Goal: Task Accomplishment & Management: Manage account settings

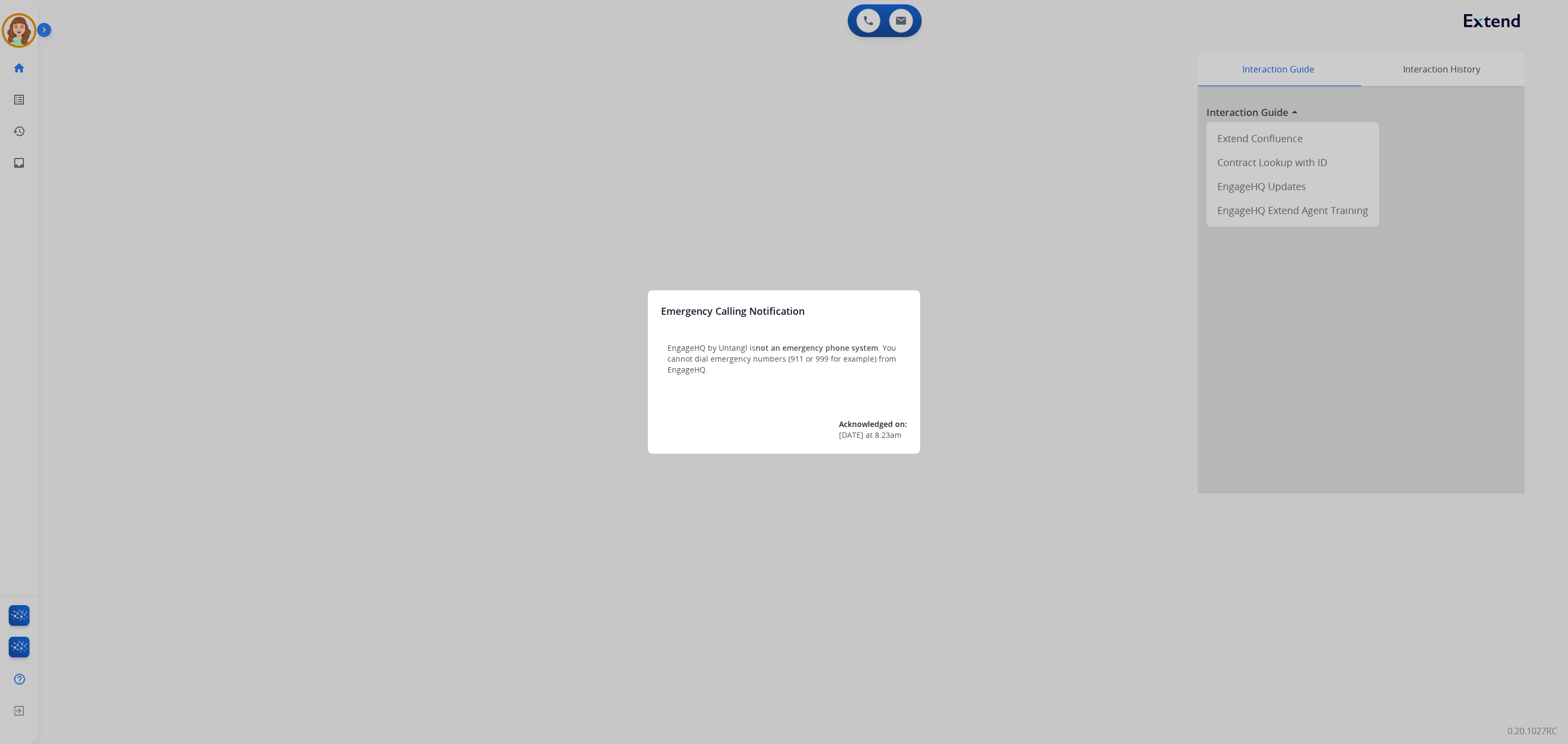
drag, startPoint x: 1062, startPoint y: 131, endPoint x: 1055, endPoint y: 134, distance: 7.6
click at [1055, 134] on div at bounding box center [784, 372] width 1568 height 744
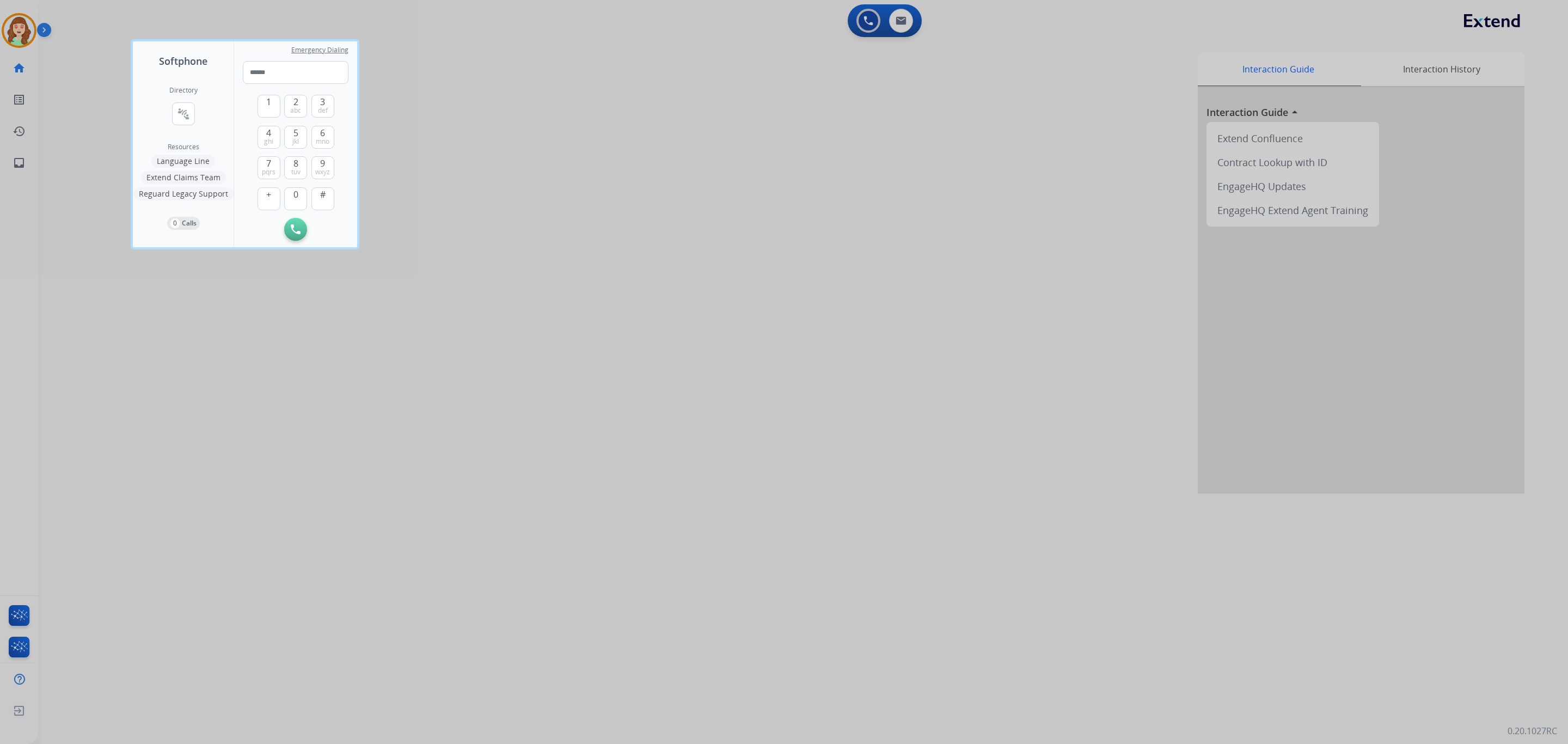
click at [910, 18] on div at bounding box center [784, 372] width 1568 height 744
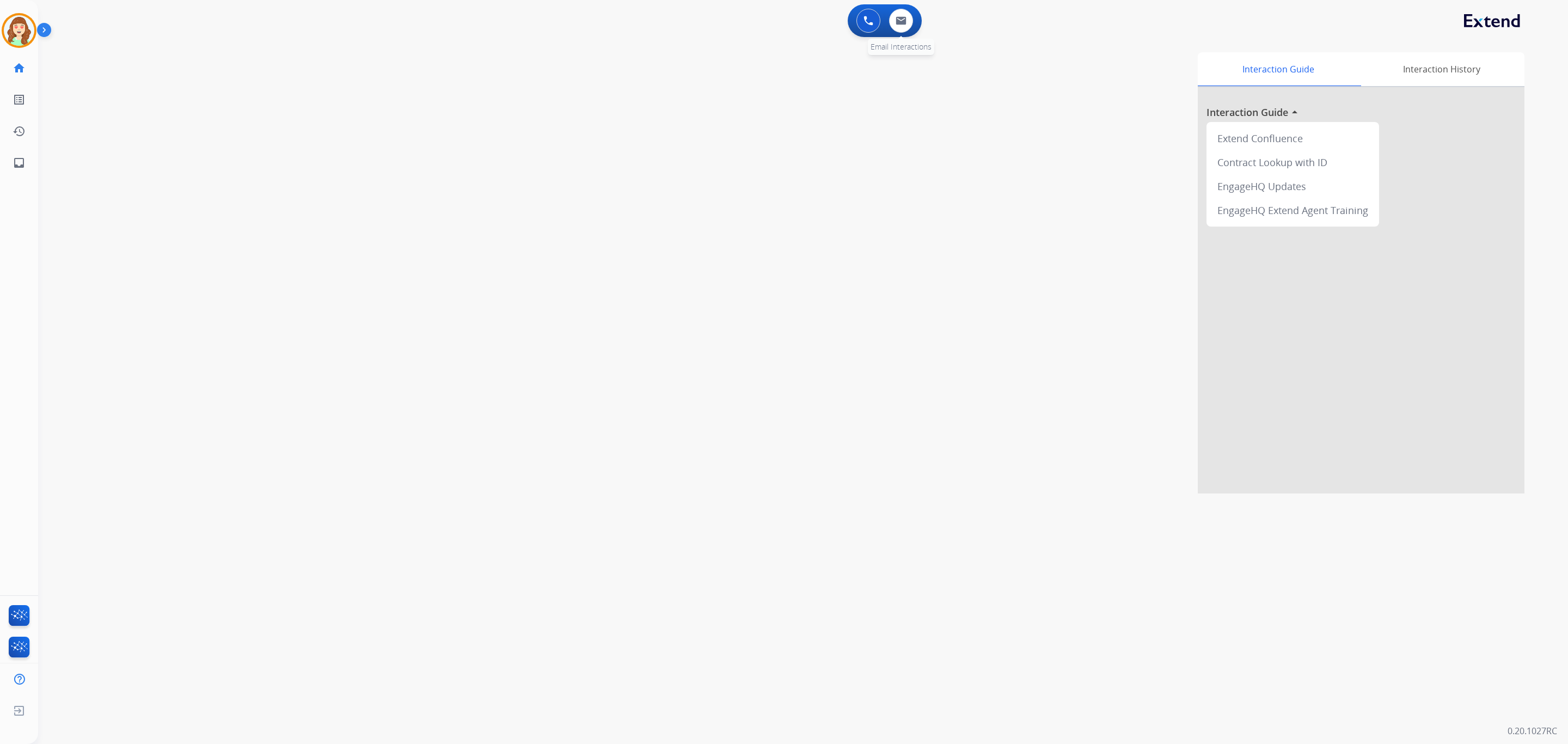
click at [914, 28] on div "0 Email Interactions" at bounding box center [901, 21] width 33 height 24
click at [906, 23] on img at bounding box center [901, 20] width 11 height 9
select select "**********"
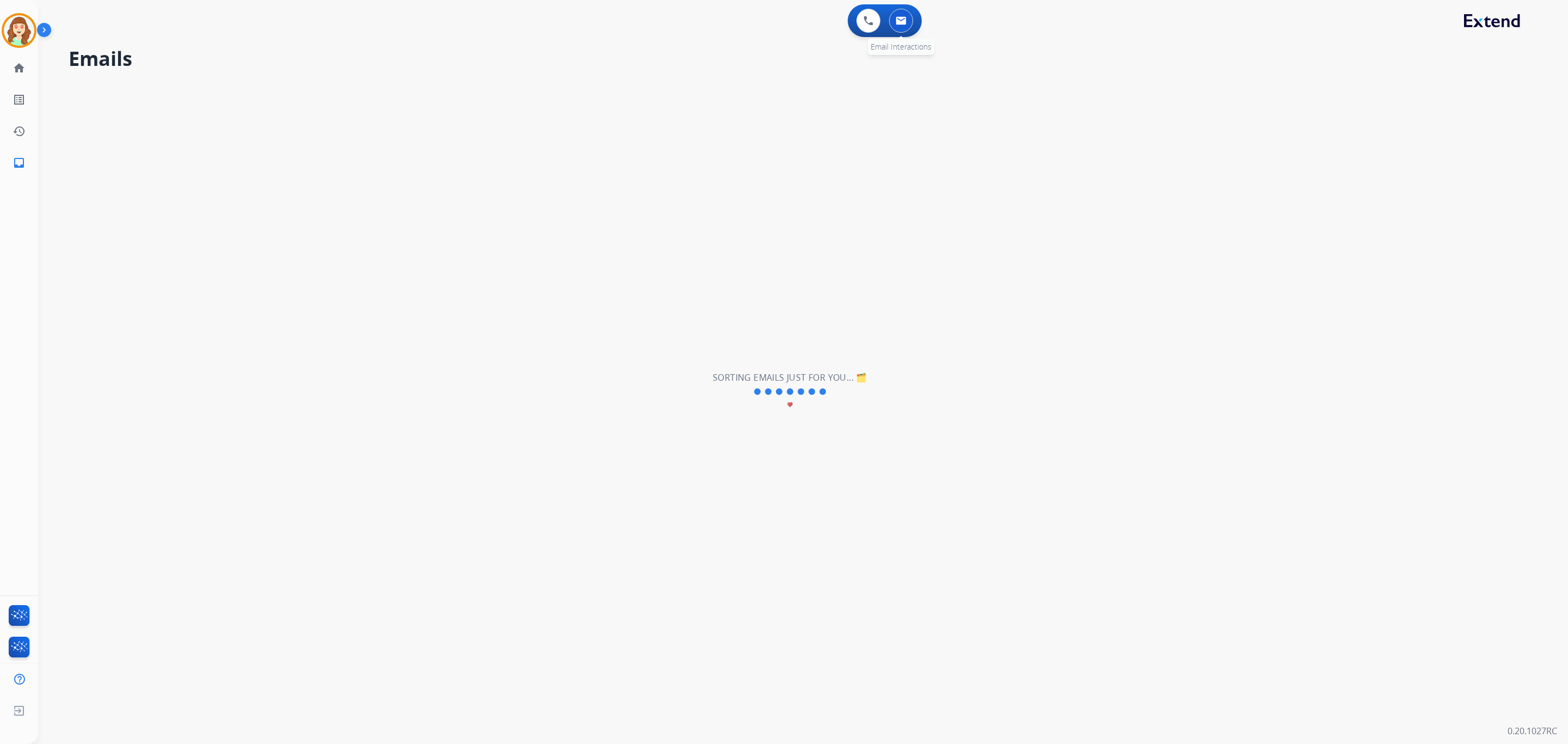
click at [900, 23] on img at bounding box center [901, 20] width 11 height 9
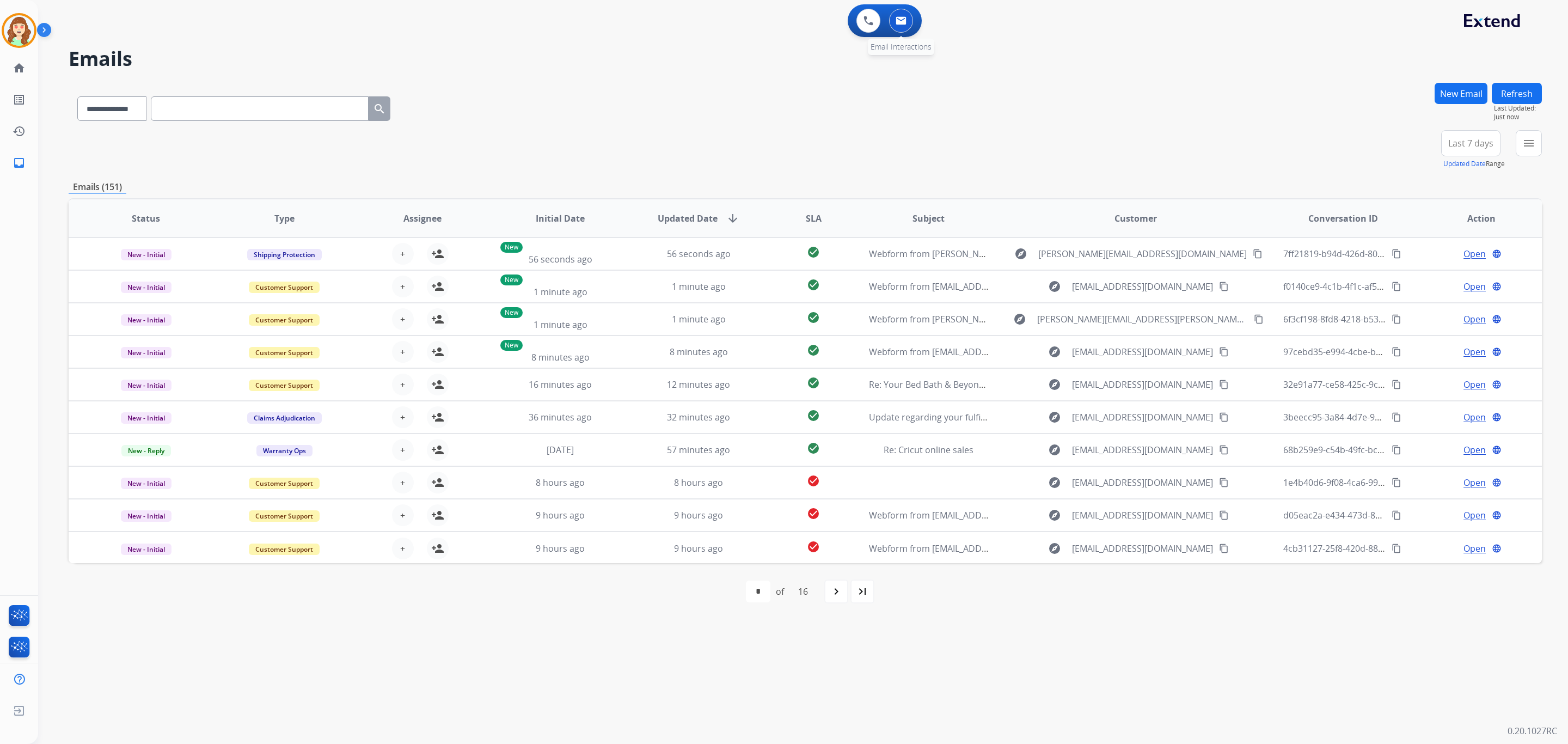
click at [900, 23] on img at bounding box center [901, 20] width 11 height 9
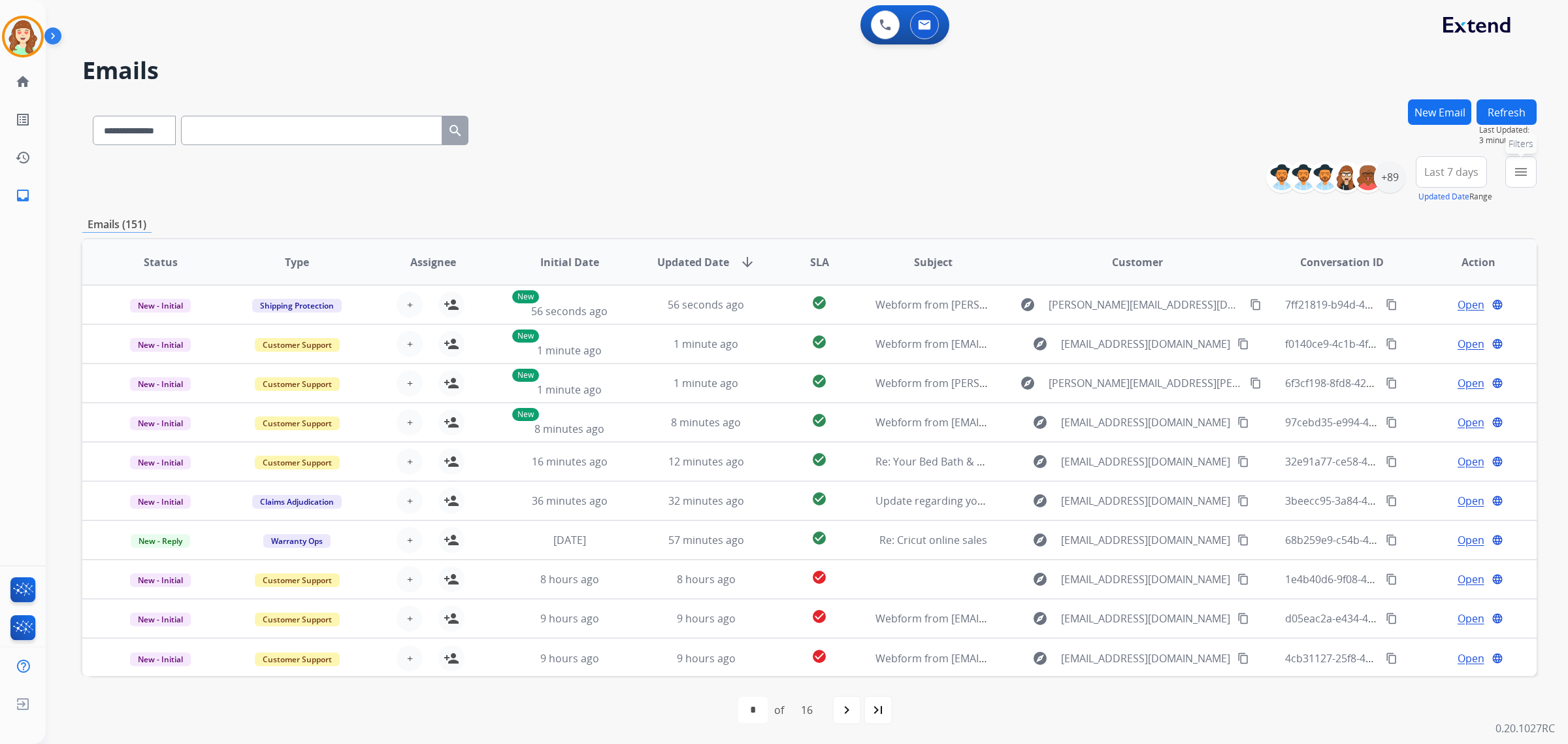
drag, startPoint x: 1519, startPoint y: 173, endPoint x: 1478, endPoint y: 191, distance: 44.8
click at [1516, 175] on mat-icon "menu" at bounding box center [1521, 172] width 15 height 15
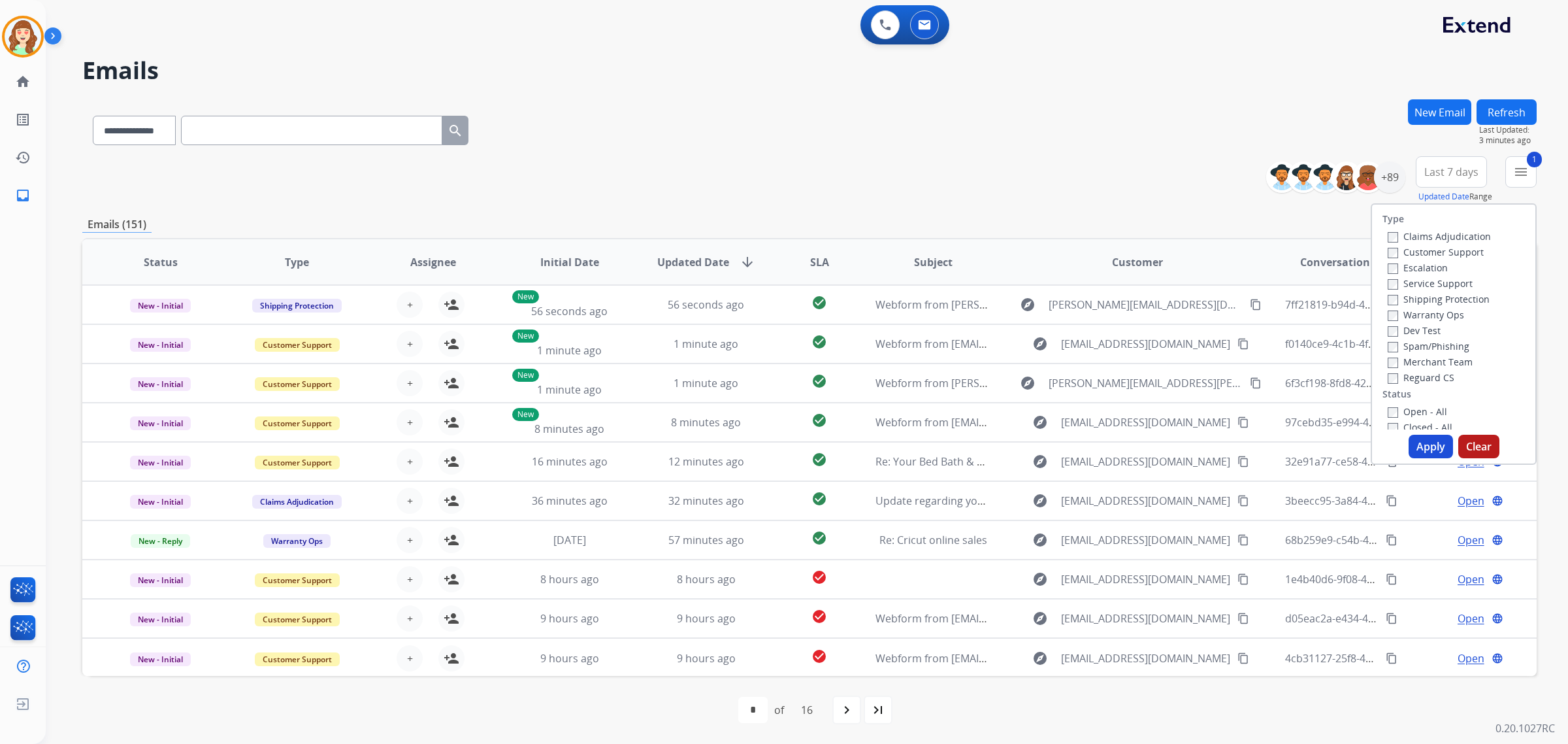
click at [1382, 299] on div "Claims Adjudication Customer Support Escalation Service Support Shipping Protec…" at bounding box center [1436, 306] width 109 height 157
click at [1425, 448] on button "Apply" at bounding box center [1430, 446] width 44 height 23
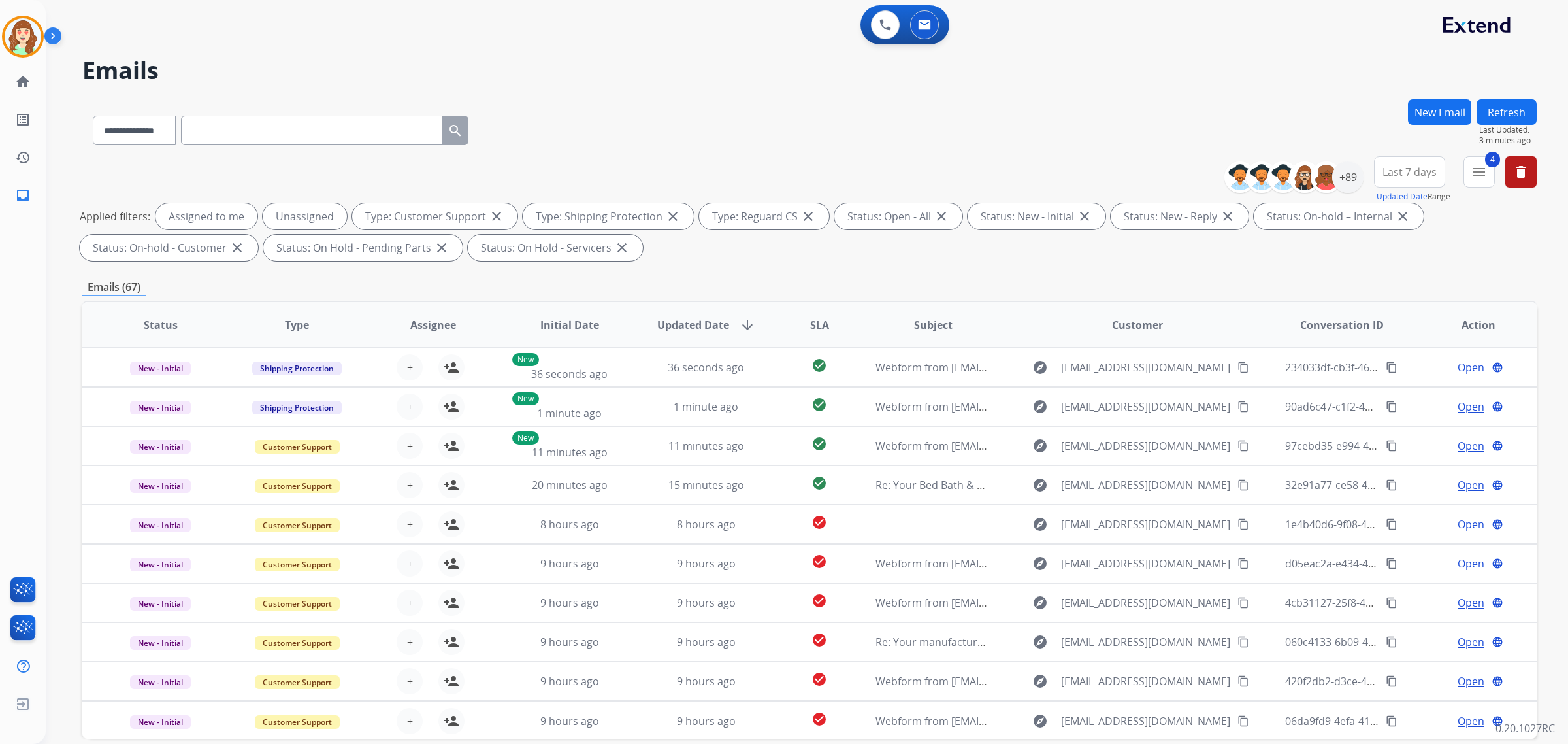
click at [1422, 170] on span "Last 7 days" at bounding box center [1409, 172] width 54 height 5
click at [1396, 301] on div "Last 30 days" at bounding box center [1405, 308] width 72 height 19
click at [1347, 176] on div "+89" at bounding box center [1347, 176] width 31 height 31
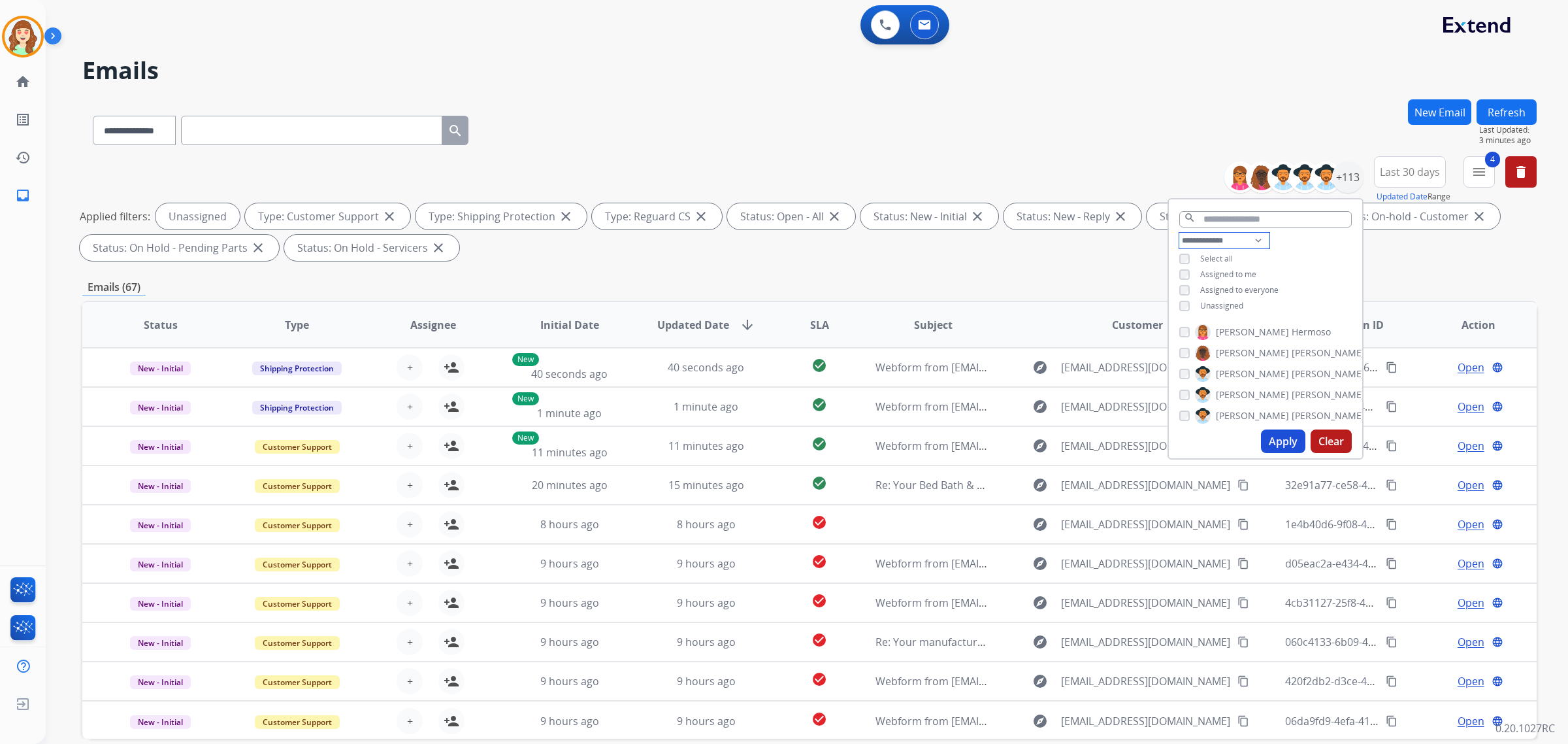
drag, startPoint x: 1205, startPoint y: 238, endPoint x: 1208, endPoint y: 245, distance: 7.6
click at [1205, 238] on select "**********" at bounding box center [1224, 240] width 90 height 15
select select "**********"
click at [1179, 233] on select "**********" at bounding box center [1224, 240] width 90 height 15
click at [1038, 128] on div "**********" at bounding box center [809, 127] width 1455 height 57
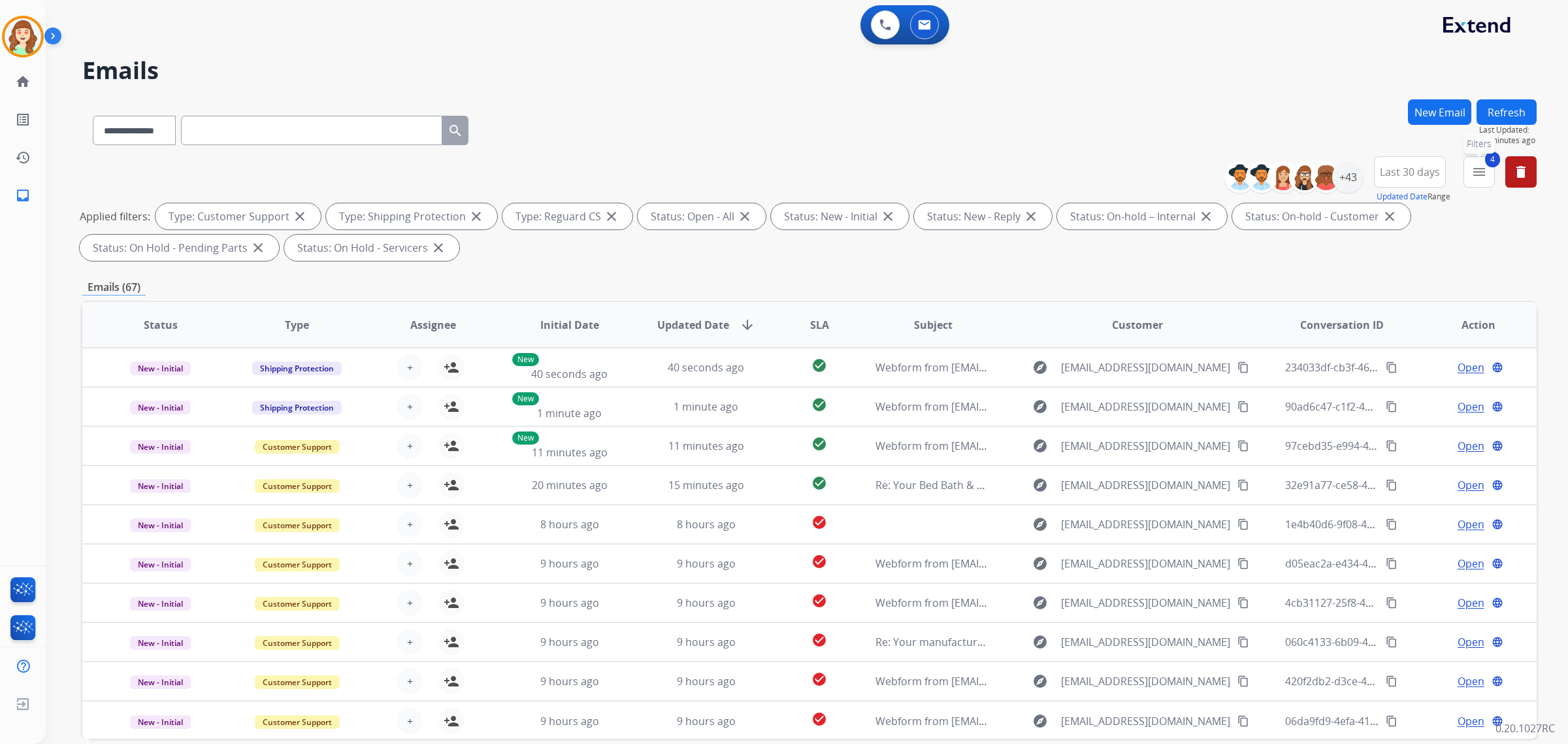
click at [1482, 174] on mat-icon "menu" at bounding box center [1479, 172] width 15 height 15
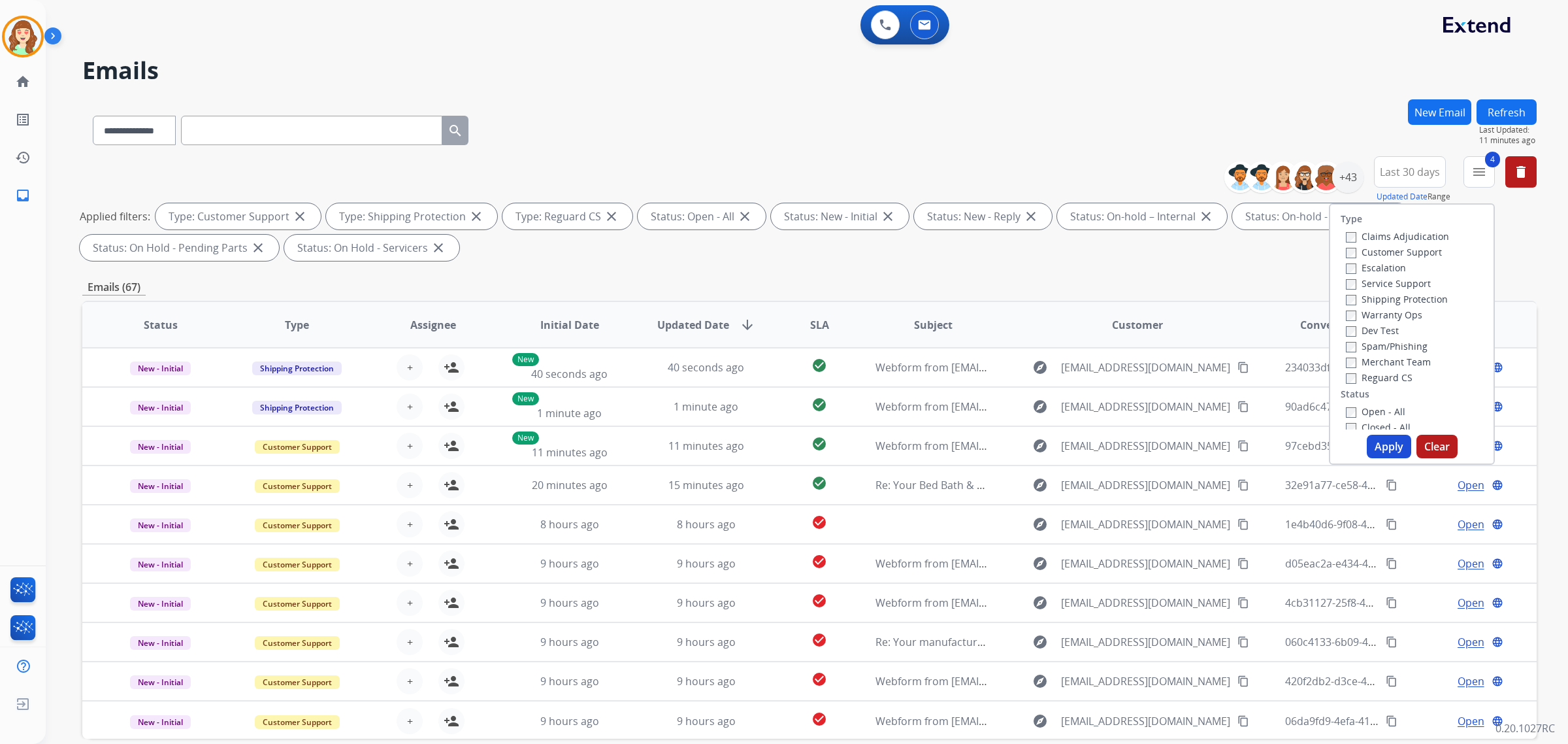
click at [720, 328] on span "Updated Date" at bounding box center [692, 324] width 72 height 15
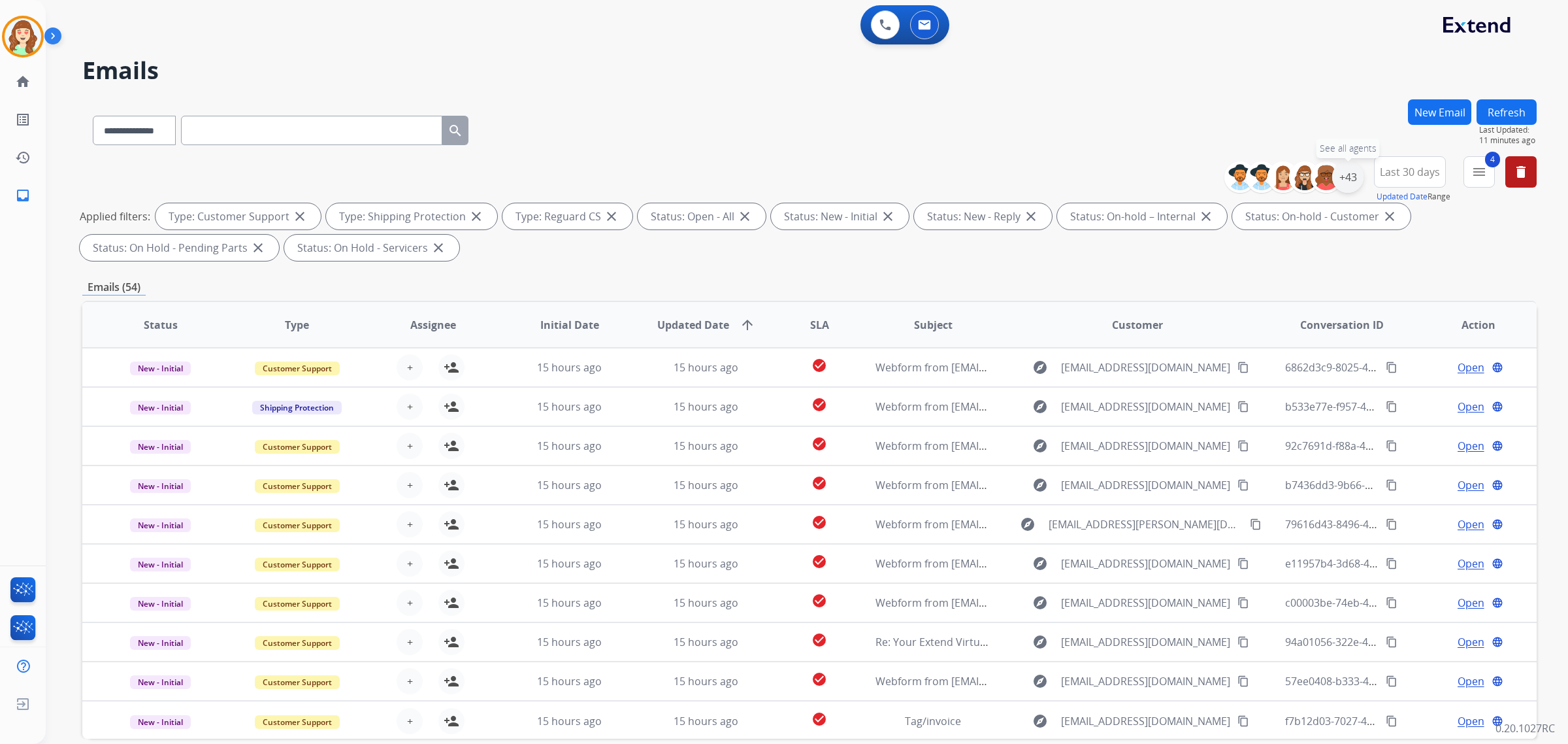
click at [1341, 172] on div "+43" at bounding box center [1347, 176] width 31 height 31
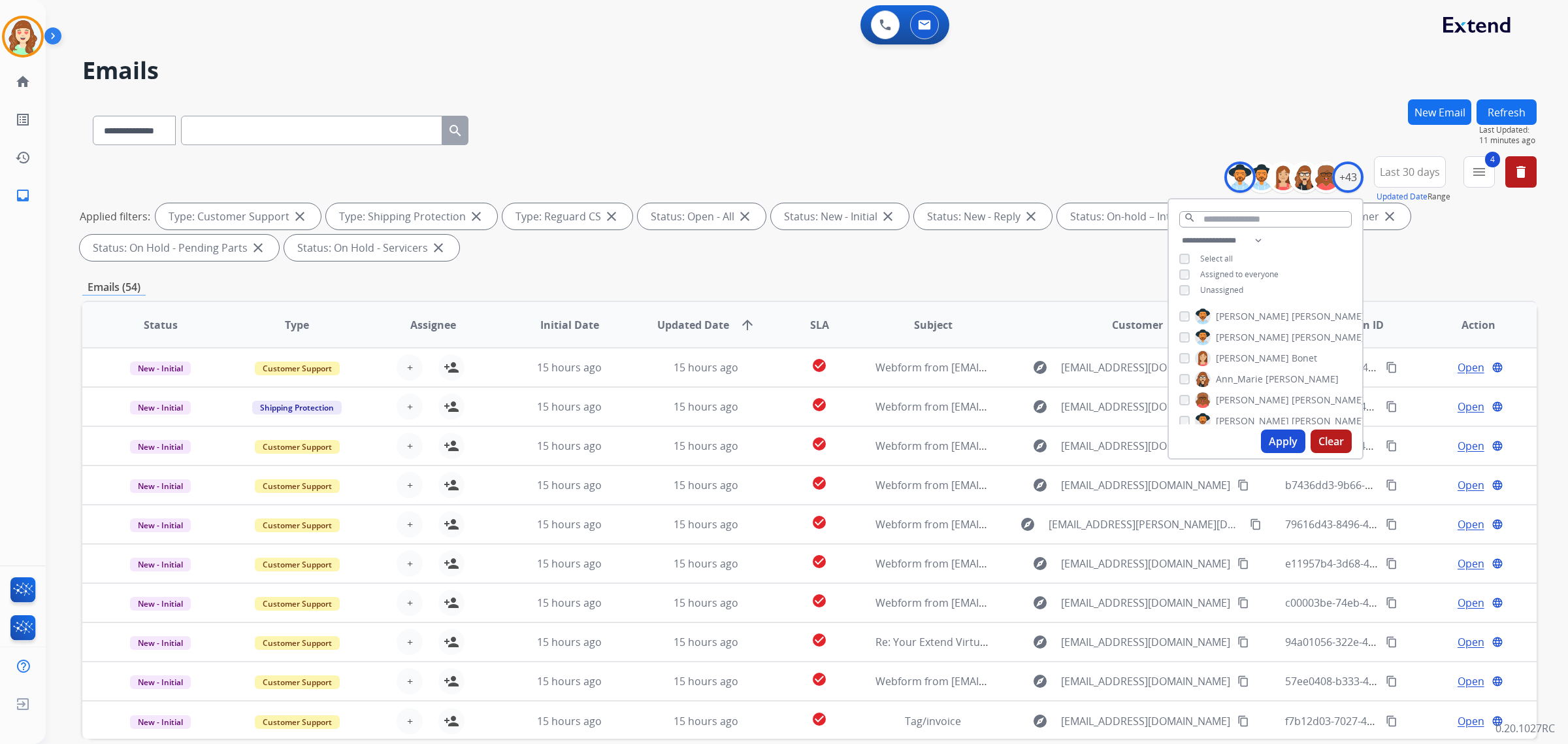
click at [1281, 441] on button "Apply" at bounding box center [1282, 440] width 44 height 23
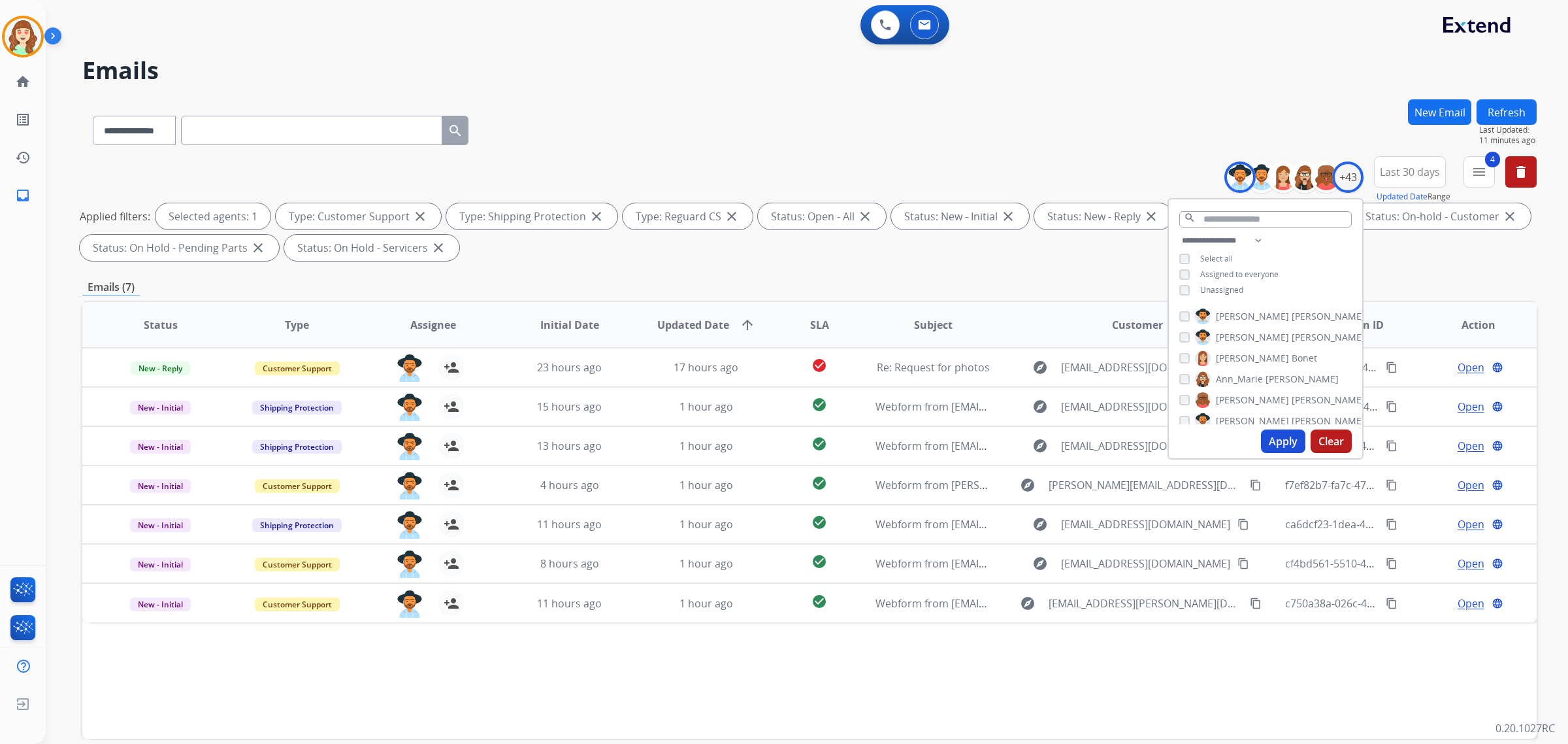
click at [1187, 314] on div "[PERSON_NAME]" at bounding box center [1272, 316] width 185 height 15
click at [1281, 435] on button "Apply" at bounding box center [1282, 440] width 44 height 23
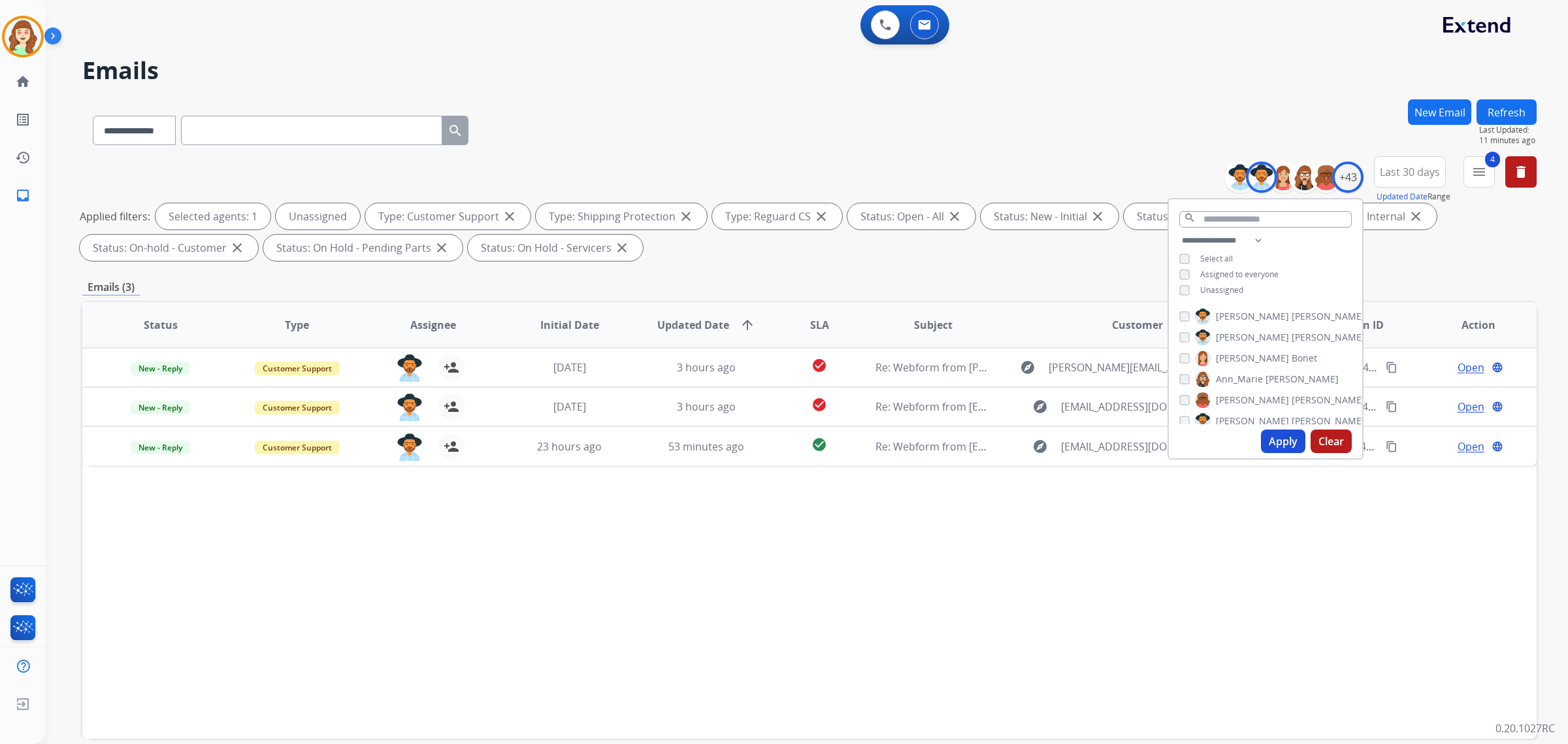
click at [1279, 439] on button "Apply" at bounding box center [1282, 440] width 44 height 23
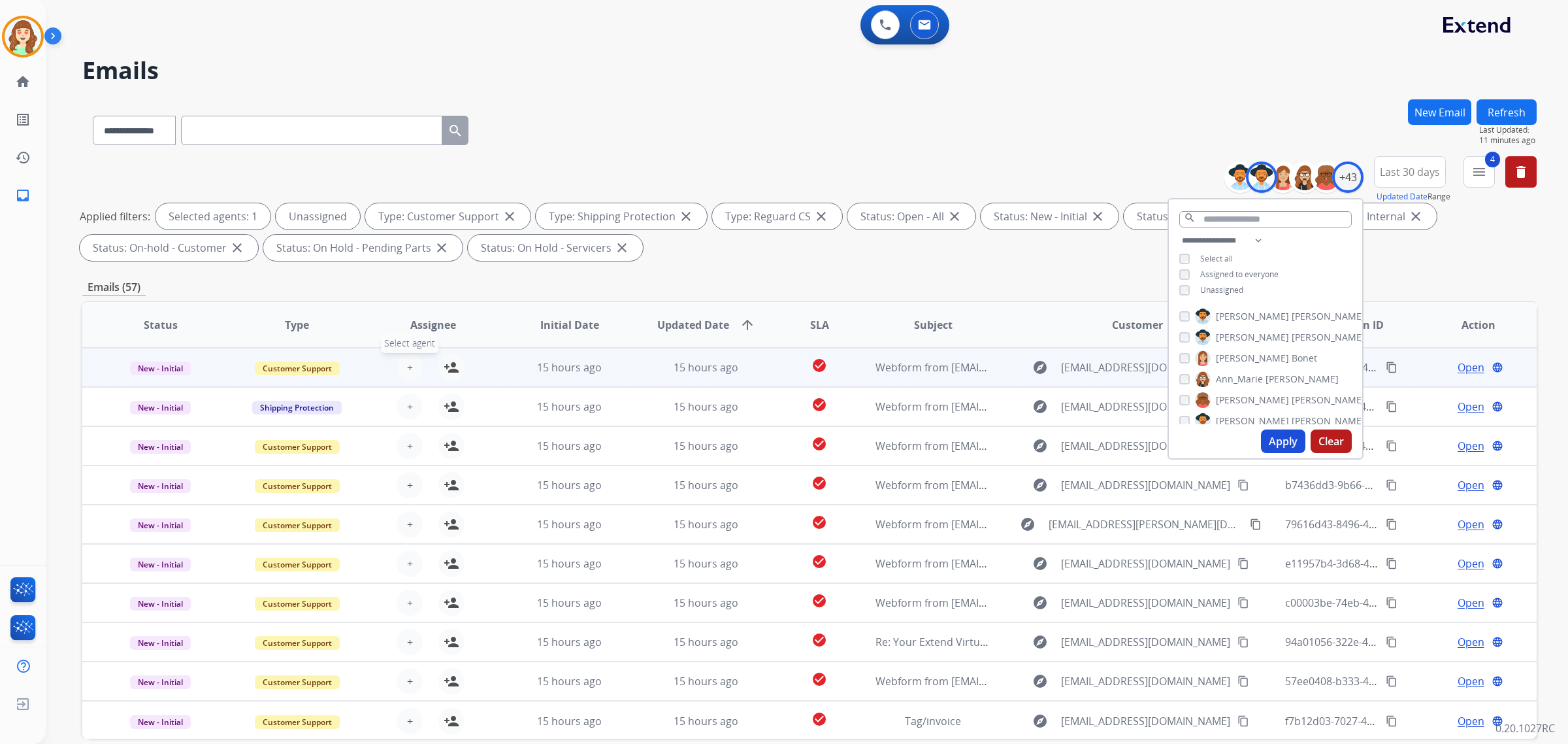
click at [407, 362] on span "+" at bounding box center [410, 366] width 6 height 15
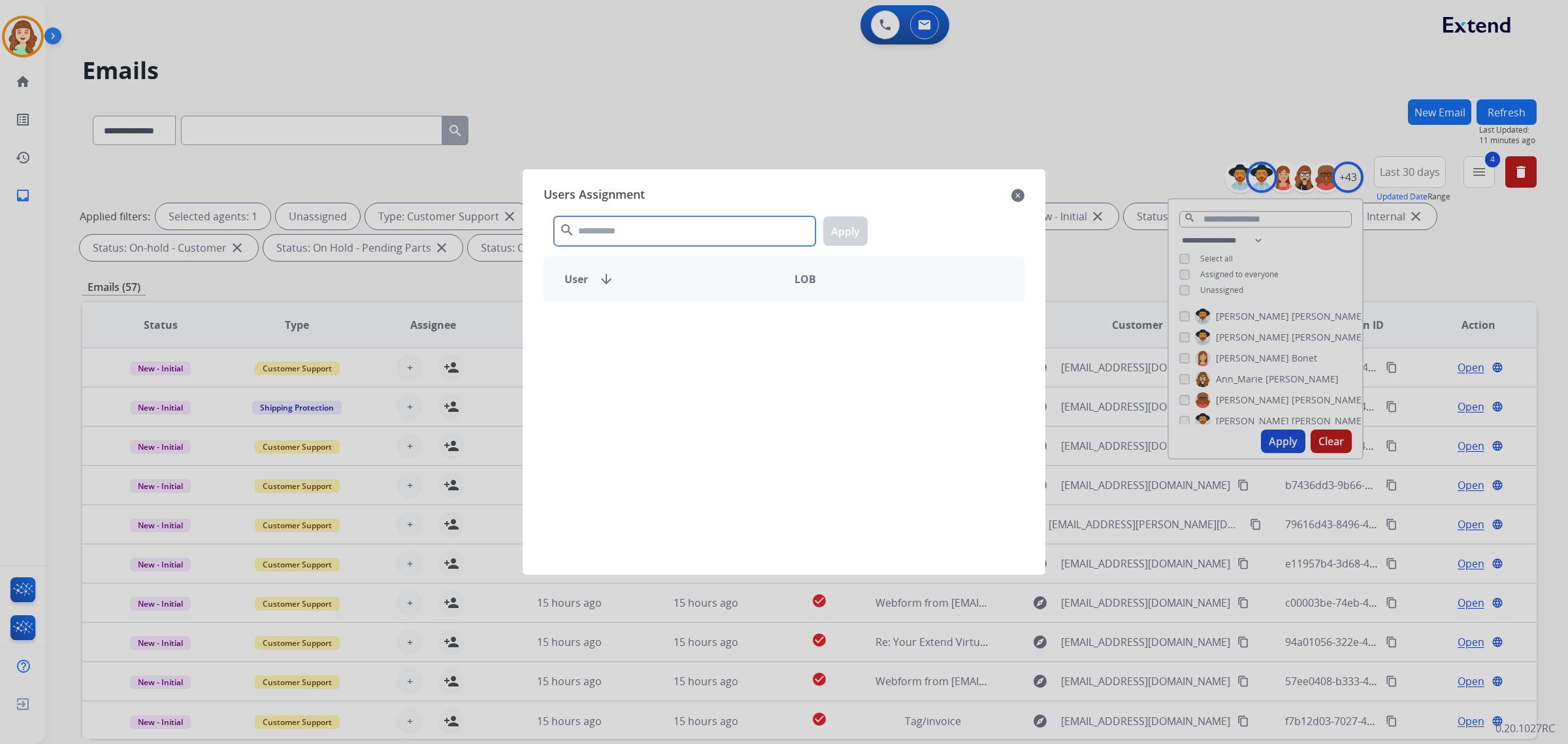
click at [671, 236] on input "text" at bounding box center [684, 231] width 262 height 30
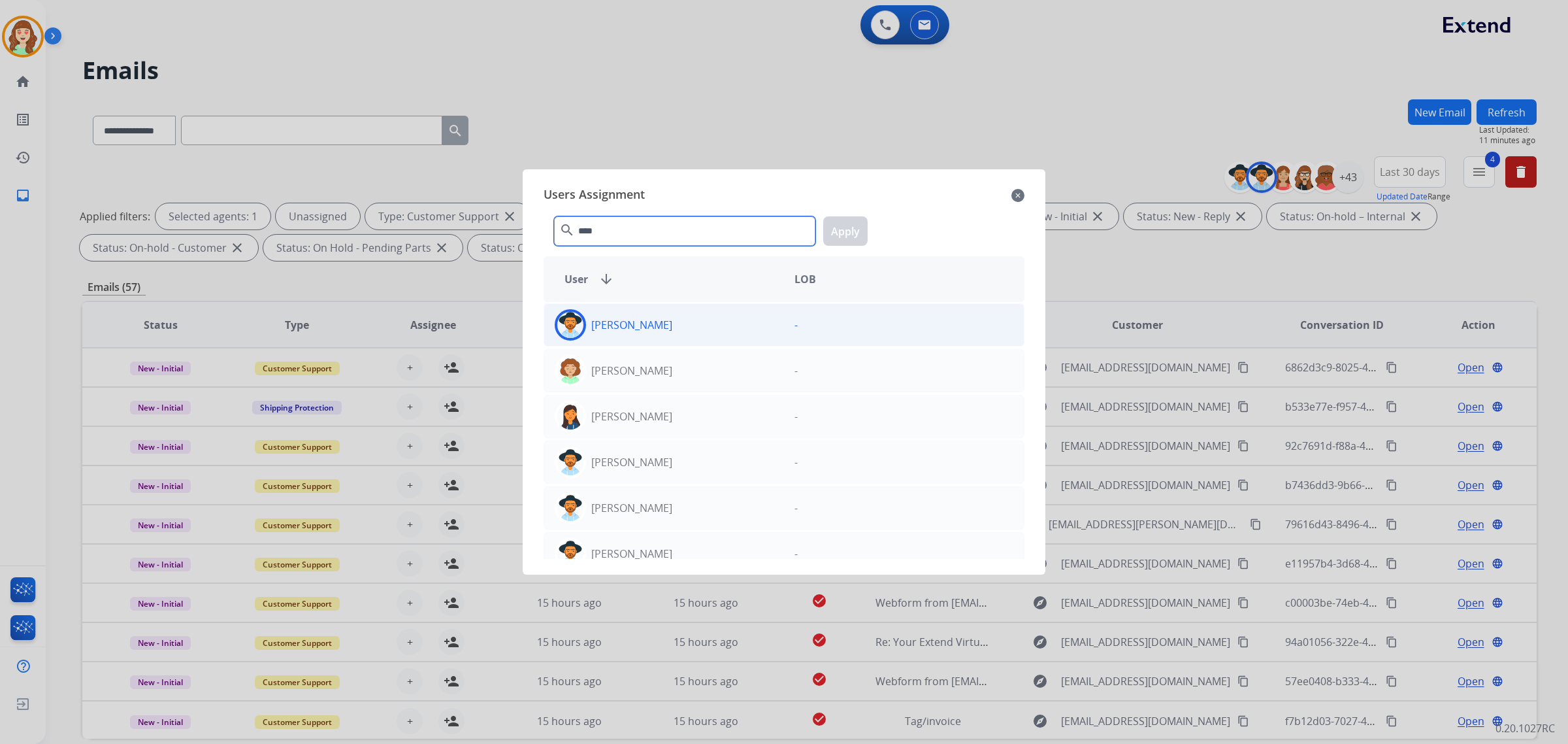
type input "****"
click at [720, 324] on div "[PERSON_NAME]" at bounding box center [664, 324] width 240 height 31
drag, startPoint x: 847, startPoint y: 233, endPoint x: 658, endPoint y: 312, distance: 204.8
click at [848, 233] on button "Apply" at bounding box center [845, 231] width 44 height 30
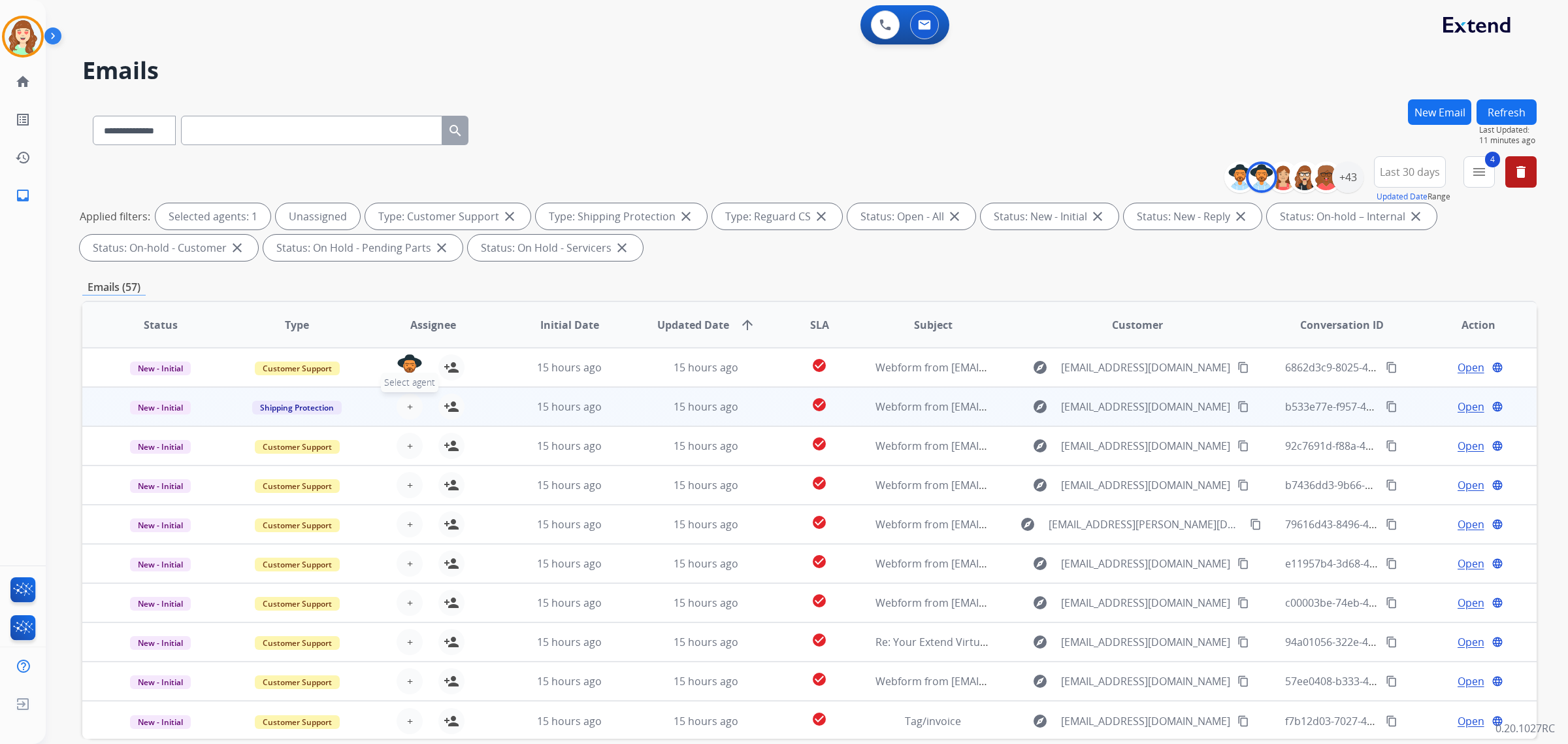
click at [409, 403] on button "+ Select agent" at bounding box center [410, 407] width 26 height 26
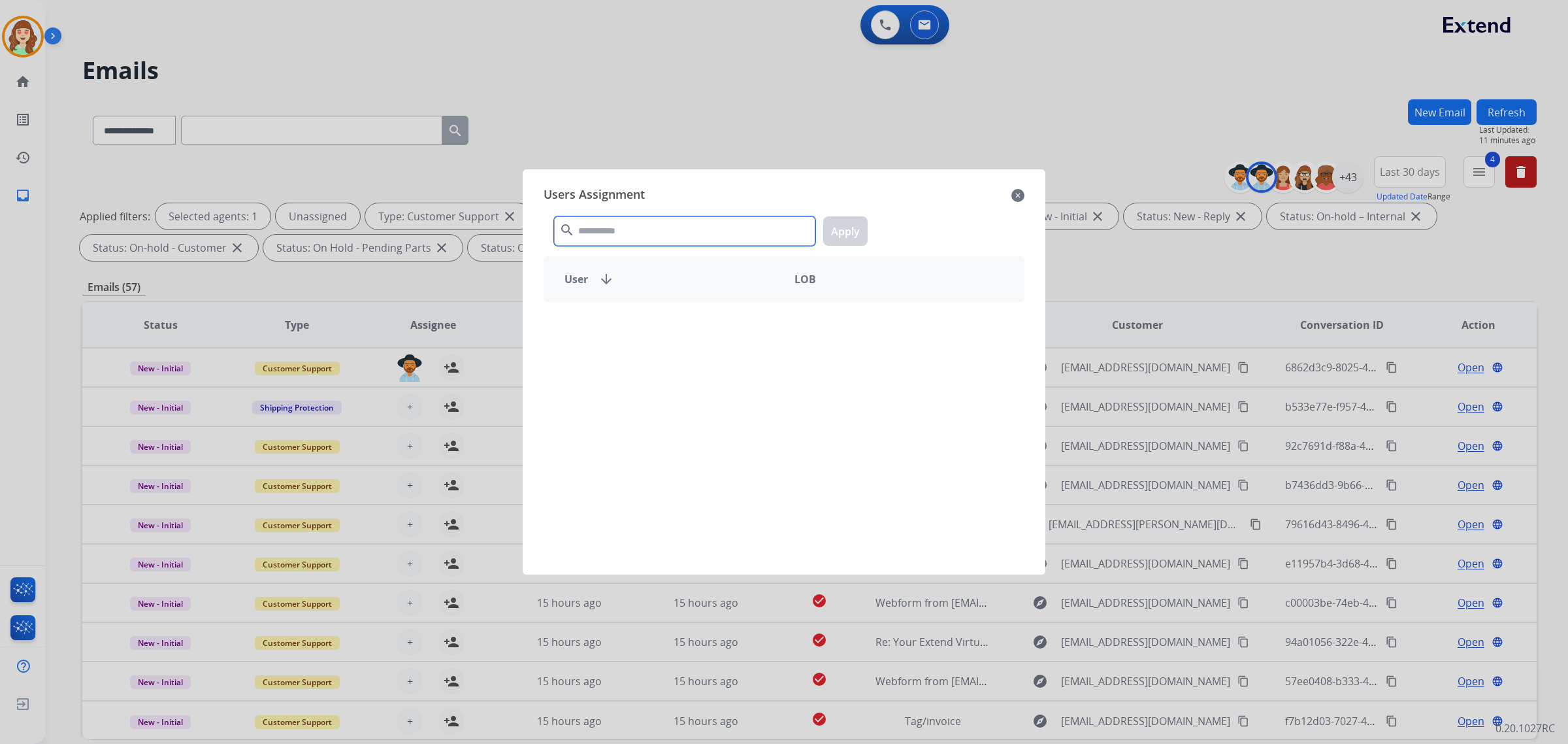
click at [701, 227] on input "text" at bounding box center [684, 231] width 262 height 30
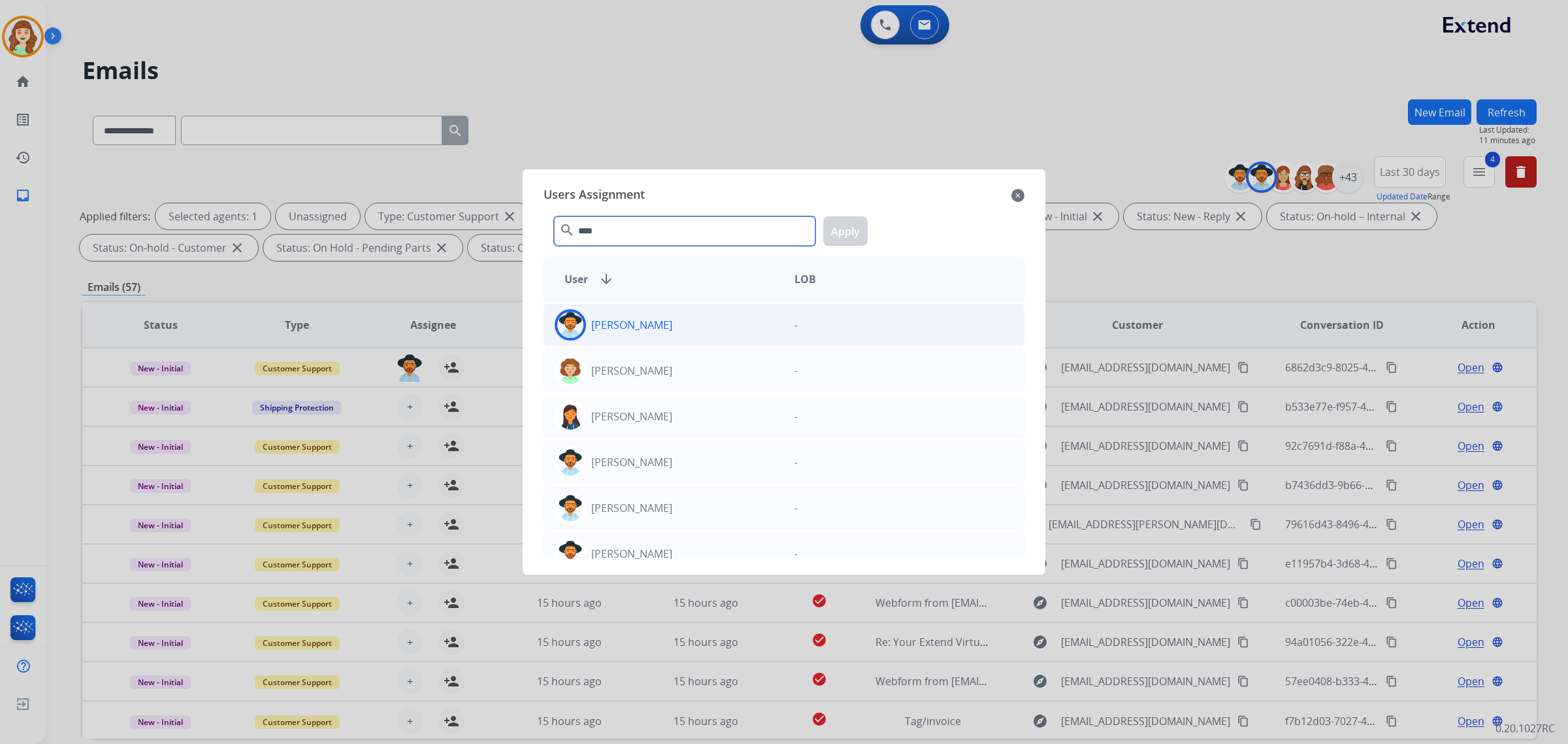
type input "****"
click at [765, 327] on div "[PERSON_NAME]" at bounding box center [664, 324] width 240 height 31
click at [847, 223] on button "Apply" at bounding box center [845, 231] width 44 height 30
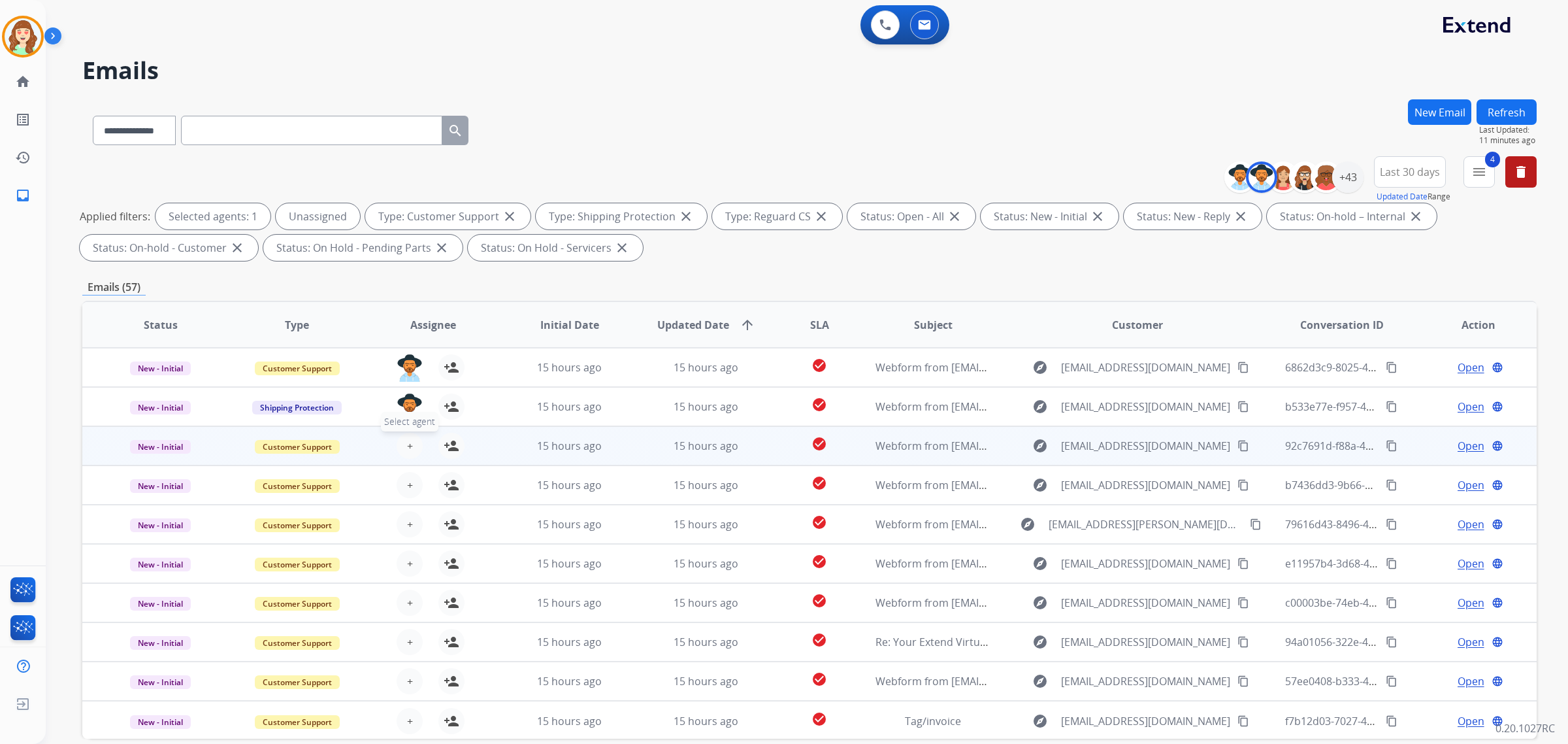
click at [407, 445] on span "+" at bounding box center [410, 445] width 6 height 15
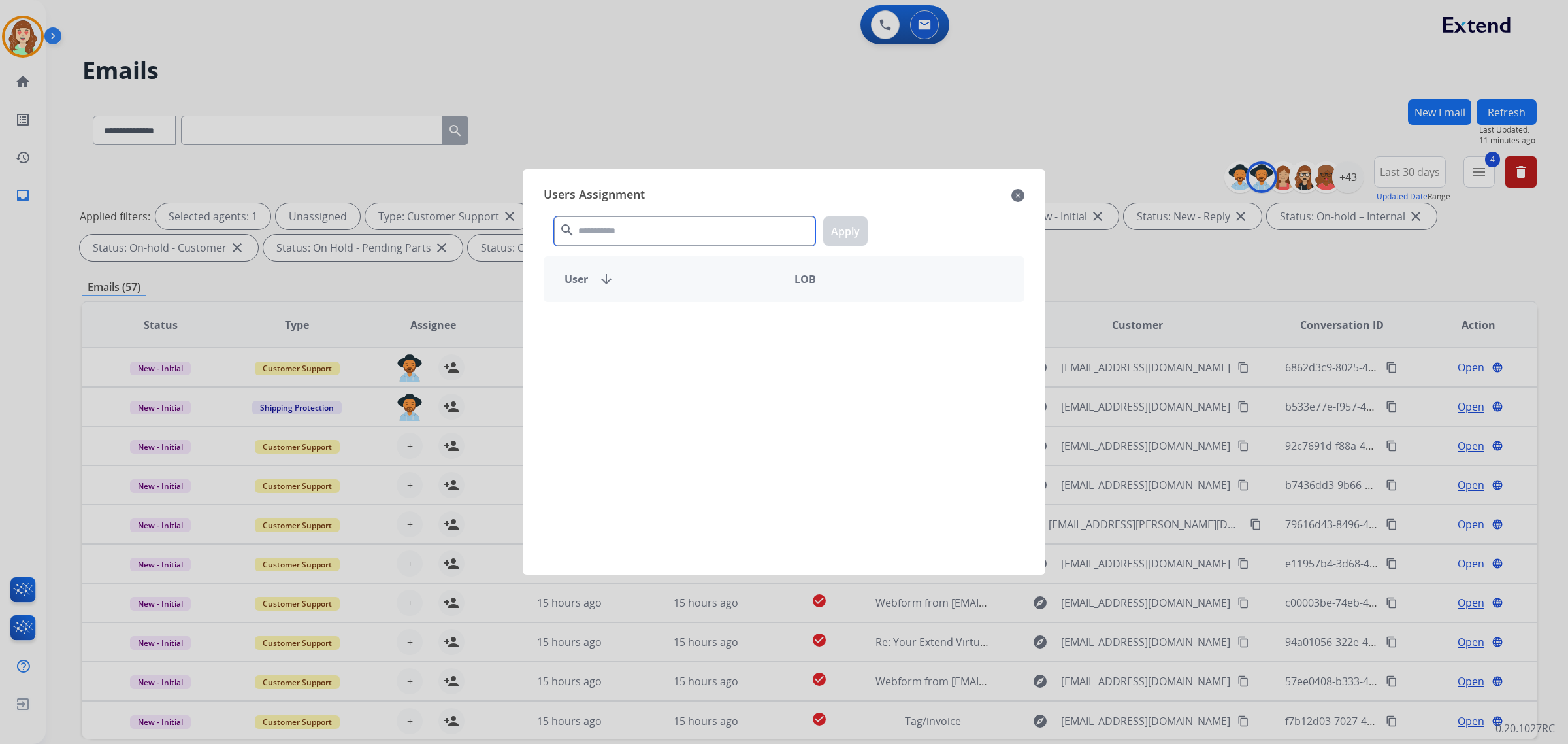
click at [613, 221] on input "text" at bounding box center [684, 231] width 262 height 30
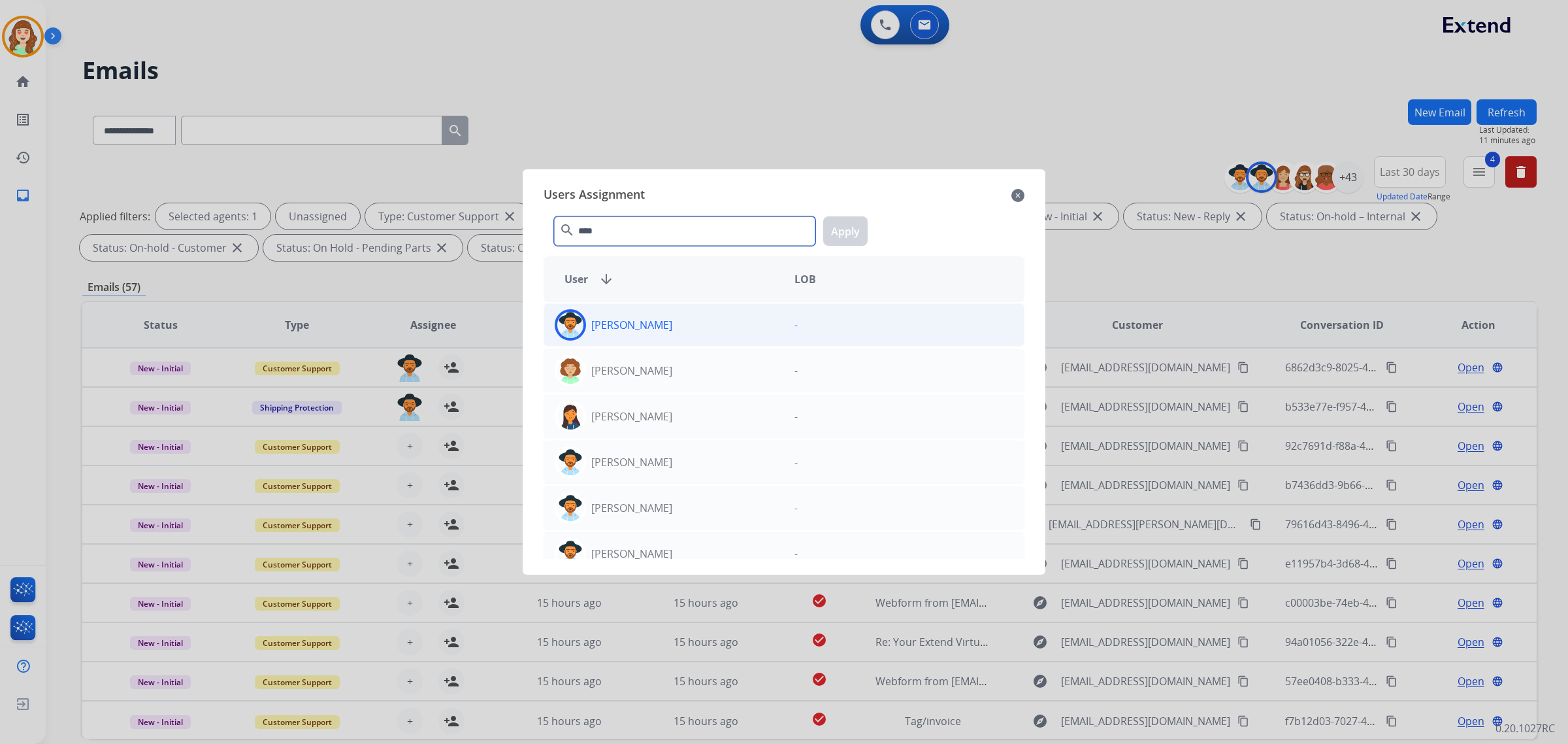
type input "****"
click at [699, 344] on div "[PERSON_NAME] -" at bounding box center [783, 325] width 481 height 43
click at [844, 234] on button "Apply" at bounding box center [845, 231] width 44 height 30
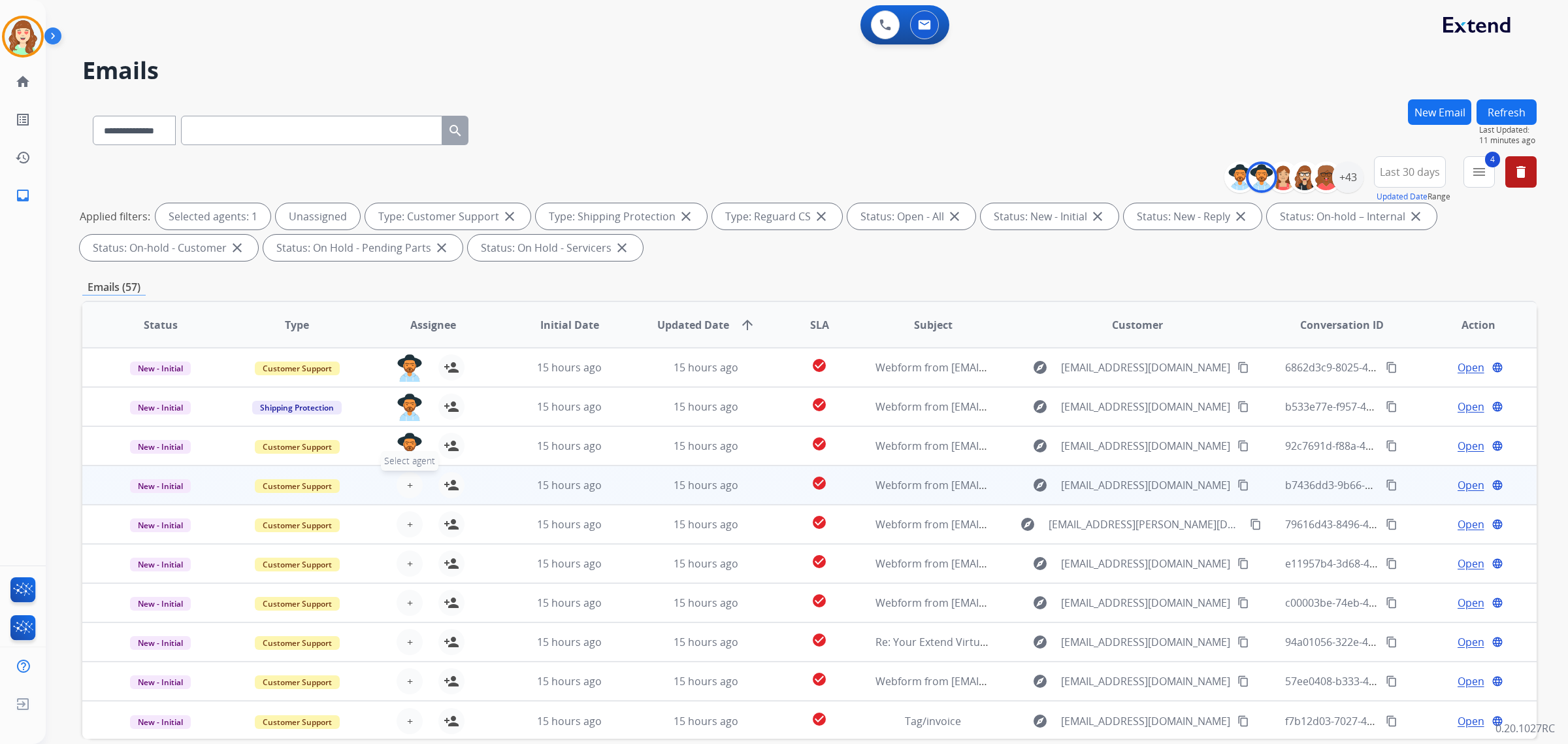
click at [400, 487] on button "+ Select agent" at bounding box center [410, 485] width 26 height 26
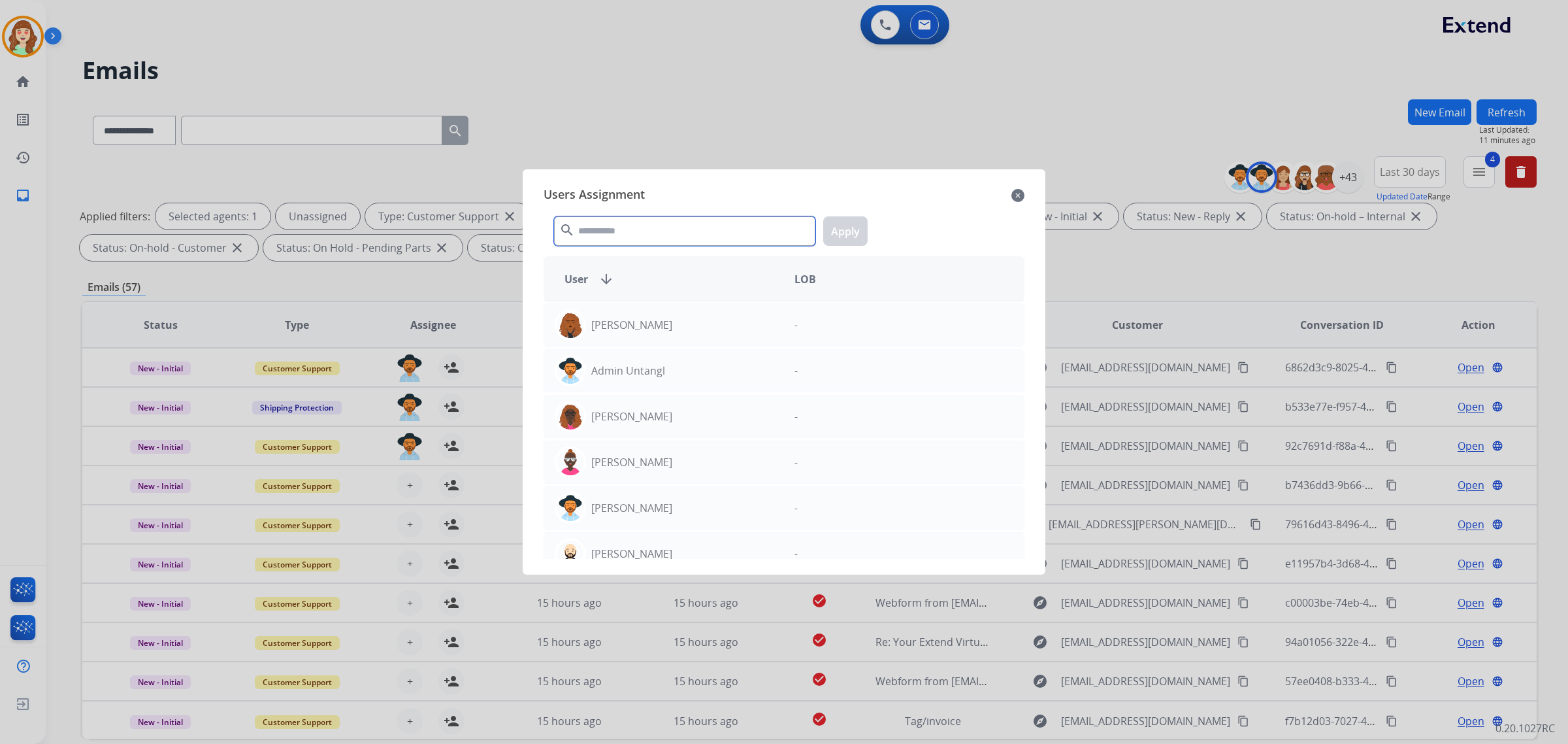
click at [615, 233] on input "text" at bounding box center [684, 231] width 262 height 30
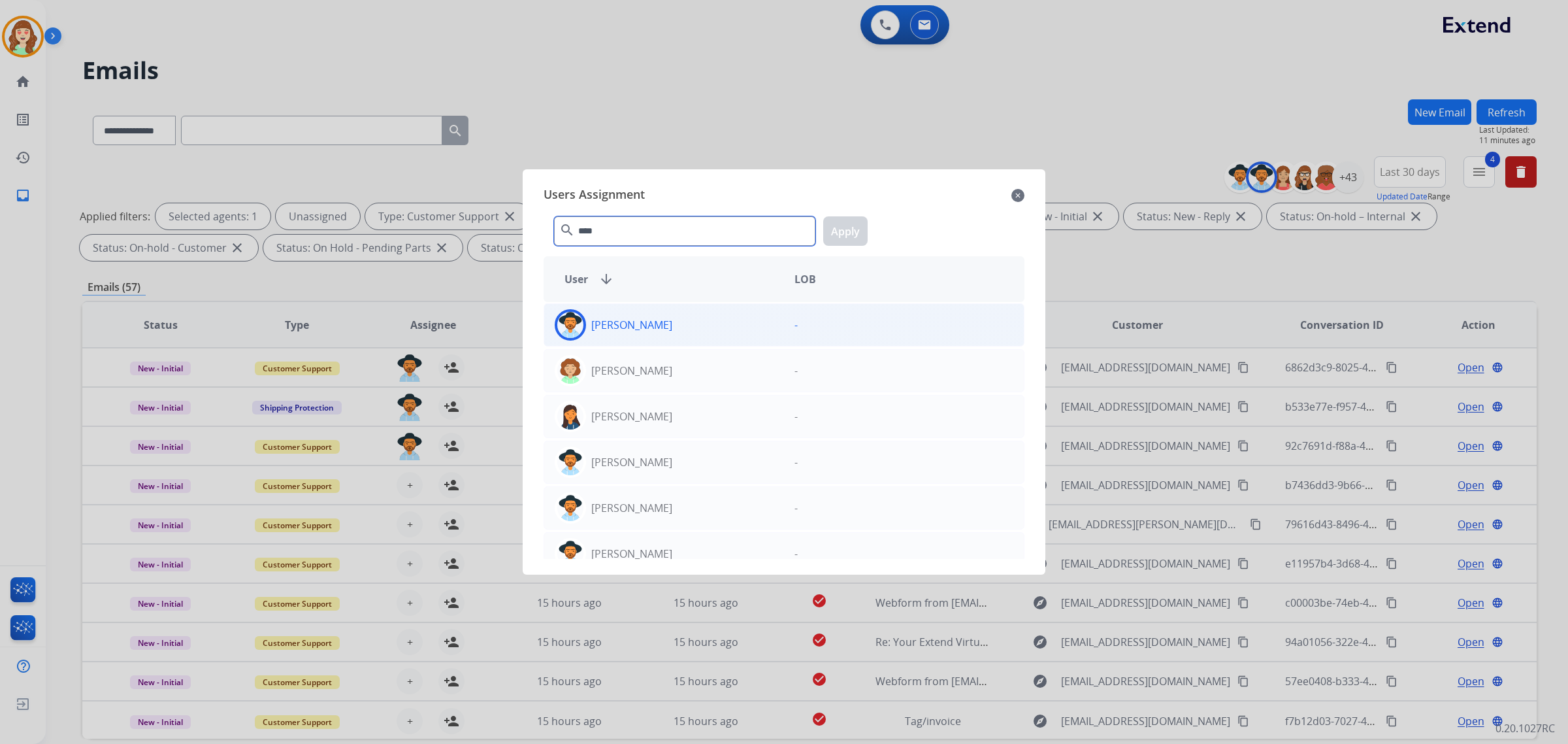
type input "****"
drag, startPoint x: 624, startPoint y: 335, endPoint x: 716, endPoint y: 305, distance: 96.8
click at [625, 335] on div "[PERSON_NAME]" at bounding box center [664, 324] width 240 height 31
click at [870, 217] on div "**** search Apply" at bounding box center [783, 229] width 481 height 45
click at [851, 225] on button "Apply" at bounding box center [845, 231] width 44 height 30
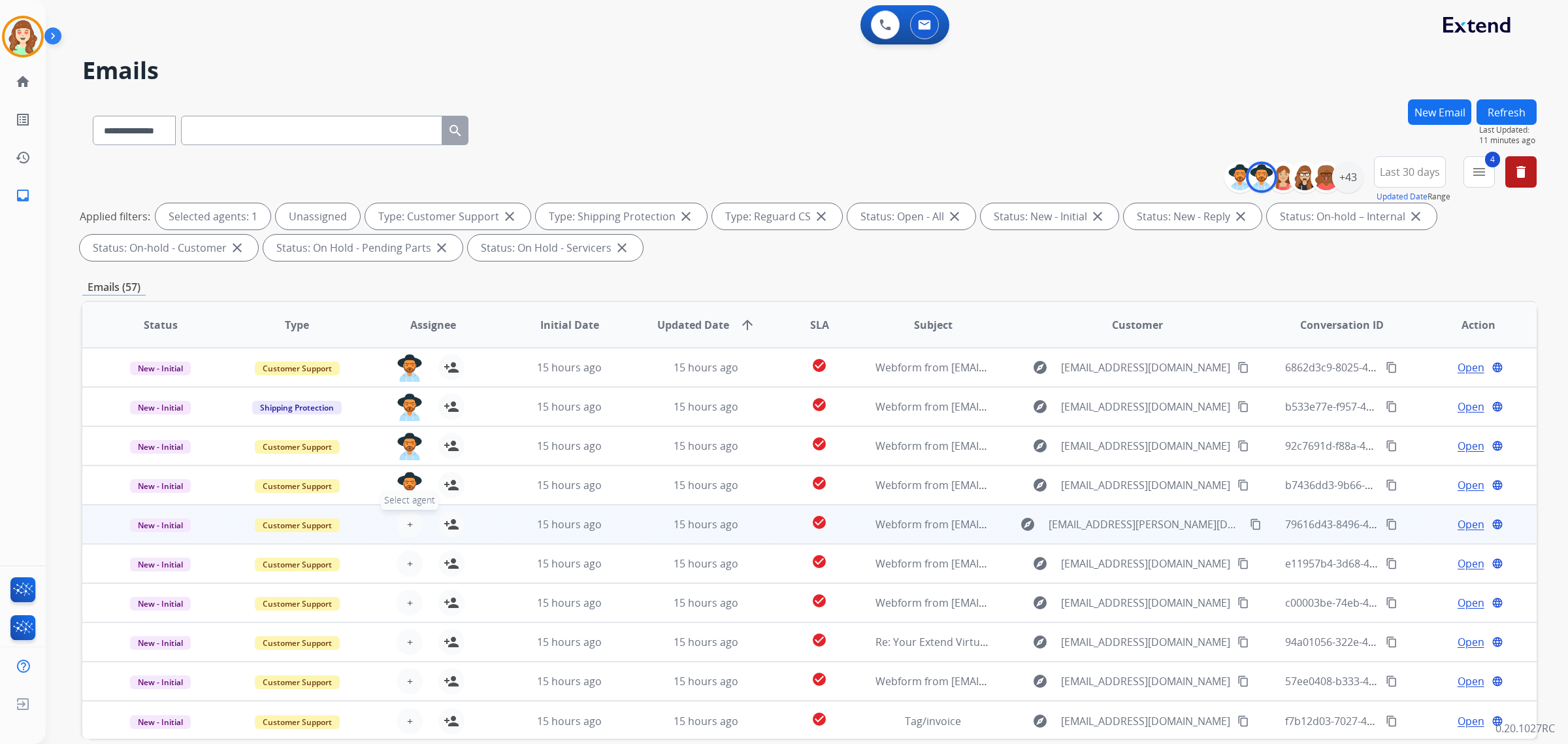
click at [402, 523] on button "+ Select agent" at bounding box center [410, 524] width 26 height 26
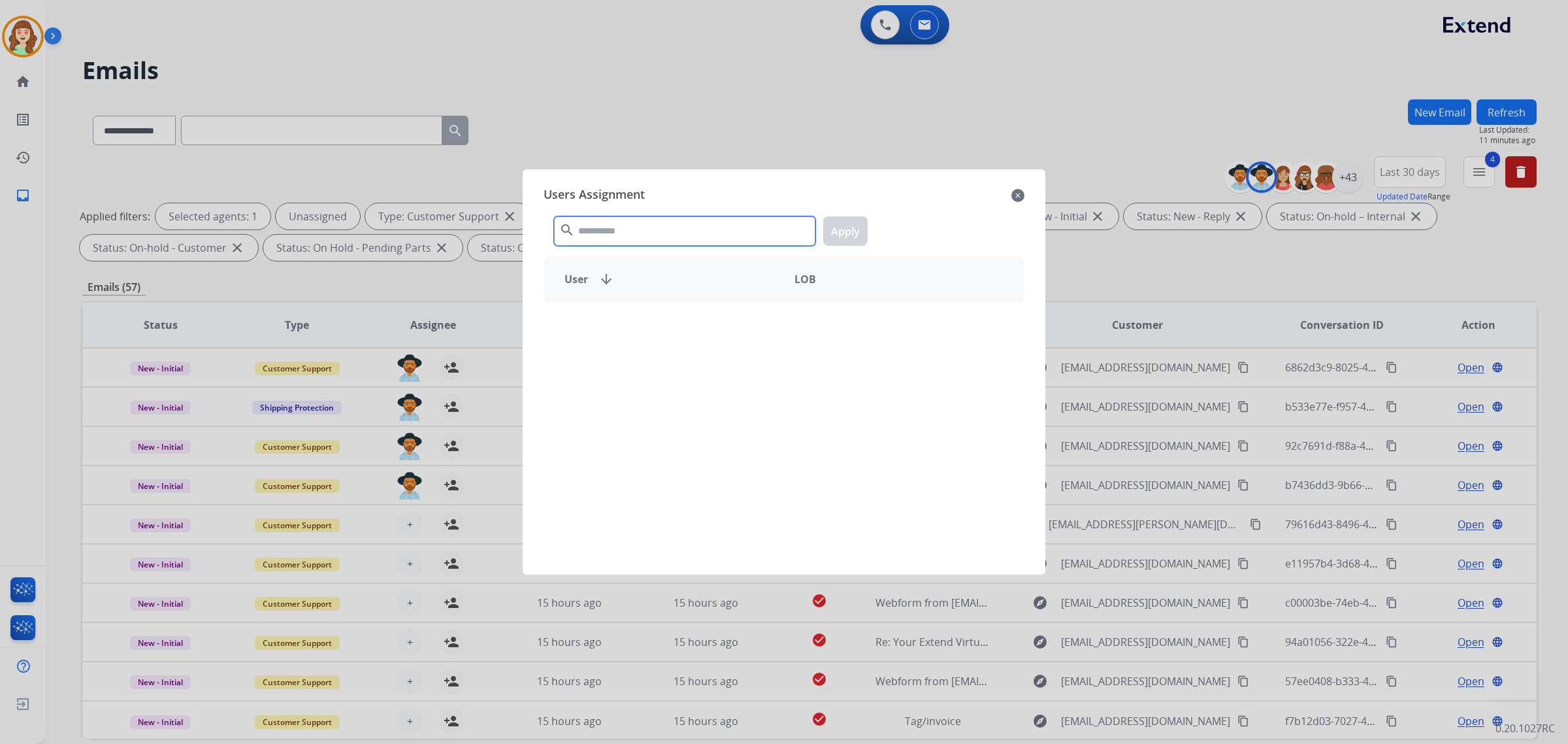
click at [592, 227] on input "text" at bounding box center [684, 231] width 262 height 30
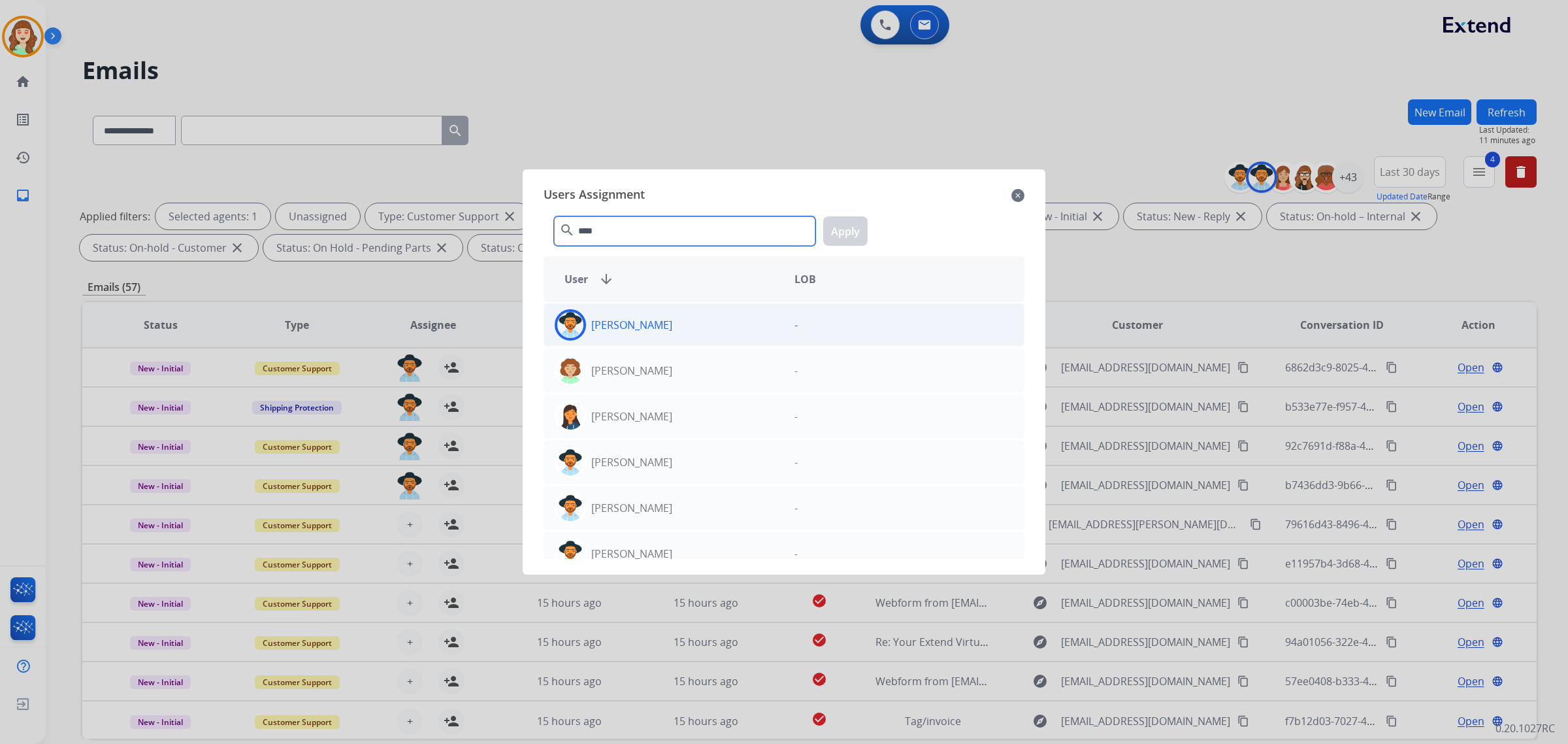
type input "****"
click at [673, 321] on div "[PERSON_NAME]" at bounding box center [664, 324] width 240 height 31
click at [848, 232] on button "Apply" at bounding box center [845, 231] width 44 height 30
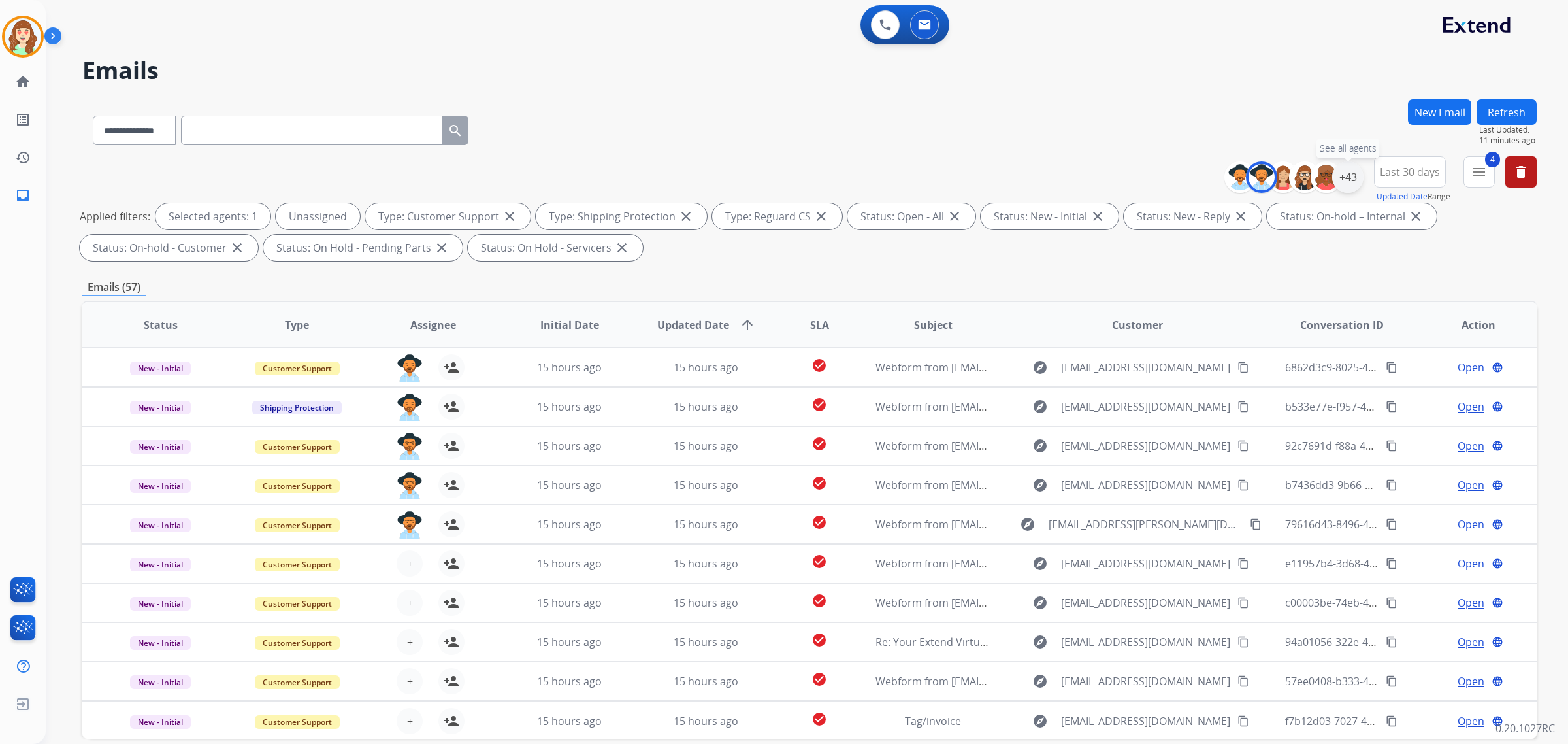
click at [1346, 174] on div "+43" at bounding box center [1347, 176] width 31 height 31
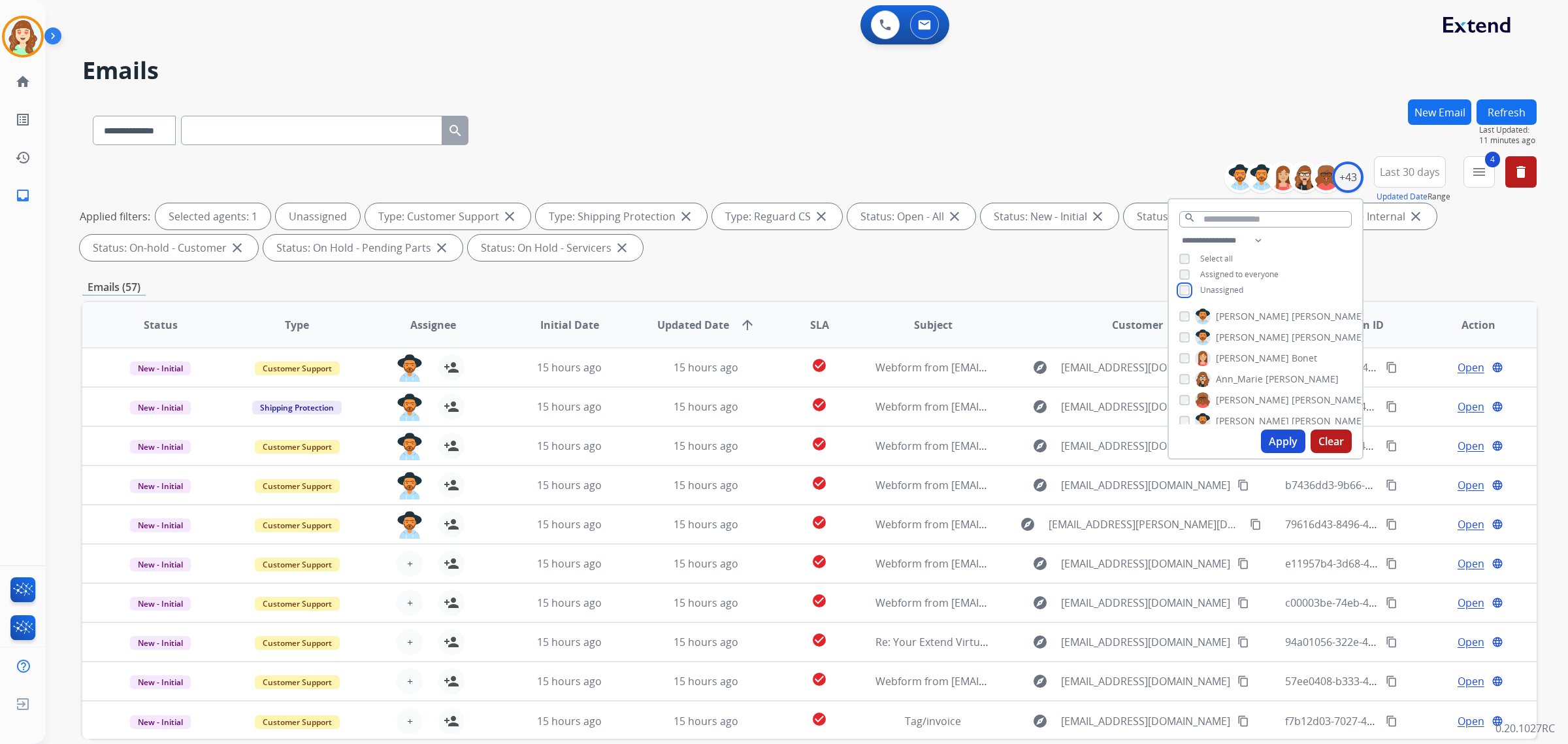
click at [1179, 295] on div "**********" at bounding box center [1265, 267] width 193 height 68
click at [1285, 442] on button "Apply" at bounding box center [1282, 440] width 44 height 23
click at [1300, 442] on button "Apply" at bounding box center [1282, 440] width 44 height 23
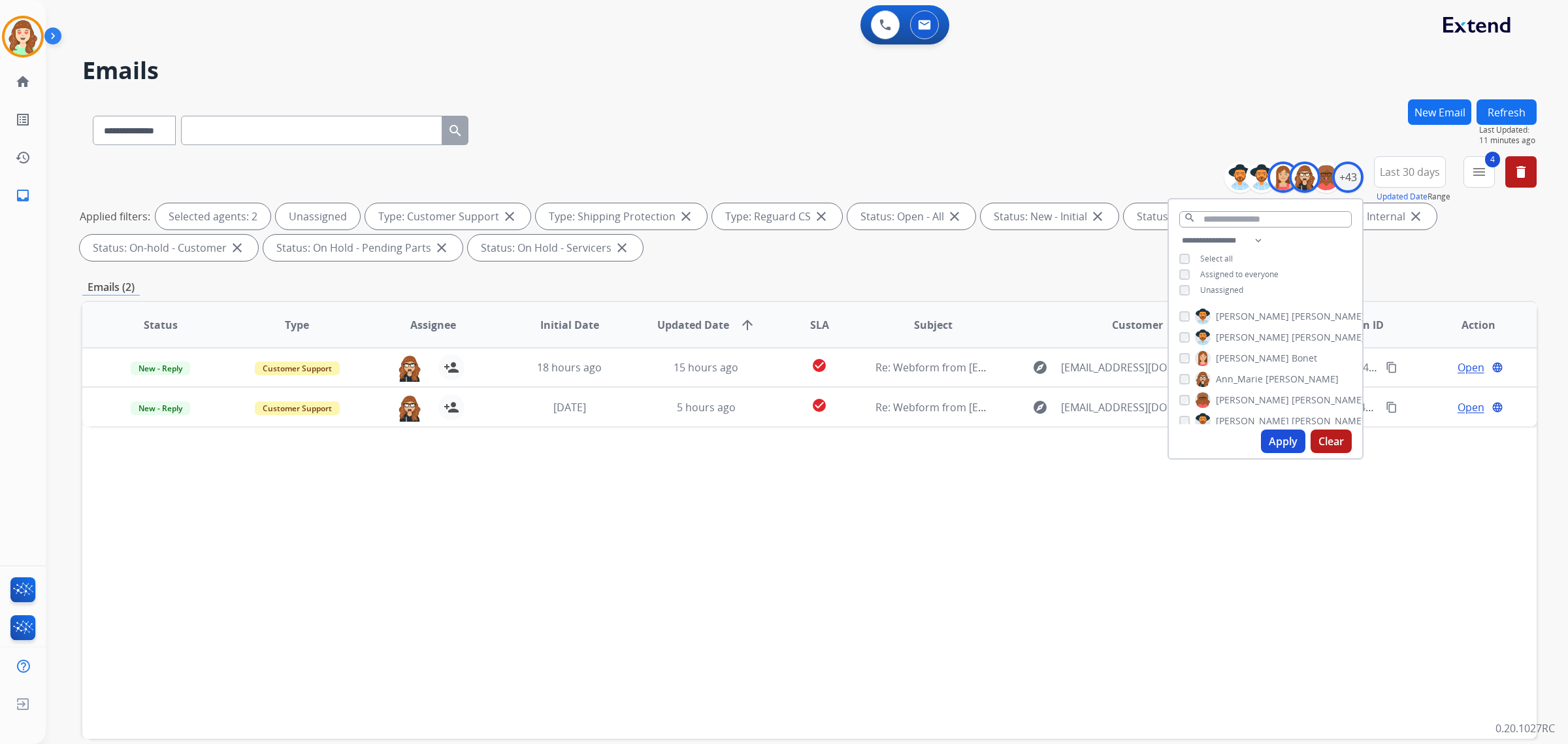
click at [1278, 443] on button "Apply" at bounding box center [1282, 440] width 44 height 23
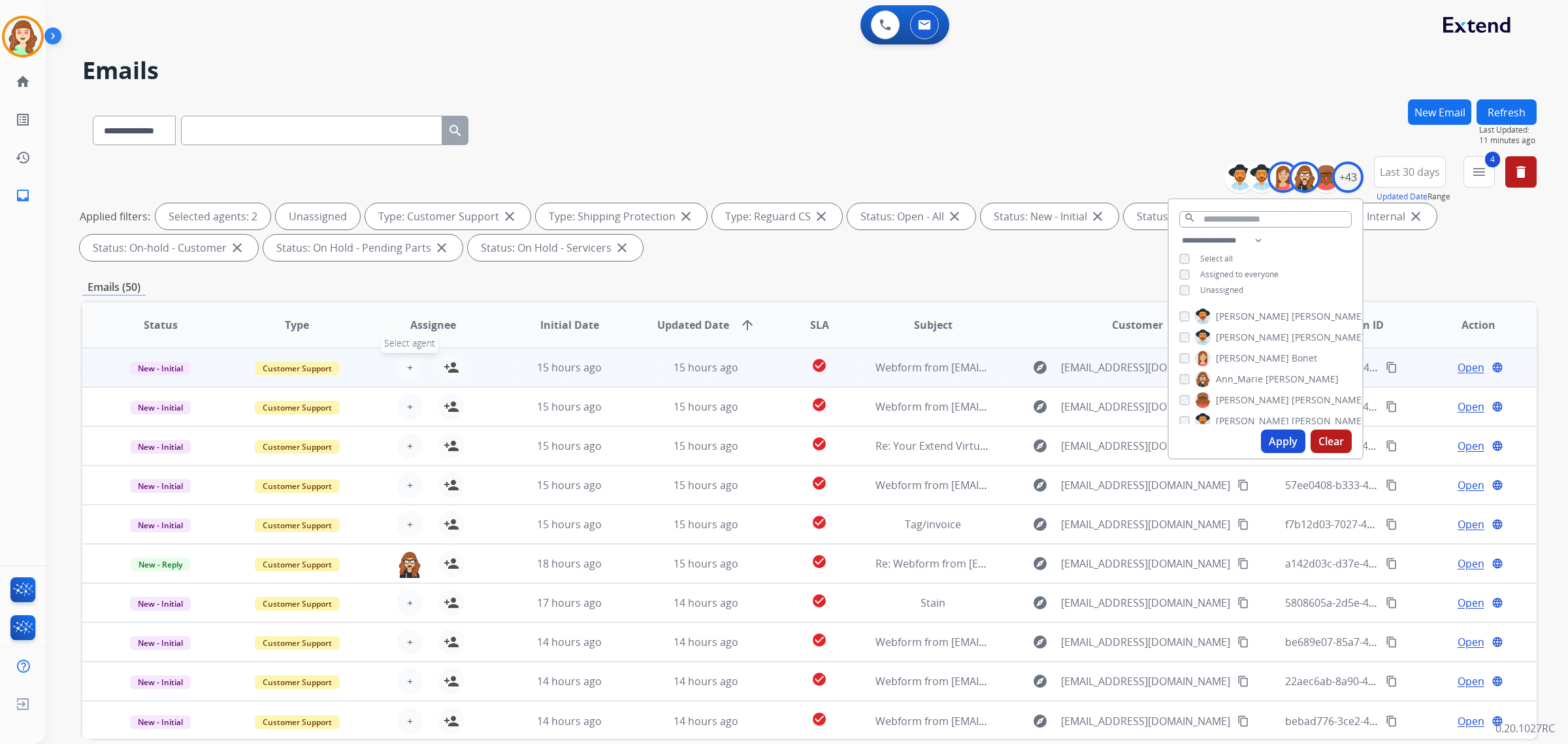
click at [407, 365] on span "+" at bounding box center [410, 366] width 6 height 15
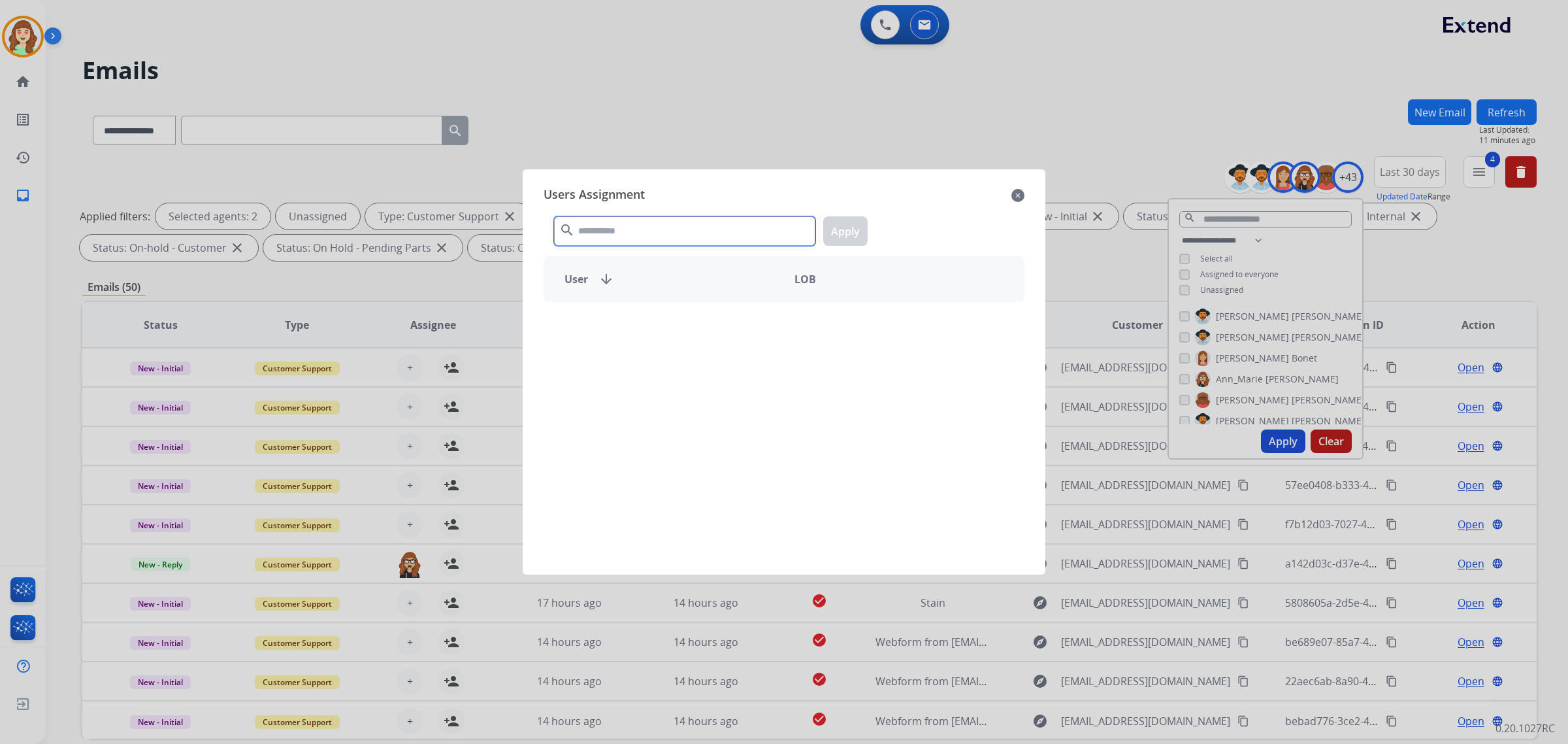
drag, startPoint x: 670, startPoint y: 230, endPoint x: 660, endPoint y: 236, distance: 11.7
click at [661, 234] on input "text" at bounding box center [684, 231] width 262 height 30
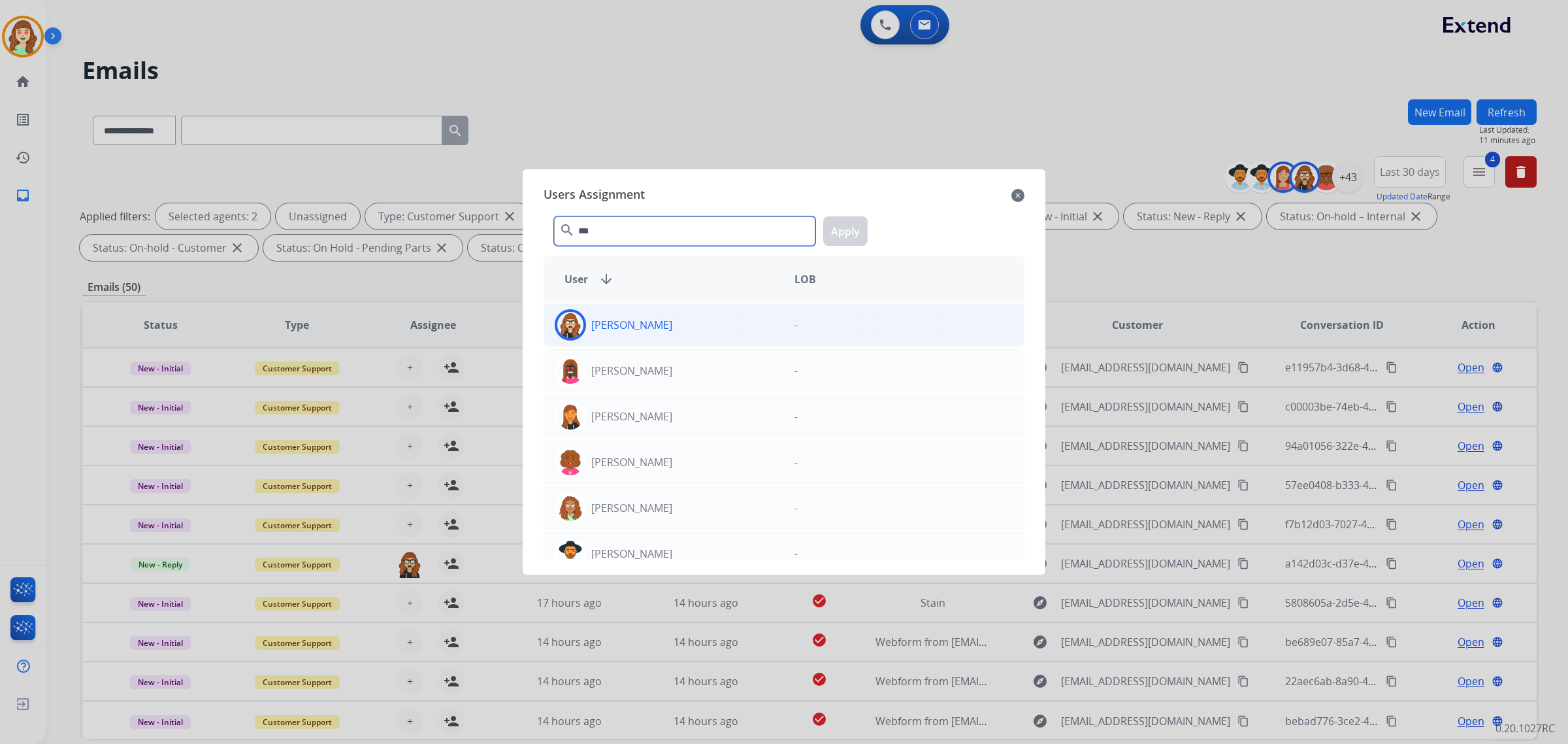
type input "***"
drag, startPoint x: 675, startPoint y: 330, endPoint x: 869, endPoint y: 226, distance: 220.1
click at [683, 328] on div "[PERSON_NAME]" at bounding box center [664, 324] width 240 height 31
click at [849, 227] on button "Apply" at bounding box center [845, 231] width 44 height 30
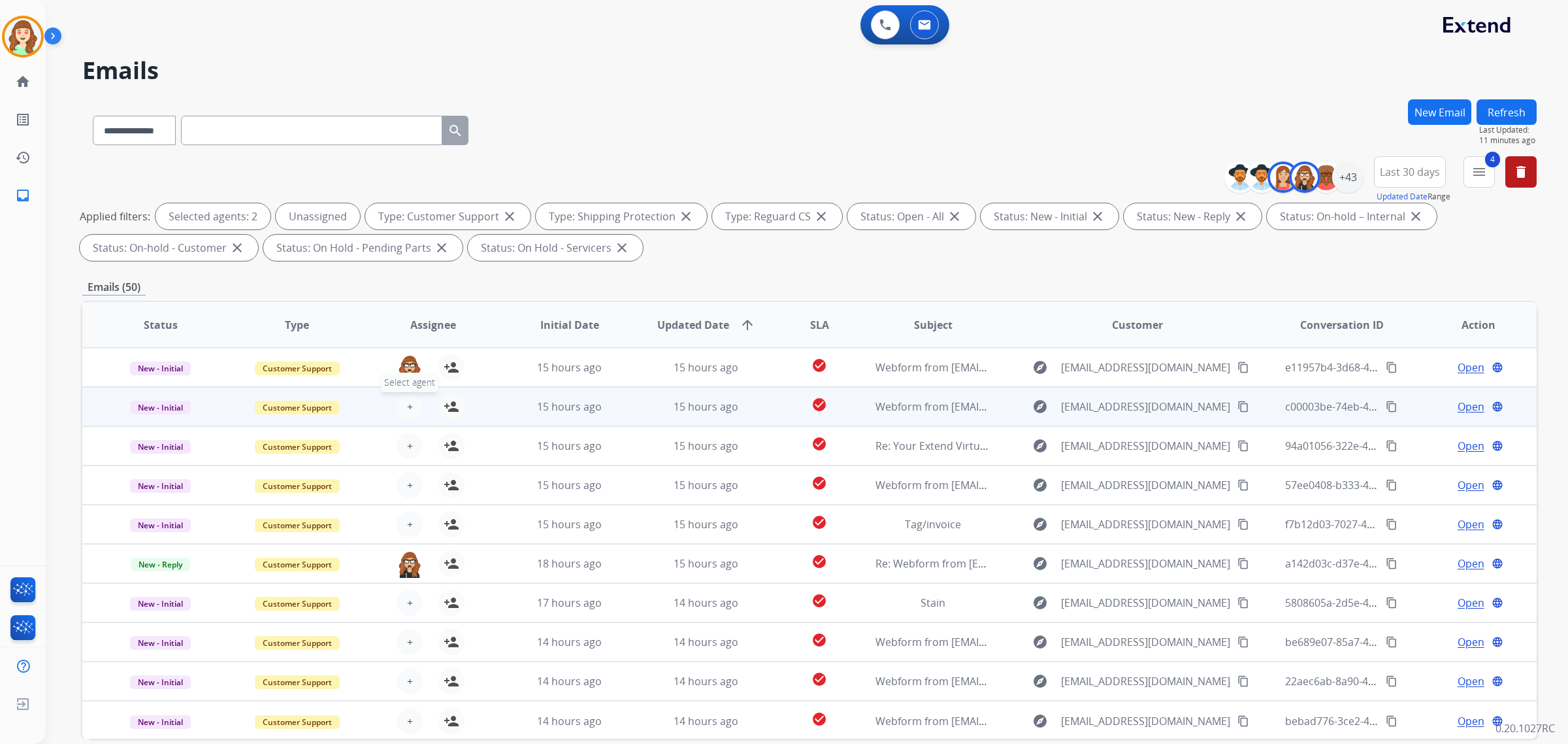
click at [407, 408] on span "+" at bounding box center [410, 406] width 6 height 15
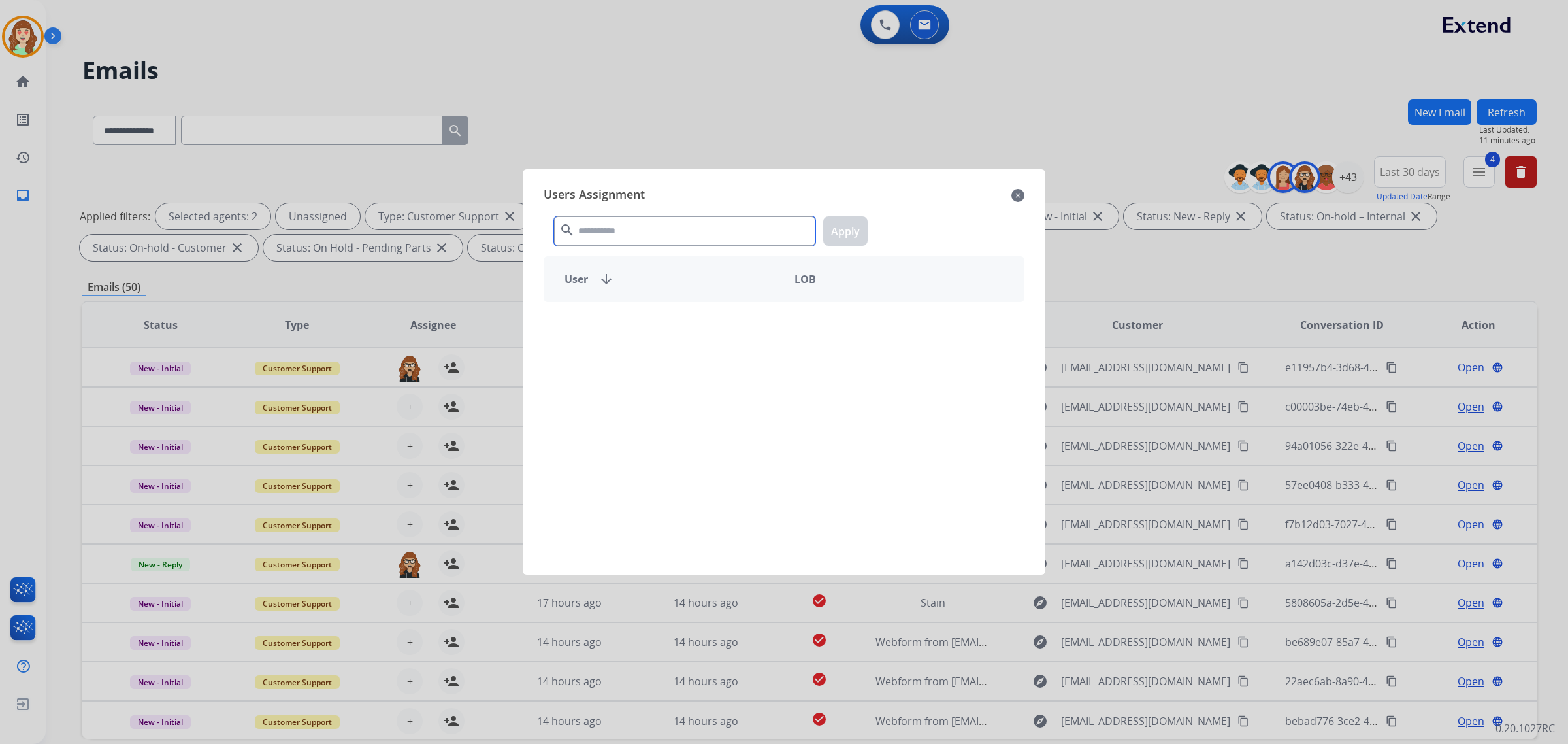
click at [673, 227] on input "text" at bounding box center [684, 231] width 262 height 30
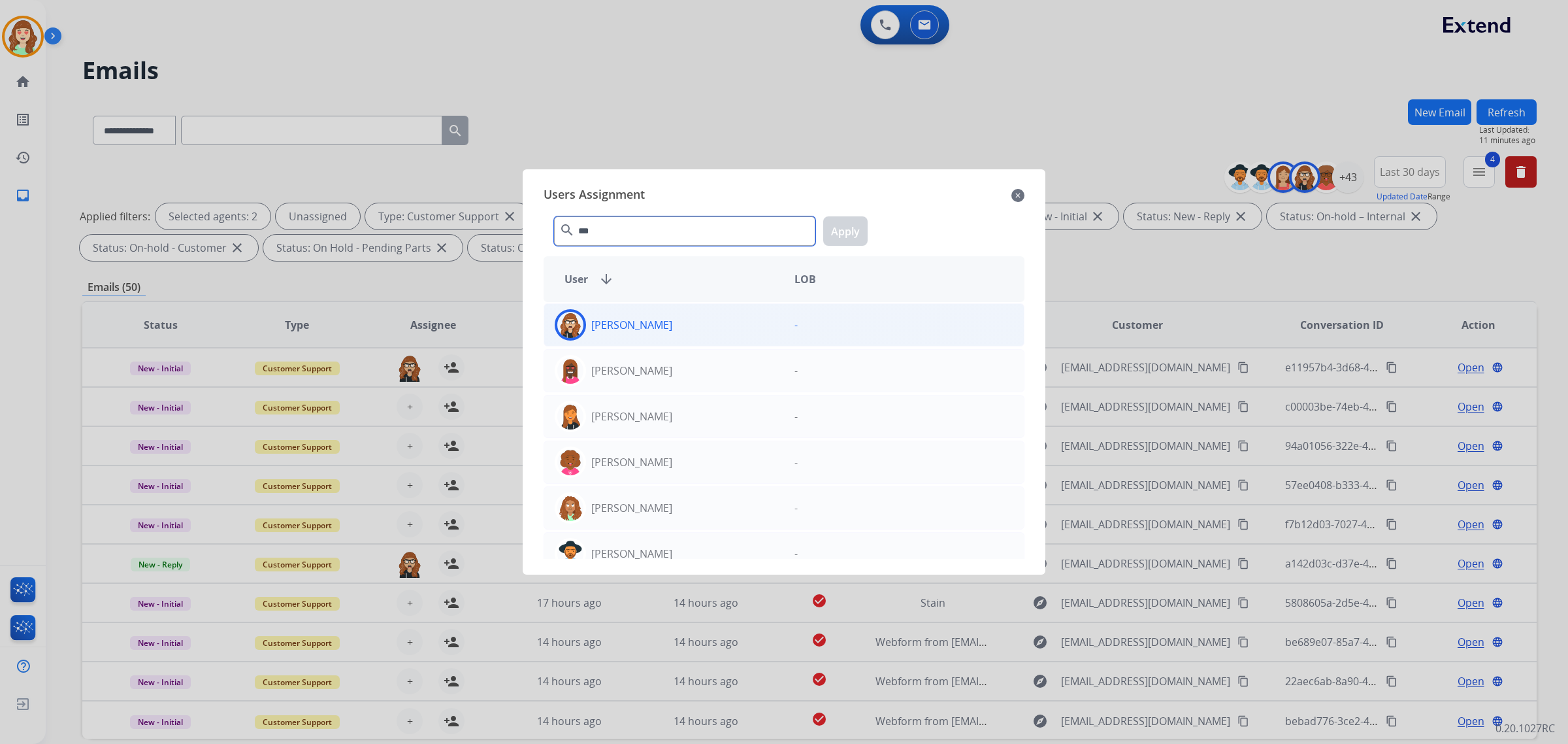
type input "***"
click at [703, 331] on div "[PERSON_NAME]" at bounding box center [664, 324] width 240 height 31
click at [849, 227] on button "Apply" at bounding box center [845, 231] width 44 height 30
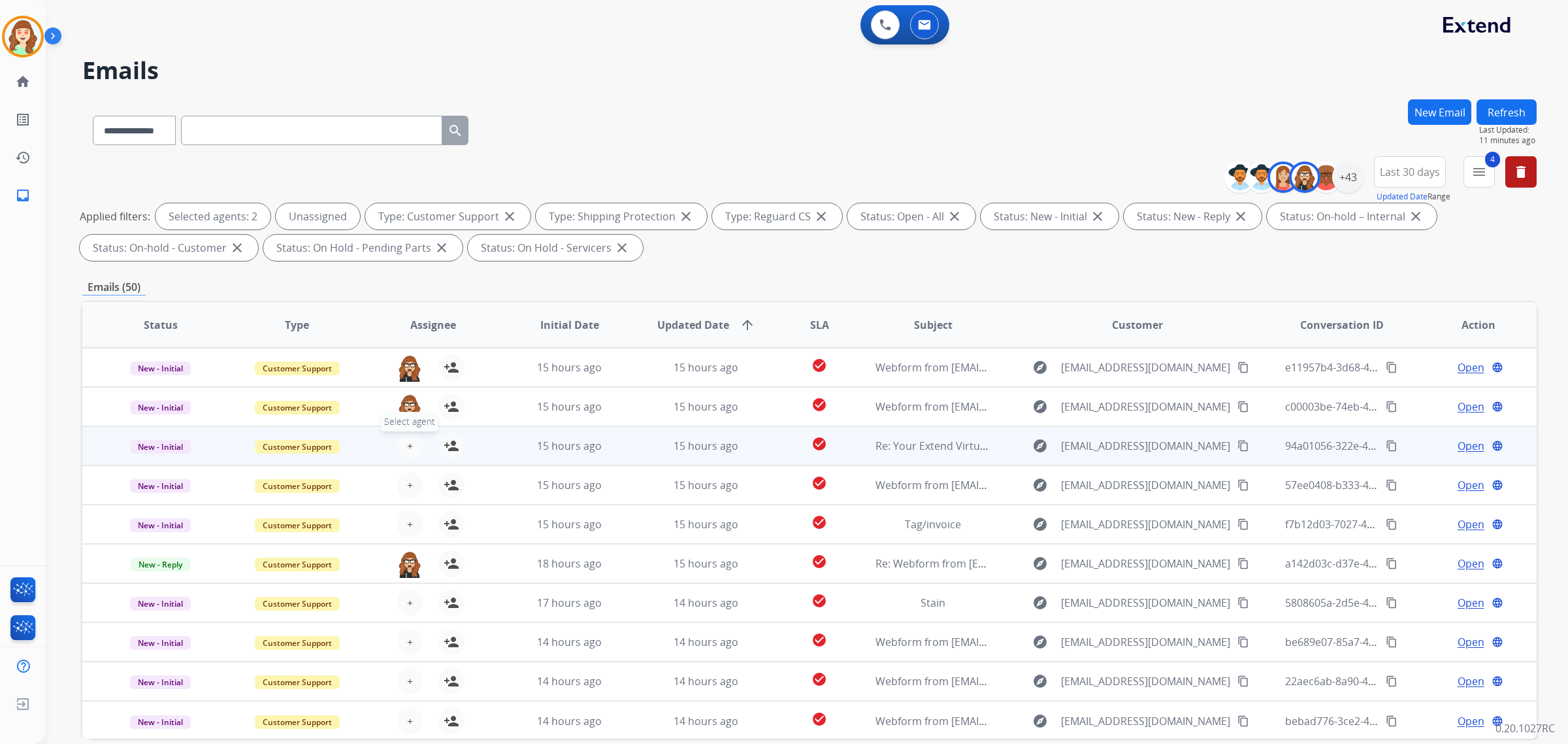
click at [410, 444] on span "+" at bounding box center [410, 445] width 6 height 15
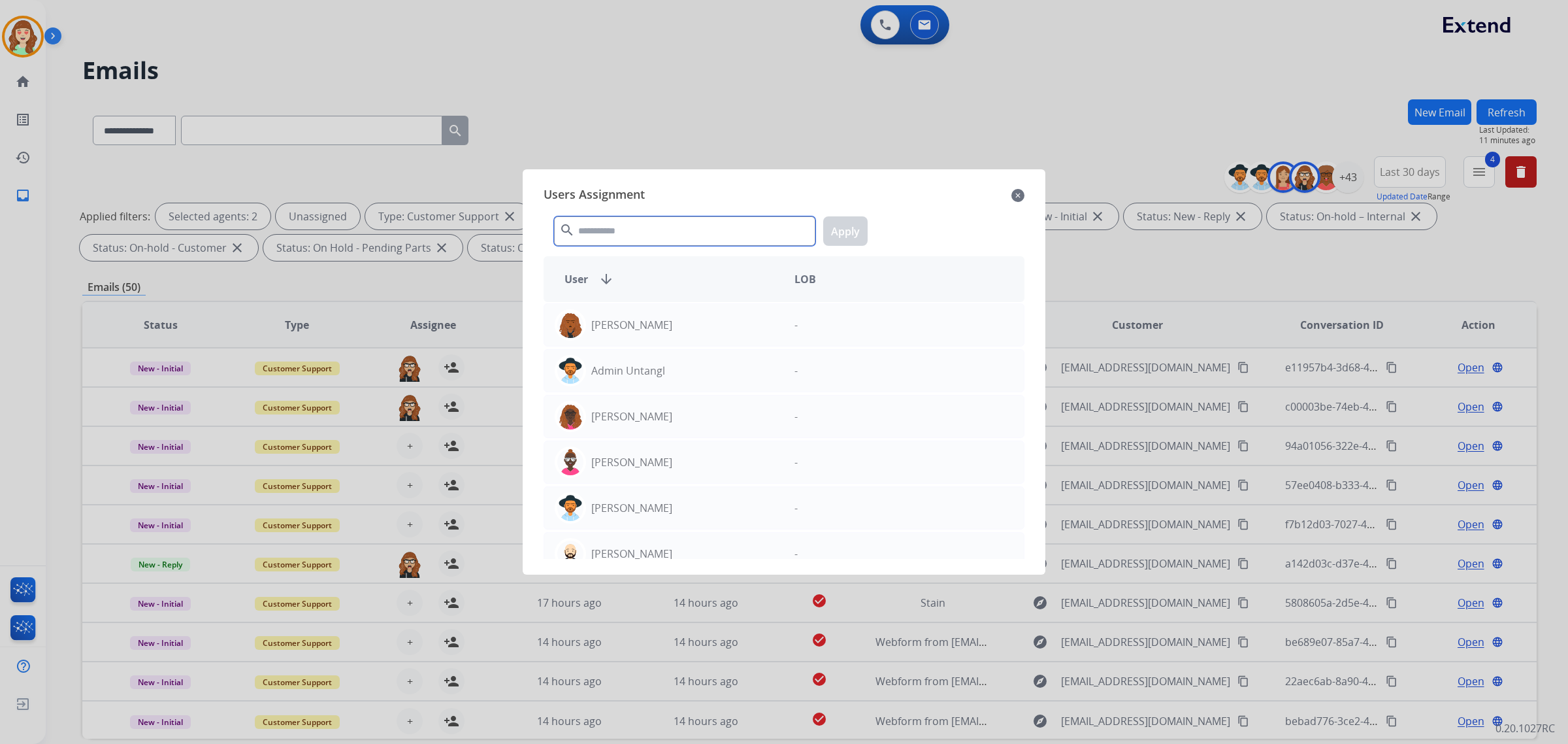
click at [643, 227] on input "text" at bounding box center [684, 231] width 262 height 30
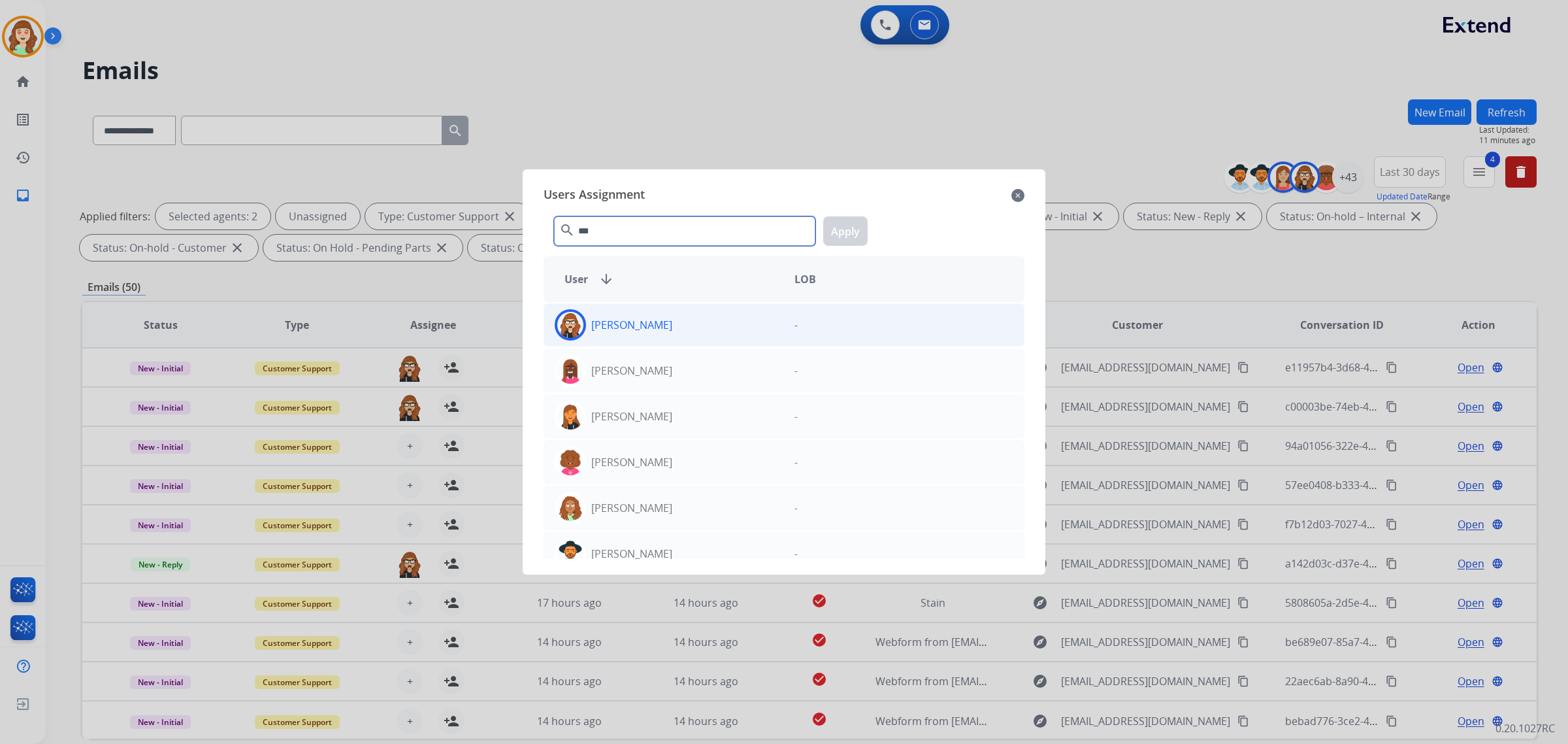
type input "***"
click at [704, 319] on div "[PERSON_NAME]" at bounding box center [664, 324] width 240 height 31
click at [858, 227] on button "Apply" at bounding box center [845, 231] width 44 height 30
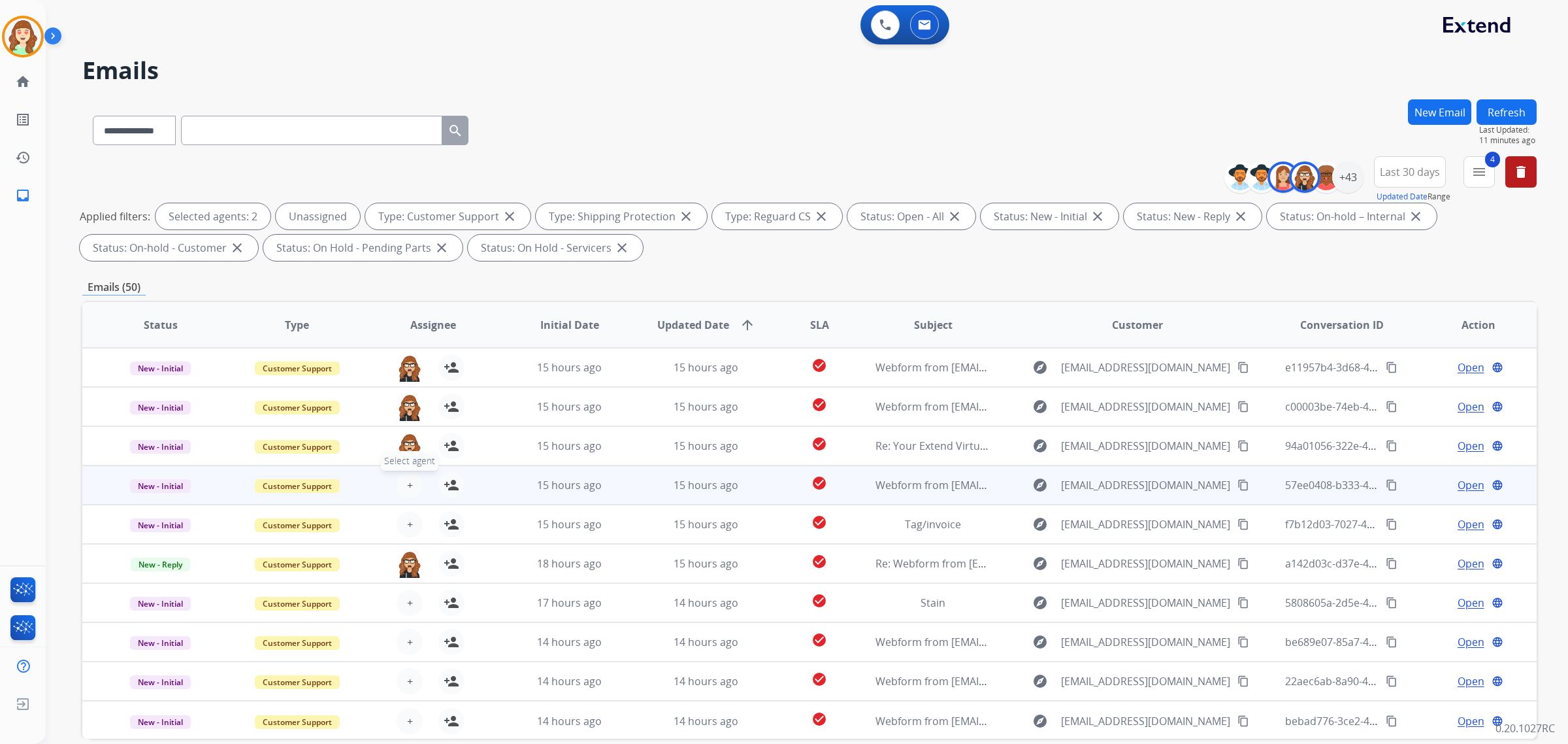
click at [415, 482] on button "+ Select agent" at bounding box center [410, 485] width 26 height 26
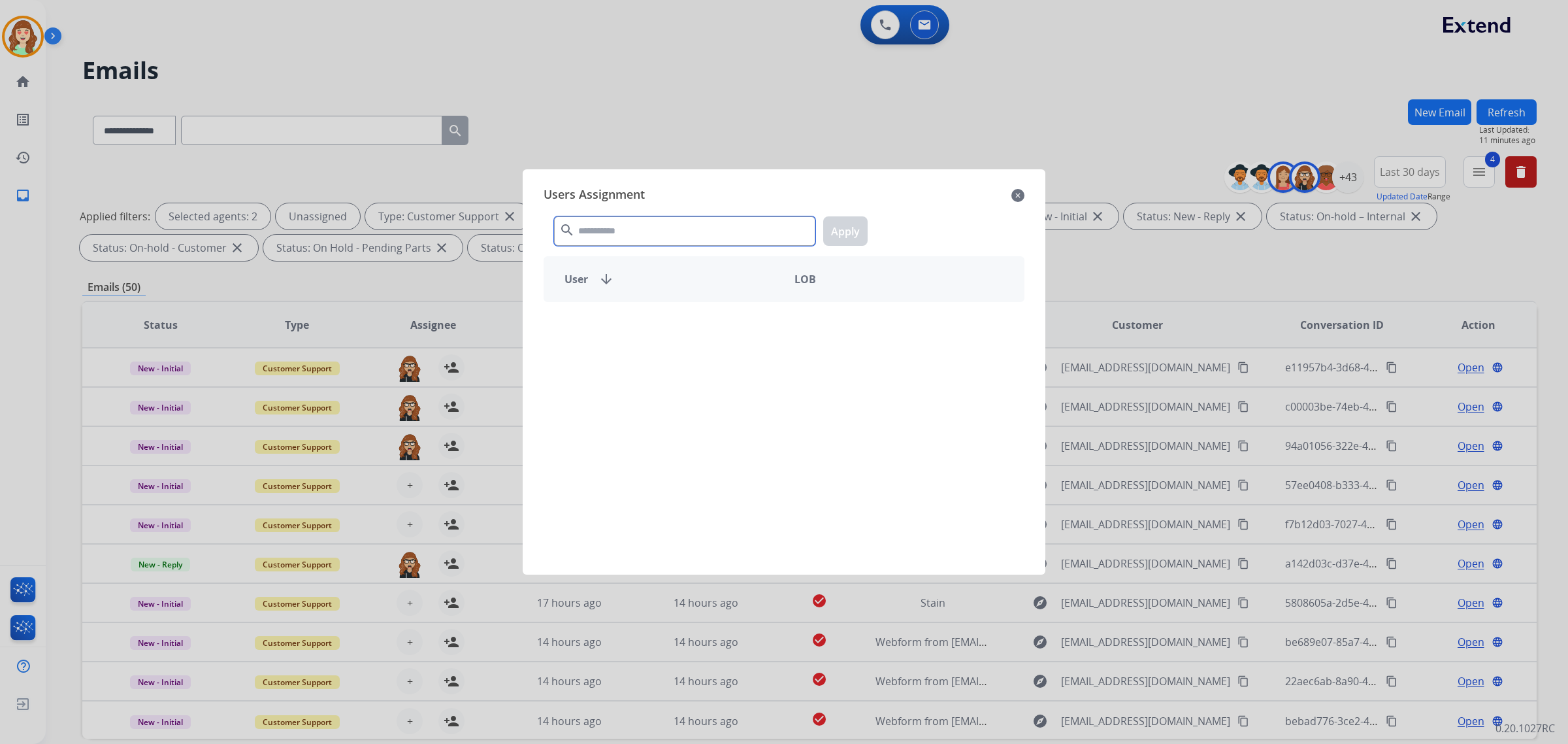
click at [687, 229] on input "text" at bounding box center [684, 231] width 262 height 30
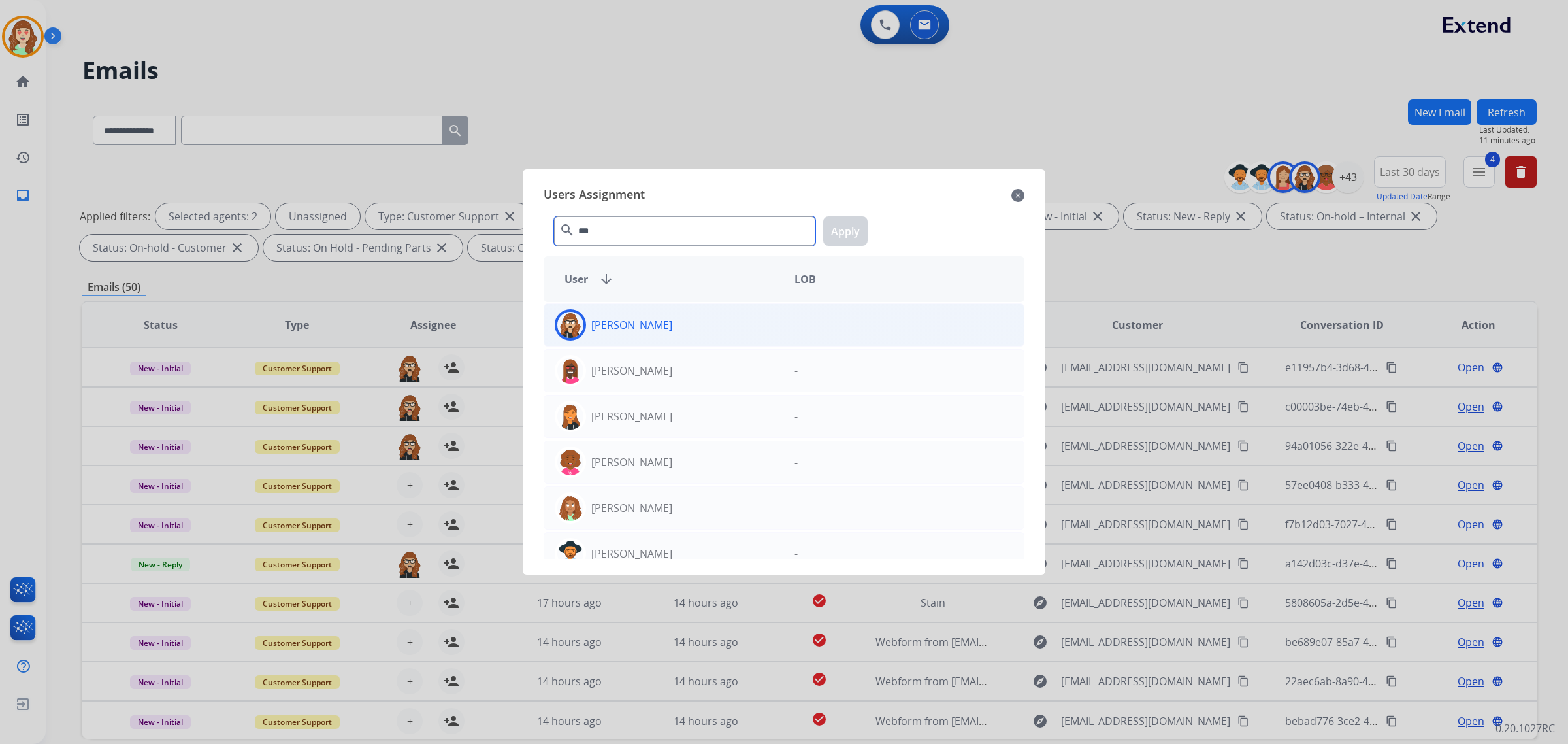
type input "***"
click at [709, 331] on div "[PERSON_NAME]" at bounding box center [664, 324] width 240 height 31
click at [838, 233] on button "Apply" at bounding box center [845, 231] width 44 height 30
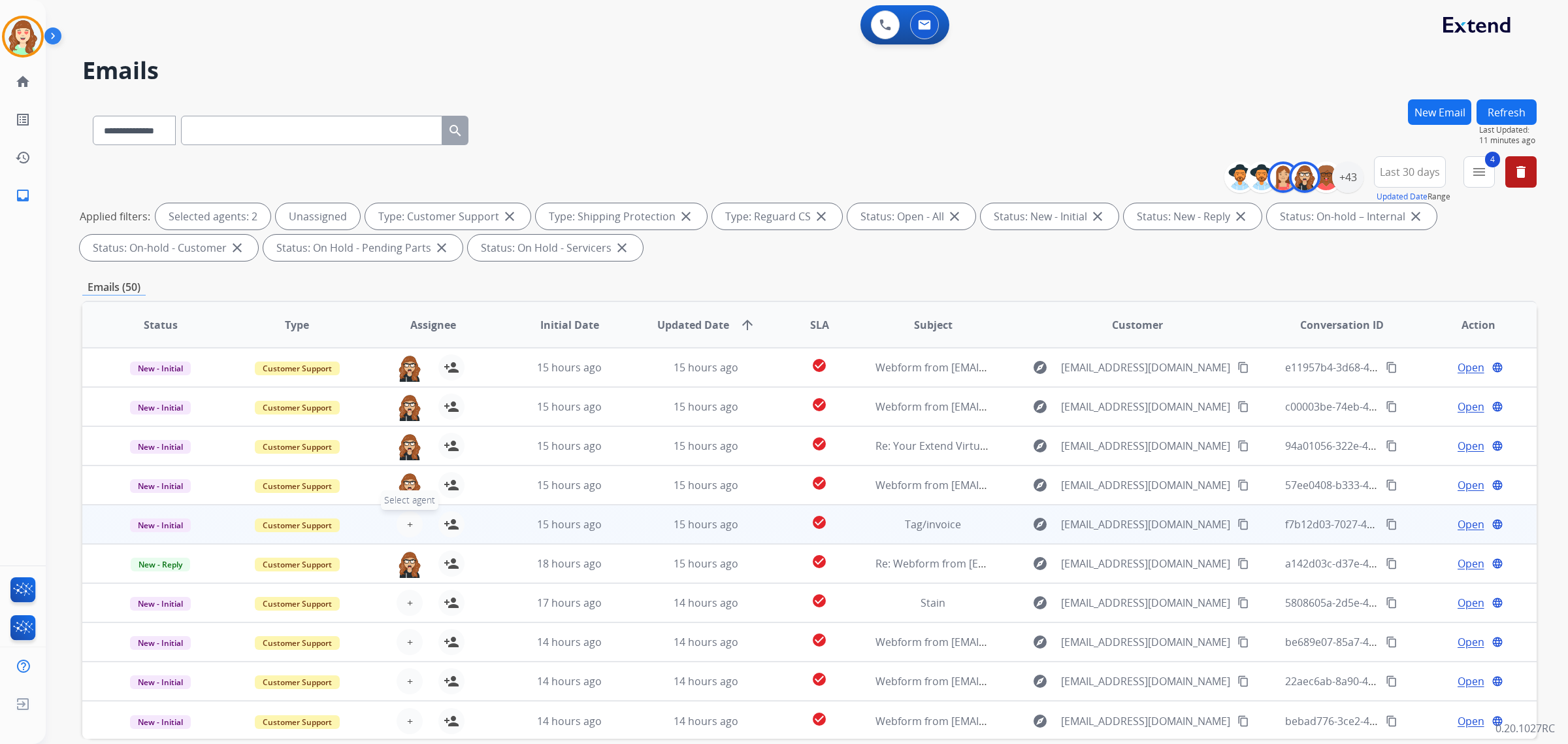
click at [402, 530] on button "+ Select agent" at bounding box center [410, 524] width 26 height 26
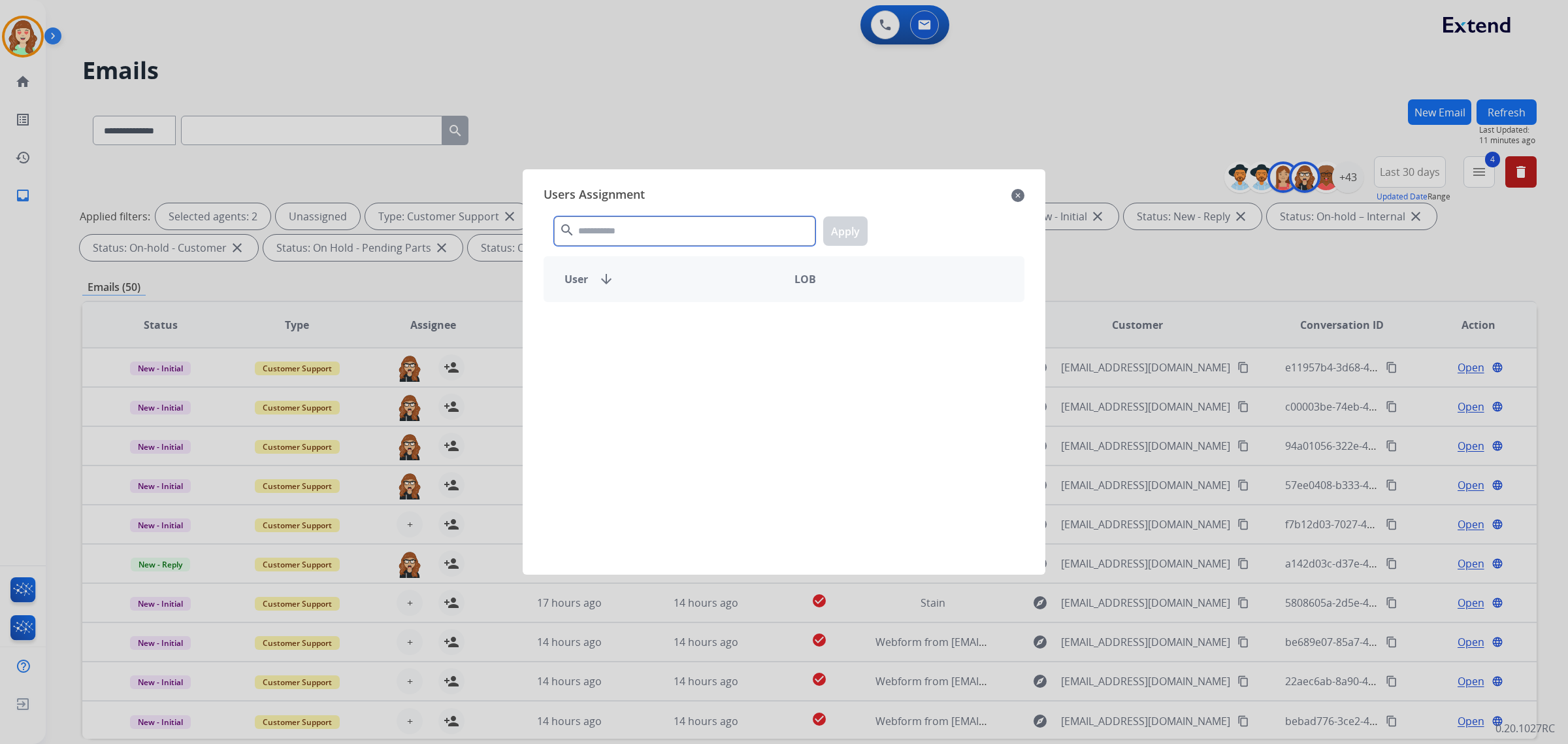
drag, startPoint x: 680, startPoint y: 235, endPoint x: 700, endPoint y: 213, distance: 29.7
click at [699, 217] on input "text" at bounding box center [684, 231] width 262 height 30
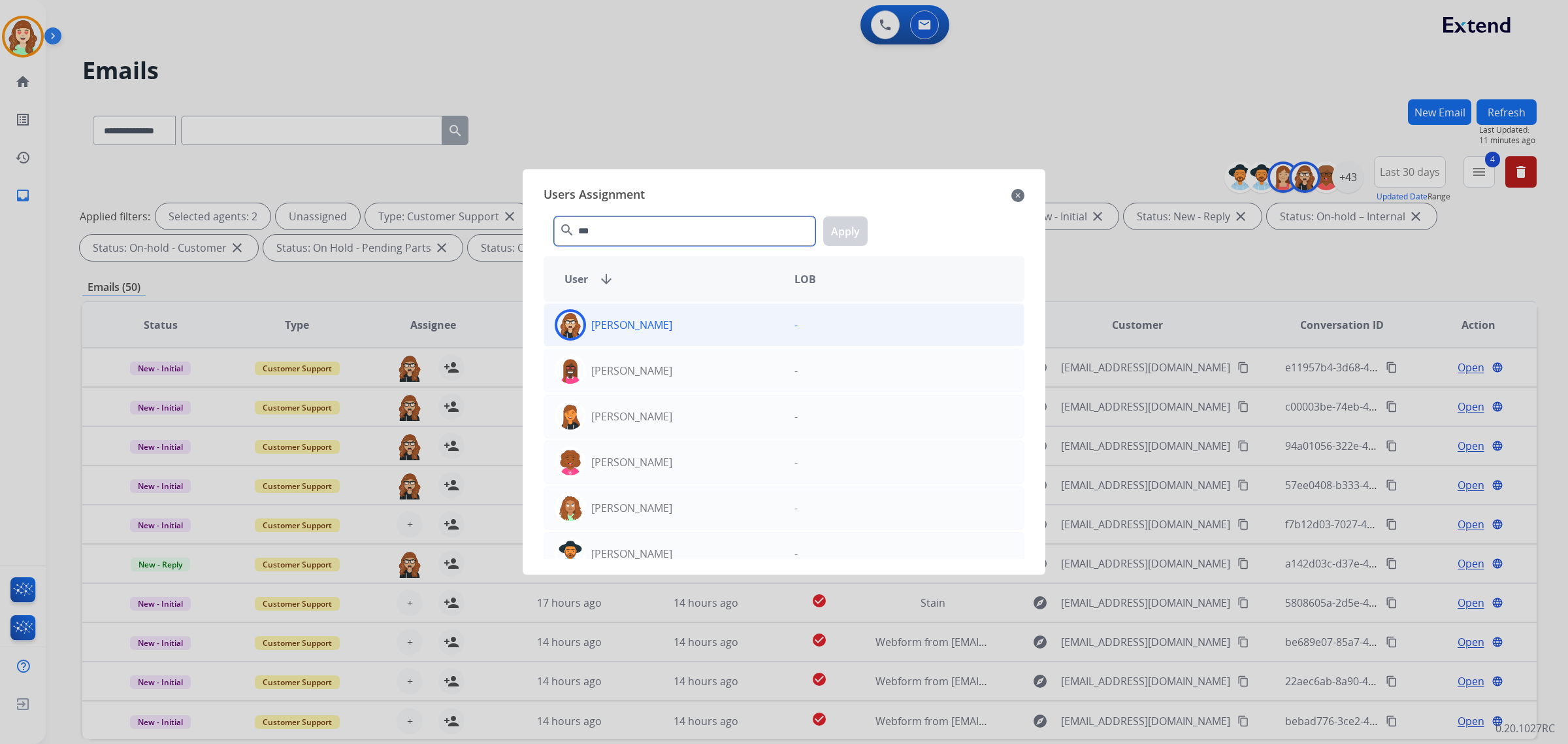
type input "***"
click at [725, 325] on div "[PERSON_NAME]" at bounding box center [664, 324] width 240 height 31
click at [843, 227] on button "Apply" at bounding box center [845, 231] width 44 height 30
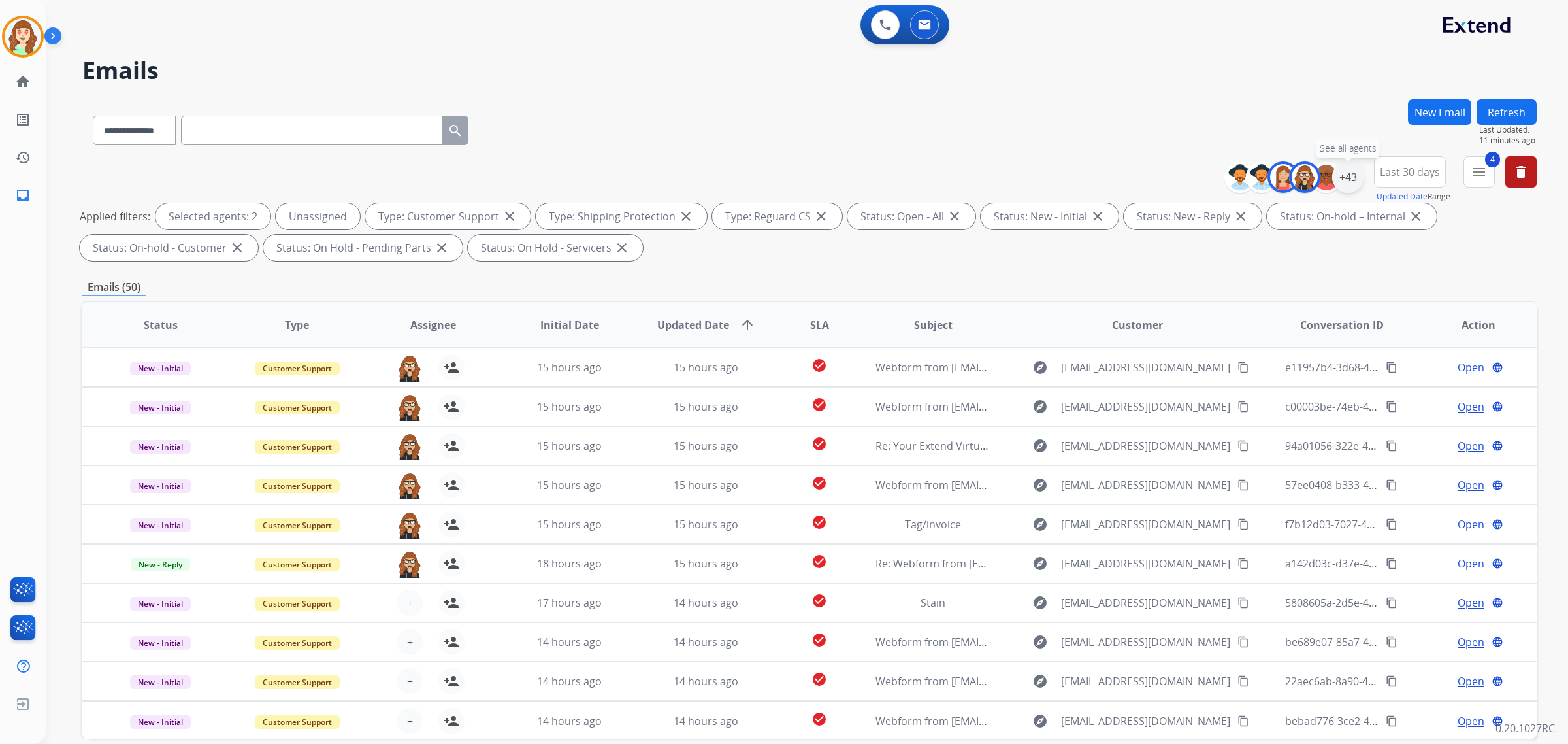
click at [1347, 185] on div "+43" at bounding box center [1347, 176] width 31 height 31
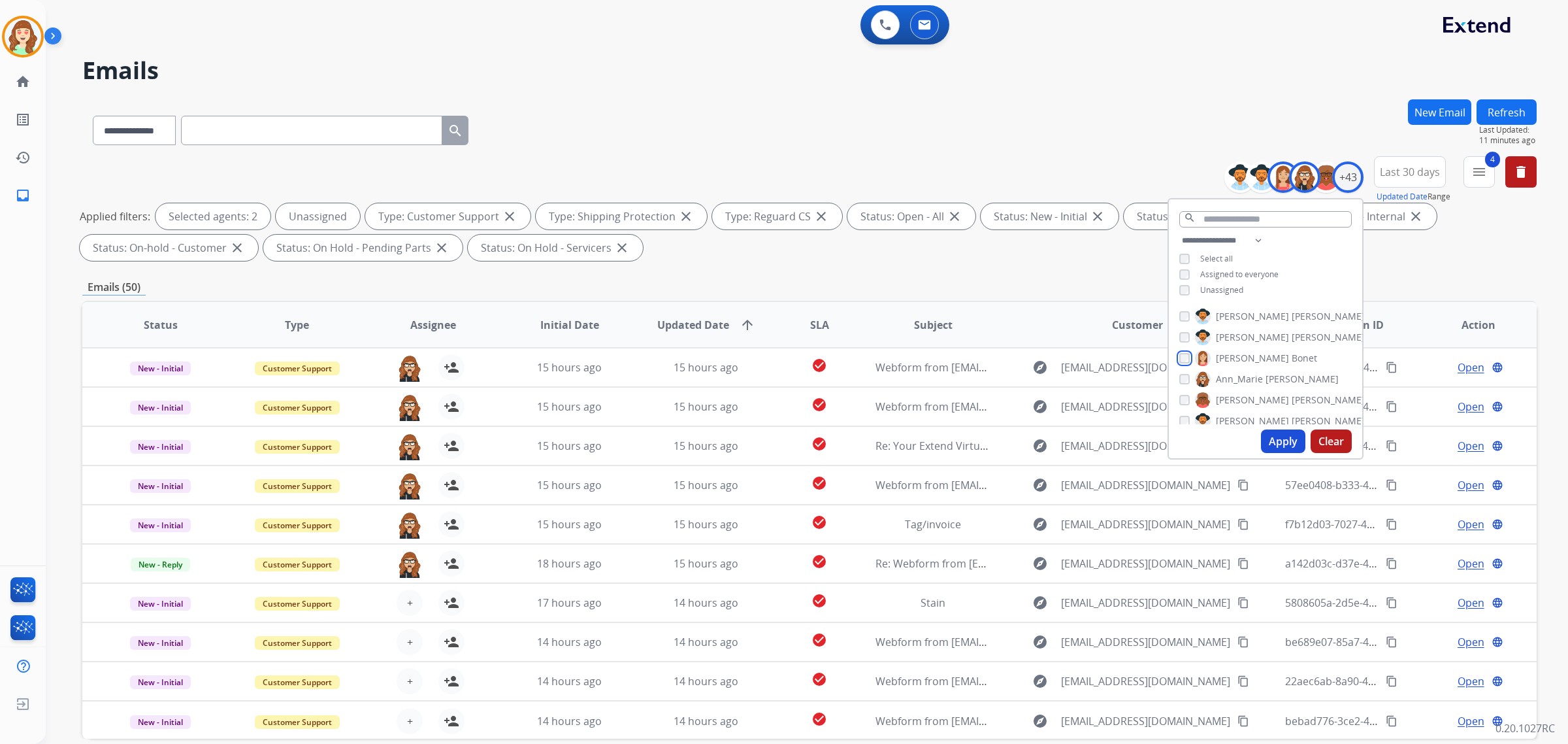
click at [1184, 368] on div "[PERSON_NAME] [PERSON_NAME] [PERSON_NAME] [PERSON_NAME] [PERSON_NAME] [PERSON_N…" at bounding box center [1265, 364] width 193 height 121
click at [1195, 376] on img at bounding box center [1202, 379] width 15 height 21
click at [1281, 440] on button "Apply" at bounding box center [1282, 440] width 44 height 23
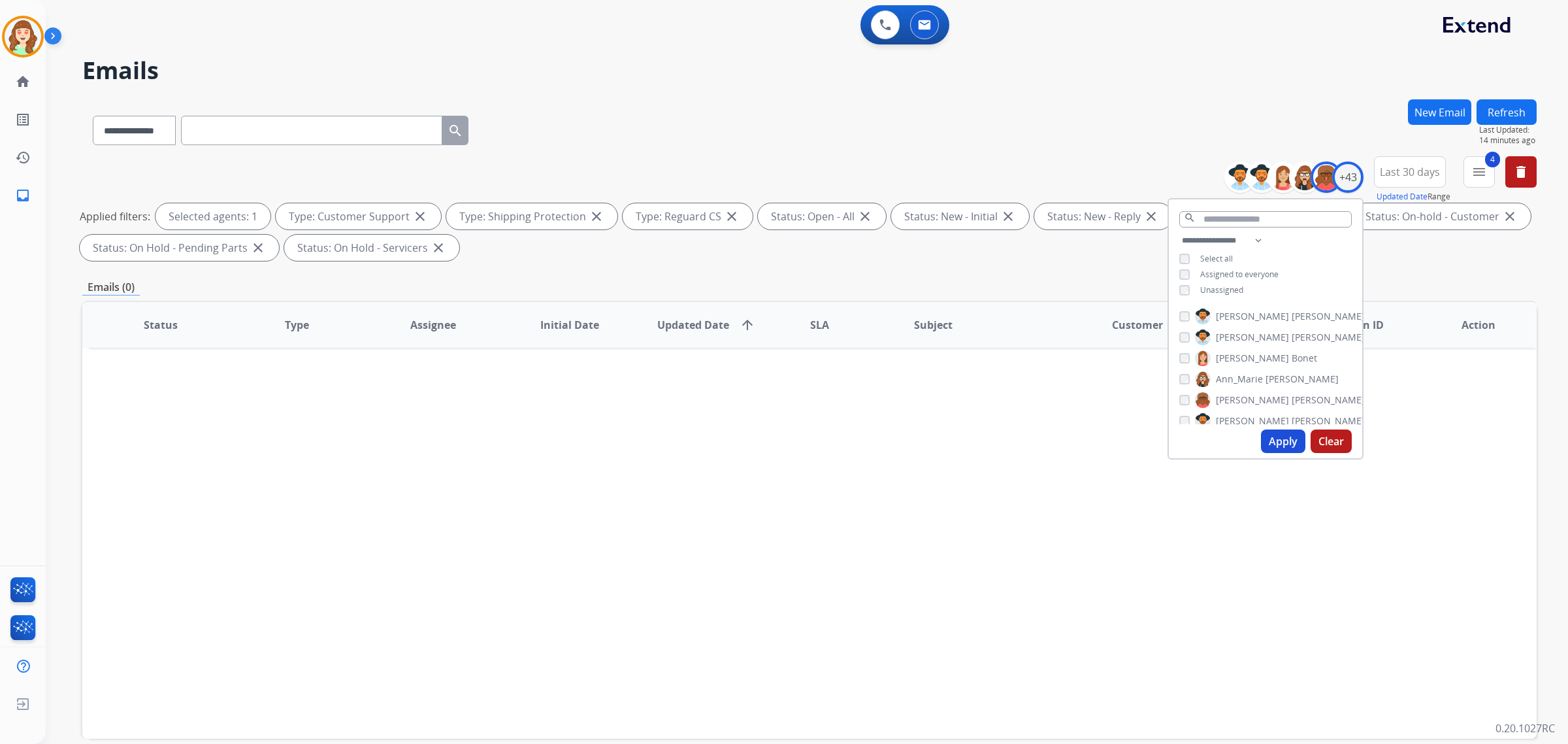
scroll to position [81, 0]
click at [1187, 322] on div "[PERSON_NAME]" at bounding box center [1272, 317] width 185 height 15
click at [1189, 332] on div "[PERSON_NAME]" at bounding box center [1272, 338] width 185 height 15
click at [1277, 443] on button "Apply" at bounding box center [1282, 440] width 44 height 23
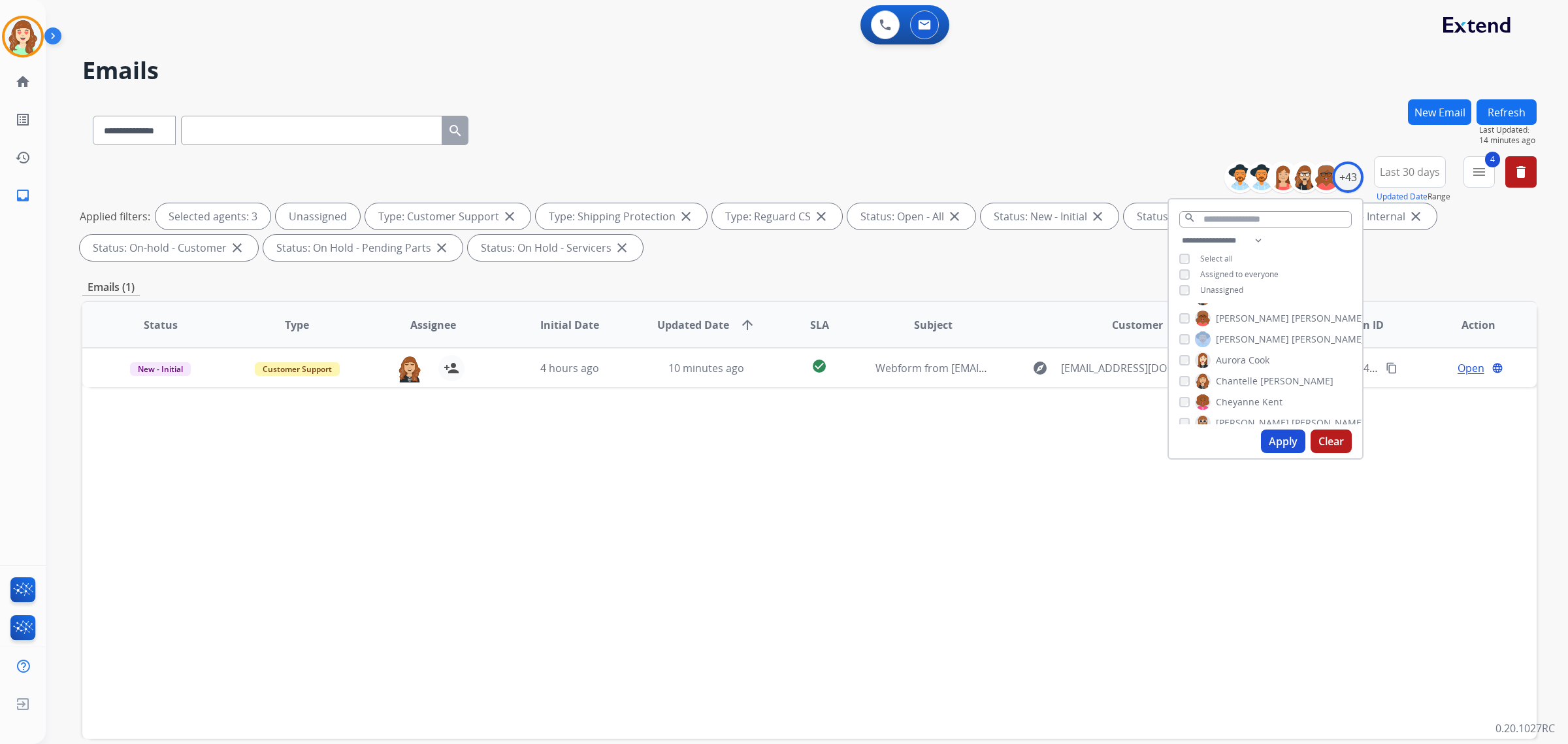
click at [1284, 442] on button "Apply" at bounding box center [1282, 440] width 44 height 23
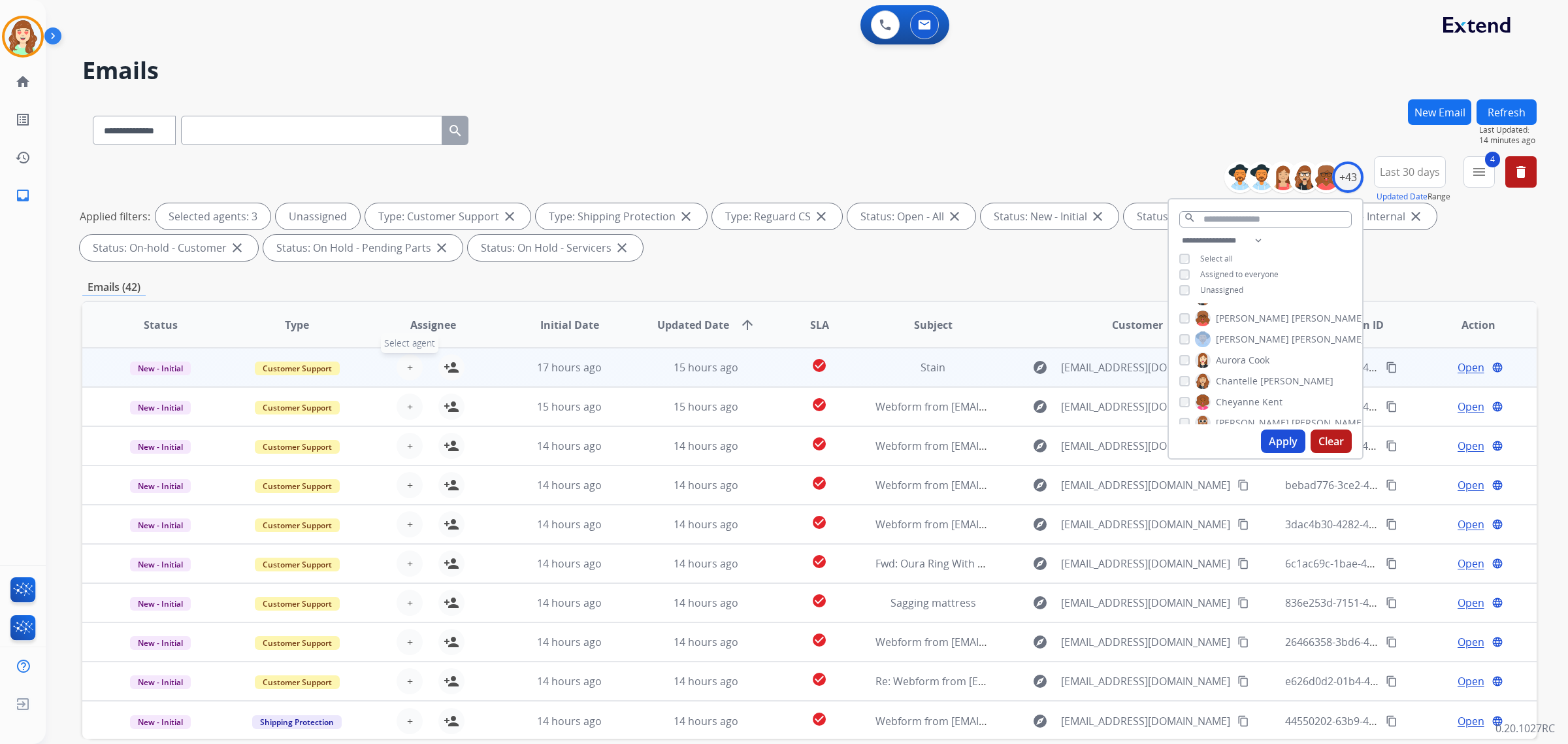
click at [407, 362] on span "+" at bounding box center [410, 366] width 6 height 15
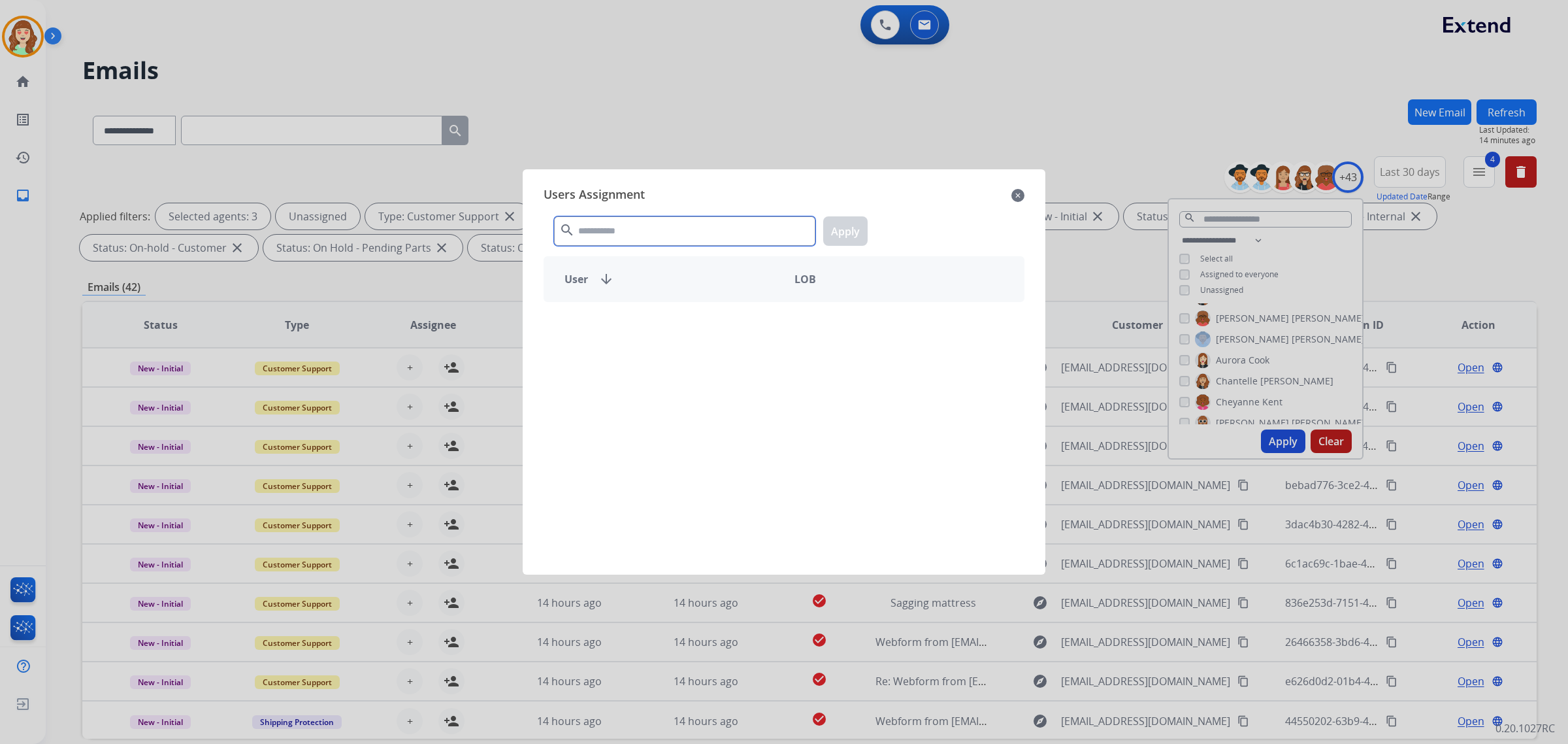
click at [683, 232] on input "text" at bounding box center [684, 231] width 262 height 30
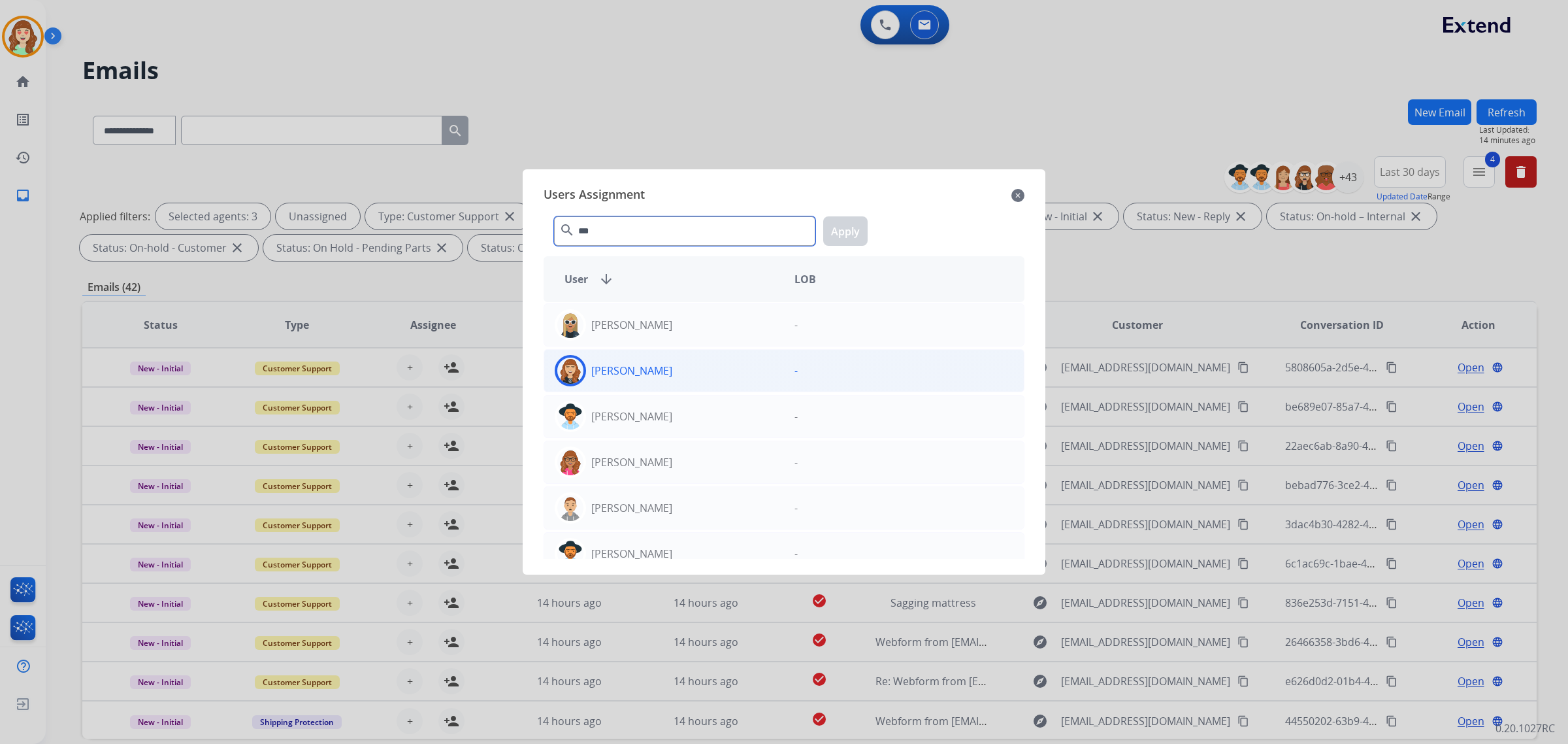
type input "***"
click at [698, 371] on div "[PERSON_NAME]" at bounding box center [664, 370] width 240 height 31
click at [840, 227] on button "Apply" at bounding box center [845, 231] width 44 height 30
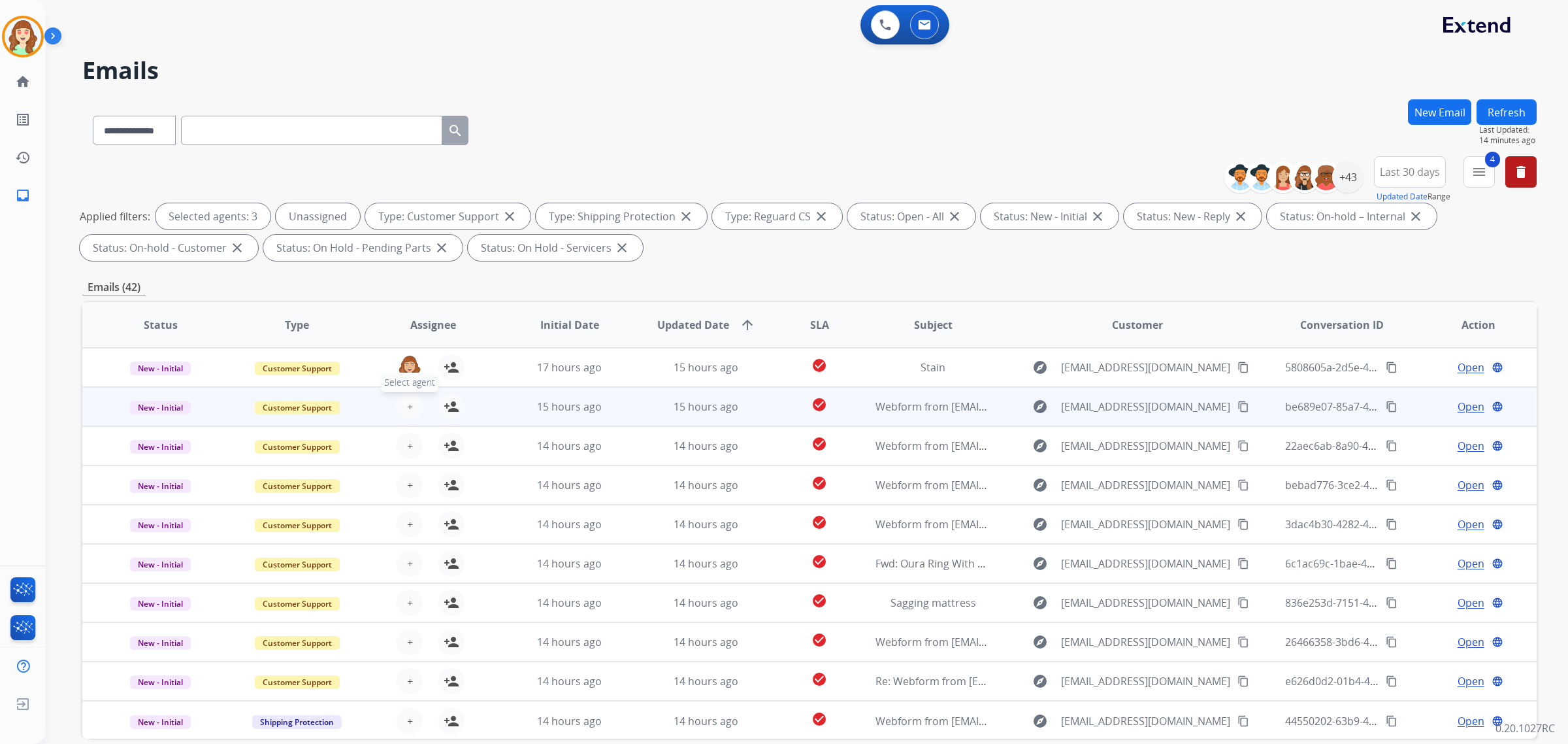
click at [414, 407] on button "+ Select agent" at bounding box center [410, 407] width 26 height 26
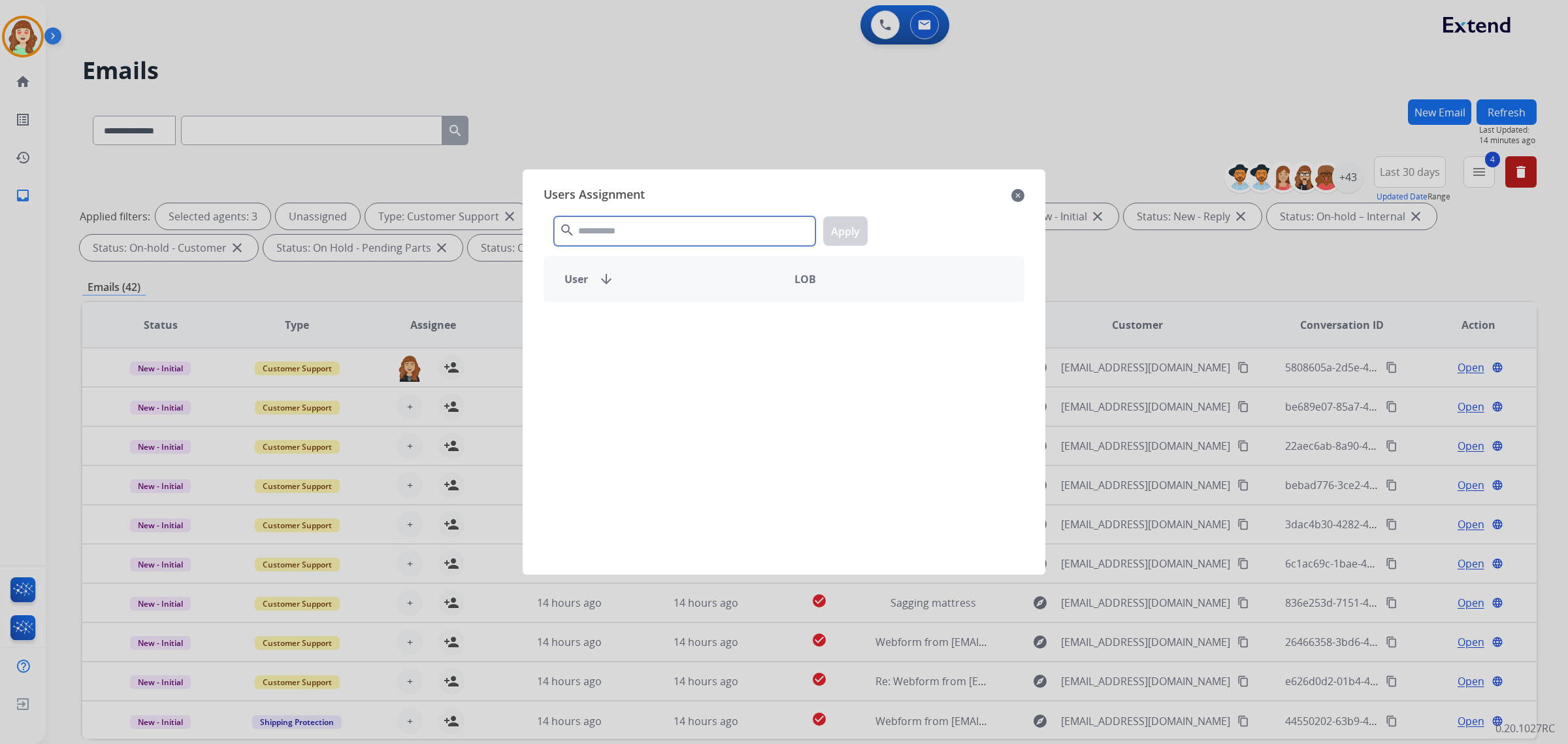
click at [657, 230] on input "text" at bounding box center [684, 231] width 262 height 30
type input "****"
click at [705, 324] on div "[PERSON_NAME]" at bounding box center [664, 324] width 240 height 31
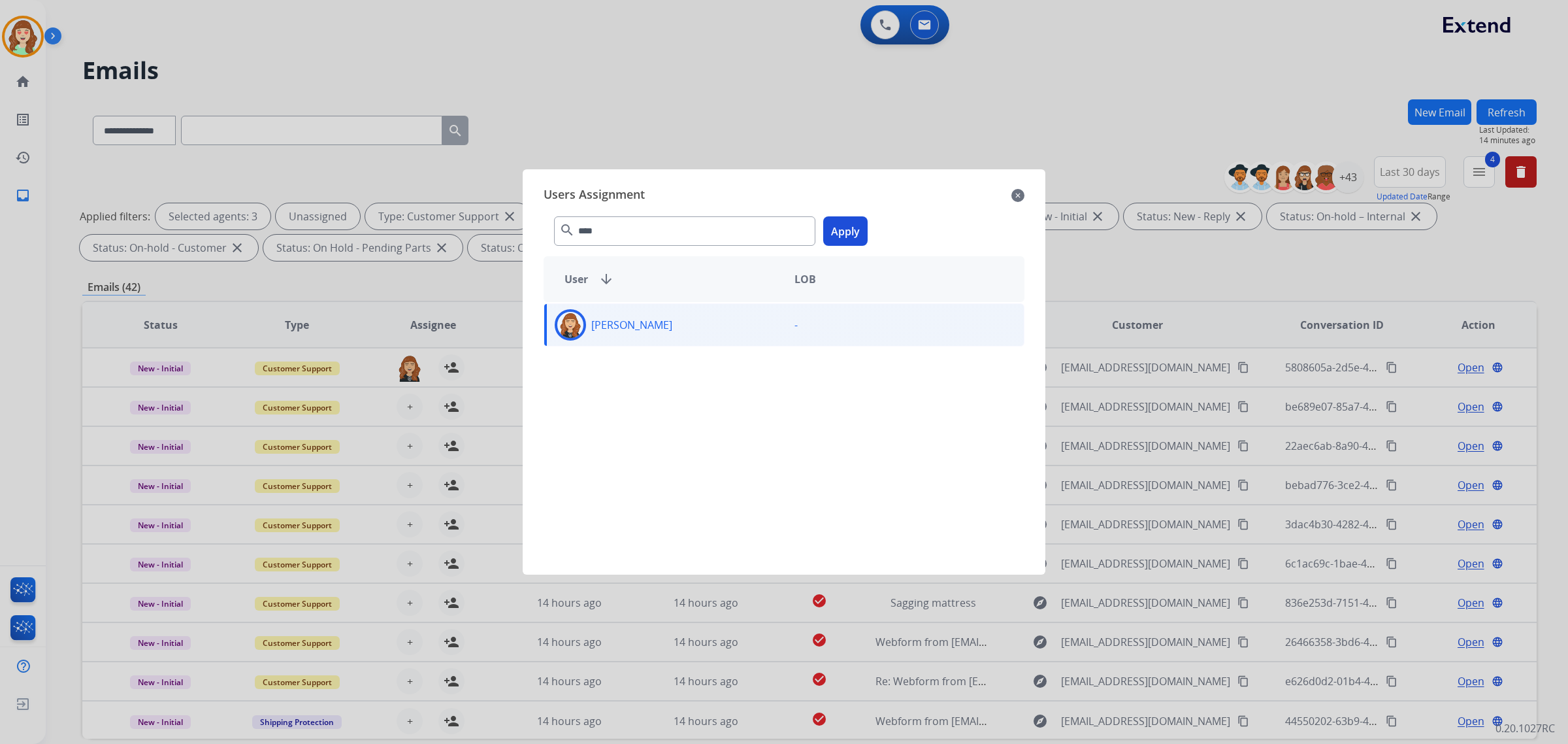
drag, startPoint x: 844, startPoint y: 223, endPoint x: 452, endPoint y: 420, distance: 438.7
click at [844, 222] on button "Apply" at bounding box center [845, 231] width 44 height 30
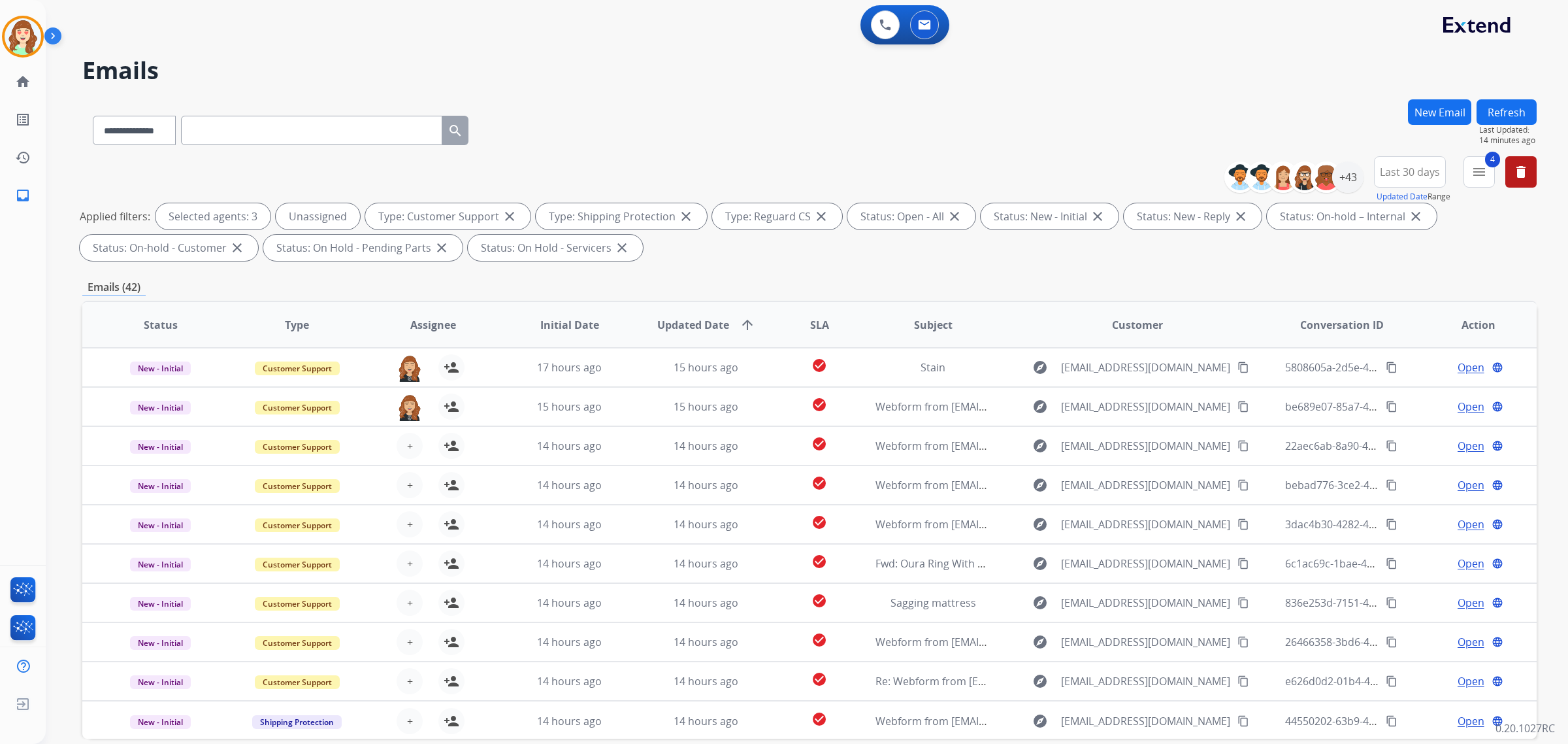
click at [407, 445] on span "+" at bounding box center [410, 445] width 6 height 15
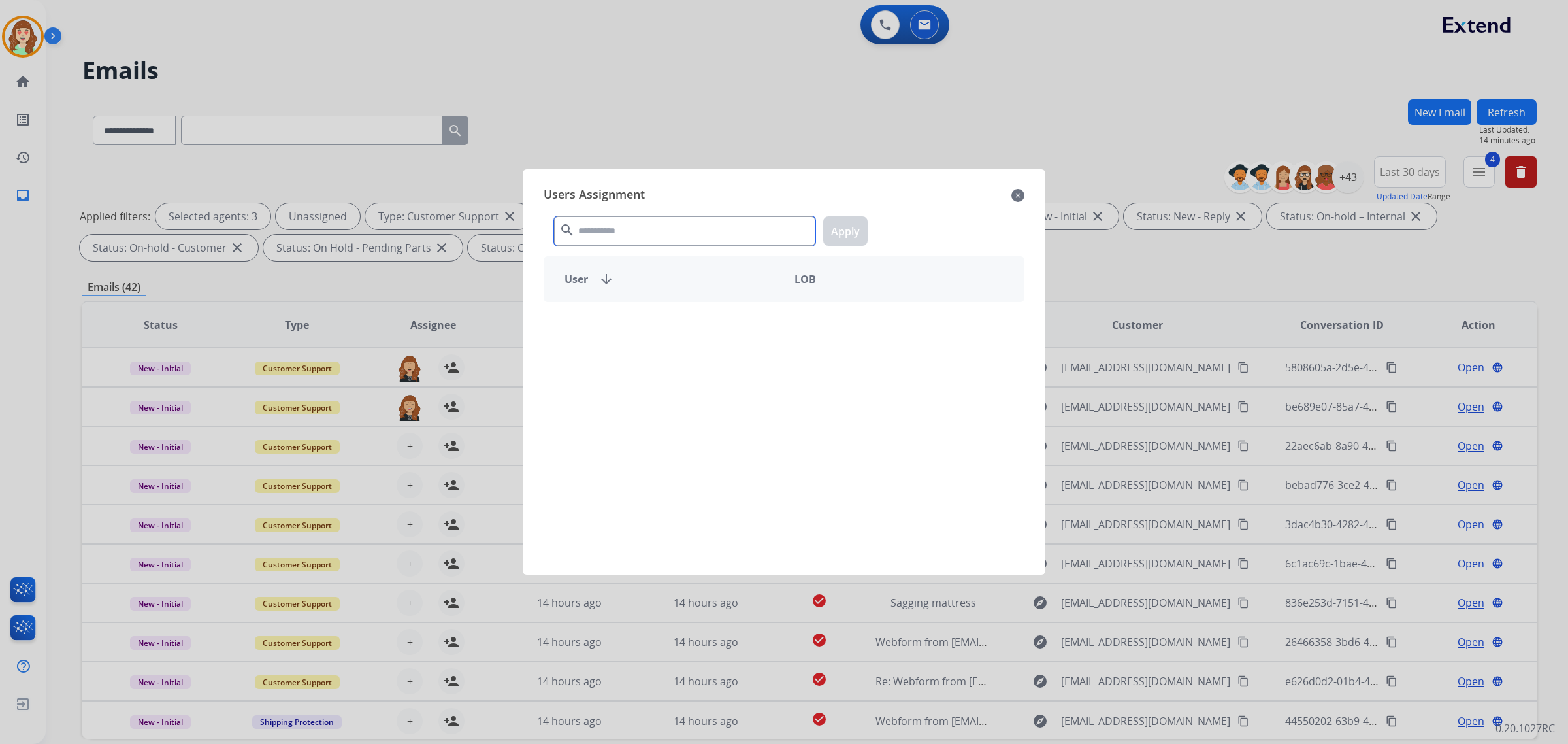
click at [685, 229] on input "text" at bounding box center [684, 231] width 262 height 30
type input "****"
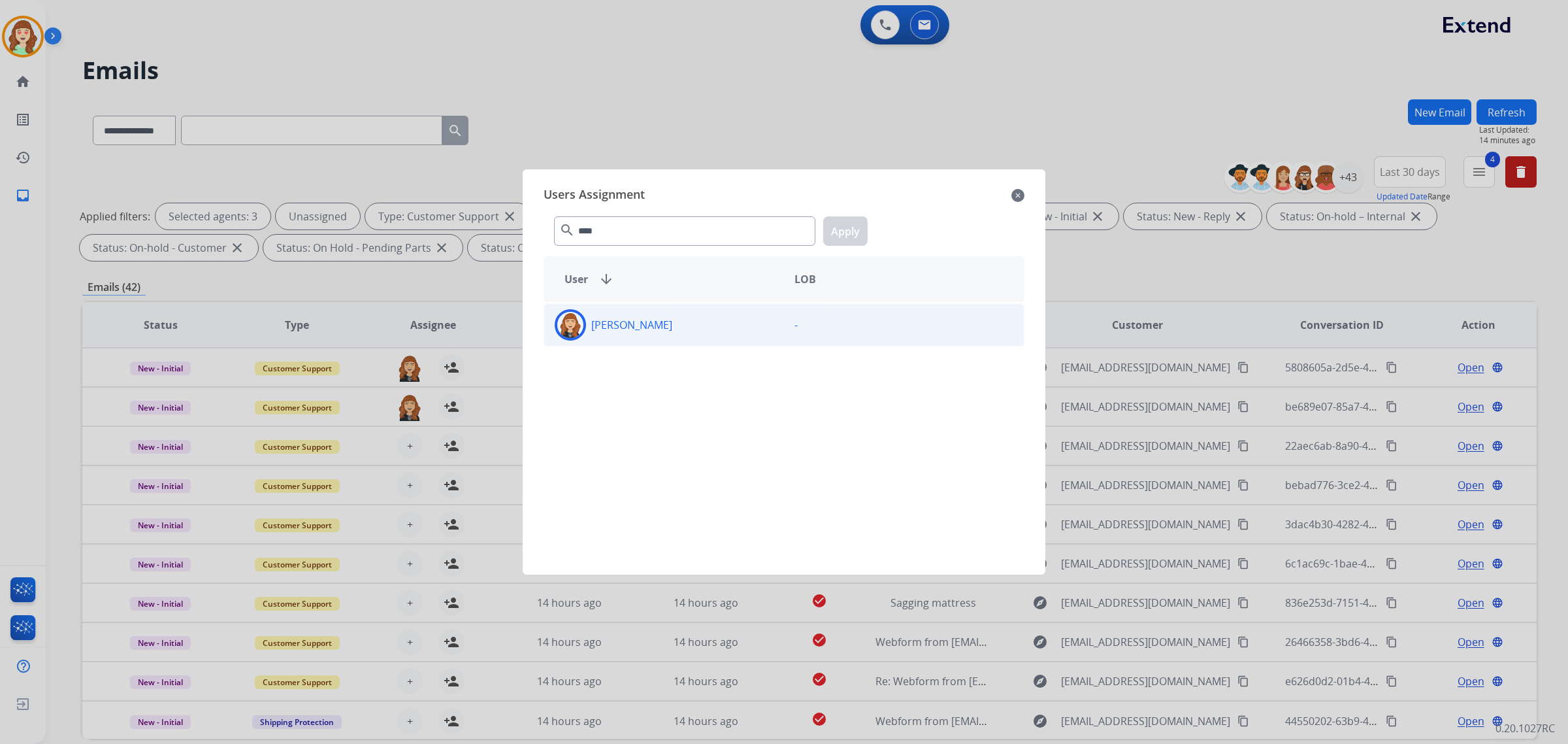
click at [685, 325] on div "[PERSON_NAME]" at bounding box center [664, 324] width 240 height 31
click at [840, 232] on button "Apply" at bounding box center [845, 231] width 44 height 30
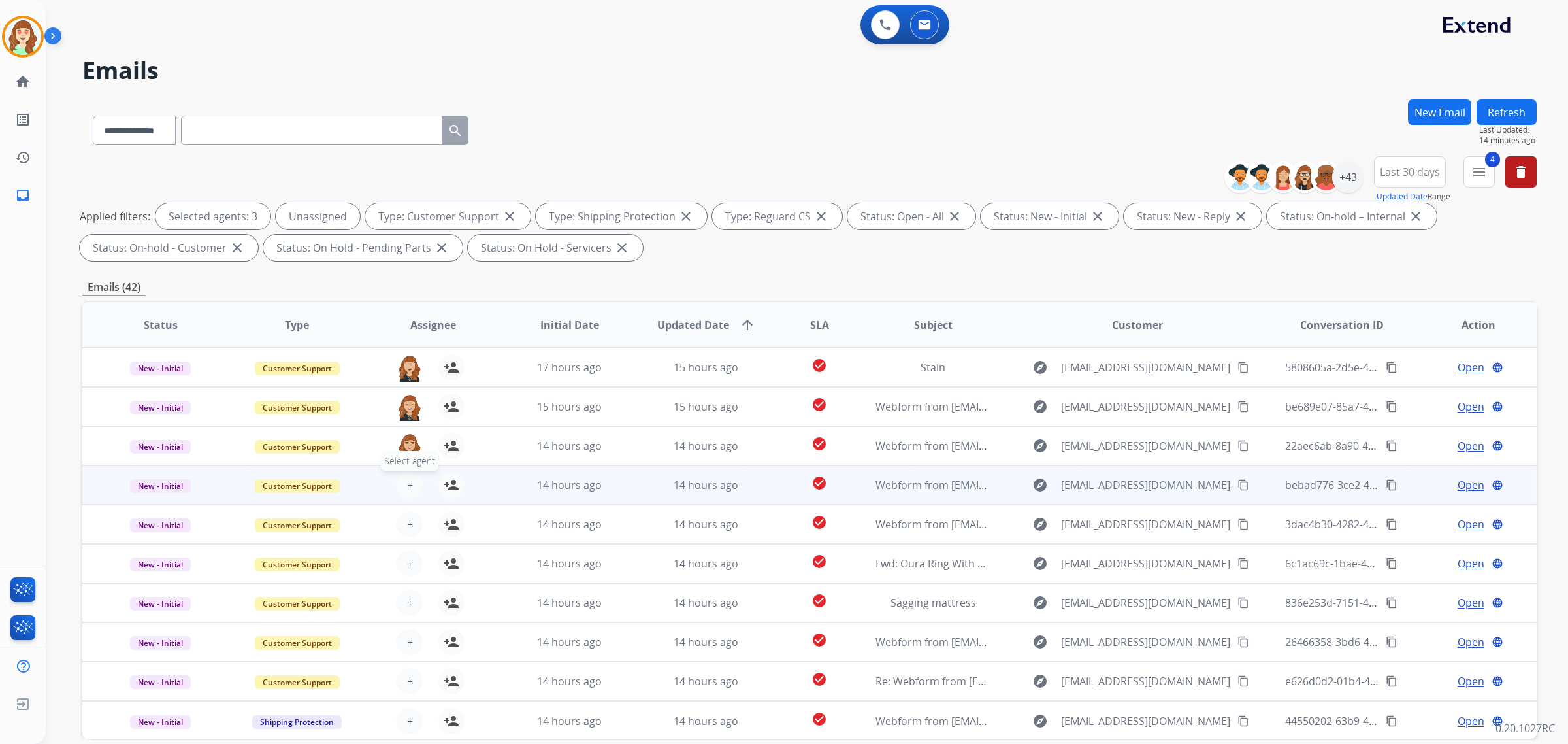
click at [403, 478] on button "+ Select agent" at bounding box center [410, 485] width 26 height 26
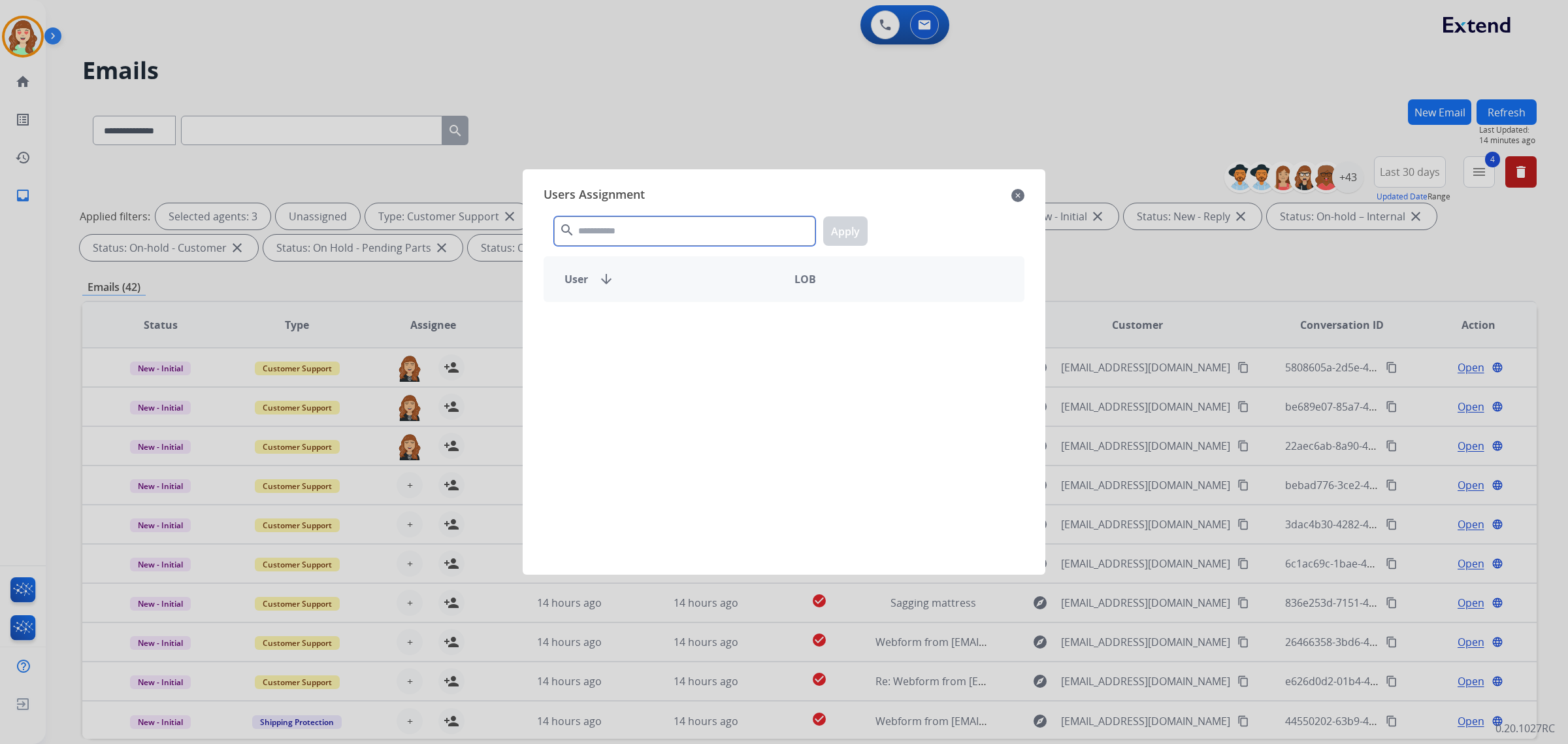
click at [633, 240] on input "text" at bounding box center [684, 231] width 262 height 30
type input "****"
click at [661, 340] on div "[PERSON_NAME]" at bounding box center [664, 324] width 240 height 31
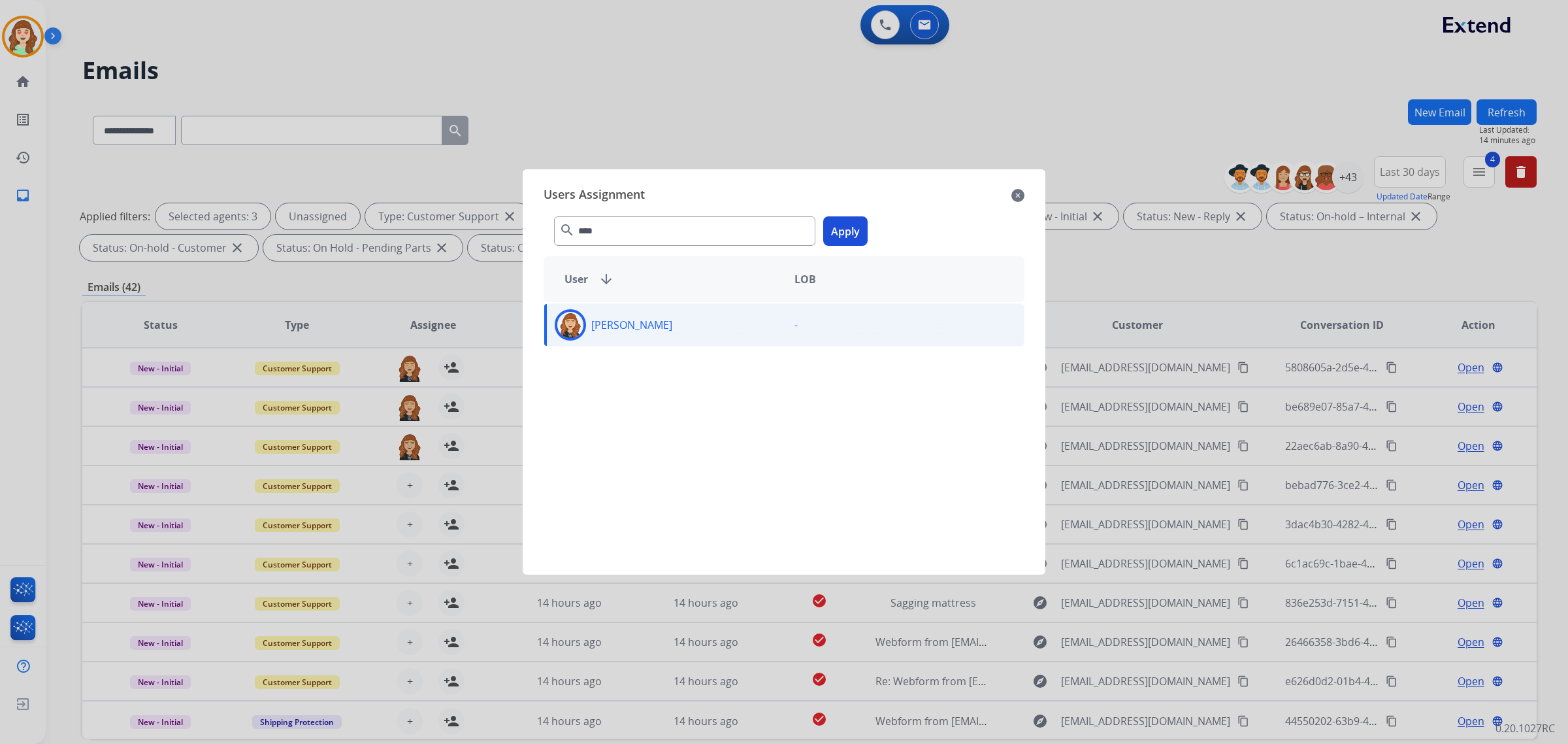
click at [848, 225] on button "Apply" at bounding box center [845, 231] width 44 height 30
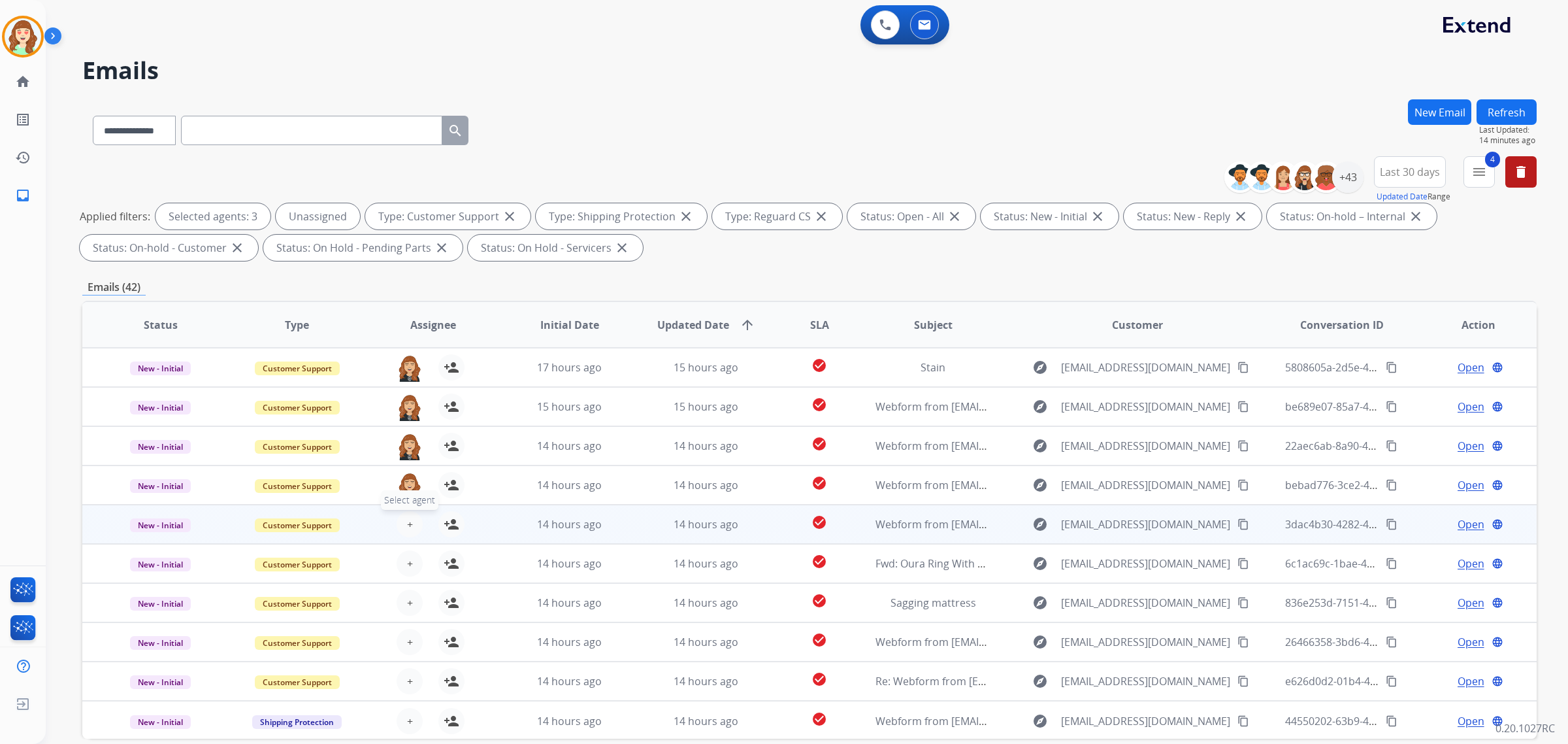
click at [400, 523] on button "+ Select agent" at bounding box center [410, 524] width 26 height 26
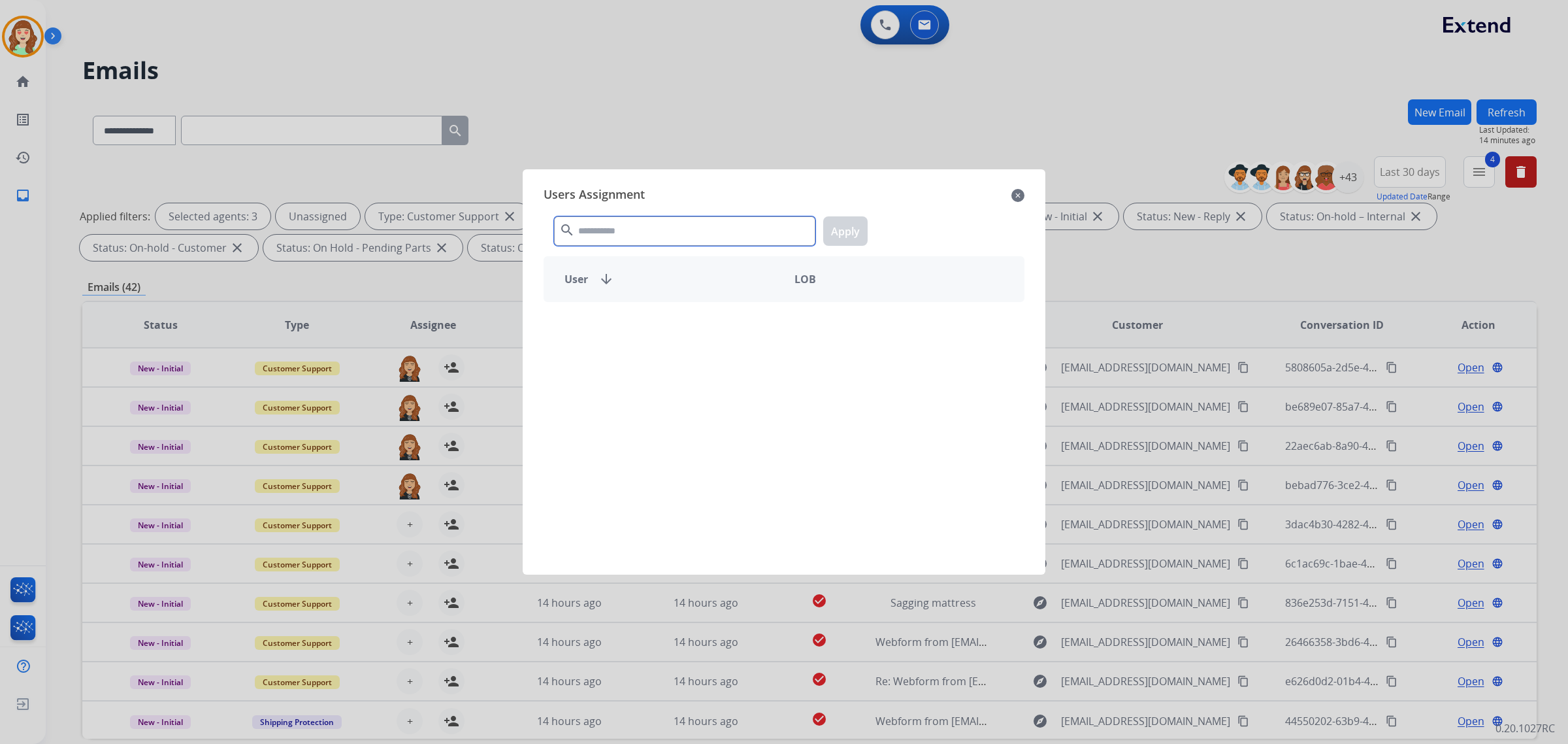
drag, startPoint x: 625, startPoint y: 232, endPoint x: 649, endPoint y: 213, distance: 30.6
click at [642, 225] on input "text" at bounding box center [684, 231] width 262 height 30
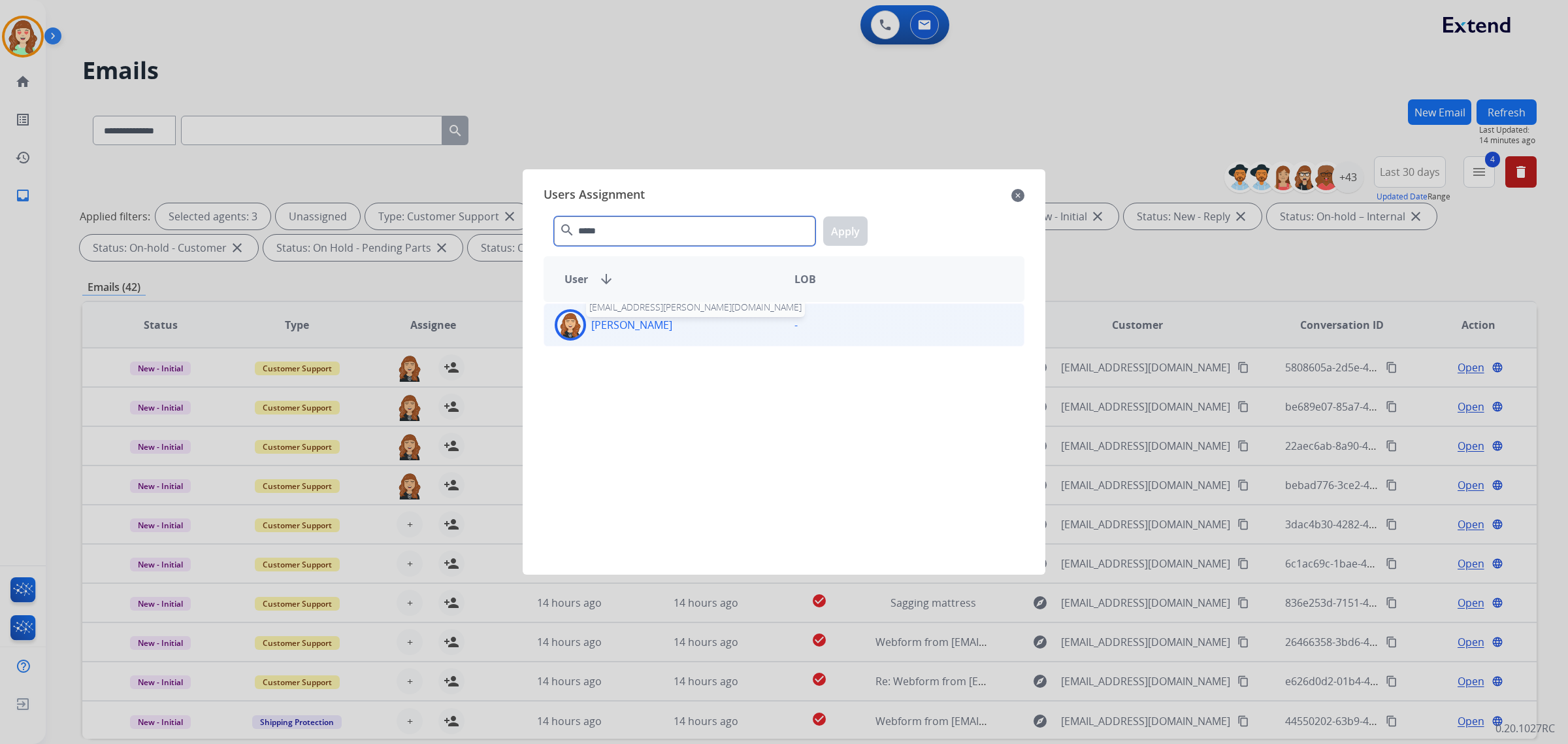
type input "*****"
drag, startPoint x: 639, startPoint y: 320, endPoint x: 837, endPoint y: 258, distance: 207.5
click at [640, 318] on p "[PERSON_NAME]" at bounding box center [631, 324] width 81 height 15
click at [840, 232] on button "Apply" at bounding box center [845, 231] width 44 height 30
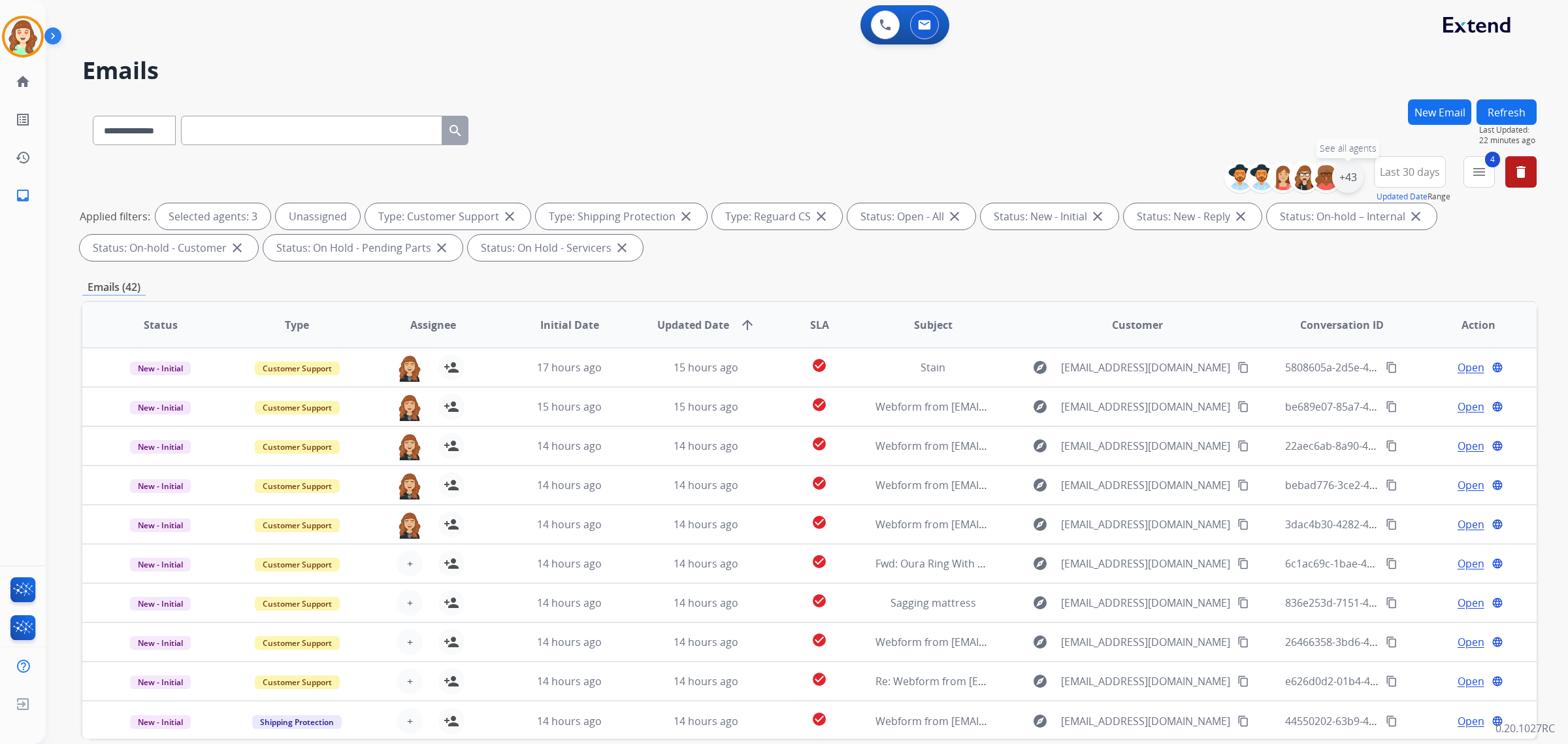
click at [1340, 180] on div "+43" at bounding box center [1347, 176] width 31 height 31
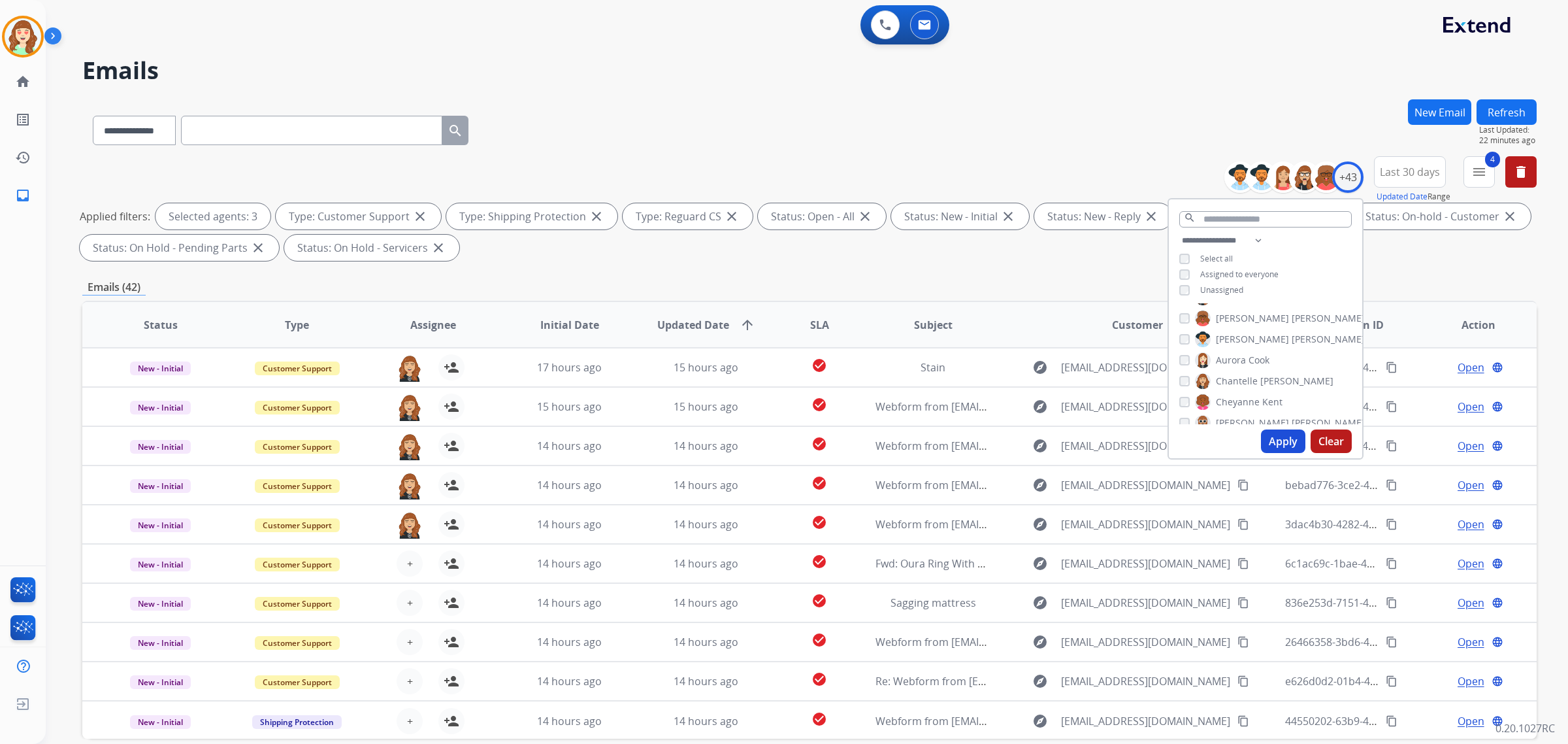
click at [1274, 439] on button "Apply" at bounding box center [1282, 440] width 44 height 23
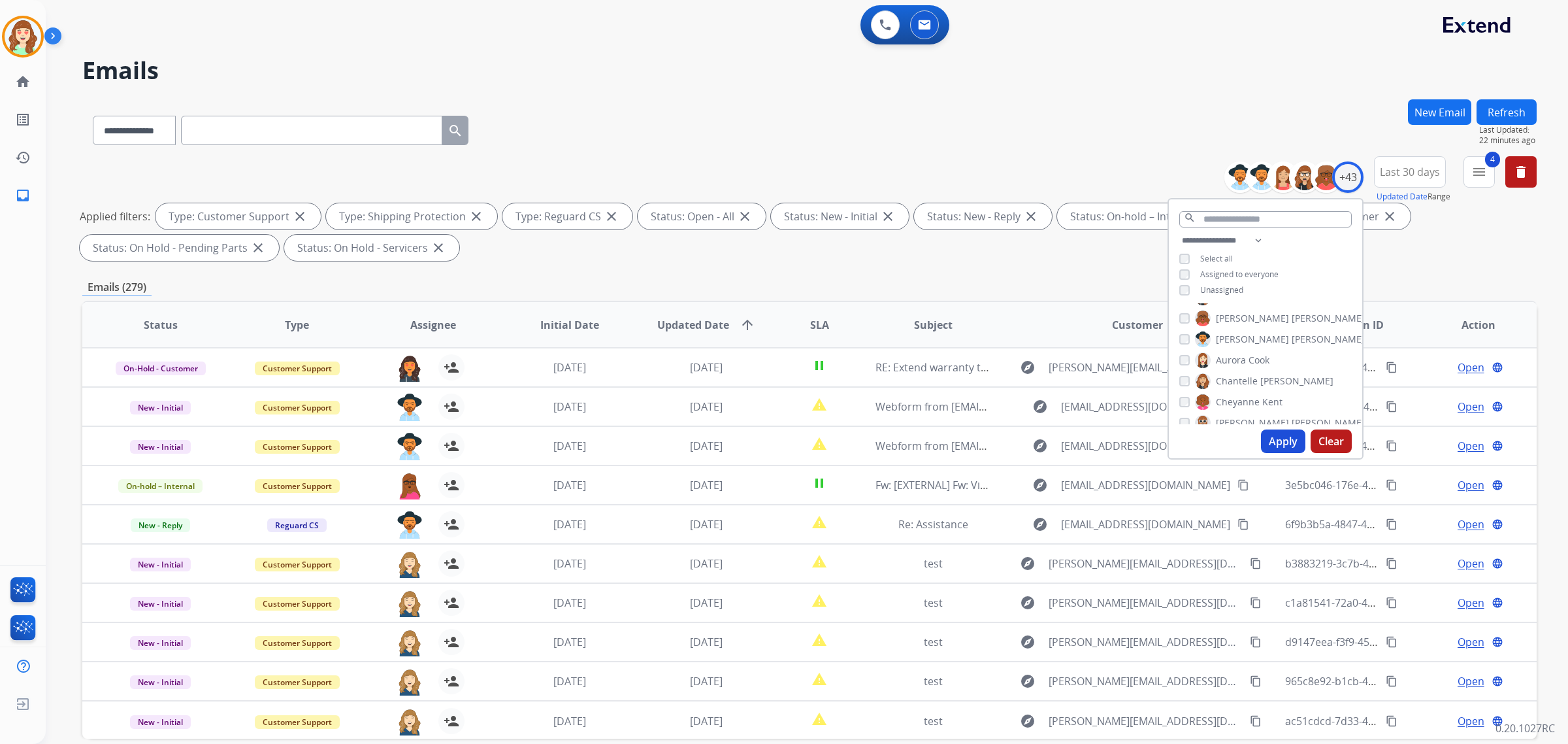
click at [1277, 435] on button "Apply" at bounding box center [1282, 440] width 44 height 23
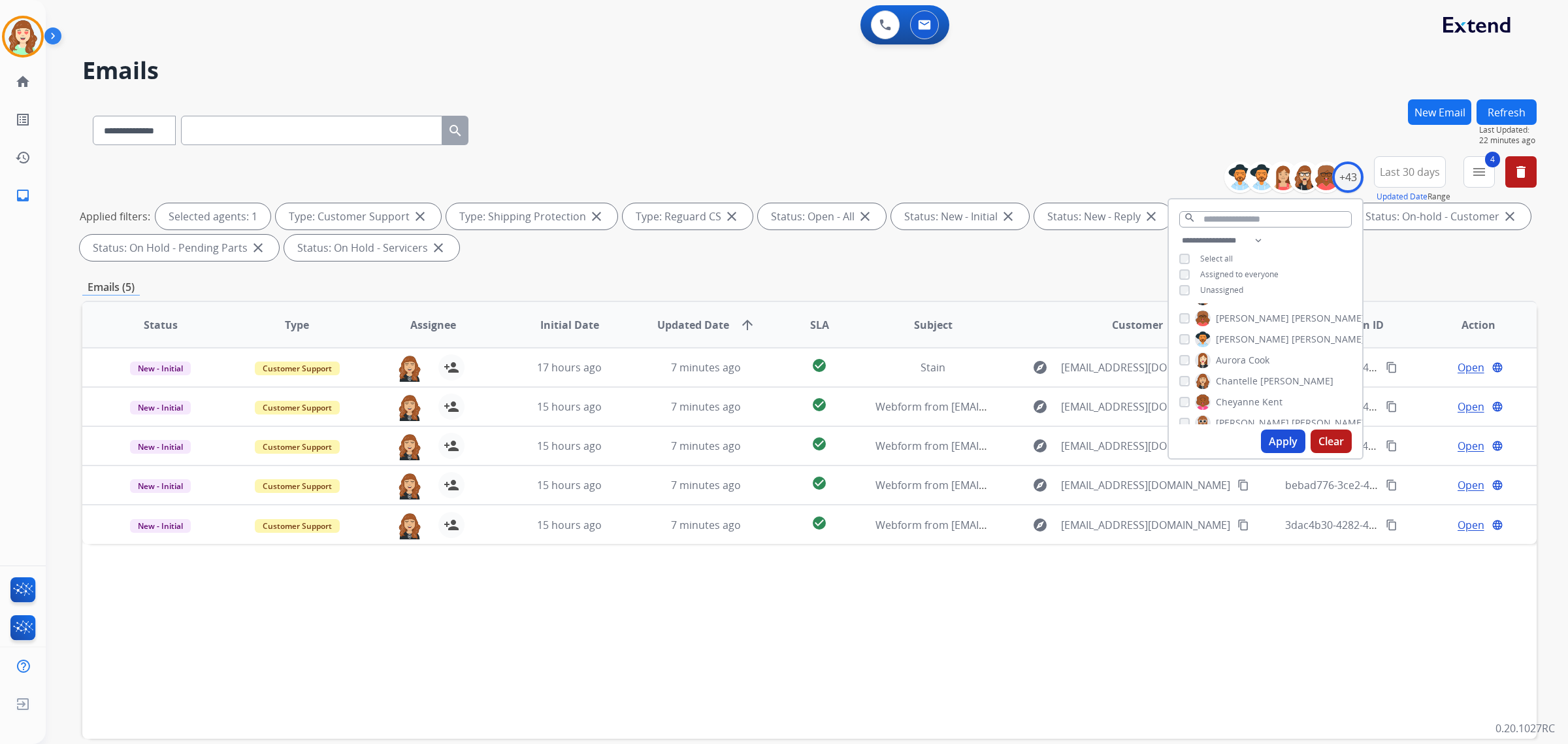
click at [1179, 415] on div "[PERSON_NAME]" at bounding box center [1272, 422] width 185 height 15
click at [1273, 440] on button "Apply" at bounding box center [1282, 440] width 44 height 23
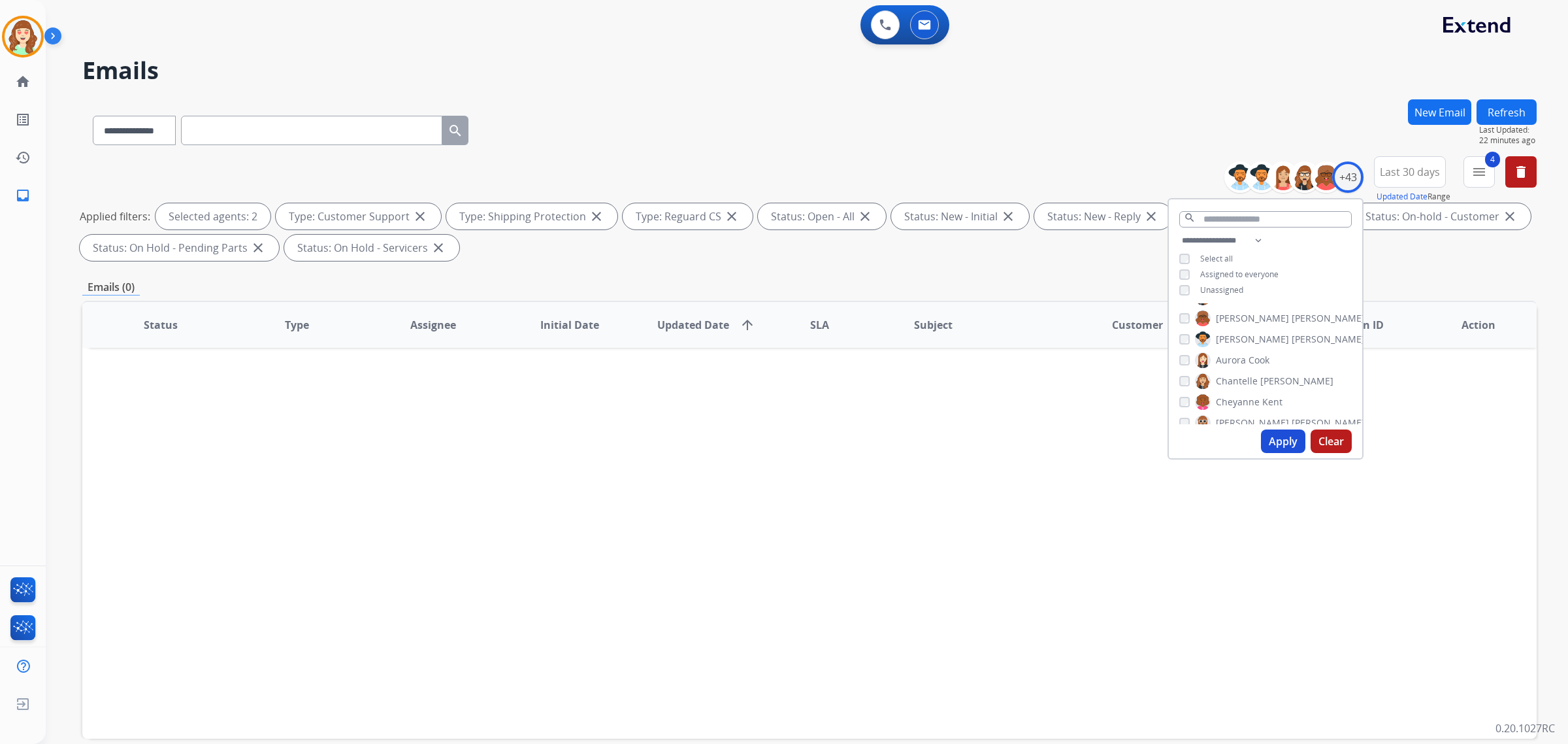
scroll to position [163, 0]
click at [1275, 438] on button "Apply" at bounding box center [1282, 440] width 44 height 23
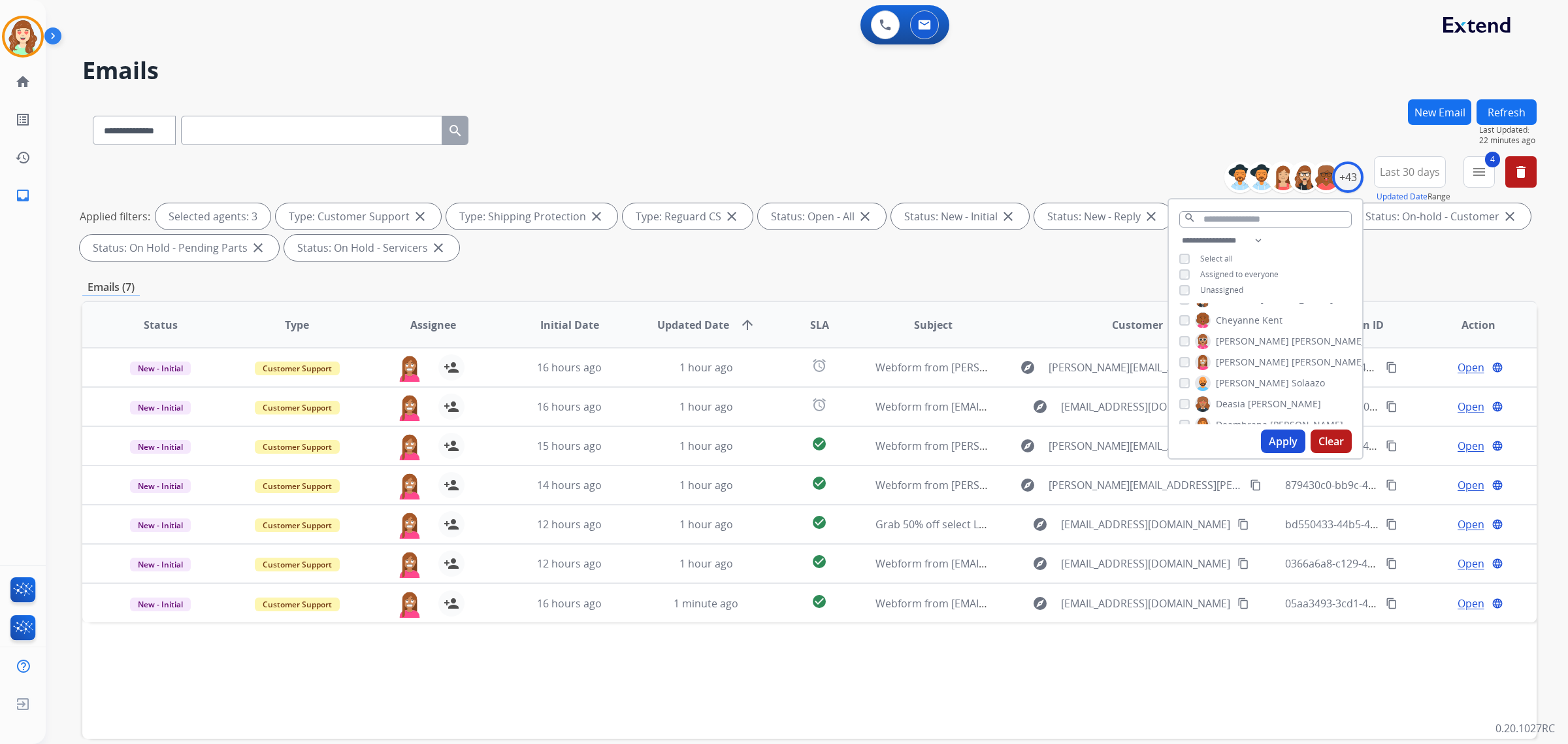
click at [1281, 440] on button "Apply" at bounding box center [1282, 440] width 44 height 23
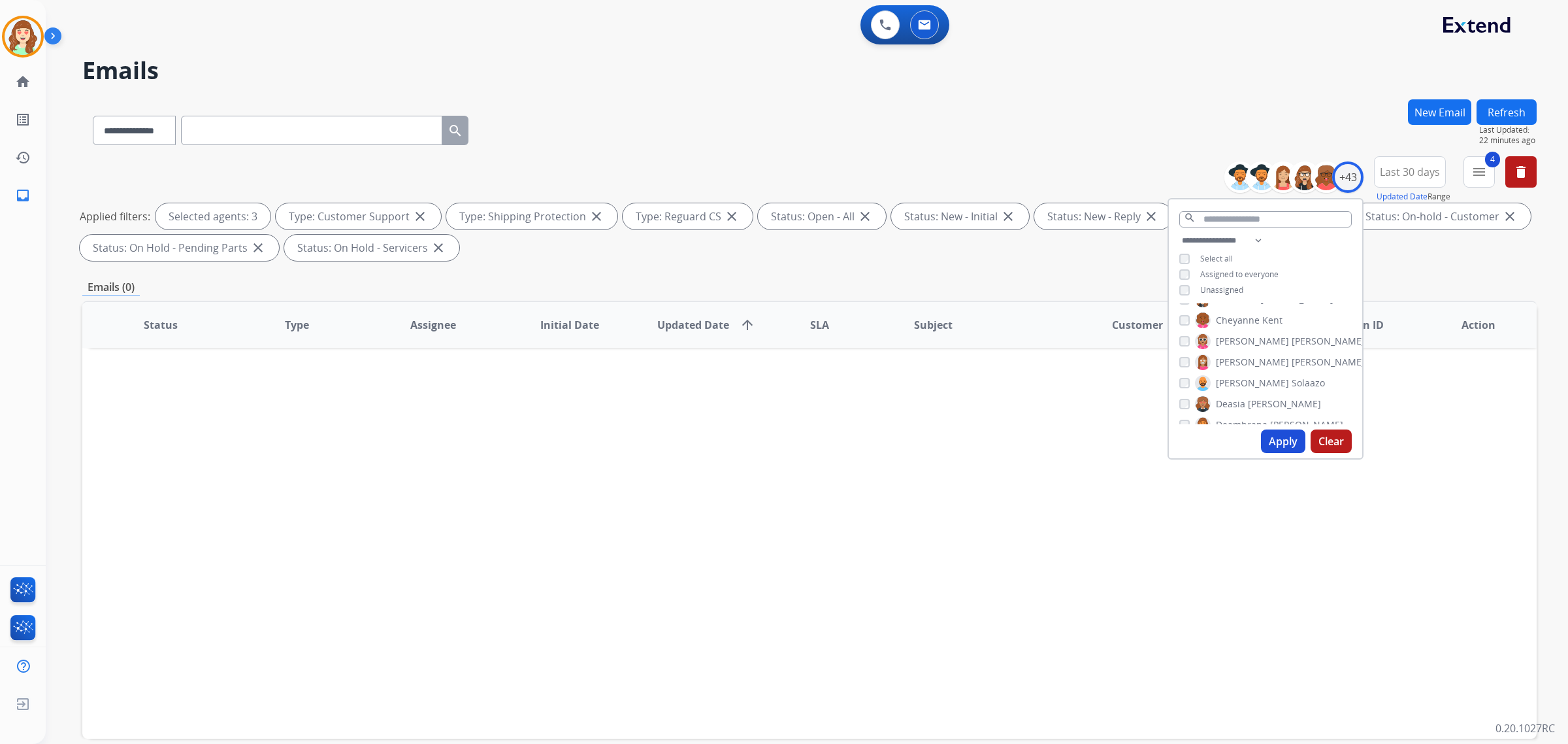
scroll to position [245, 0]
drag, startPoint x: 1177, startPoint y: 347, endPoint x: 1187, endPoint y: 350, distance: 10.4
click at [1179, 348] on div "[PERSON_NAME]" at bounding box center [1261, 342] width 164 height 15
click at [1187, 344] on div "[PERSON_NAME]" at bounding box center [1261, 342] width 164 height 15
click at [1273, 444] on button "Apply" at bounding box center [1282, 440] width 44 height 23
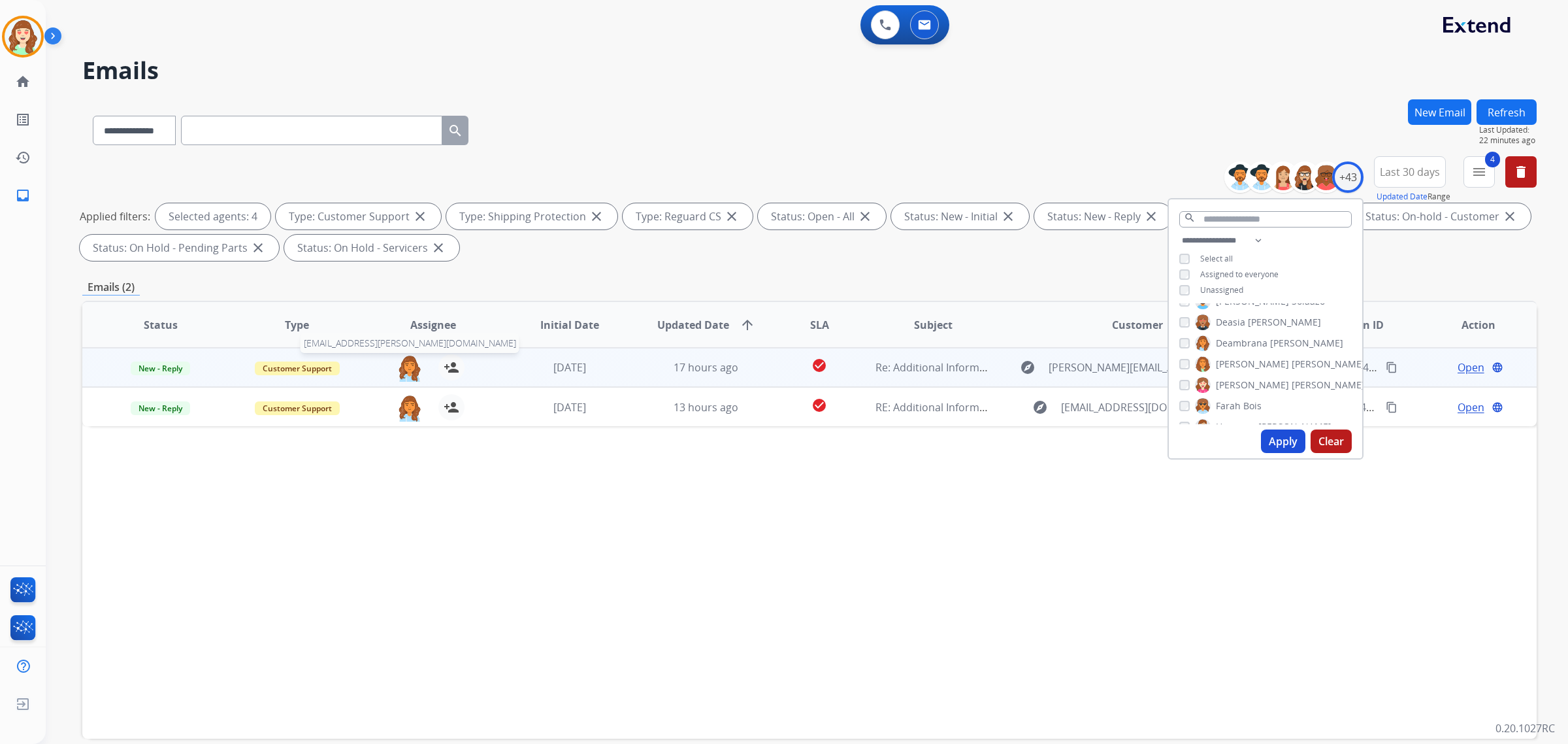
click at [413, 366] on img at bounding box center [410, 368] width 26 height 27
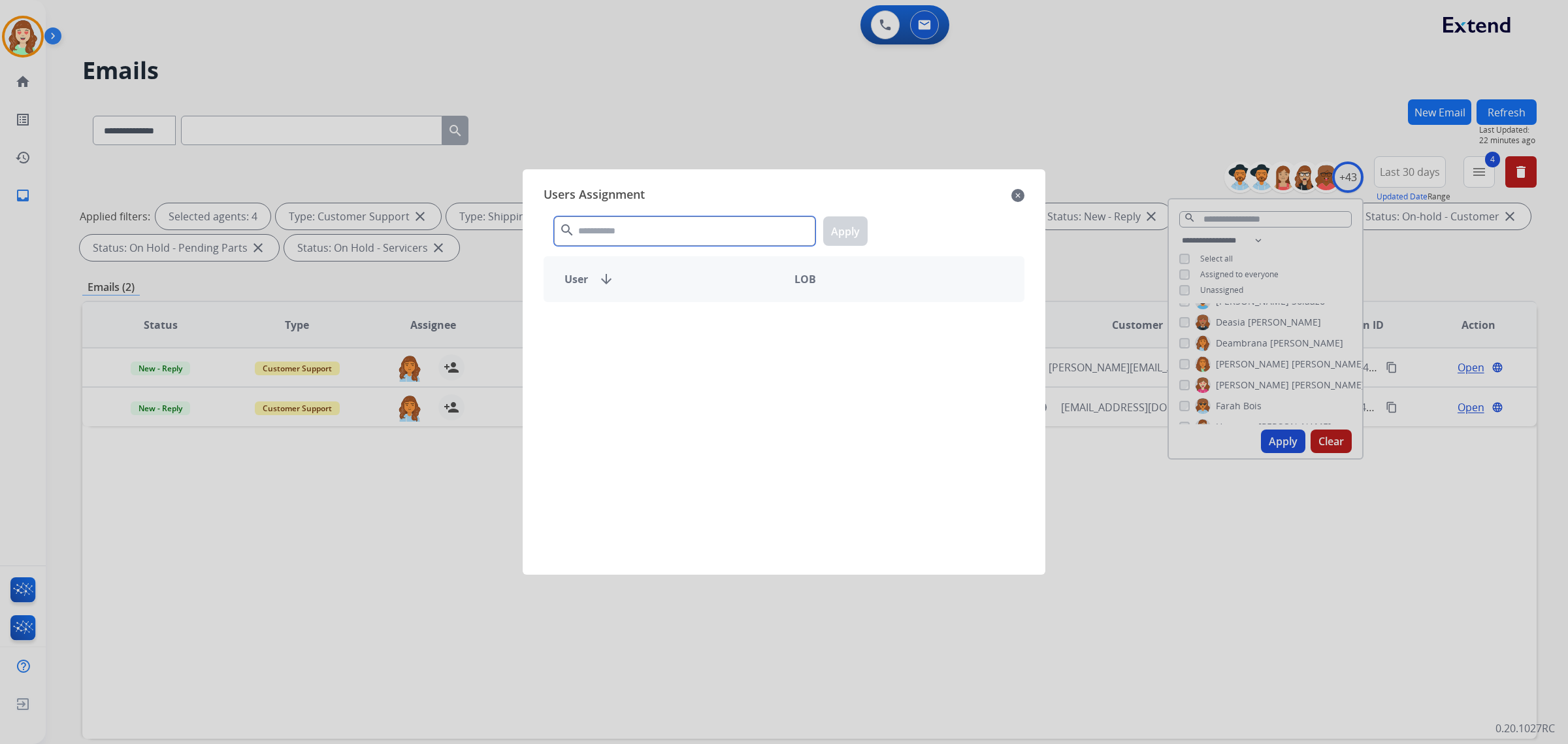
click at [622, 241] on input "text" at bounding box center [684, 231] width 262 height 30
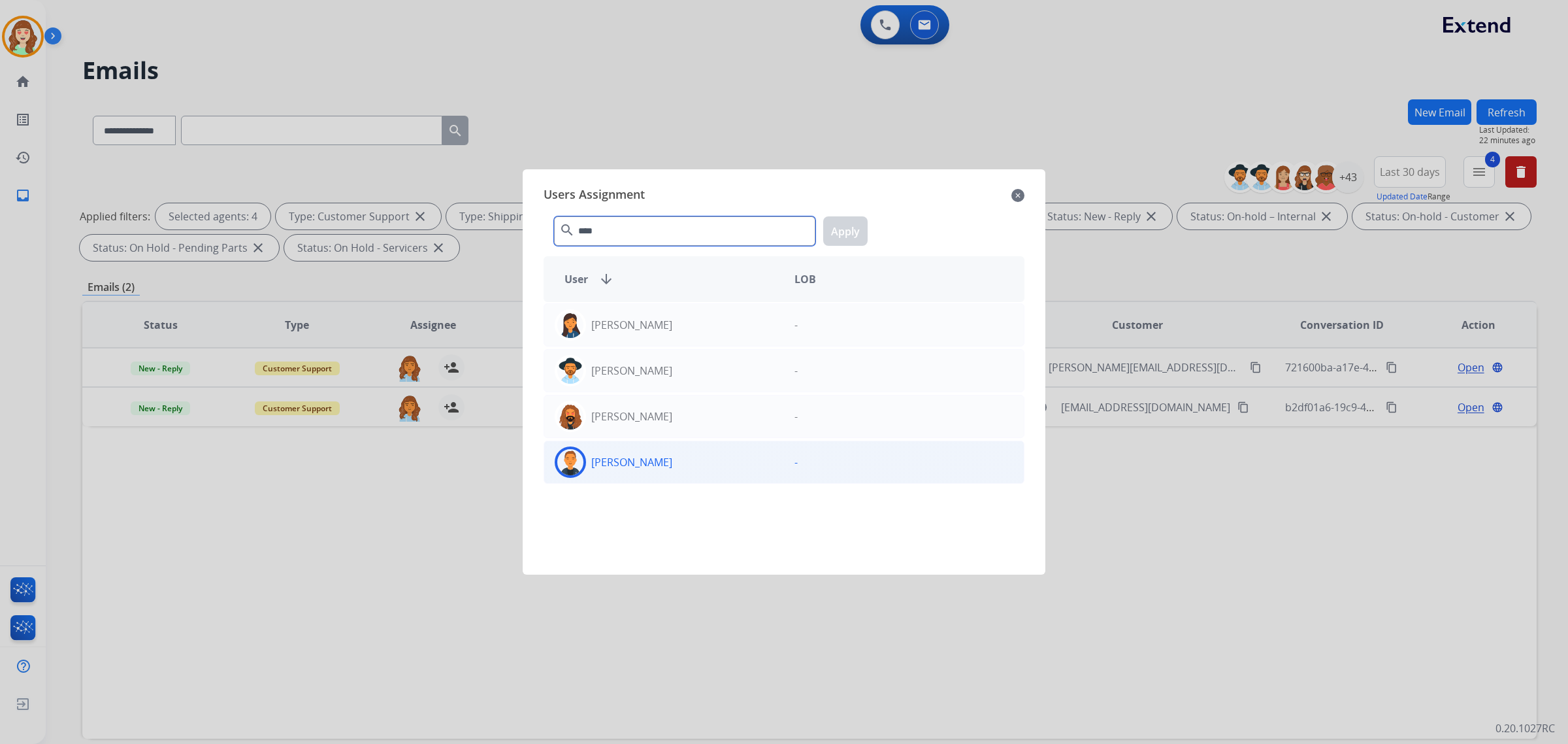
type input "****"
click at [646, 474] on div "[PERSON_NAME]" at bounding box center [664, 461] width 240 height 31
click at [855, 229] on button "Apply" at bounding box center [845, 231] width 44 height 30
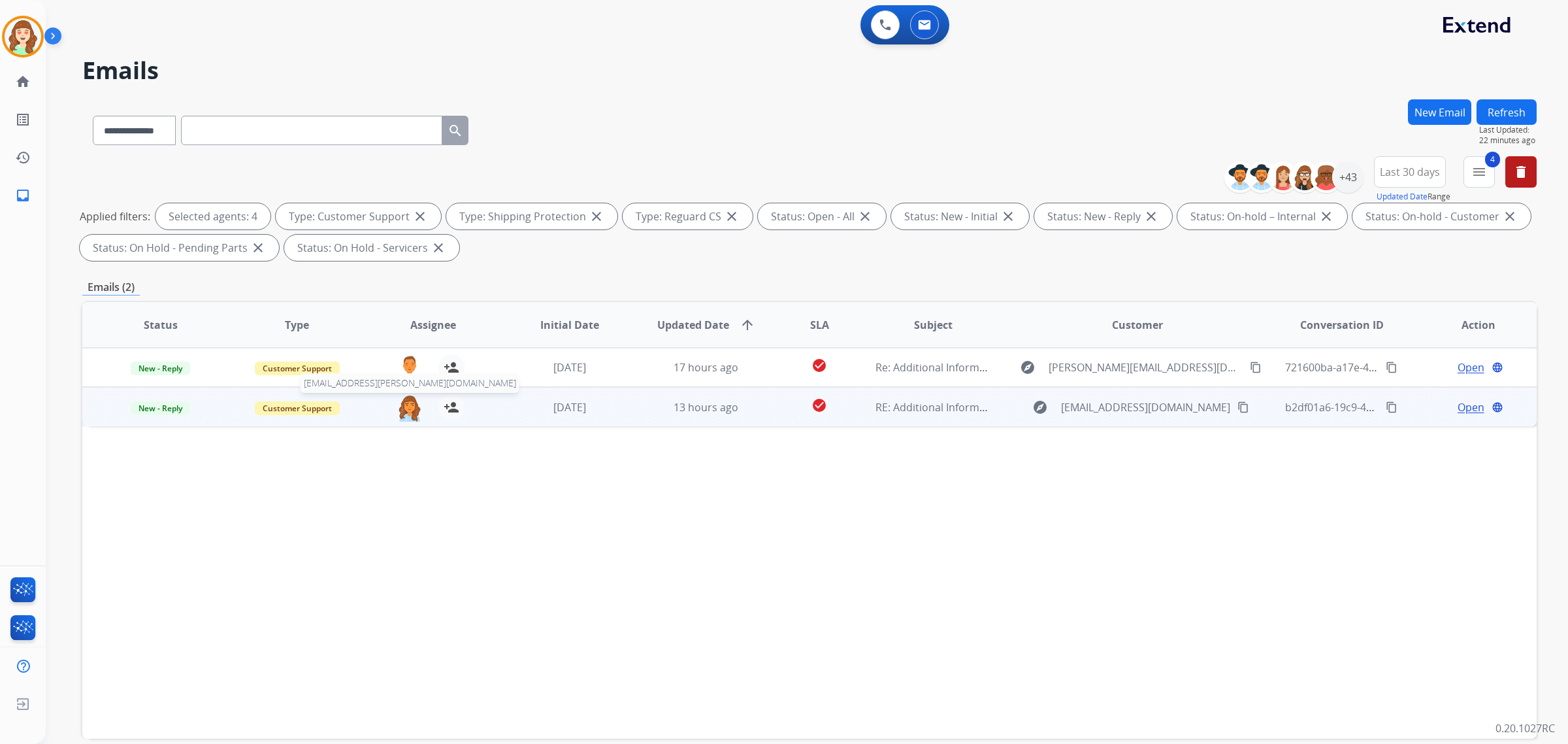
click at [402, 407] on img at bounding box center [410, 407] width 26 height 27
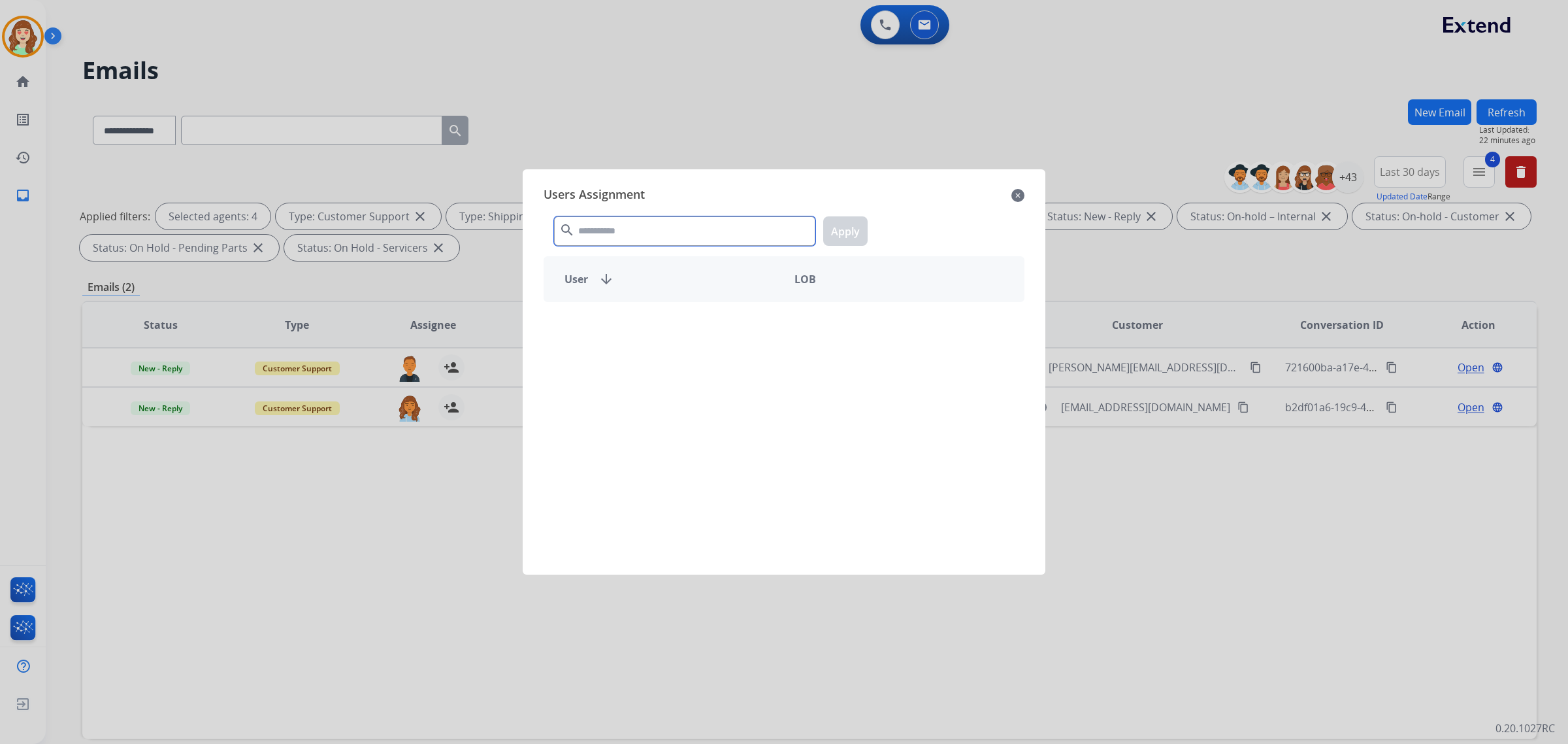
click at [651, 230] on input "text" at bounding box center [684, 231] width 262 height 30
type input "******"
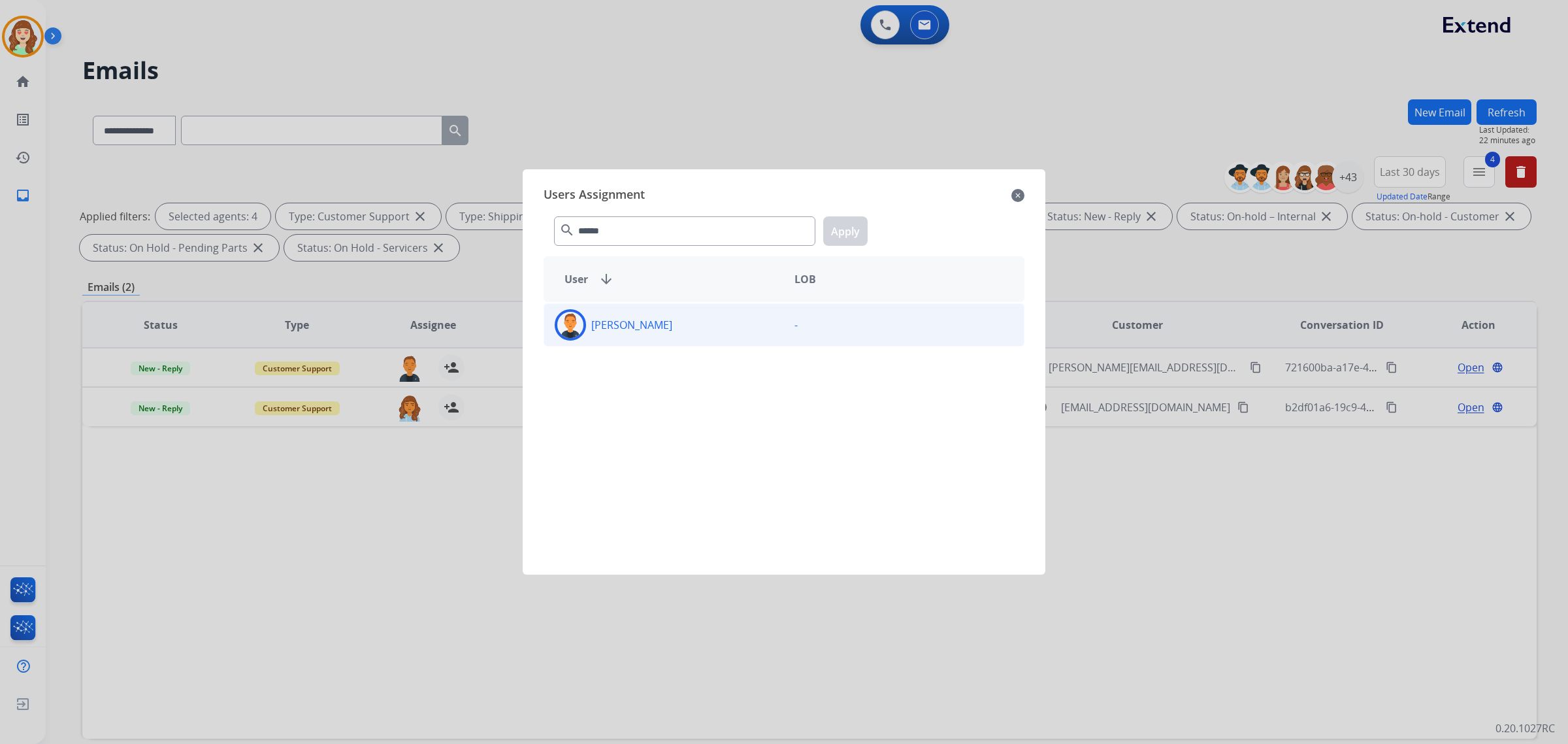
drag, startPoint x: 671, startPoint y: 324, endPoint x: 834, endPoint y: 248, distance: 179.8
click at [674, 324] on div "[PERSON_NAME]" at bounding box center [664, 324] width 240 height 31
click at [840, 237] on button "Apply" at bounding box center [845, 231] width 44 height 30
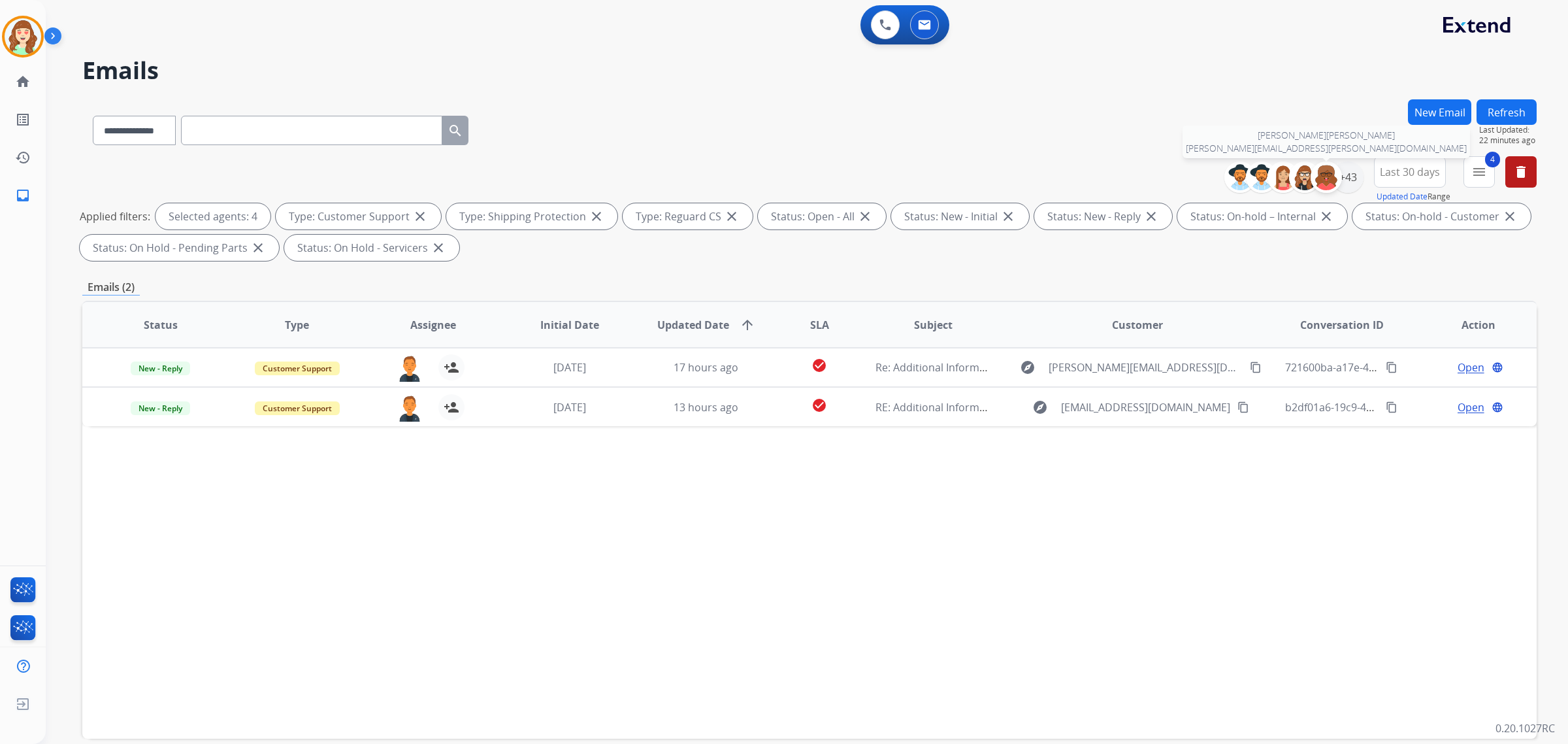
click at [1331, 175] on img at bounding box center [1326, 177] width 26 height 26
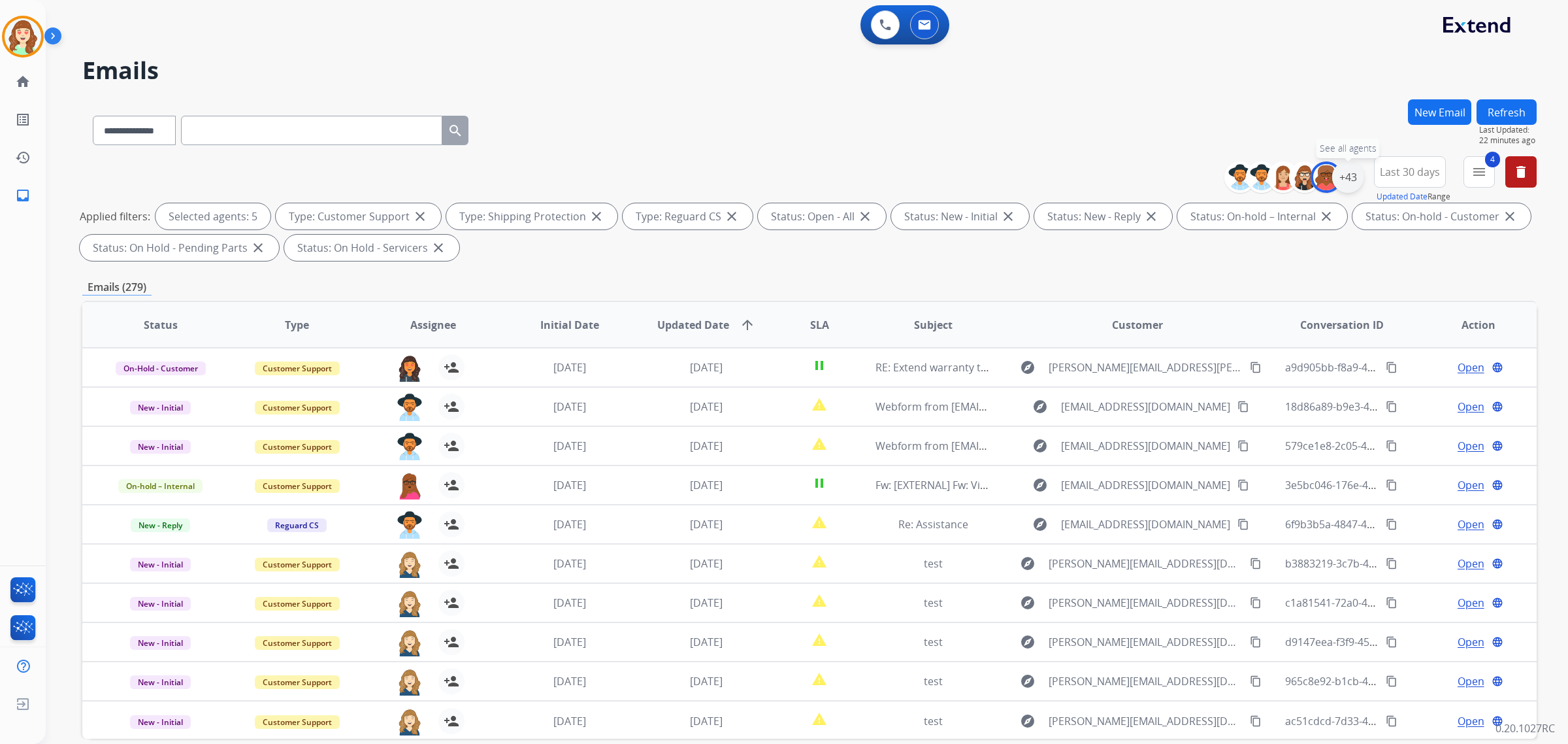
click at [1347, 183] on div "+43" at bounding box center [1347, 176] width 31 height 31
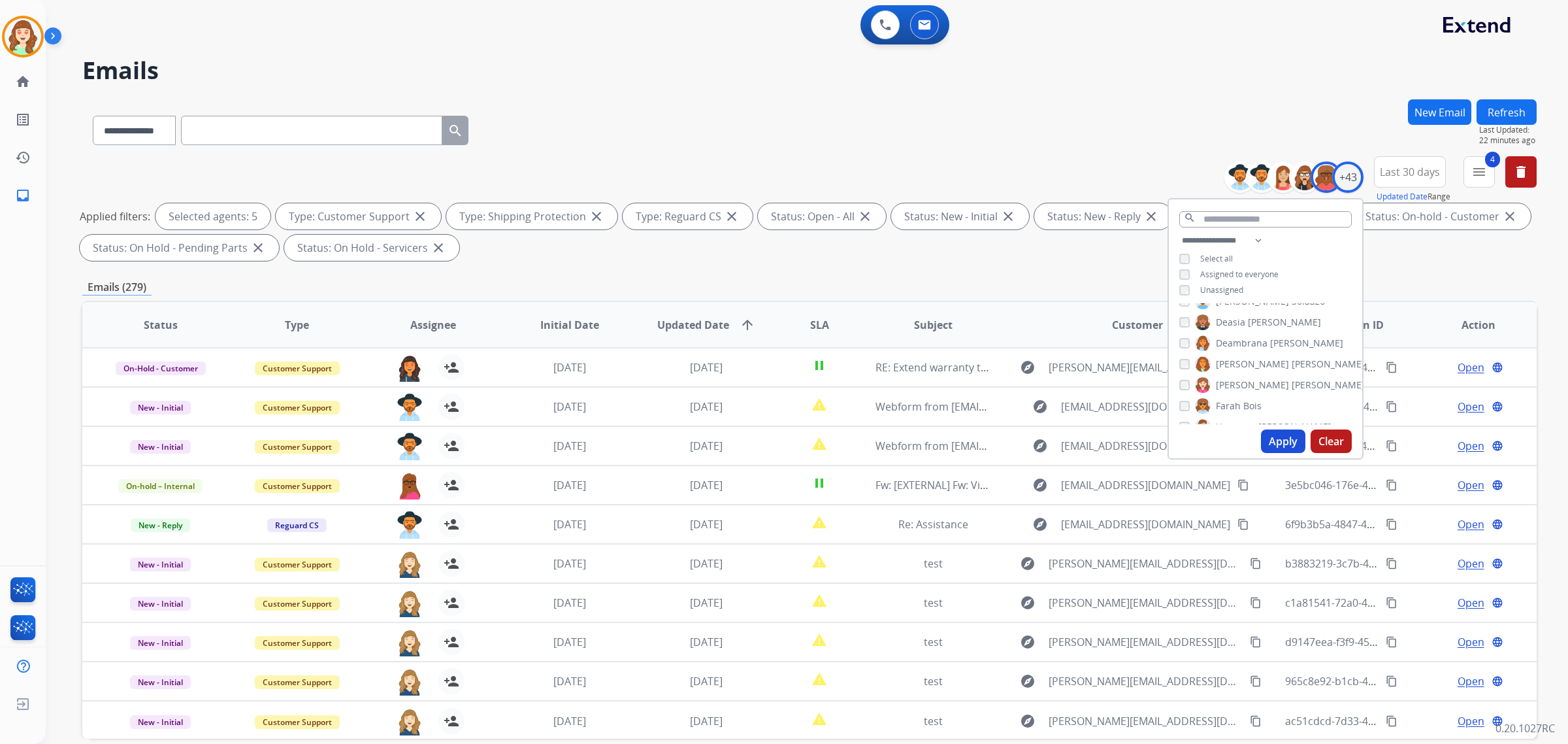
click at [1269, 436] on button "Apply" at bounding box center [1282, 440] width 44 height 23
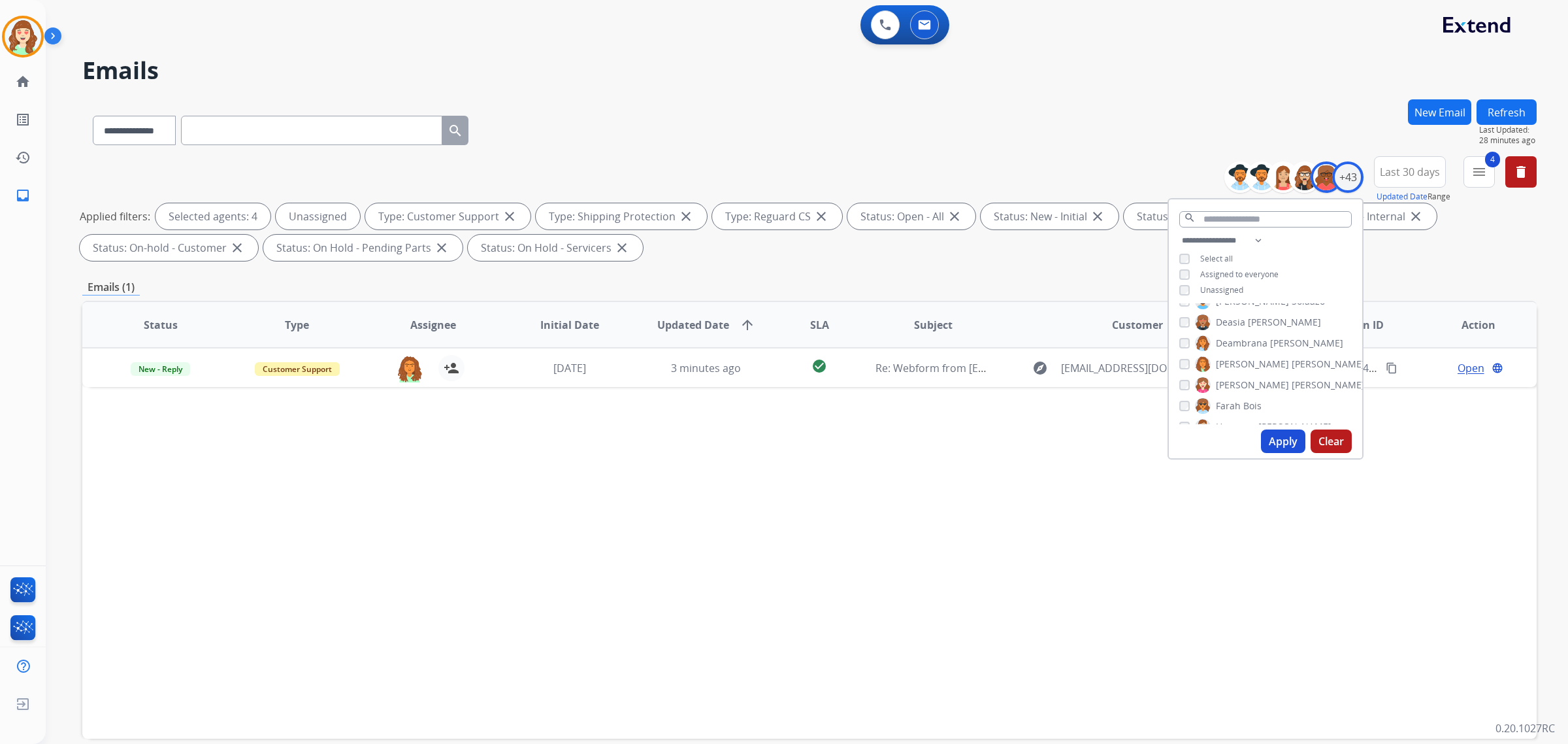
click at [1277, 448] on button "Apply" at bounding box center [1282, 440] width 44 height 23
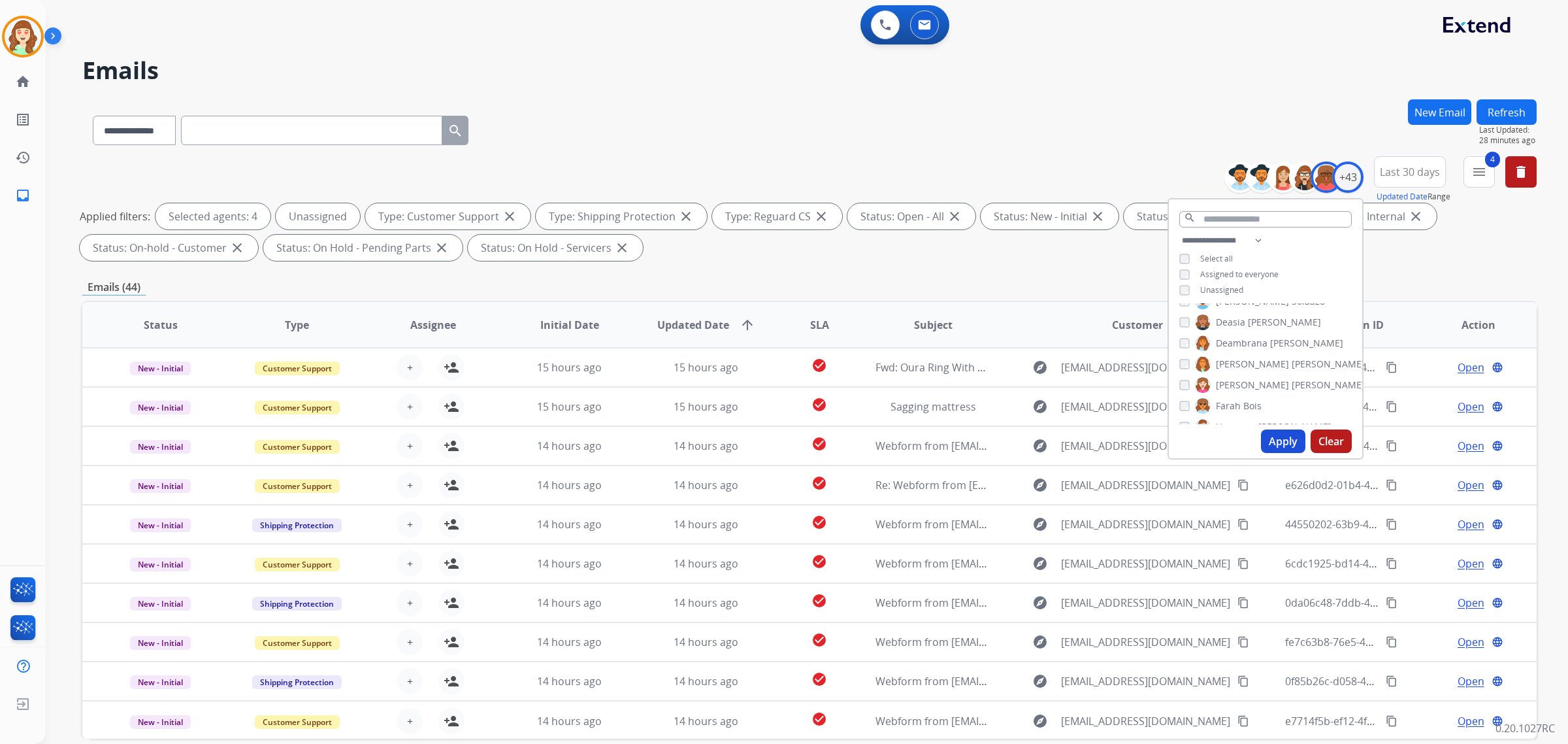
scroll to position [62, 0]
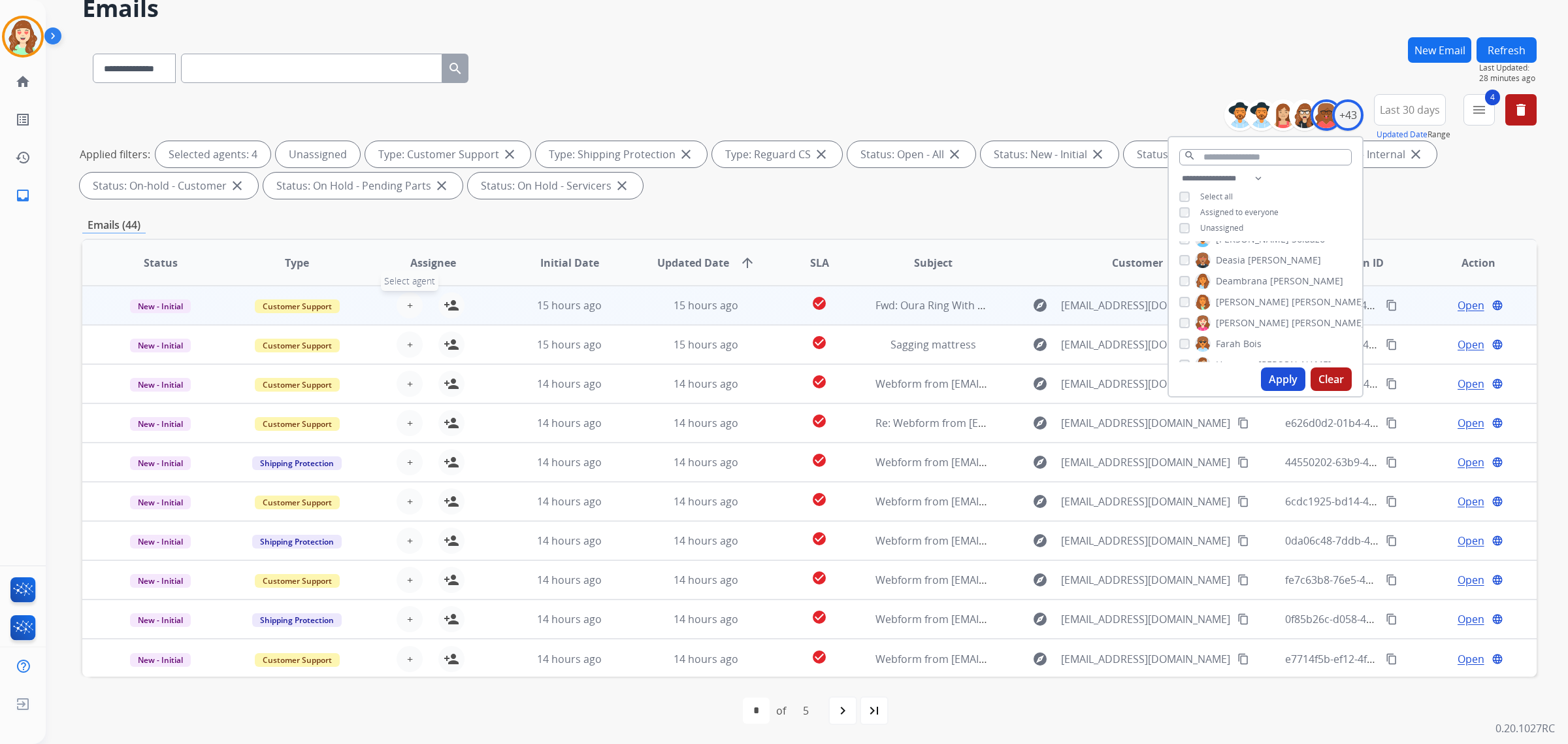
click at [410, 301] on span "+" at bounding box center [410, 304] width 6 height 15
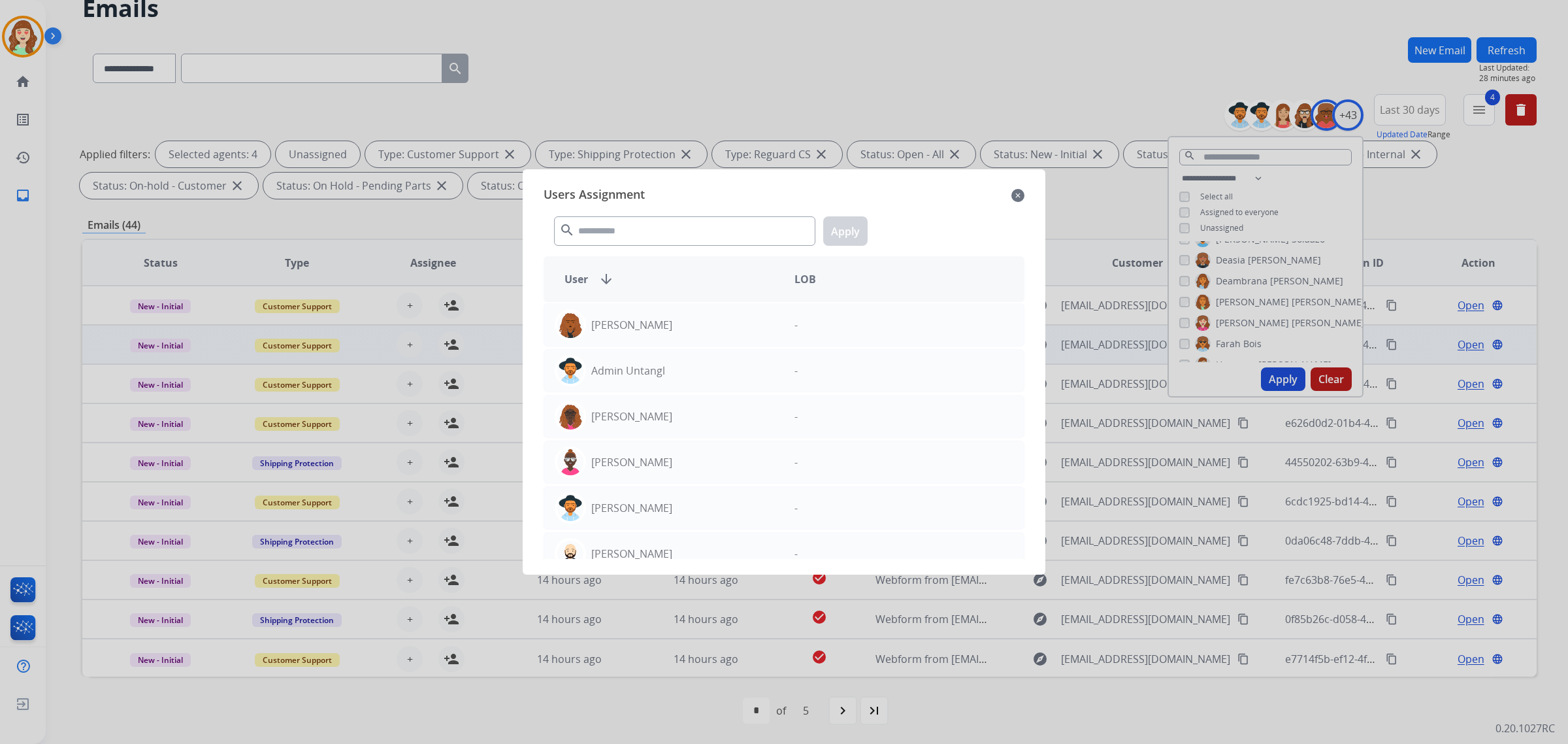
drag, startPoint x: 1017, startPoint y: 196, endPoint x: 425, endPoint y: 354, distance: 612.7
click at [1022, 194] on mat-icon "close" at bounding box center [1017, 195] width 13 height 15
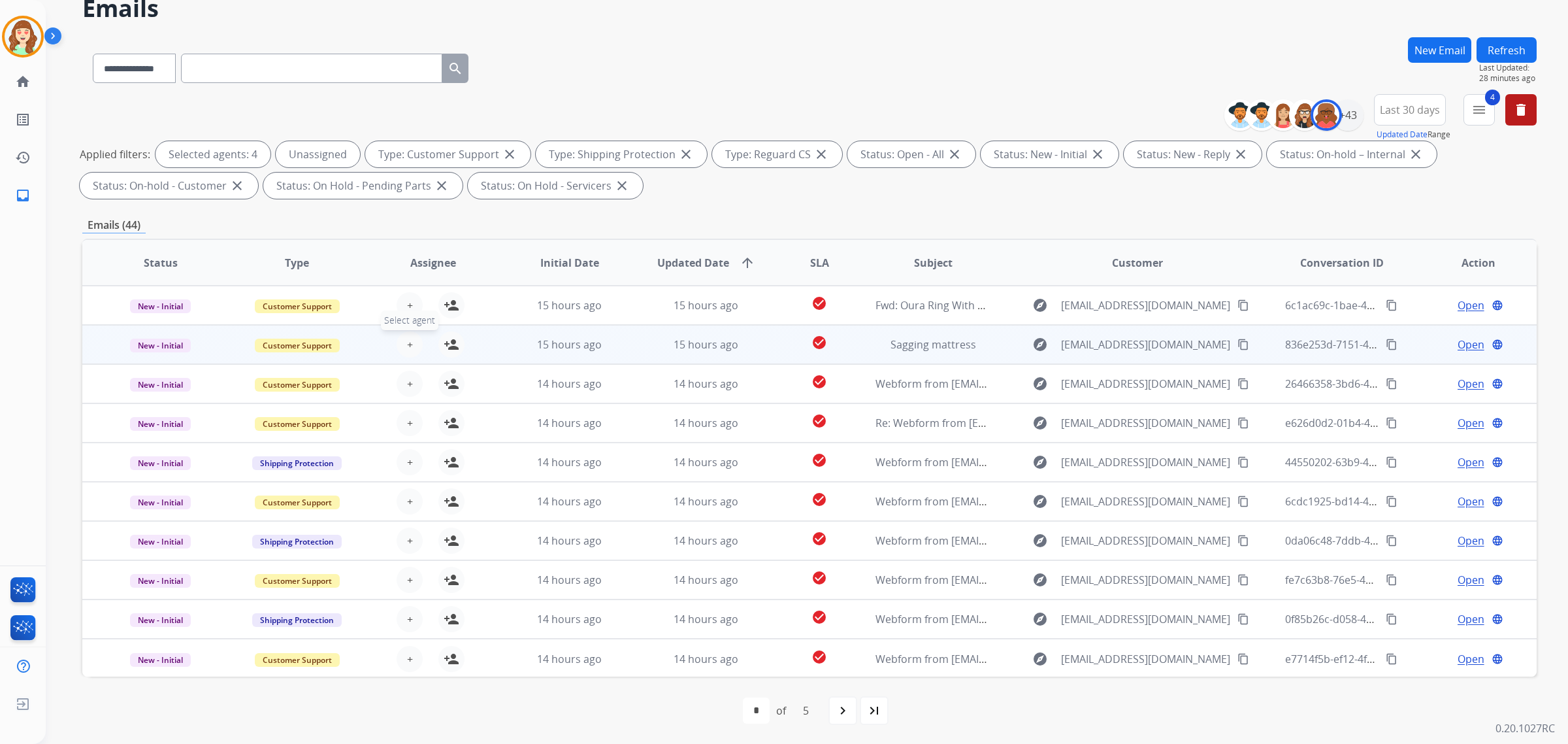
click at [414, 343] on button "+ Select agent" at bounding box center [410, 344] width 26 height 26
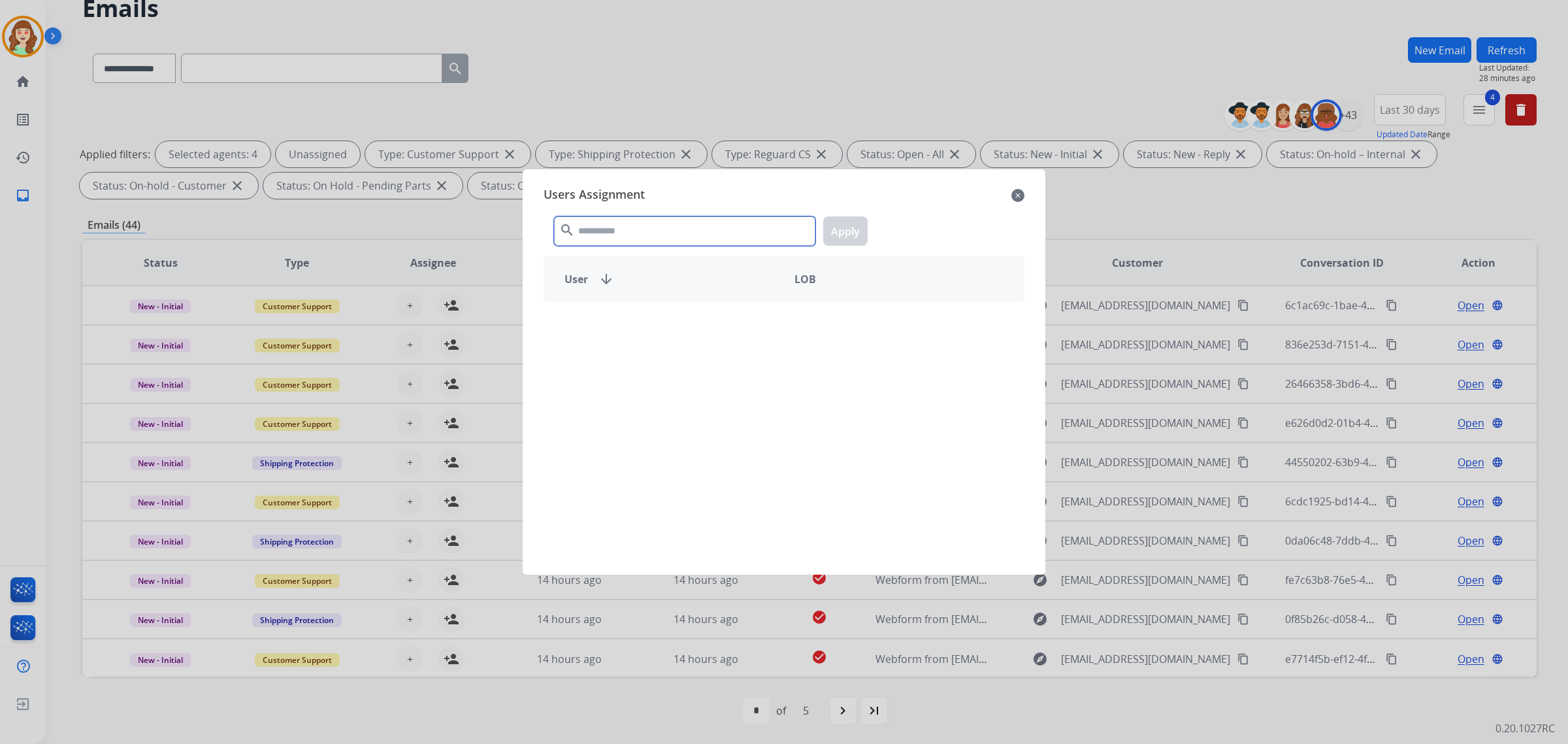
click at [614, 234] on input "text" at bounding box center [684, 231] width 262 height 30
type input "****"
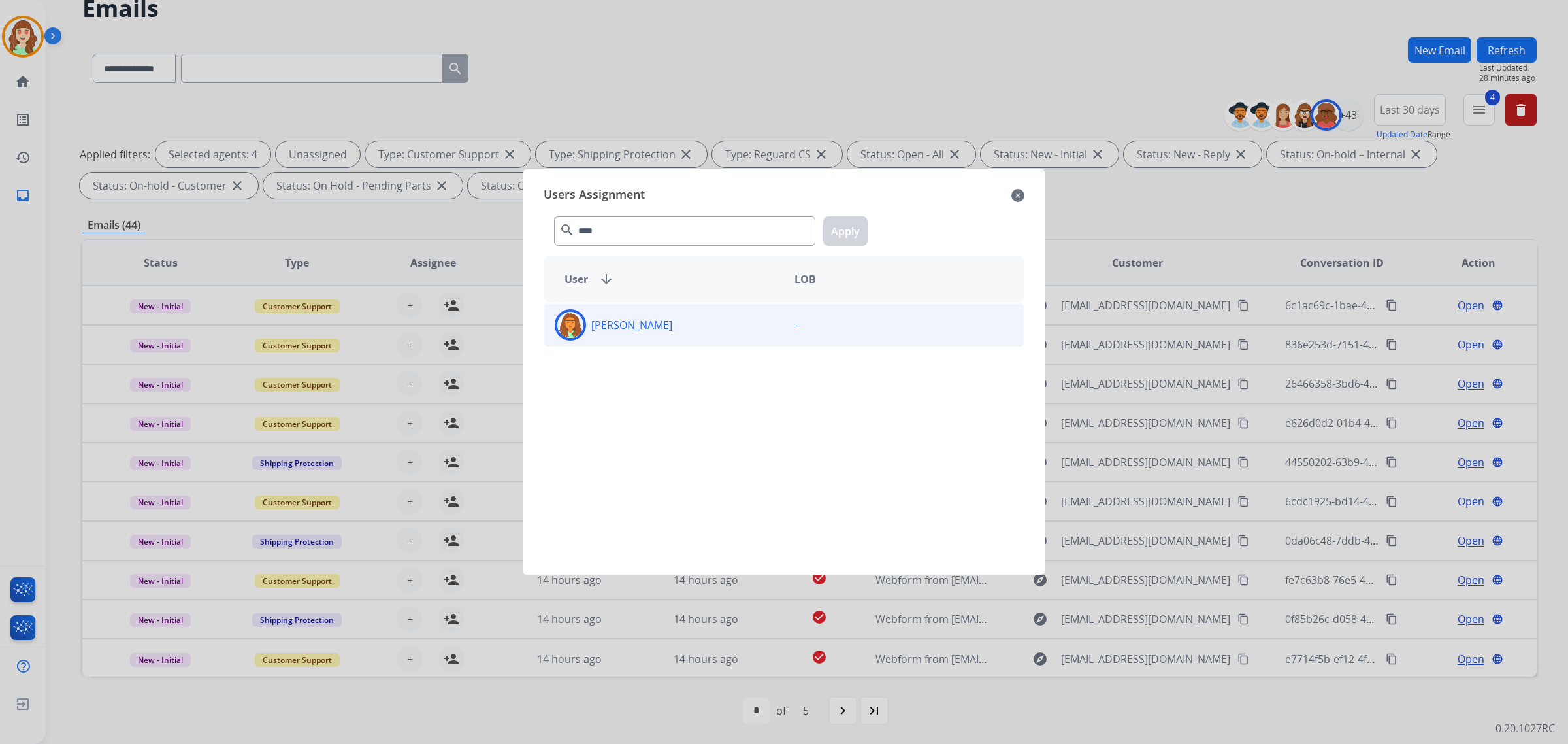
click at [726, 338] on div "[PERSON_NAME]" at bounding box center [664, 324] width 240 height 31
drag, startPoint x: 844, startPoint y: 232, endPoint x: 837, endPoint y: 240, distance: 10.6
click at [844, 230] on button "Apply" at bounding box center [845, 231] width 44 height 30
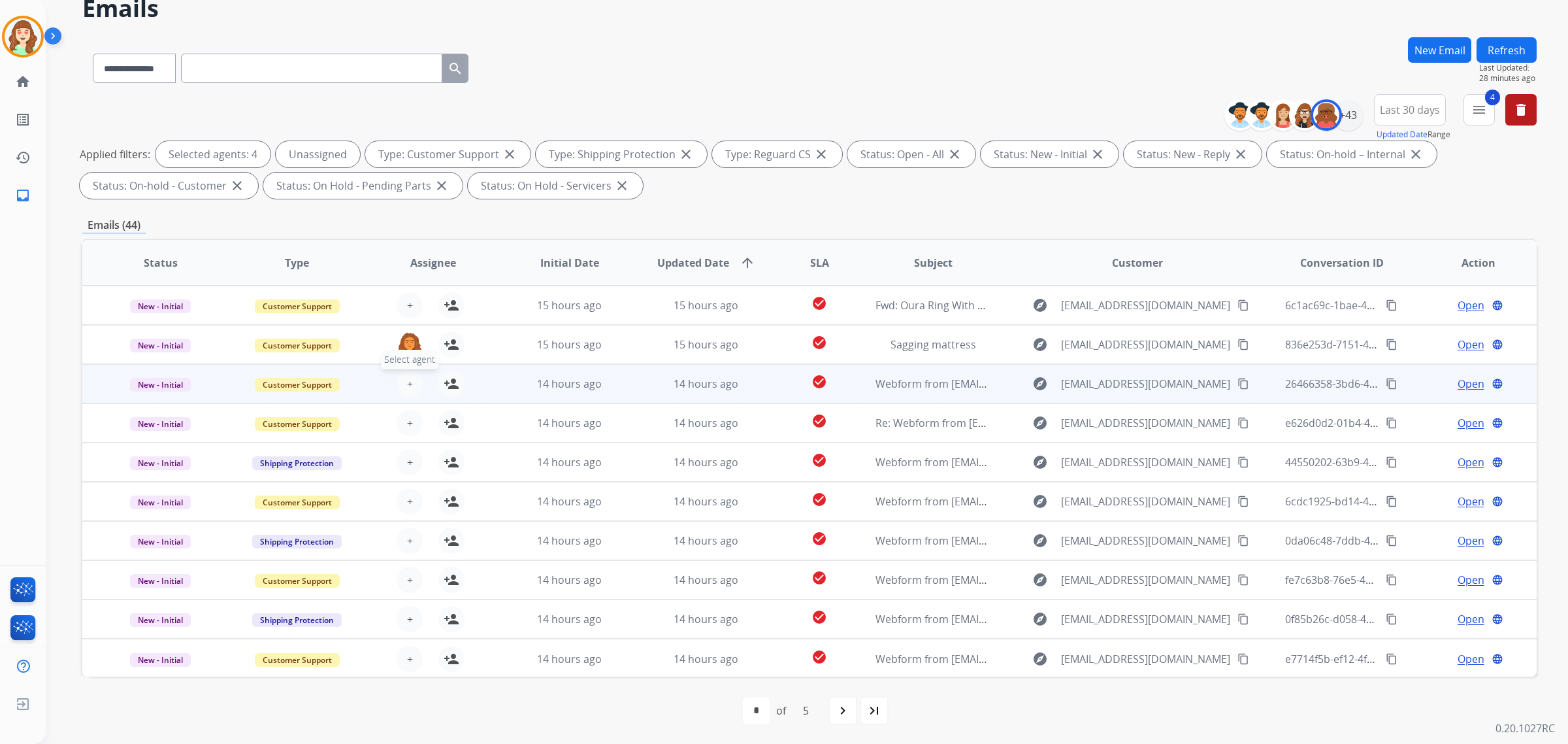
click at [413, 376] on button "+ Select agent" at bounding box center [410, 383] width 26 height 26
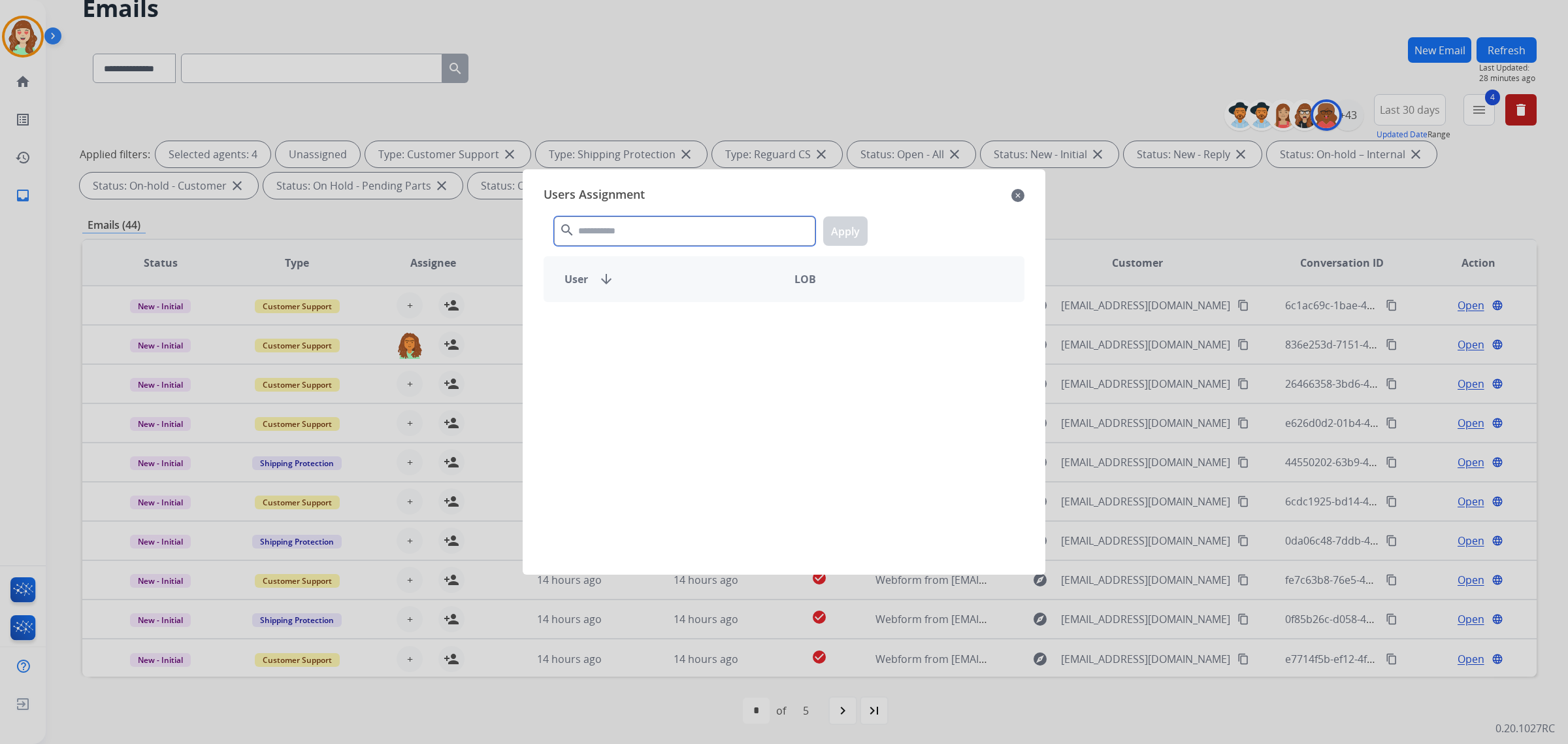
click at [692, 225] on input "text" at bounding box center [684, 231] width 262 height 30
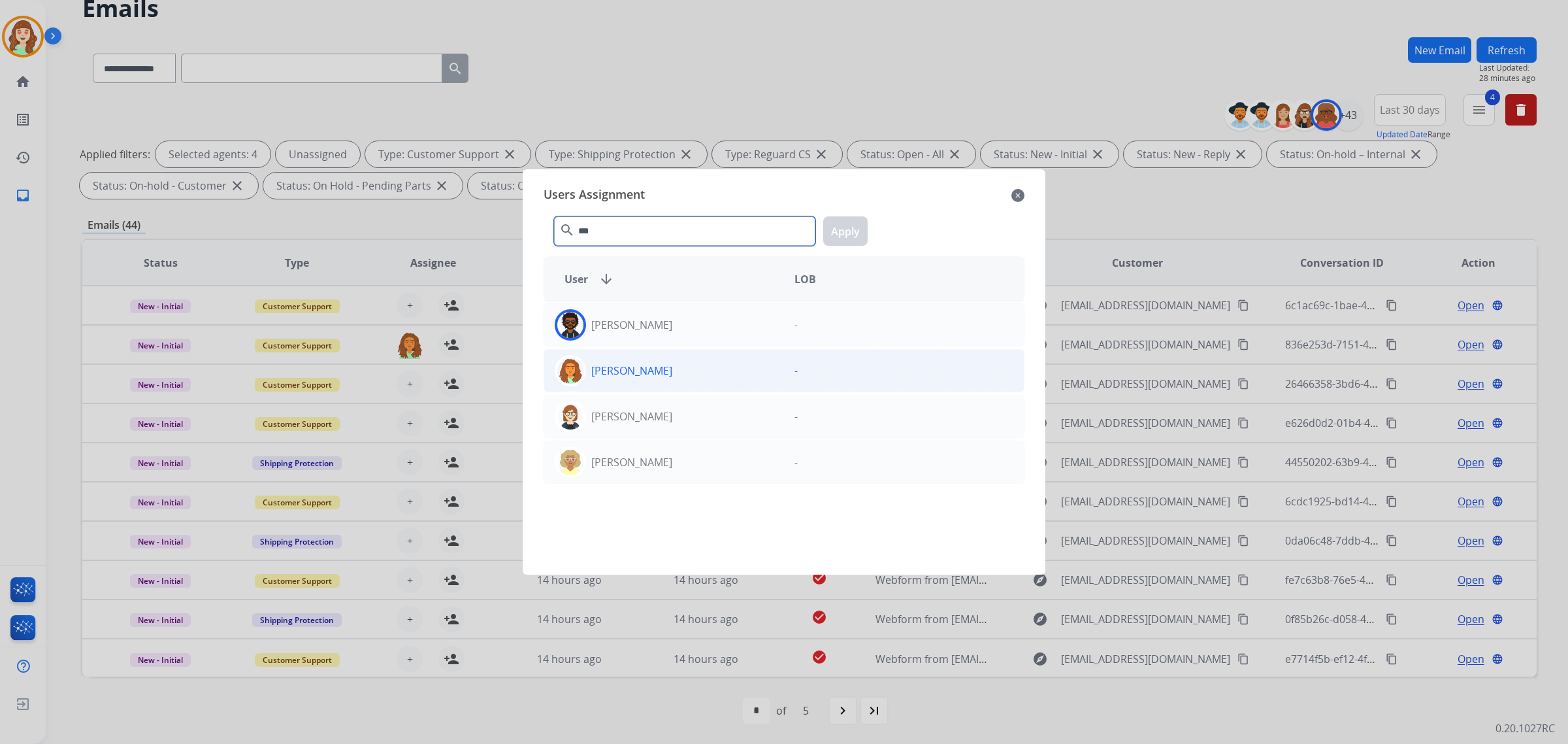
type input "***"
click at [672, 374] on p "[PERSON_NAME]" at bounding box center [631, 370] width 81 height 15
click at [840, 230] on button "Apply" at bounding box center [845, 231] width 44 height 30
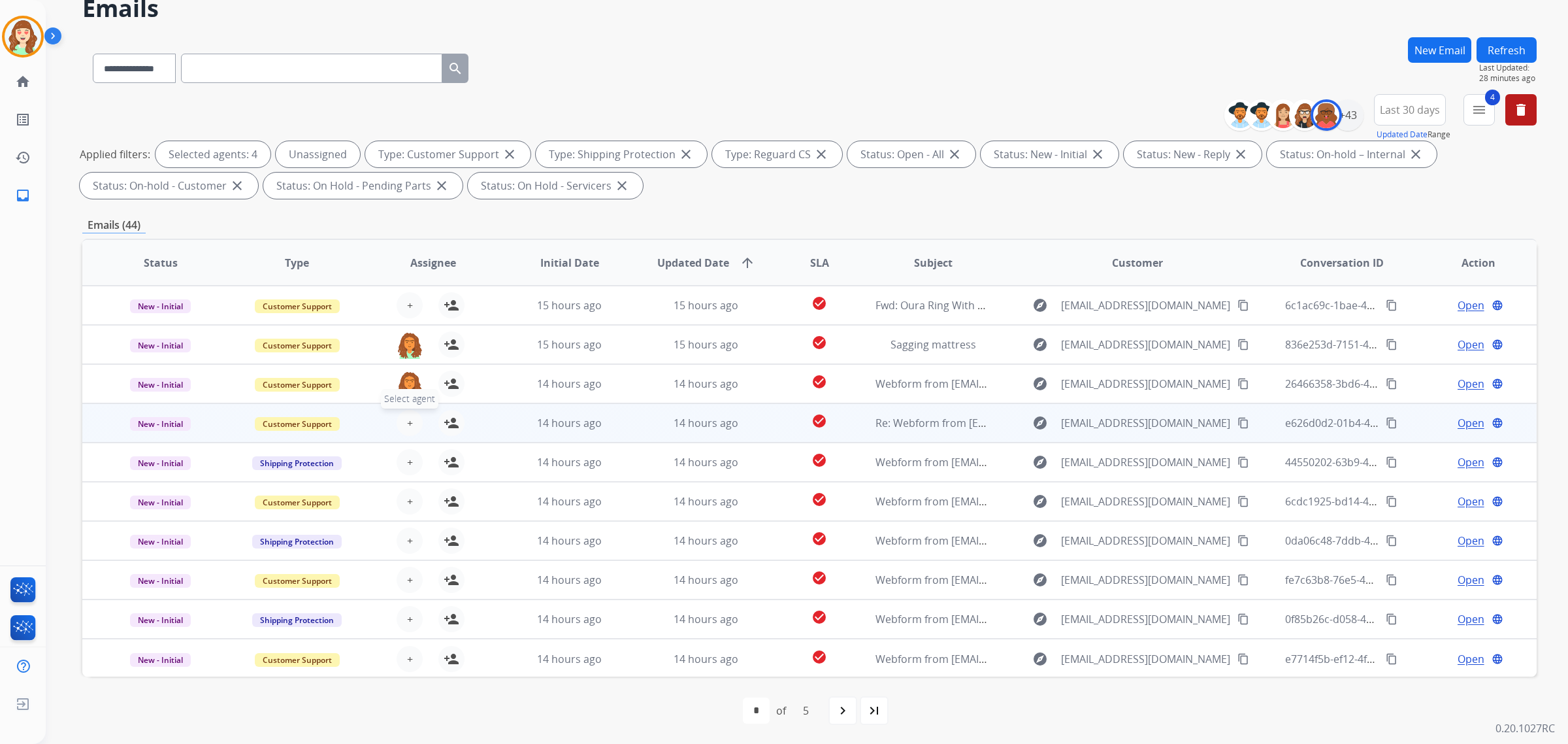
click at [407, 417] on span "+" at bounding box center [410, 422] width 6 height 15
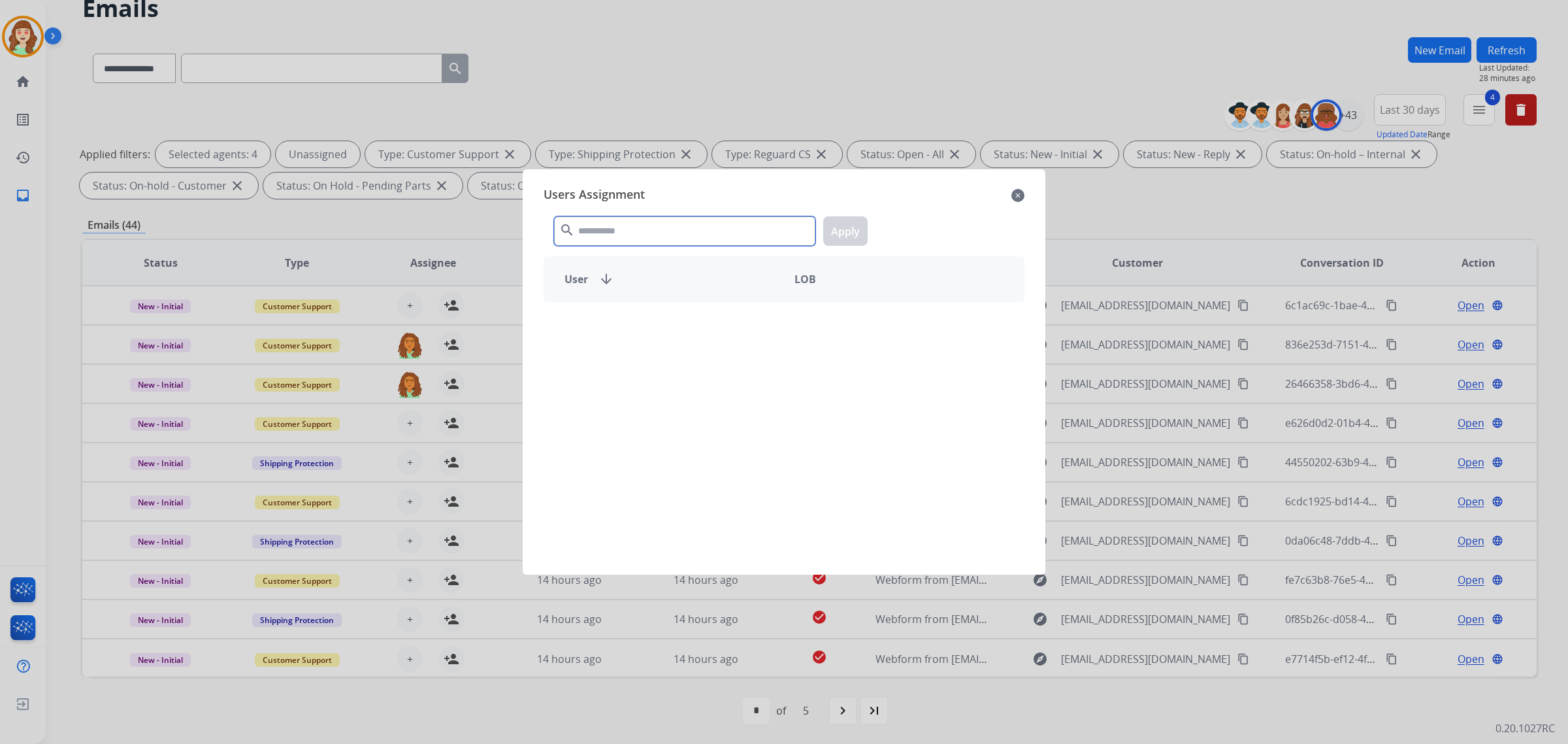
click at [636, 234] on input "text" at bounding box center [684, 231] width 262 height 30
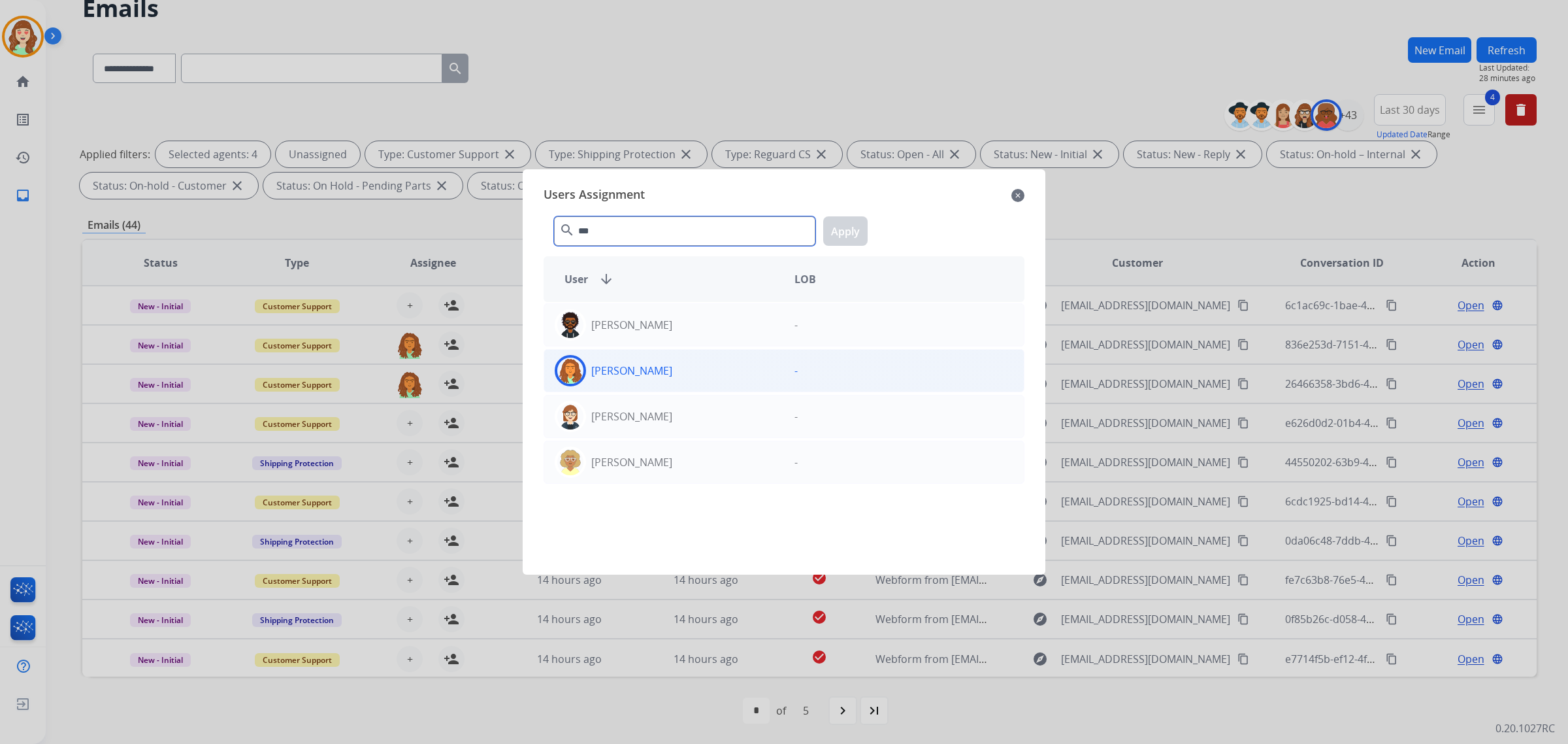
type input "***"
click at [695, 370] on div "[PERSON_NAME]" at bounding box center [664, 370] width 240 height 31
click at [837, 242] on button "Apply" at bounding box center [845, 231] width 44 height 30
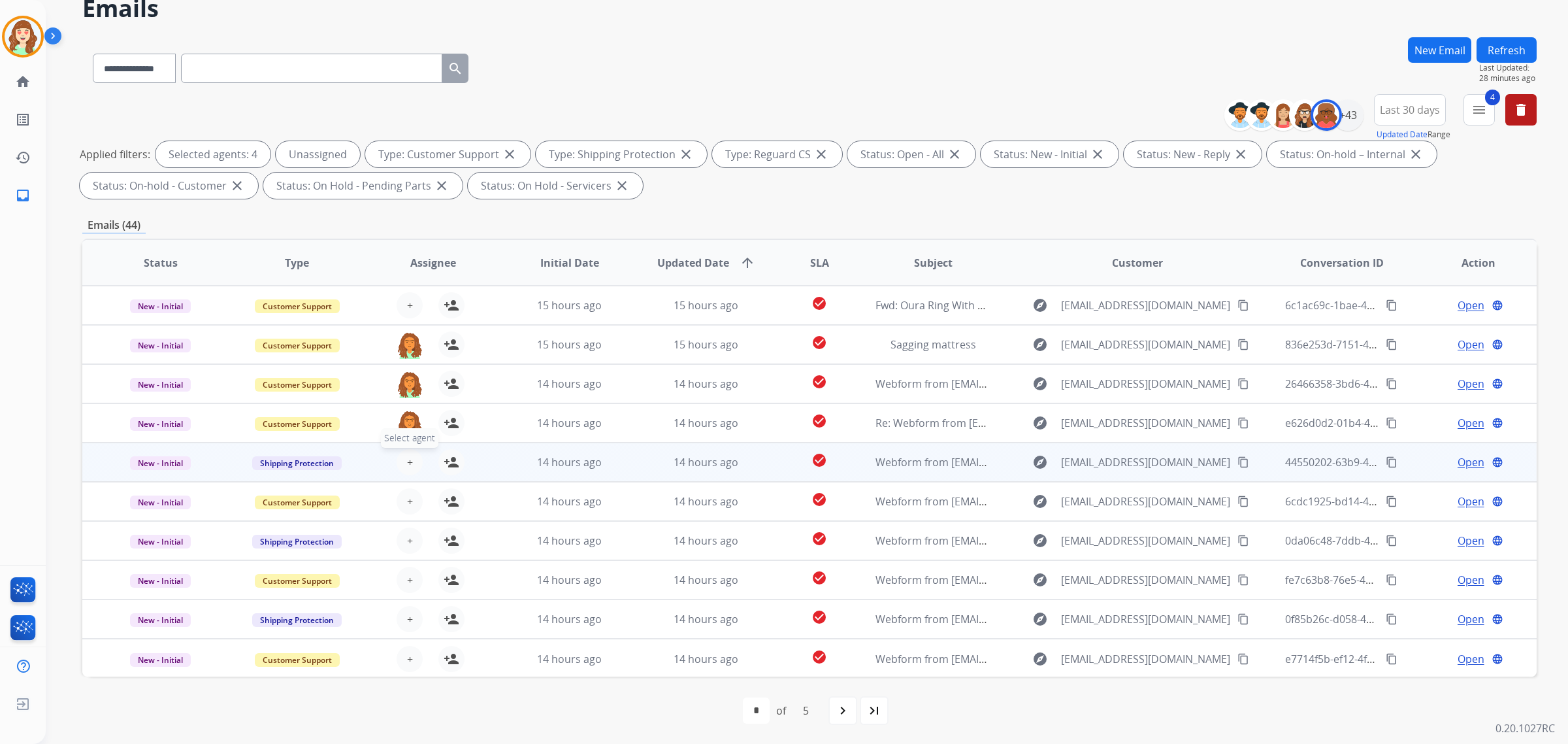
click at [407, 460] on span "+" at bounding box center [410, 461] width 6 height 15
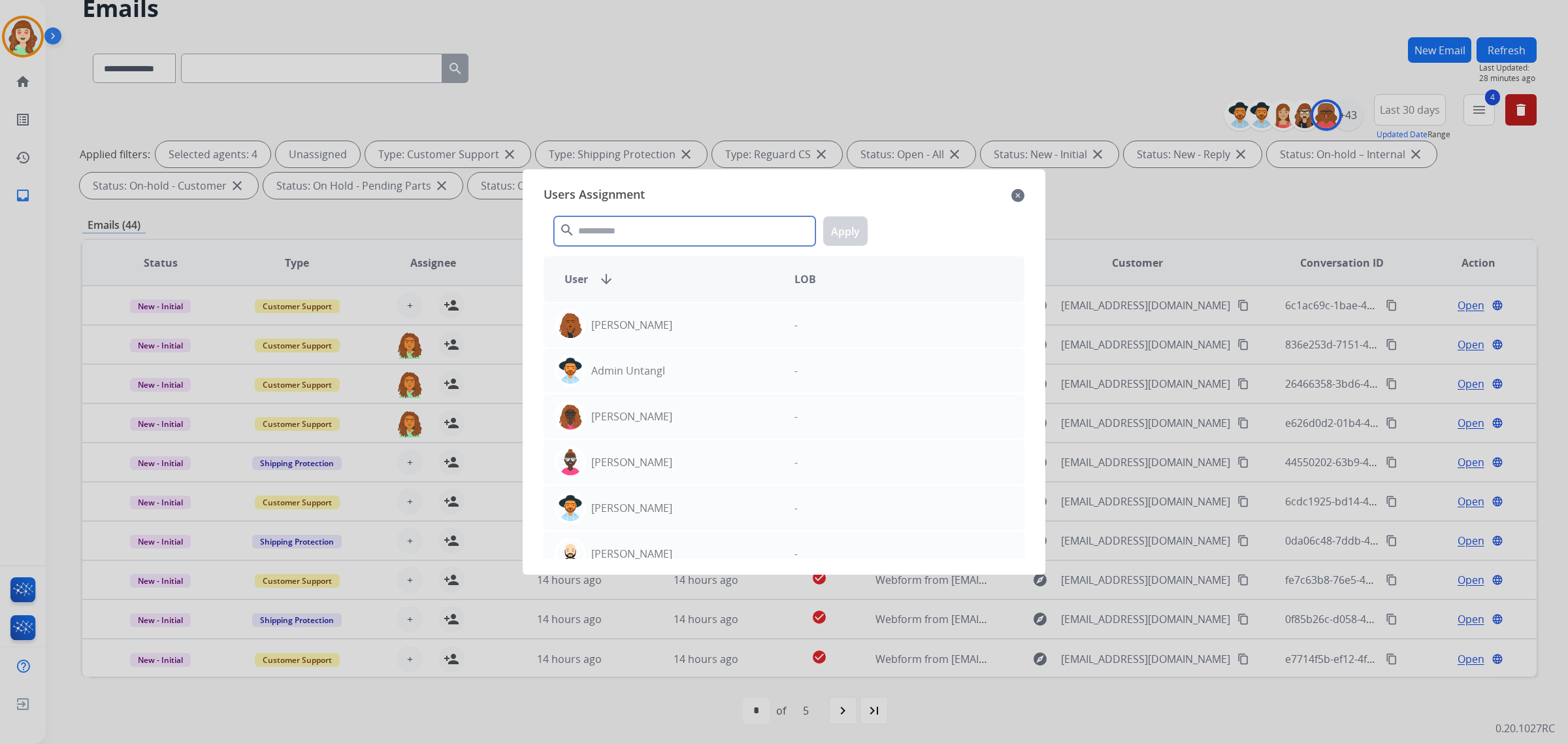
click at [641, 242] on input "text" at bounding box center [684, 231] width 262 height 30
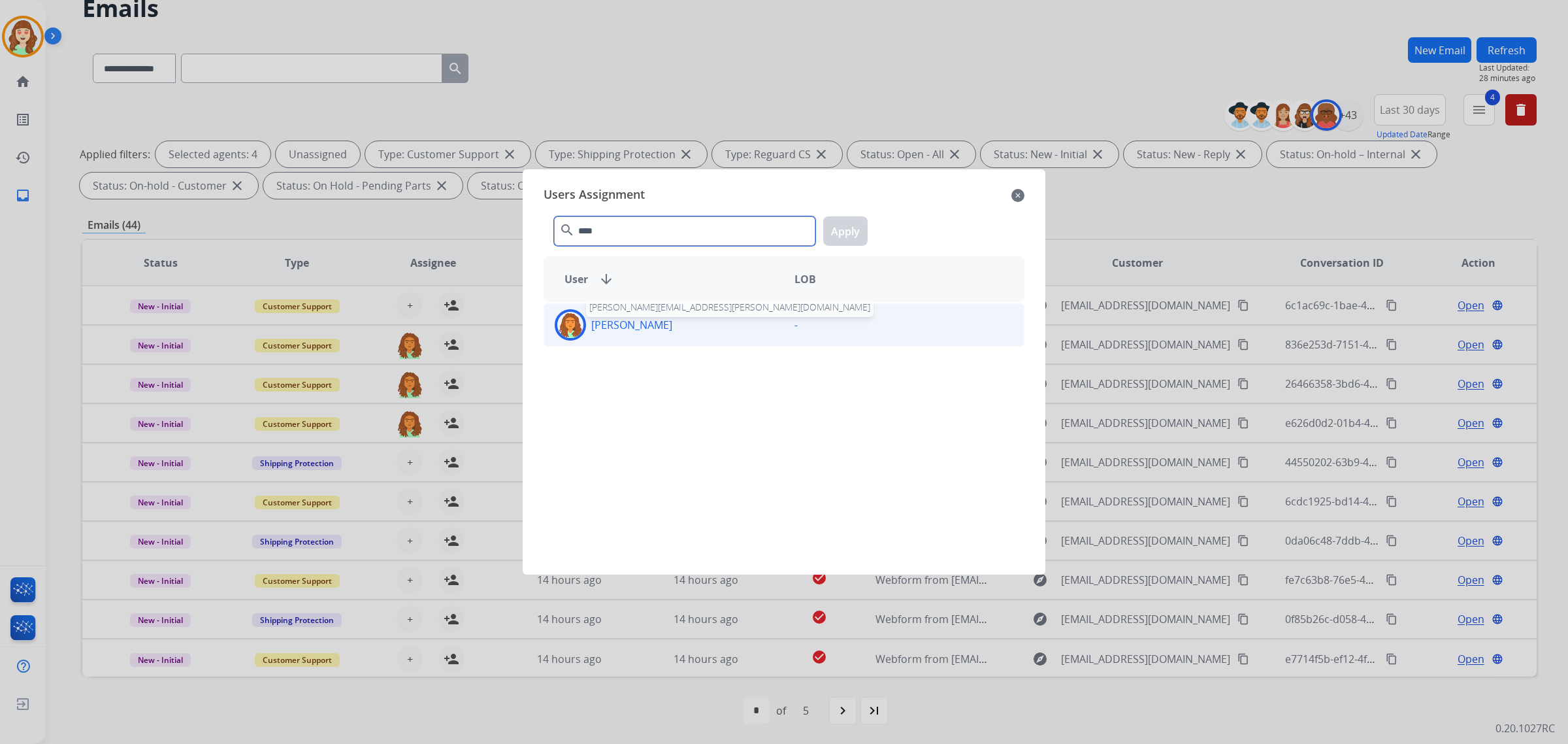
type input "****"
click at [697, 324] on div "[PERSON_NAME]" at bounding box center [664, 324] width 240 height 31
click at [853, 230] on button "Apply" at bounding box center [845, 231] width 44 height 30
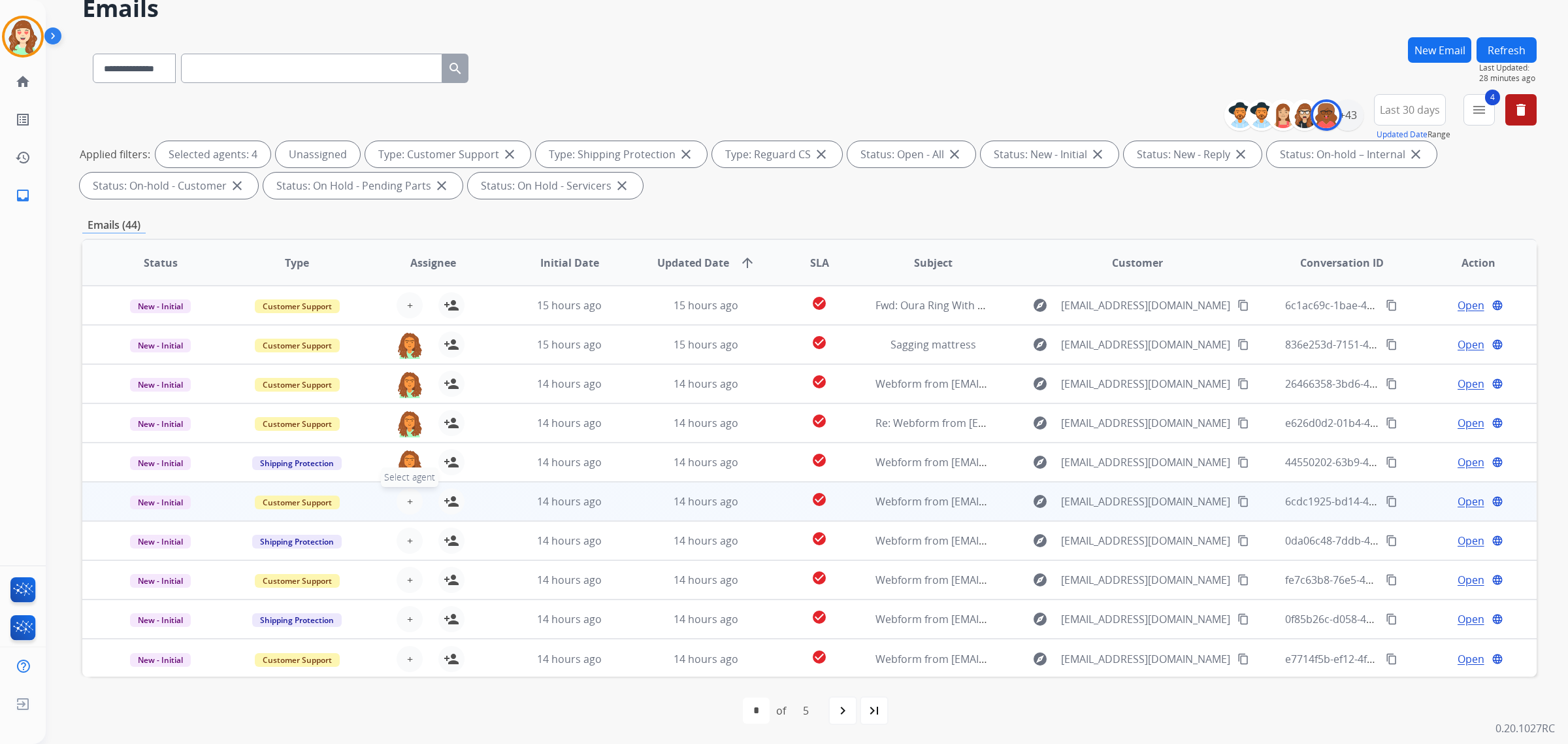
click at [400, 500] on button "+ Select agent" at bounding box center [410, 501] width 26 height 26
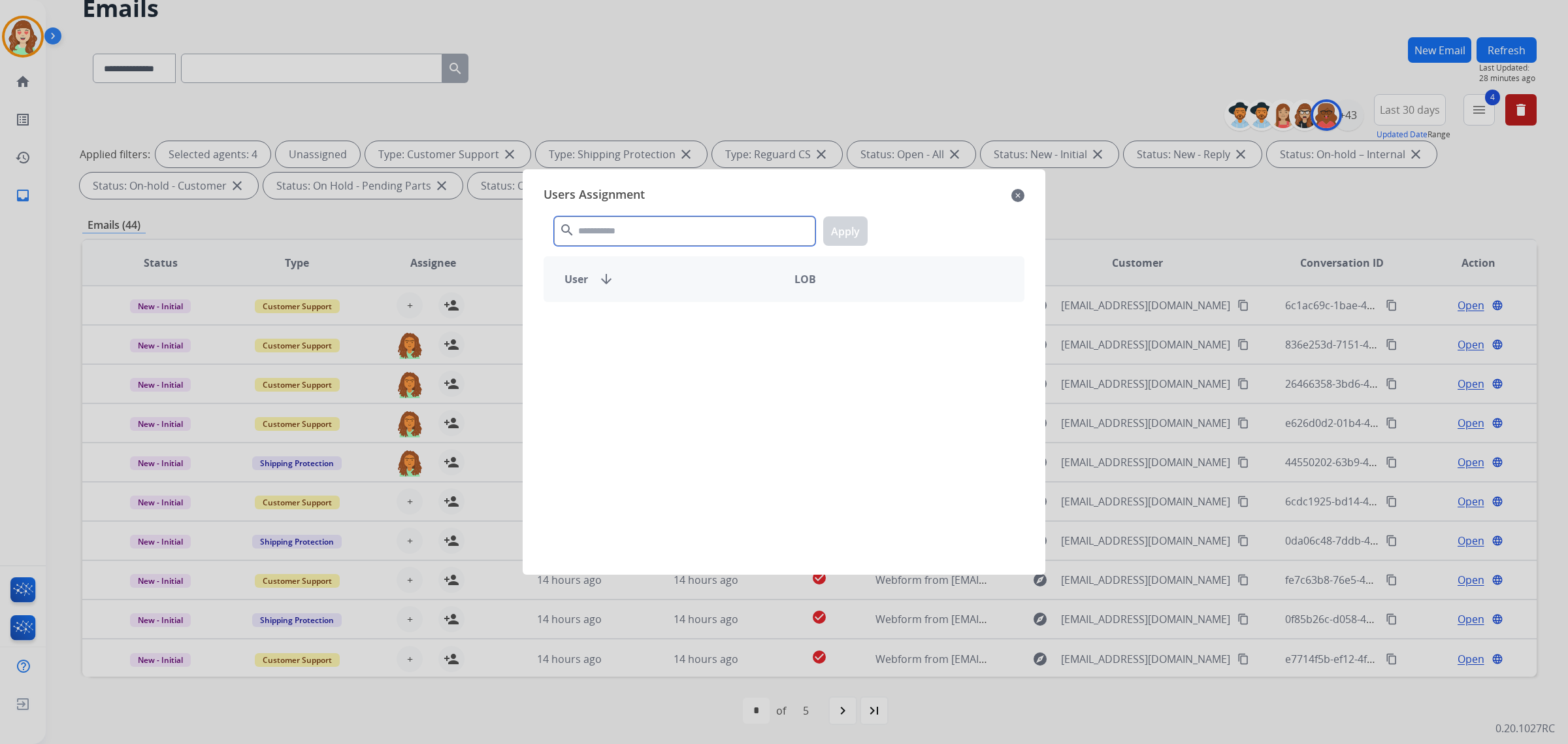
click at [638, 239] on input "text" at bounding box center [684, 231] width 262 height 30
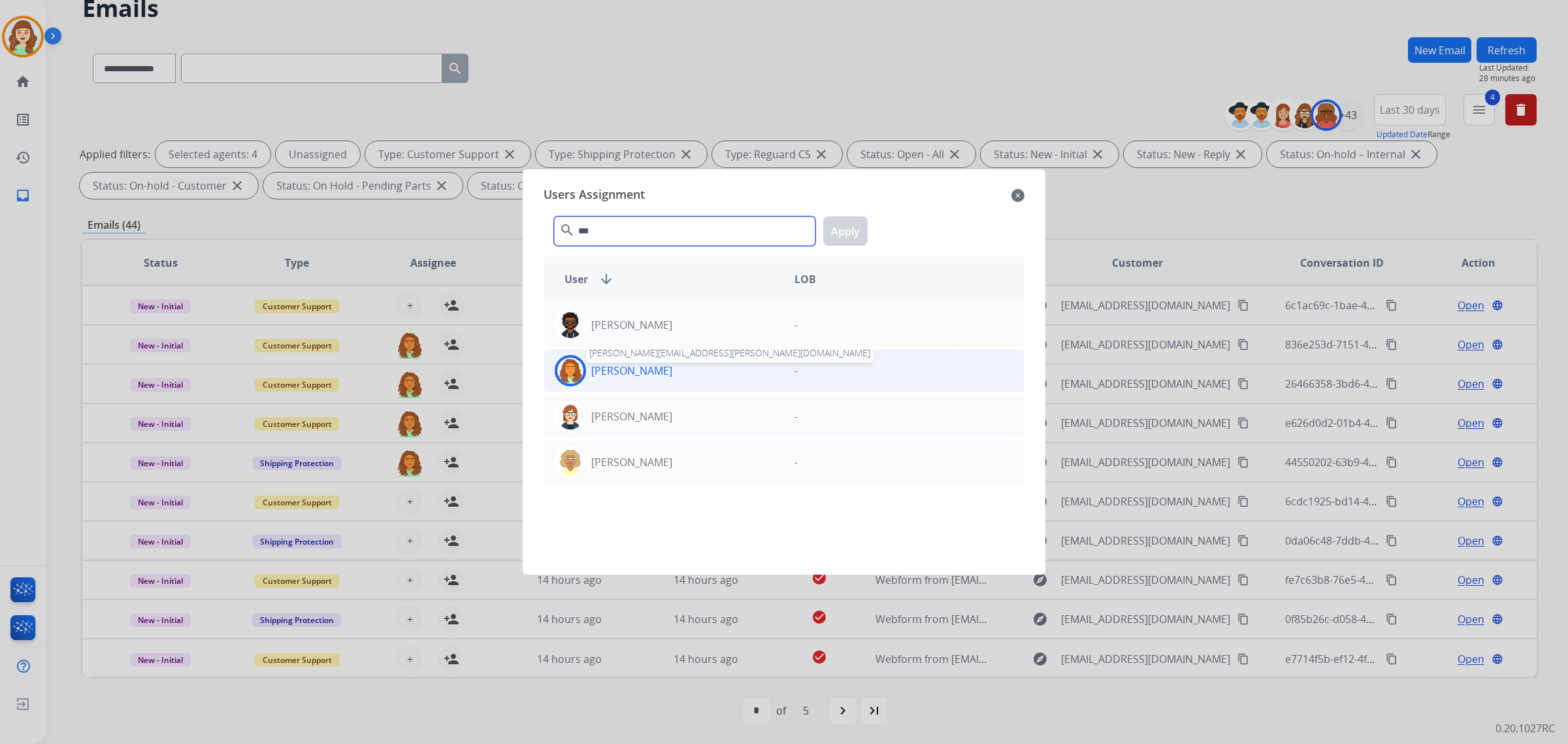
type input "***"
click at [658, 367] on p "[PERSON_NAME]" at bounding box center [631, 370] width 81 height 15
click at [846, 233] on button "Apply" at bounding box center [845, 231] width 44 height 30
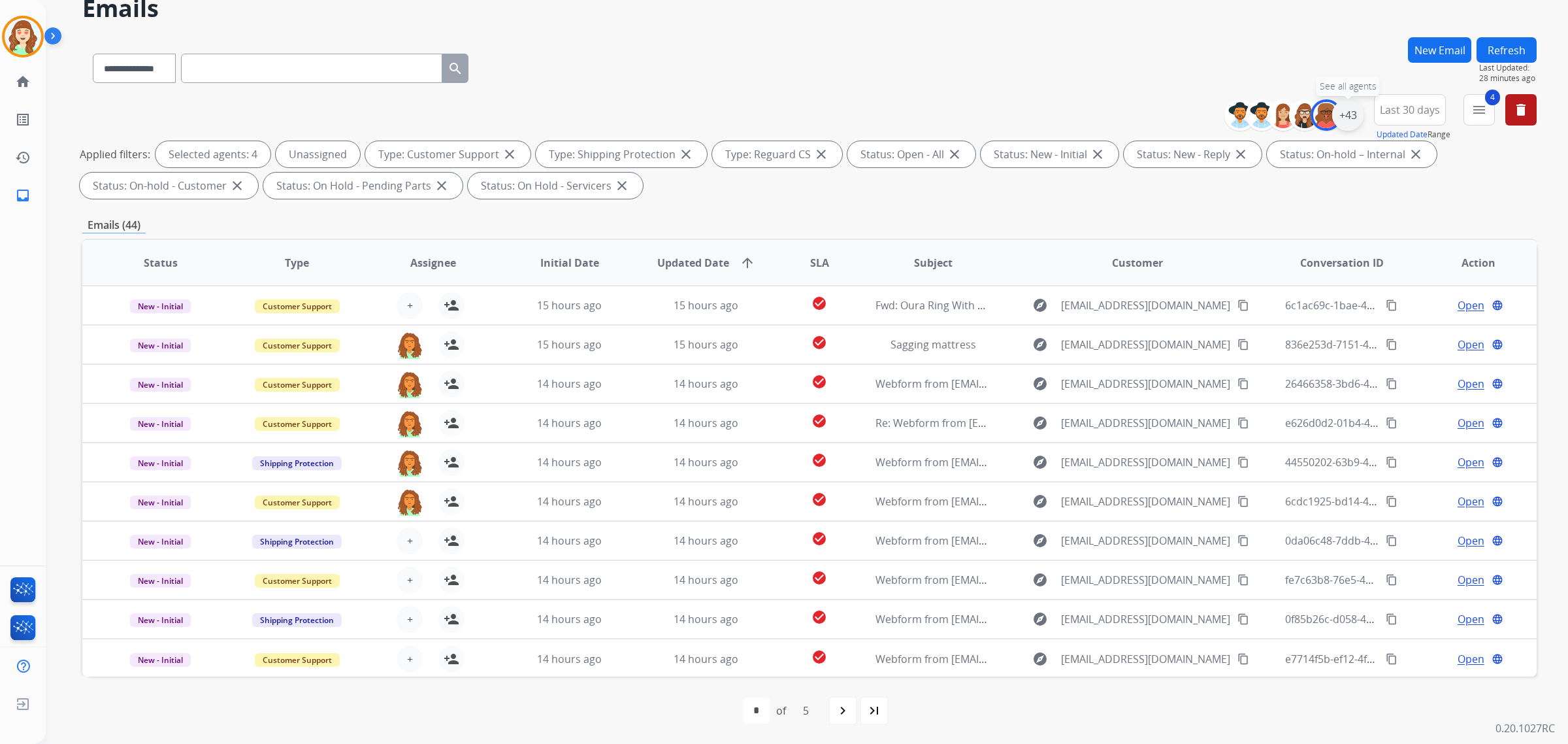
click at [1337, 112] on div "+43" at bounding box center [1347, 114] width 31 height 31
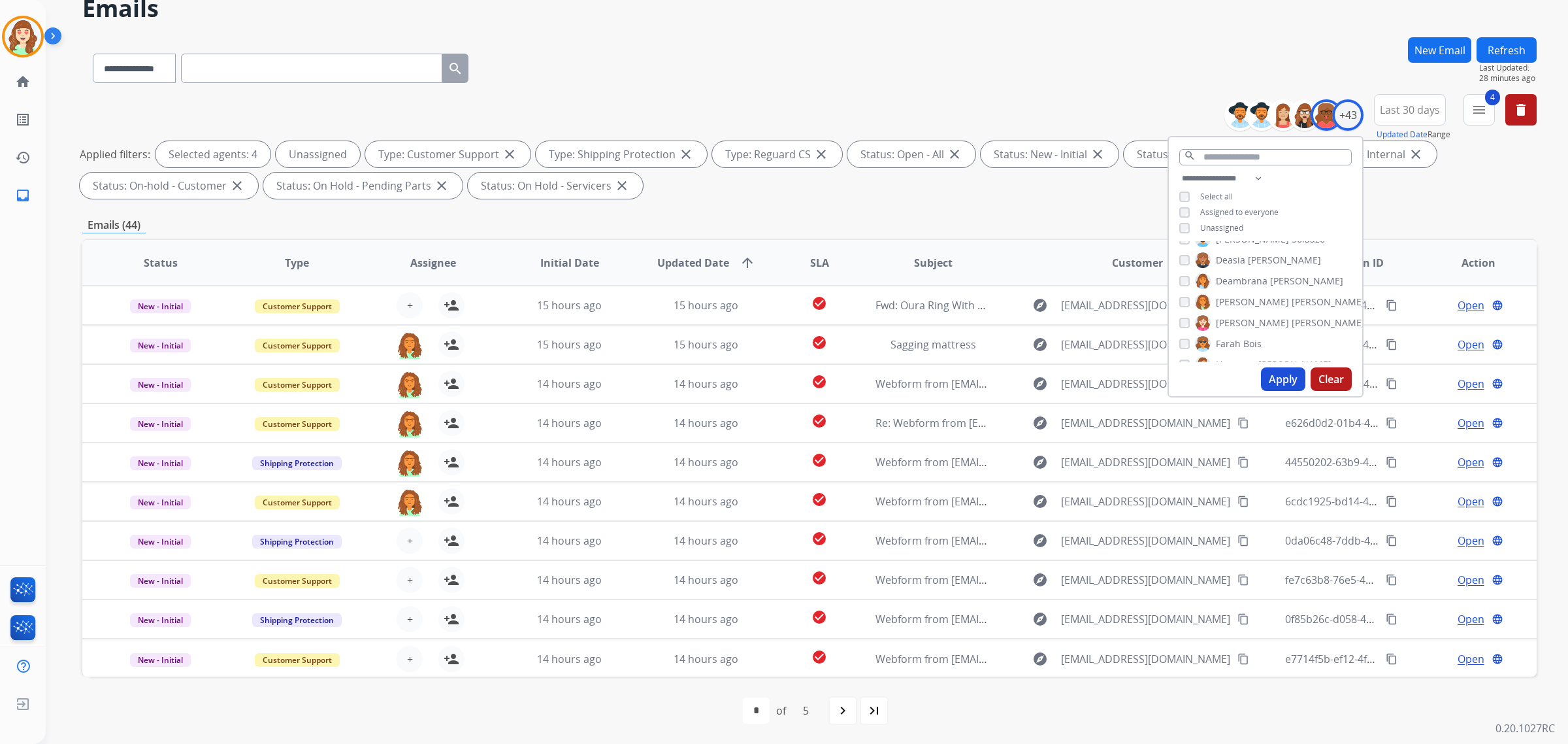
click at [1176, 295] on div "[PERSON_NAME] [PERSON_NAME] [PERSON_NAME] [PERSON_NAME] [PERSON_NAME] [PERSON_N…" at bounding box center [1265, 301] width 193 height 121
click at [1289, 376] on button "Apply" at bounding box center [1282, 378] width 44 height 23
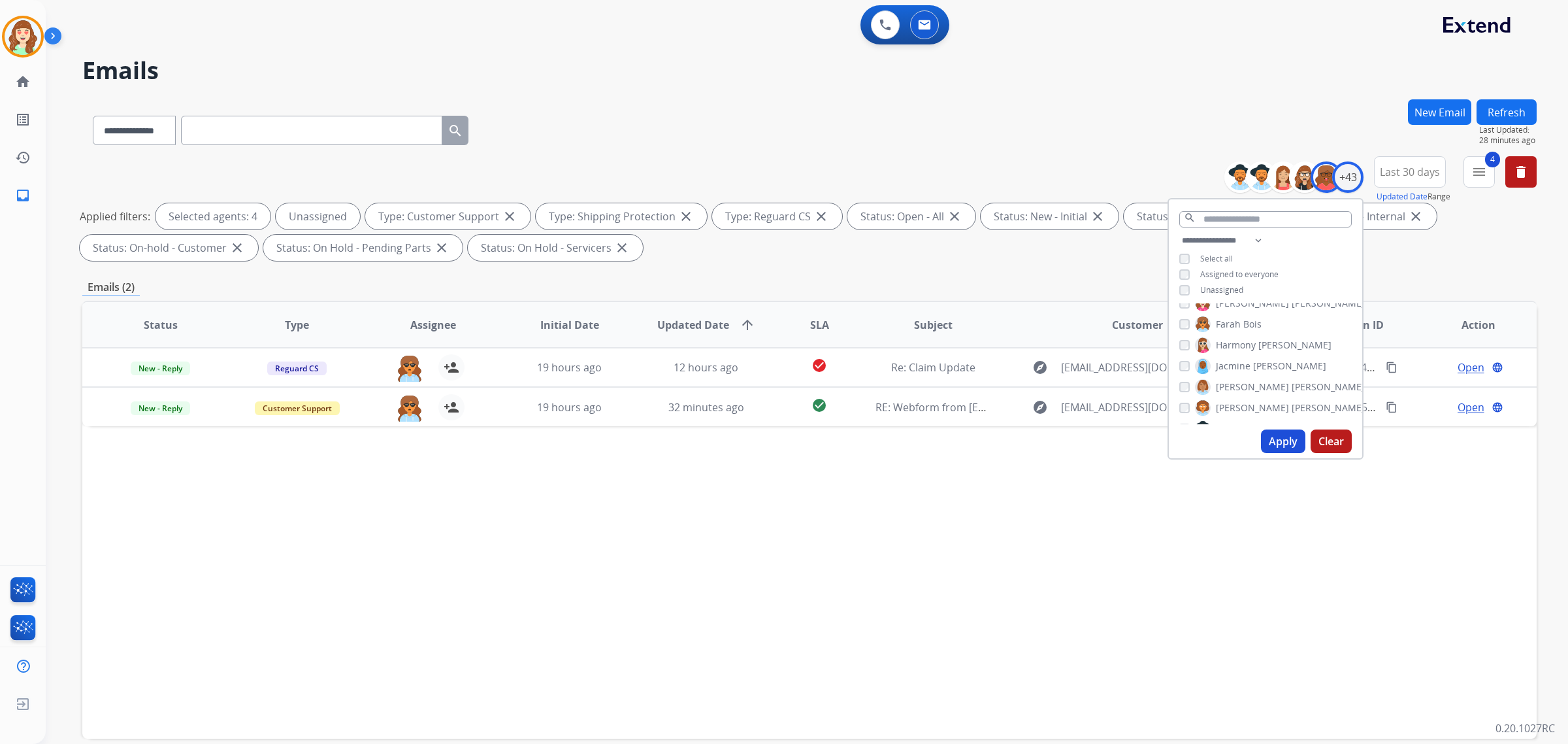
click at [1281, 440] on button "Apply" at bounding box center [1282, 440] width 44 height 23
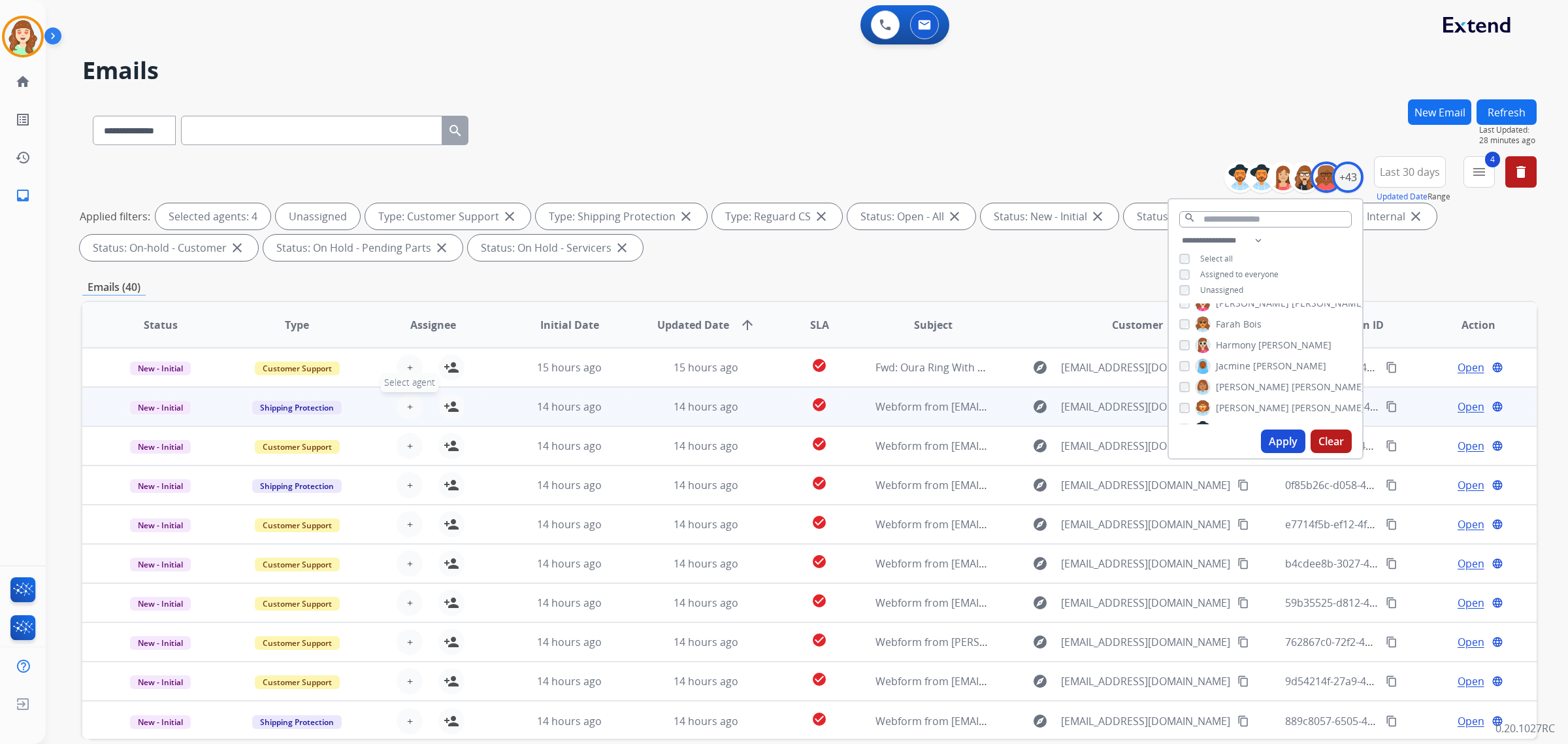
click at [407, 400] on span "+" at bounding box center [410, 406] width 6 height 15
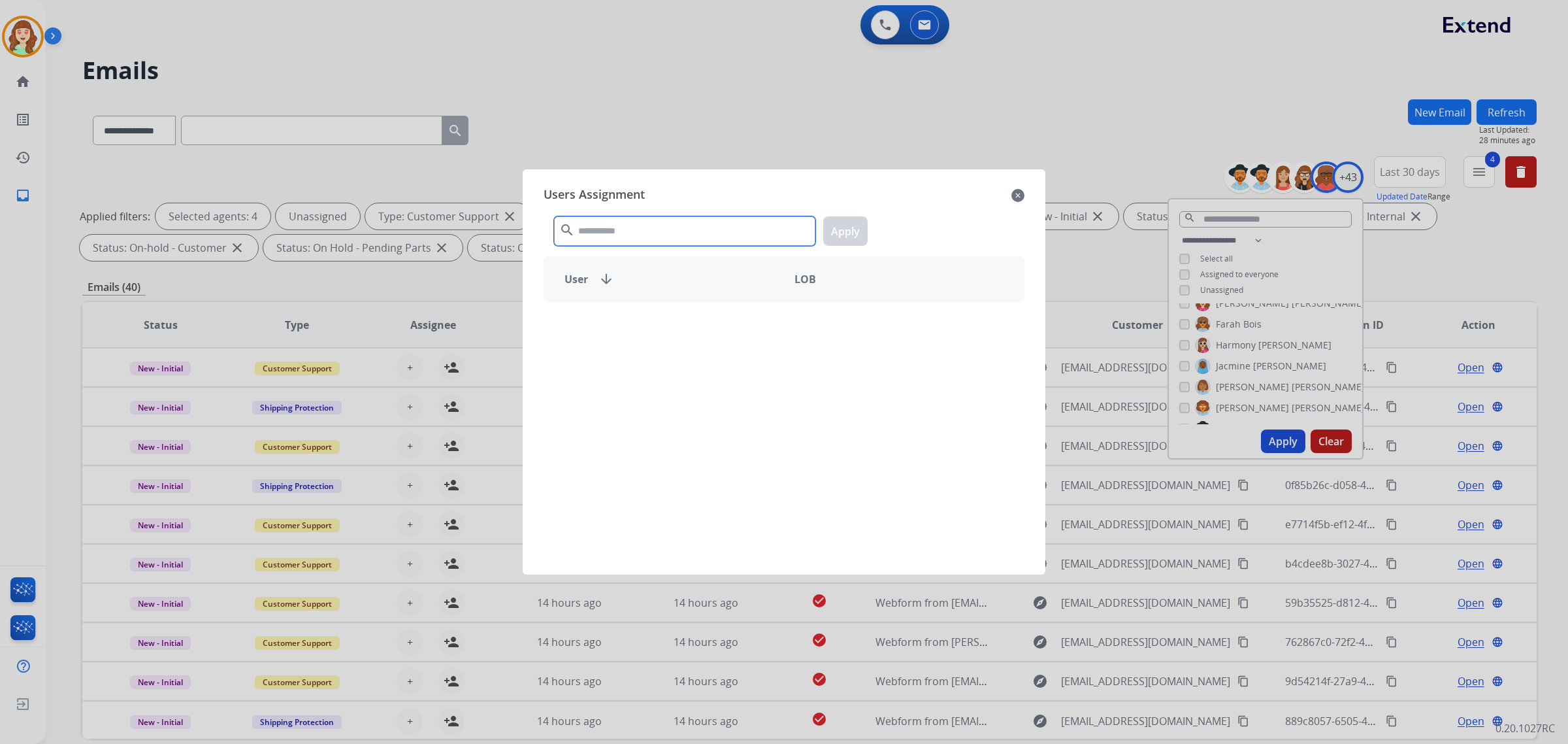
click at [645, 230] on input "text" at bounding box center [684, 231] width 262 height 30
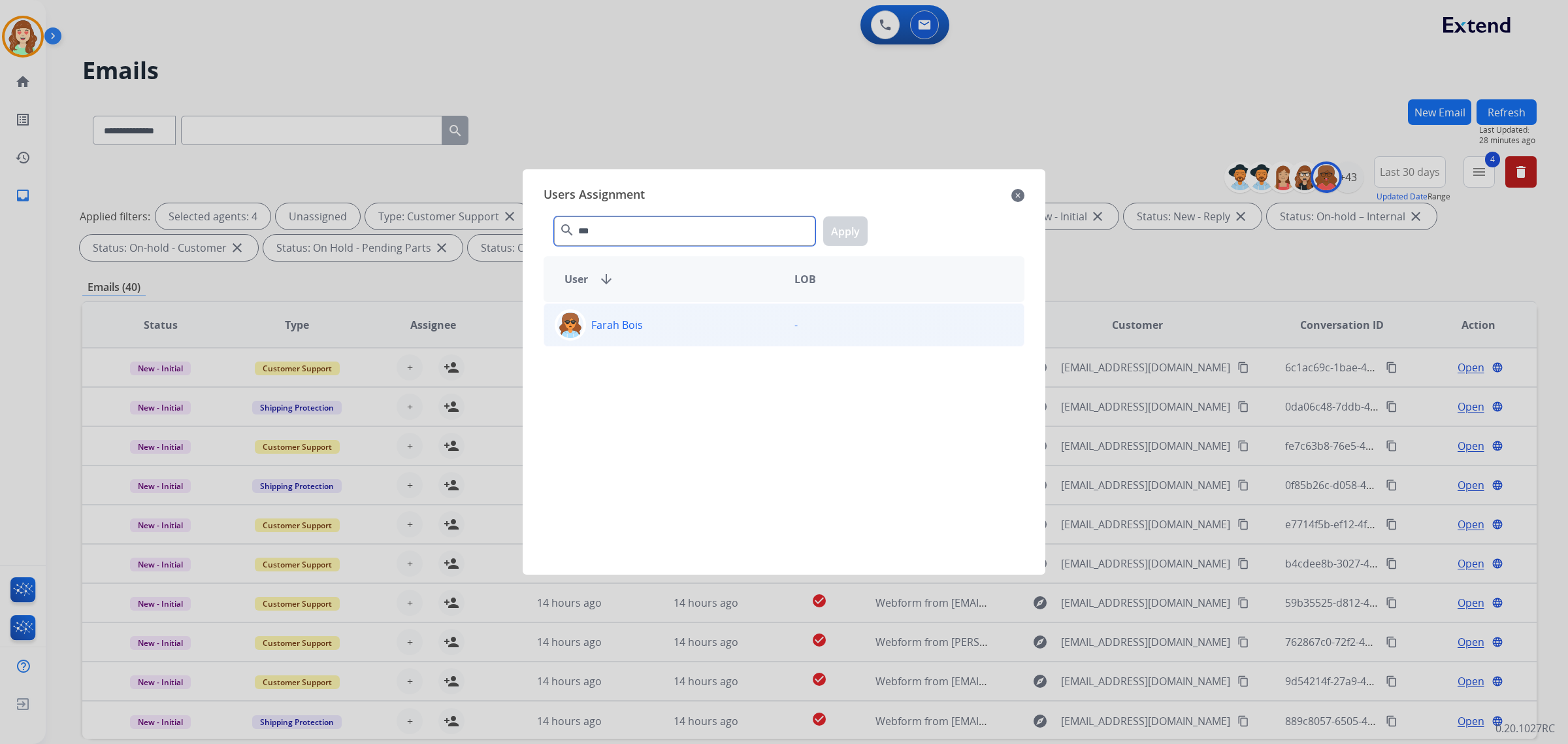
type input "***"
drag, startPoint x: 624, startPoint y: 325, endPoint x: 772, endPoint y: 293, distance: 151.4
click at [625, 324] on p "Farah Bois" at bounding box center [617, 324] width 52 height 15
click at [836, 233] on button "Apply" at bounding box center [845, 231] width 44 height 30
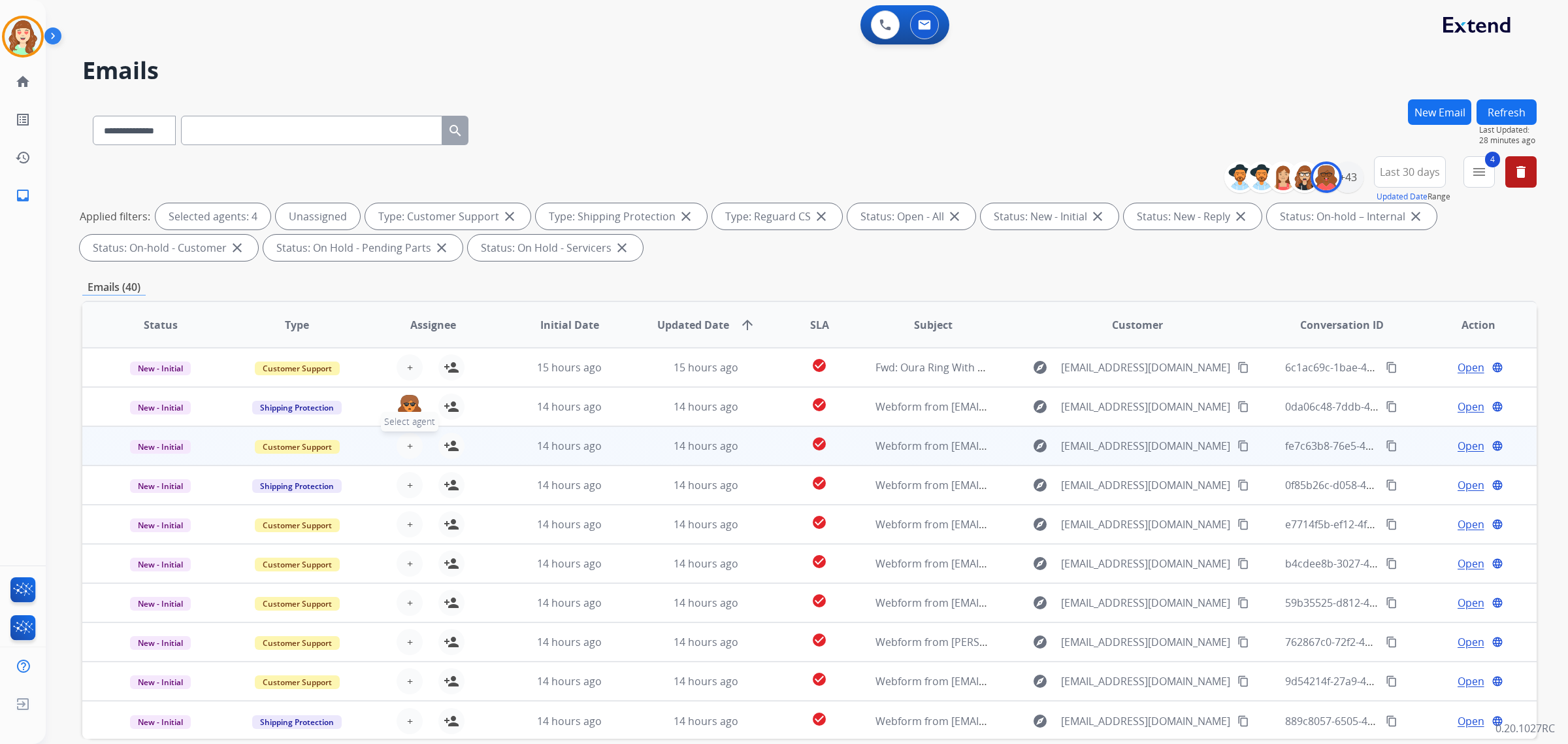
click at [407, 439] on span "+" at bounding box center [410, 445] width 6 height 15
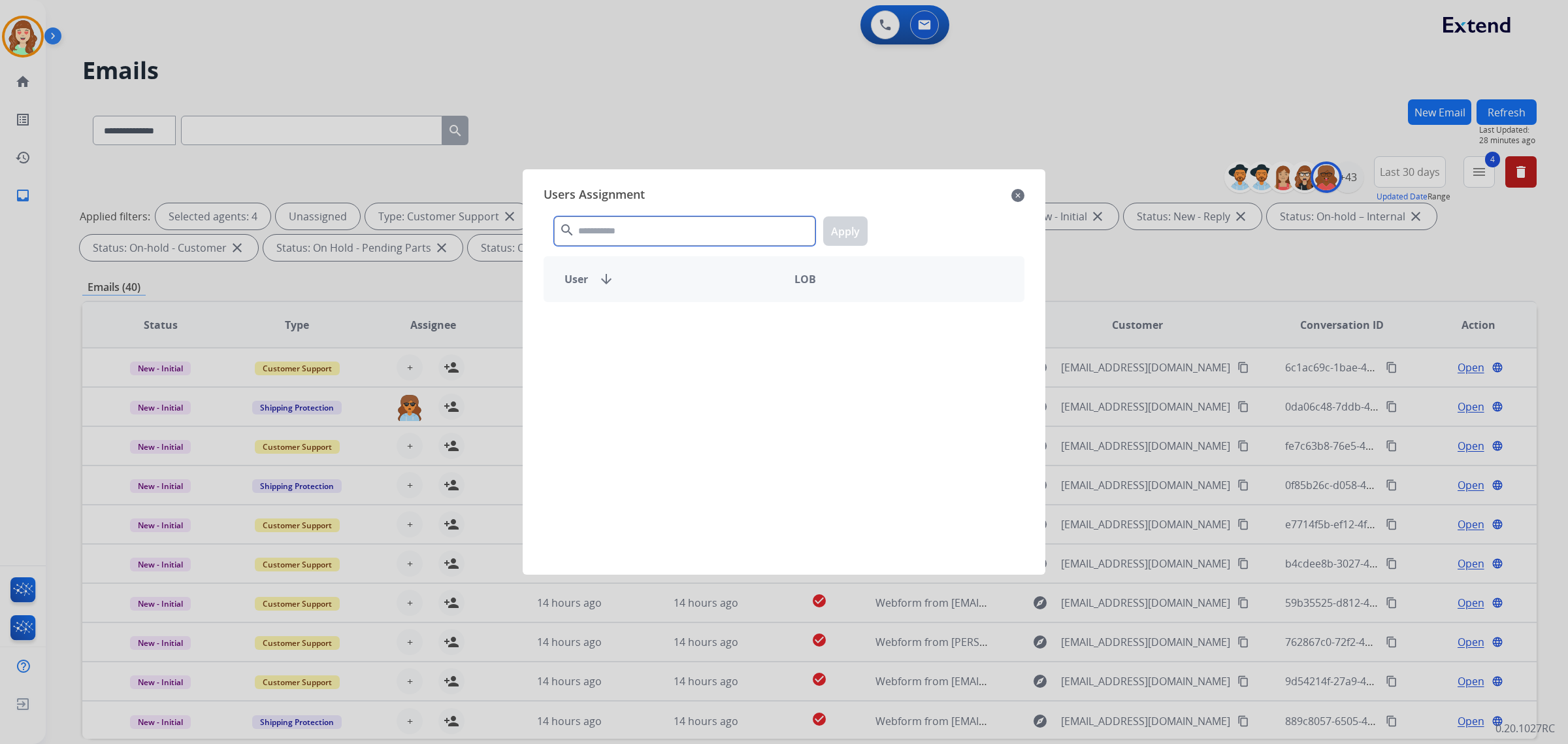
click at [638, 234] on input "text" at bounding box center [684, 231] width 262 height 30
type input "***"
drag, startPoint x: 706, startPoint y: 341, endPoint x: 716, endPoint y: 324, distance: 19.7
click at [706, 340] on div "Farah Bois" at bounding box center [664, 324] width 240 height 31
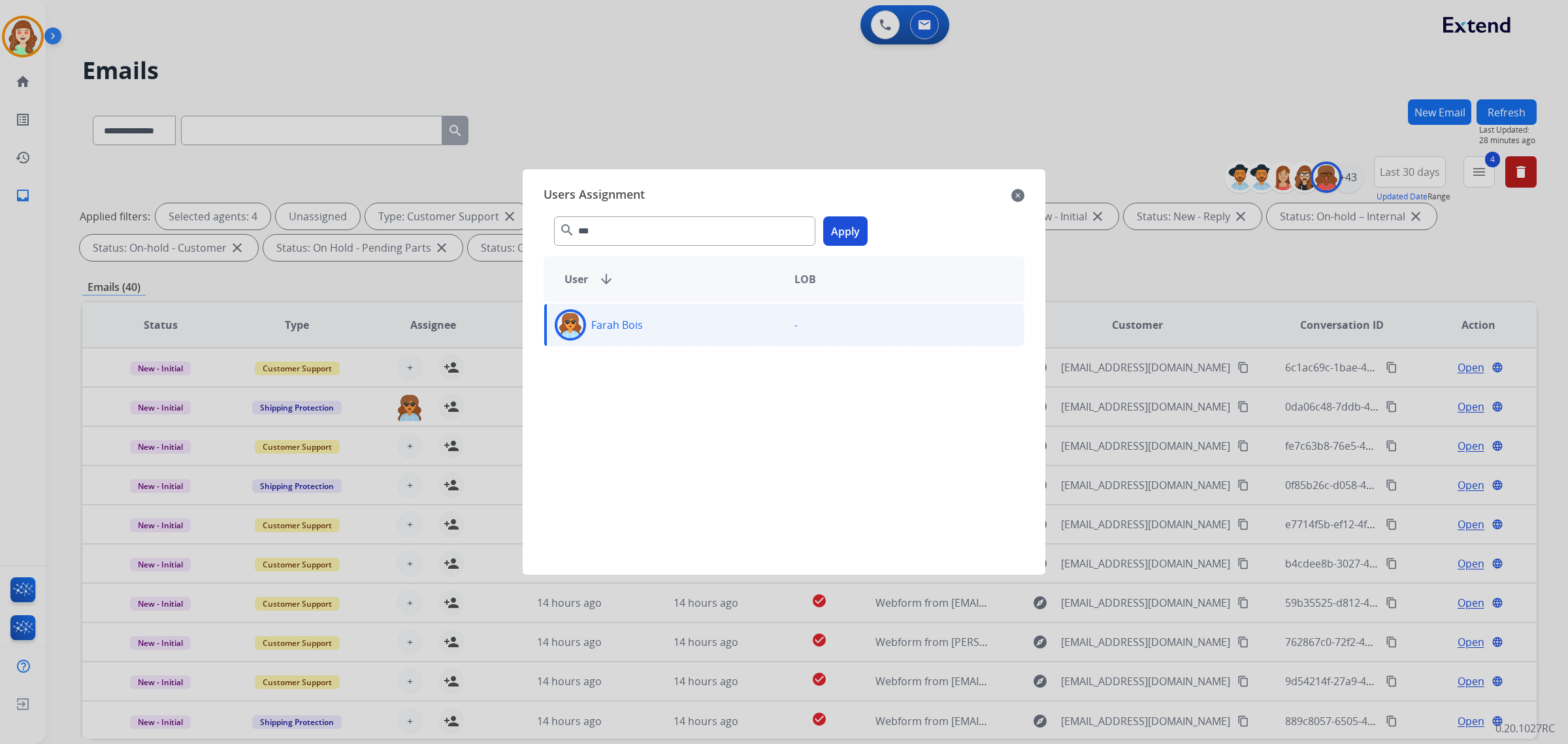
click at [843, 237] on button "Apply" at bounding box center [845, 231] width 44 height 30
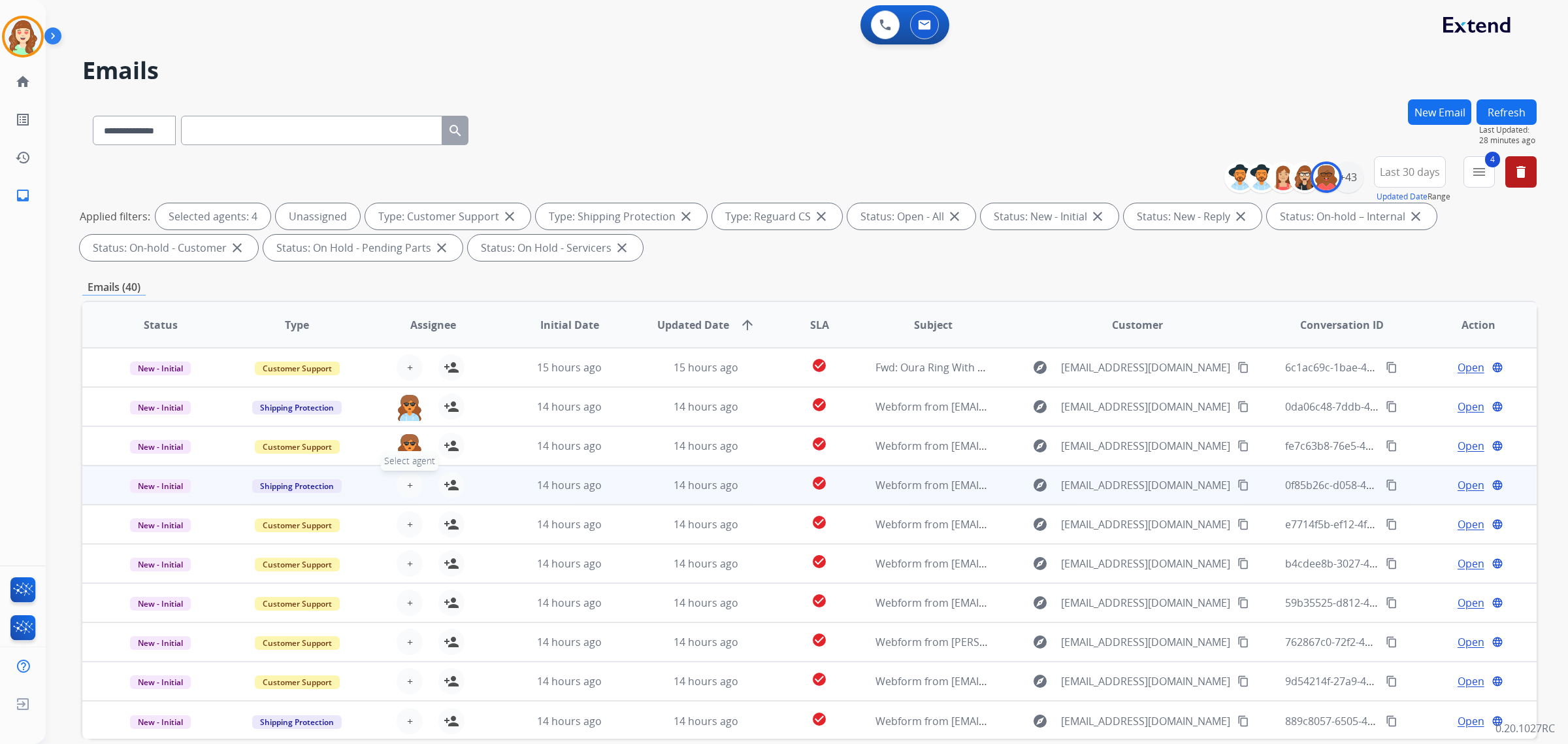
click at [409, 482] on span "+" at bounding box center [410, 484] width 6 height 15
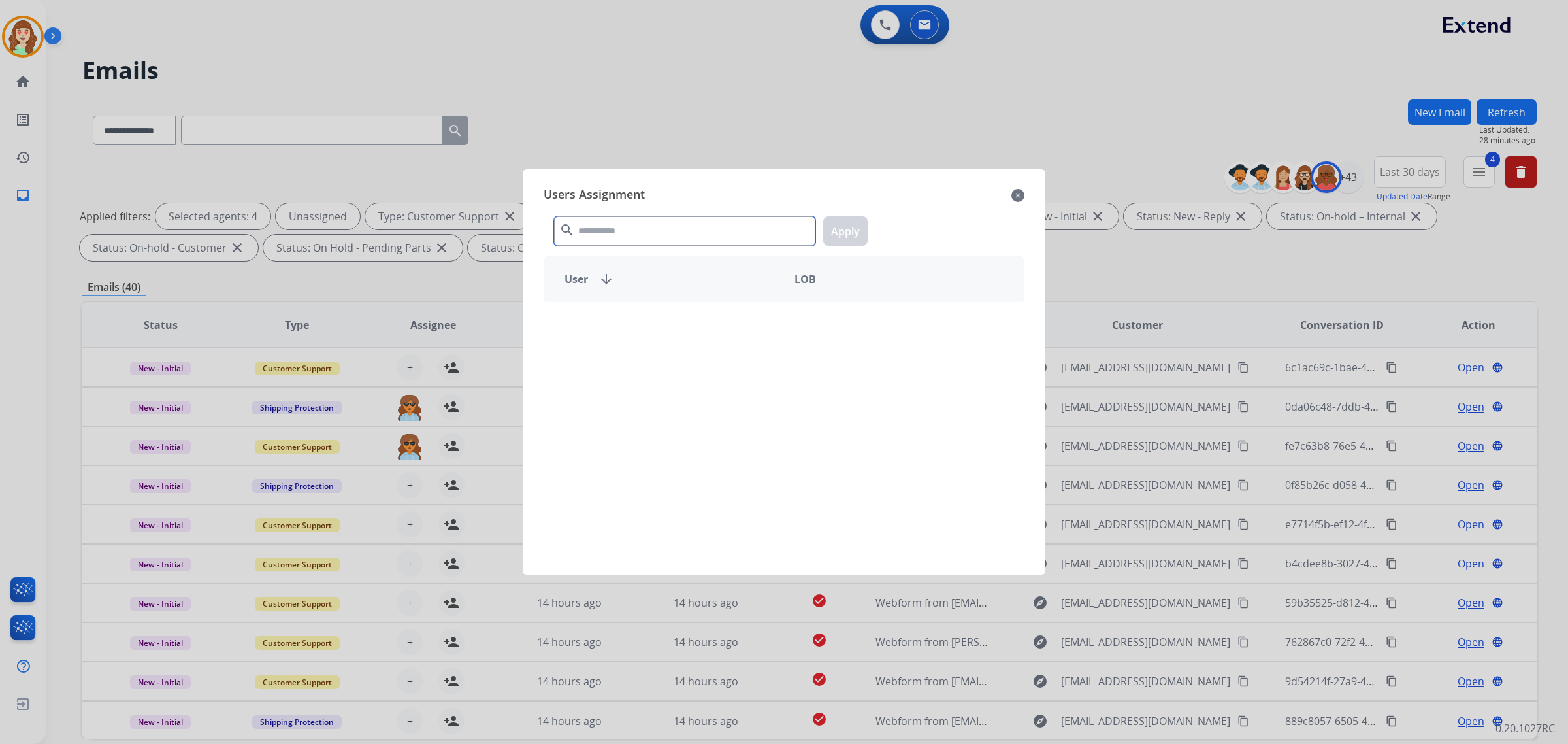
click at [652, 235] on input "text" at bounding box center [684, 231] width 262 height 30
type input "***"
click at [646, 328] on div "Farah Bois" at bounding box center [664, 324] width 240 height 31
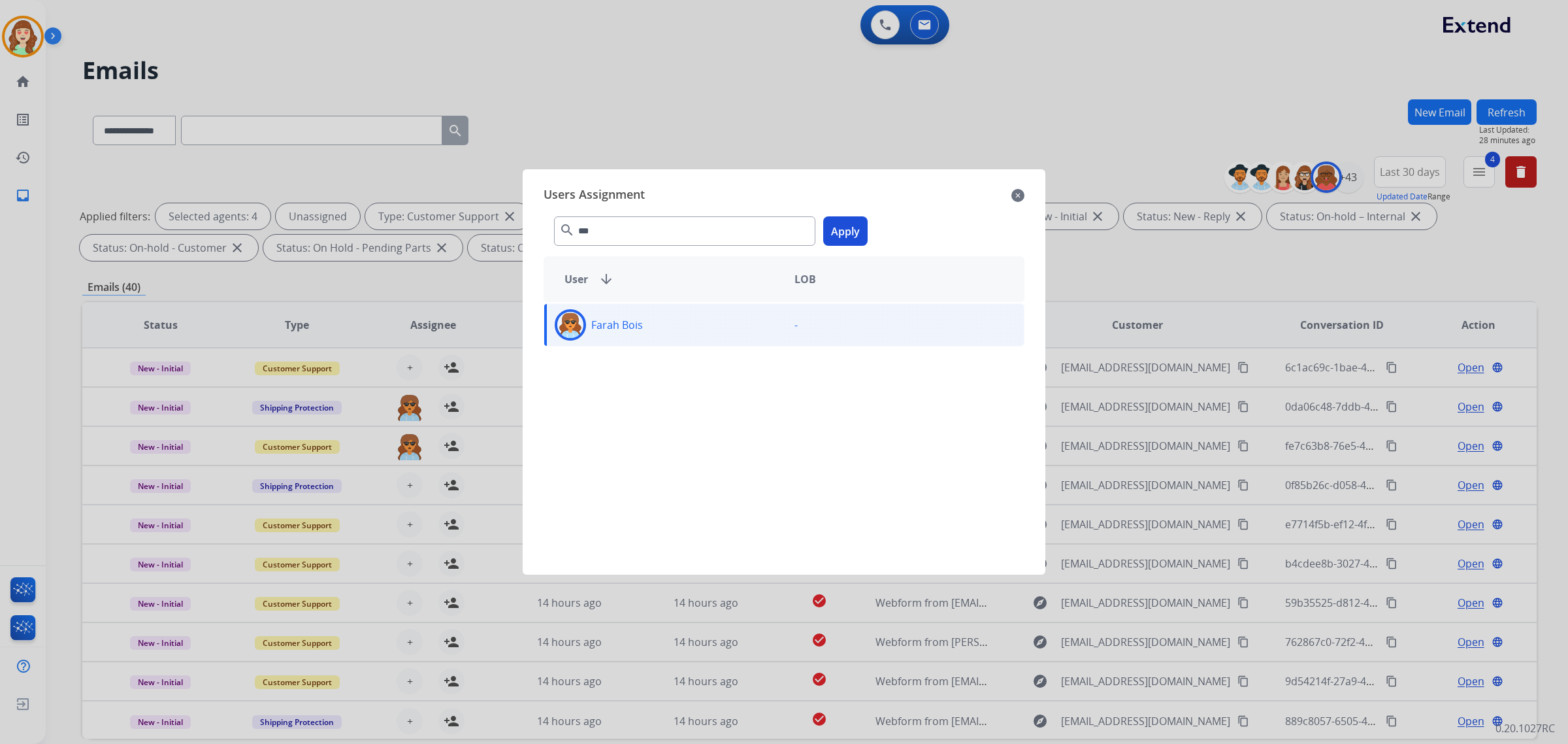
click at [851, 239] on button "Apply" at bounding box center [845, 231] width 44 height 30
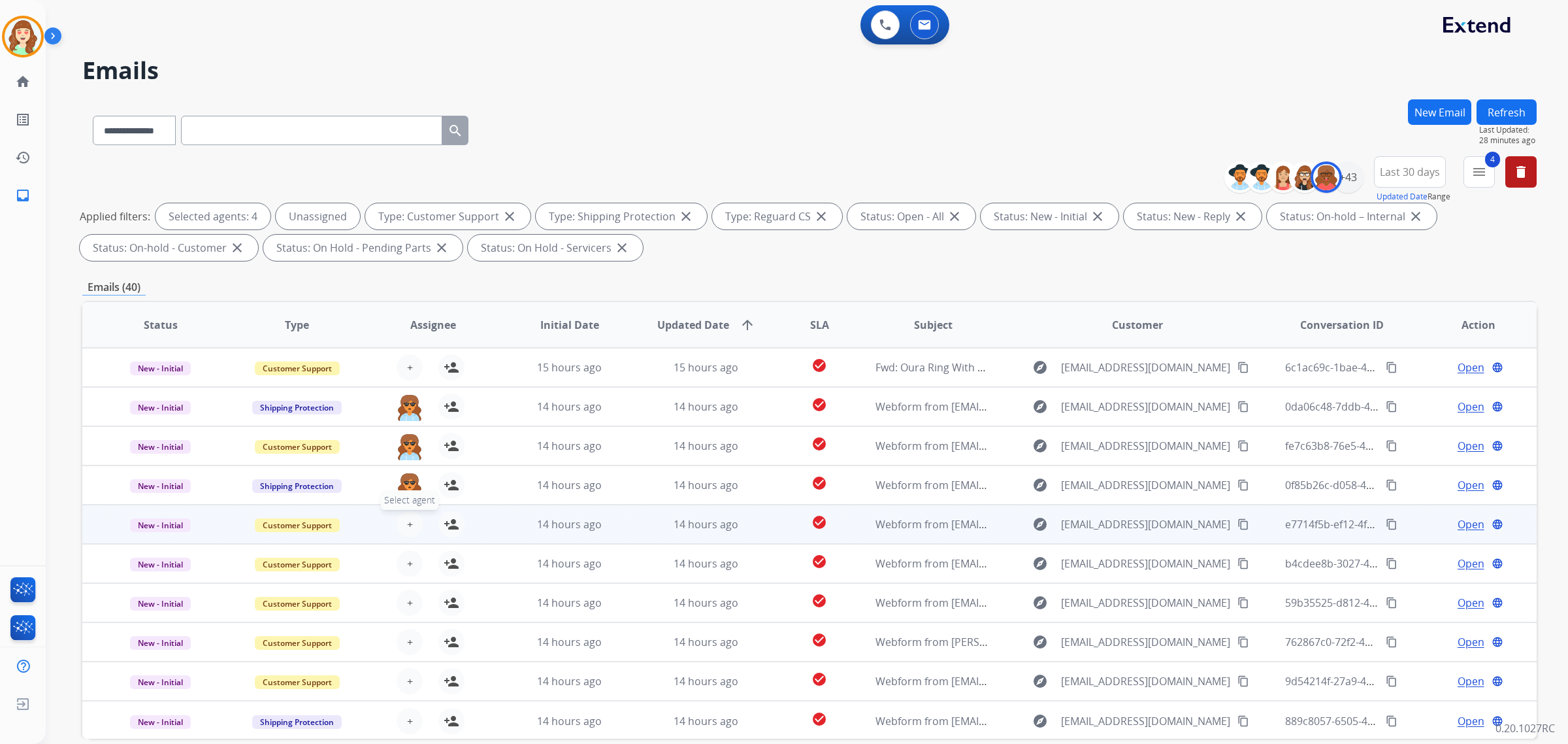
click at [400, 522] on button "+ Select agent" at bounding box center [410, 524] width 26 height 26
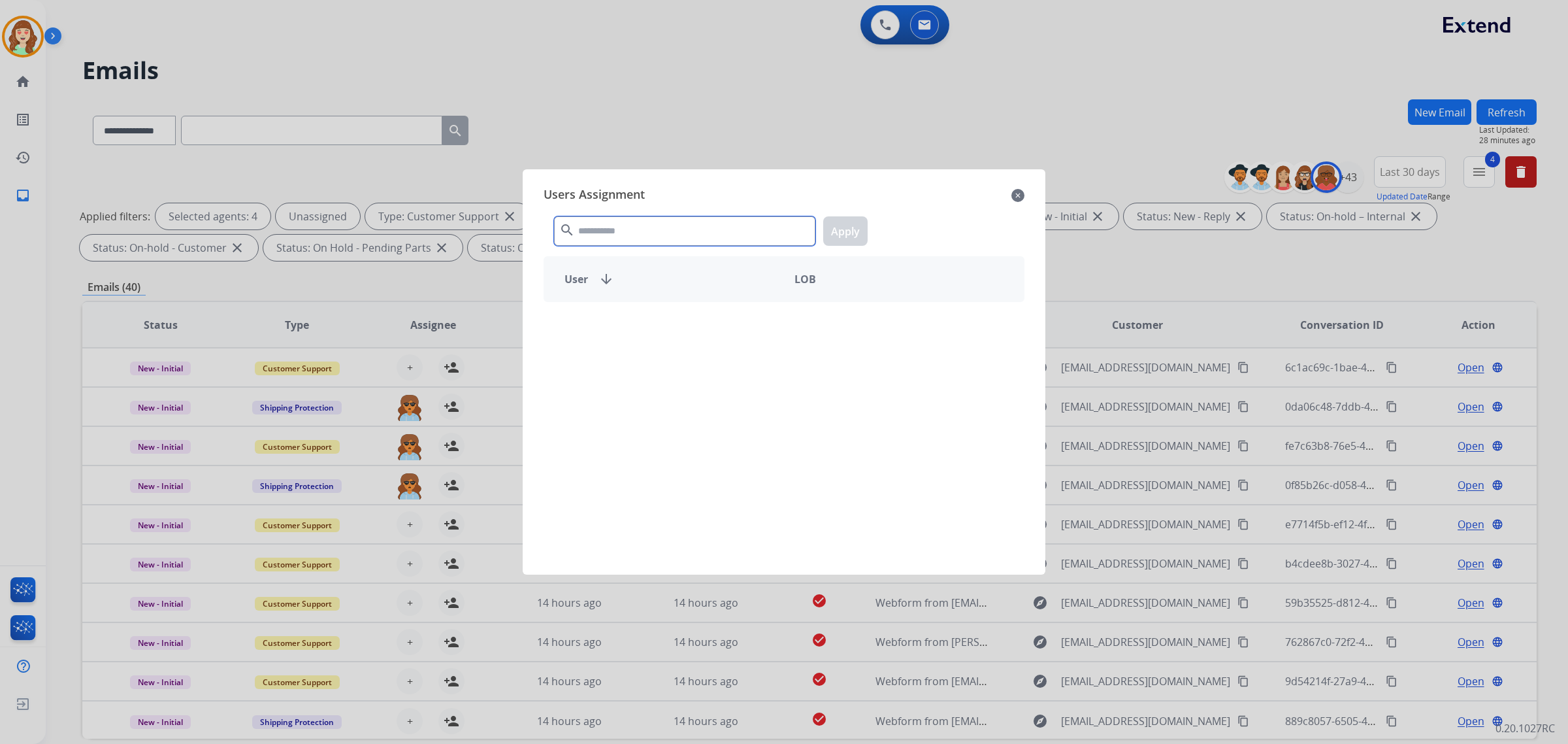
click at [691, 229] on input "text" at bounding box center [684, 231] width 262 height 30
type input "****"
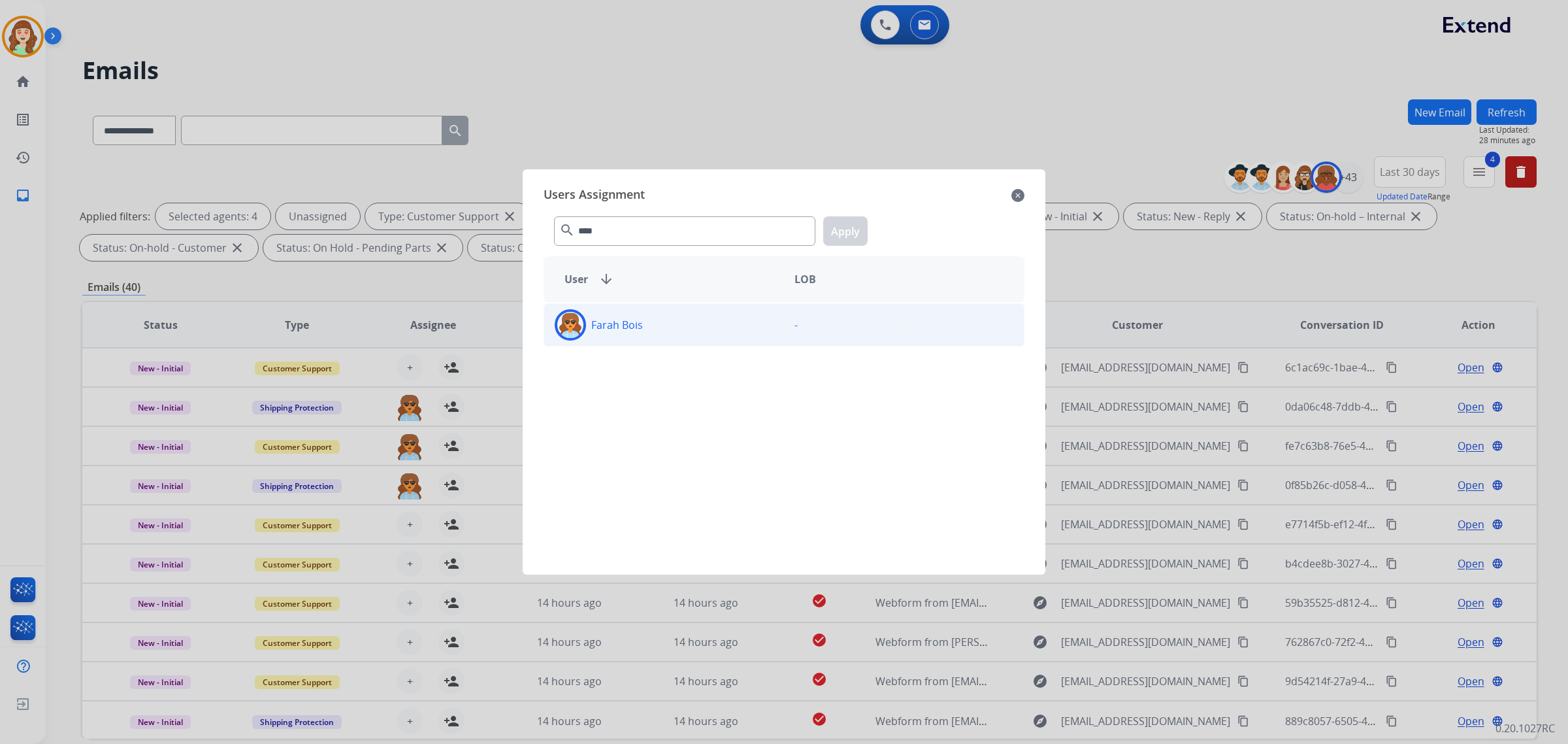
click at [712, 338] on div "Farah Bois" at bounding box center [664, 324] width 240 height 31
click at [833, 233] on button "Apply" at bounding box center [845, 231] width 44 height 30
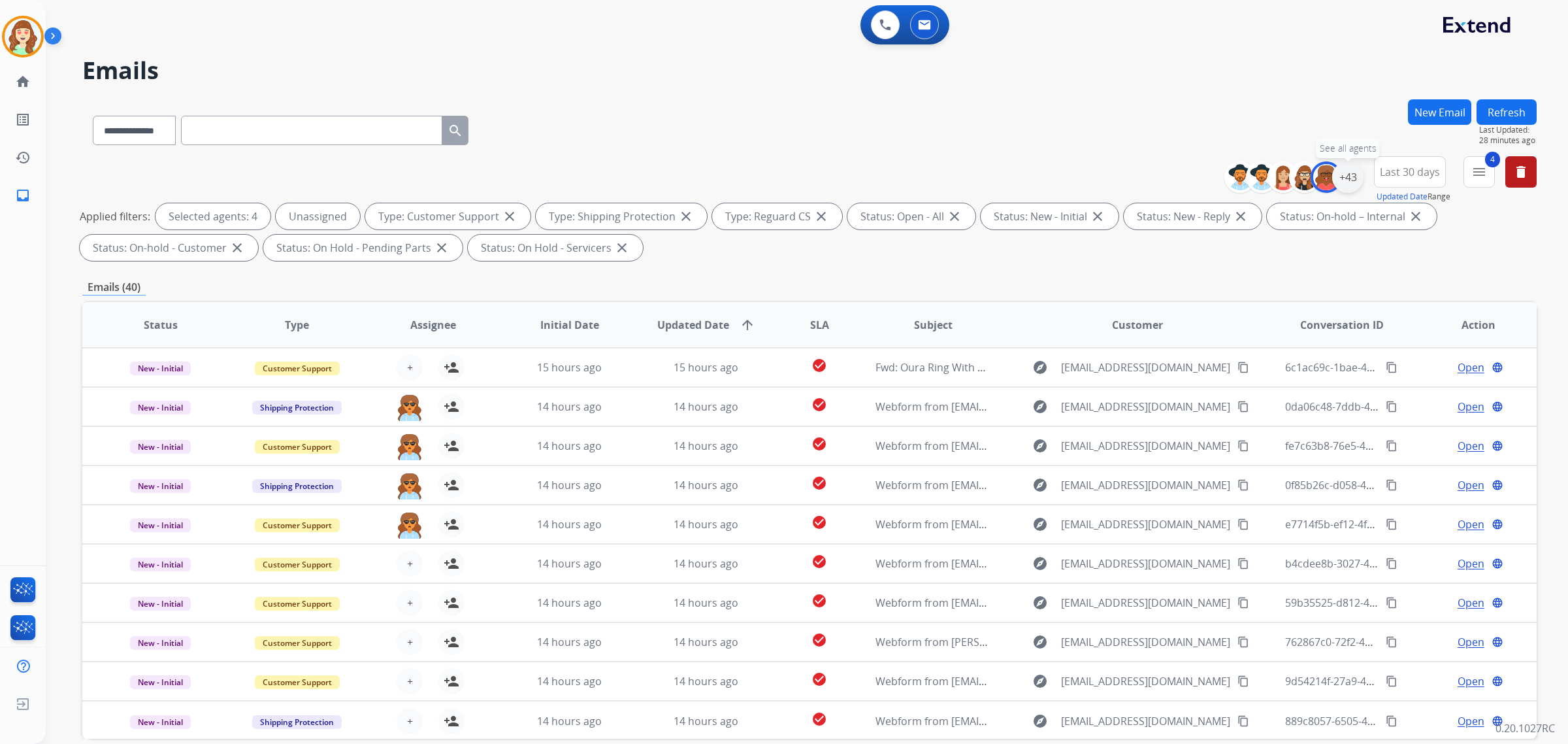
click at [1347, 174] on div "+43" at bounding box center [1347, 176] width 31 height 31
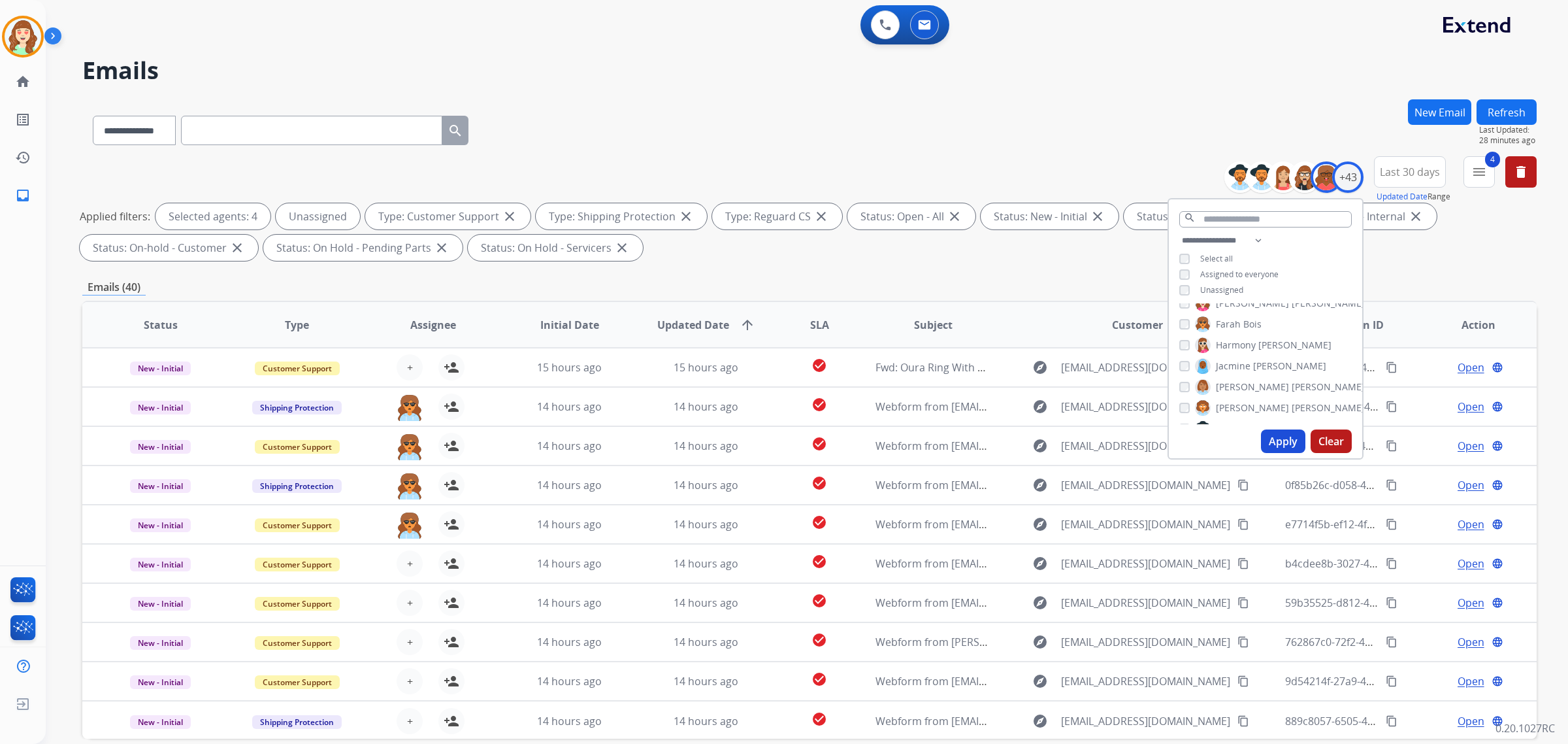
click at [1180, 281] on div "**********" at bounding box center [1265, 267] width 193 height 68
click at [1288, 442] on button "Apply" at bounding box center [1282, 440] width 44 height 23
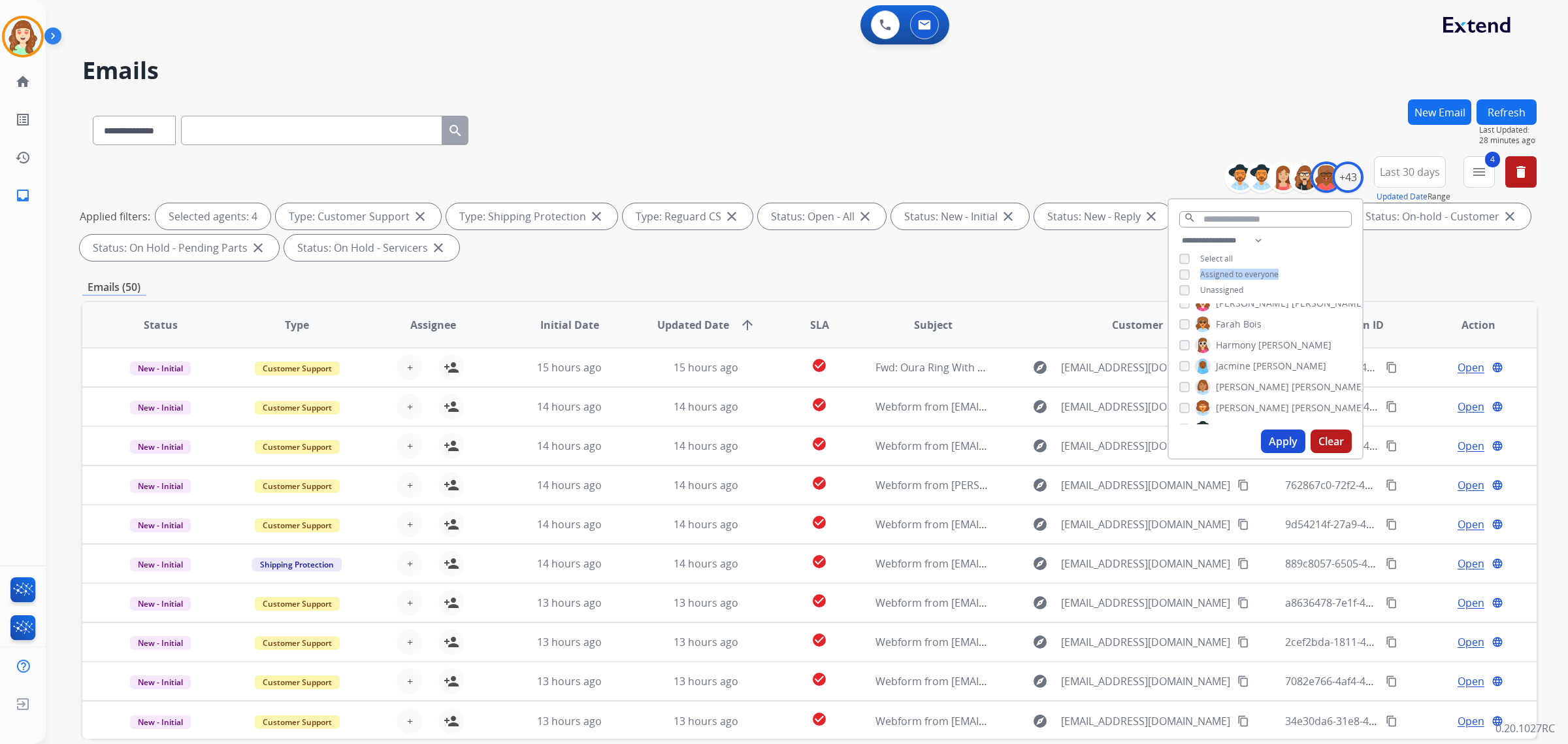
click at [1284, 448] on button "Apply" at bounding box center [1282, 440] width 44 height 23
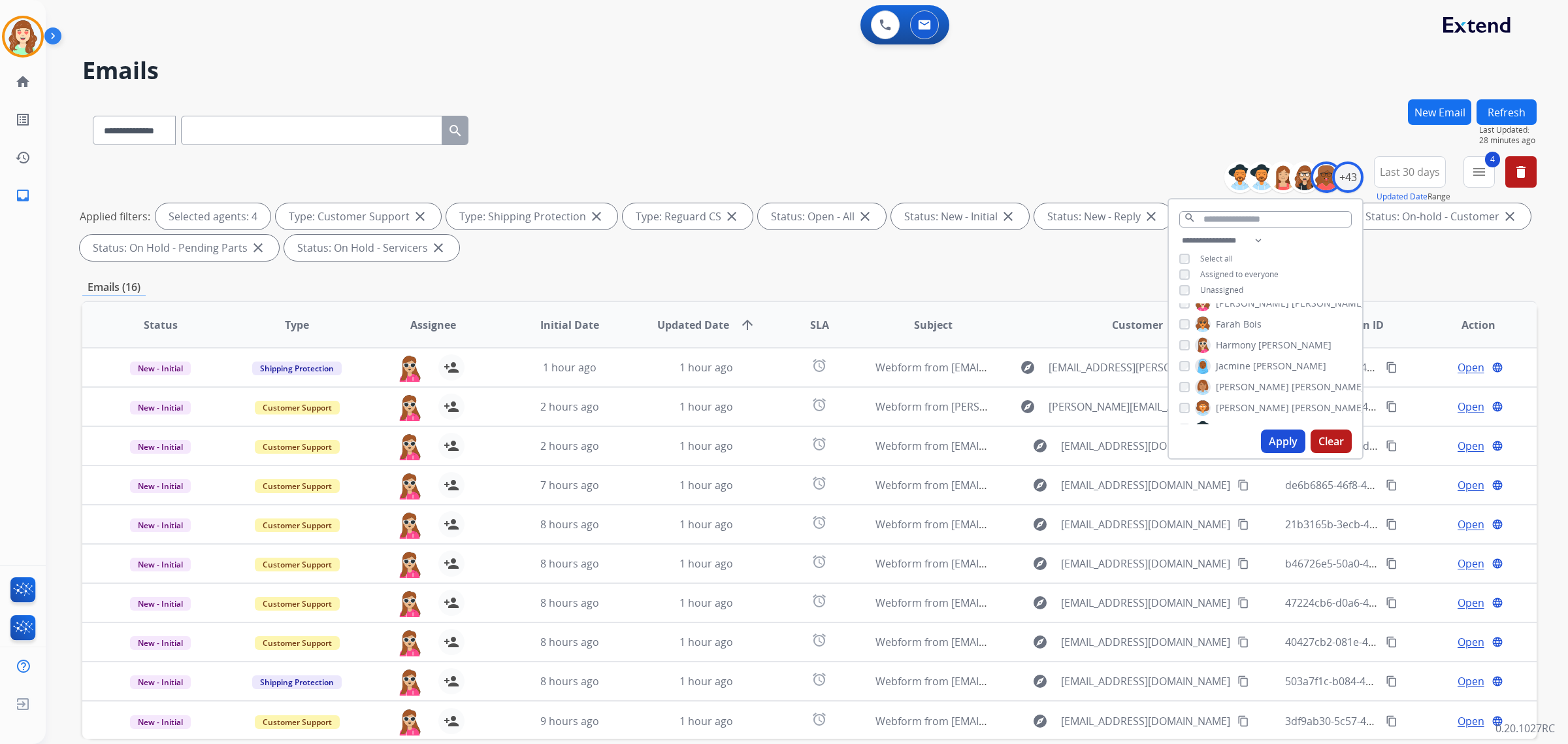
click at [1182, 370] on div "[PERSON_NAME]" at bounding box center [1252, 366] width 147 height 15
click at [1271, 439] on button "Apply" at bounding box center [1282, 440] width 44 height 23
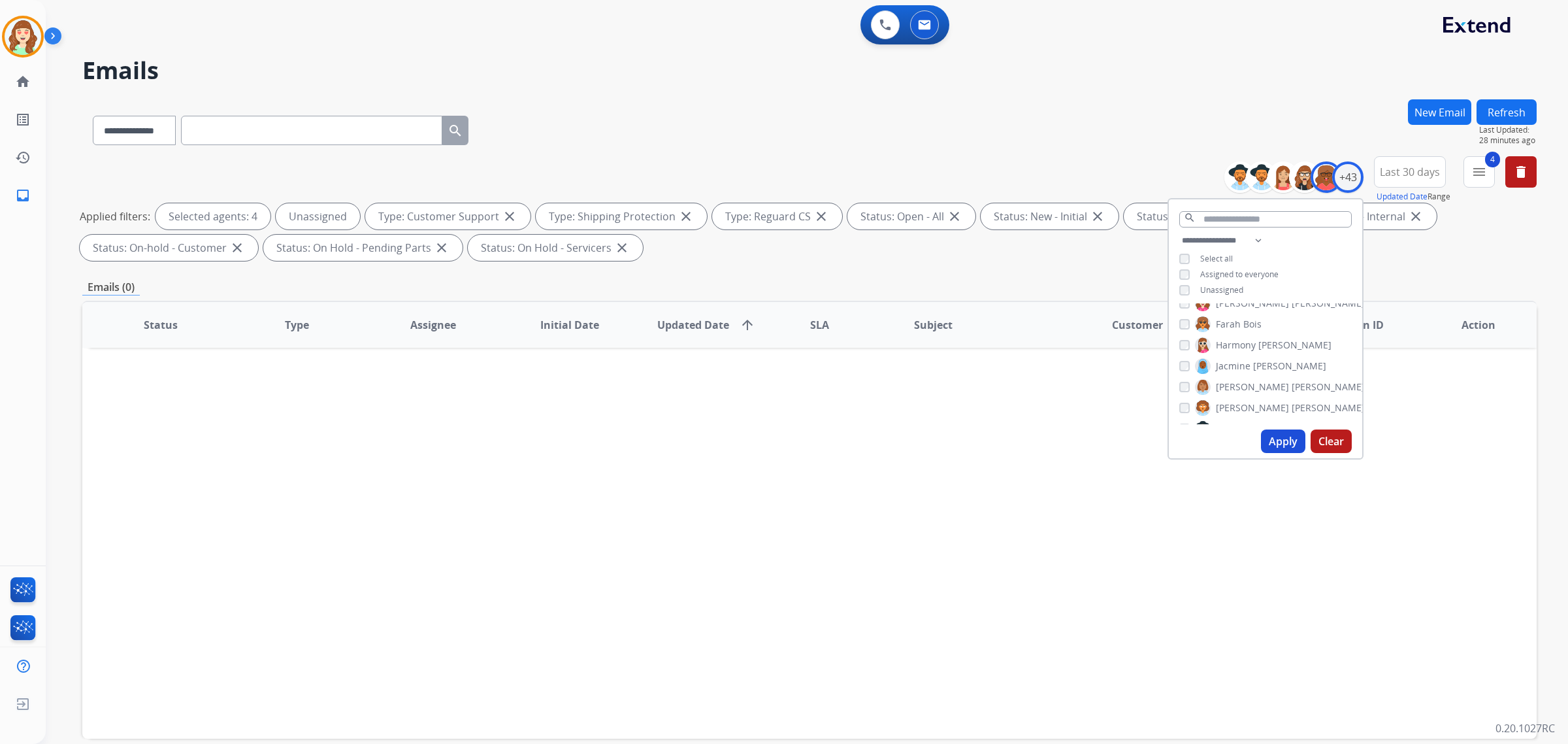
click at [1275, 443] on button "Apply" at bounding box center [1282, 440] width 44 height 23
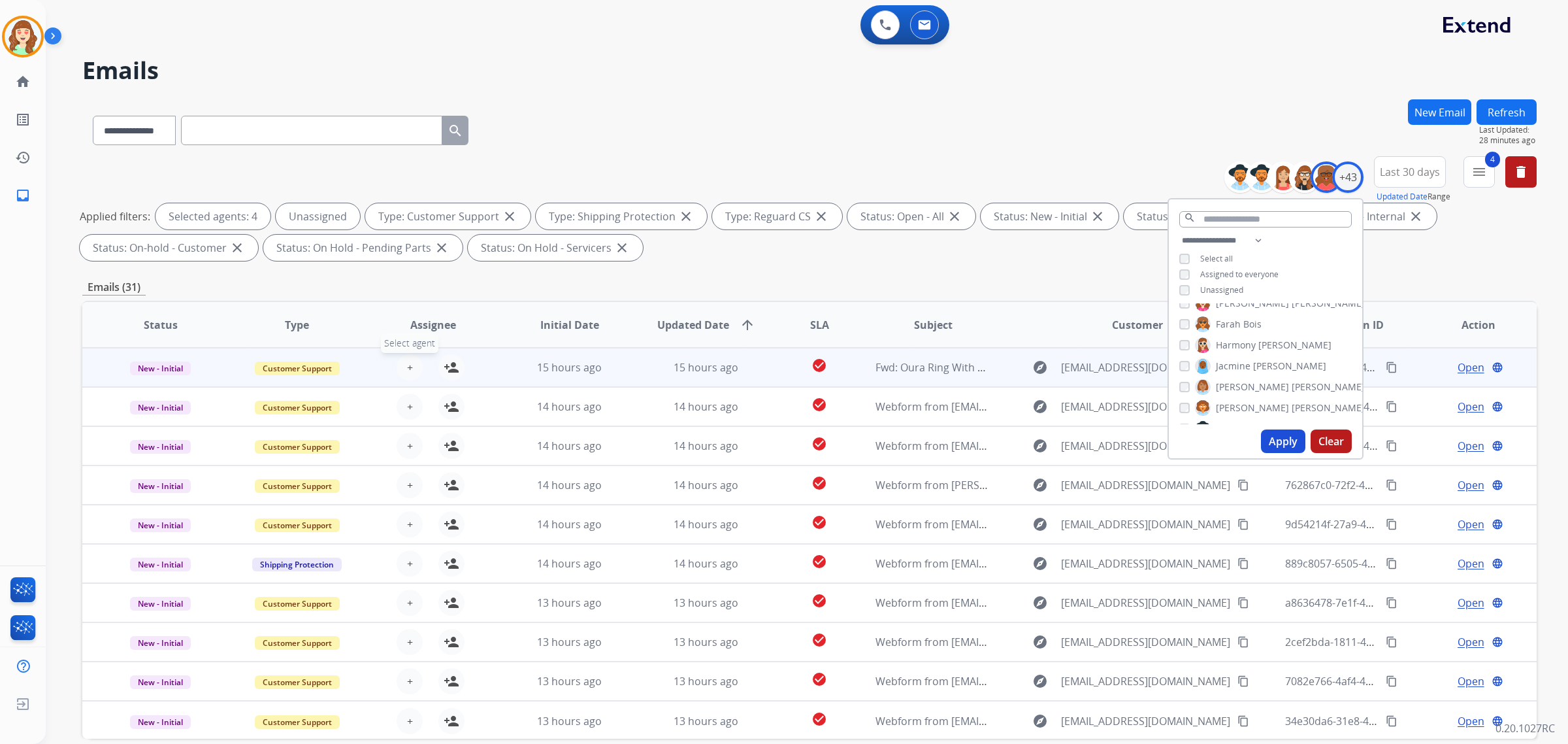
click at [415, 368] on button "+ Select agent" at bounding box center [410, 367] width 26 height 26
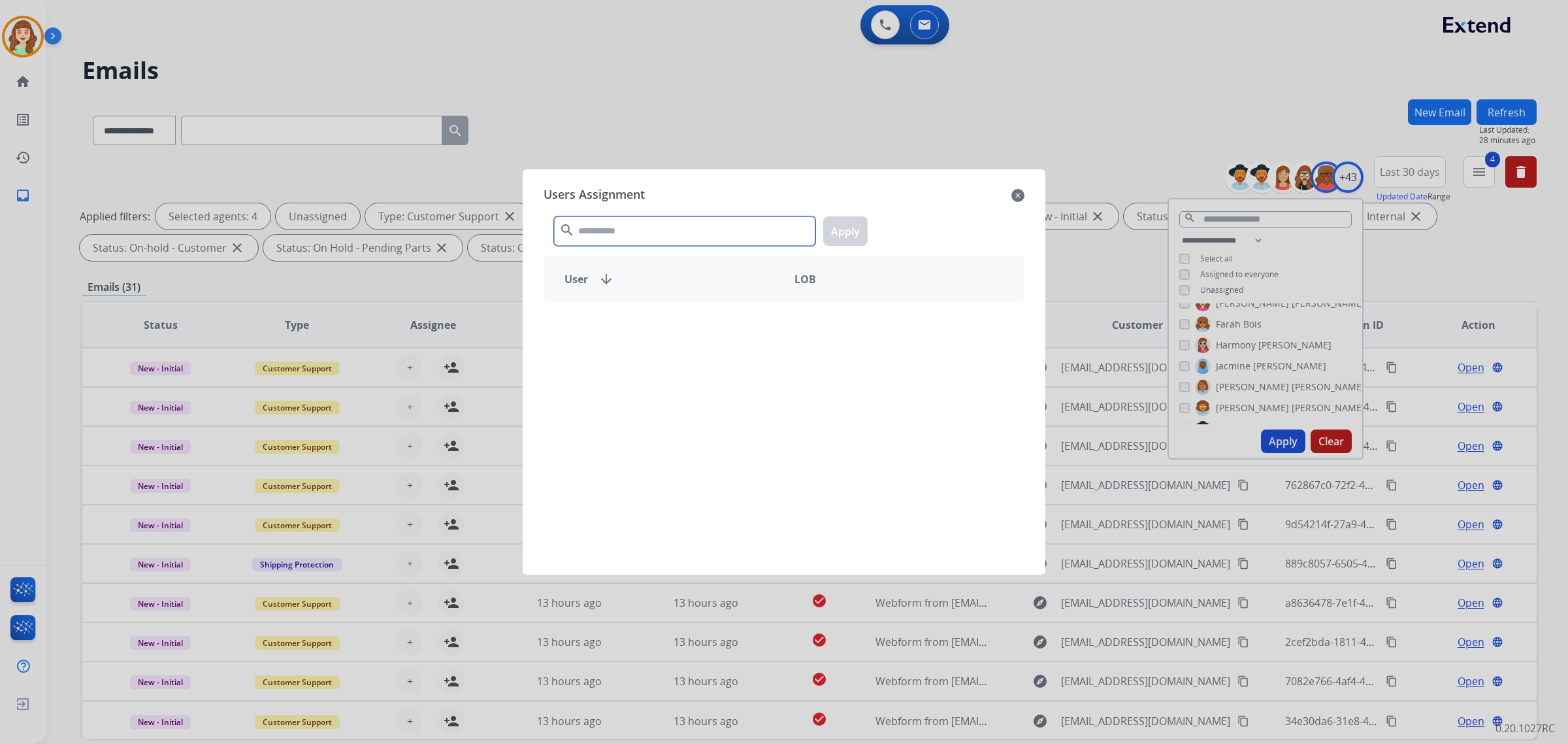
click at [671, 214] on div "search Apply" at bounding box center [783, 229] width 481 height 45
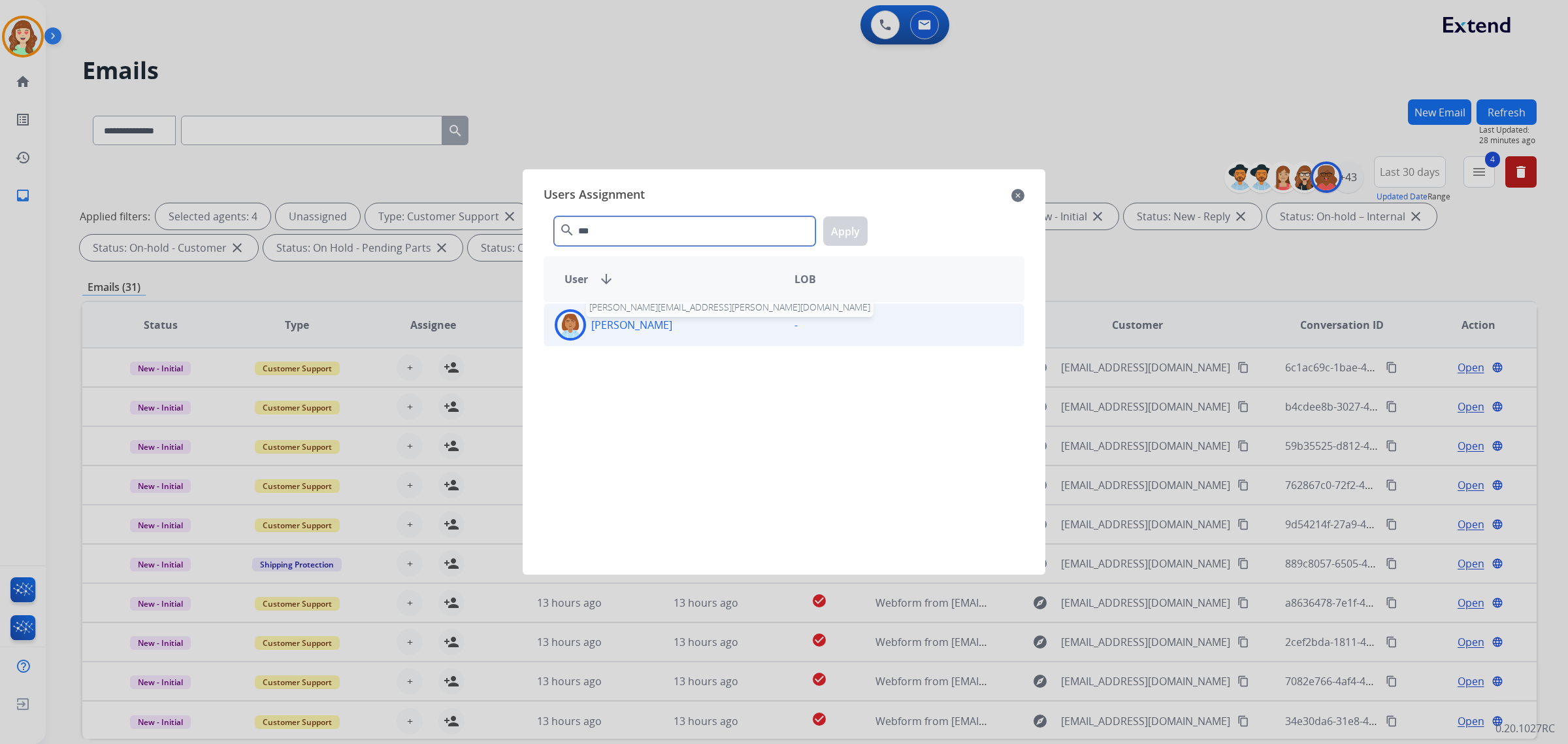
type input "***"
drag, startPoint x: 675, startPoint y: 335, endPoint x: 919, endPoint y: 247, distance: 259.4
click at [678, 334] on div "[PERSON_NAME]" at bounding box center [664, 324] width 240 height 31
click at [853, 229] on button "Apply" at bounding box center [845, 231] width 44 height 30
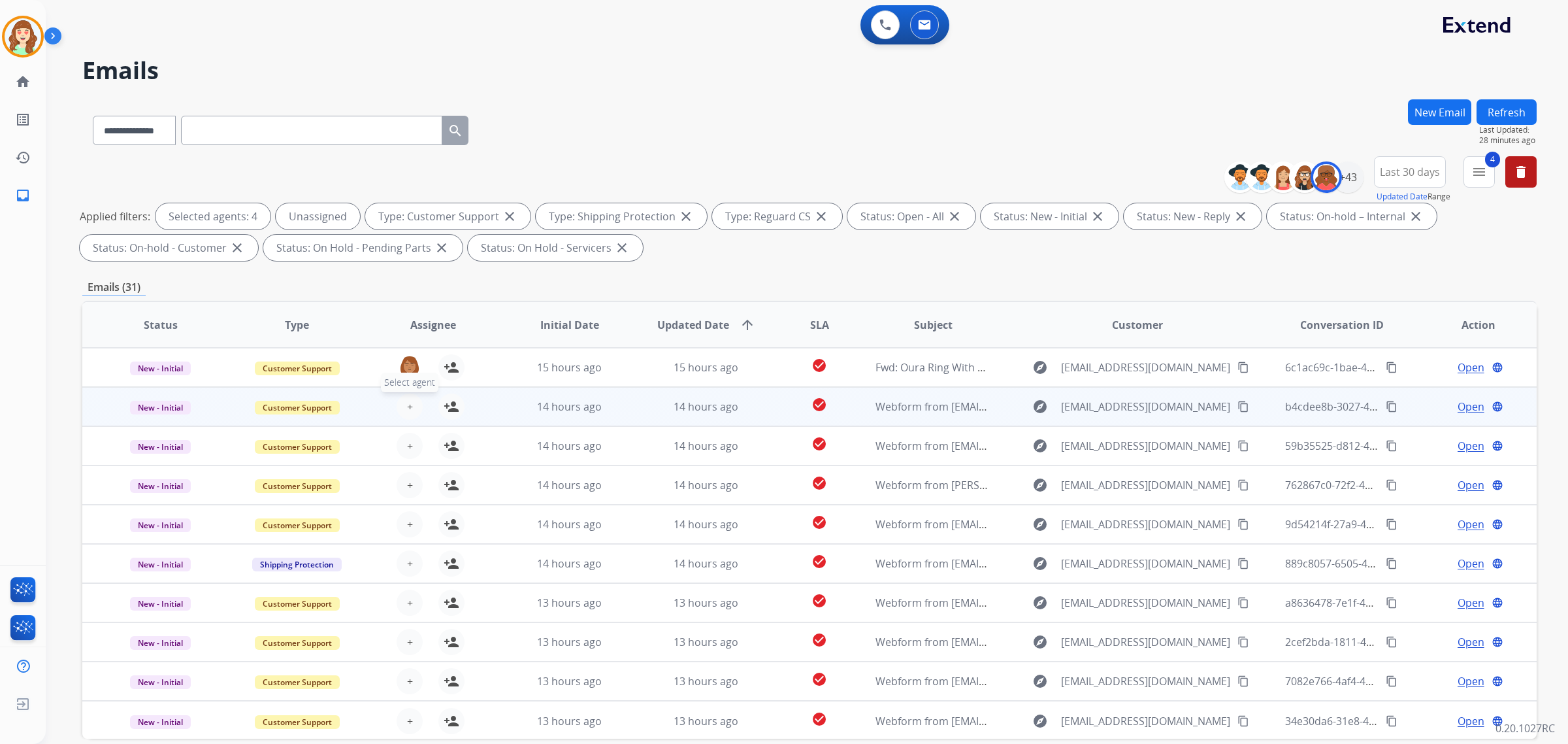
click at [408, 404] on span "+" at bounding box center [410, 406] width 6 height 15
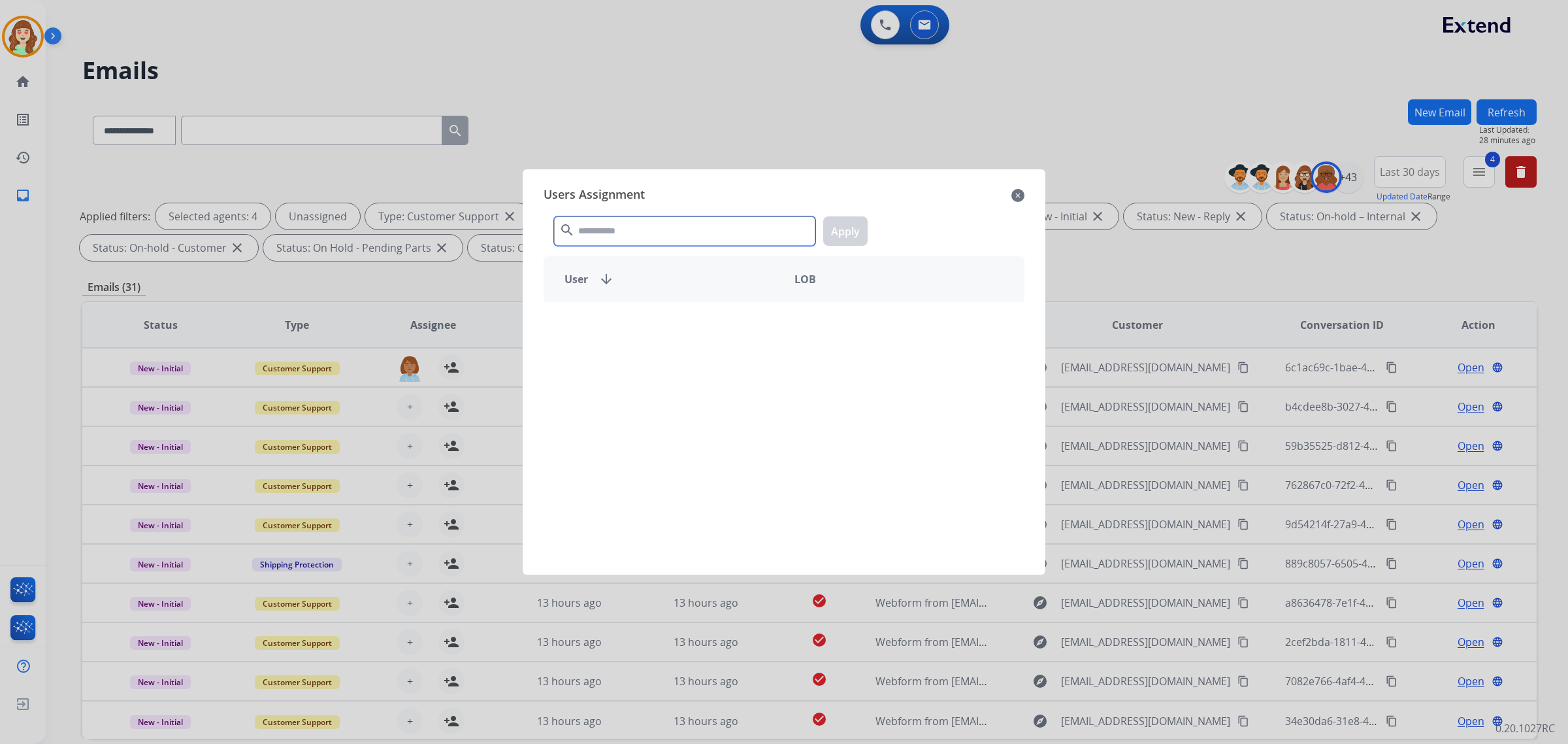
click at [615, 220] on input "text" at bounding box center [684, 231] width 262 height 30
type input "***"
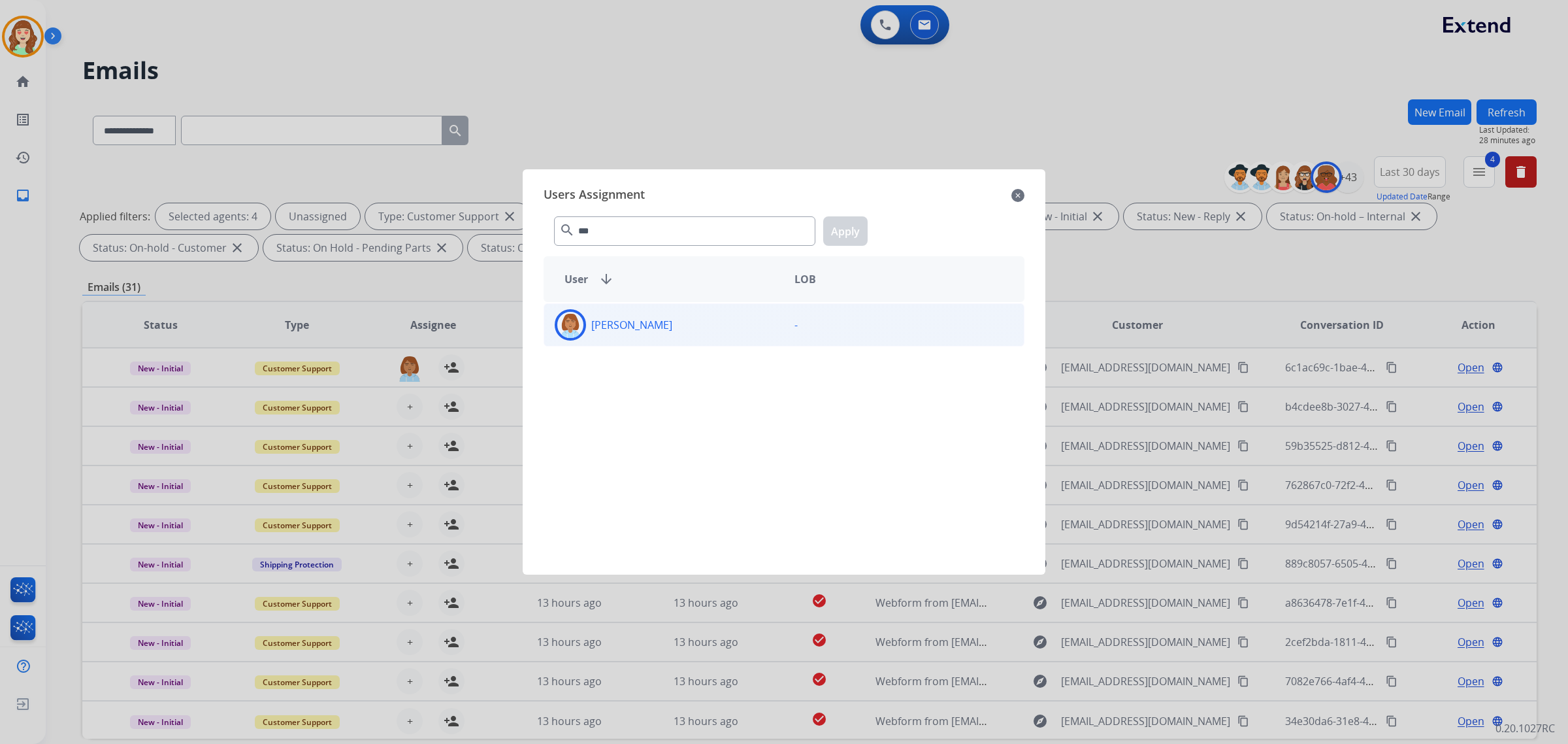
click at [732, 322] on div "[PERSON_NAME]" at bounding box center [664, 324] width 240 height 31
click at [847, 229] on button "Apply" at bounding box center [845, 231] width 44 height 30
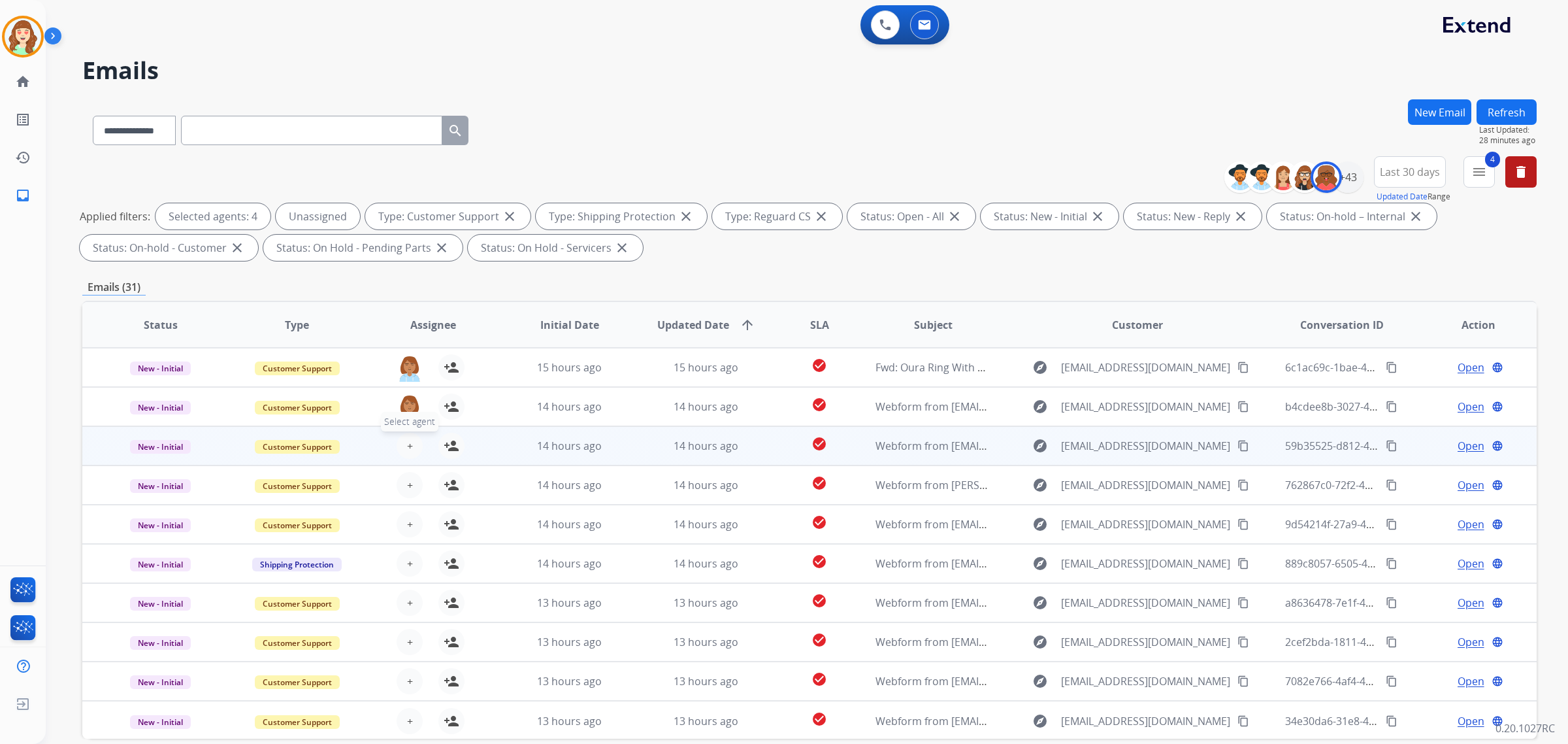
click at [410, 448] on span "+" at bounding box center [410, 445] width 6 height 15
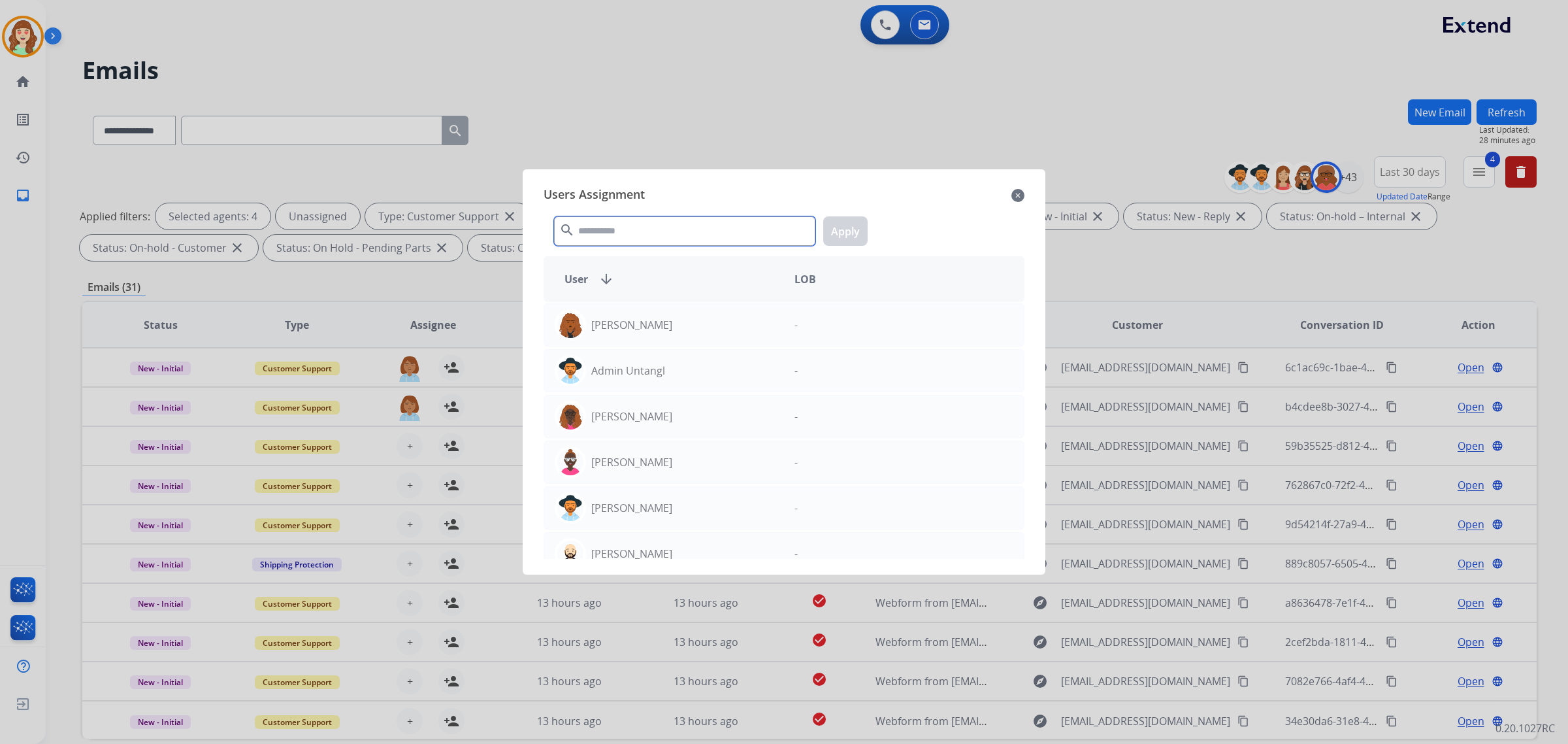
click at [665, 230] on input "text" at bounding box center [684, 231] width 262 height 30
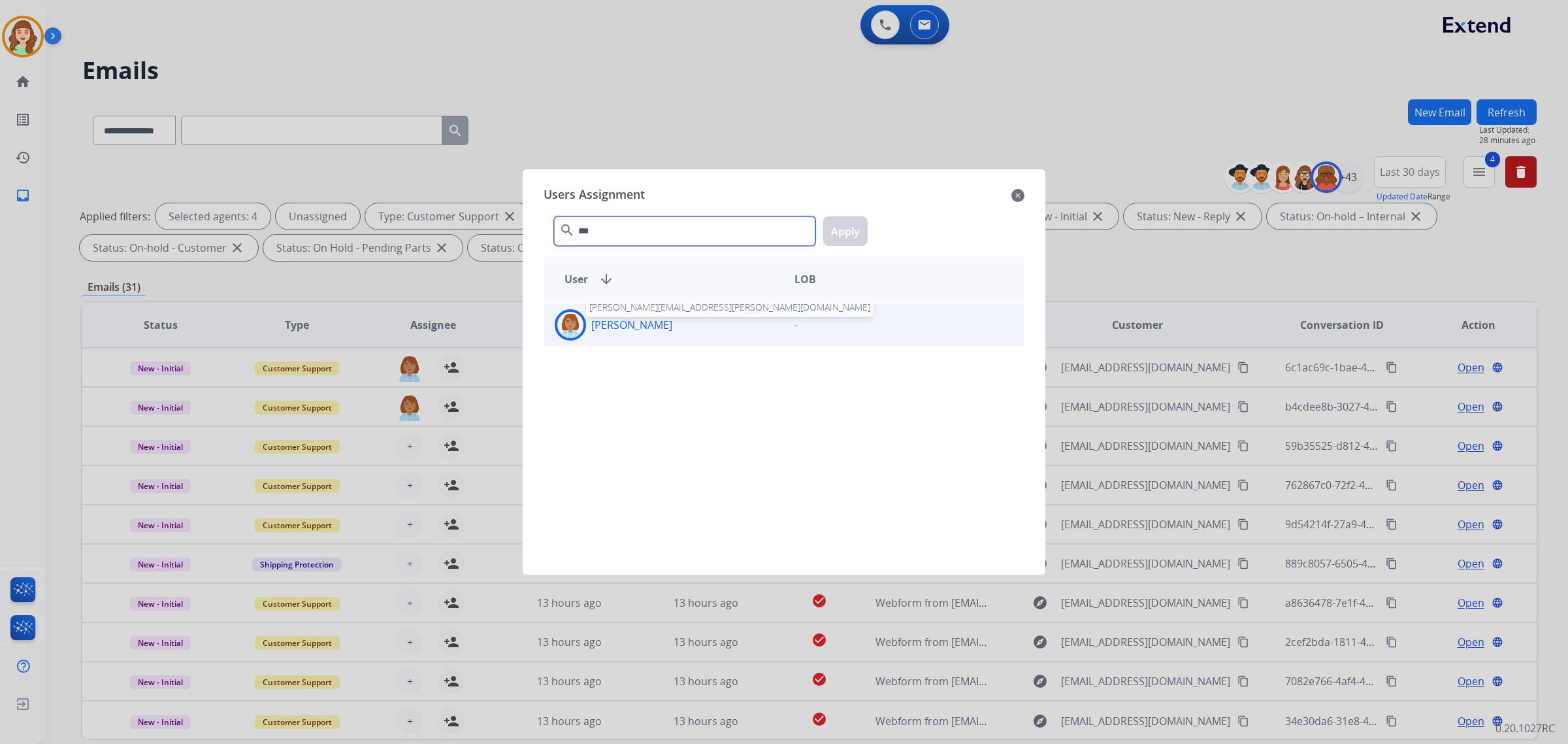
type input "***"
drag, startPoint x: 648, startPoint y: 332, endPoint x: 806, endPoint y: 263, distance: 172.4
click at [650, 332] on p "[PERSON_NAME]" at bounding box center [631, 324] width 81 height 15
click at [851, 230] on button "Apply" at bounding box center [845, 231] width 44 height 30
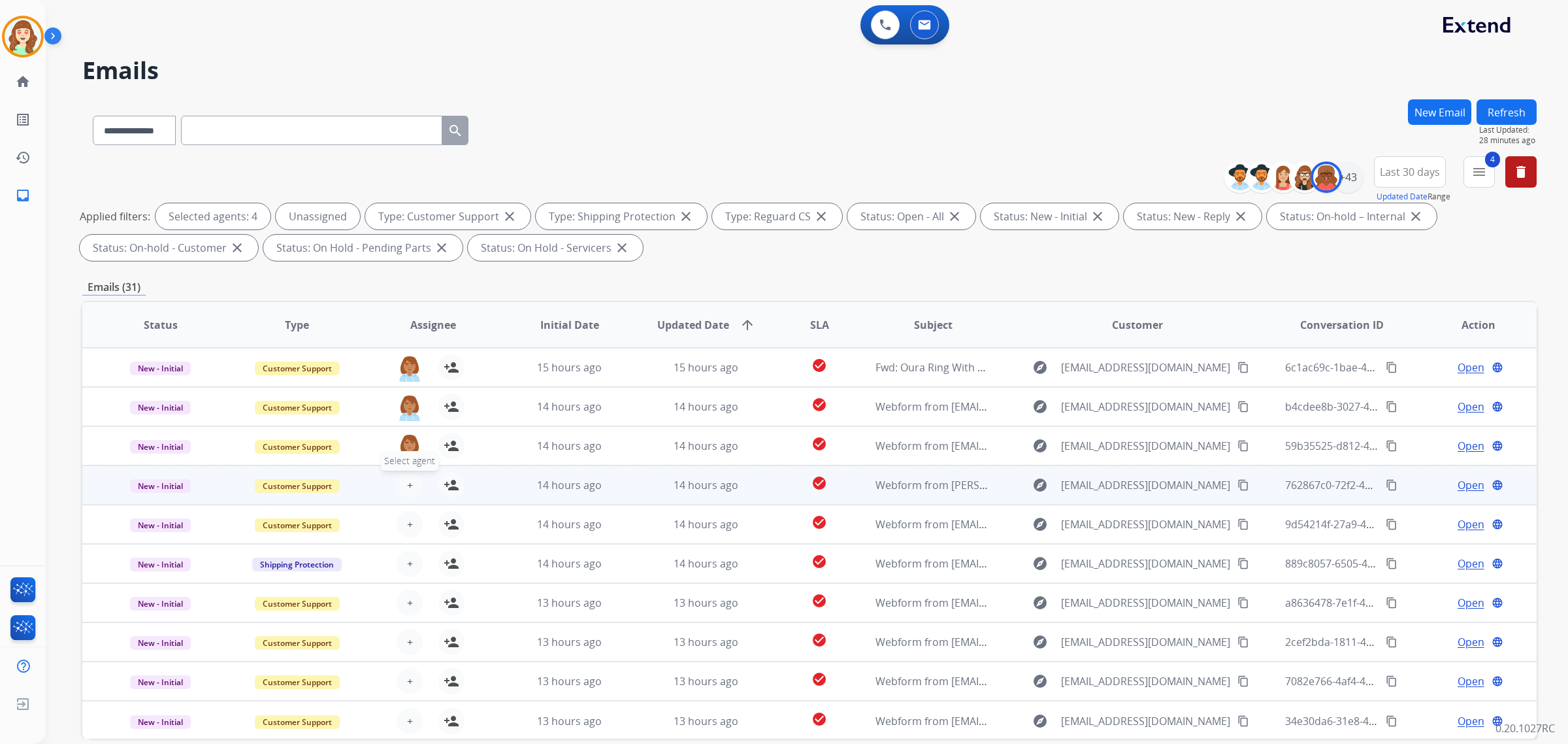
click at [410, 482] on button "+ Select agent" at bounding box center [410, 485] width 26 height 26
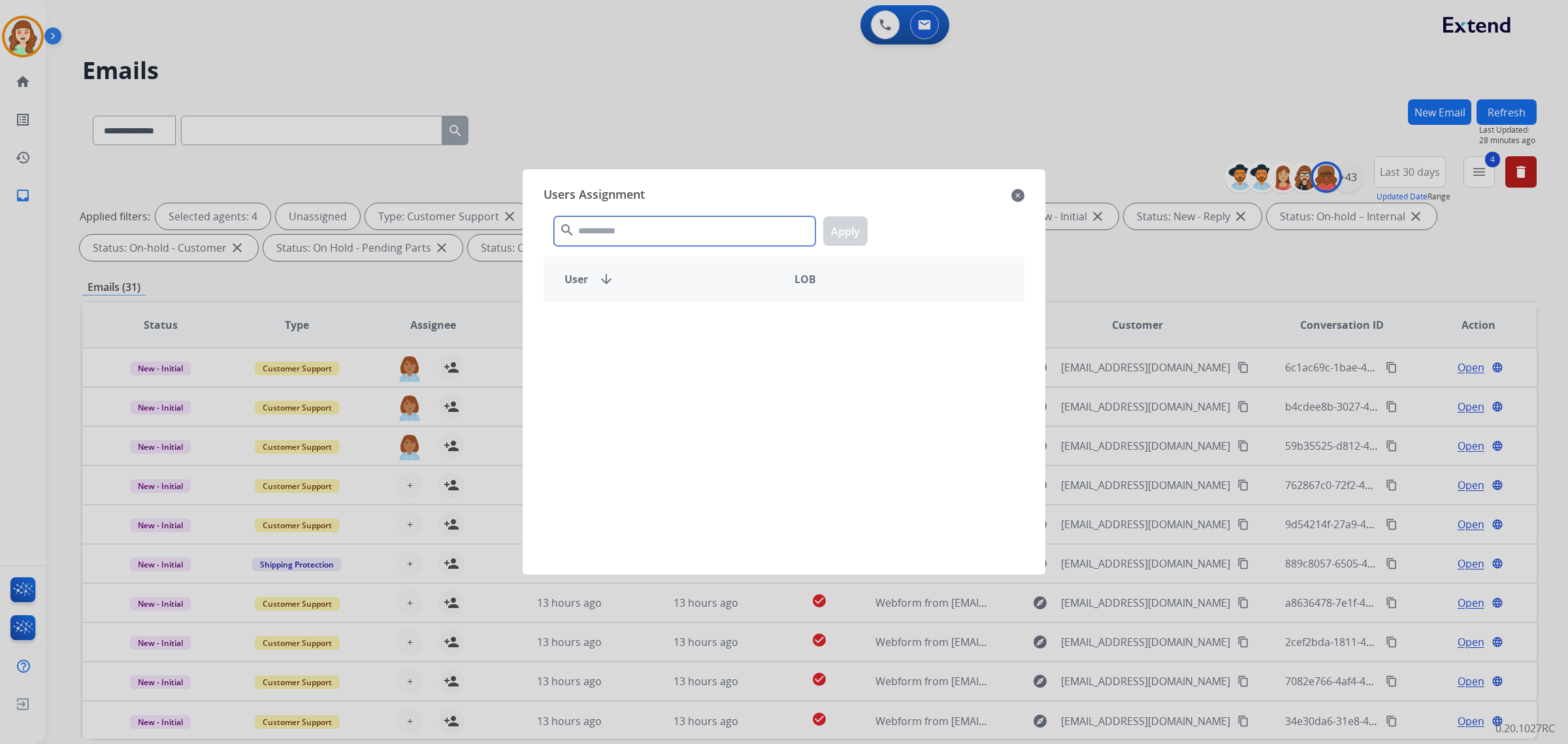
drag, startPoint x: 664, startPoint y: 226, endPoint x: 646, endPoint y: 192, distance: 38.5
click at [668, 207] on div "search Apply" at bounding box center [783, 229] width 481 height 45
type input "****"
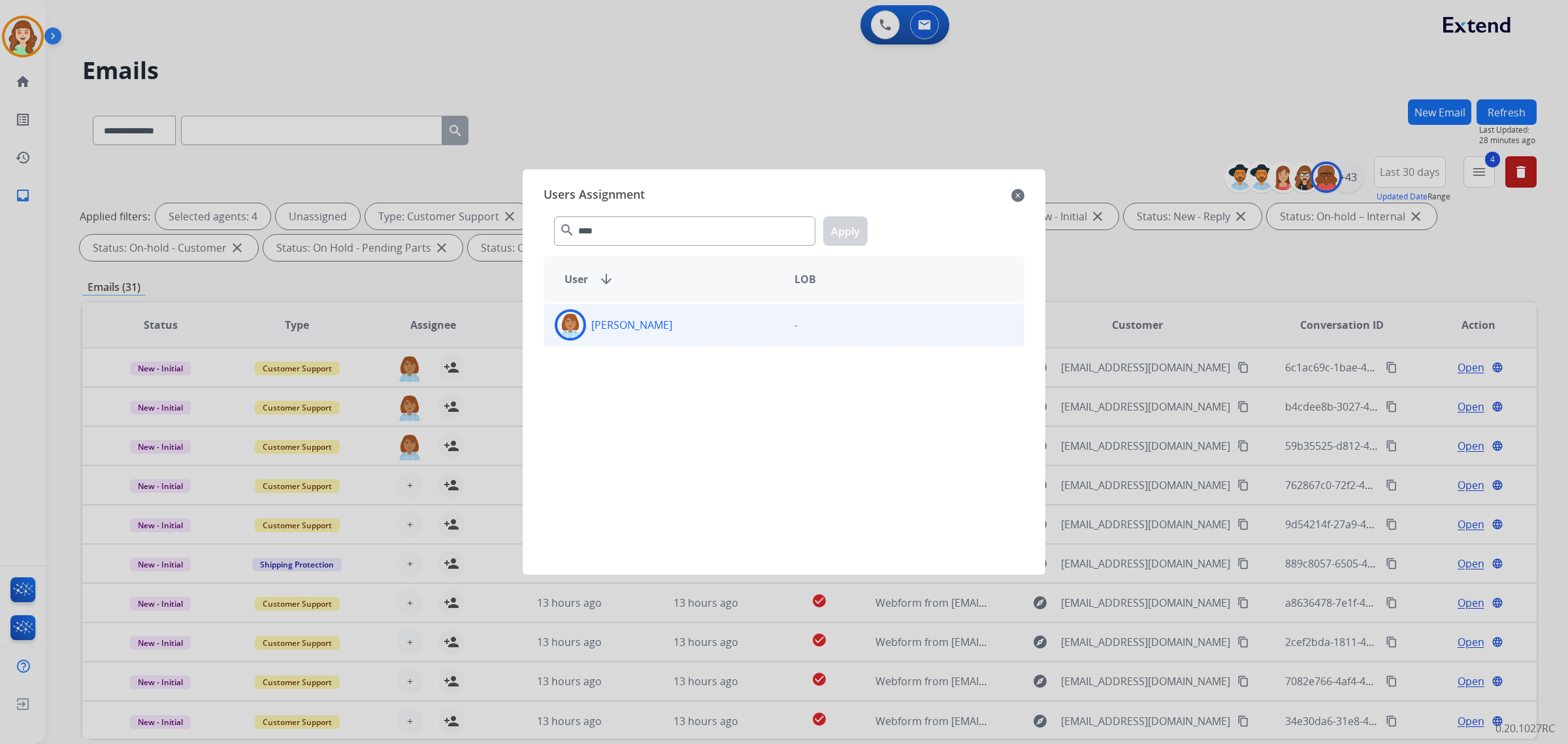
click at [711, 338] on div "[PERSON_NAME]" at bounding box center [664, 324] width 240 height 31
drag, startPoint x: 855, startPoint y: 227, endPoint x: 679, endPoint y: 335, distance: 206.5
click at [852, 227] on button "Apply" at bounding box center [845, 231] width 44 height 30
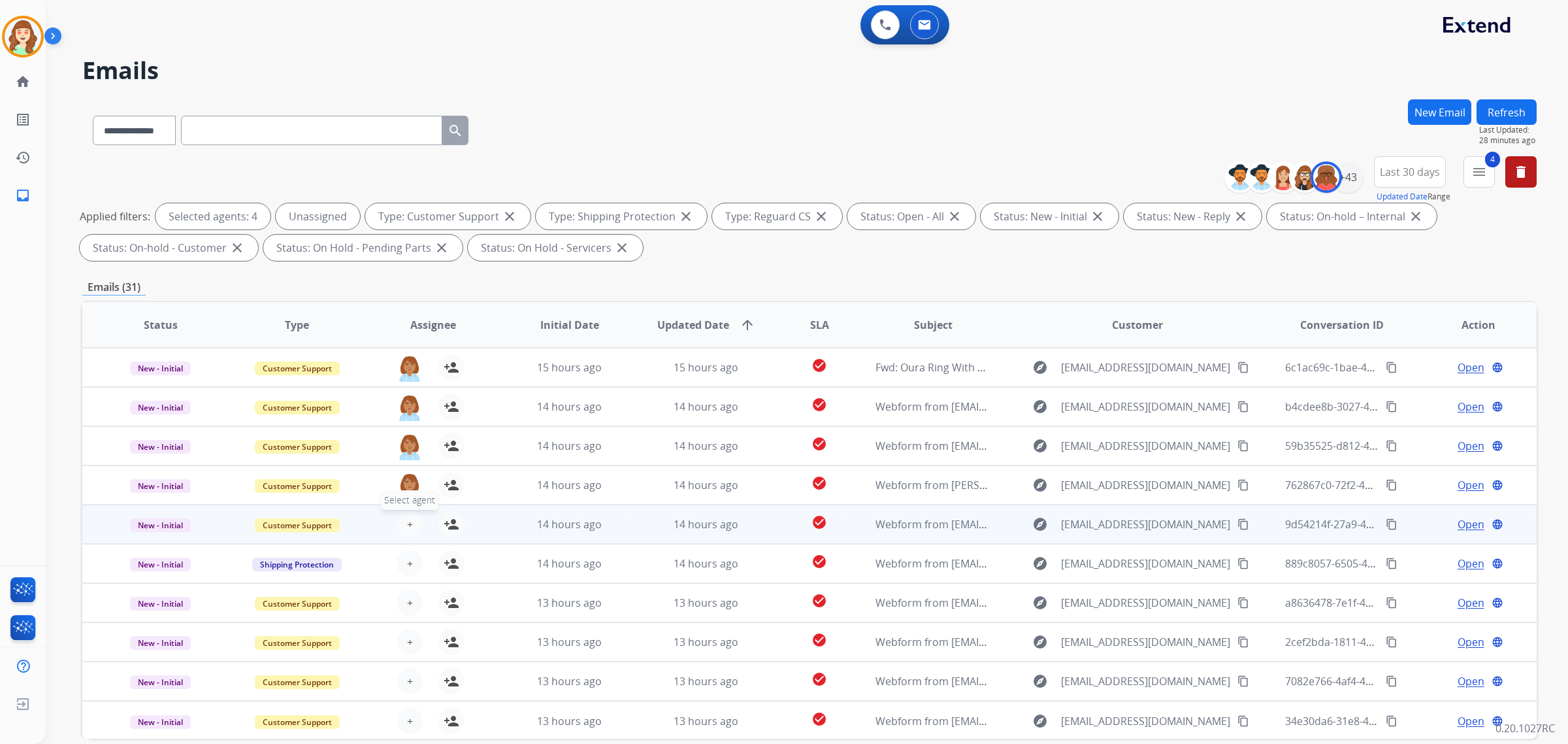
click at [407, 519] on span "+" at bounding box center [410, 523] width 6 height 15
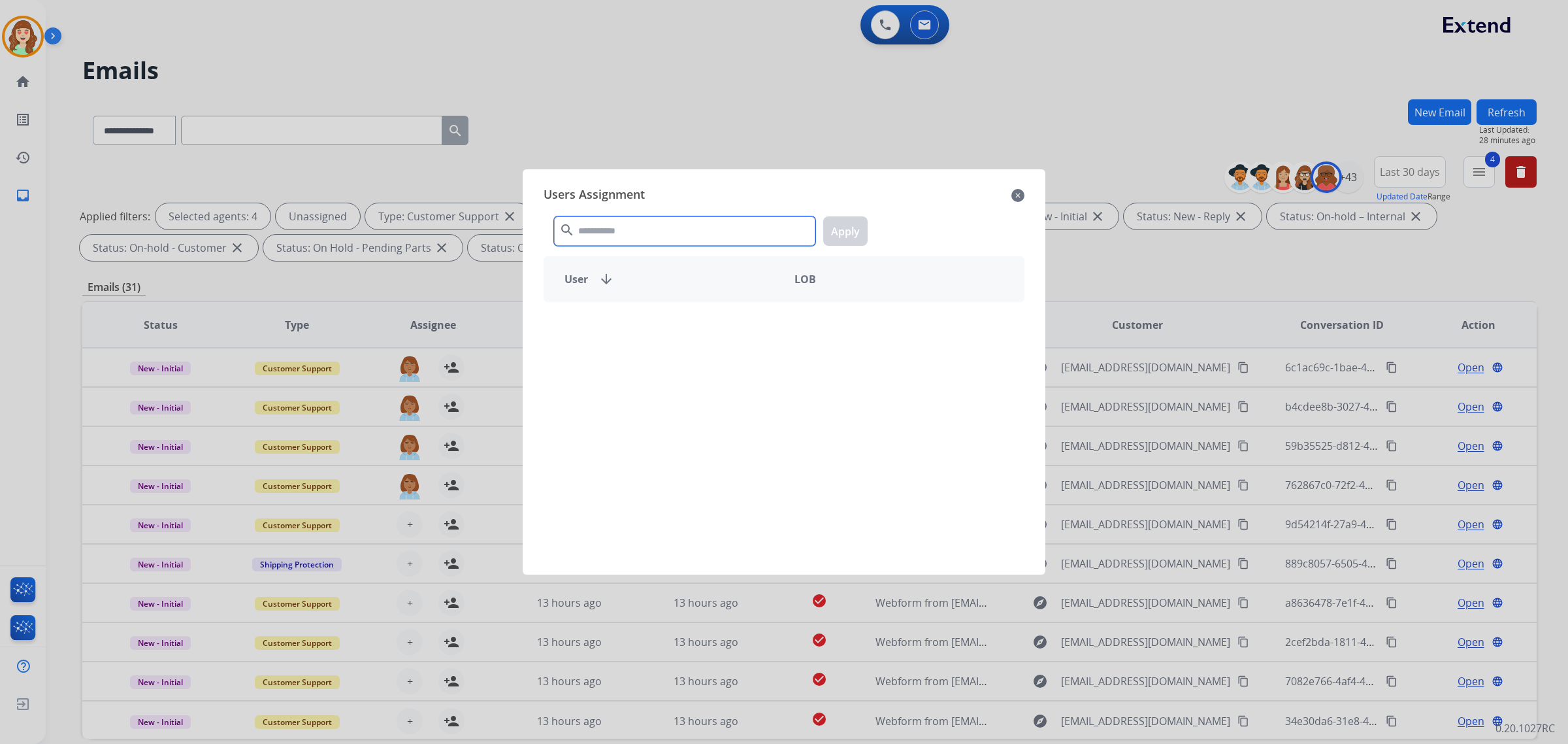
click at [649, 238] on input "text" at bounding box center [684, 231] width 262 height 30
type input "****"
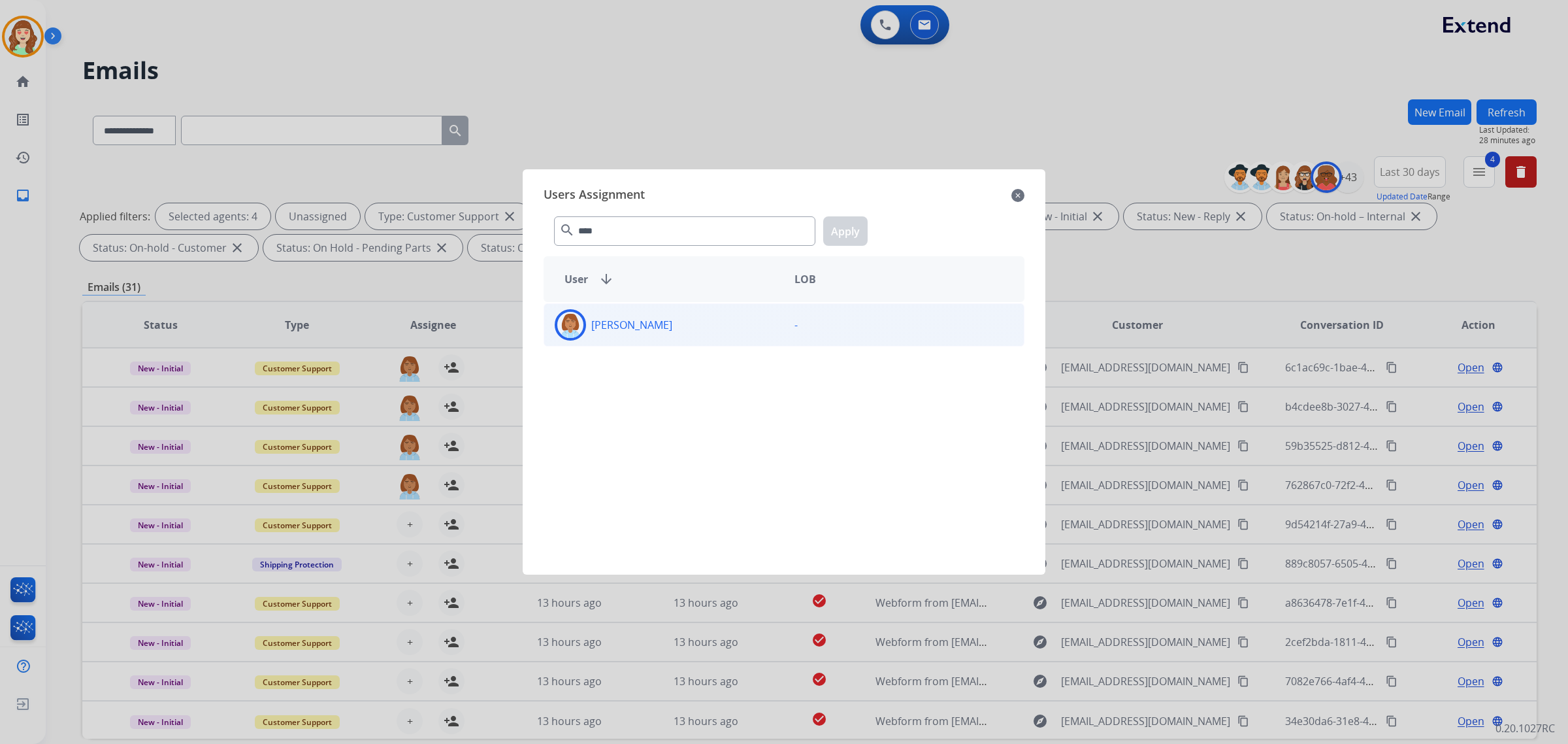
drag, startPoint x: 691, startPoint y: 328, endPoint x: 873, endPoint y: 239, distance: 202.6
click at [692, 328] on div "[PERSON_NAME]" at bounding box center [664, 324] width 240 height 31
drag, startPoint x: 838, startPoint y: 221, endPoint x: 647, endPoint y: 433, distance: 285.4
click at [838, 224] on button "Apply" at bounding box center [845, 231] width 44 height 30
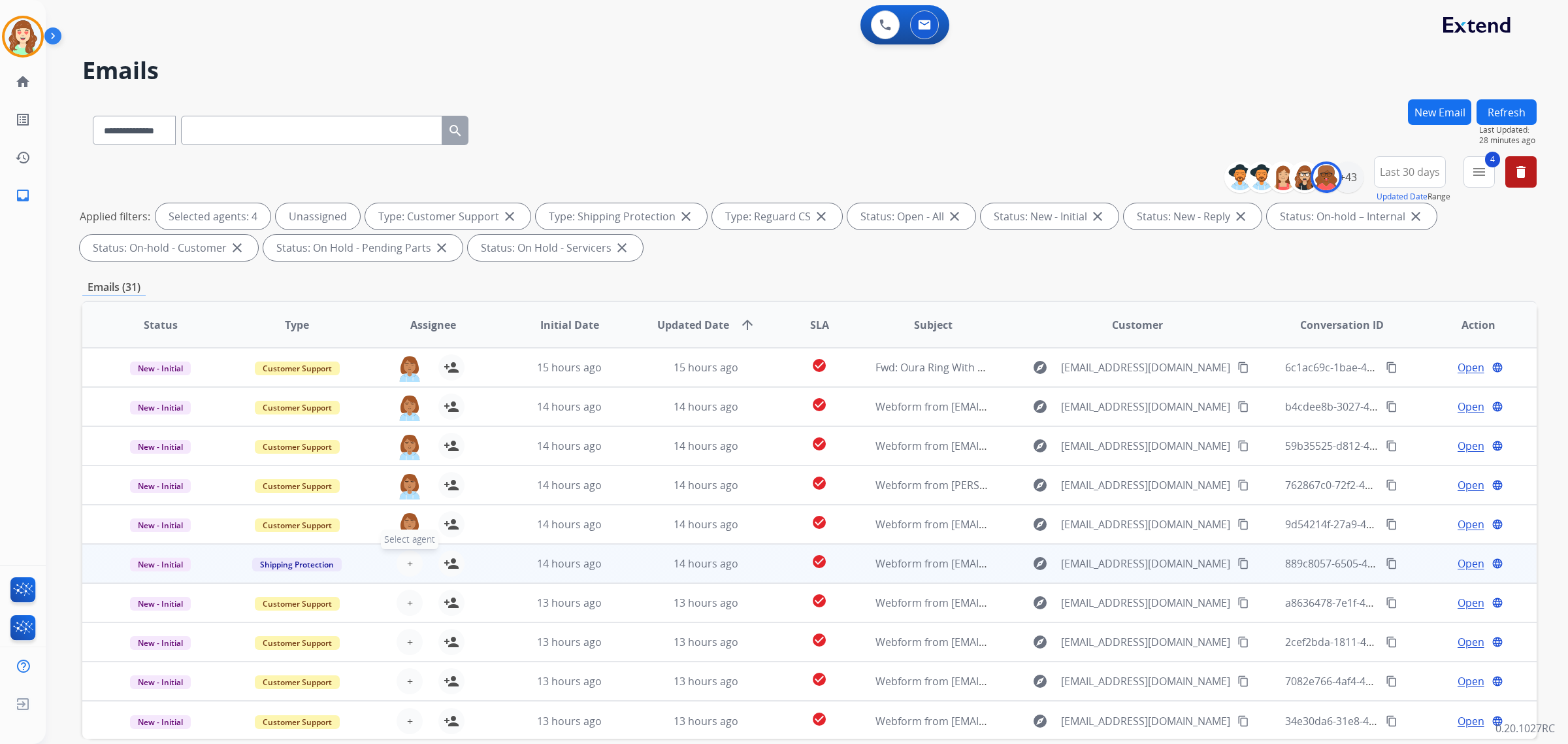
click at [407, 564] on span "+" at bounding box center [410, 563] width 6 height 15
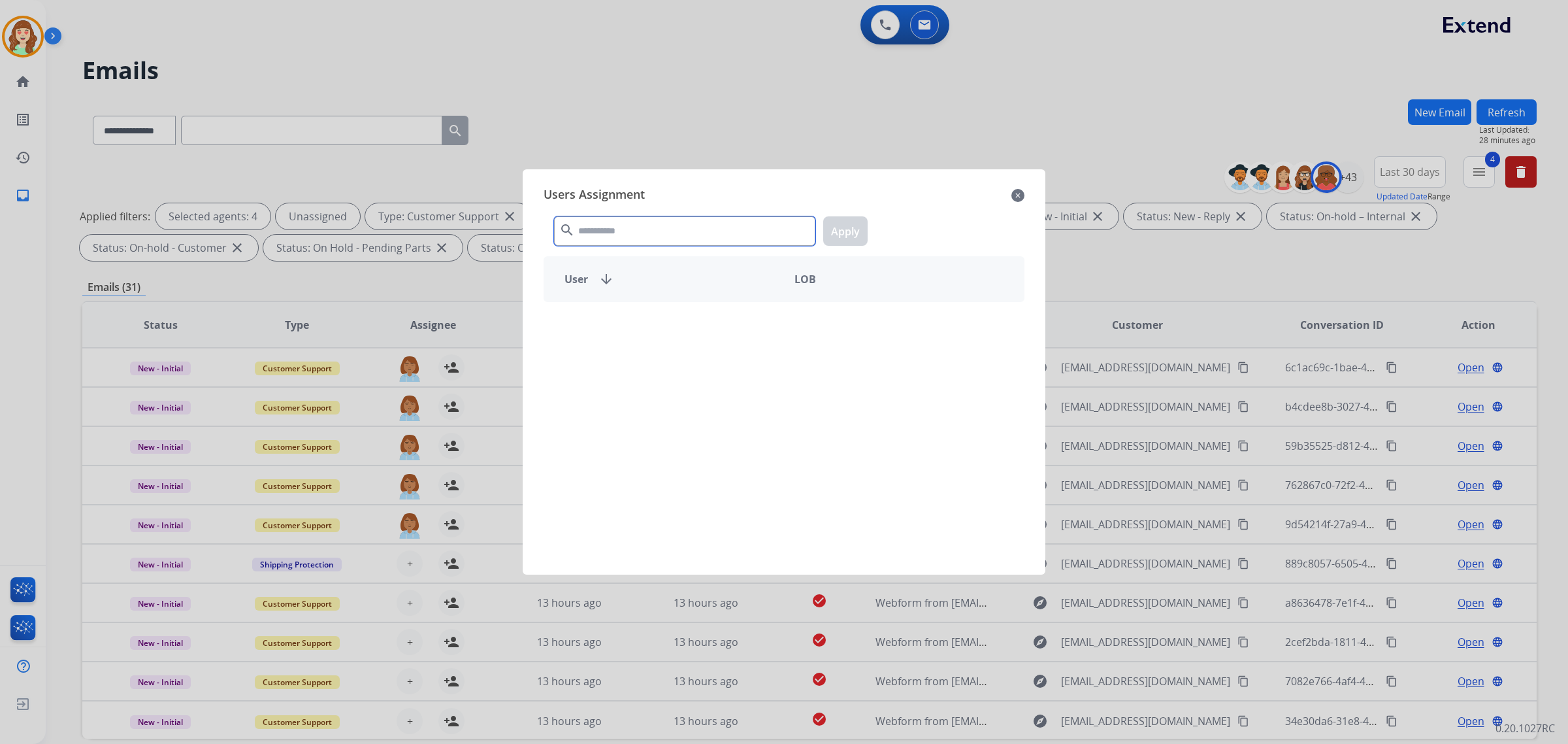
click at [642, 241] on input "text" at bounding box center [684, 231] width 262 height 30
type input "***"
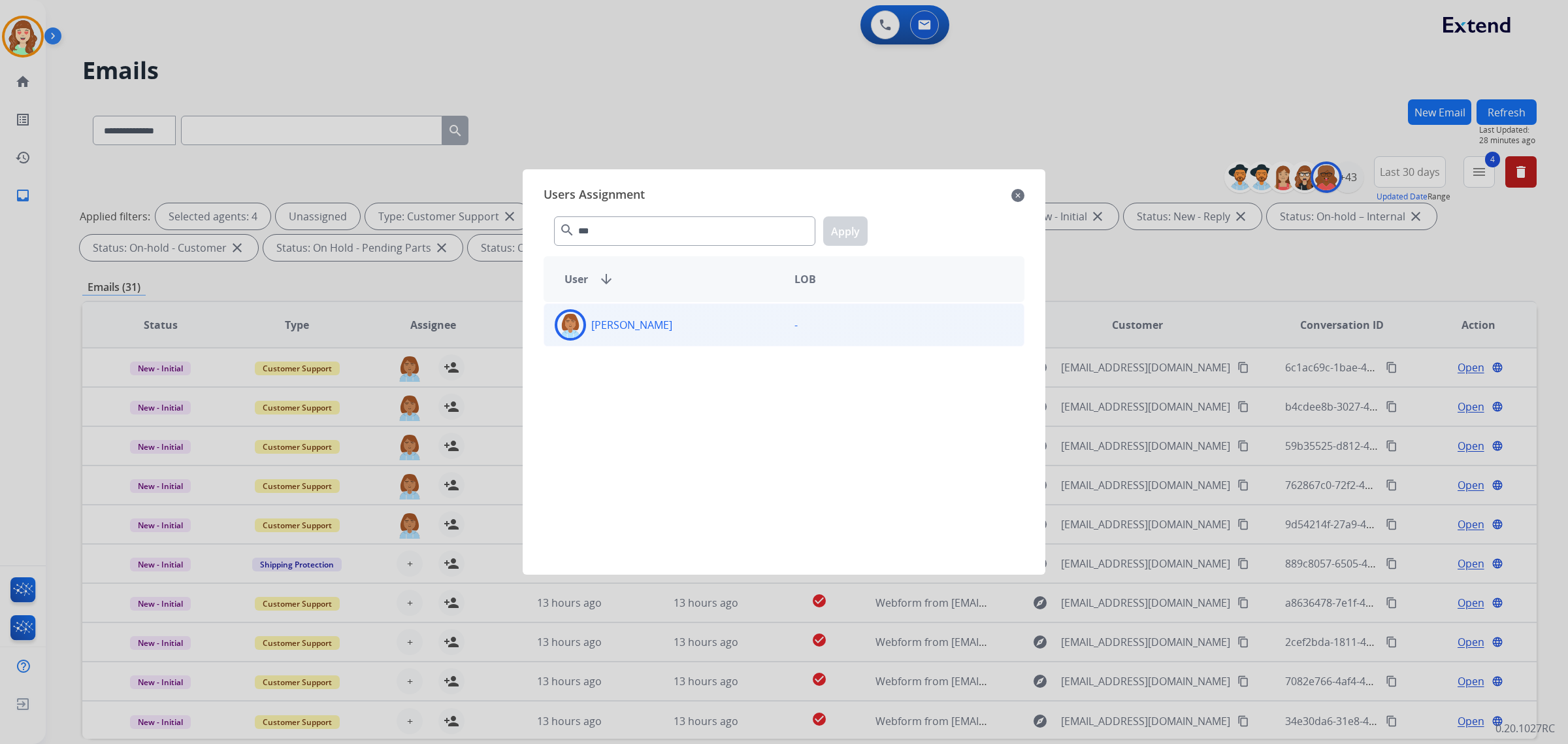
click at [674, 335] on div "[PERSON_NAME]" at bounding box center [664, 324] width 240 height 31
click at [844, 224] on button "Apply" at bounding box center [845, 231] width 44 height 30
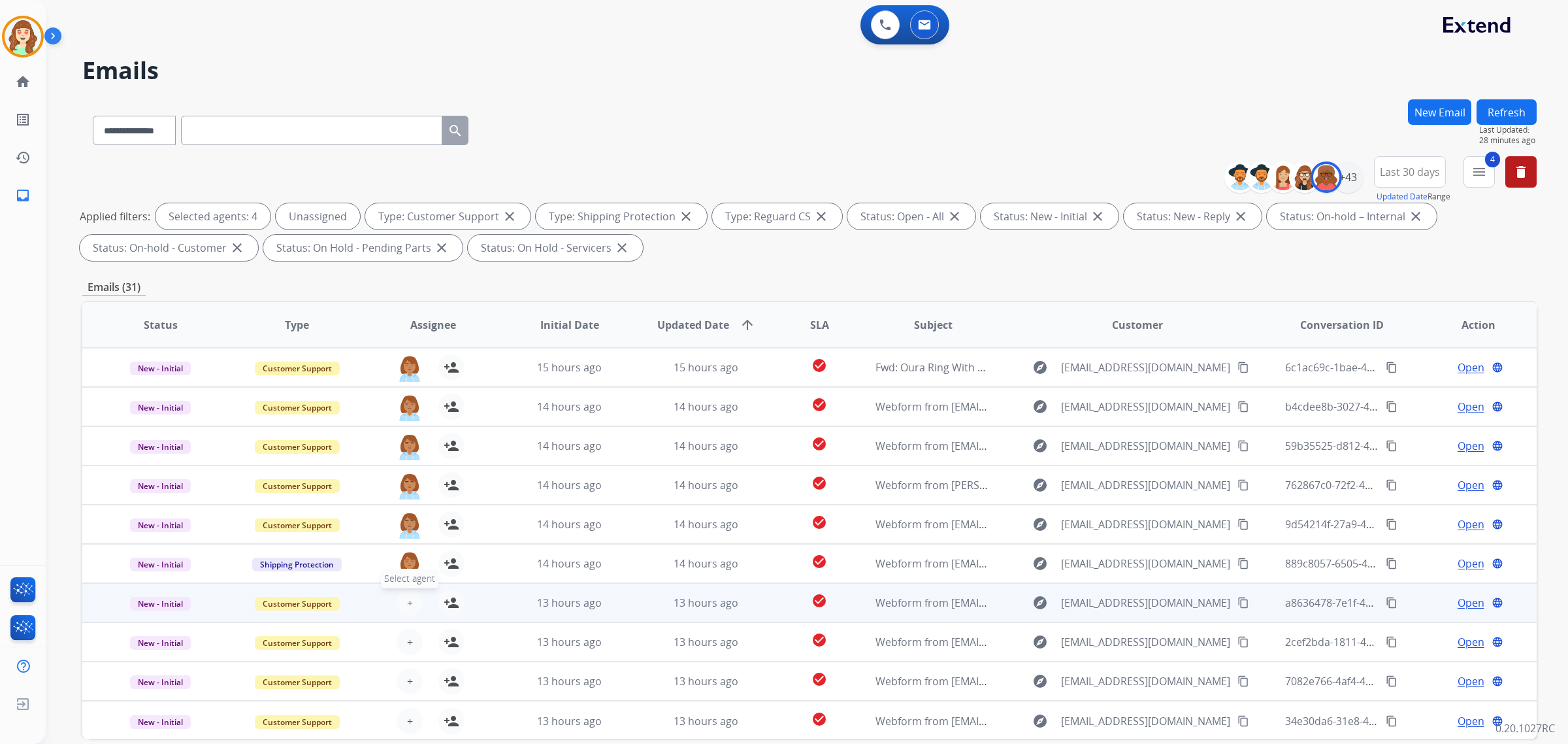
click at [407, 602] on span "+" at bounding box center [410, 602] width 6 height 15
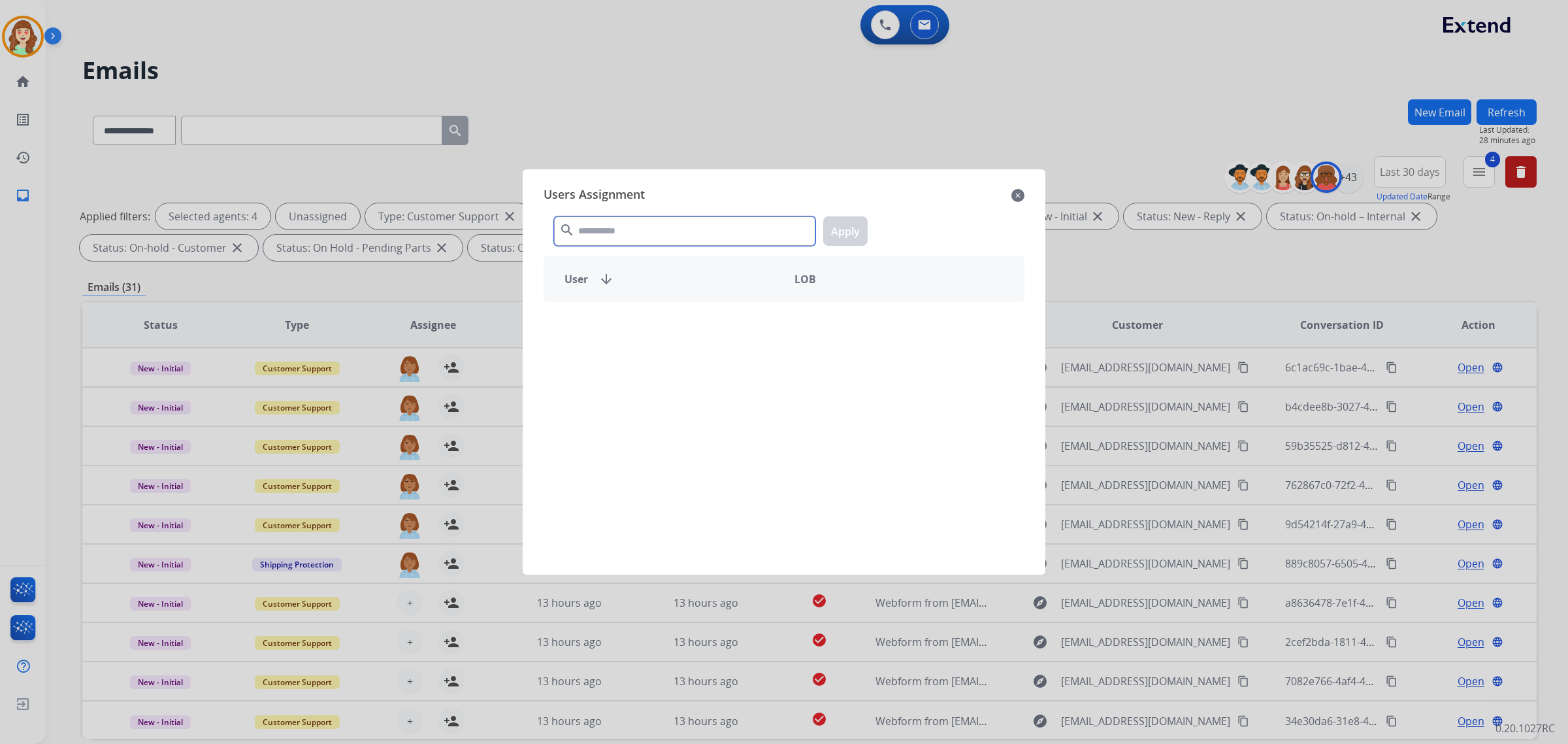
click at [639, 217] on input "text" at bounding box center [684, 231] width 262 height 30
type input "****"
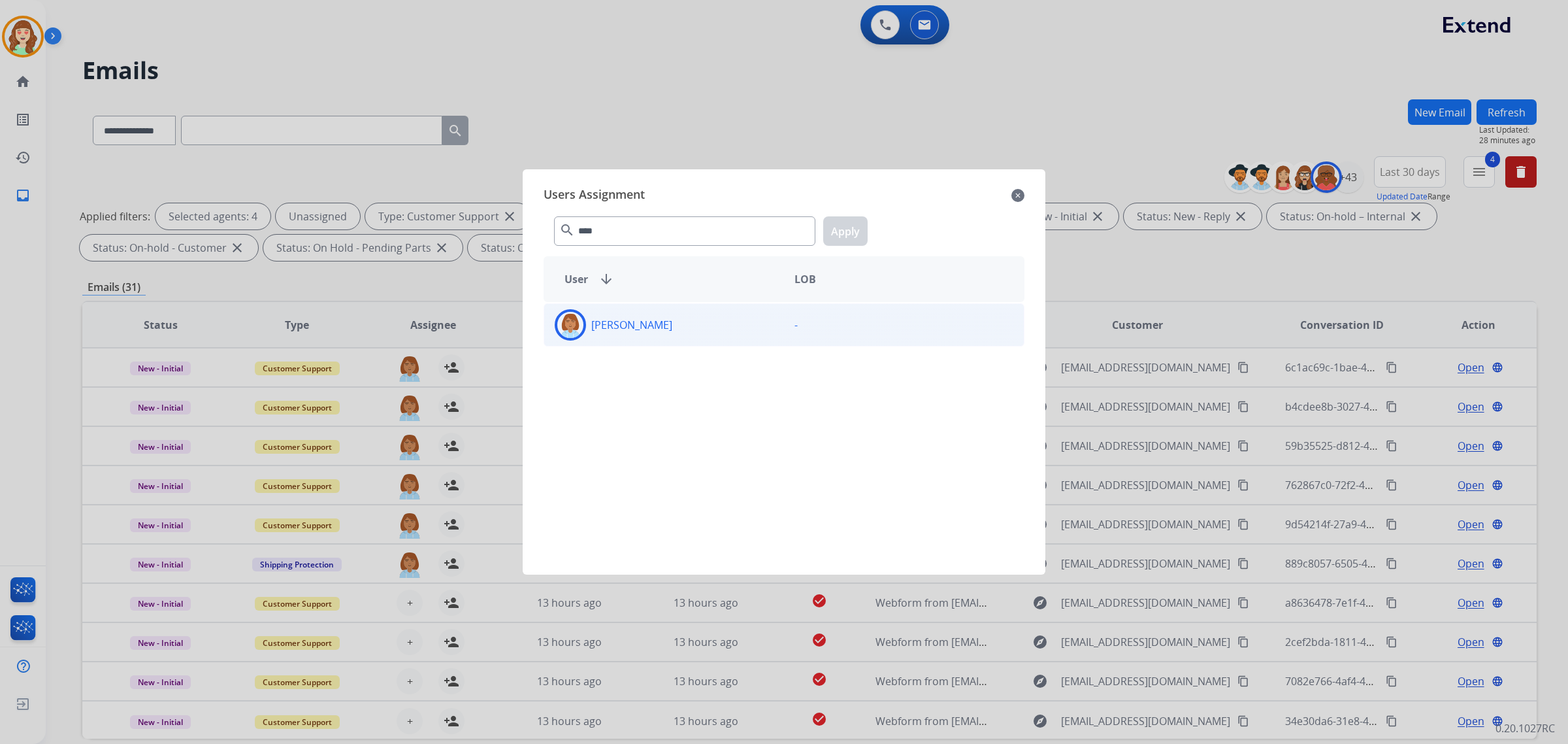
click at [688, 324] on div "[PERSON_NAME]" at bounding box center [664, 324] width 240 height 31
click at [848, 229] on button "Apply" at bounding box center [845, 231] width 44 height 30
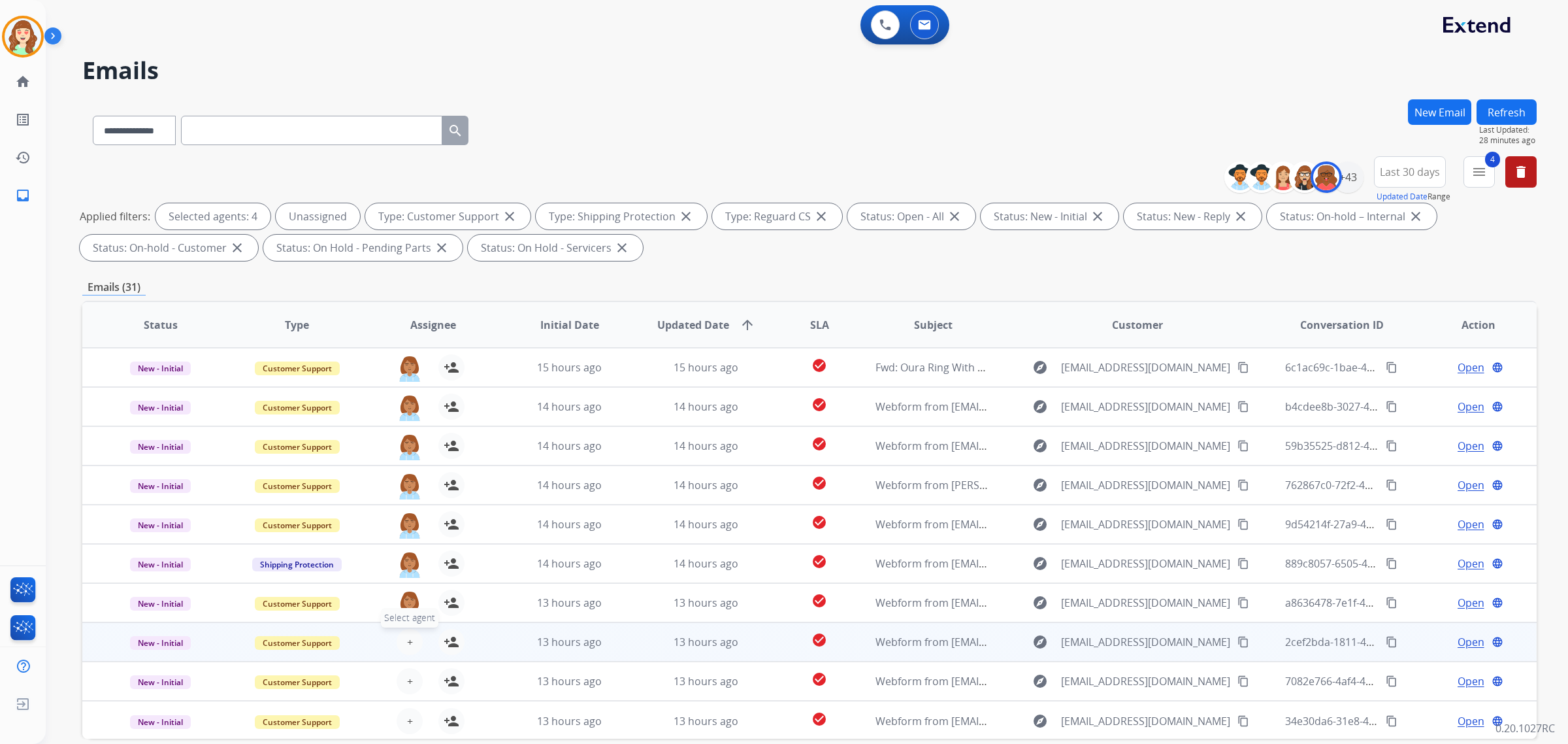
click at [407, 634] on span "+" at bounding box center [410, 641] width 6 height 15
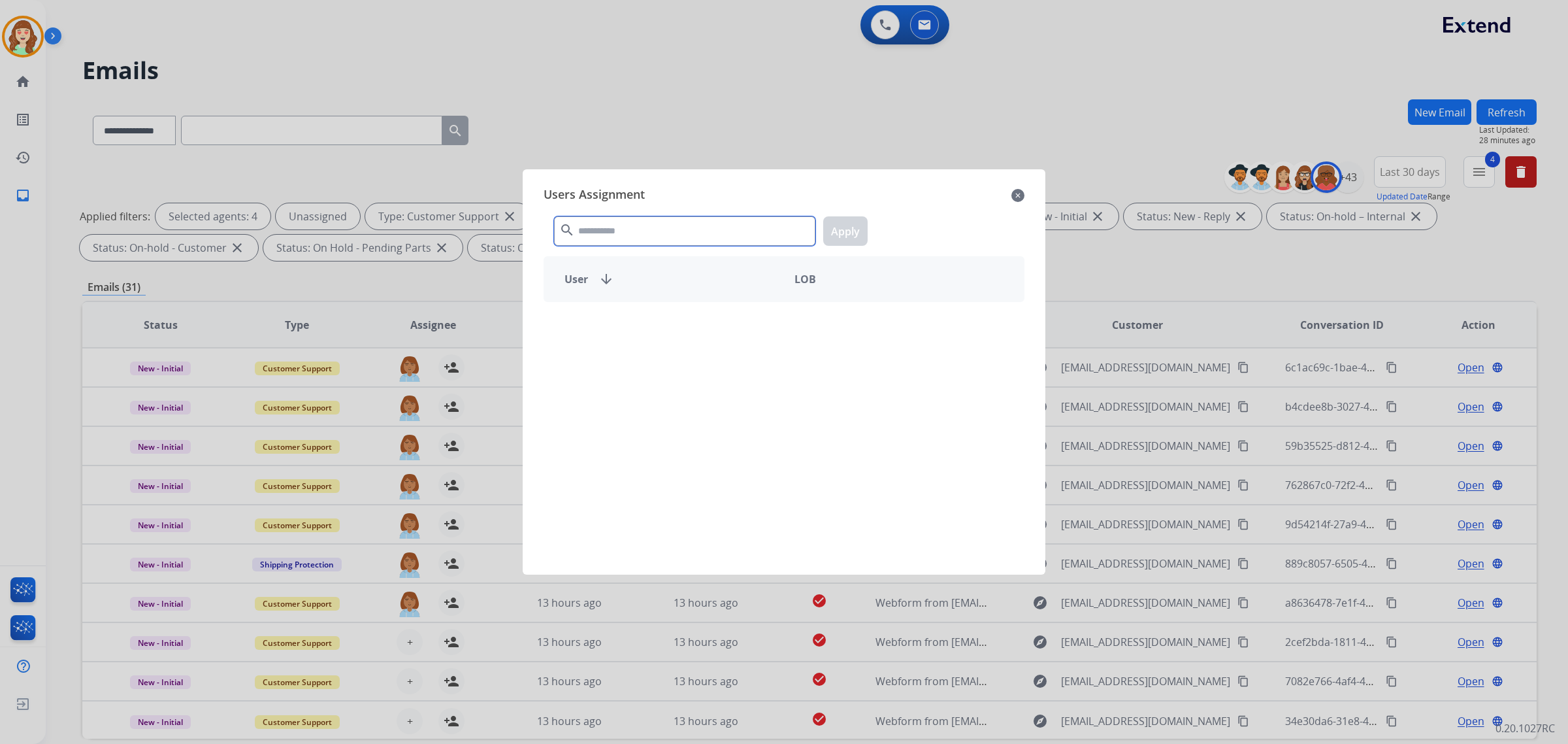
click at [635, 236] on input "text" at bounding box center [684, 231] width 262 height 30
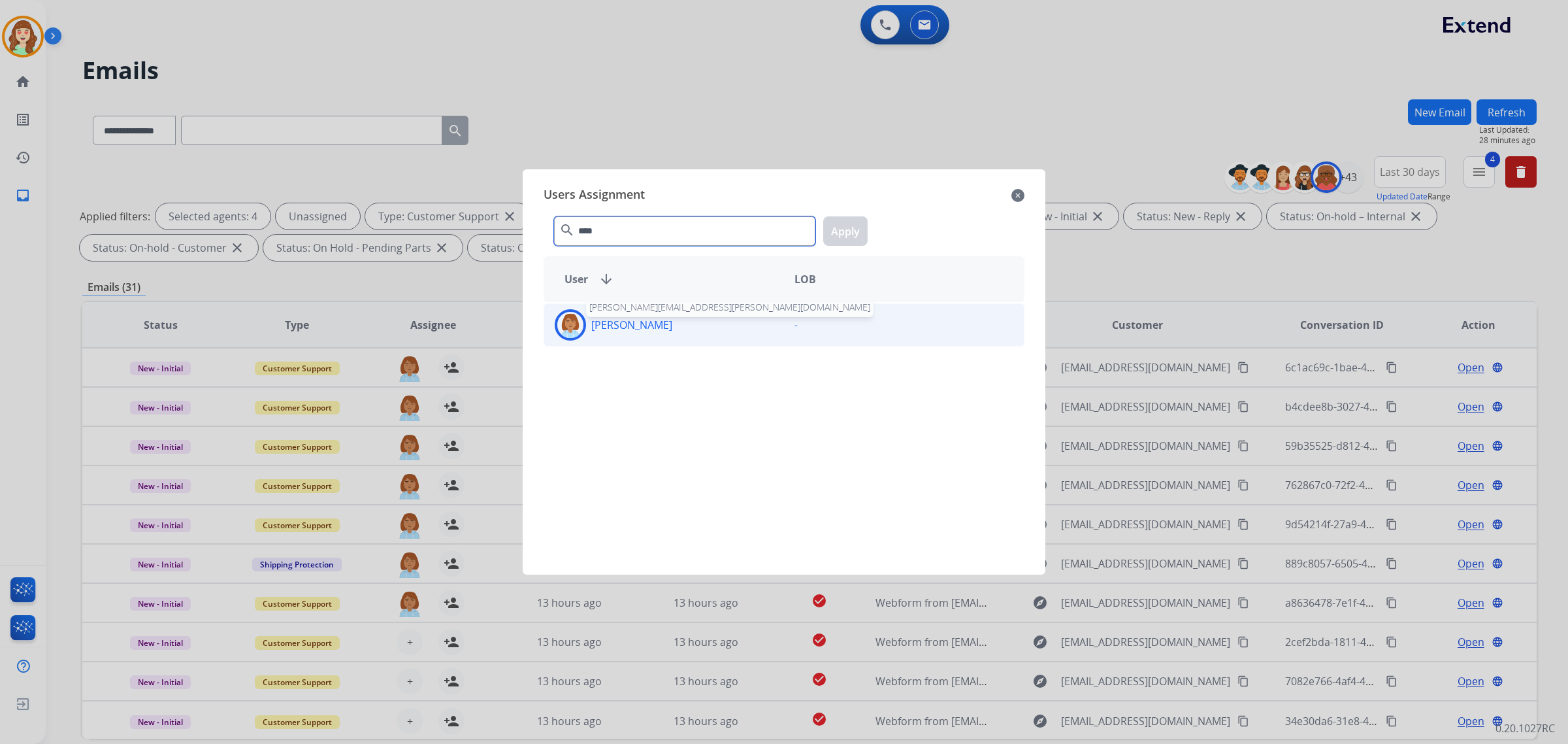
type input "****"
drag, startPoint x: 648, startPoint y: 328, endPoint x: 664, endPoint y: 325, distance: 16.3
click at [650, 328] on p "[PERSON_NAME]" at bounding box center [631, 324] width 81 height 15
click at [843, 238] on button "Apply" at bounding box center [845, 231] width 44 height 30
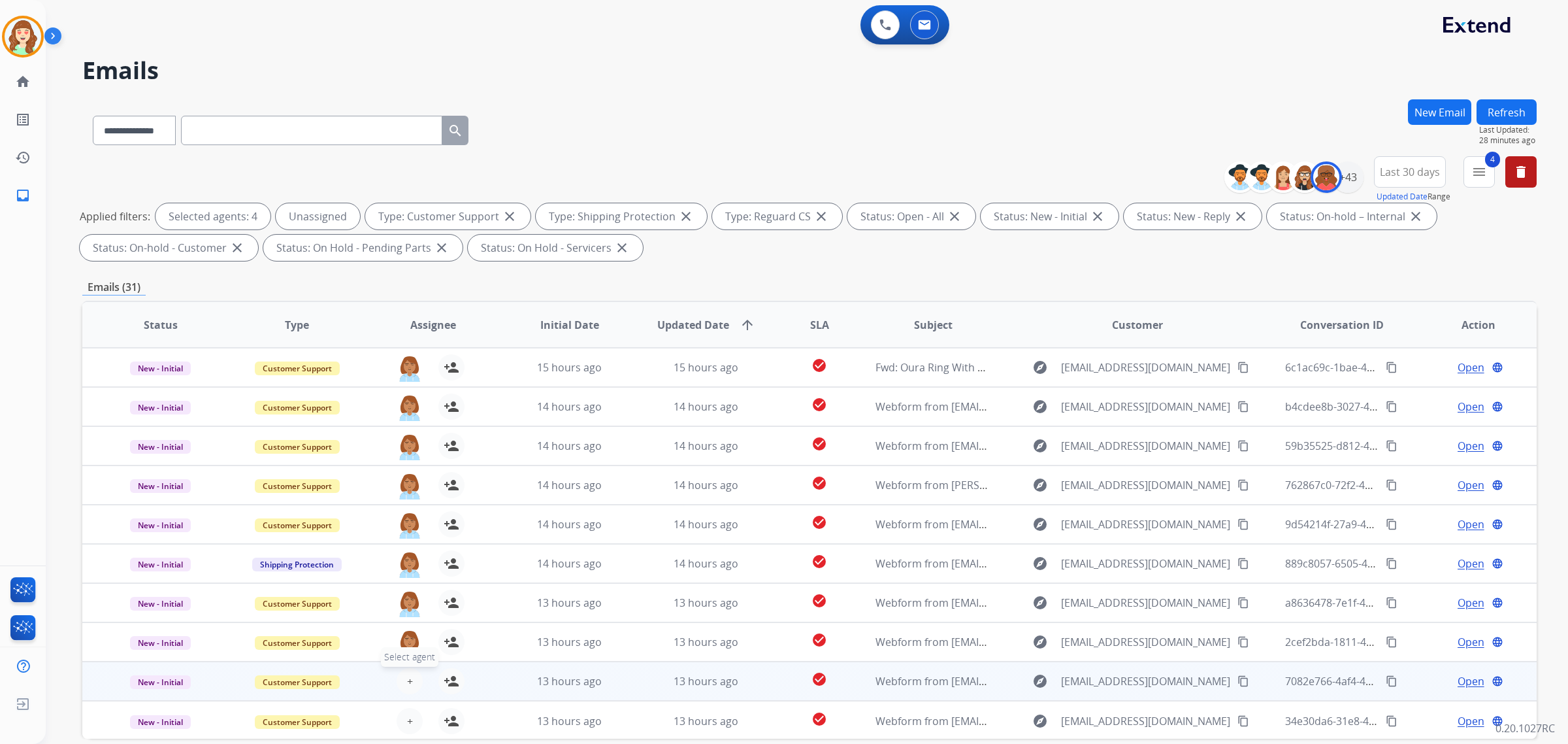
click at [403, 680] on button "+ Select agent" at bounding box center [410, 680] width 26 height 26
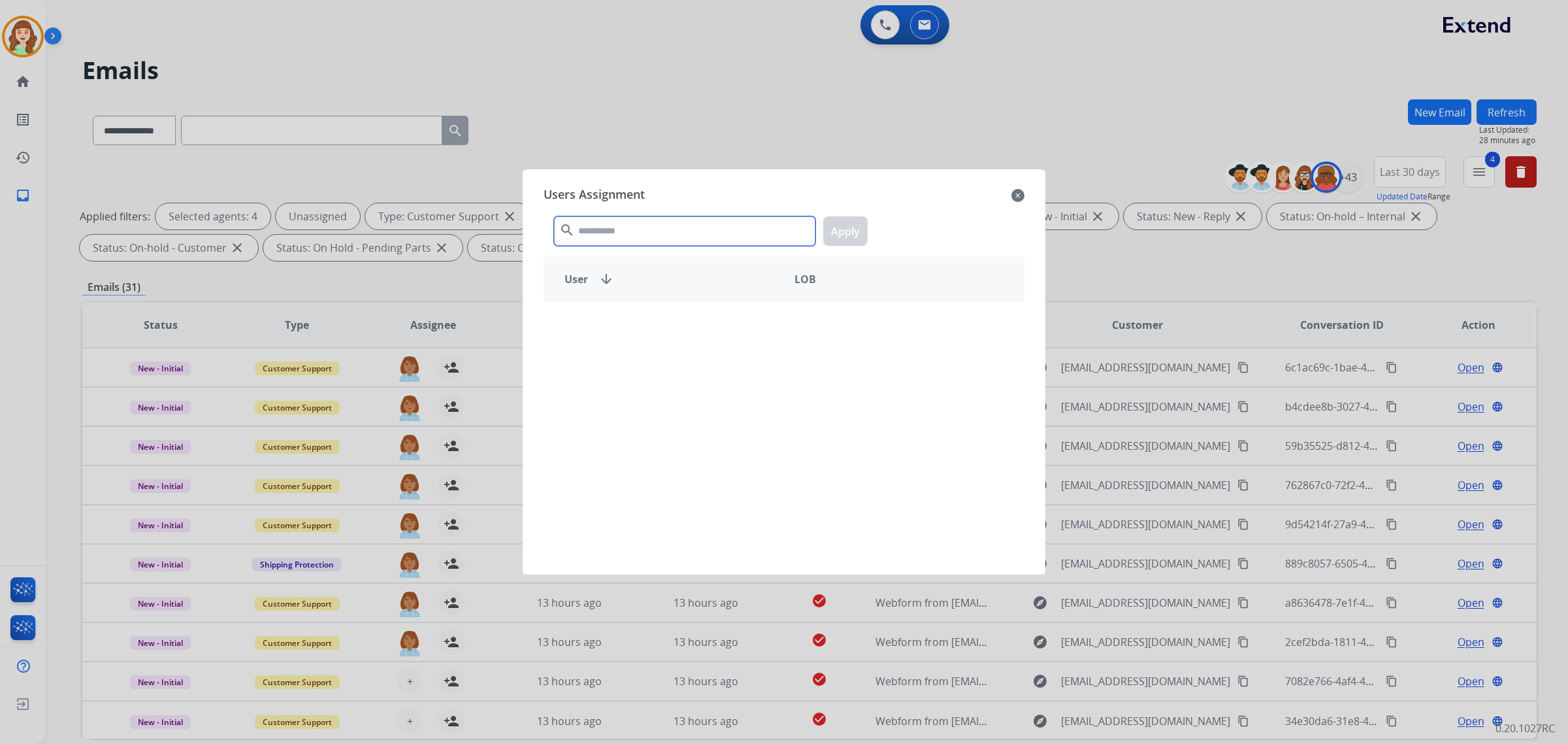
click at [592, 221] on input "text" at bounding box center [684, 231] width 262 height 30
type input "****"
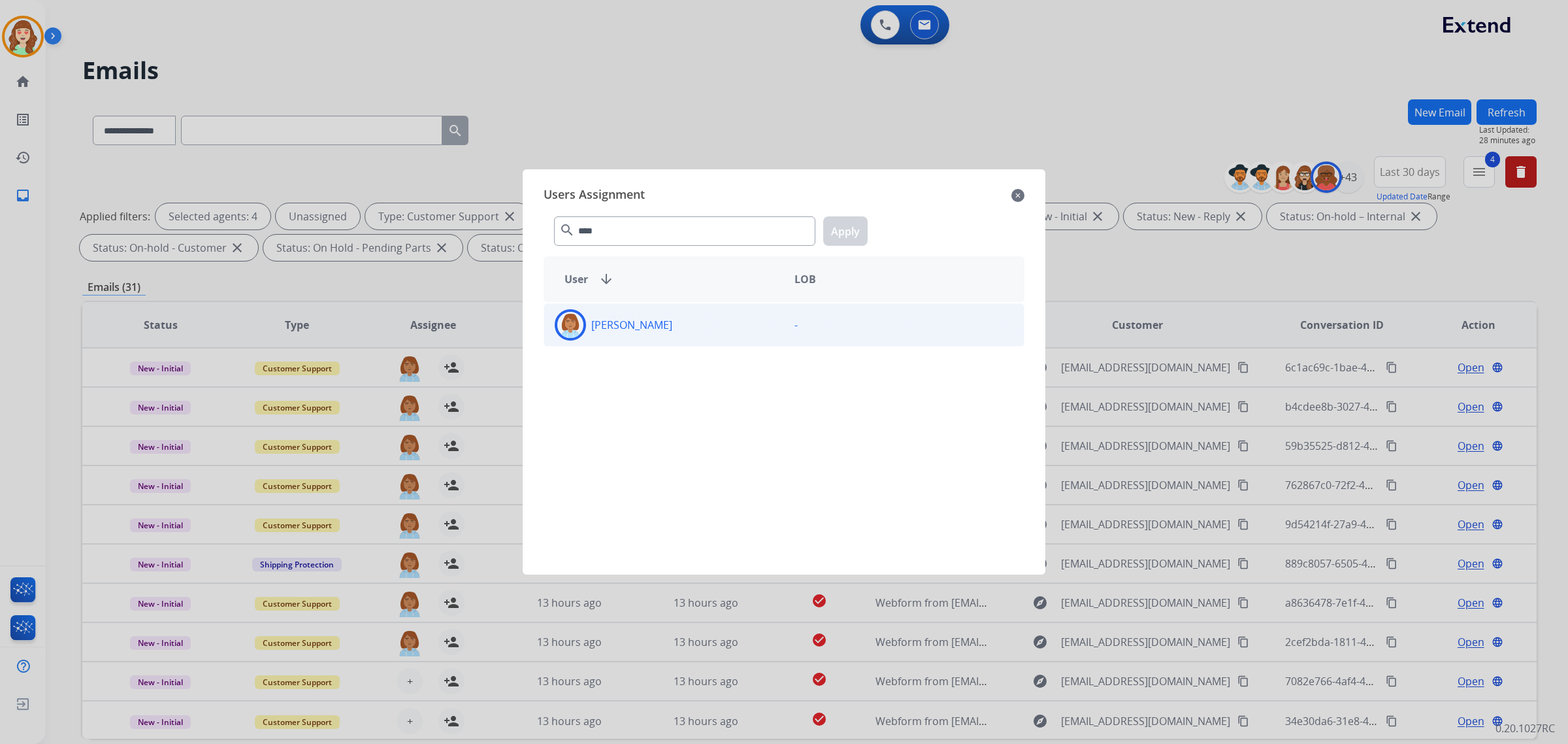
click at [710, 344] on div "[PERSON_NAME] -" at bounding box center [783, 325] width 481 height 43
drag, startPoint x: 857, startPoint y: 232, endPoint x: 805, endPoint y: 262, distance: 60.0
click at [856, 232] on button "Apply" at bounding box center [845, 231] width 44 height 30
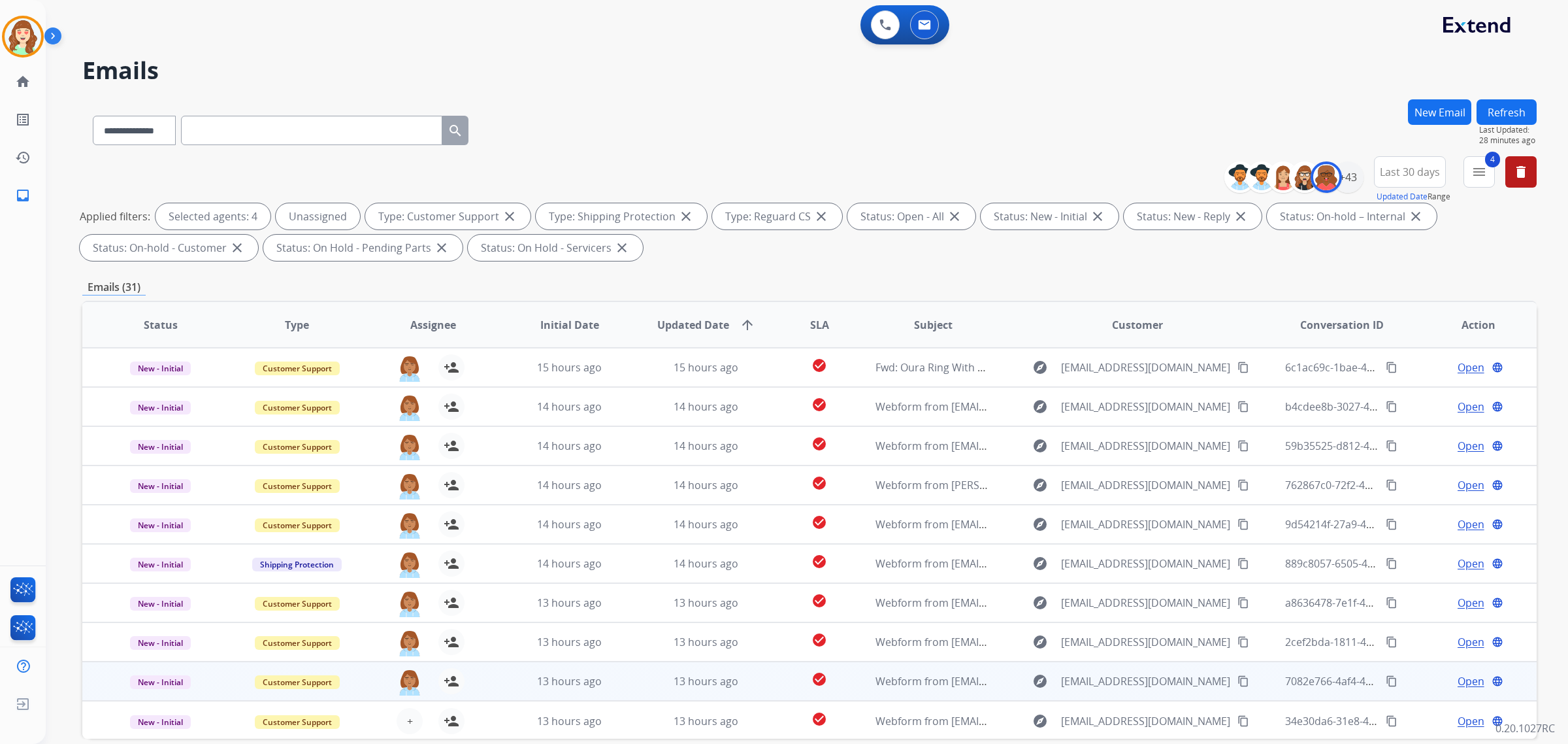
scroll to position [1, 0]
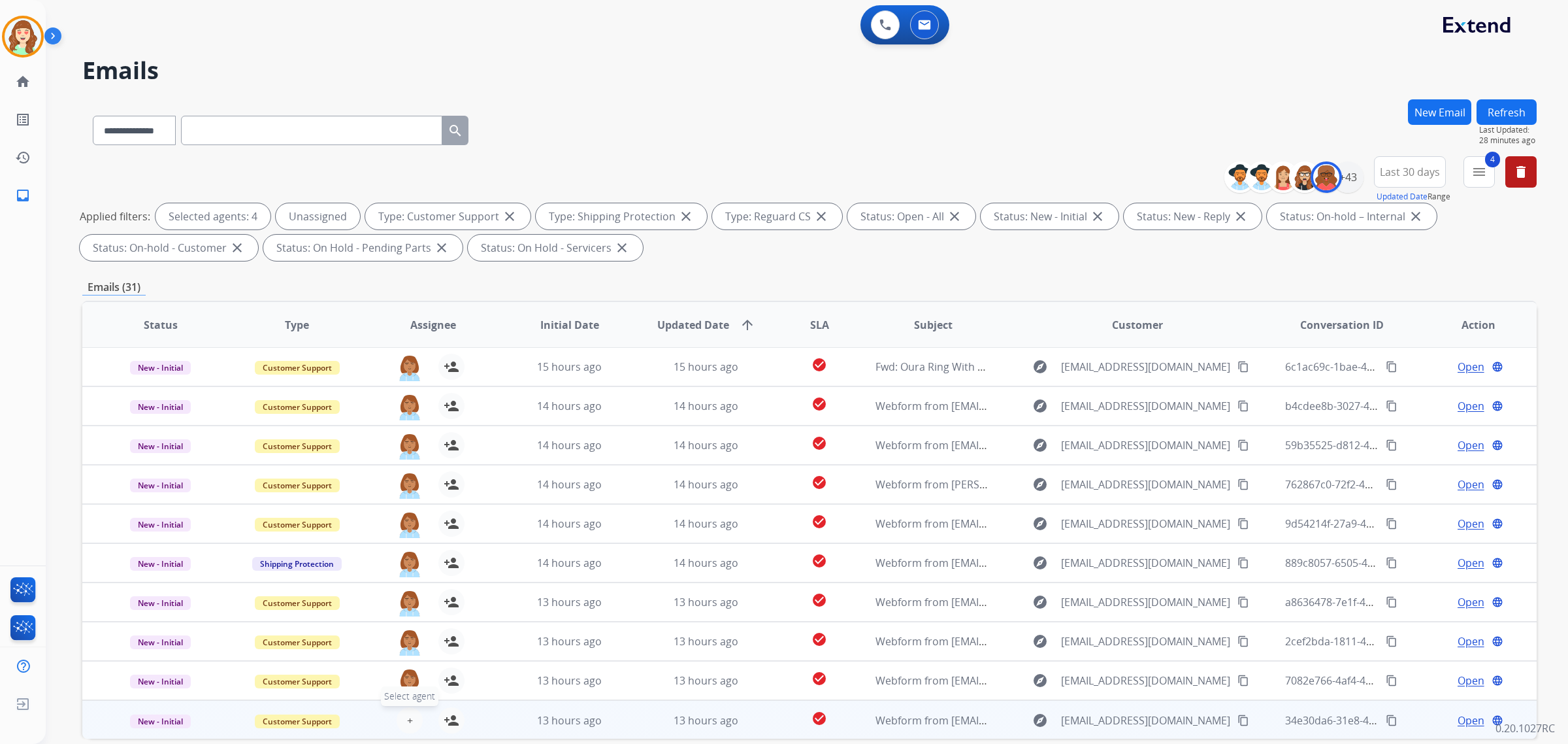
click at [407, 719] on span "+" at bounding box center [410, 720] width 6 height 15
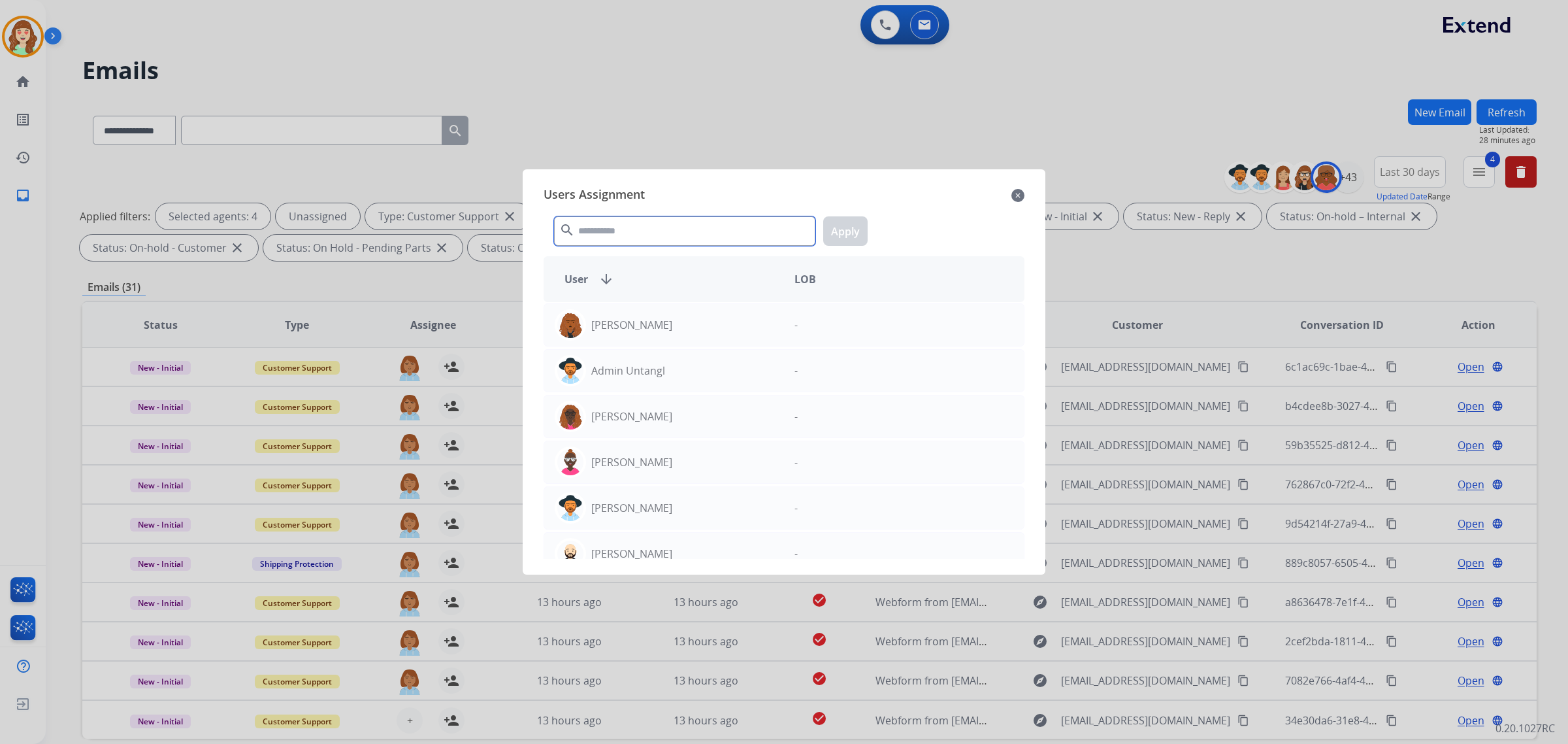
drag, startPoint x: 696, startPoint y: 222, endPoint x: 703, endPoint y: 207, distance: 16.6
click at [707, 220] on input "text" at bounding box center [684, 231] width 262 height 30
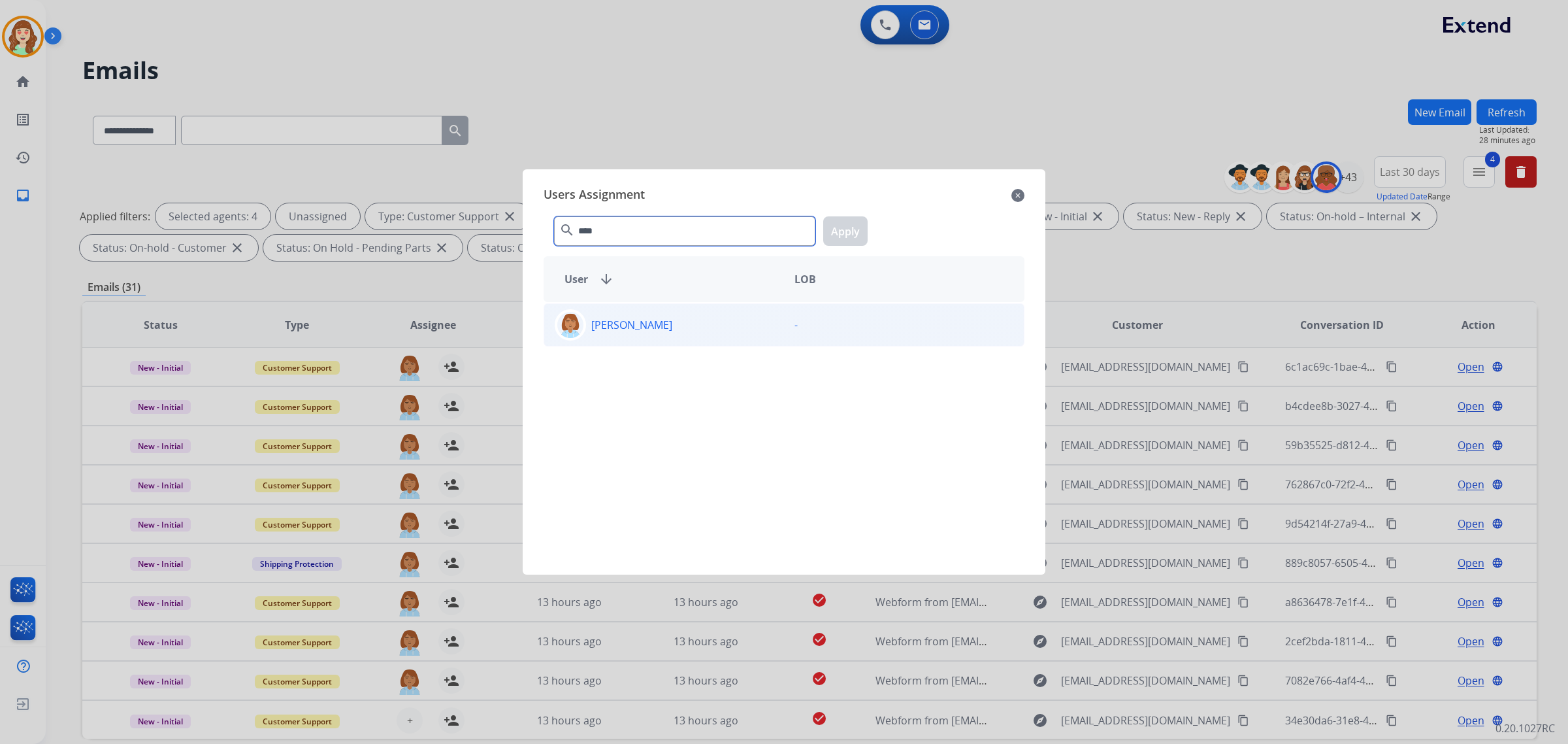
type input "****"
click at [672, 328] on p "[PERSON_NAME]" at bounding box center [631, 324] width 81 height 15
click at [840, 224] on button "Apply" at bounding box center [845, 231] width 44 height 30
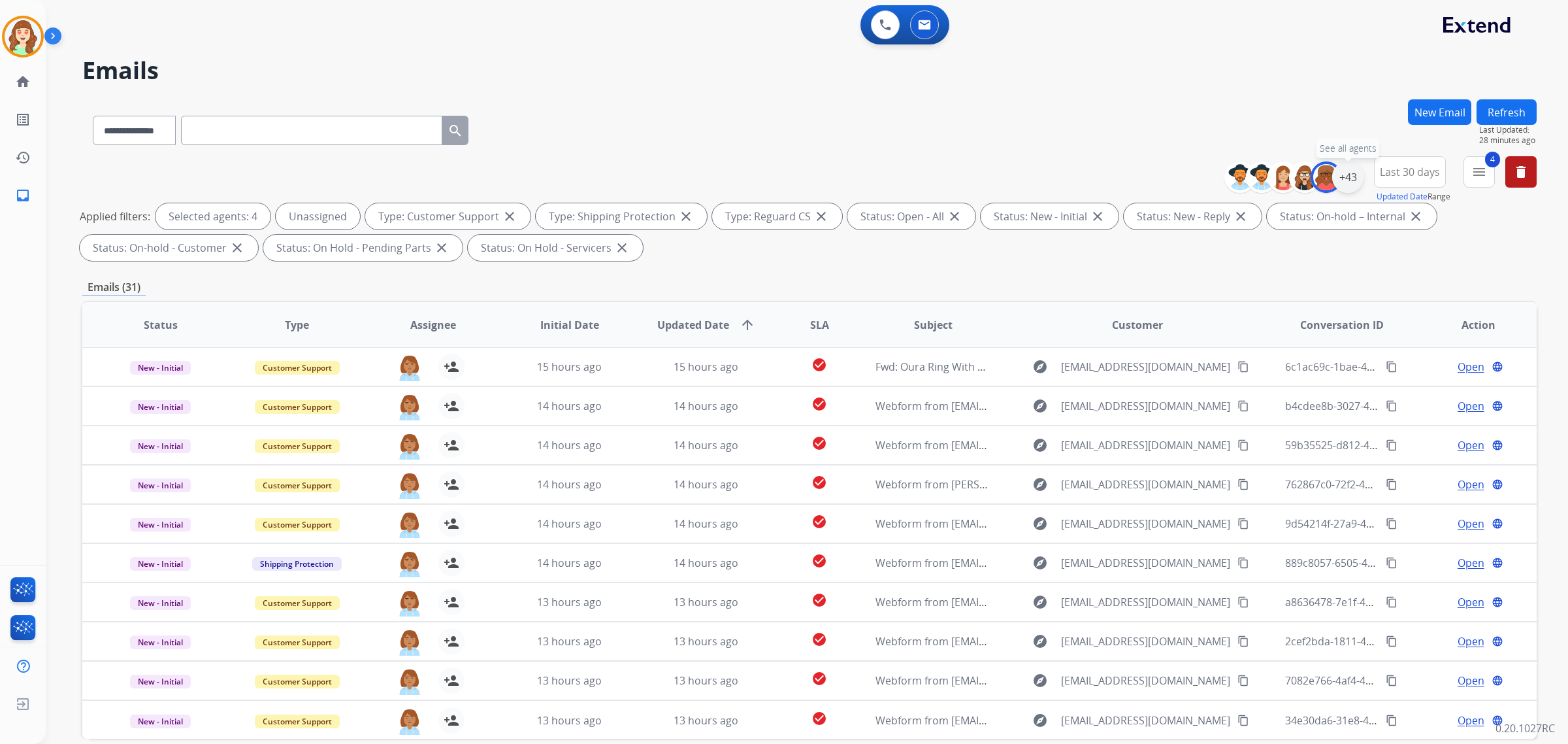
click at [1350, 174] on div "+43" at bounding box center [1347, 176] width 31 height 31
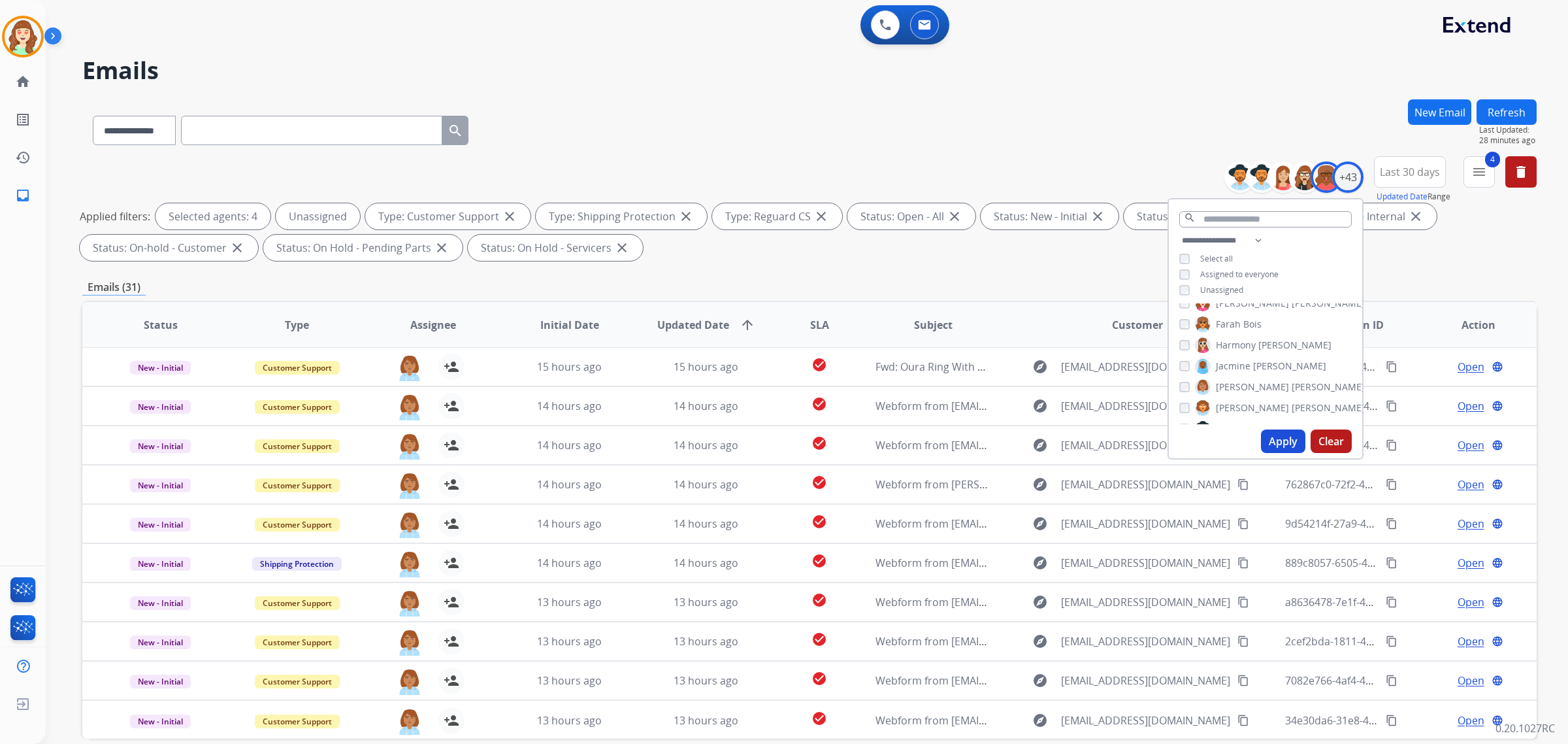
click at [1187, 380] on div "[PERSON_NAME]" at bounding box center [1272, 386] width 185 height 15
click at [1187, 383] on div "[PERSON_NAME]" at bounding box center [1272, 386] width 185 height 15
click at [1187, 344] on div "[PERSON_NAME]" at bounding box center [1247, 346] width 136 height 15
click at [1277, 440] on button "Apply" at bounding box center [1282, 440] width 44 height 23
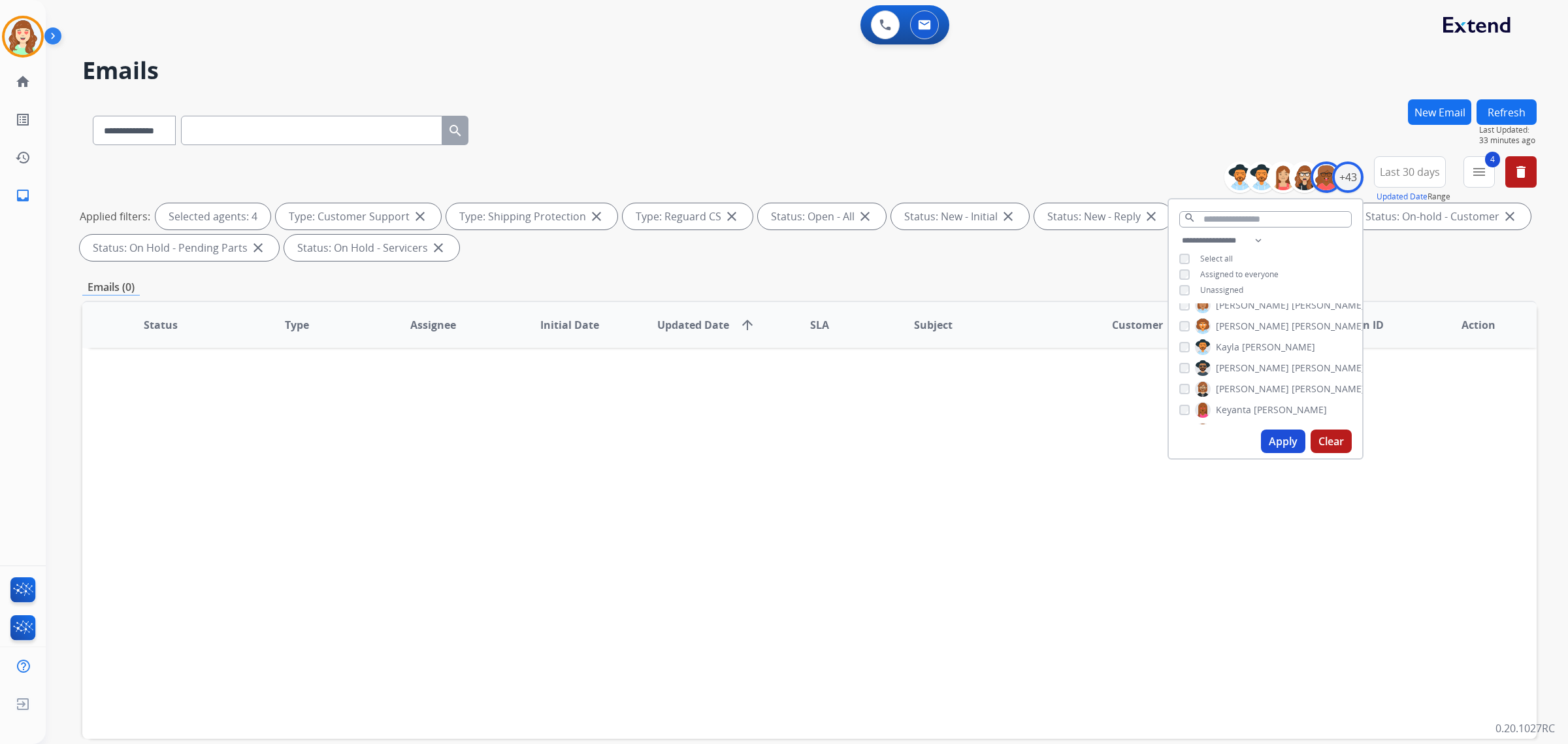
scroll to position [0, 0]
click at [1281, 439] on button "Apply" at bounding box center [1282, 440] width 44 height 23
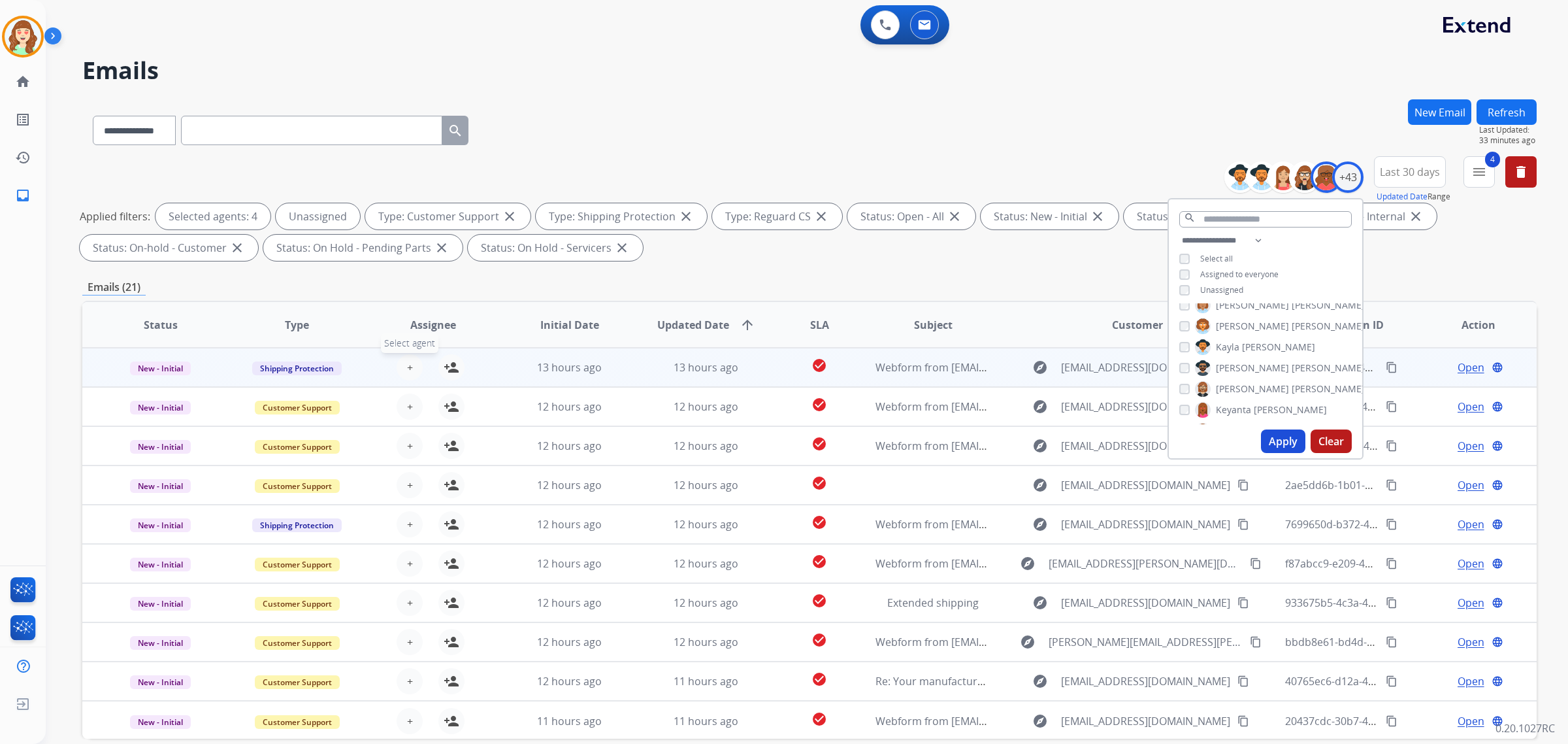
click at [407, 361] on span "+" at bounding box center [410, 366] width 6 height 15
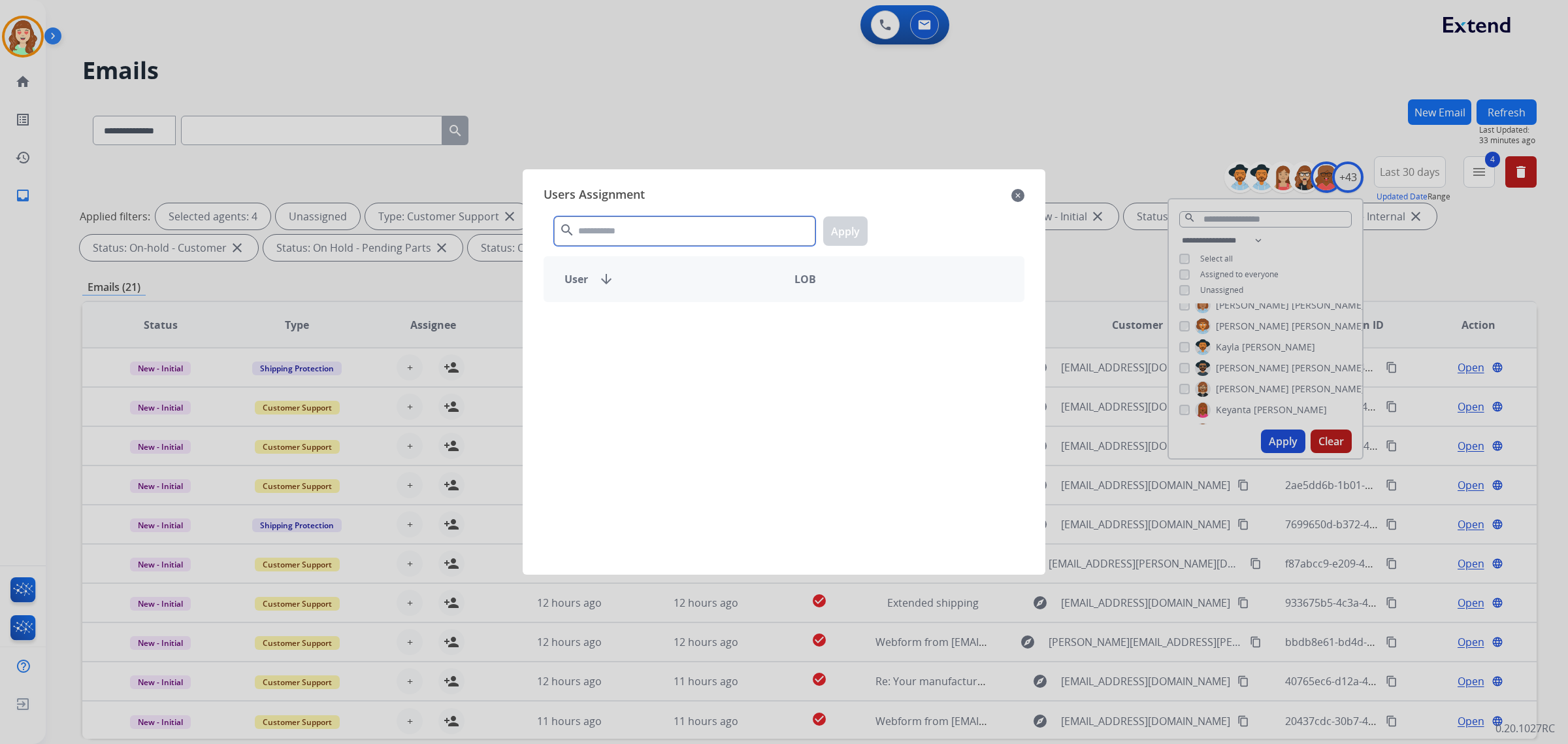
click at [617, 237] on input "text" at bounding box center [684, 231] width 262 height 30
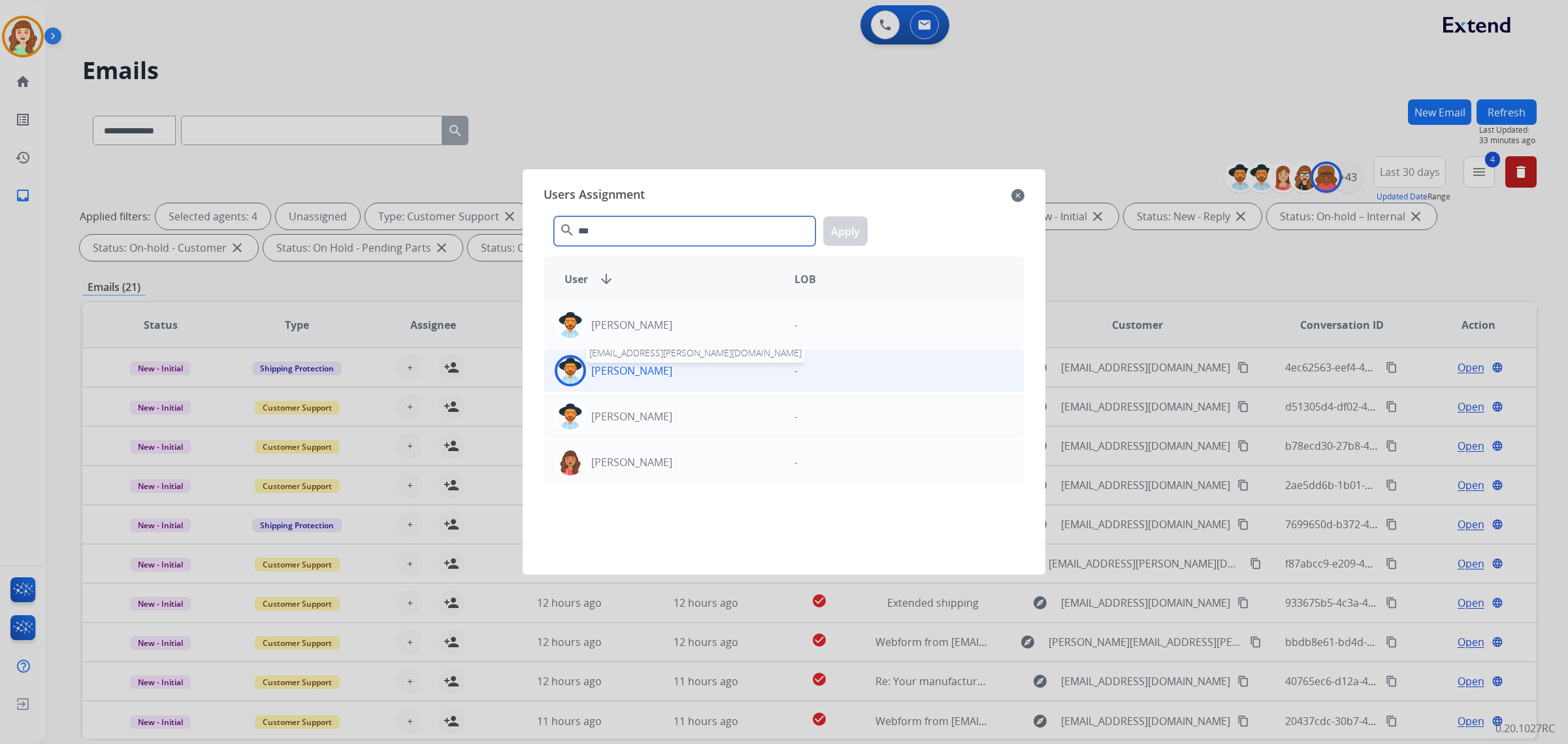
type input "***"
click at [651, 378] on p "[PERSON_NAME]" at bounding box center [631, 370] width 81 height 15
click at [838, 230] on button "Apply" at bounding box center [845, 231] width 44 height 30
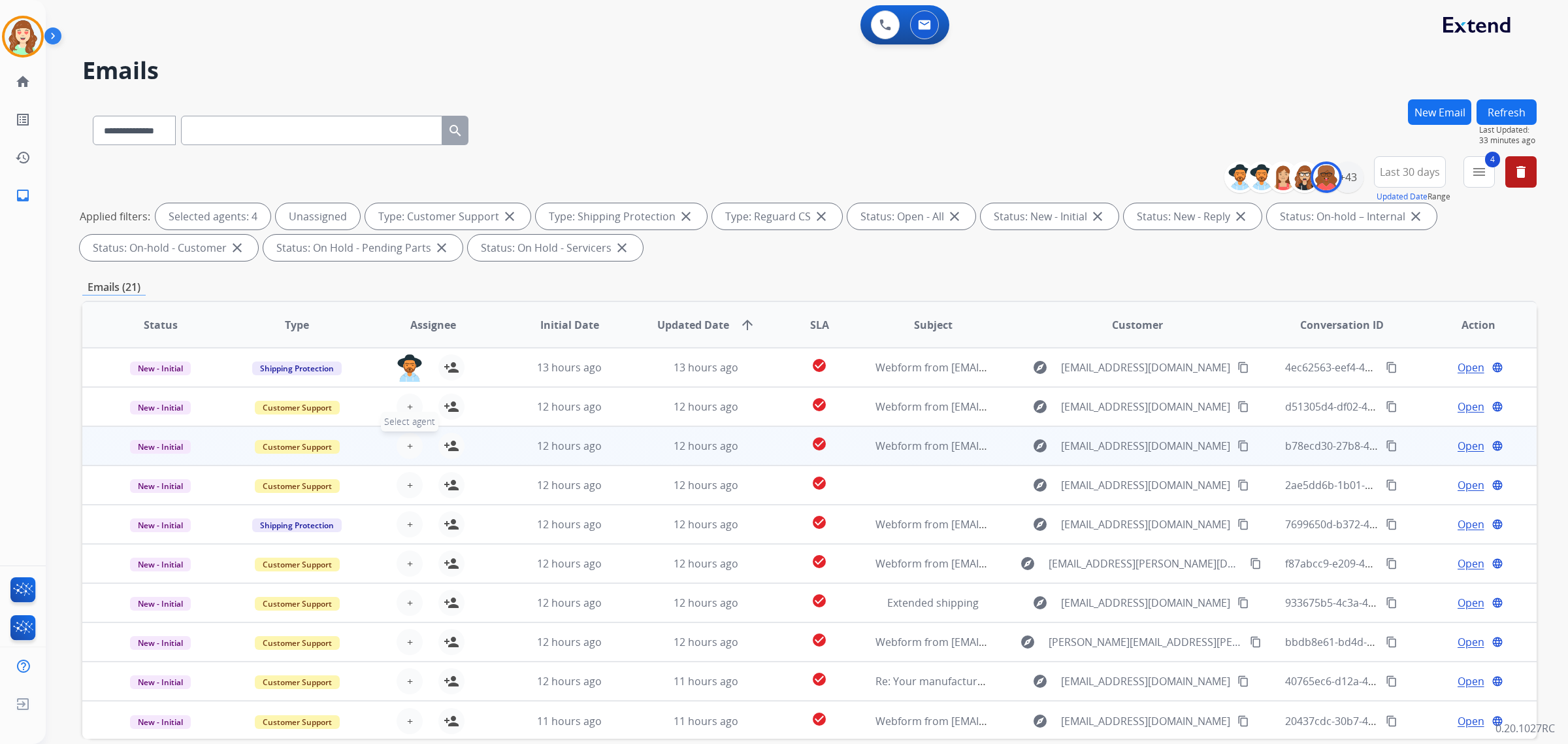
click at [406, 414] on span "Select agent" at bounding box center [409, 421] width 57 height 19
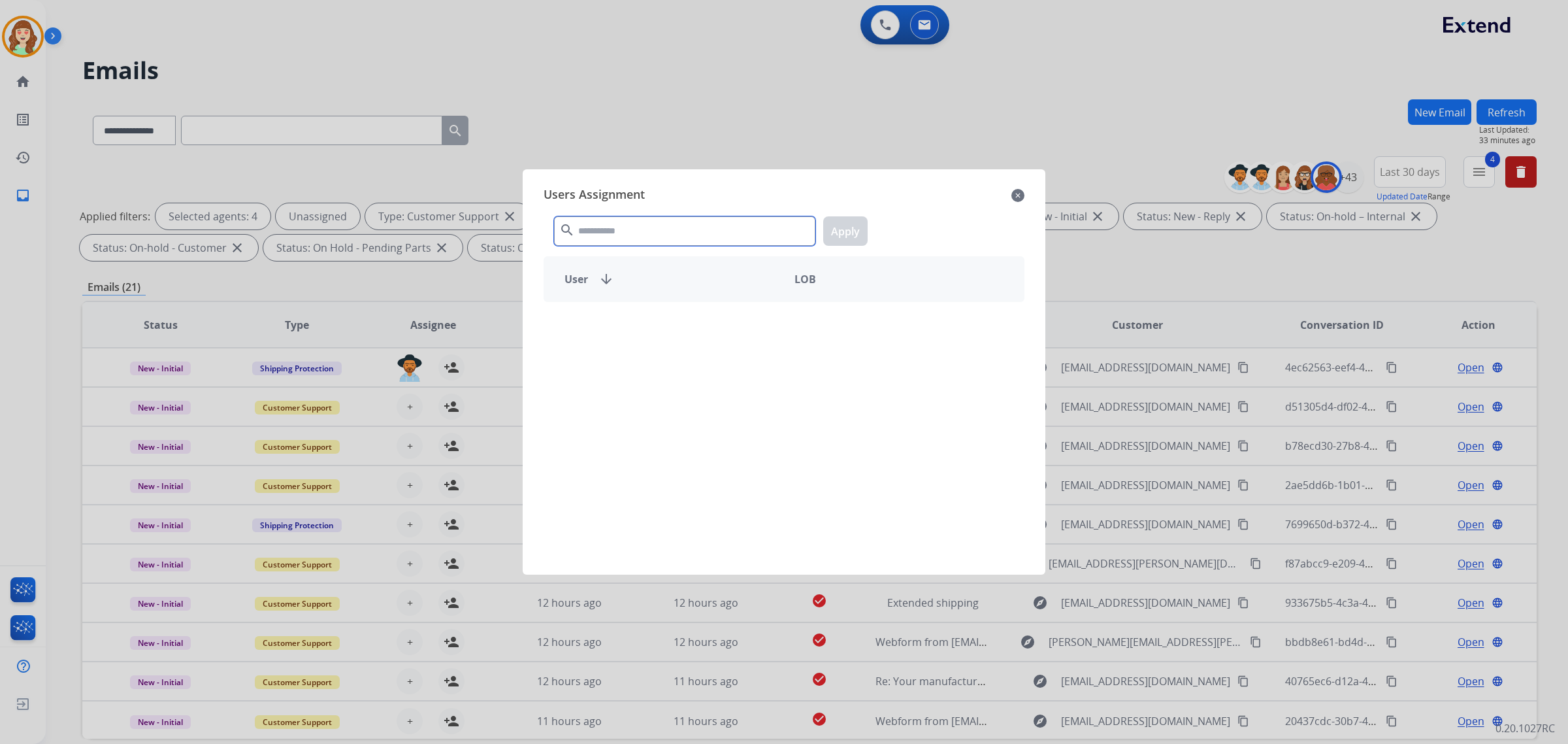
click at [582, 239] on input "text" at bounding box center [684, 231] width 262 height 30
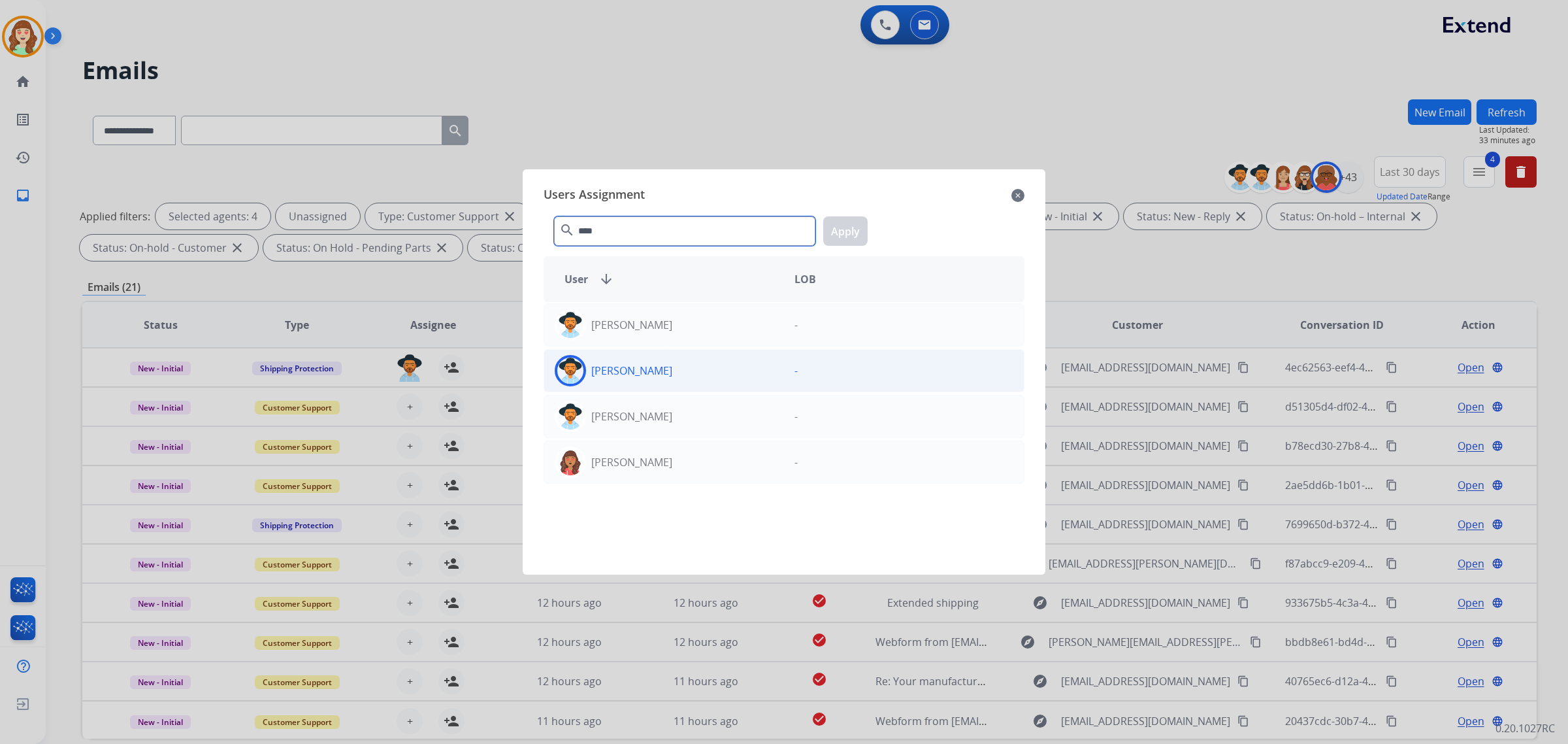
type input "****"
click at [648, 380] on div "[PERSON_NAME]" at bounding box center [664, 370] width 240 height 31
click at [830, 233] on button "Apply" at bounding box center [845, 231] width 44 height 30
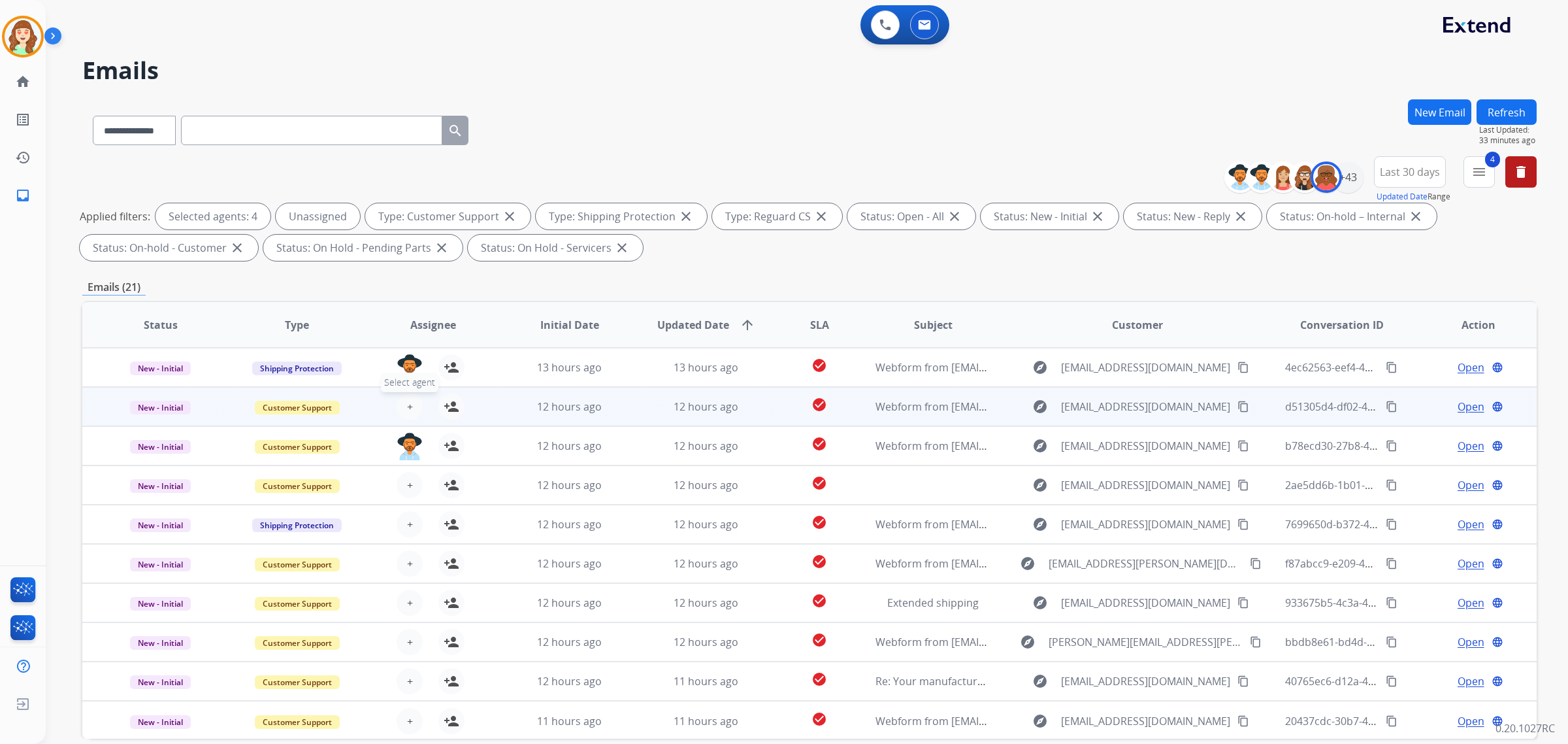
click at [412, 397] on button "+ Select agent" at bounding box center [410, 407] width 26 height 26
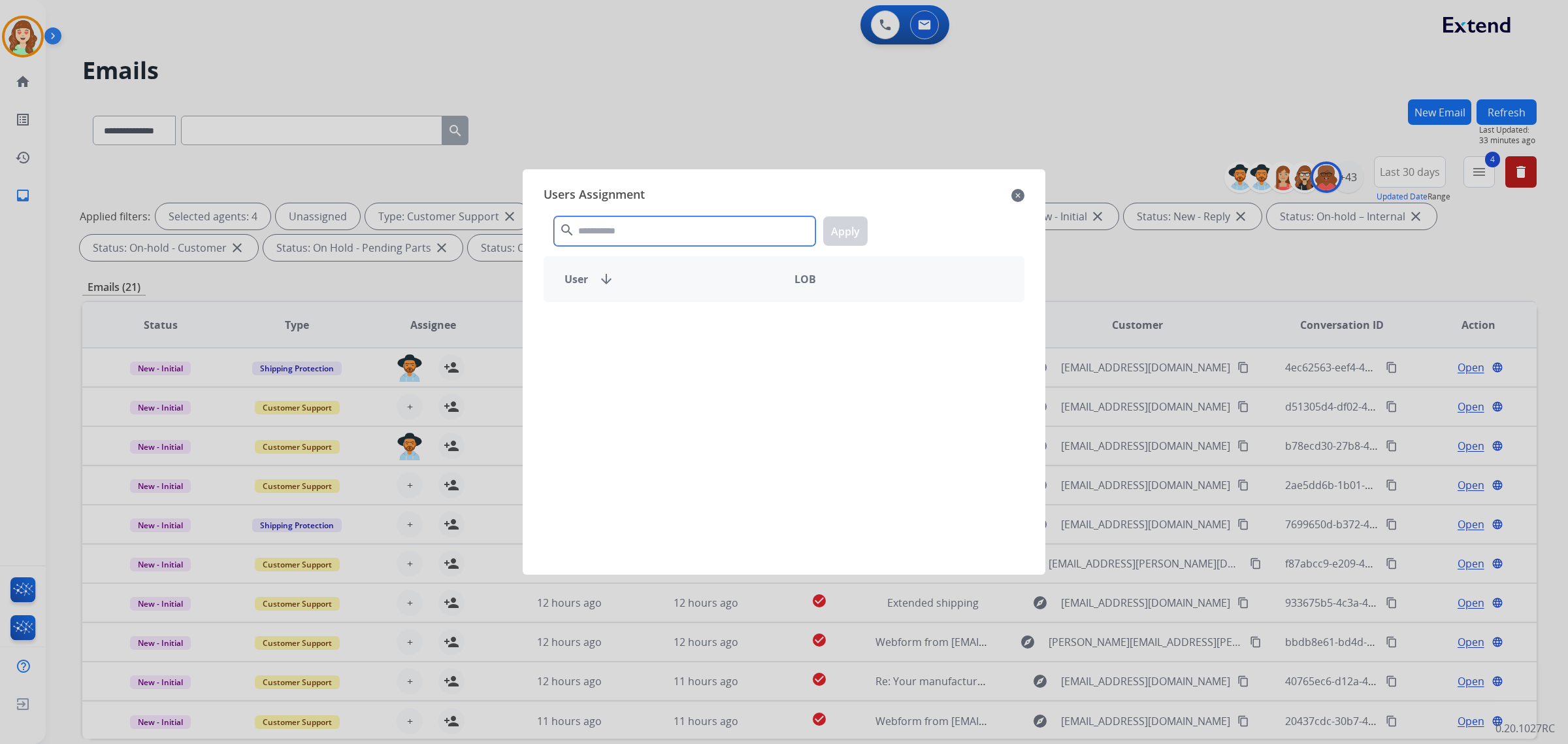
click at [657, 229] on input "text" at bounding box center [684, 231] width 262 height 30
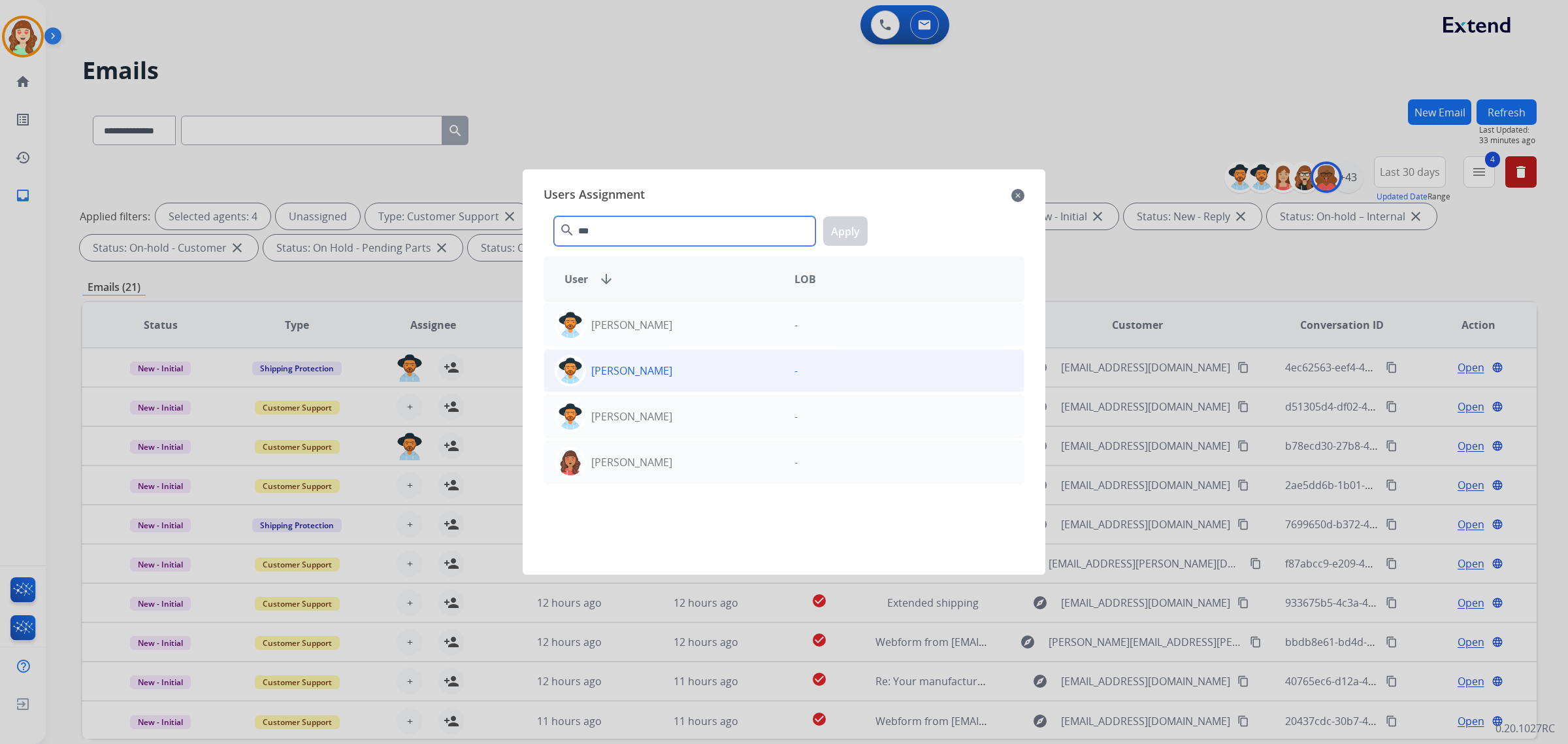
type input "***"
drag, startPoint x: 654, startPoint y: 370, endPoint x: 867, endPoint y: 219, distance: 261.1
click at [658, 368] on div "[PERSON_NAME]" at bounding box center [664, 370] width 240 height 31
click at [830, 233] on button "Apply" at bounding box center [845, 231] width 44 height 30
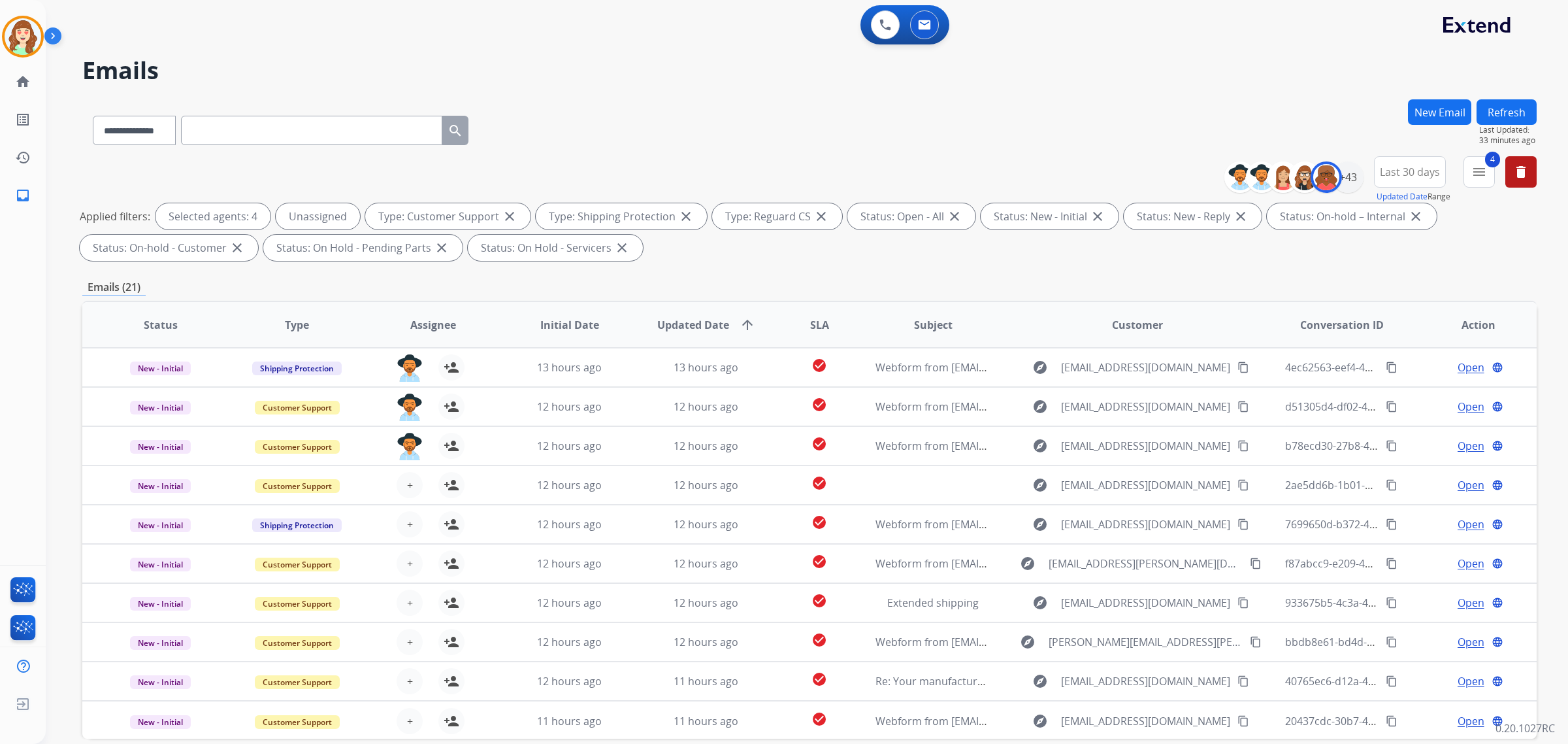
click at [407, 485] on span "+" at bounding box center [410, 484] width 6 height 15
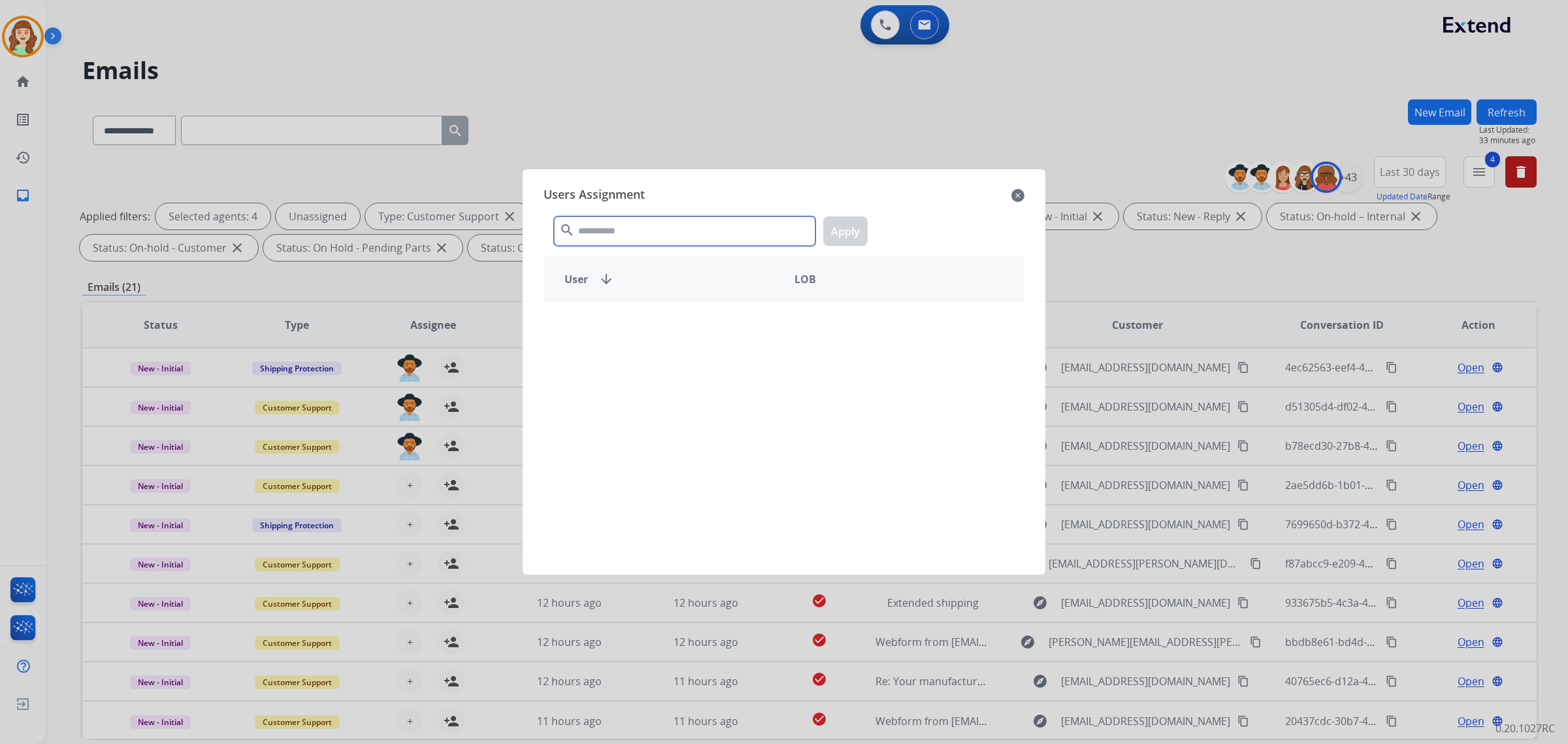
click at [663, 242] on input "text" at bounding box center [684, 231] width 262 height 30
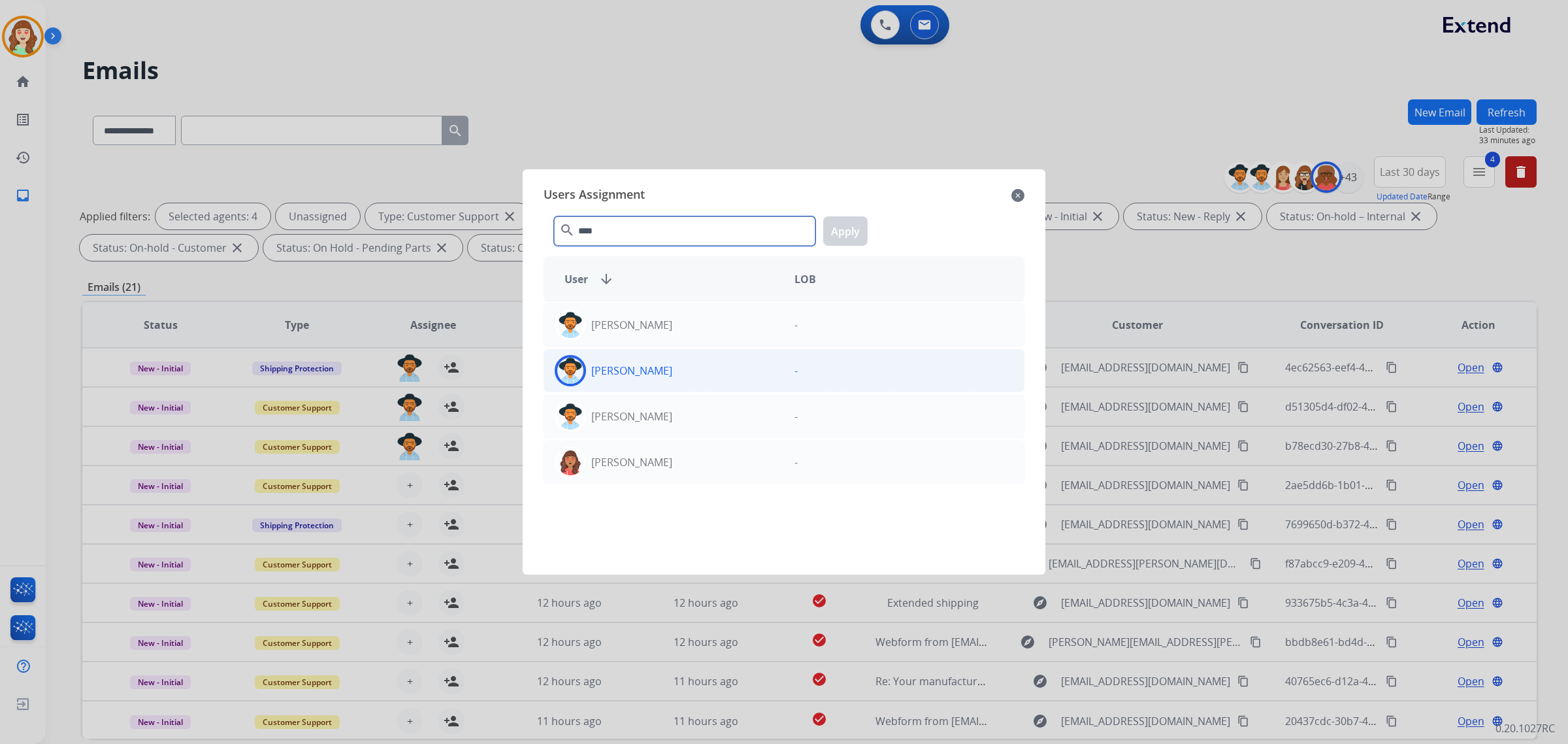
type input "****"
click at [675, 364] on div "[PERSON_NAME]" at bounding box center [664, 370] width 240 height 31
drag, startPoint x: 848, startPoint y: 242, endPoint x: 737, endPoint y: 352, distance: 156.3
click at [850, 240] on button "Apply" at bounding box center [845, 231] width 44 height 30
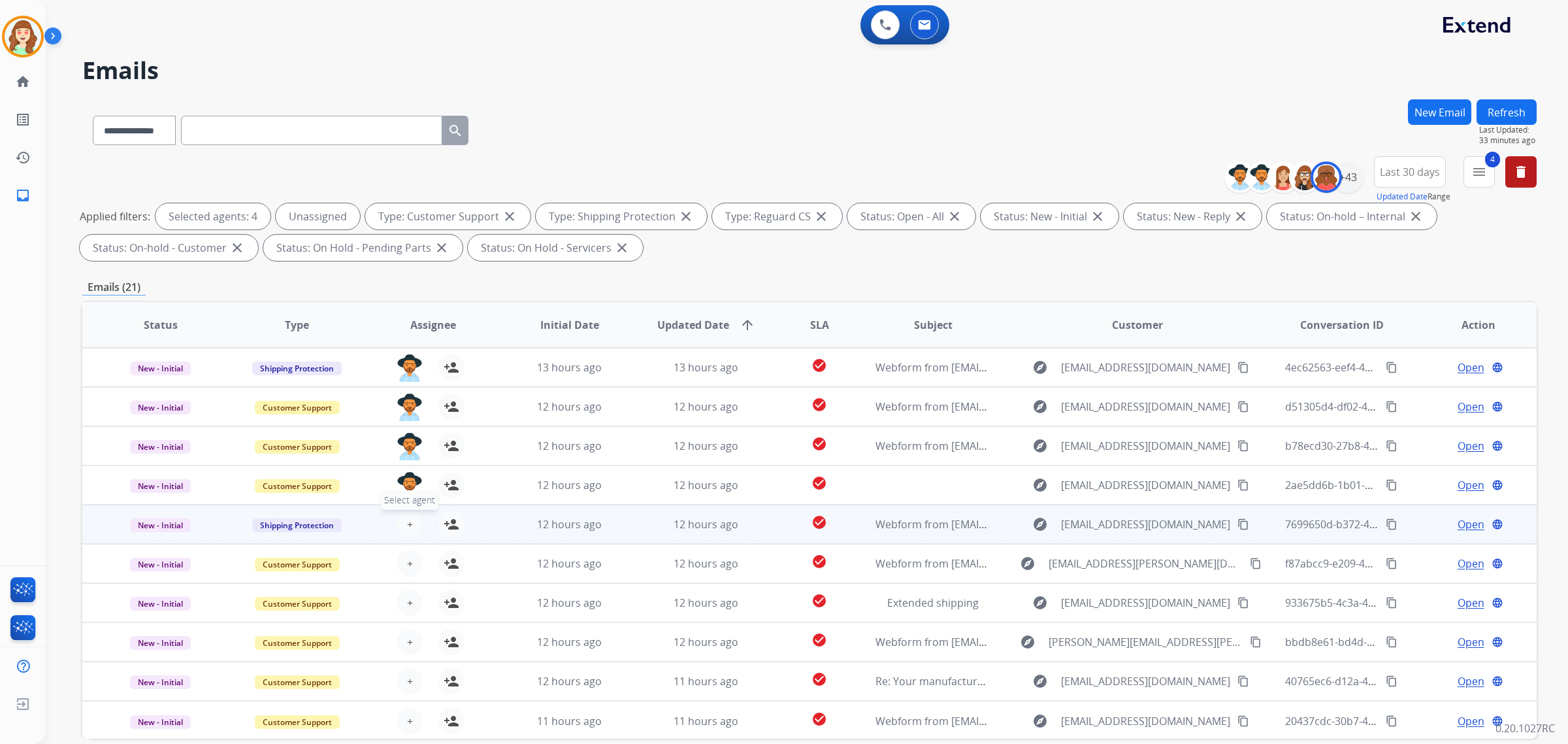
click at [408, 523] on span "+" at bounding box center [410, 523] width 6 height 15
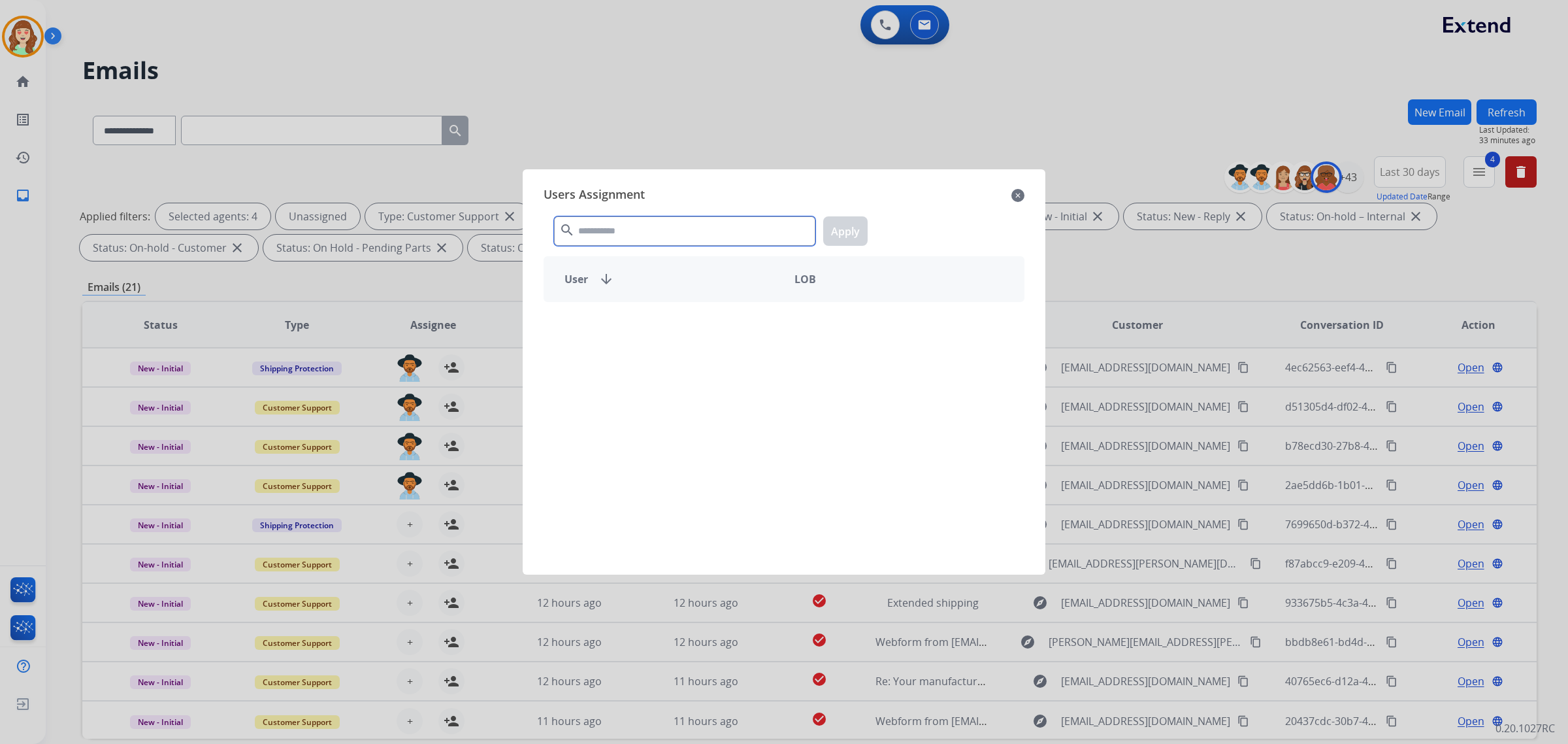
click at [619, 232] on input "text" at bounding box center [684, 231] width 262 height 30
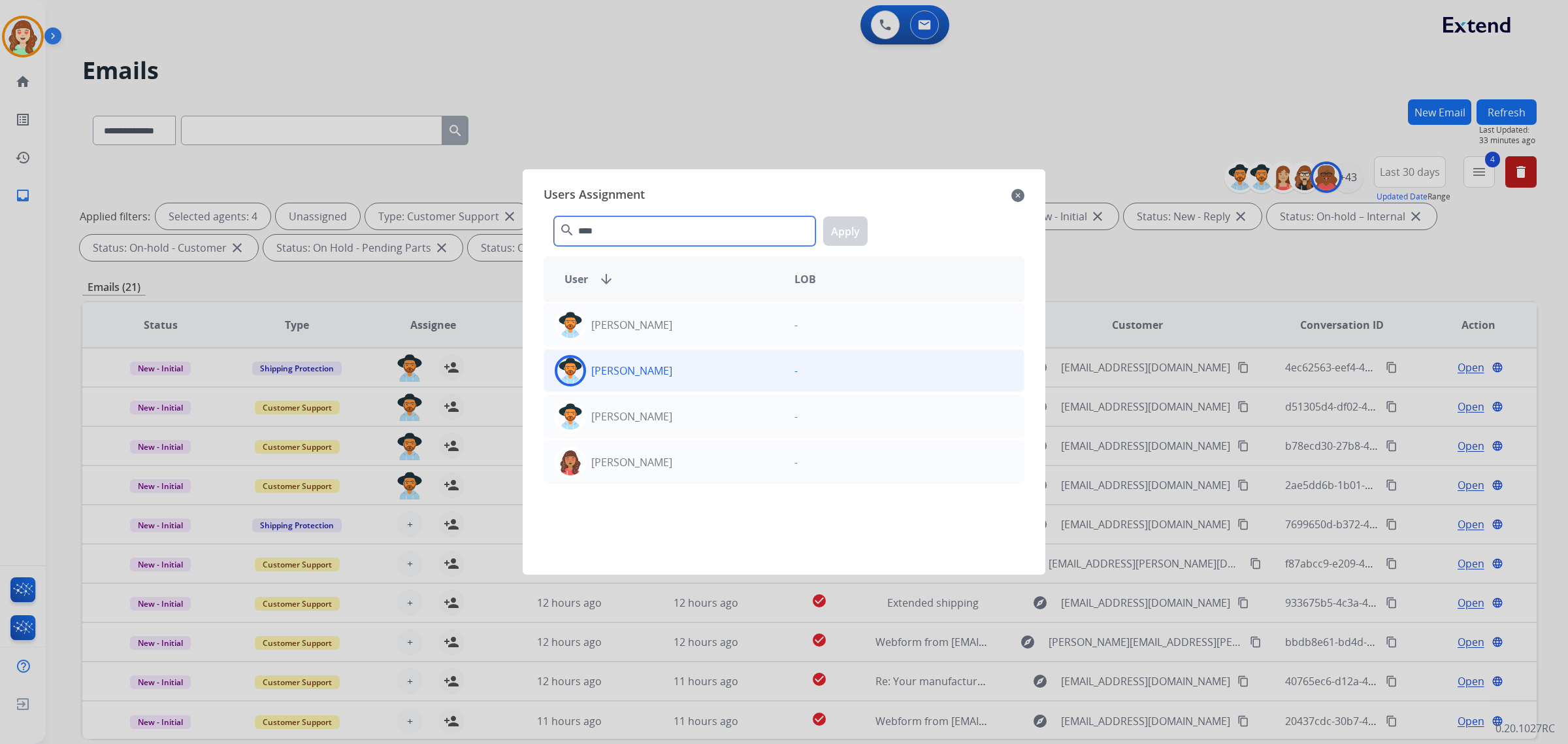
type input "****"
click at [666, 373] on div "[PERSON_NAME]" at bounding box center [664, 370] width 240 height 31
click at [844, 234] on button "Apply" at bounding box center [845, 231] width 44 height 30
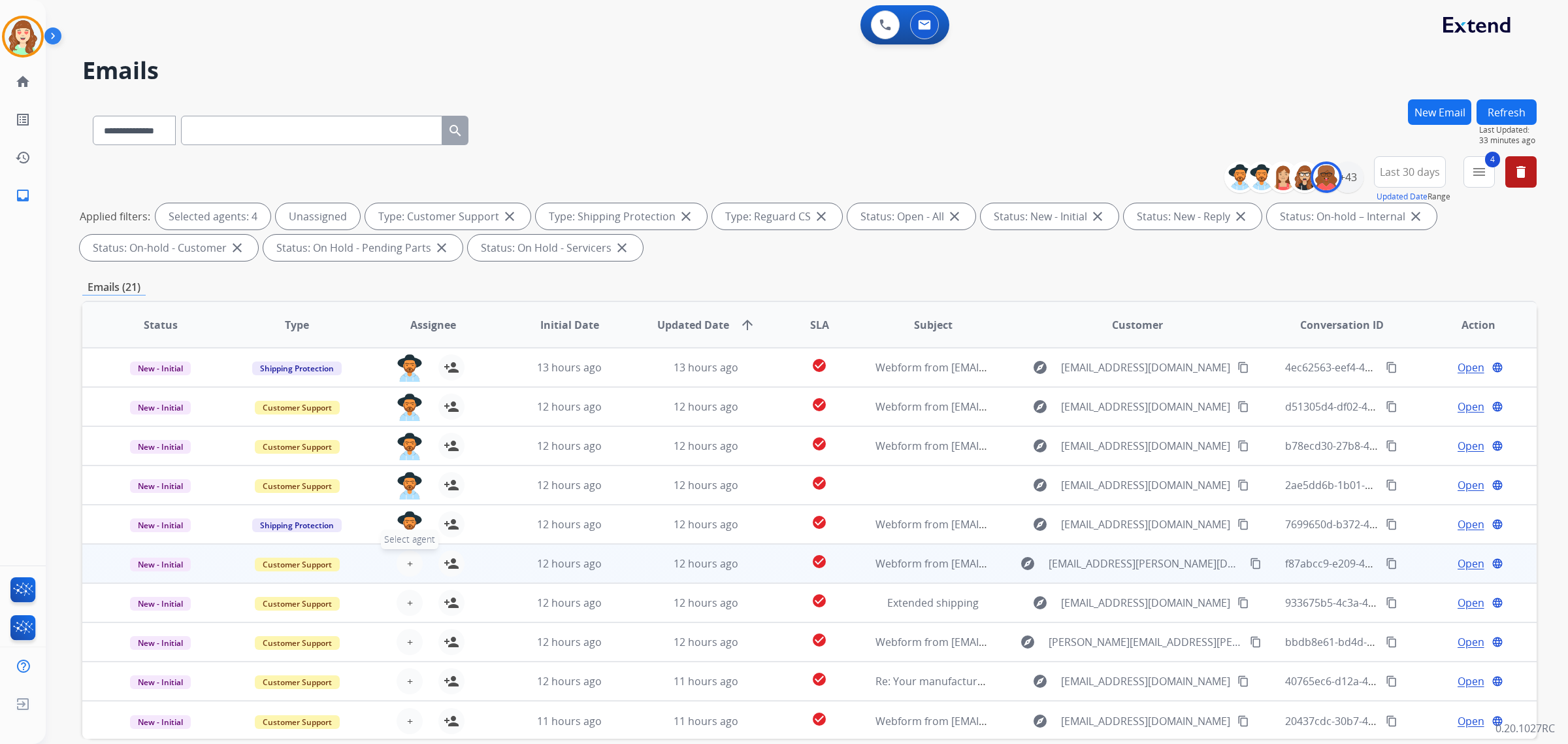
click at [412, 559] on button "+ Select agent" at bounding box center [410, 563] width 26 height 26
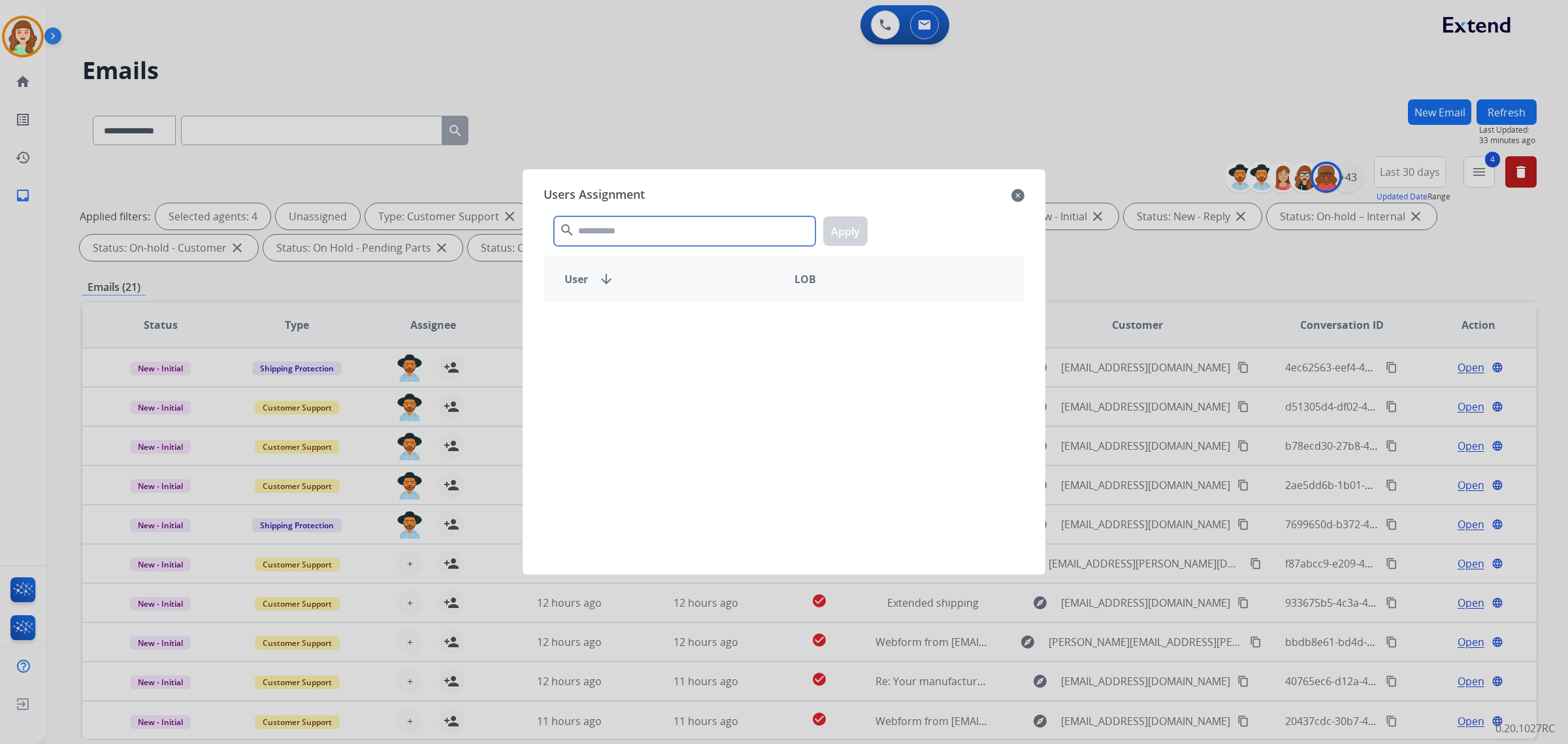
click at [619, 232] on input "text" at bounding box center [684, 231] width 262 height 30
type input "****"
click at [726, 366] on div "[PERSON_NAME]" at bounding box center [664, 370] width 240 height 31
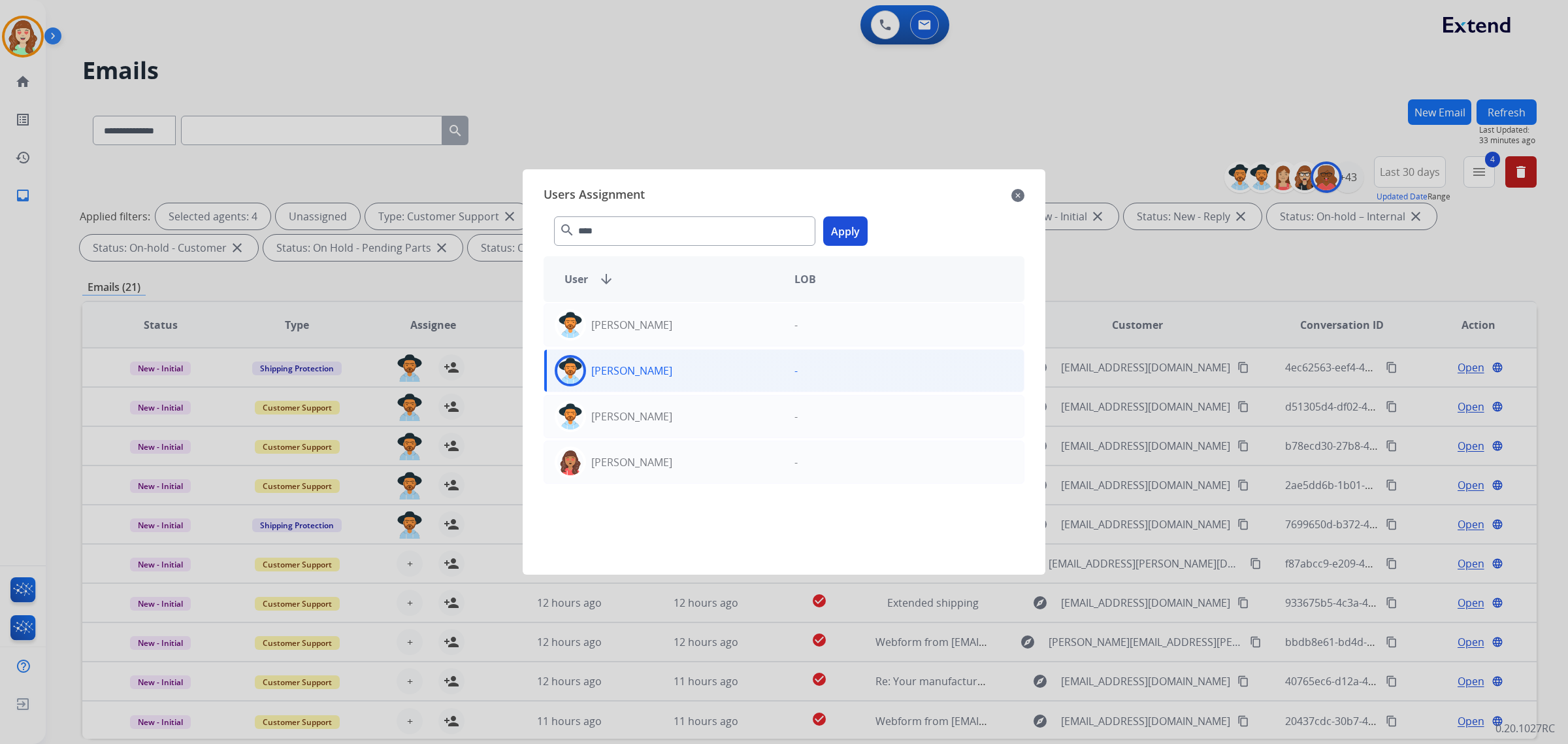
click at [833, 237] on button "Apply" at bounding box center [845, 231] width 44 height 30
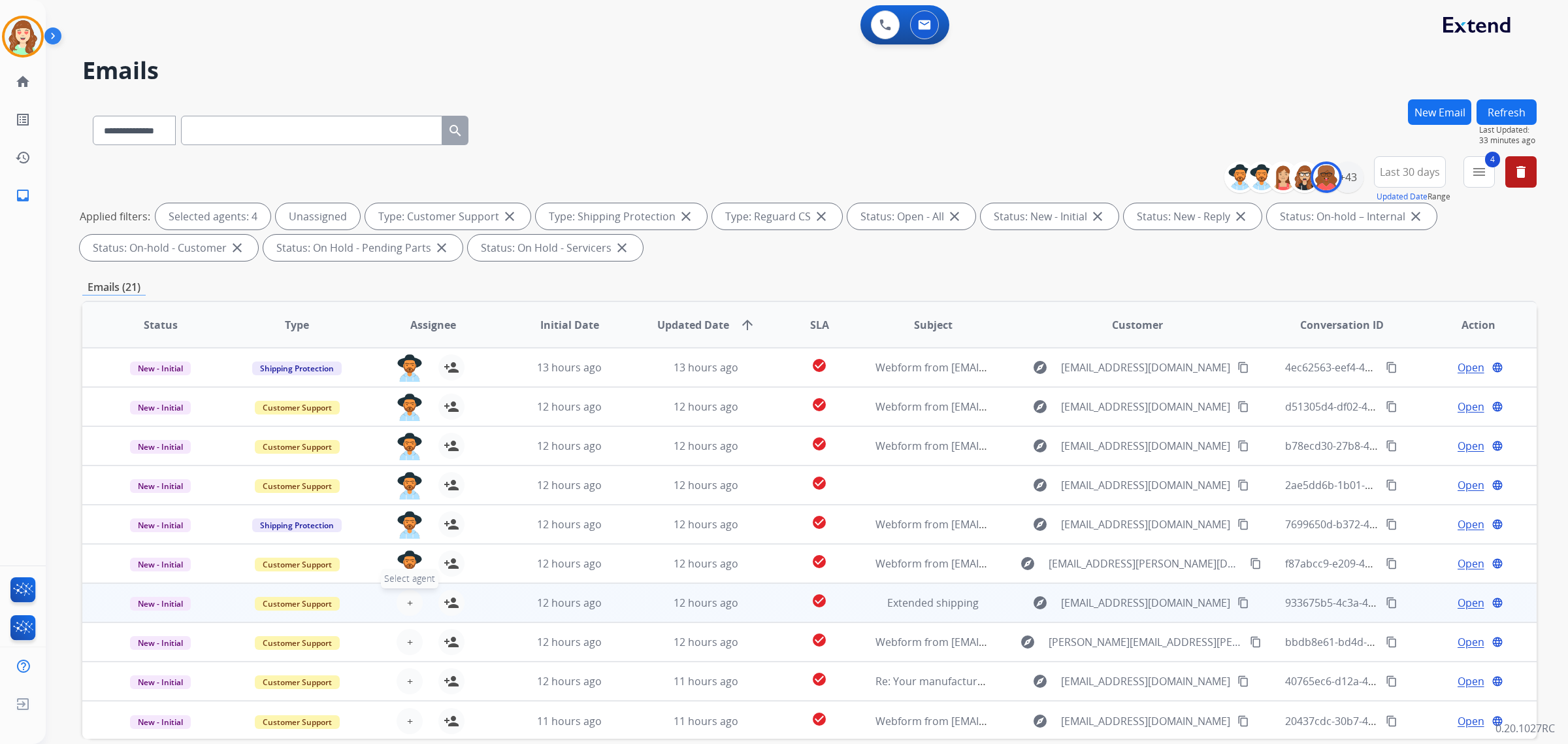
click at [403, 598] on button "+ Select agent" at bounding box center [410, 602] width 26 height 26
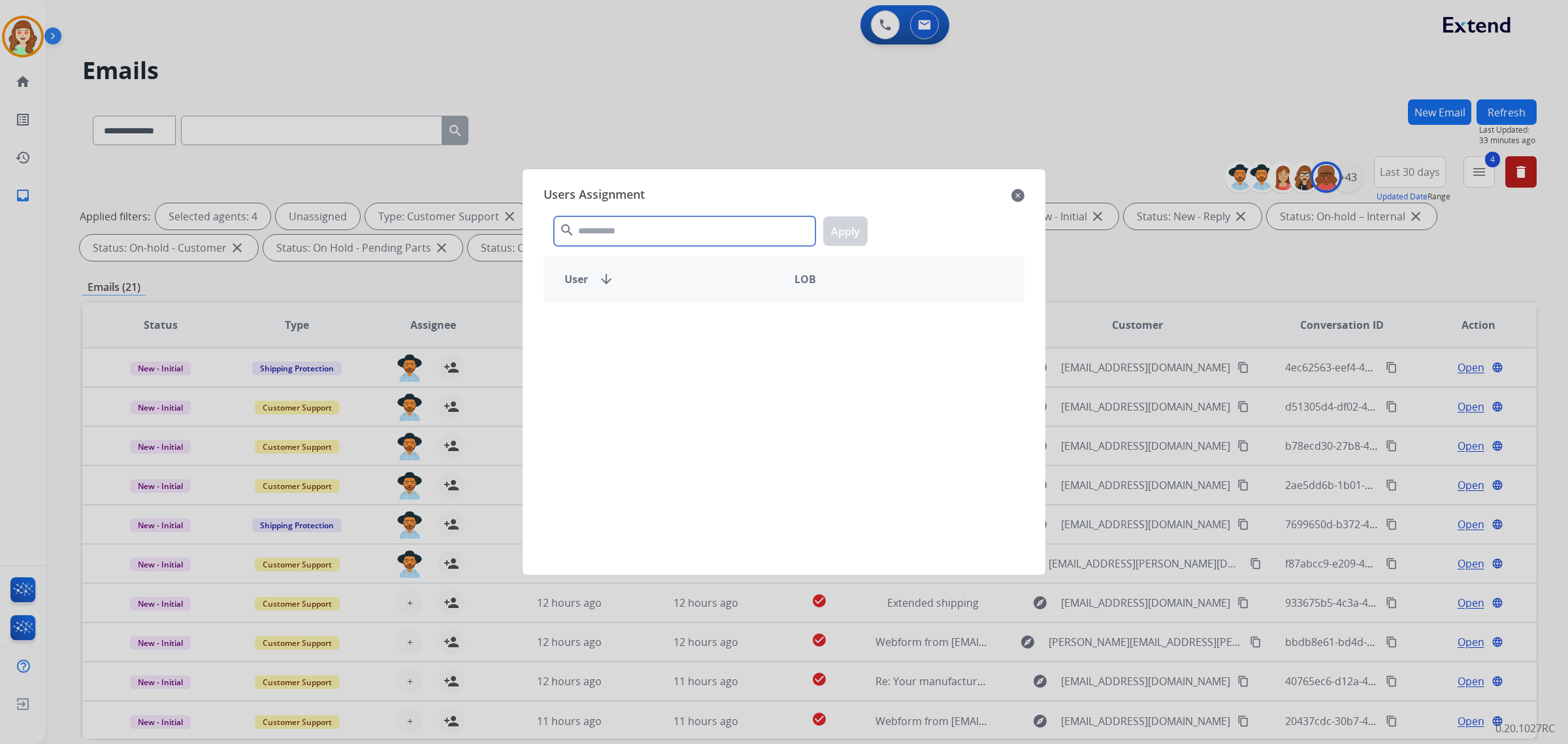
click at [643, 230] on input "text" at bounding box center [684, 231] width 262 height 30
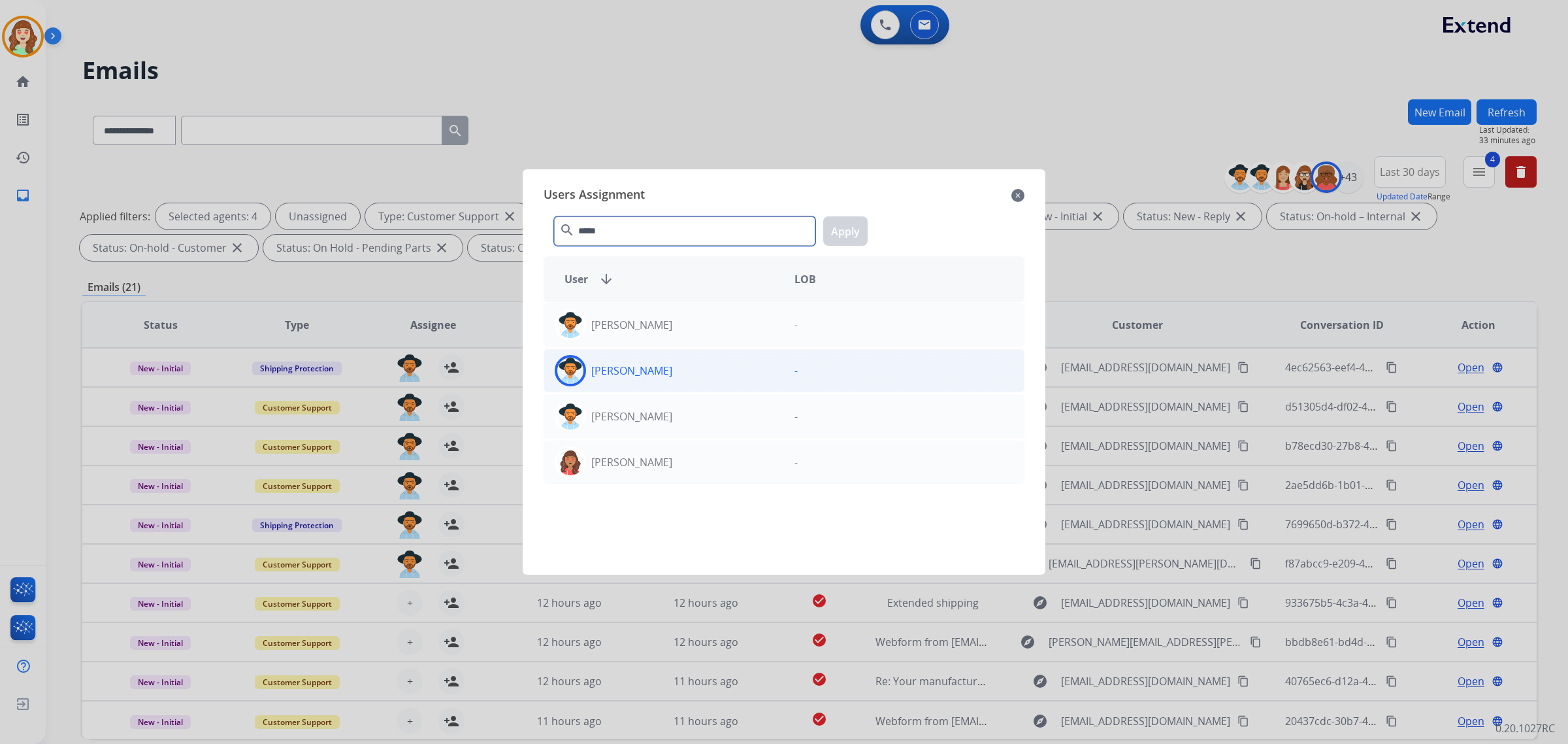
type input "*****"
drag, startPoint x: 638, startPoint y: 376, endPoint x: 809, endPoint y: 253, distance: 210.6
click at [641, 376] on p "[PERSON_NAME]" at bounding box center [631, 370] width 81 height 15
click at [840, 238] on button "Apply" at bounding box center [845, 231] width 44 height 30
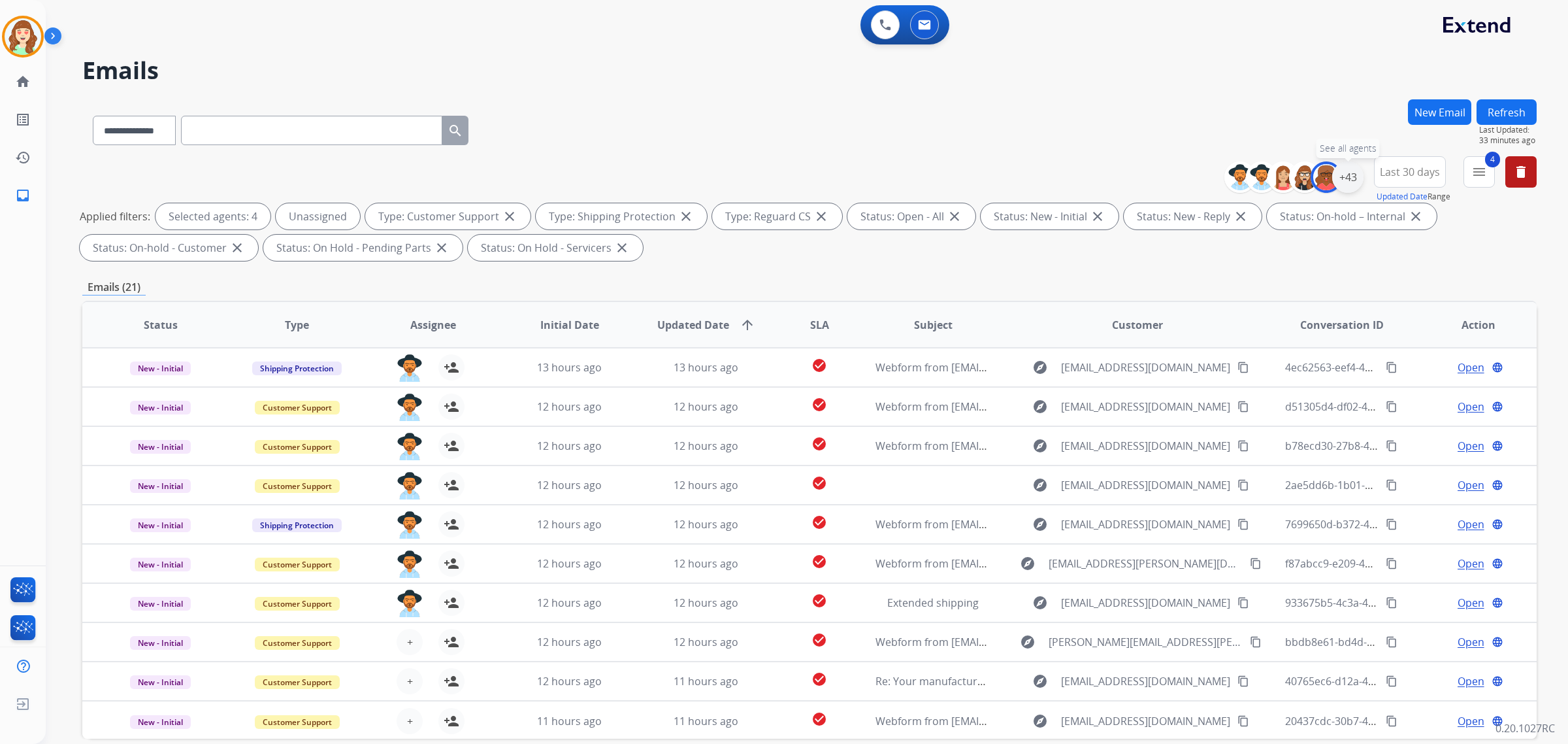
drag, startPoint x: 1343, startPoint y: 175, endPoint x: 1330, endPoint y: 175, distance: 13.0
click at [1340, 175] on div "+43" at bounding box center [1347, 176] width 31 height 31
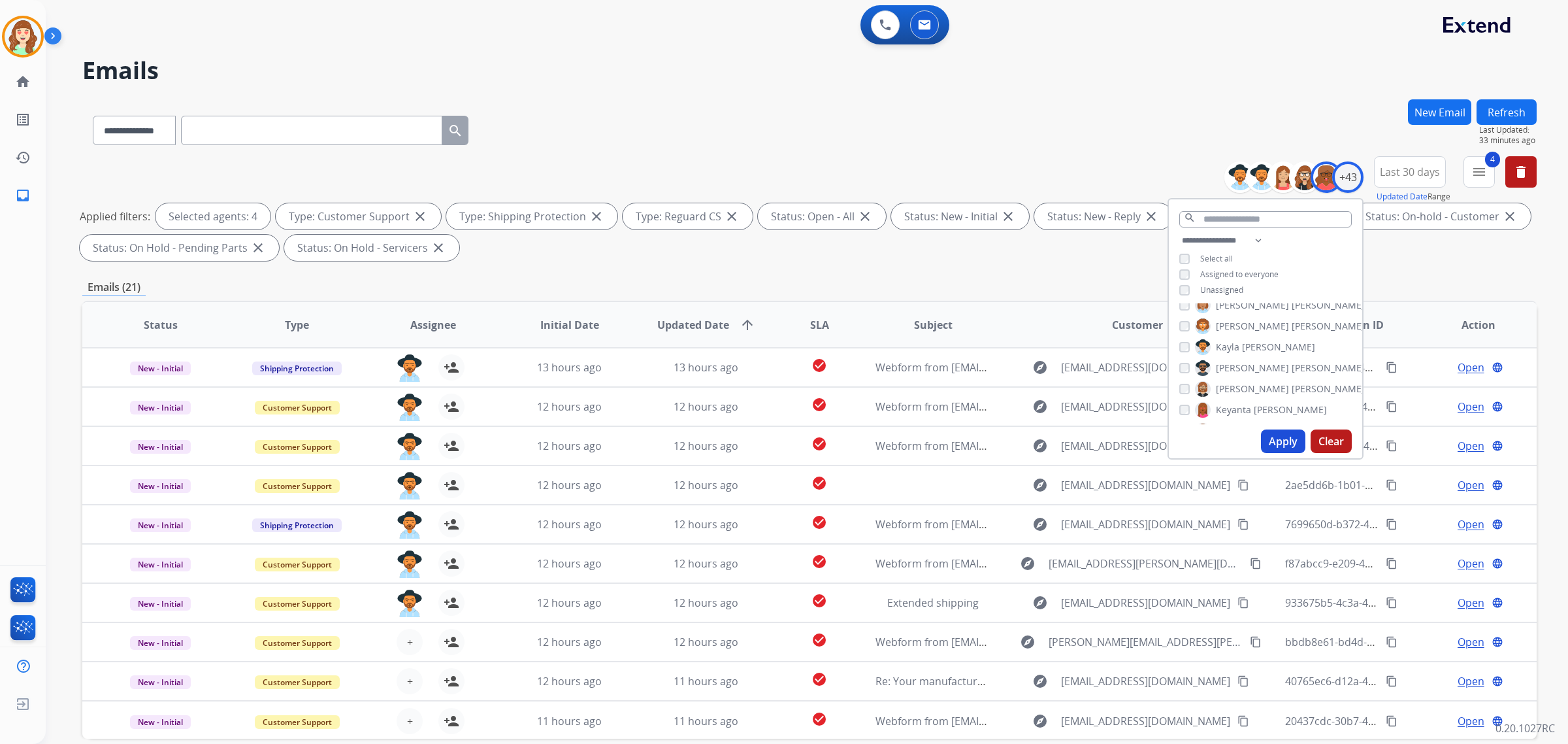
drag, startPoint x: 1278, startPoint y: 436, endPoint x: 1272, endPoint y: 425, distance: 12.5
click at [1281, 436] on button "Apply" at bounding box center [1282, 440] width 44 height 23
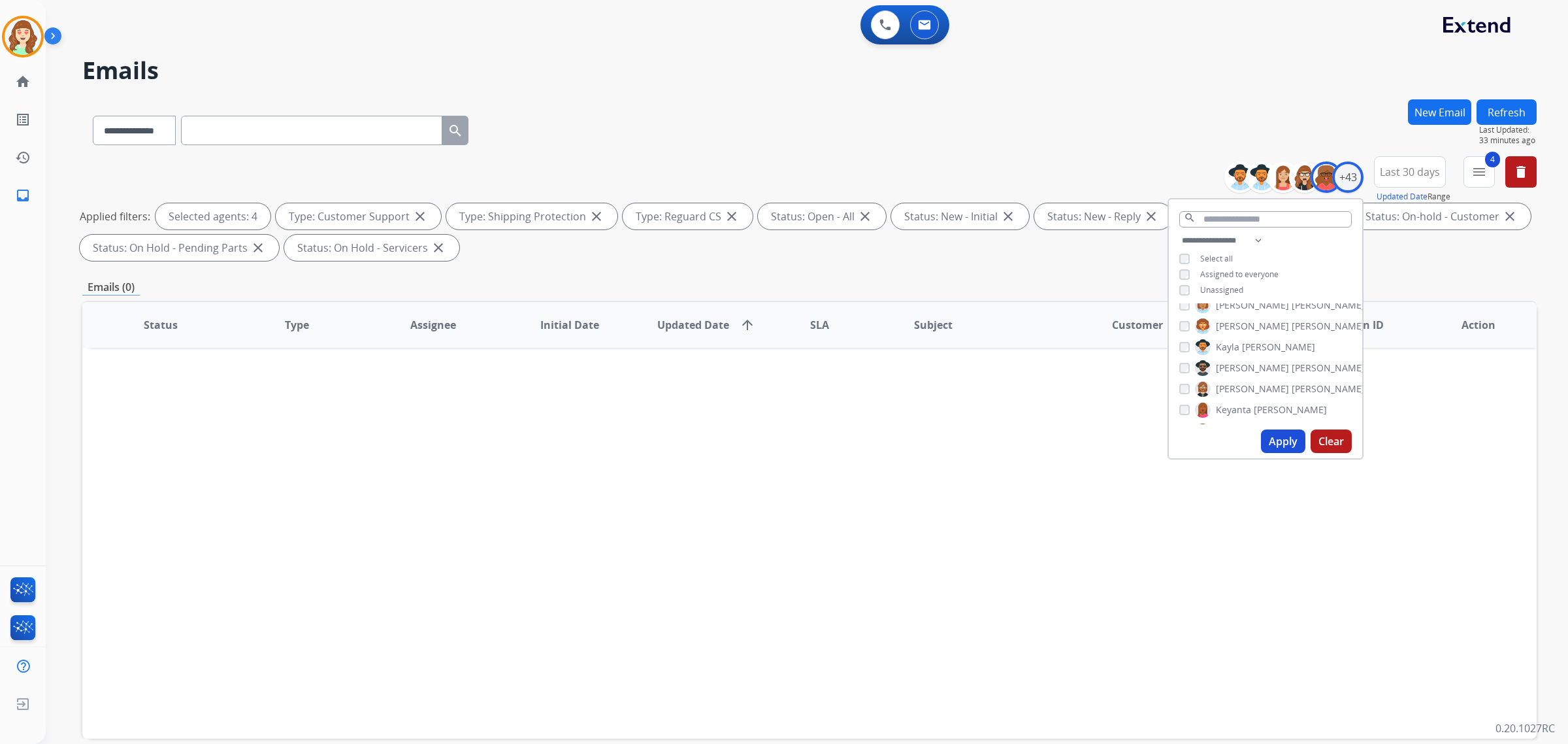
click at [1285, 442] on button "Apply" at bounding box center [1282, 440] width 44 height 23
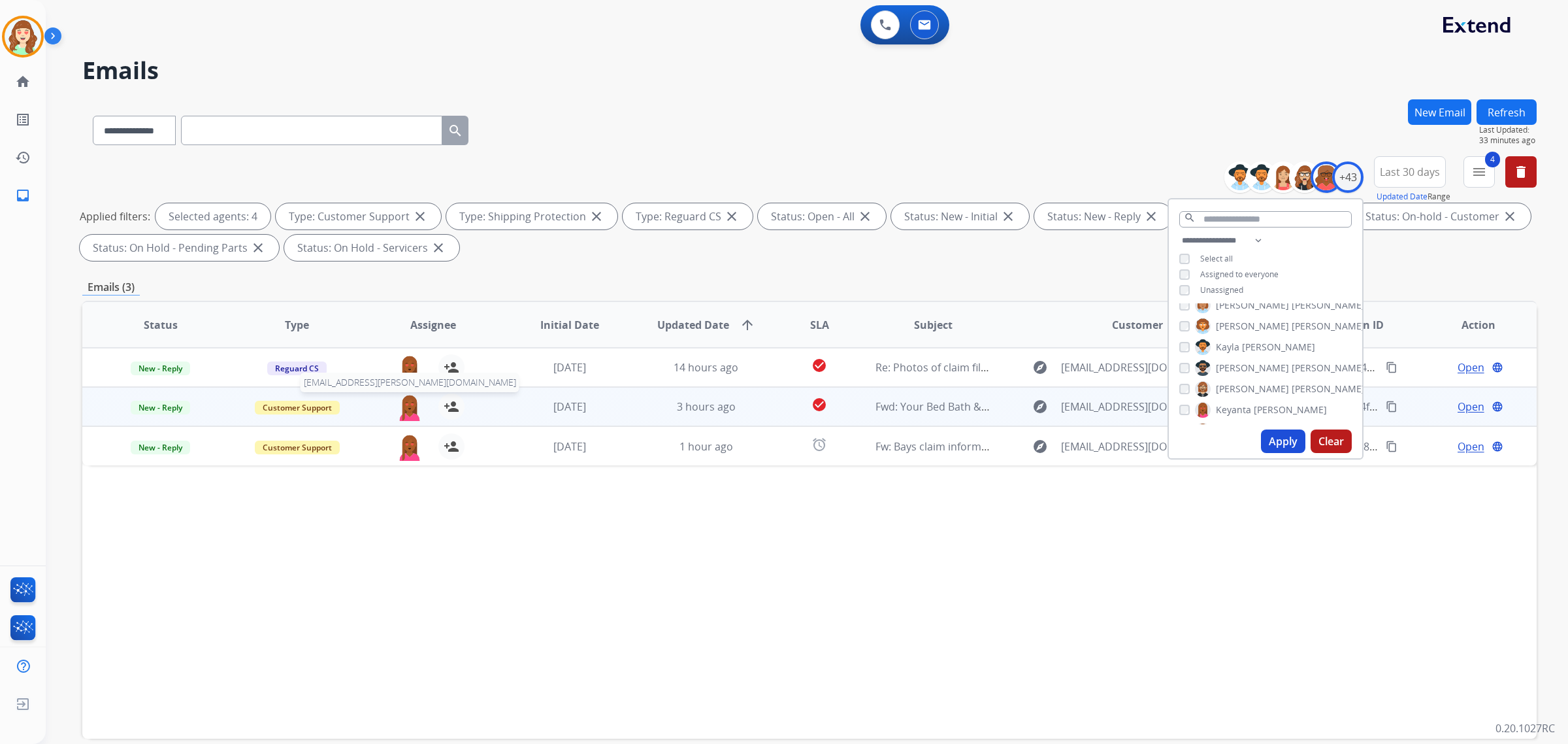
scroll to position [62, 0]
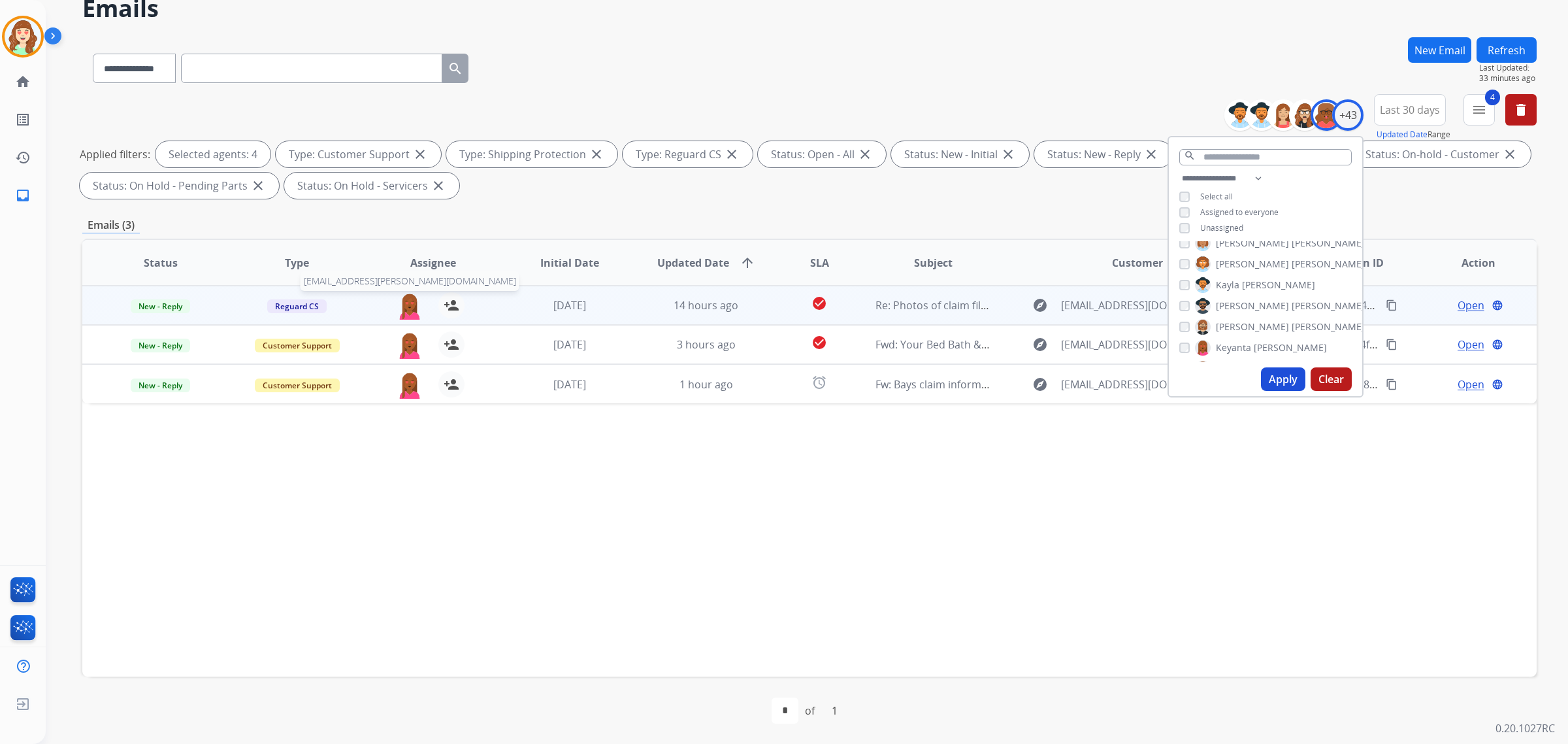
click at [402, 300] on img at bounding box center [410, 306] width 26 height 27
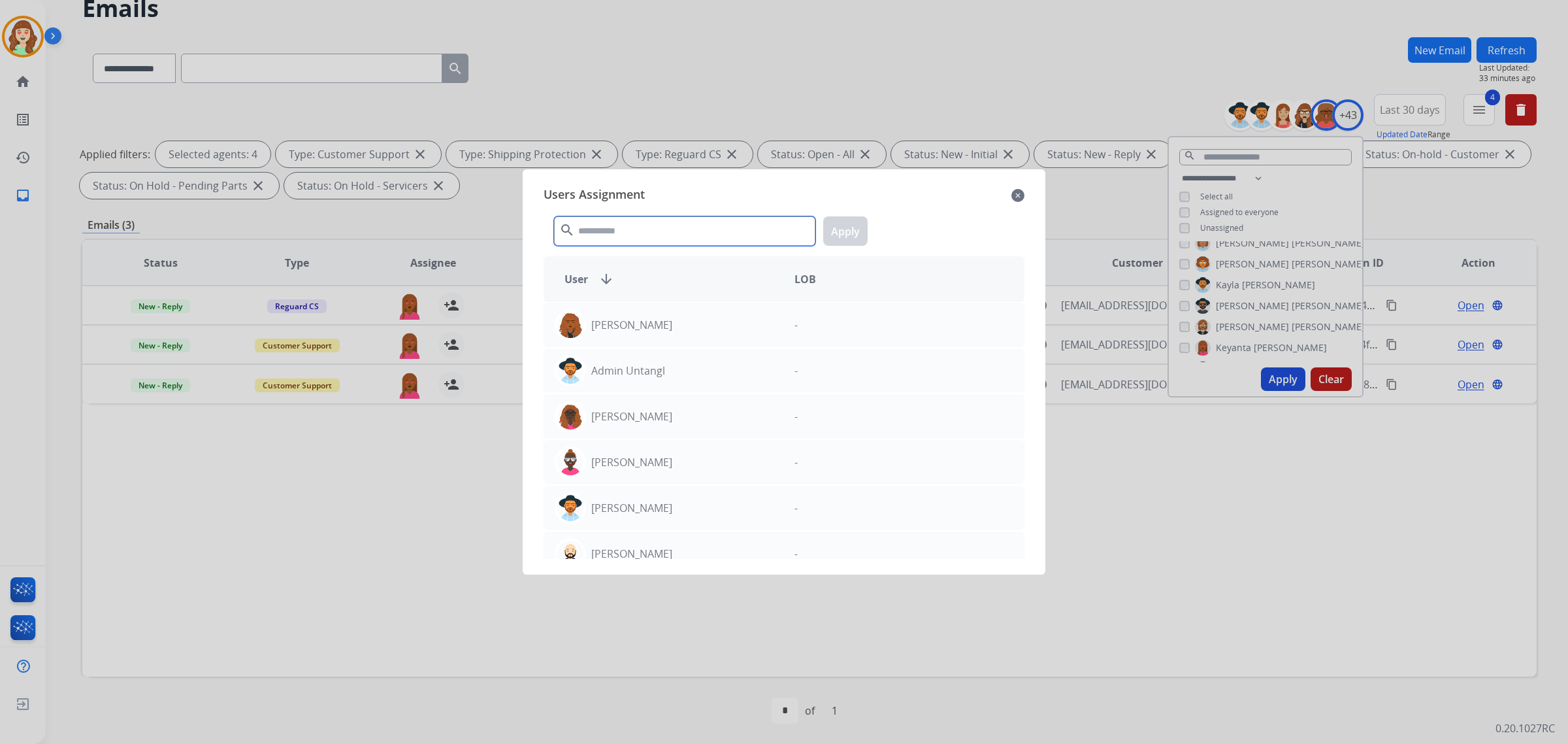
click at [671, 224] on input "text" at bounding box center [684, 231] width 262 height 30
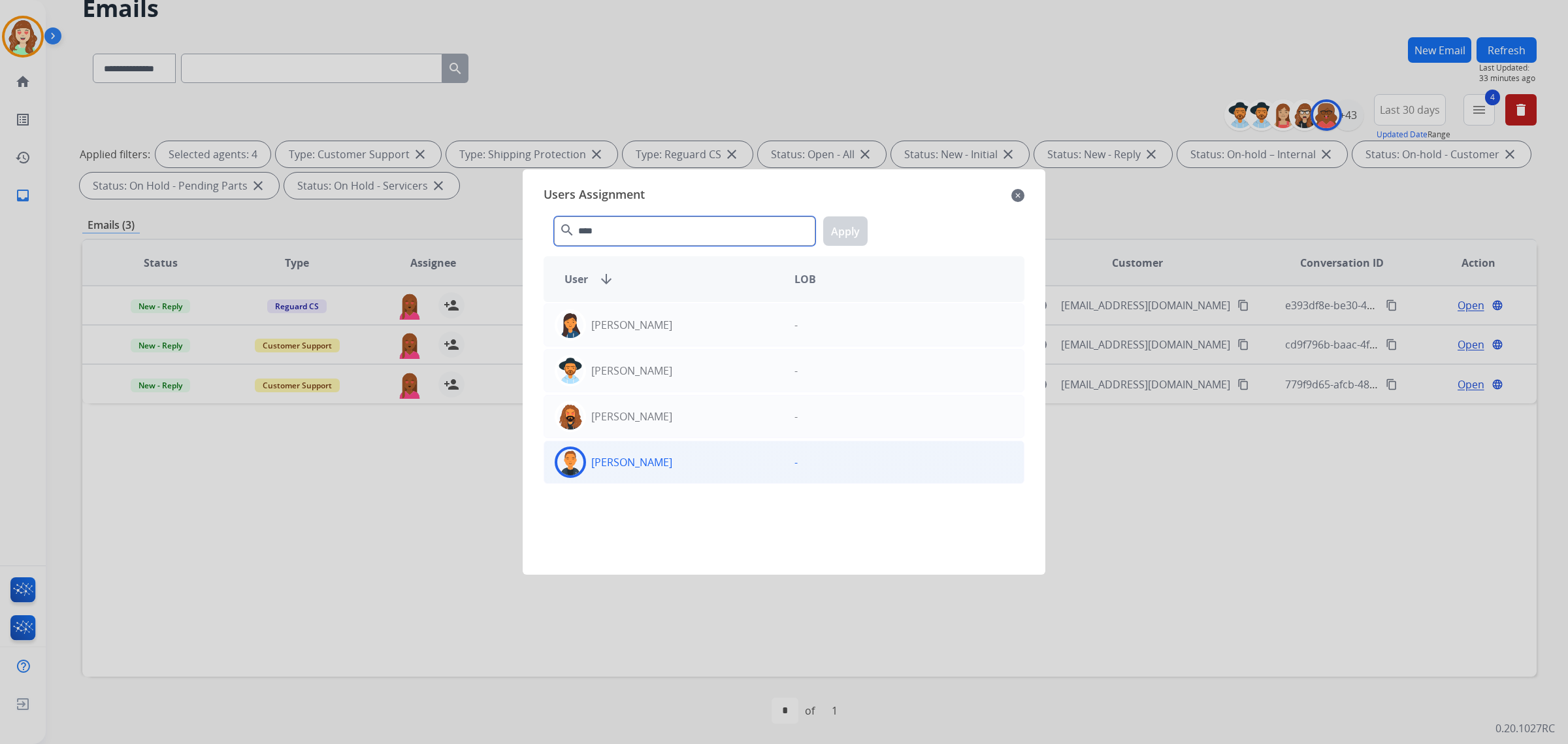
type input "****"
click at [697, 467] on div "[PERSON_NAME]" at bounding box center [664, 461] width 240 height 31
click at [840, 227] on button "Apply" at bounding box center [845, 231] width 44 height 30
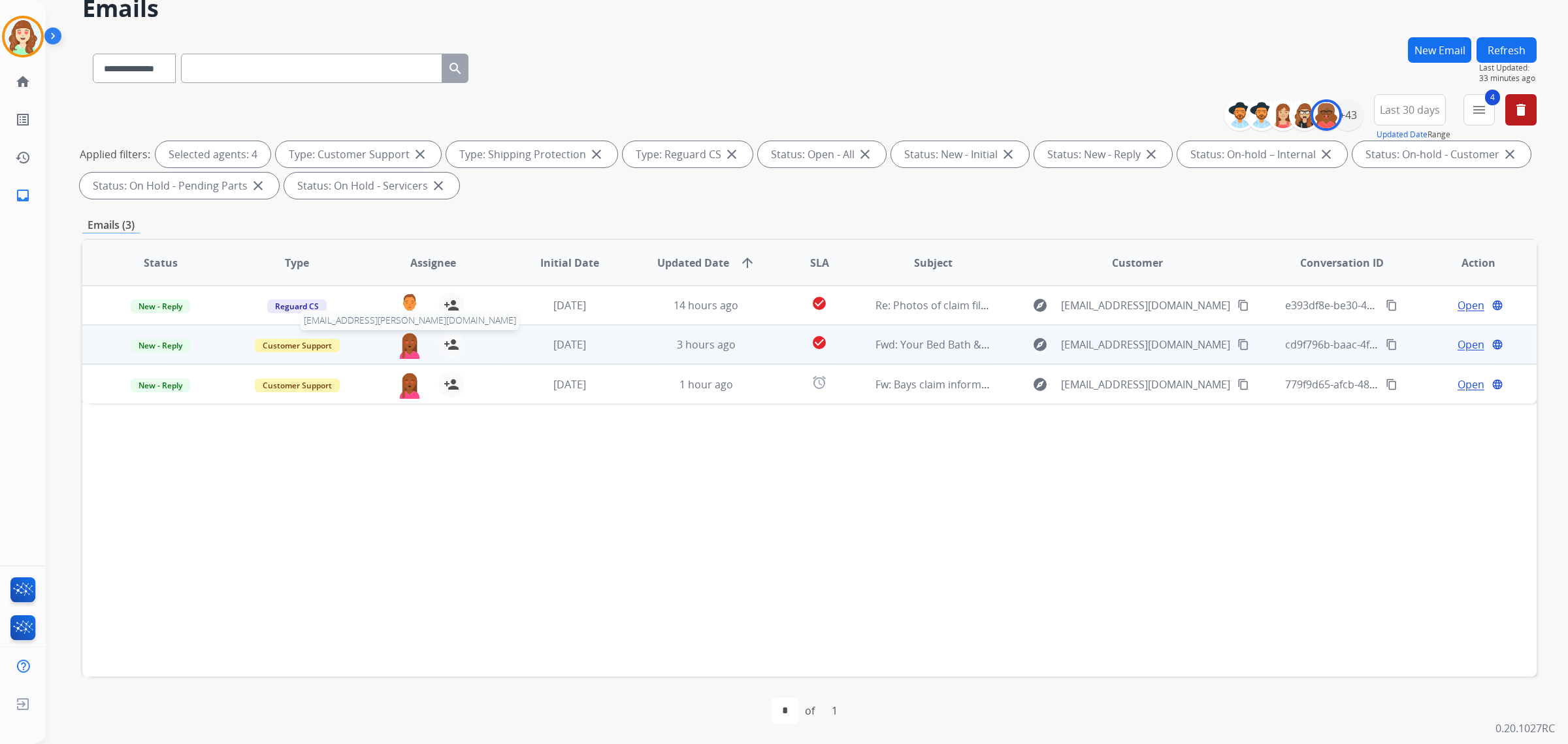
click at [402, 349] on img at bounding box center [410, 345] width 26 height 27
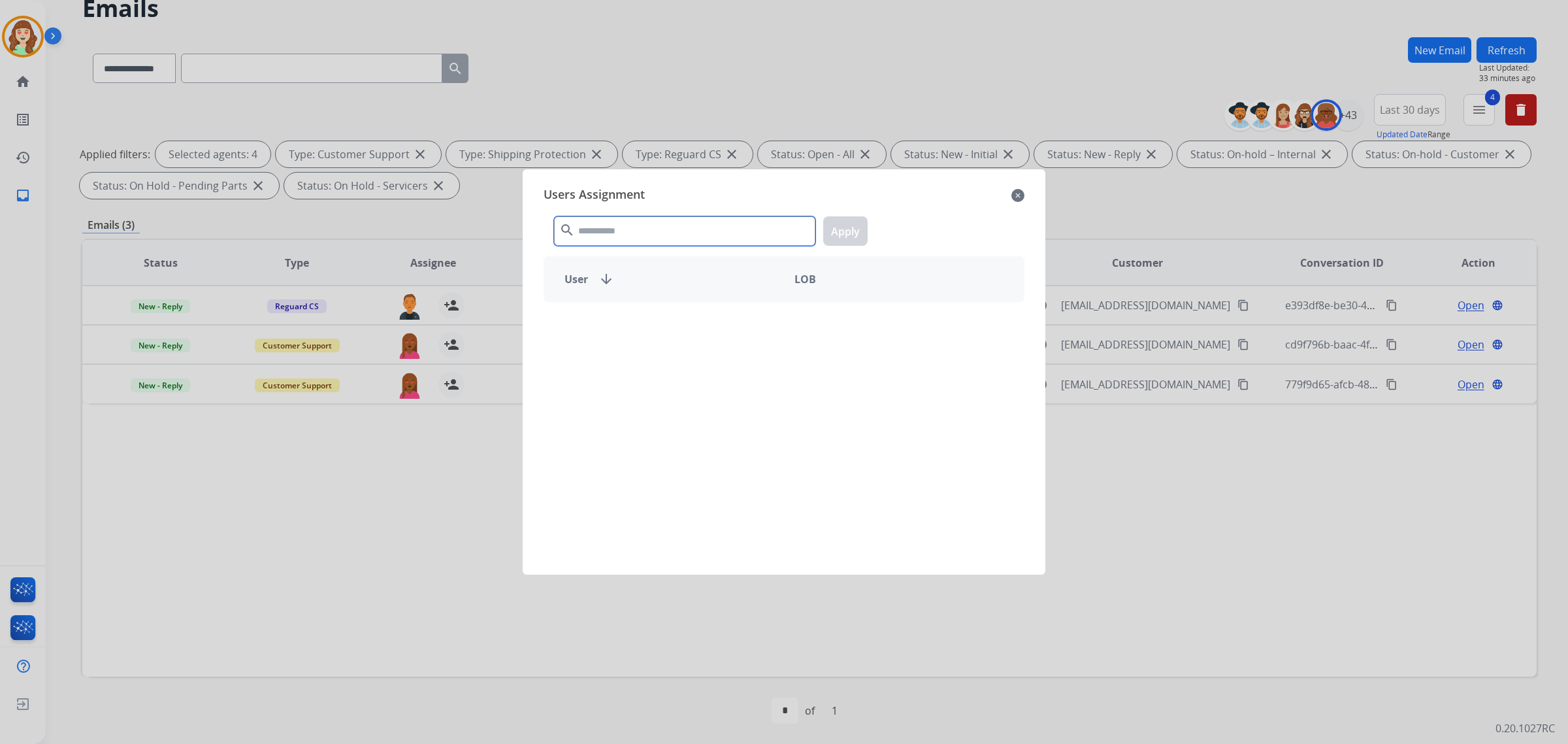
click at [625, 233] on input "text" at bounding box center [684, 231] width 262 height 30
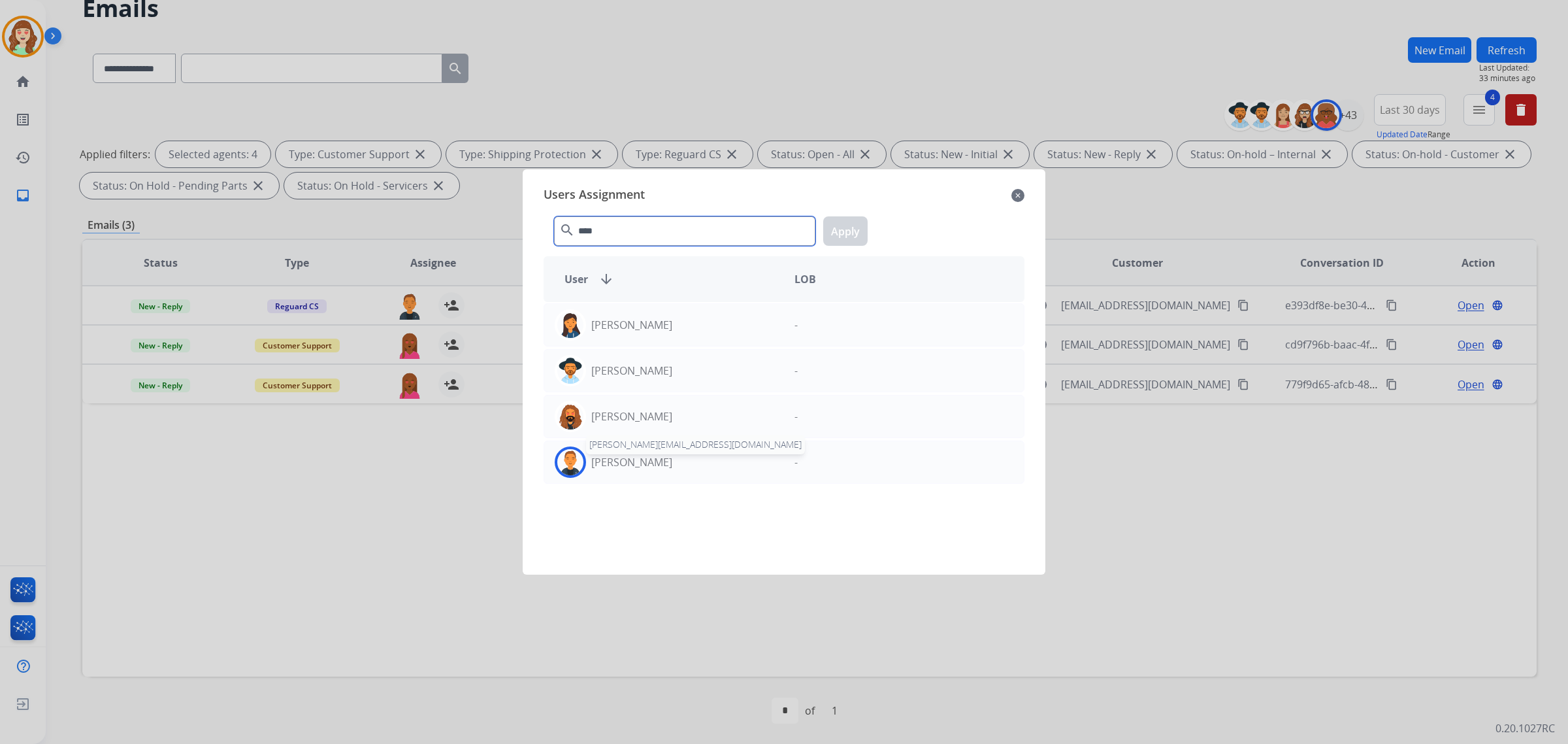
type input "****"
click at [633, 475] on div "[PERSON_NAME] [PERSON_NAME][EMAIL_ADDRESS][DOMAIN_NAME]" at bounding box center [664, 461] width 240 height 31
click at [837, 230] on button "Apply" at bounding box center [845, 231] width 44 height 30
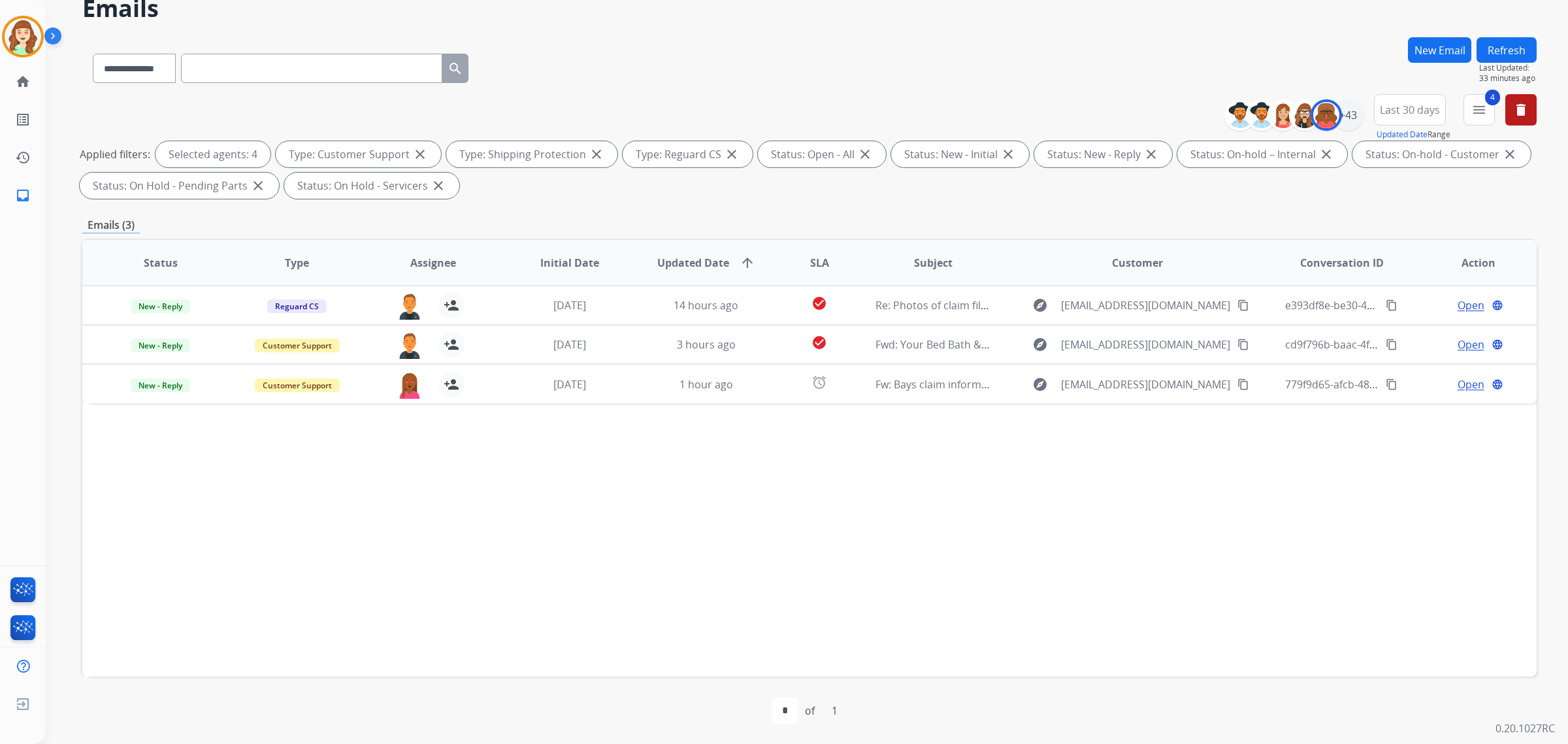
click at [407, 394] on img at bounding box center [410, 385] width 26 height 27
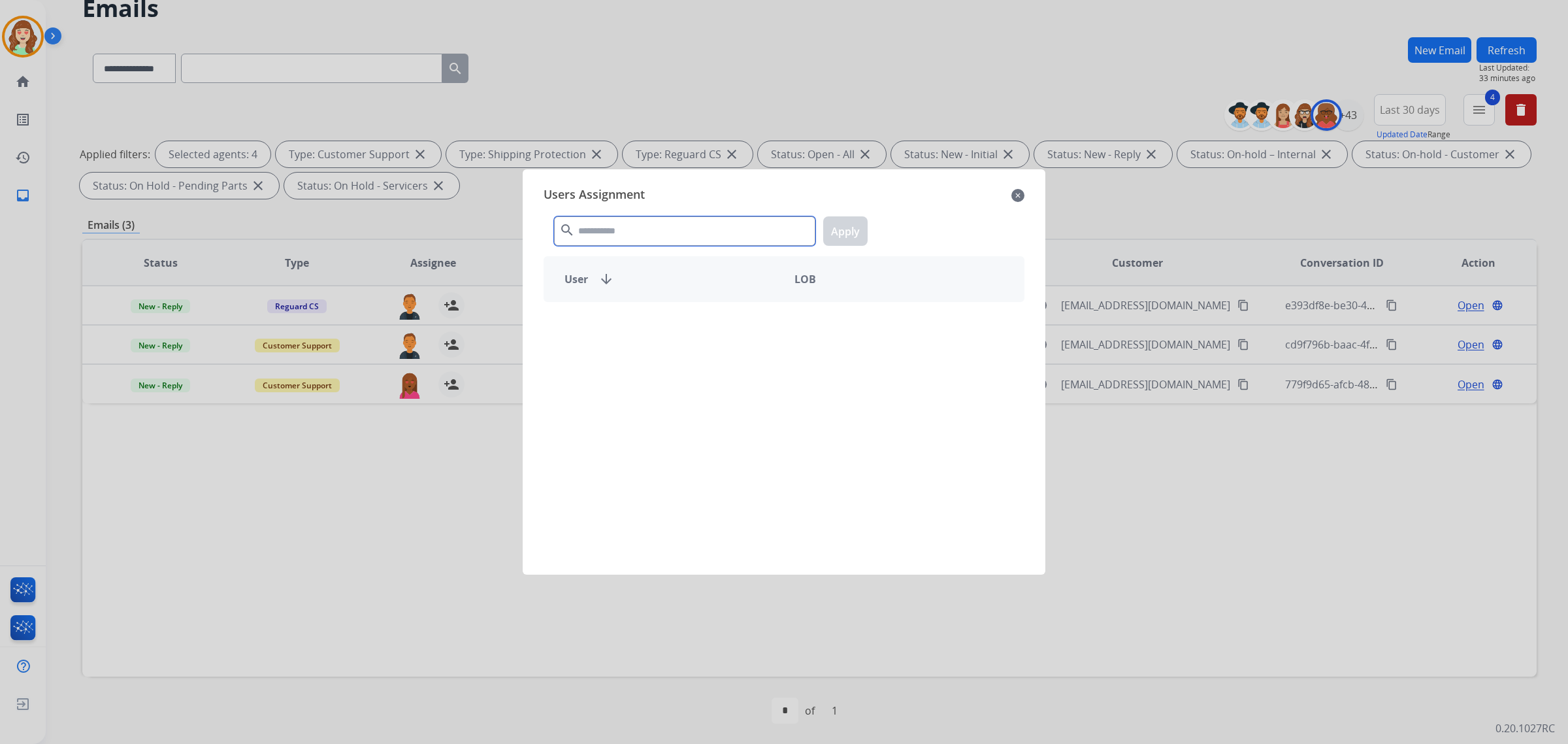
click at [615, 234] on input "text" at bounding box center [684, 231] width 262 height 30
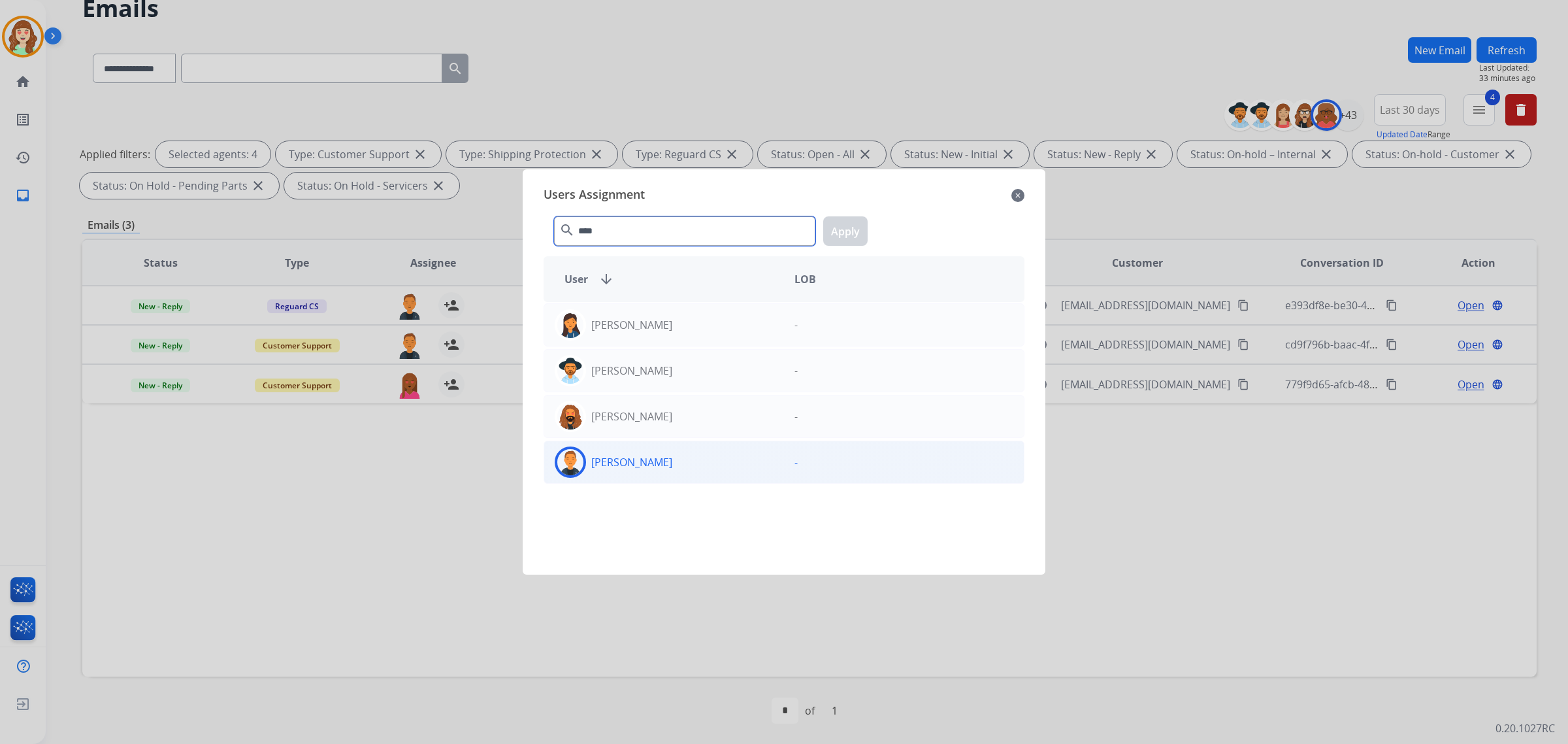
type input "****"
click at [680, 469] on div "[PERSON_NAME]" at bounding box center [664, 461] width 240 height 31
click at [847, 234] on button "Apply" at bounding box center [845, 231] width 44 height 30
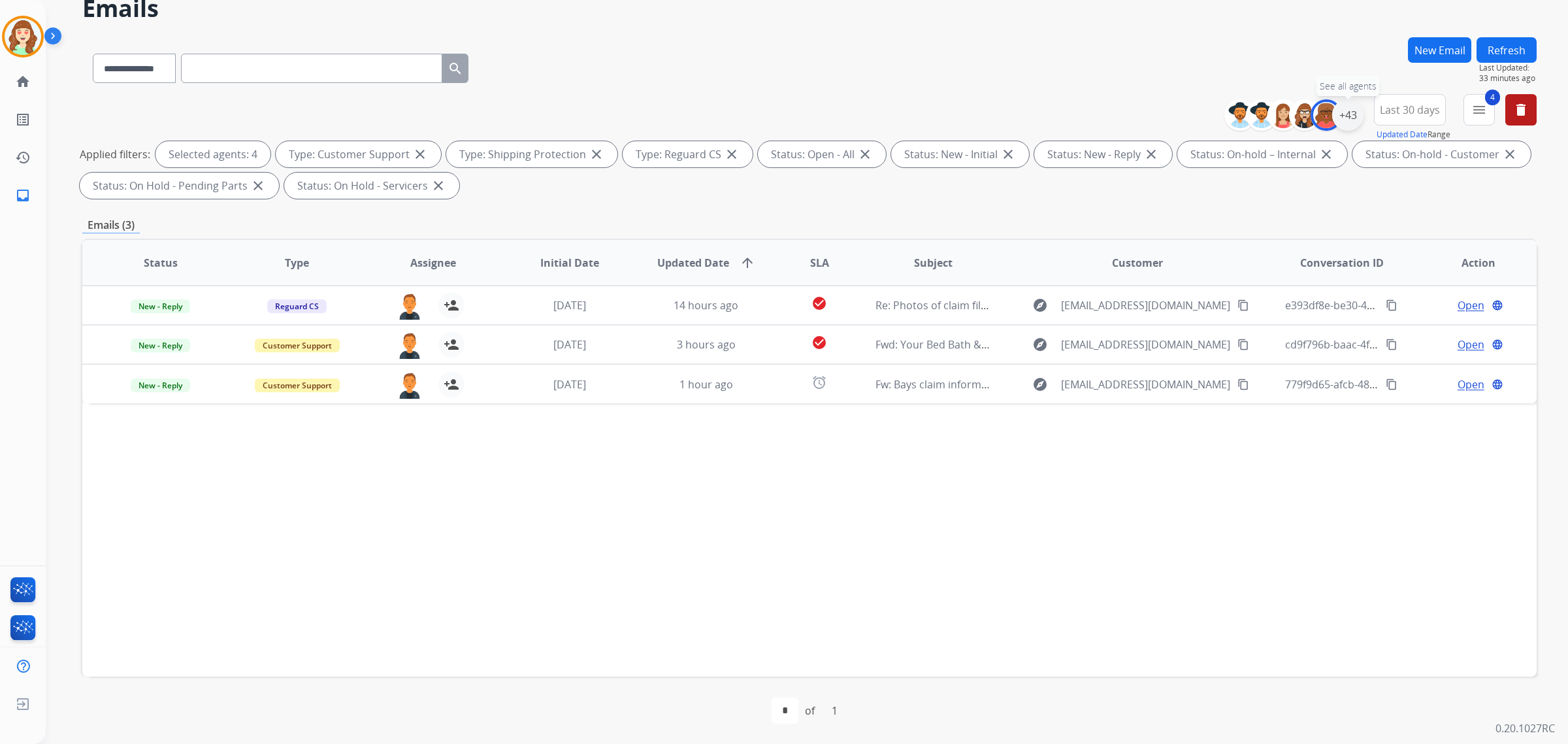
click at [1344, 111] on div "+43" at bounding box center [1347, 114] width 31 height 31
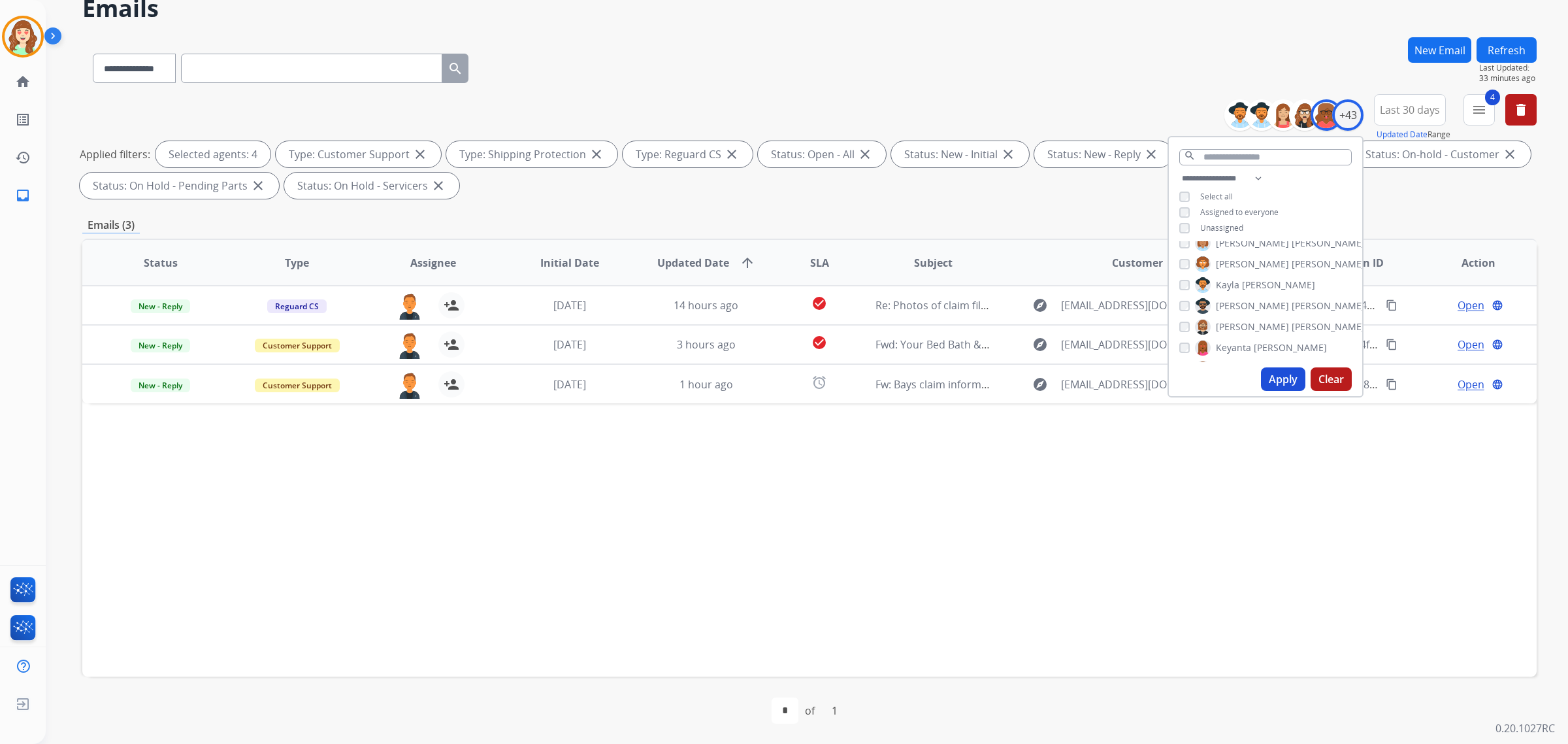
click at [1186, 340] on div "[PERSON_NAME]" at bounding box center [1252, 347] width 147 height 15
drag, startPoint x: 1287, startPoint y: 380, endPoint x: 1285, endPoint y: 373, distance: 7.3
click at [1285, 380] on button "Apply" at bounding box center [1282, 378] width 44 height 23
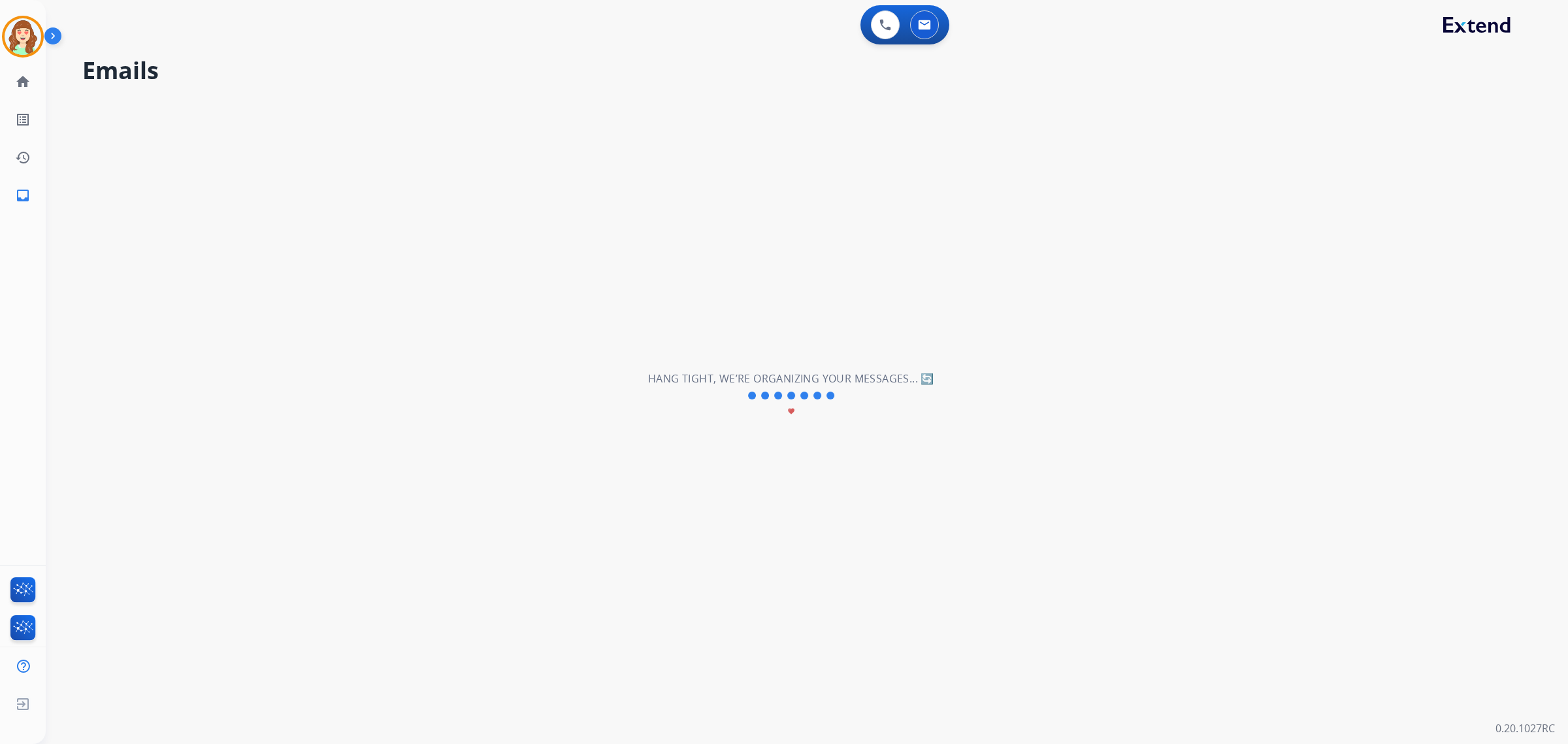
scroll to position [0, 0]
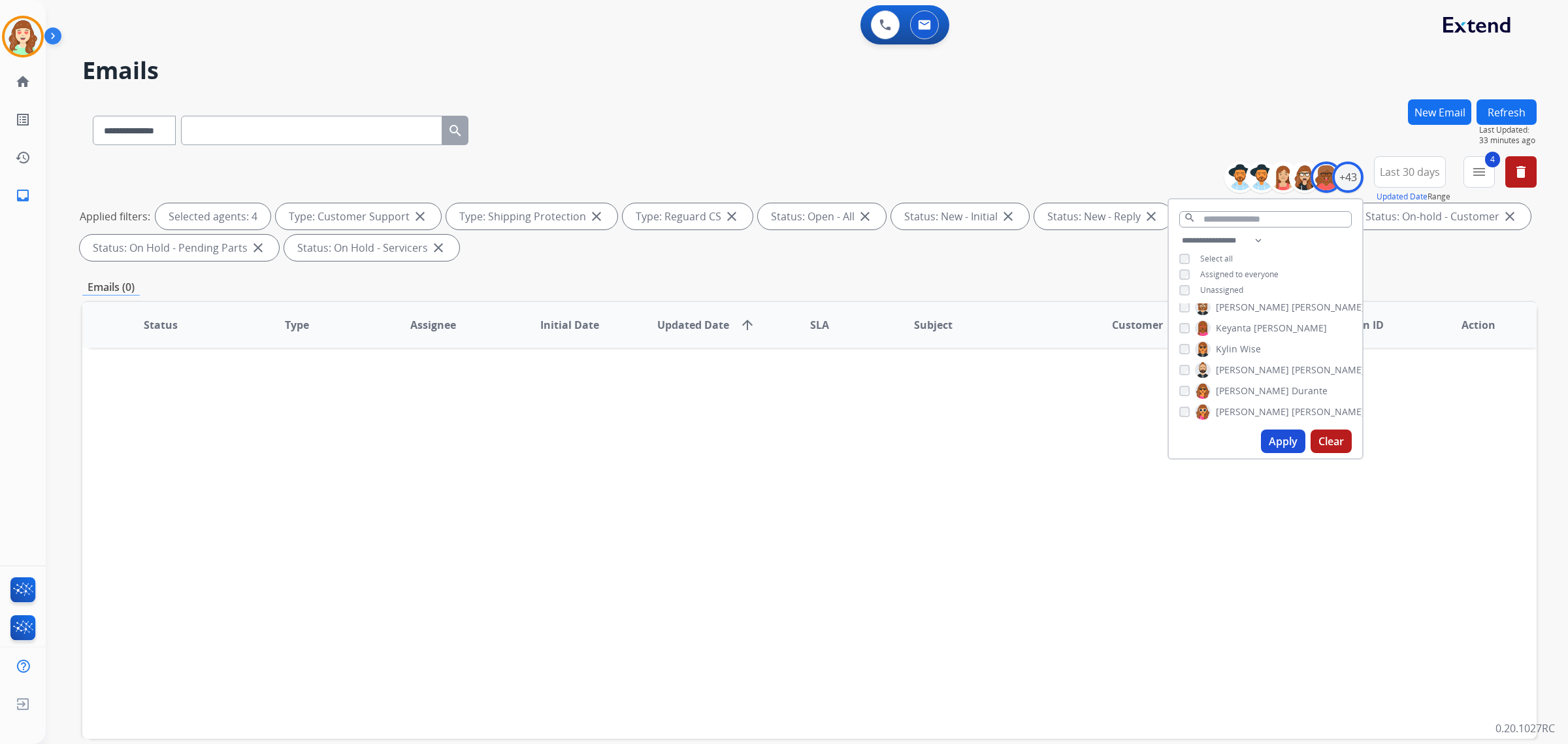
click at [1183, 373] on div "[PERSON_NAME]" at bounding box center [1272, 370] width 185 height 15
click at [1275, 433] on button "Apply" at bounding box center [1282, 440] width 44 height 23
click at [1288, 445] on button "Apply" at bounding box center [1282, 440] width 44 height 23
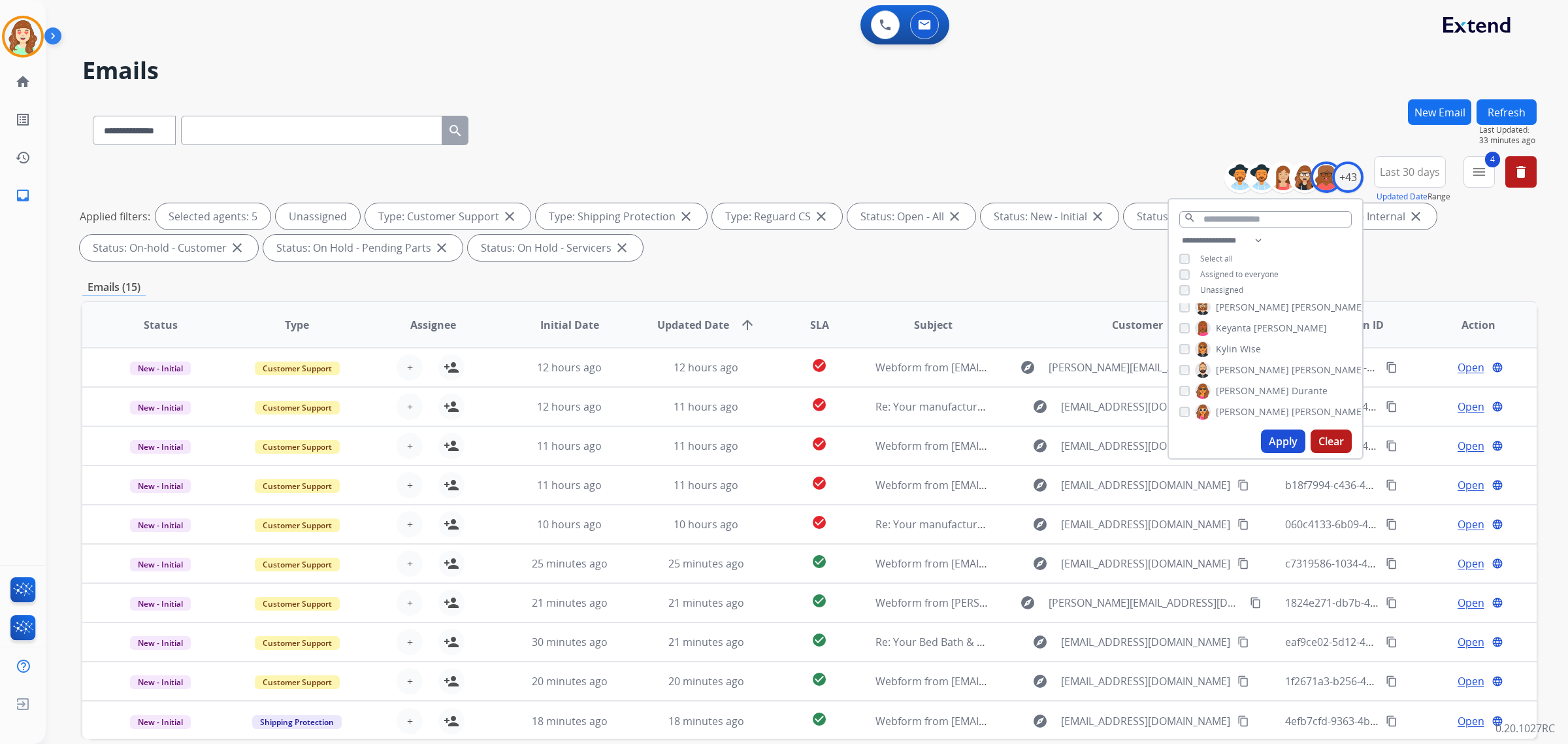
scroll to position [62, 0]
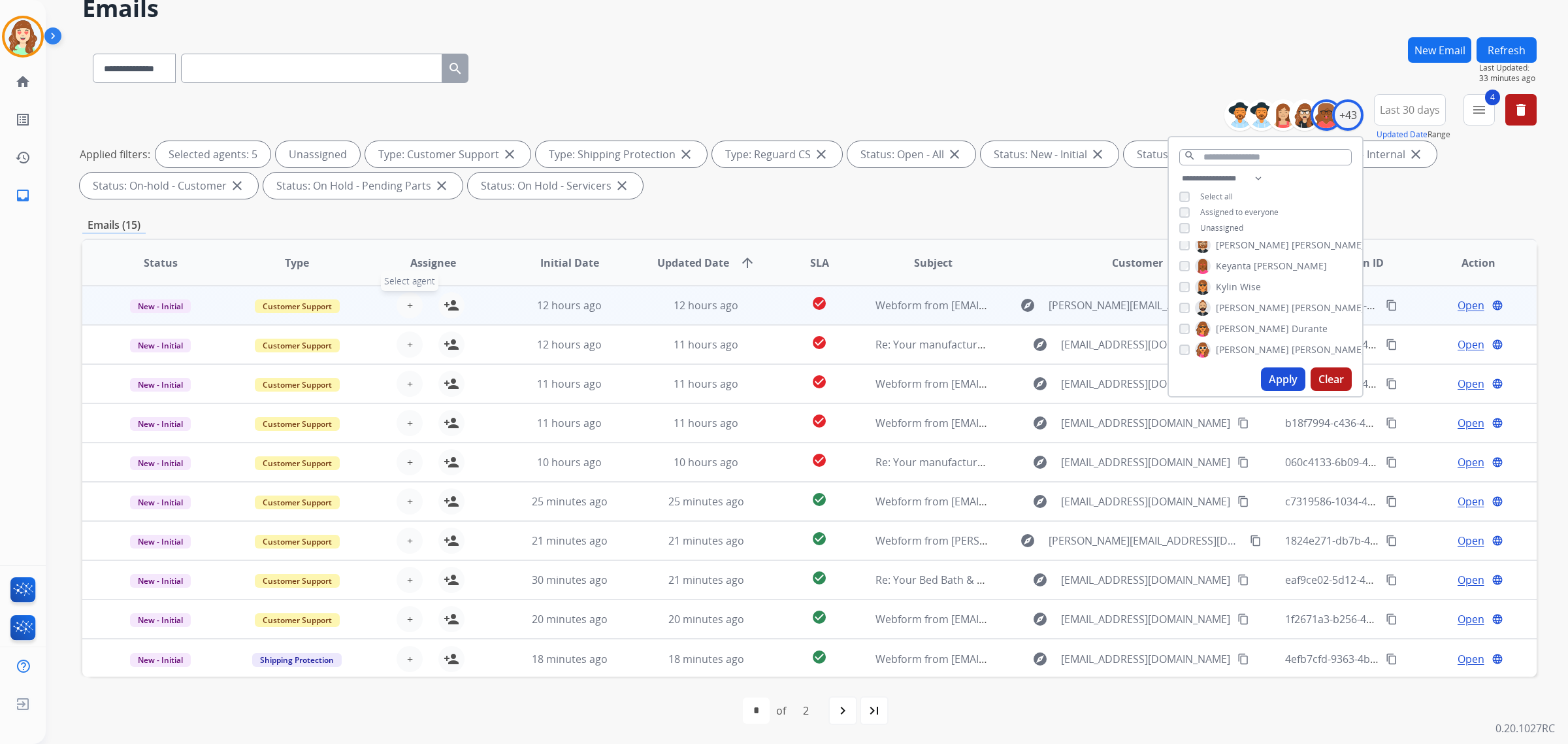
click at [407, 301] on span "+" at bounding box center [410, 304] width 6 height 15
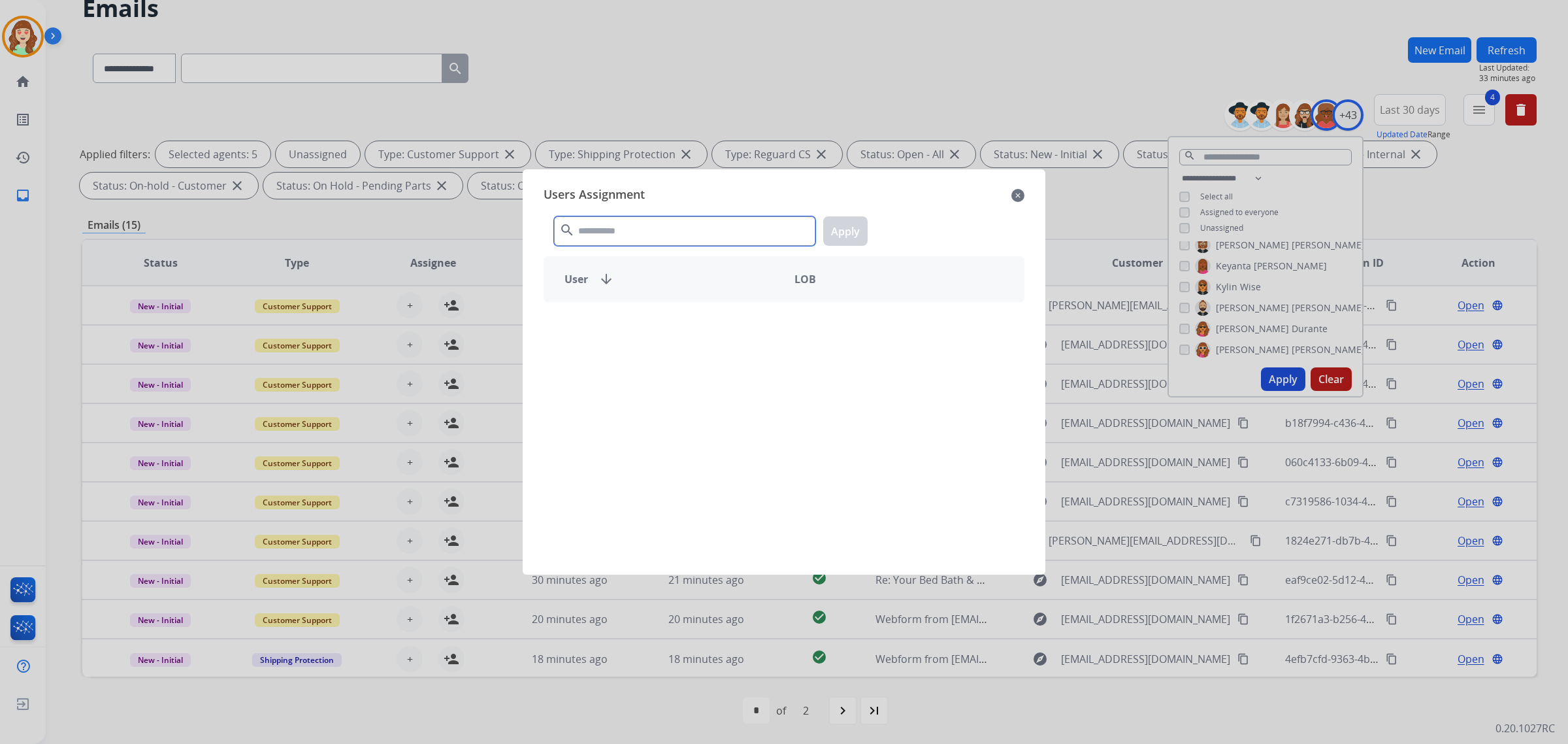
click at [671, 234] on input "text" at bounding box center [684, 231] width 262 height 30
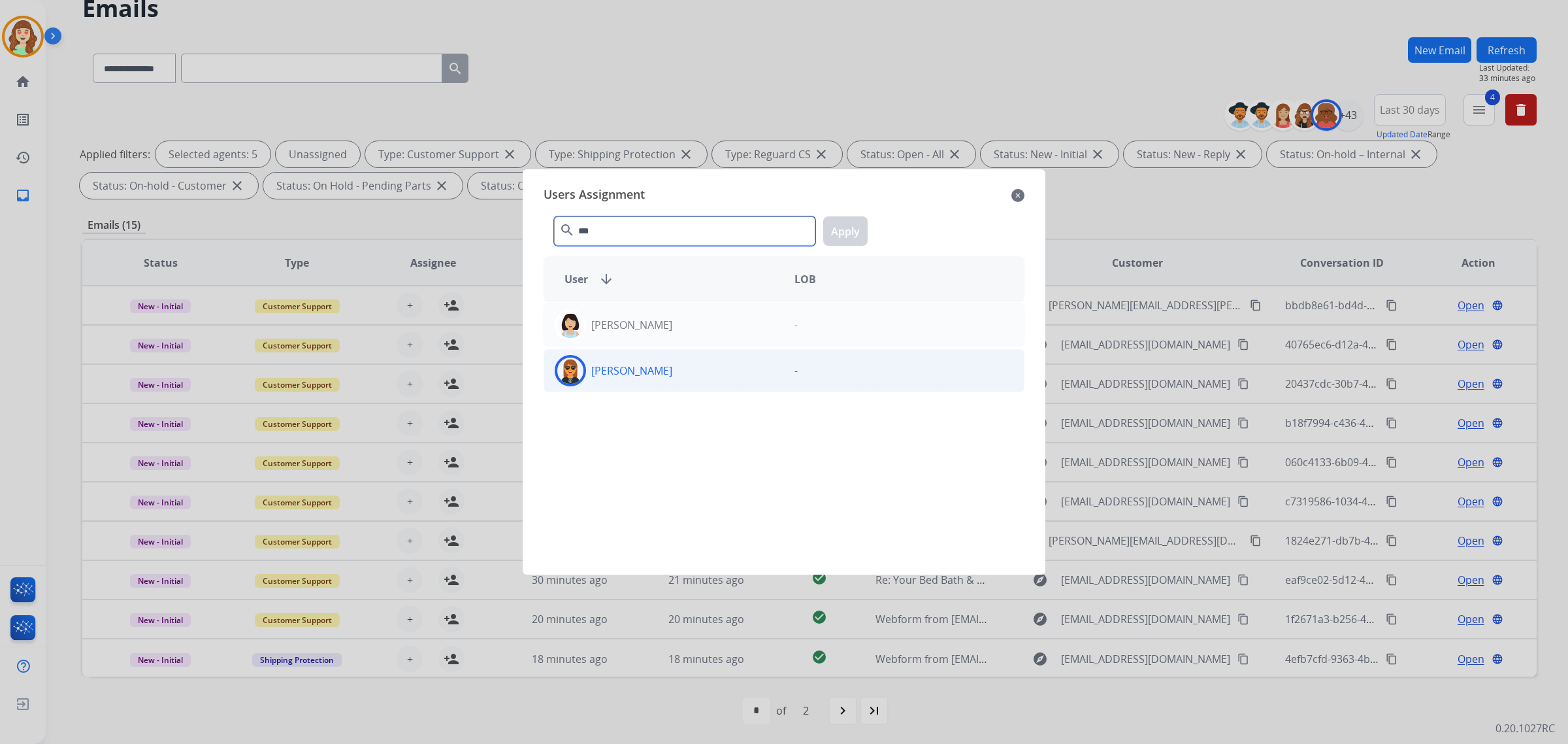
type input "***"
click at [711, 380] on div "[PERSON_NAME]" at bounding box center [664, 370] width 240 height 31
click at [851, 237] on button "Apply" at bounding box center [845, 231] width 44 height 30
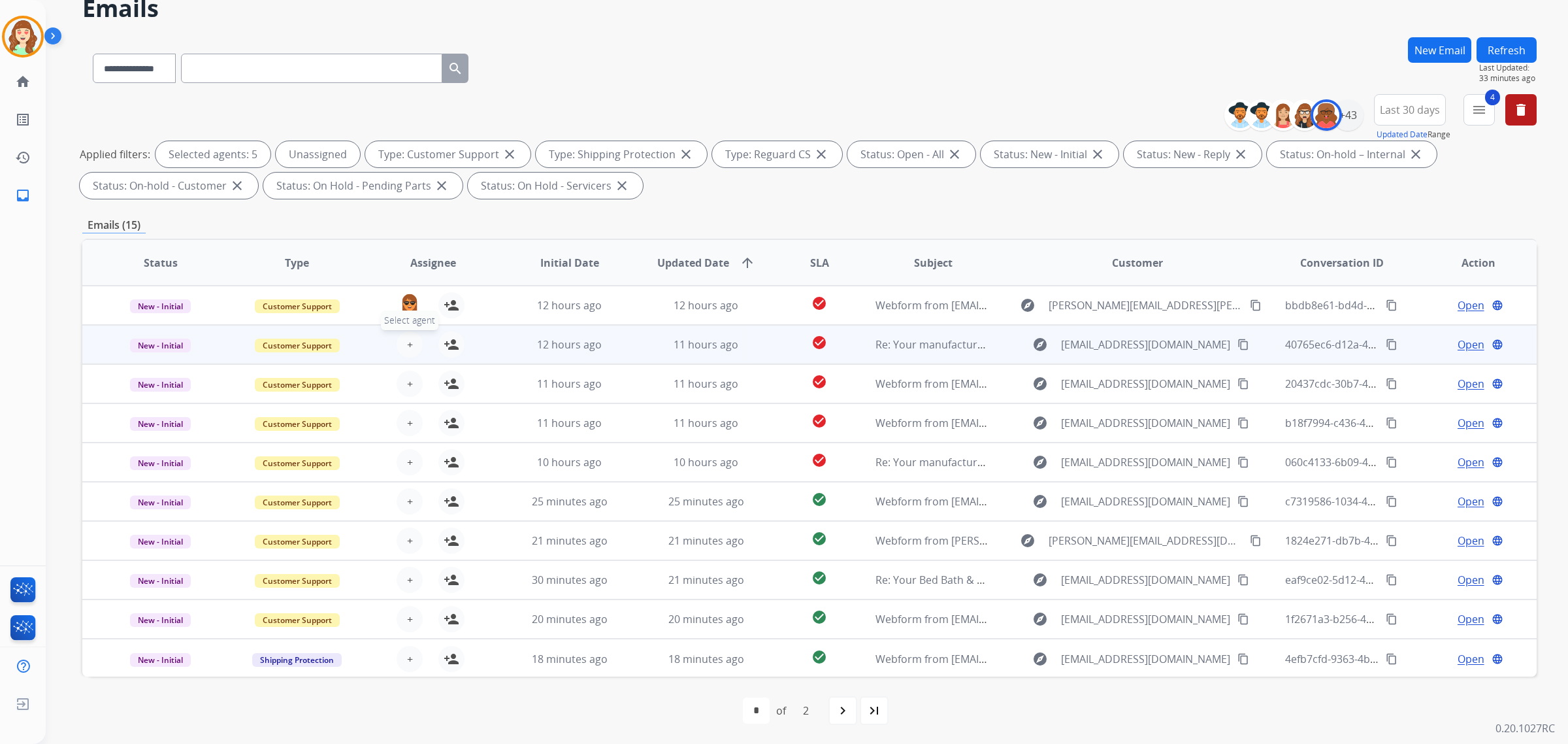
click at [402, 340] on button "+ Select agent" at bounding box center [410, 344] width 26 height 26
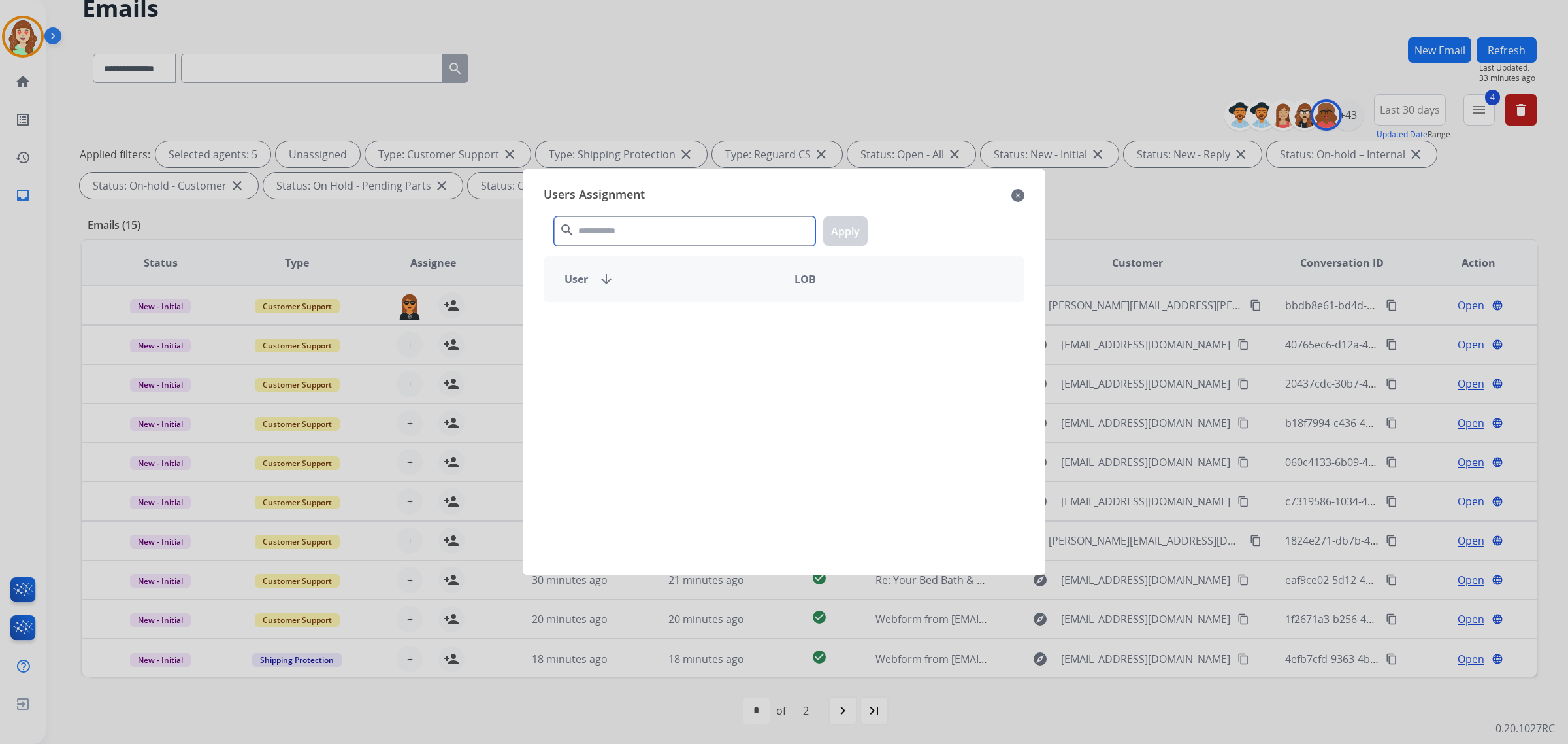
click at [636, 232] on input "text" at bounding box center [684, 231] width 262 height 30
type input "*****"
click at [658, 330] on div "[PERSON_NAME]" at bounding box center [664, 324] width 240 height 31
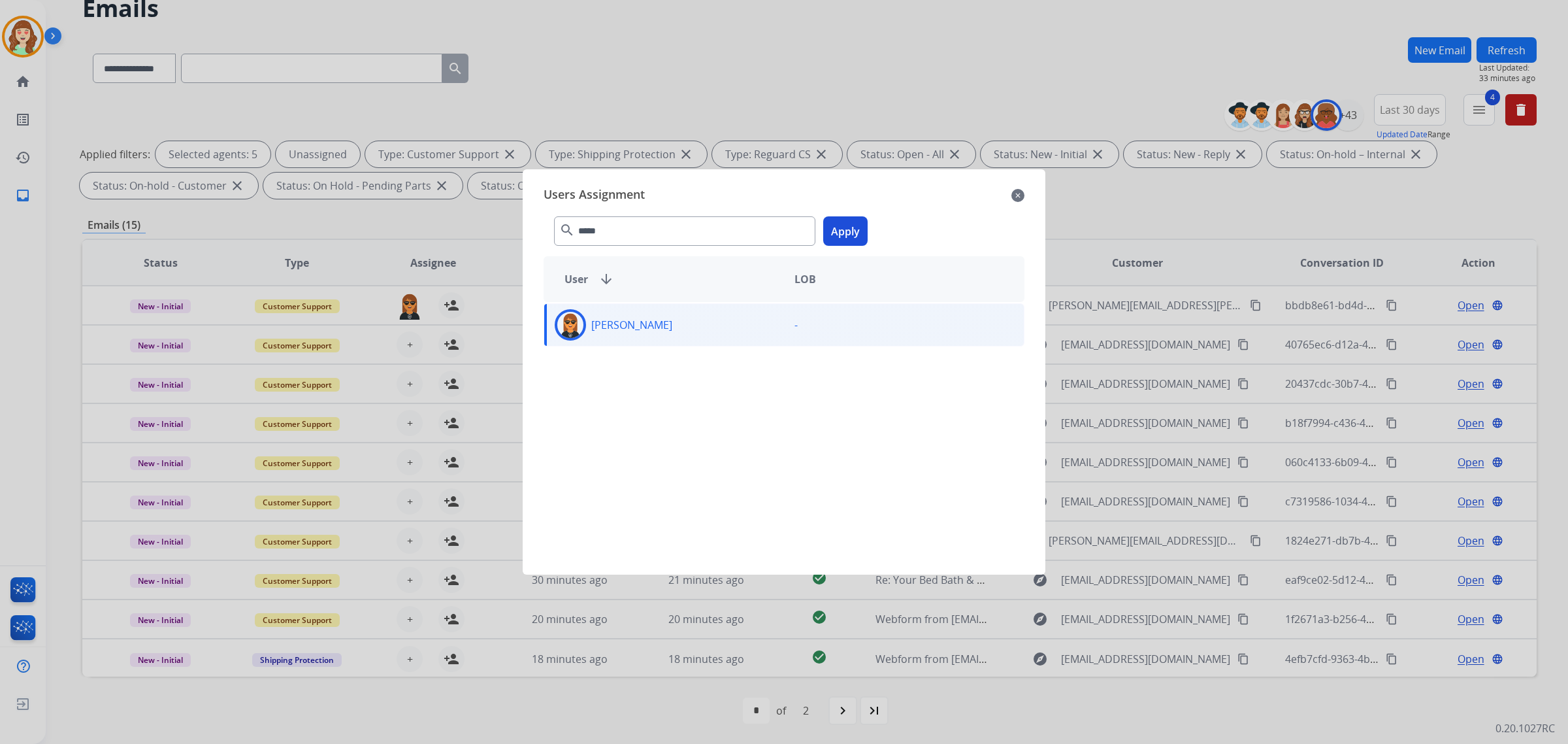
click at [848, 235] on button "Apply" at bounding box center [845, 231] width 44 height 30
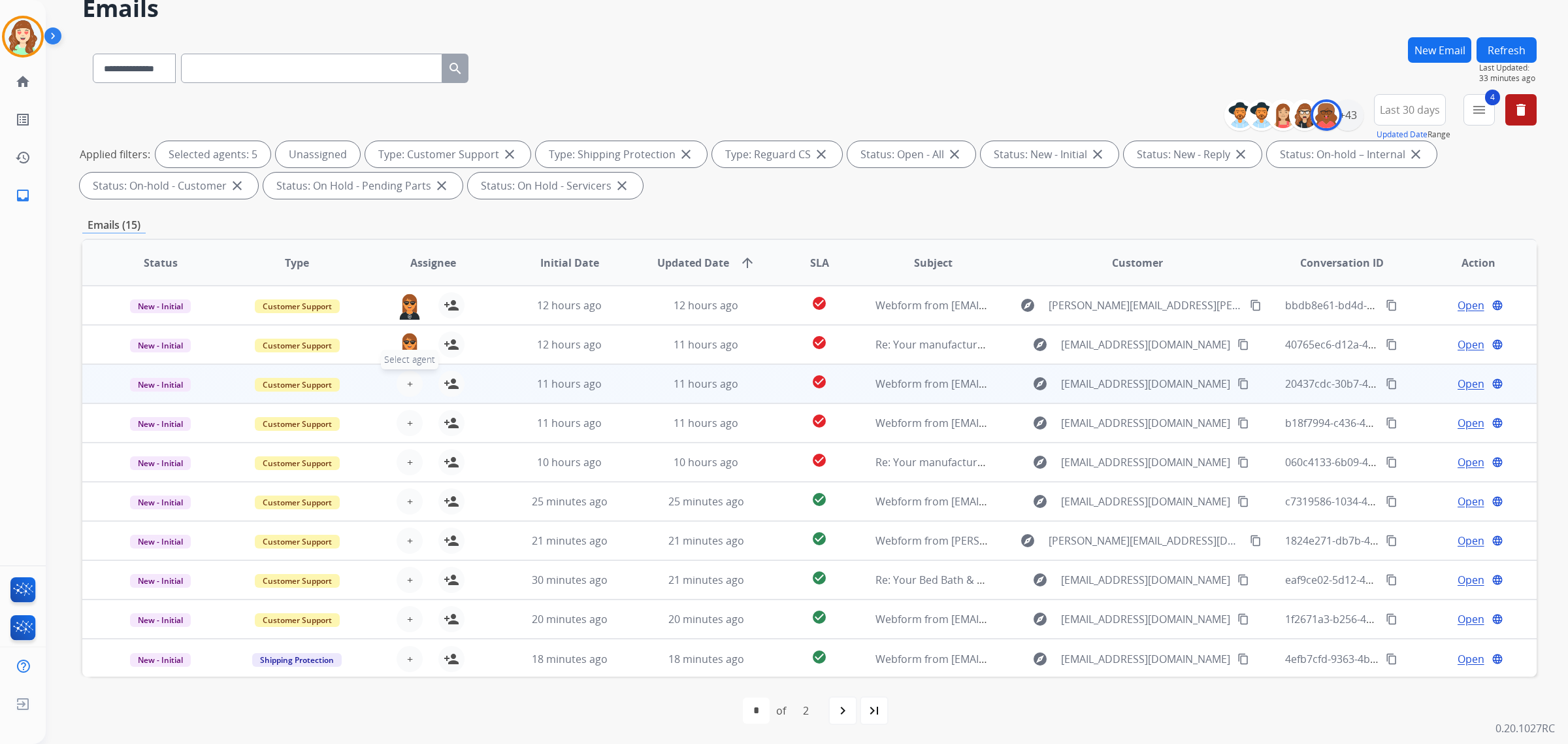
click at [404, 373] on button "+ Select agent" at bounding box center [410, 383] width 26 height 26
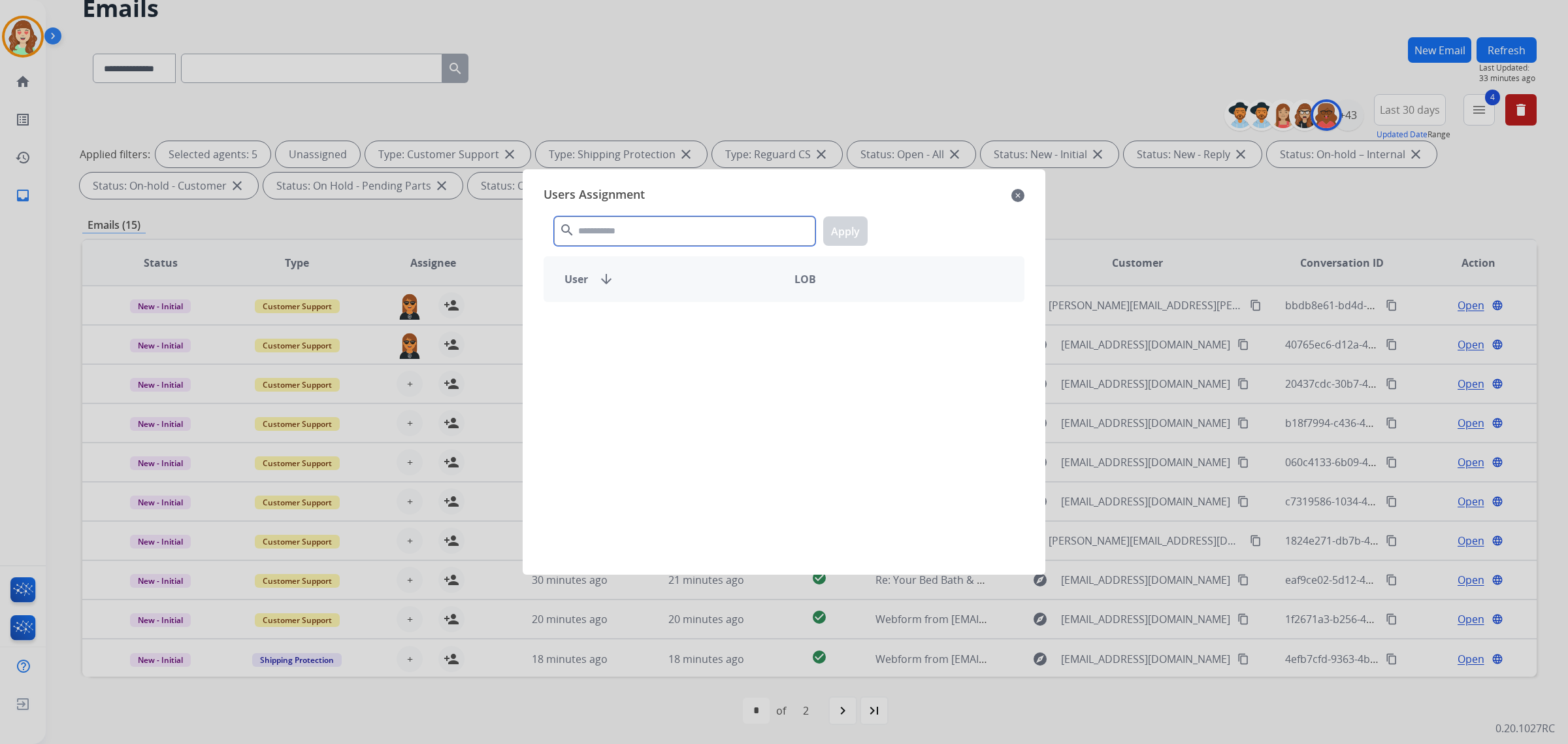
click at [631, 236] on input "text" at bounding box center [684, 231] width 262 height 30
type input "*****"
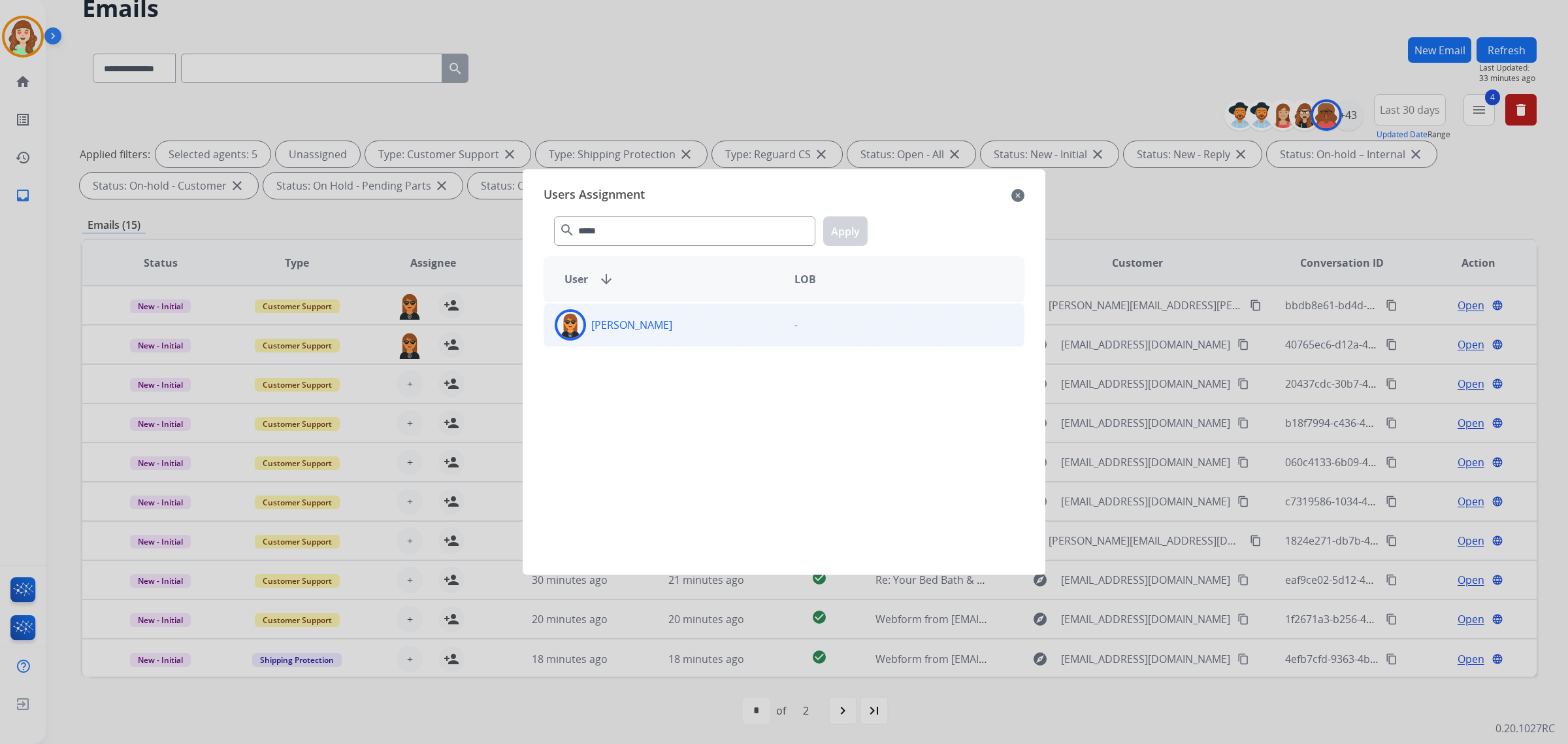
click at [686, 335] on div "[PERSON_NAME]" at bounding box center [664, 324] width 240 height 31
click at [840, 227] on button "Apply" at bounding box center [845, 231] width 44 height 30
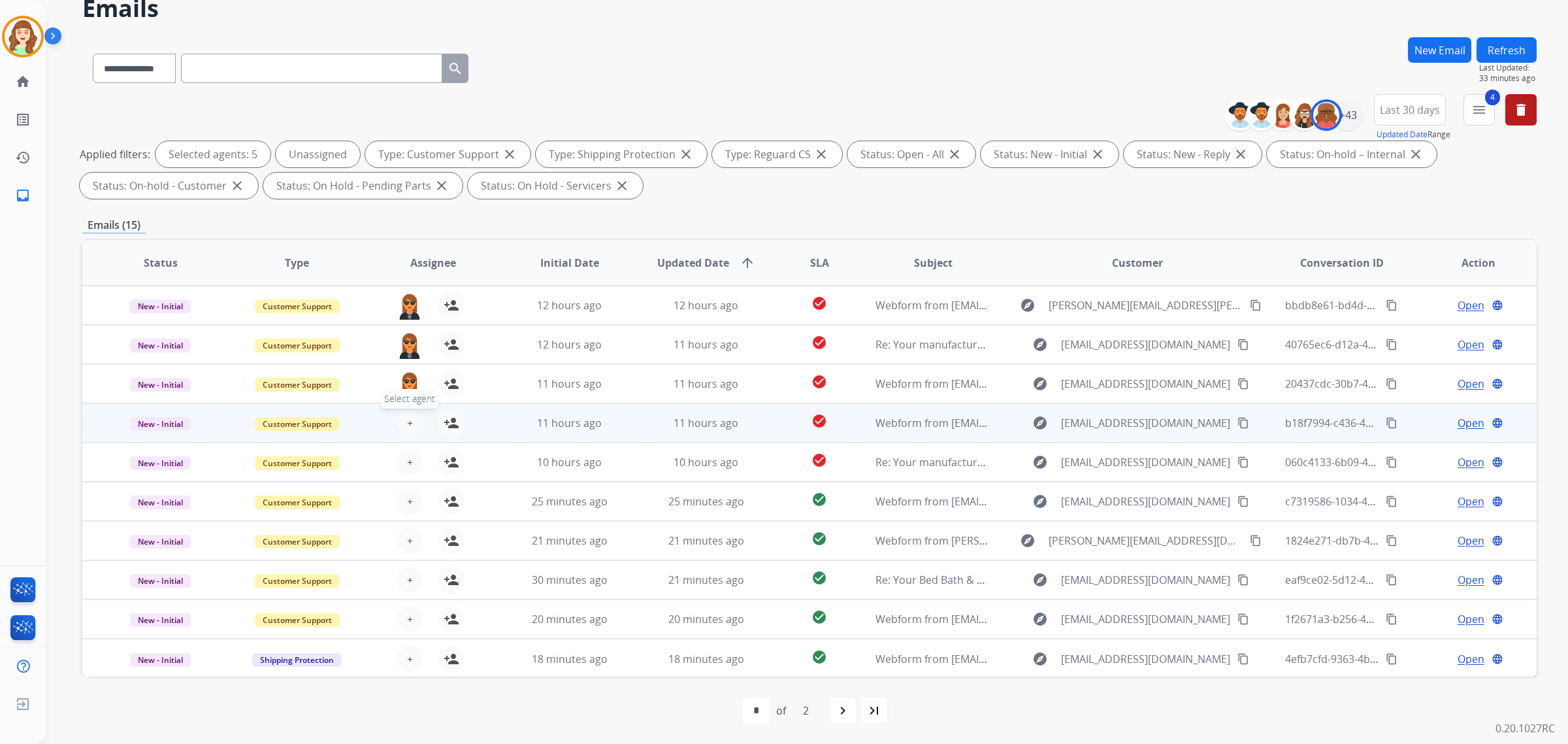
click at [409, 411] on button "+ Select agent" at bounding box center [410, 423] width 26 height 26
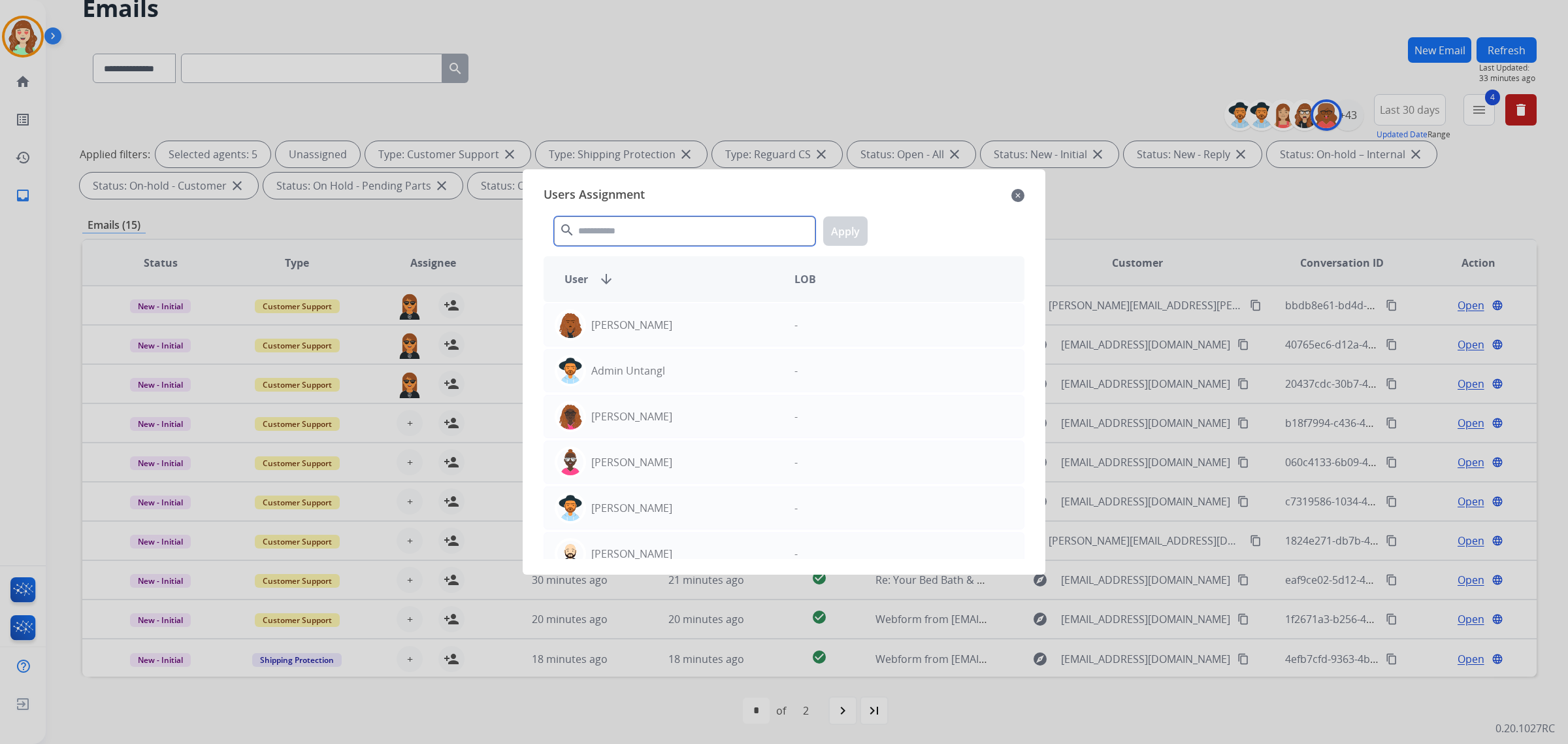
click at [636, 224] on input "text" at bounding box center [684, 231] width 262 height 30
type input "***"
click at [681, 380] on div "[PERSON_NAME]" at bounding box center [664, 370] width 240 height 31
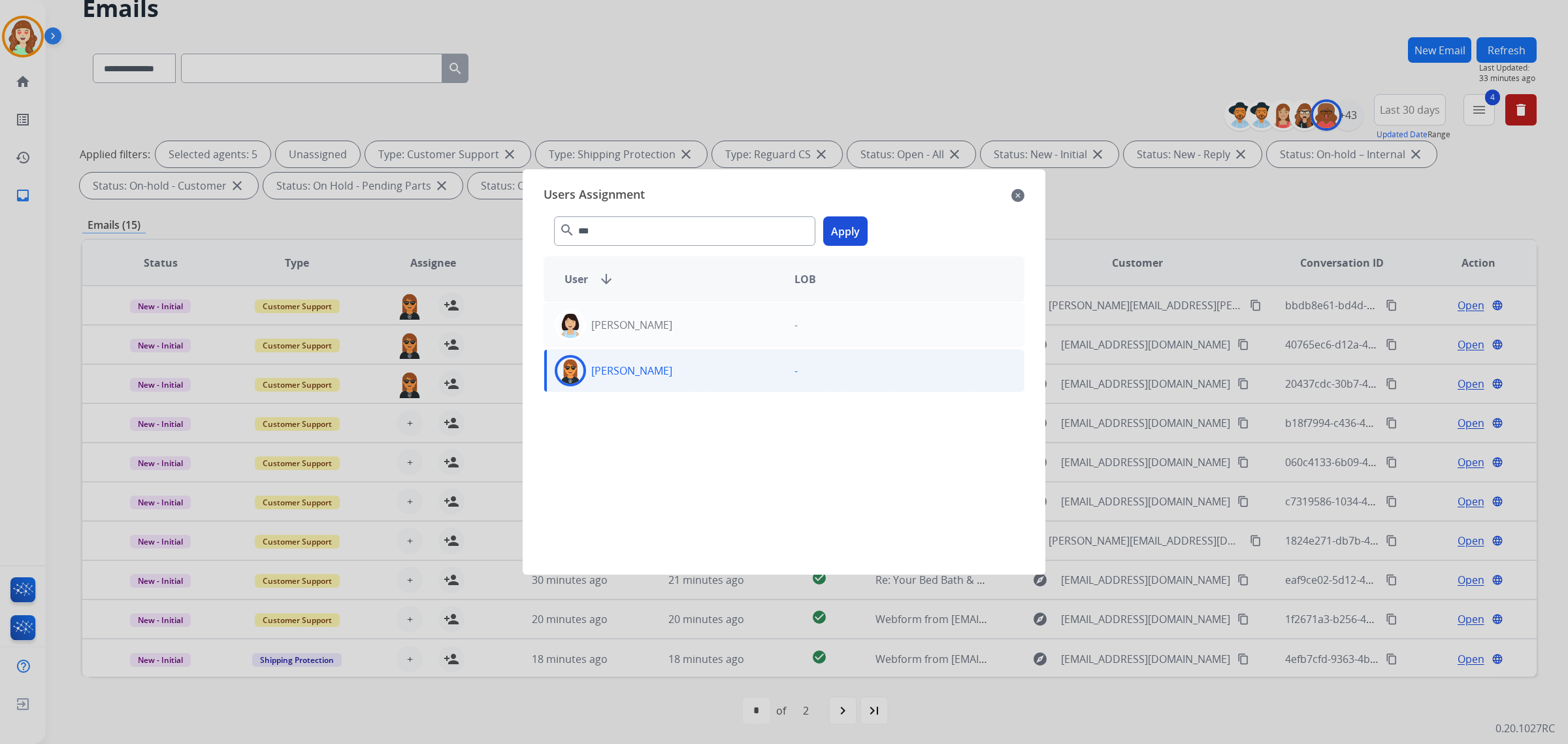
click at [856, 230] on button "Apply" at bounding box center [845, 231] width 44 height 30
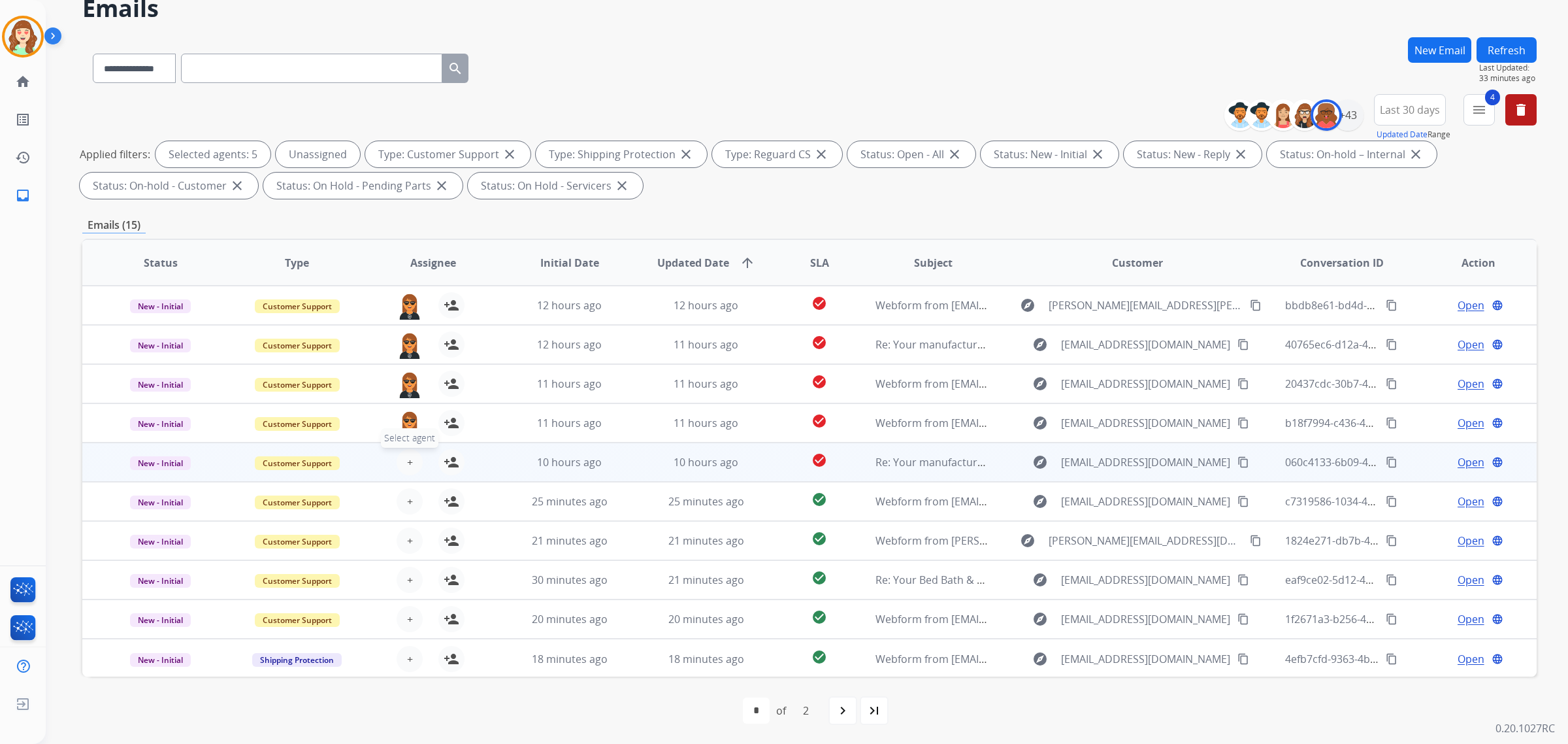
click at [407, 461] on span "+" at bounding box center [410, 461] width 6 height 15
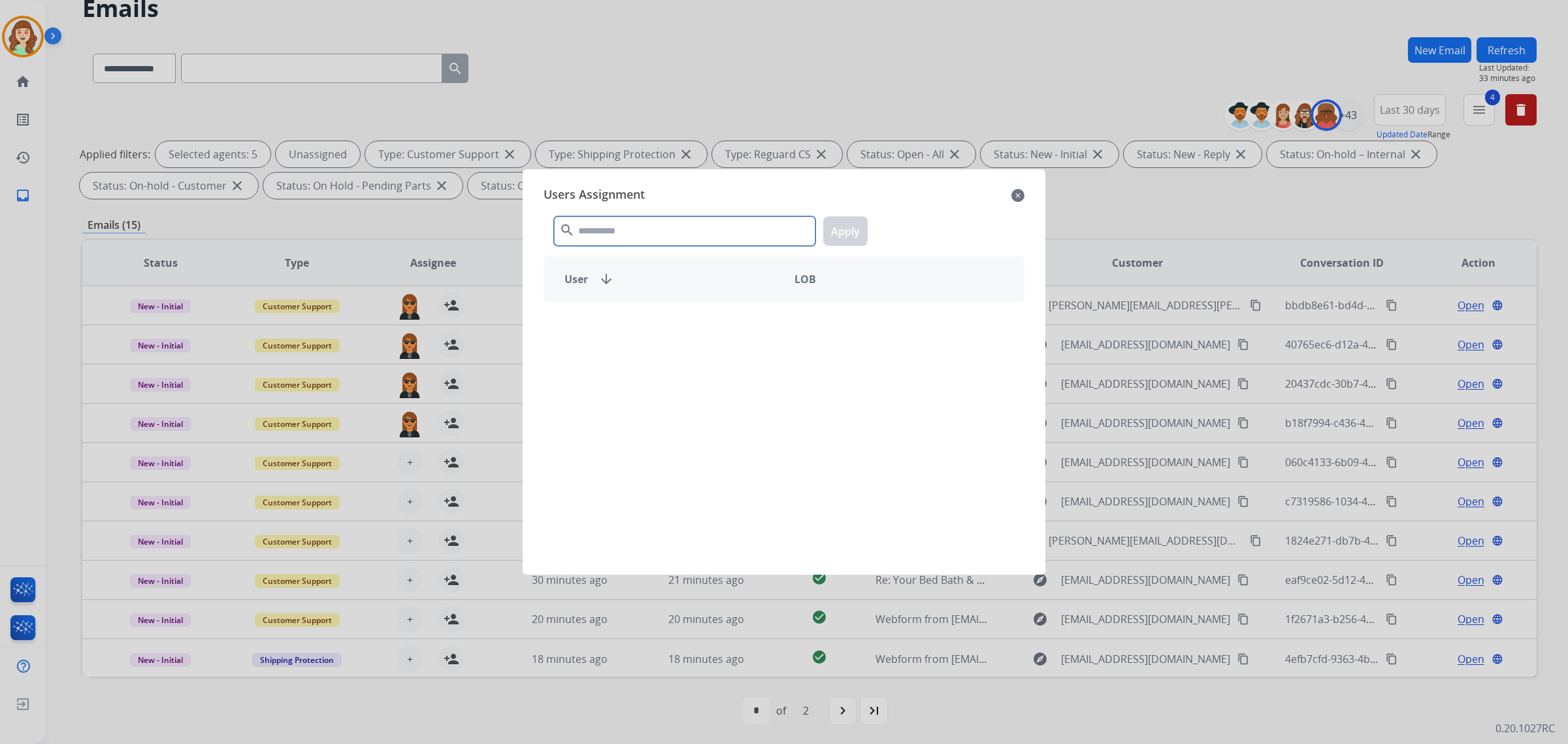
click at [668, 234] on input "text" at bounding box center [684, 231] width 262 height 30
type input "*****"
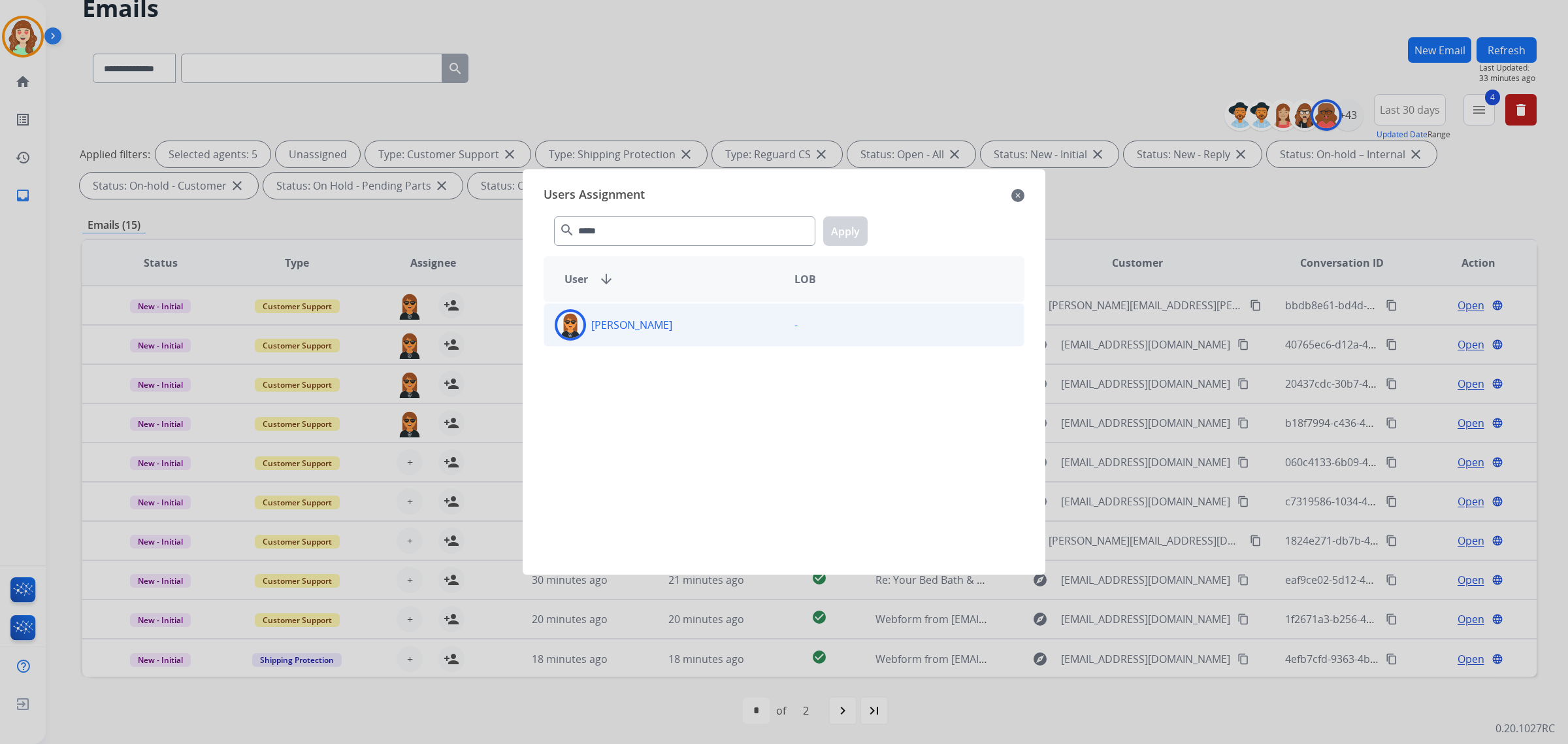
click at [686, 337] on div "[PERSON_NAME]" at bounding box center [664, 324] width 240 height 31
click at [864, 234] on button "Apply" at bounding box center [845, 231] width 44 height 30
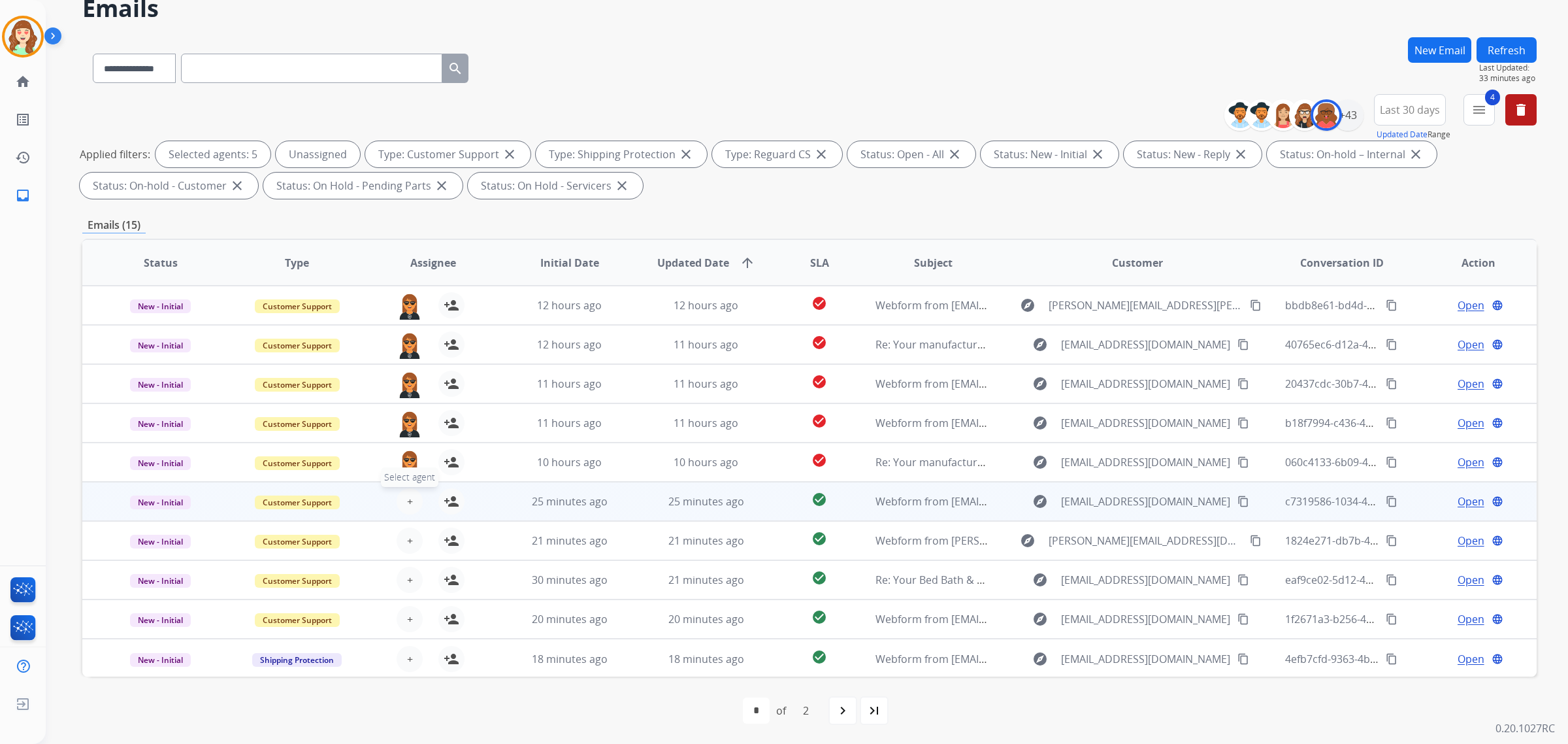
click at [409, 498] on span "+" at bounding box center [410, 501] width 6 height 15
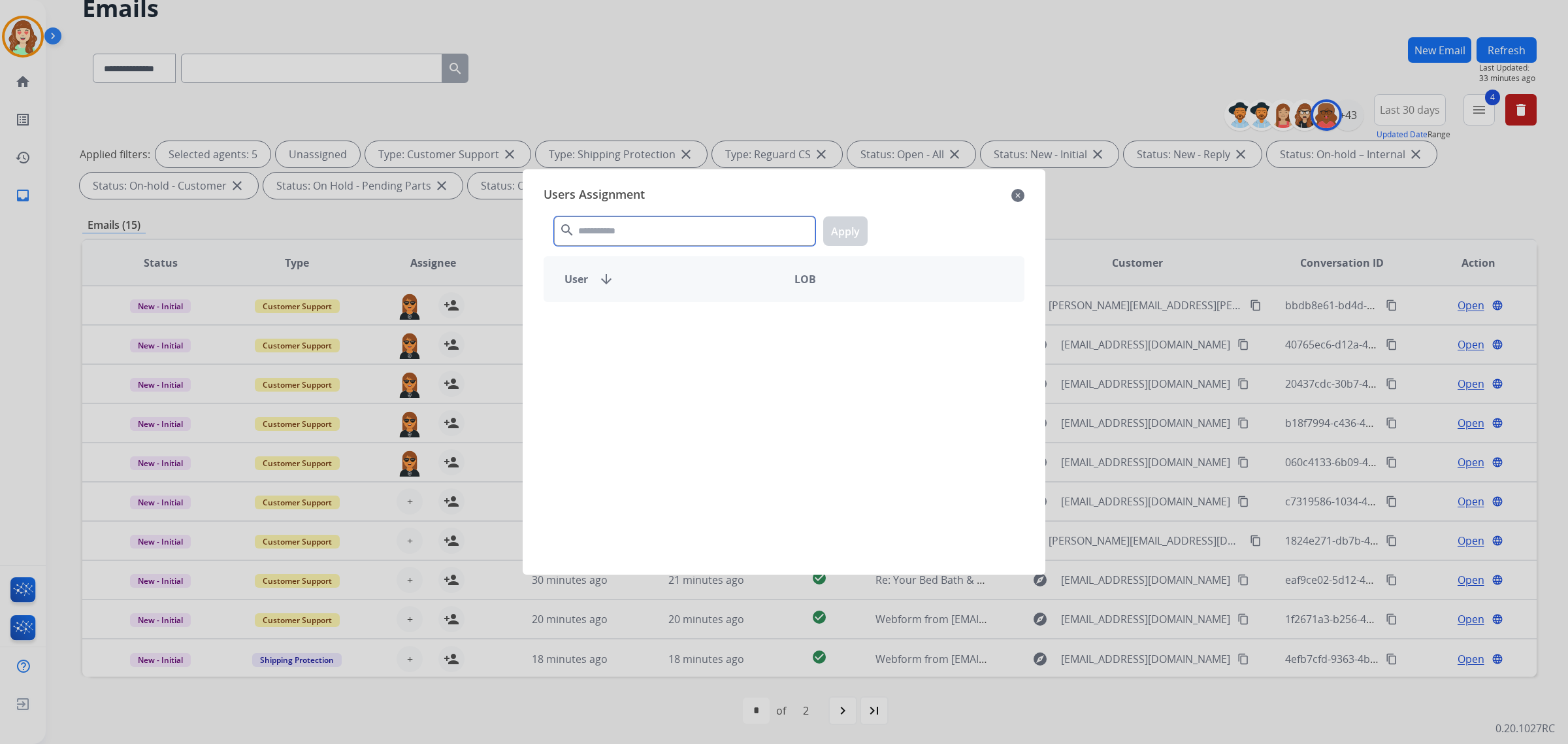
click at [689, 230] on input "text" at bounding box center [684, 231] width 262 height 30
type input "*****"
click at [756, 314] on div "[PERSON_NAME]" at bounding box center [664, 324] width 240 height 31
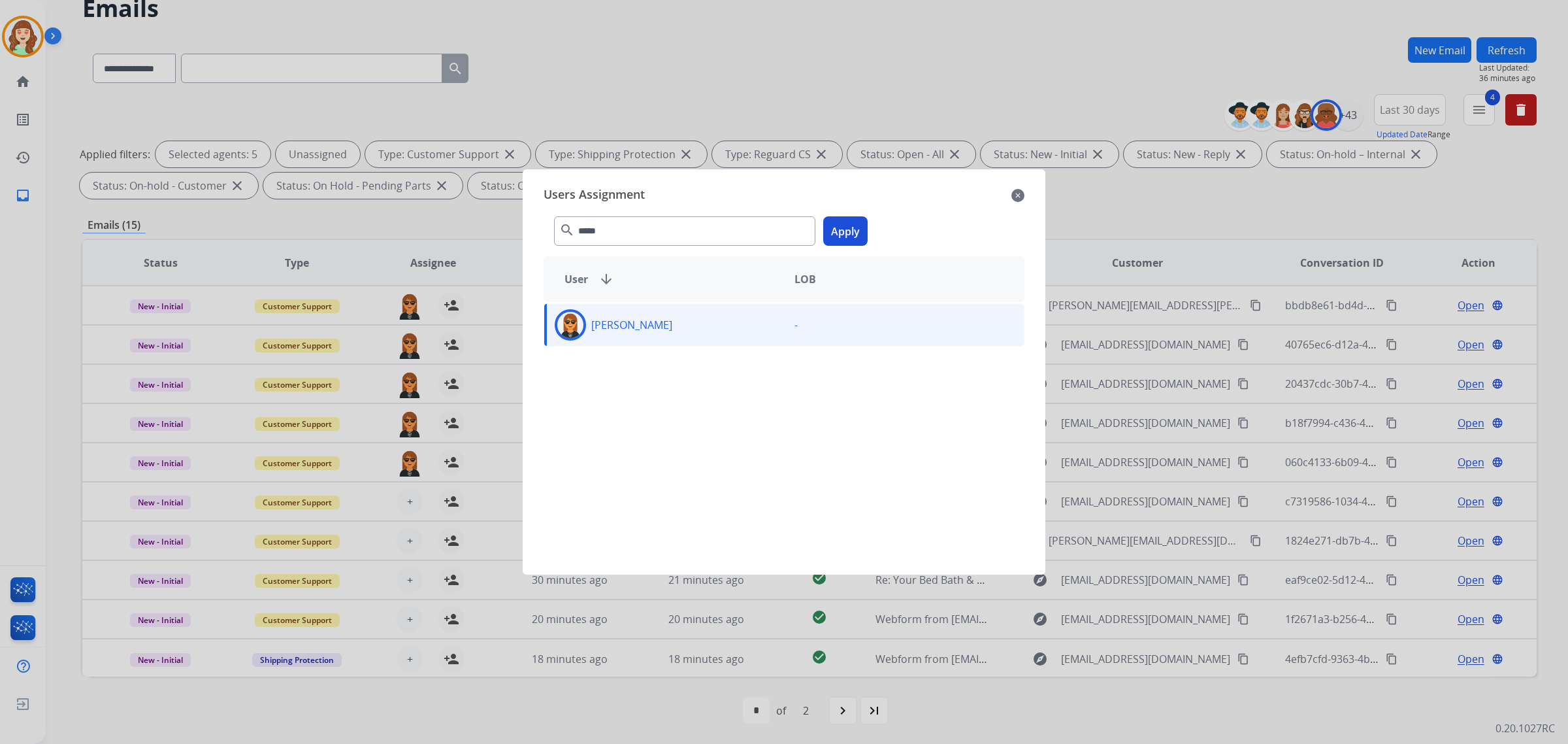
click at [844, 229] on button "Apply" at bounding box center [845, 231] width 44 height 30
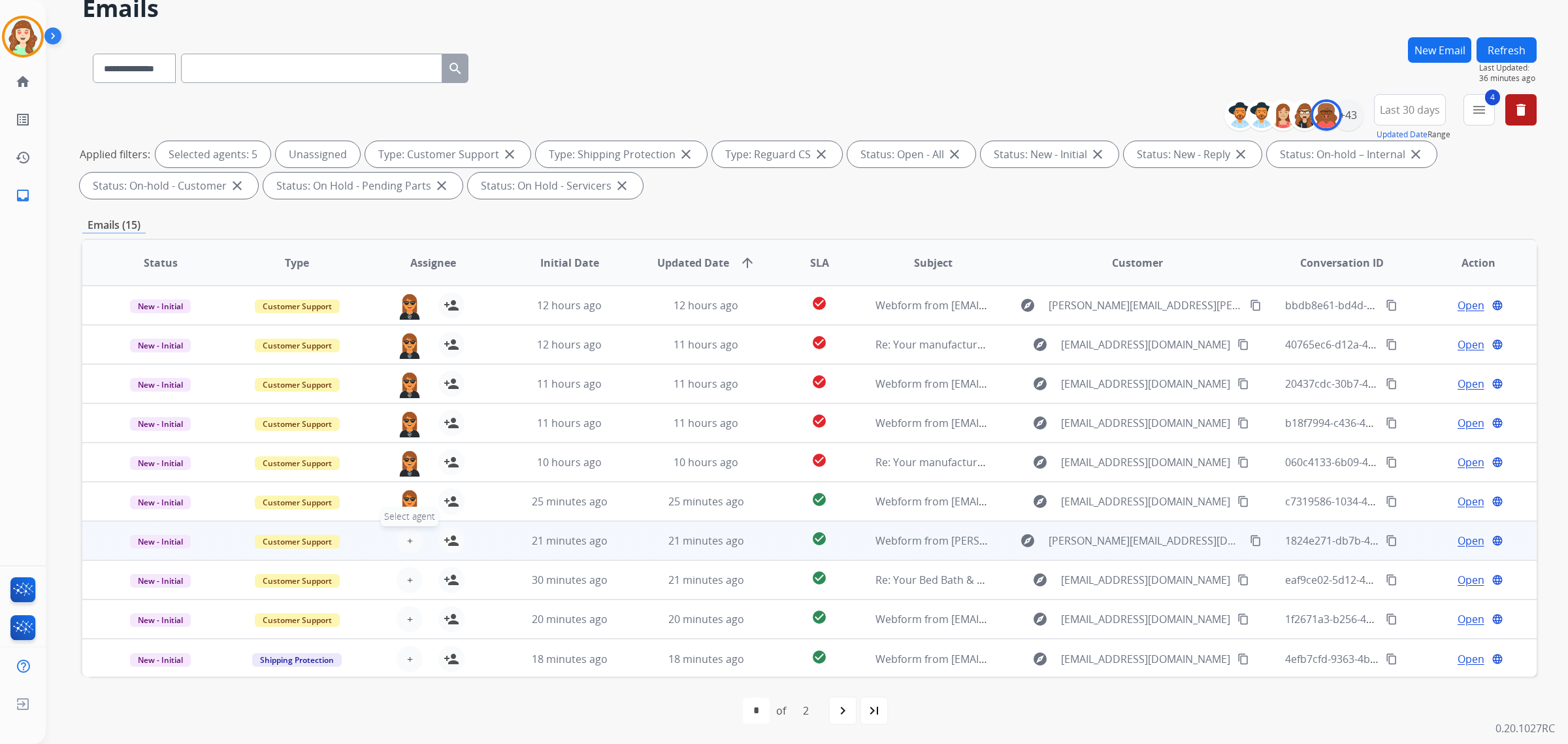
click at [403, 533] on button "+ Select agent" at bounding box center [410, 540] width 26 height 26
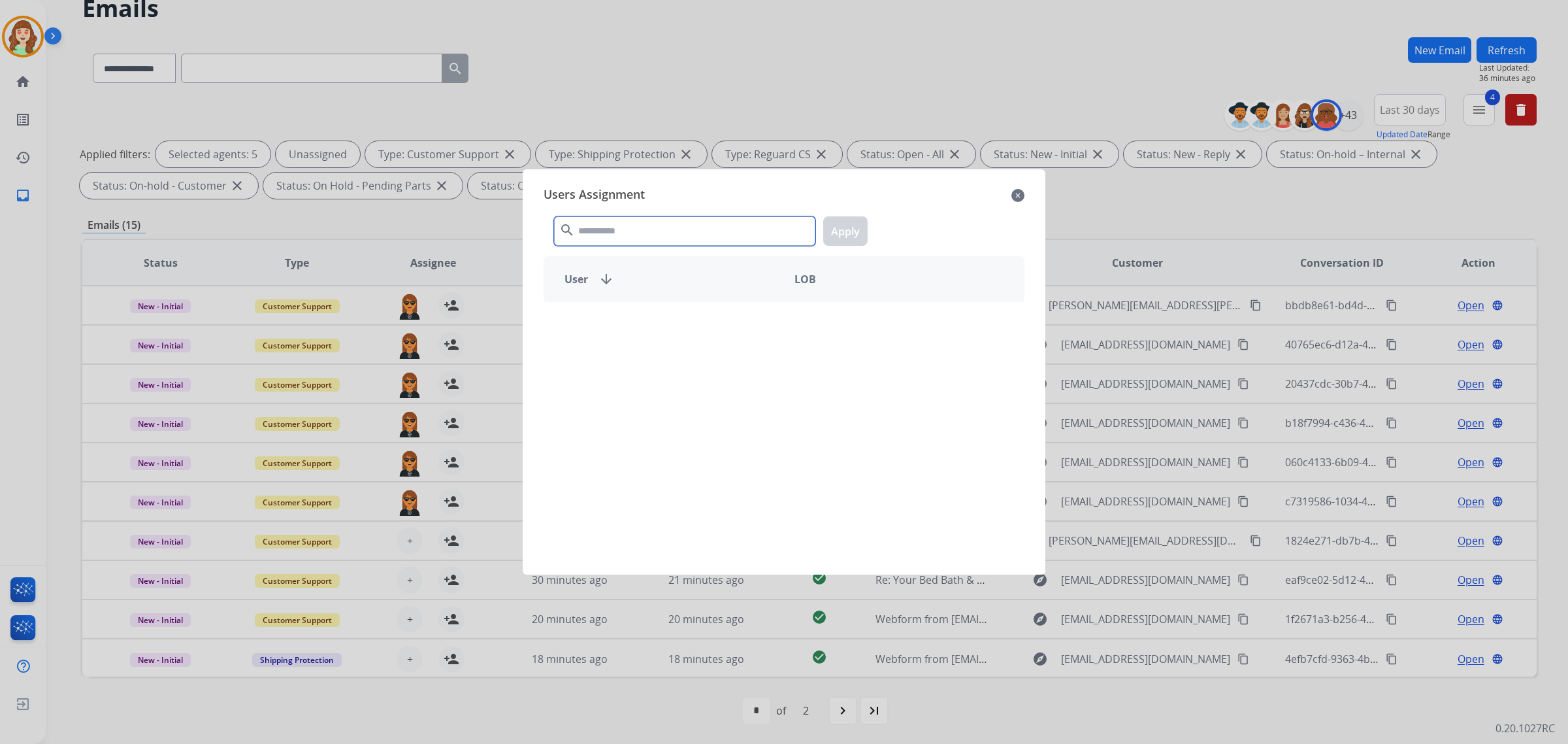
click at [632, 229] on input "text" at bounding box center [684, 231] width 262 height 30
type input "*****"
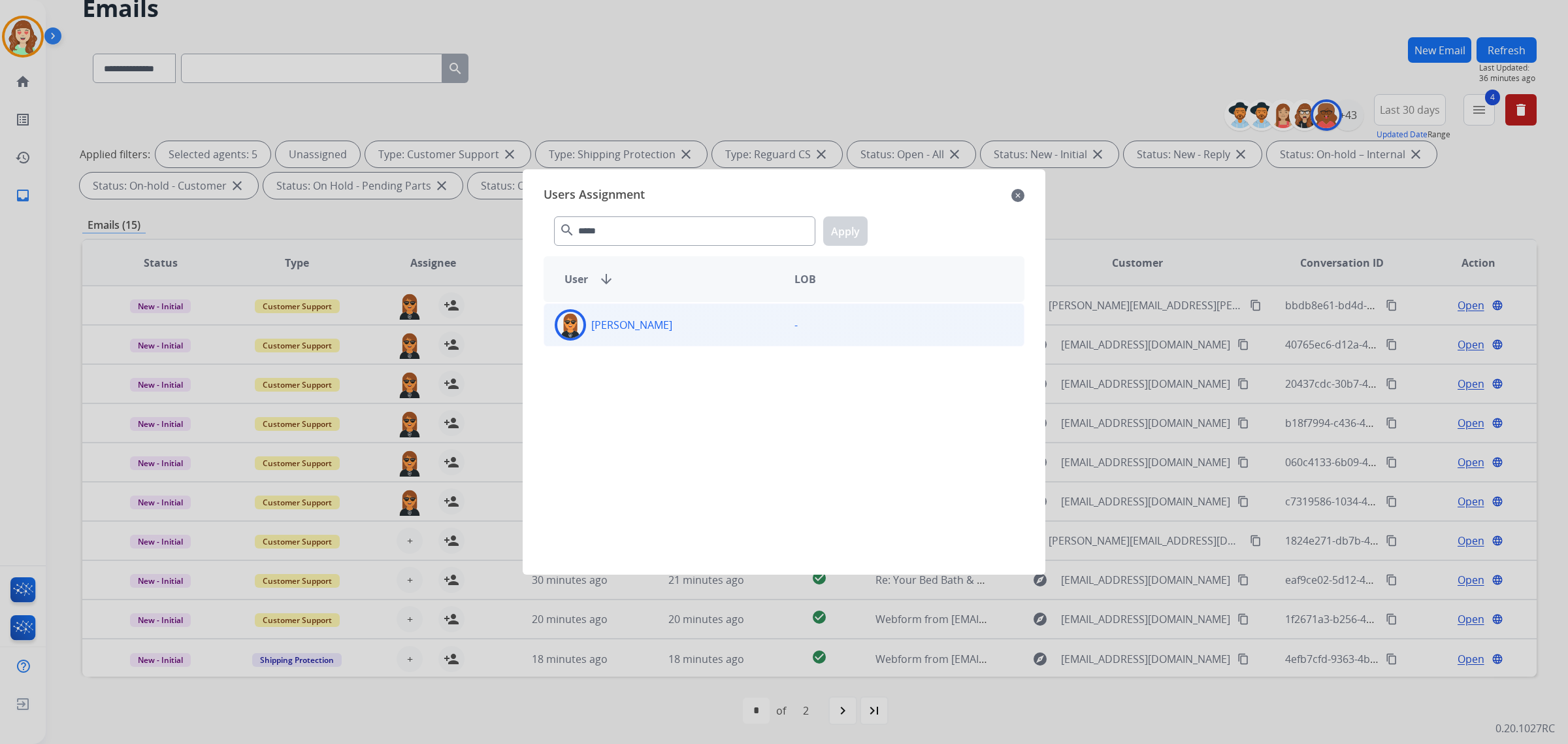
drag, startPoint x: 666, startPoint y: 335, endPoint x: 831, endPoint y: 290, distance: 171.0
click at [667, 335] on div "[PERSON_NAME]" at bounding box center [664, 324] width 240 height 31
click at [830, 223] on button "Apply" at bounding box center [845, 231] width 44 height 30
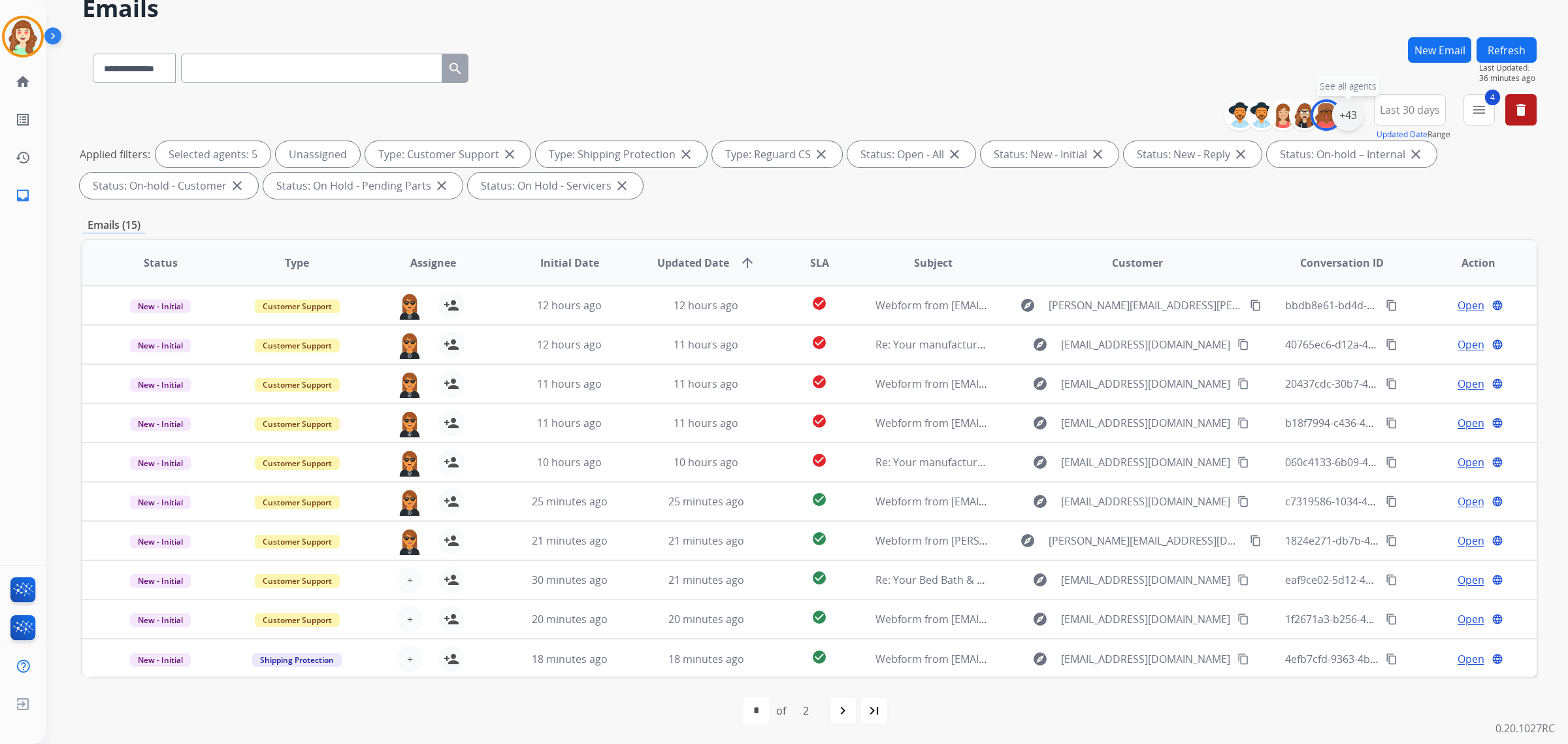
click at [1346, 113] on div "+43" at bounding box center [1347, 114] width 31 height 31
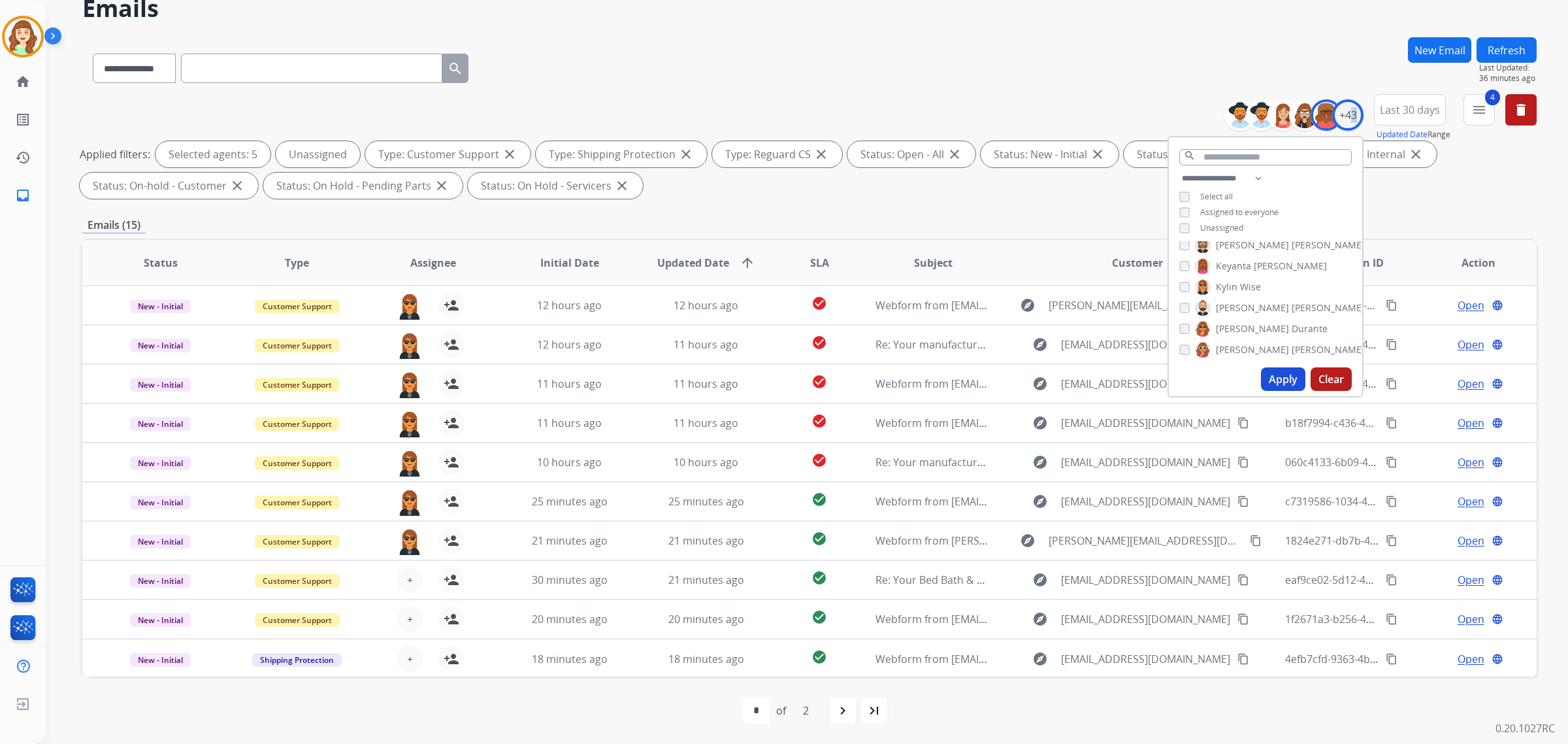
click at [1180, 279] on div "[PERSON_NAME]" at bounding box center [1219, 287] width 81 height 15
click at [1181, 273] on div "[PERSON_NAME] [PERSON_NAME] [PERSON_NAME] [PERSON_NAME] [PERSON_NAME] [PERSON_N…" at bounding box center [1265, 301] width 193 height 121
click at [1277, 376] on button "Apply" at bounding box center [1282, 378] width 44 height 23
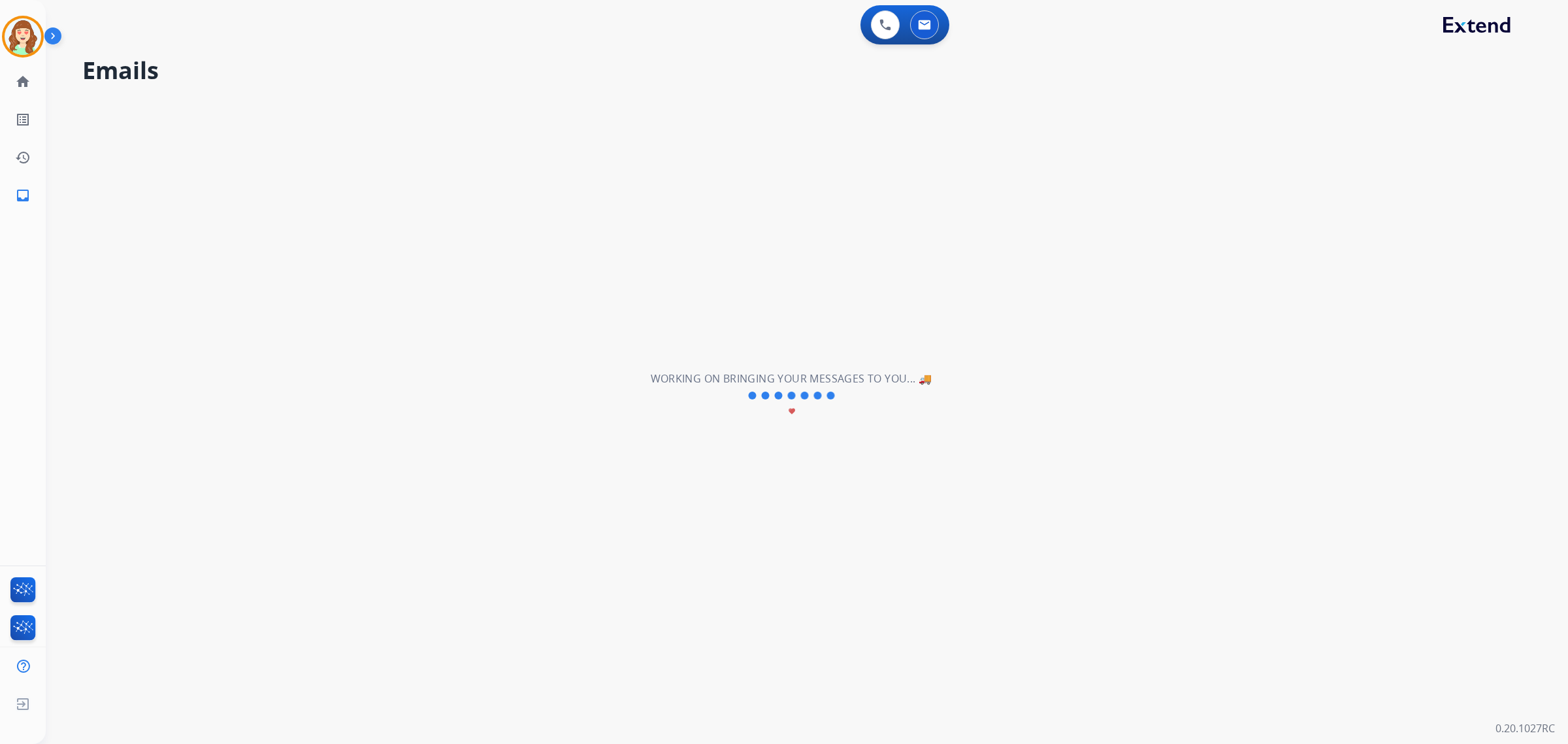
scroll to position [0, 0]
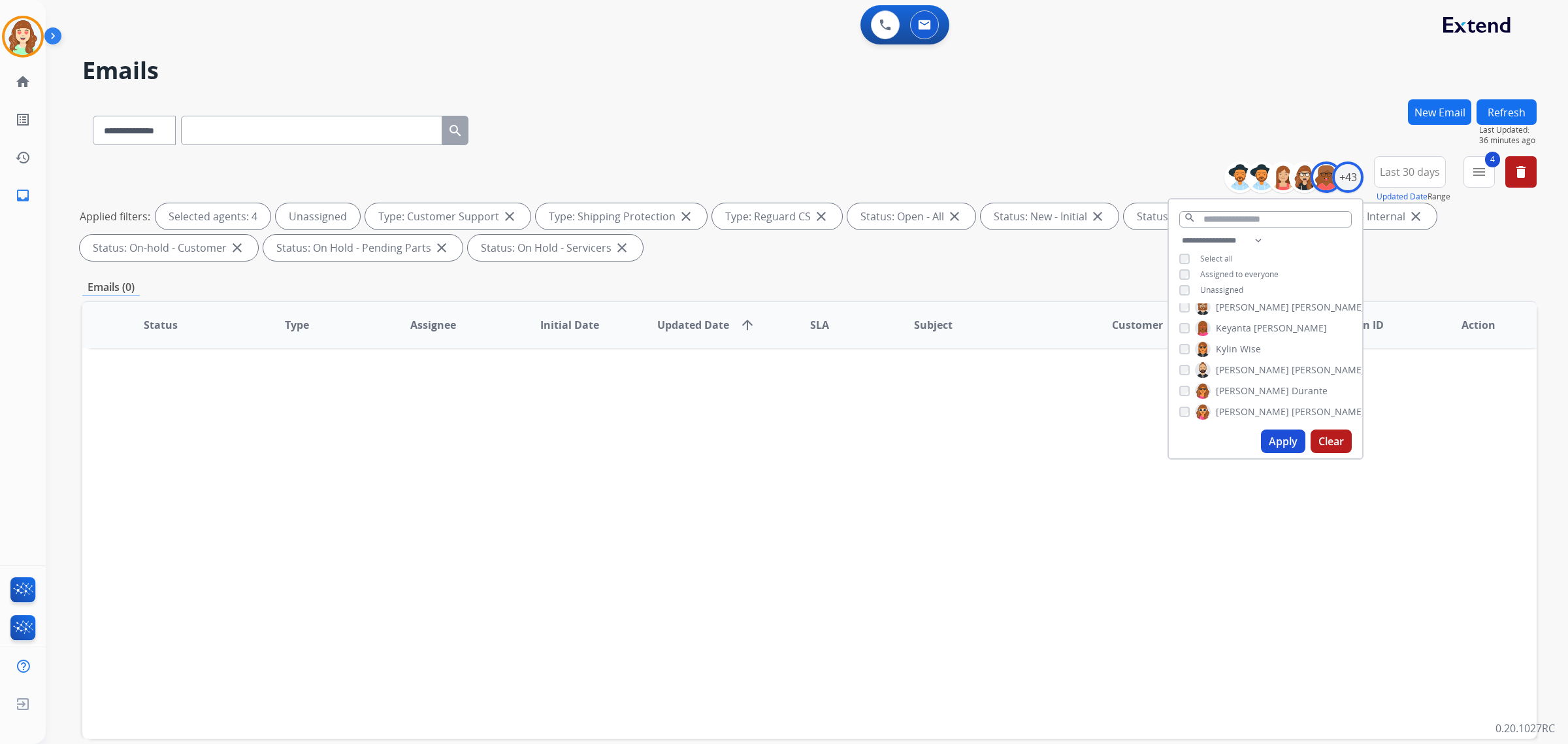
click at [1274, 441] on button "Apply" at bounding box center [1282, 440] width 44 height 23
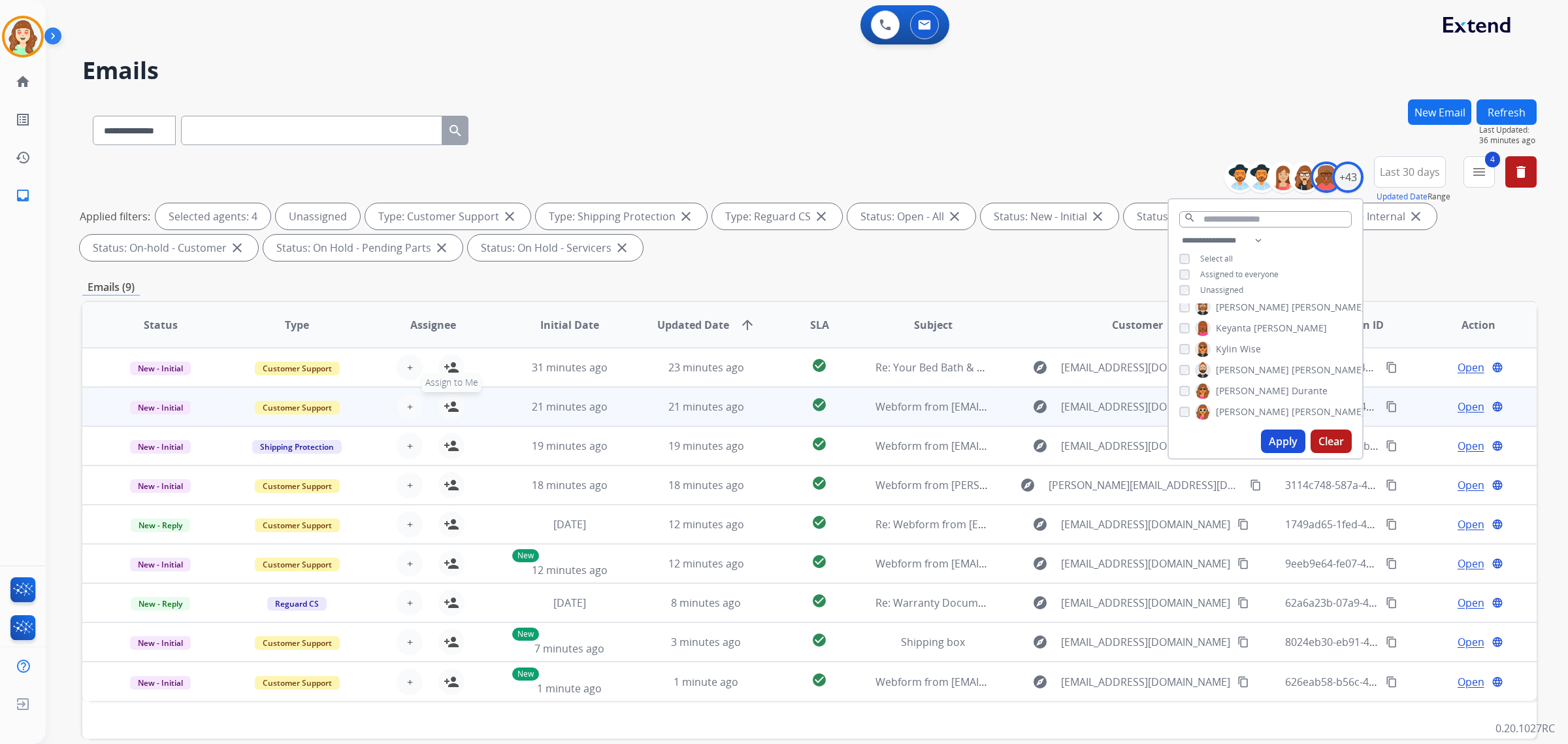
scroll to position [62, 0]
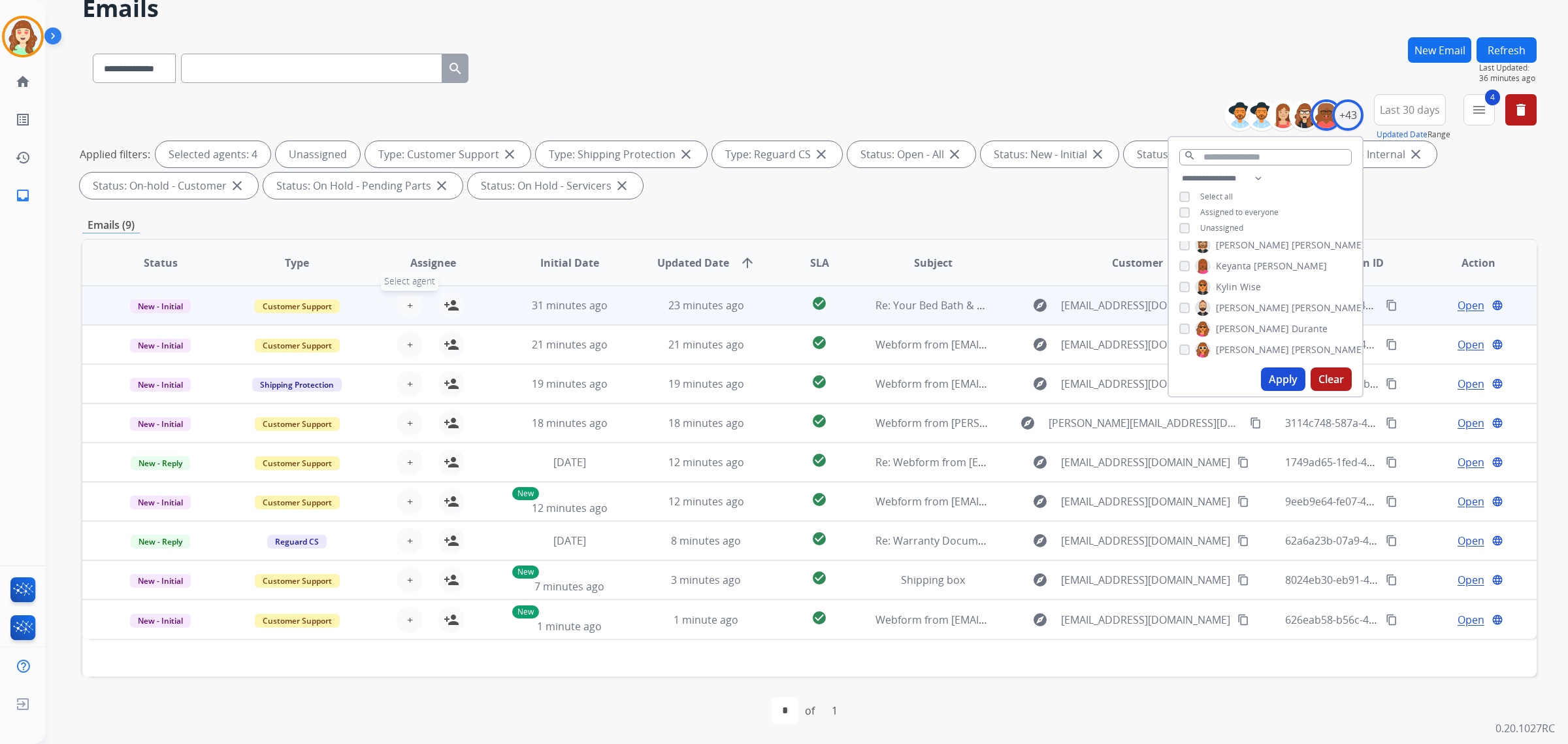
click at [407, 301] on span "+" at bounding box center [410, 304] width 6 height 15
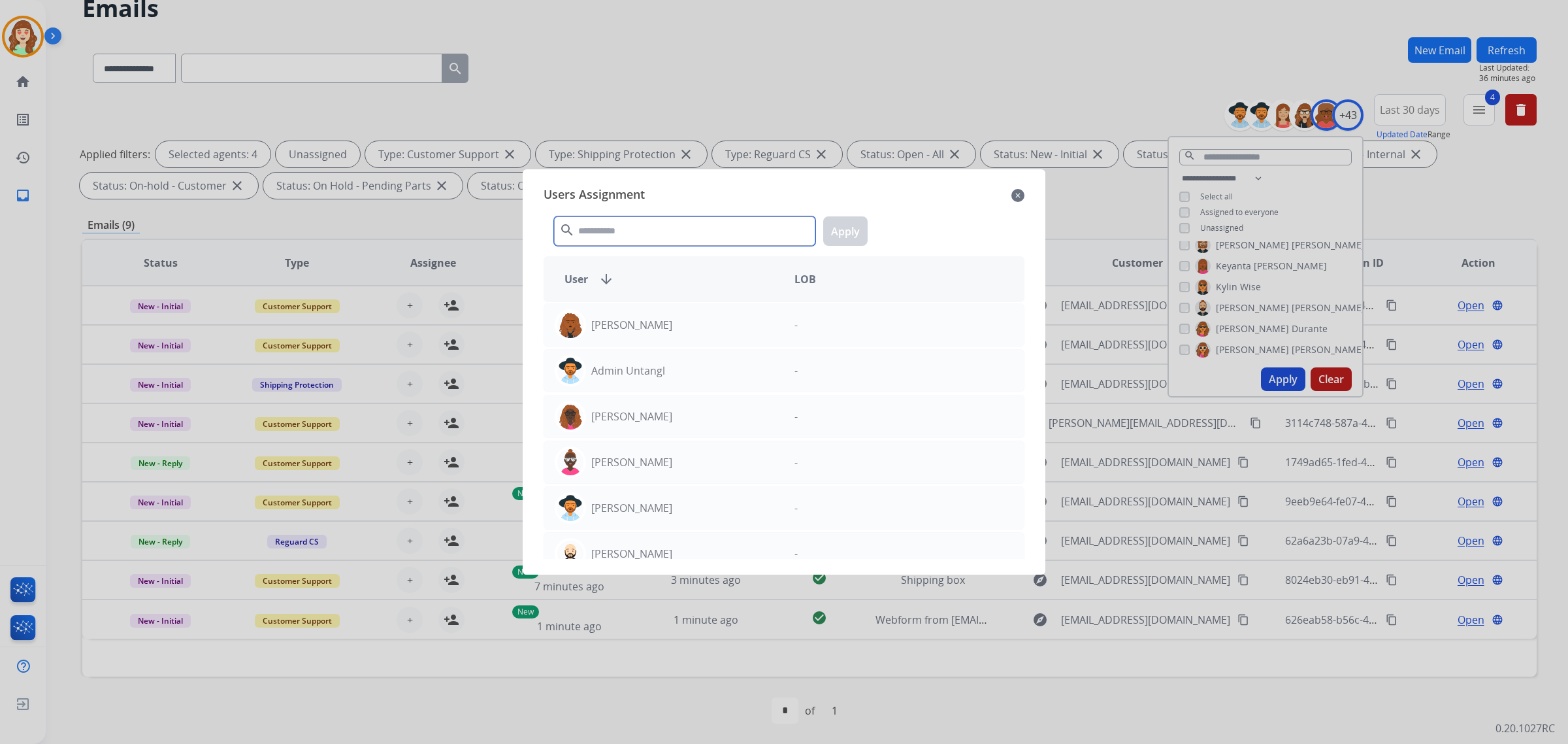
click at [709, 227] on input "text" at bounding box center [684, 231] width 262 height 30
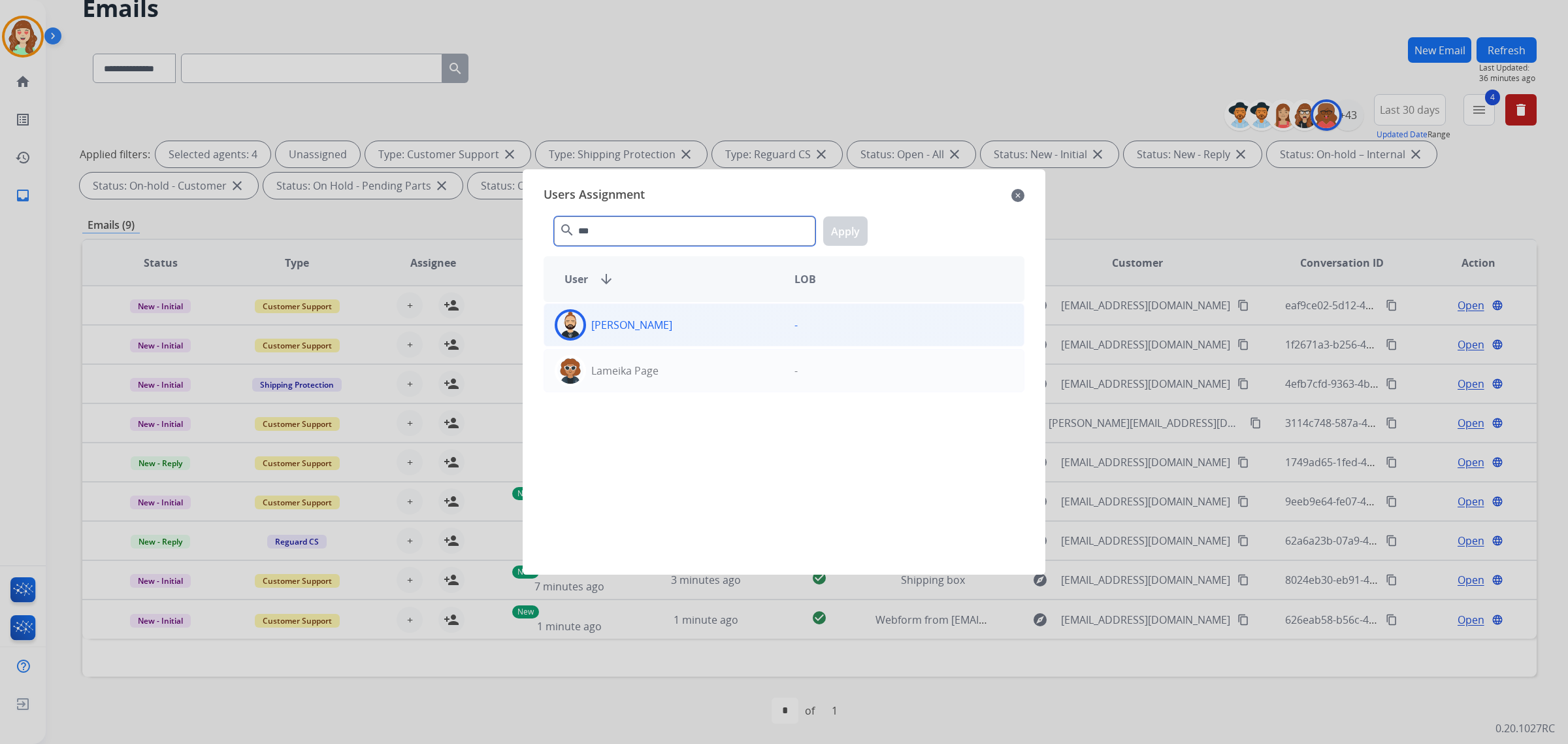
type input "***"
click at [711, 330] on div "[PERSON_NAME]" at bounding box center [664, 324] width 240 height 31
click at [844, 226] on button "Apply" at bounding box center [845, 231] width 44 height 30
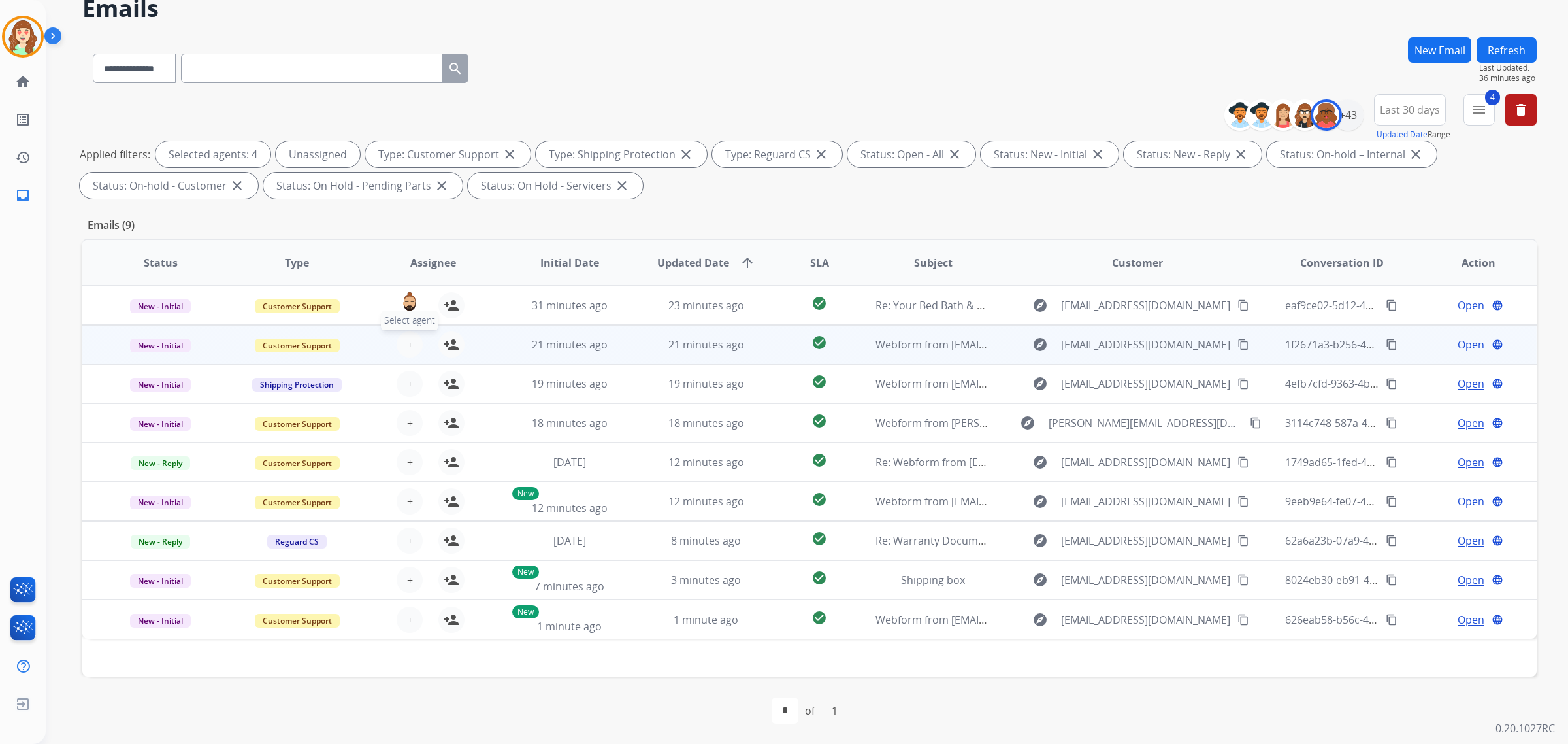
click at [403, 349] on button "+ Select agent" at bounding box center [410, 344] width 26 height 26
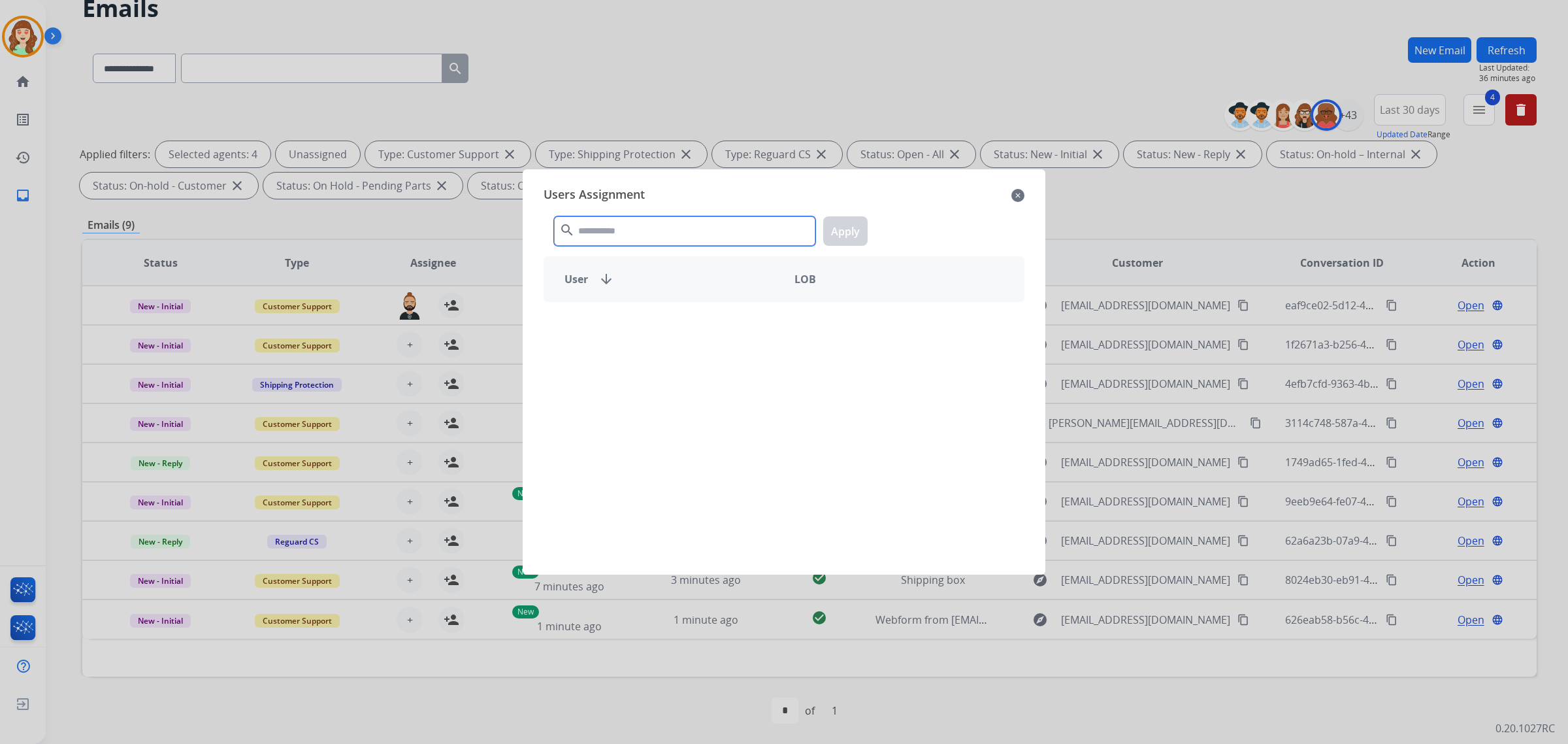
click at [622, 234] on input "text" at bounding box center [684, 231] width 262 height 30
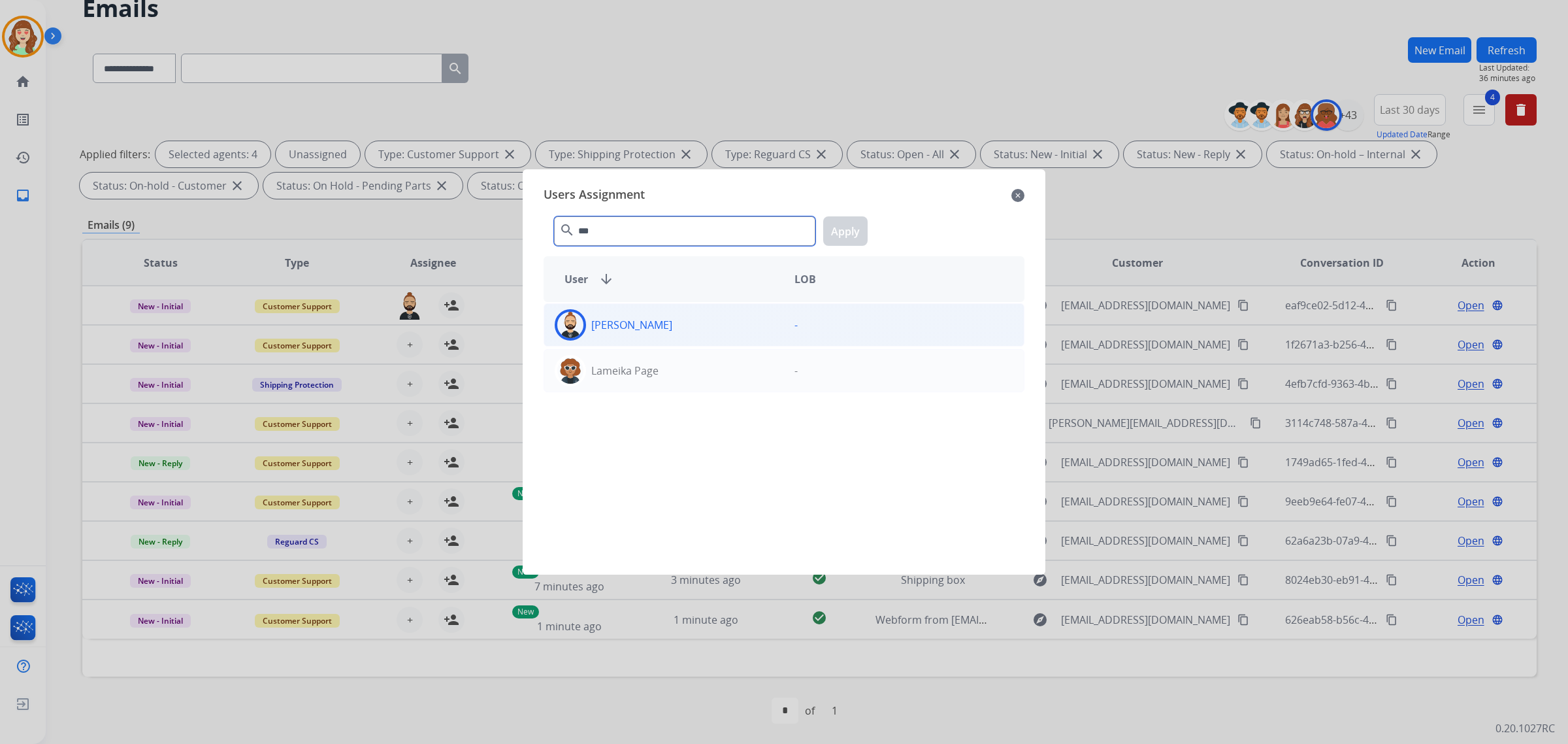
type input "***"
drag, startPoint x: 654, startPoint y: 331, endPoint x: 675, endPoint y: 331, distance: 21.0
click at [660, 331] on p "[PERSON_NAME]" at bounding box center [631, 324] width 81 height 15
drag, startPoint x: 855, startPoint y: 226, endPoint x: 840, endPoint y: 238, distance: 19.2
click at [847, 234] on button "Apply" at bounding box center [845, 231] width 44 height 30
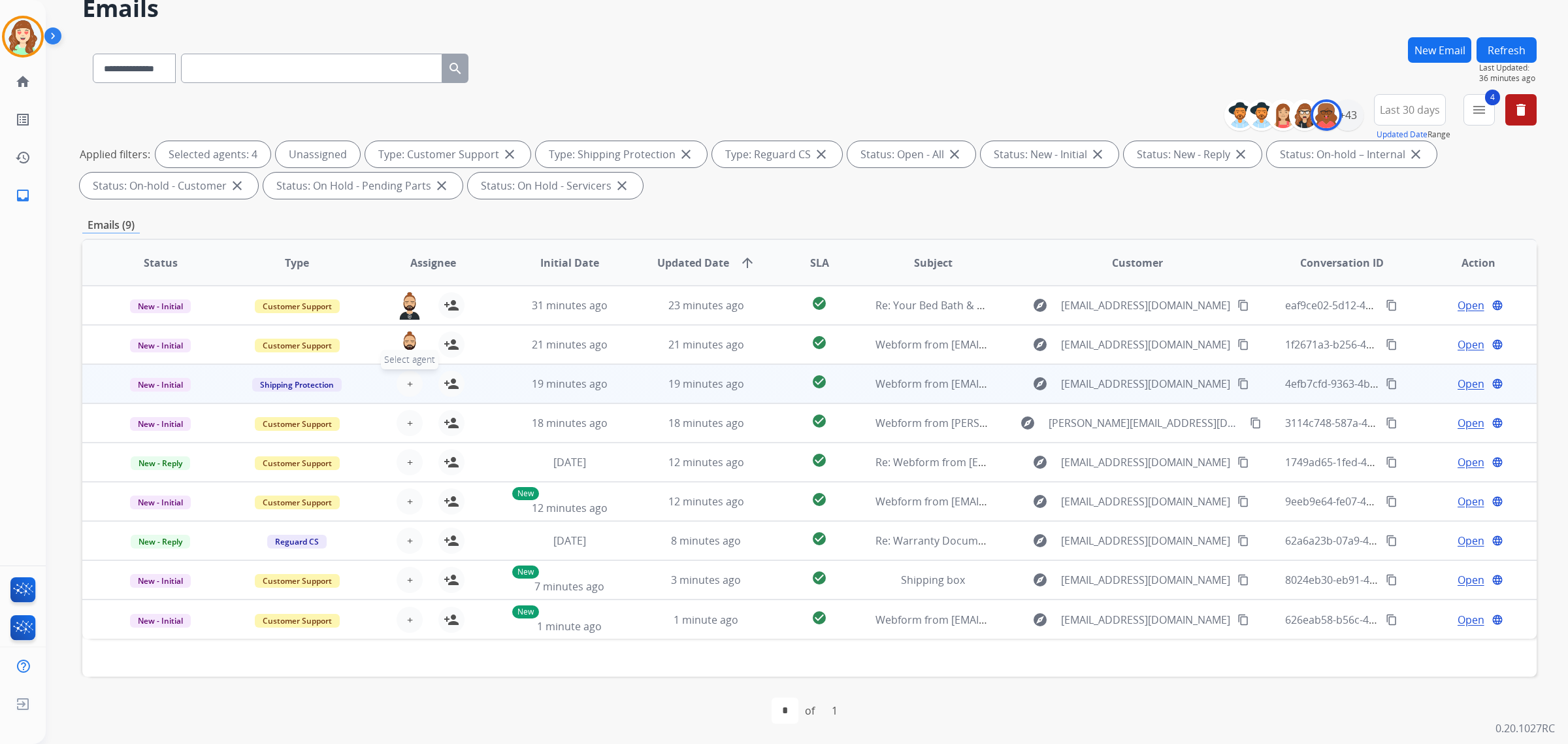
click at [409, 380] on span "+" at bounding box center [410, 383] width 6 height 15
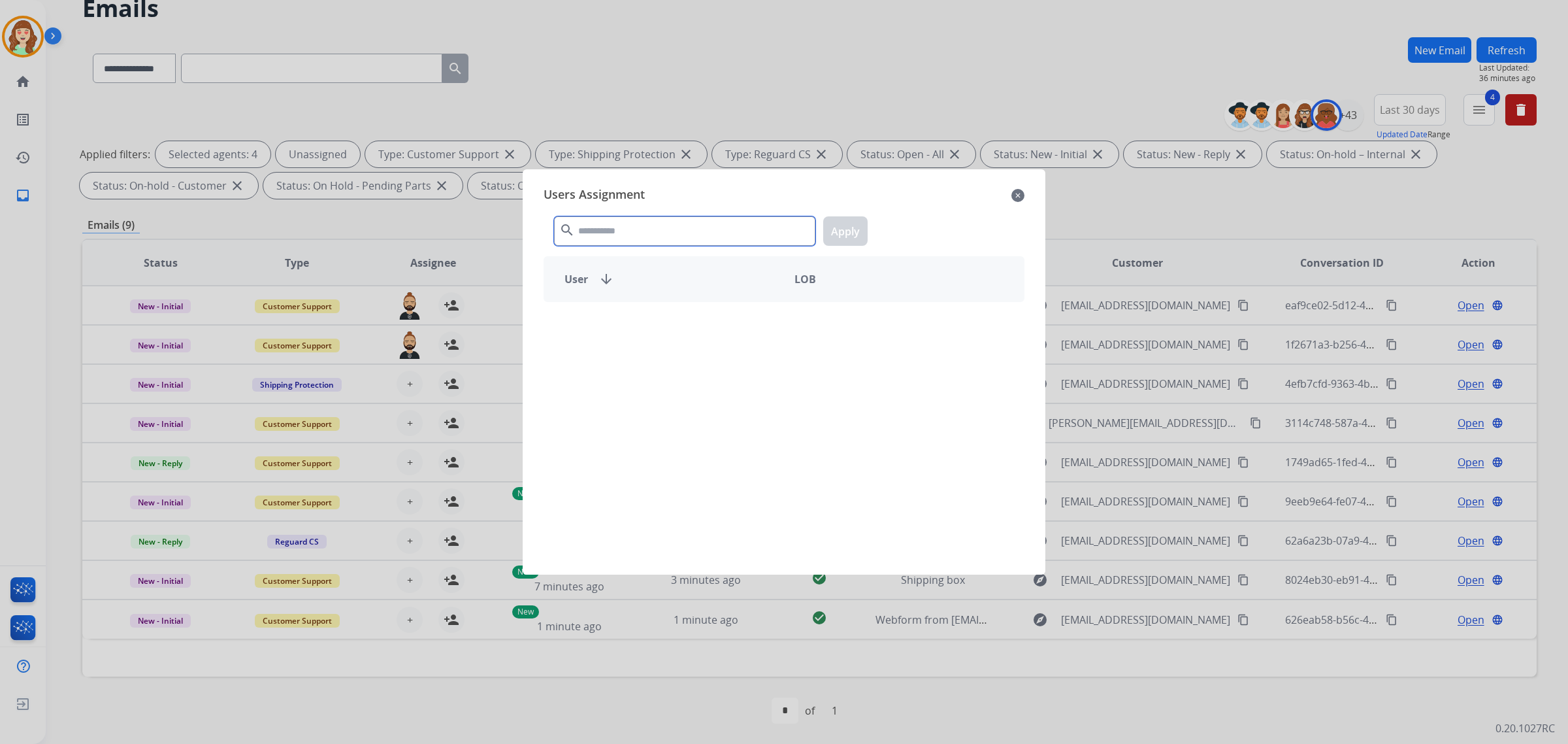
click at [616, 230] on input "text" at bounding box center [684, 231] width 262 height 30
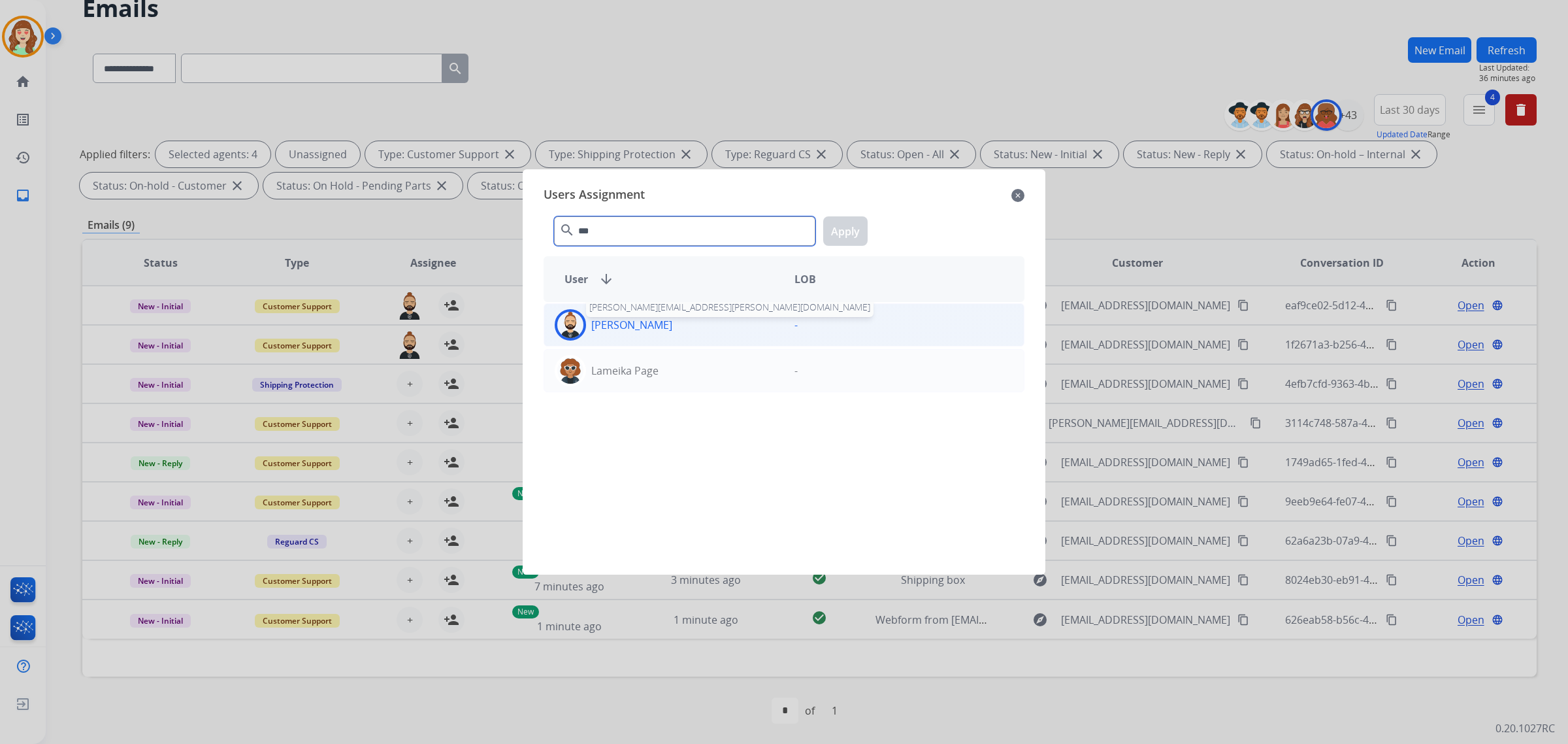
type input "***"
click at [642, 321] on p "[PERSON_NAME]" at bounding box center [631, 324] width 81 height 15
click at [848, 234] on button "Apply" at bounding box center [845, 231] width 44 height 30
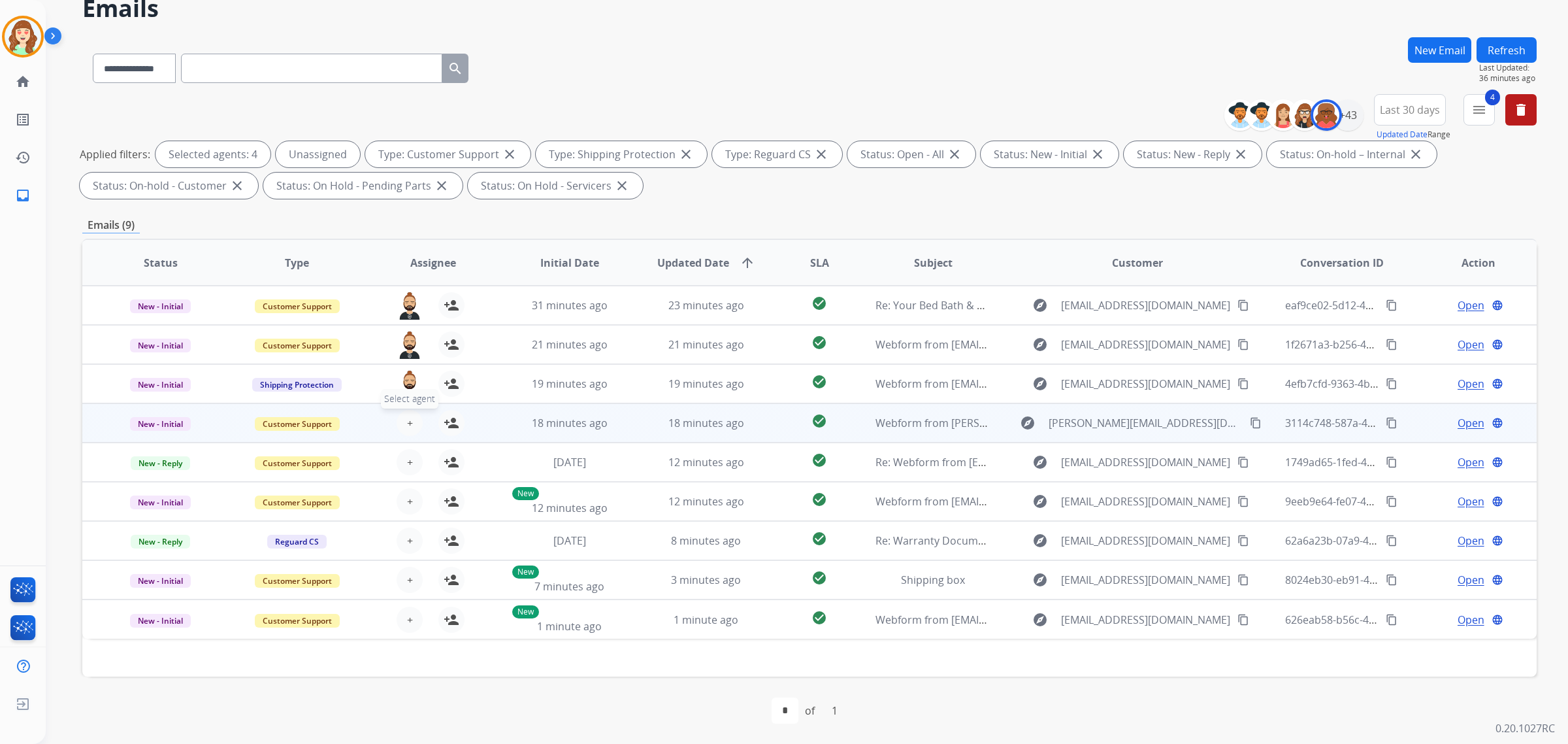
click at [407, 422] on span "+" at bounding box center [410, 422] width 6 height 15
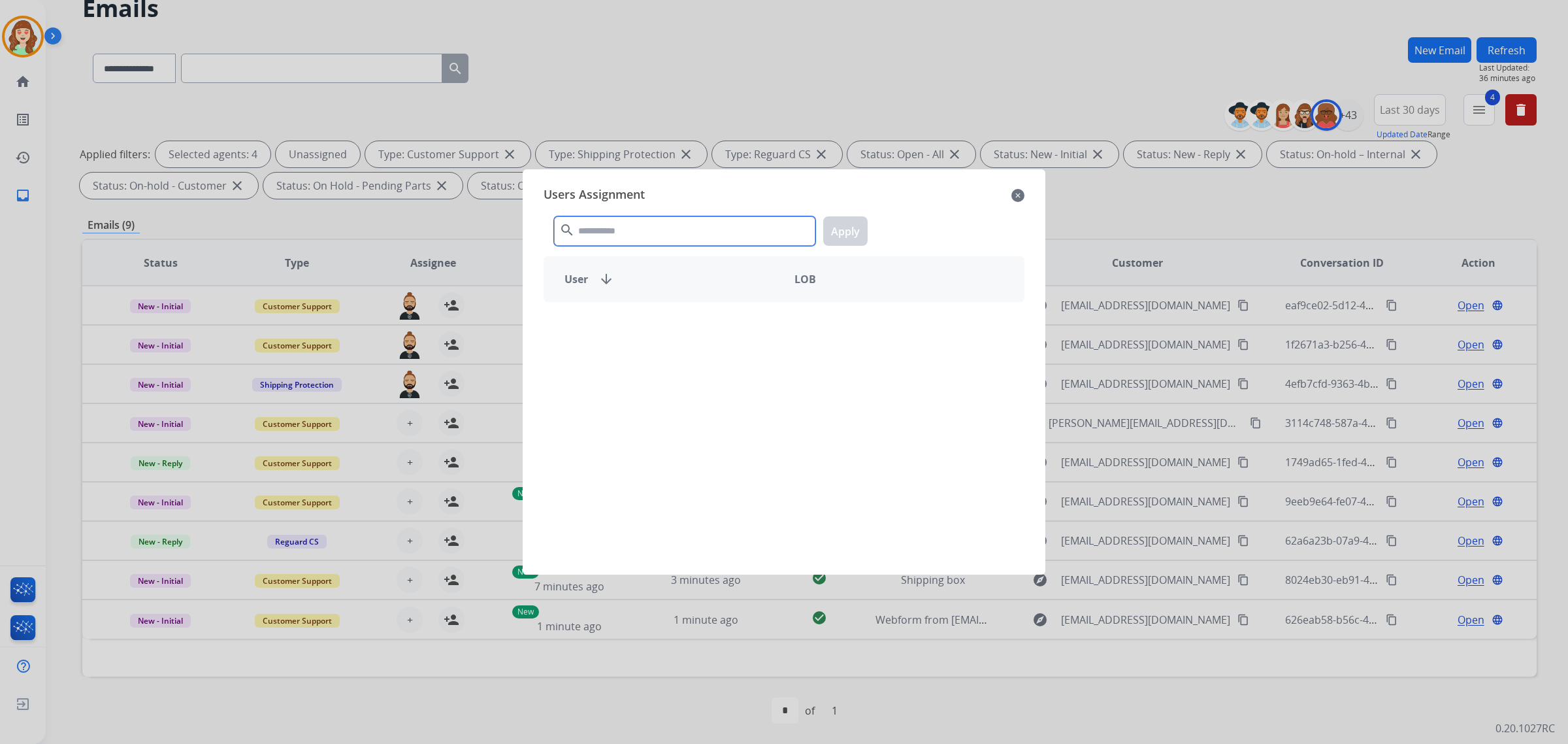
click at [598, 237] on input "text" at bounding box center [684, 231] width 262 height 30
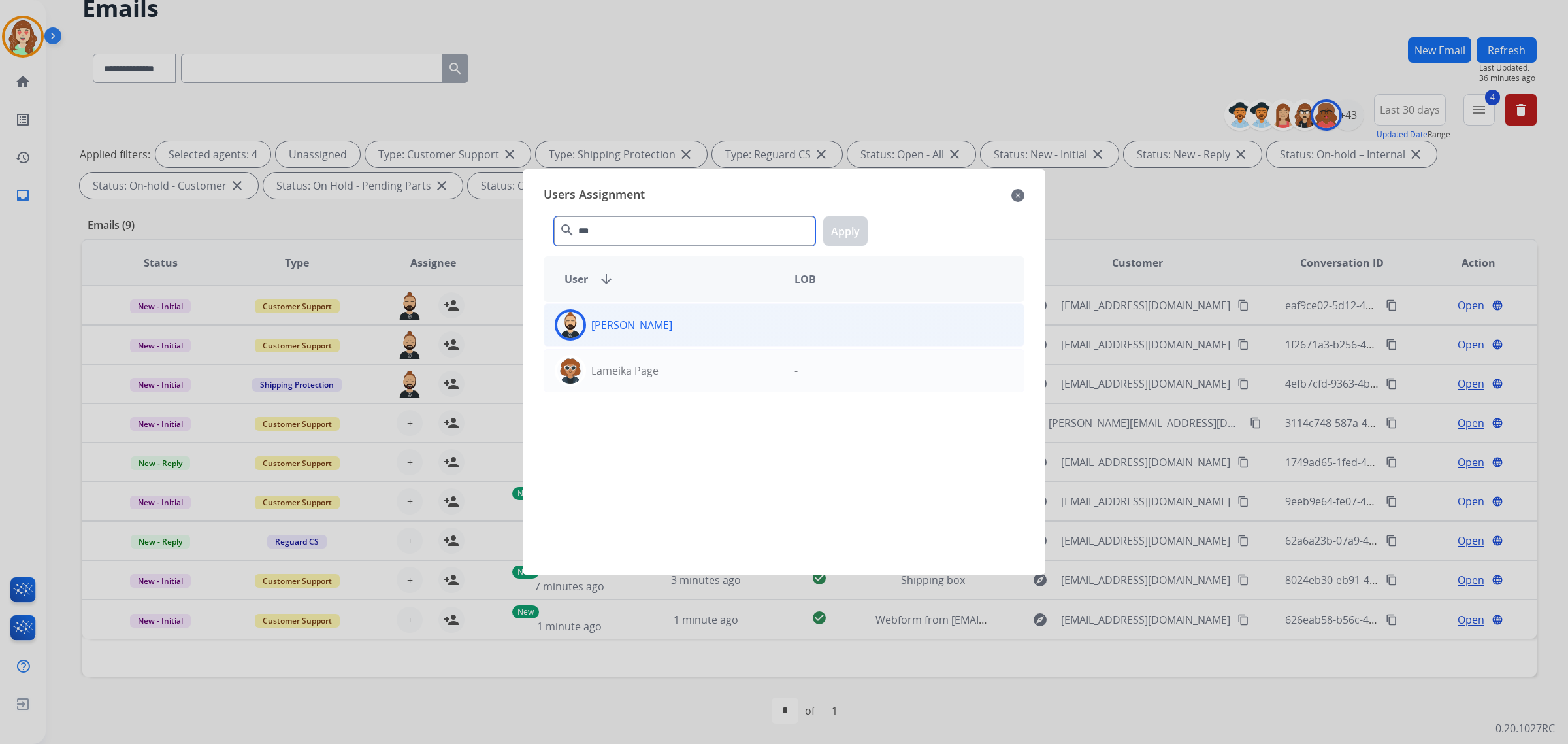
type input "***"
drag, startPoint x: 684, startPoint y: 330, endPoint x: 840, endPoint y: 271, distance: 166.8
click at [687, 331] on div "[PERSON_NAME]" at bounding box center [664, 324] width 240 height 31
click at [854, 233] on button "Apply" at bounding box center [845, 231] width 44 height 30
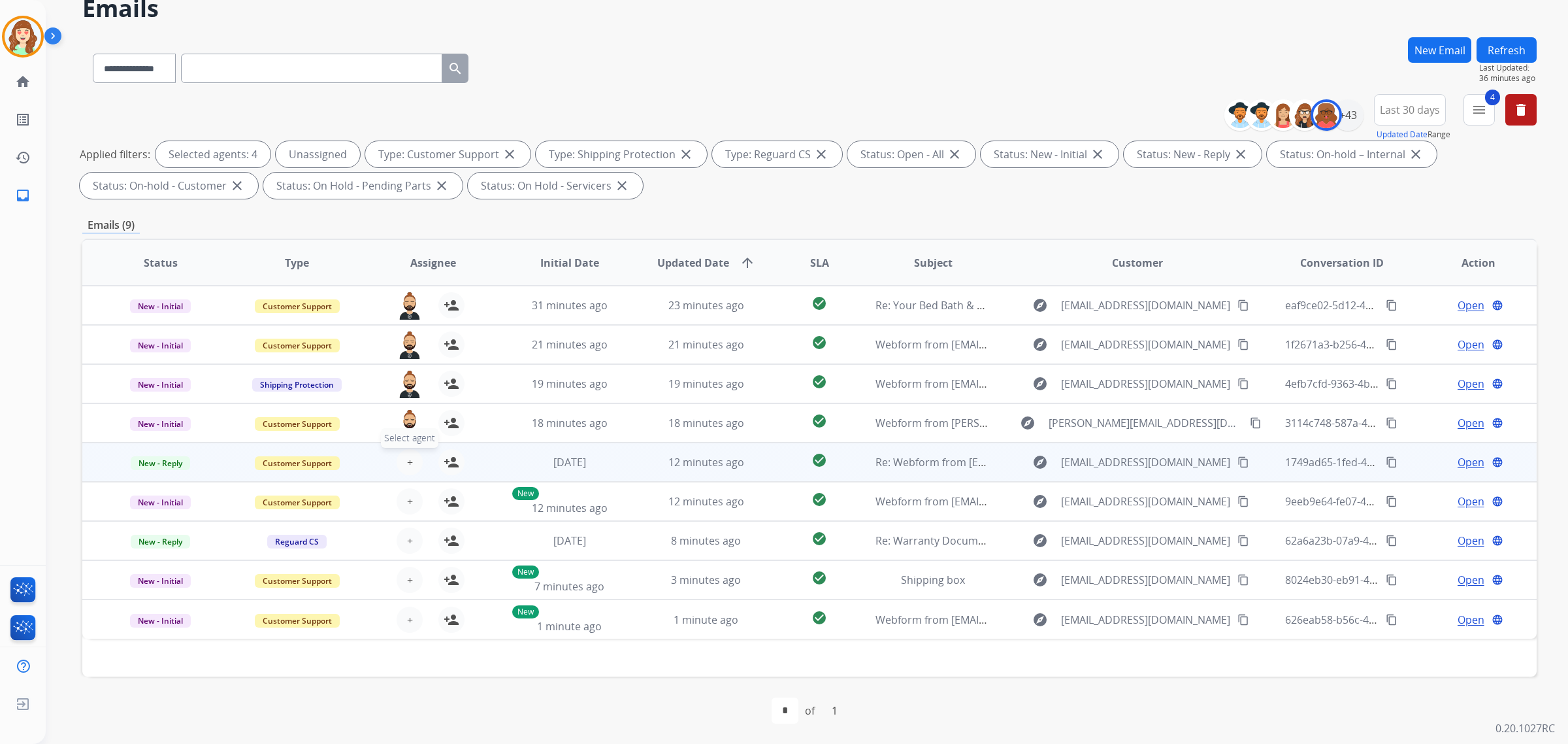
click at [400, 461] on button "+ Select agent" at bounding box center [410, 462] width 26 height 26
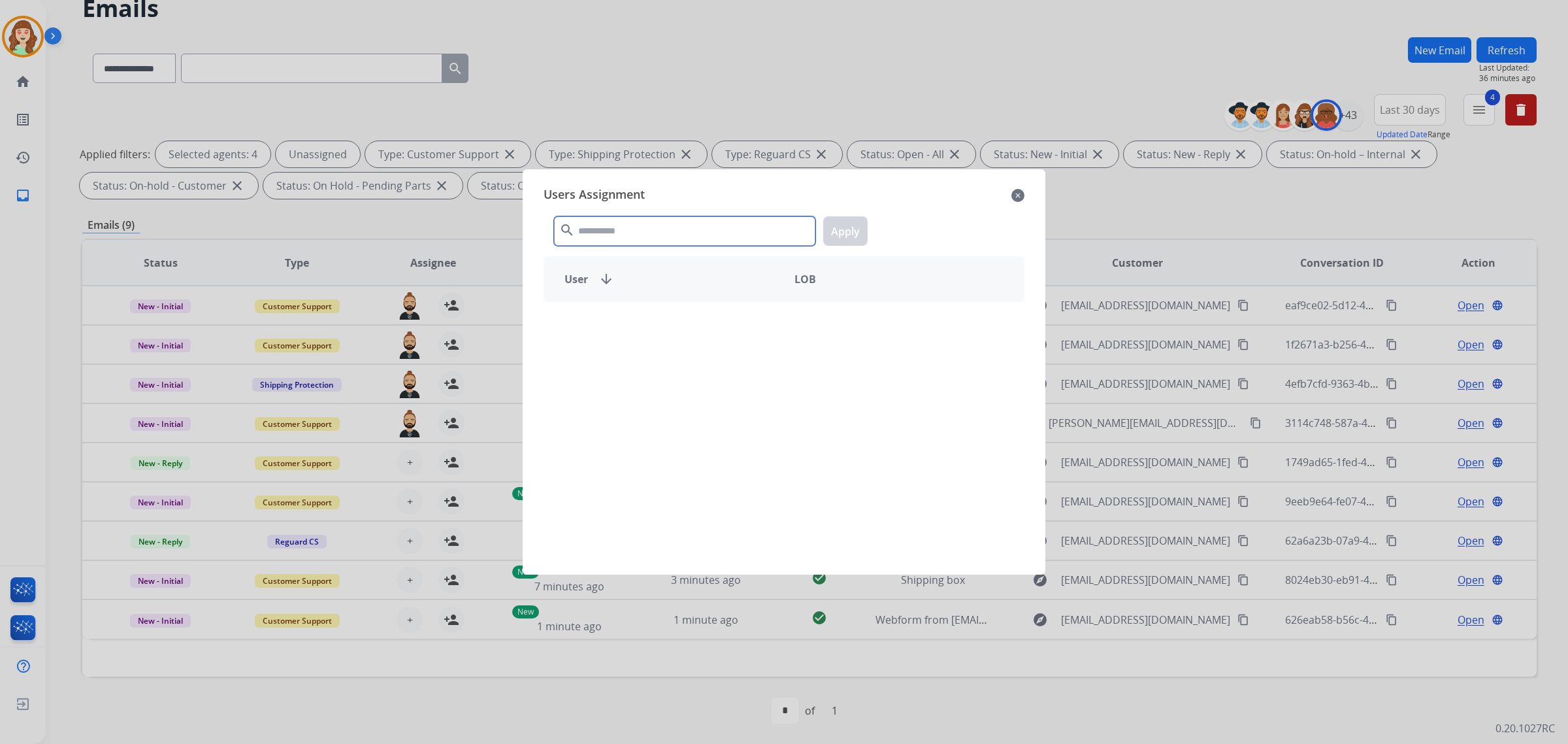
click at [634, 230] on input "text" at bounding box center [684, 231] width 262 height 30
type input "****"
drag, startPoint x: 673, startPoint y: 328, endPoint x: 830, endPoint y: 258, distance: 171.9
click at [673, 327] on div "[PERSON_NAME]" at bounding box center [664, 324] width 240 height 31
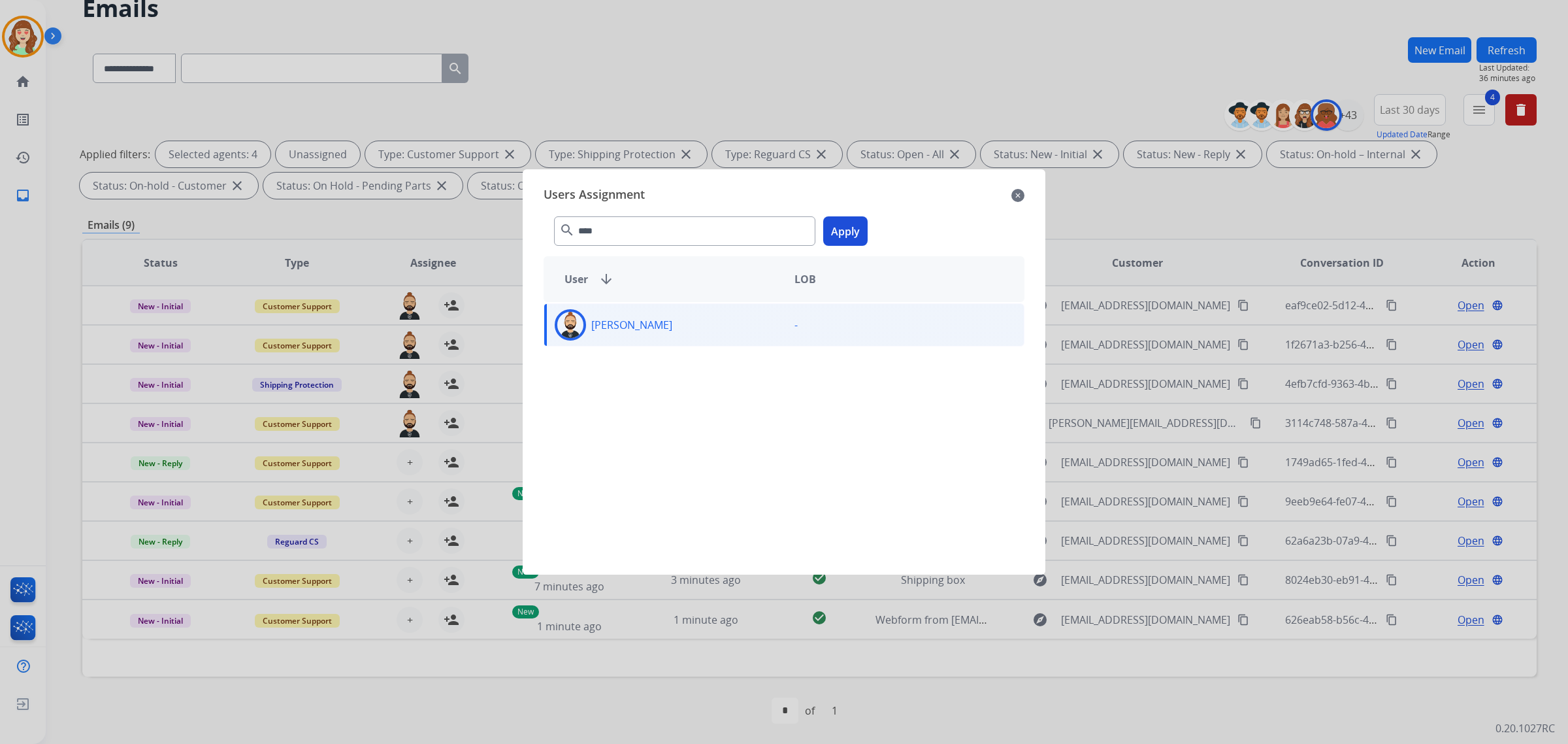
click at [847, 223] on button "Apply" at bounding box center [845, 231] width 44 height 30
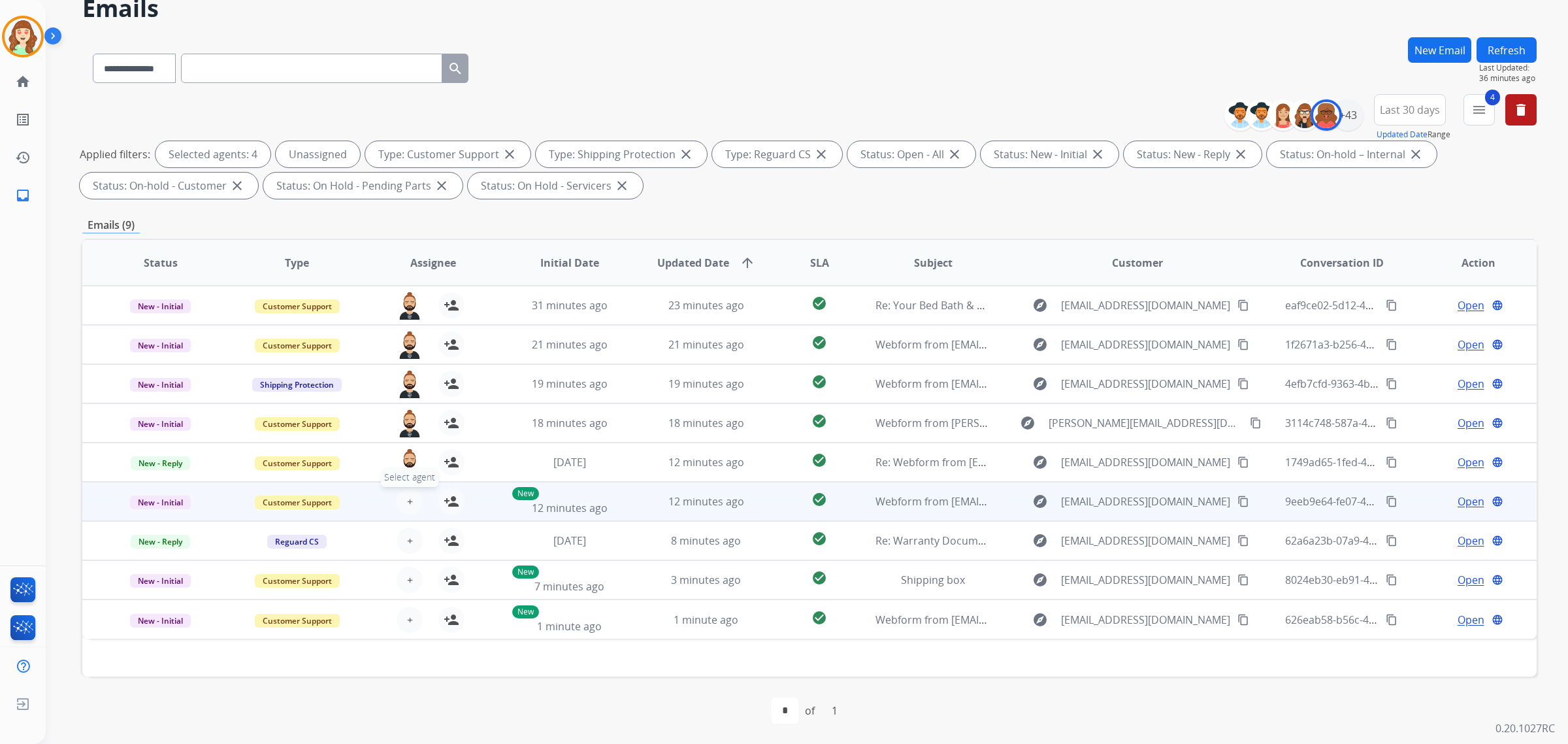
click at [407, 498] on span "+" at bounding box center [410, 501] width 6 height 15
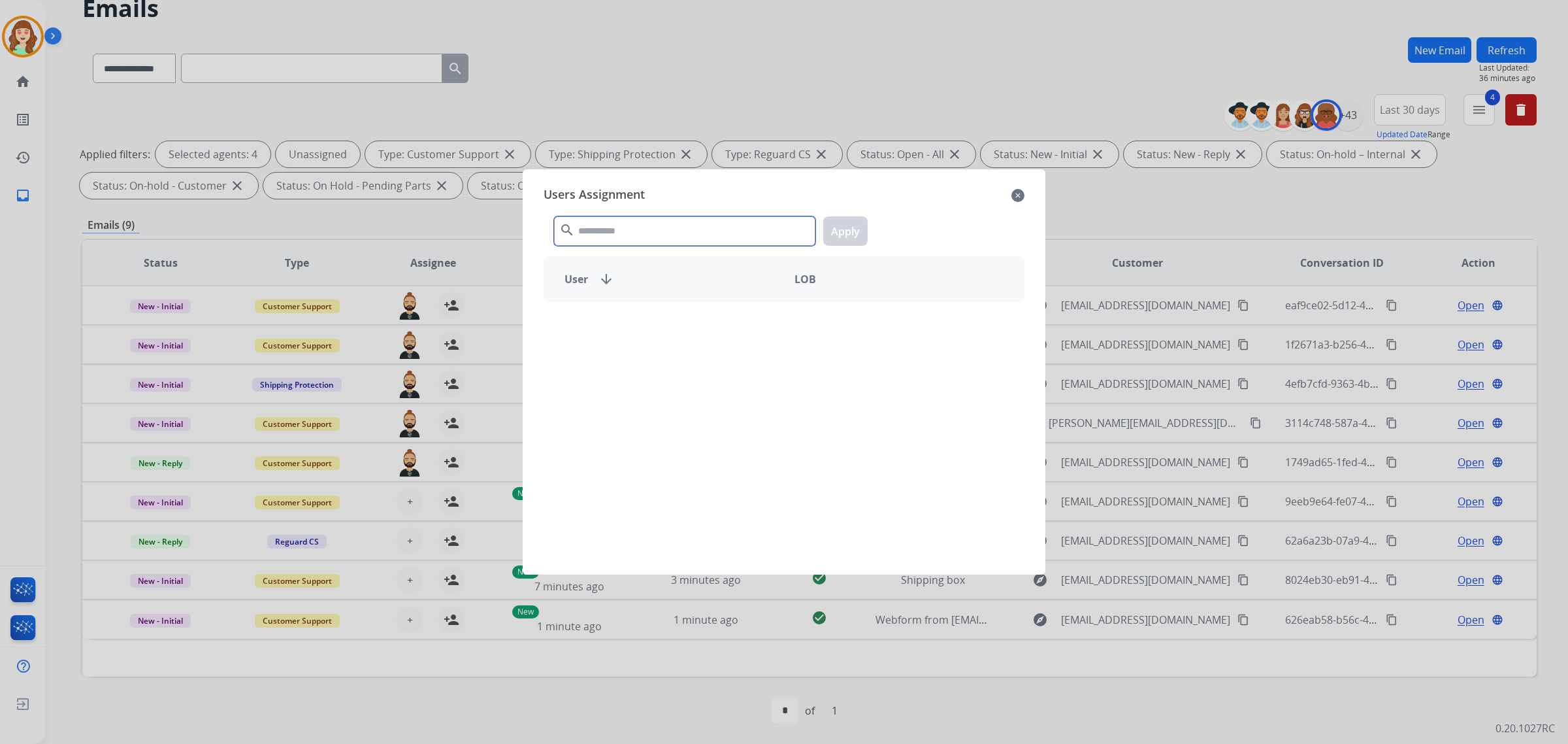
click at [681, 239] on input "text" at bounding box center [684, 231] width 262 height 30
type input "****"
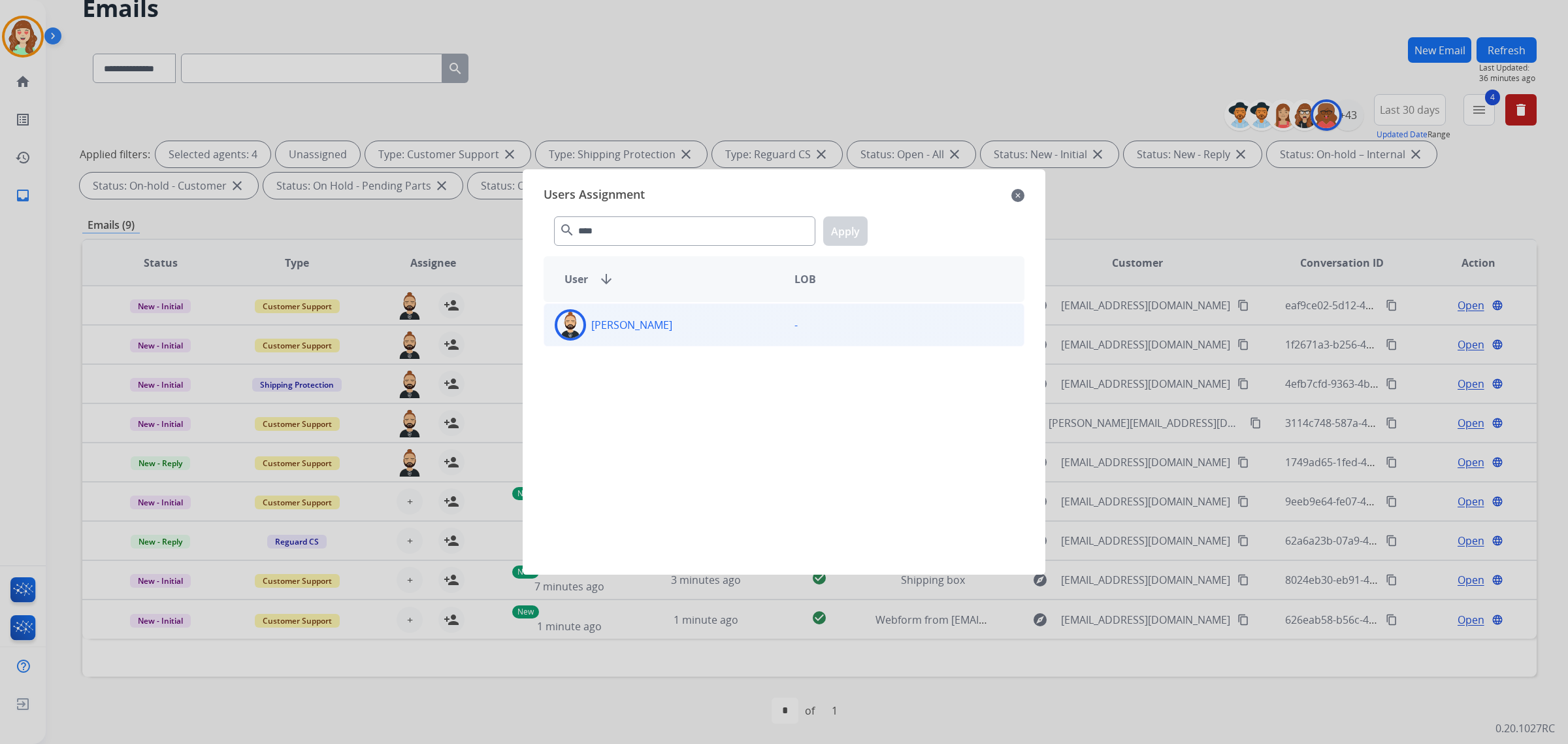
click at [677, 319] on div "[PERSON_NAME]" at bounding box center [664, 324] width 240 height 31
click at [846, 234] on button "Apply" at bounding box center [845, 231] width 44 height 30
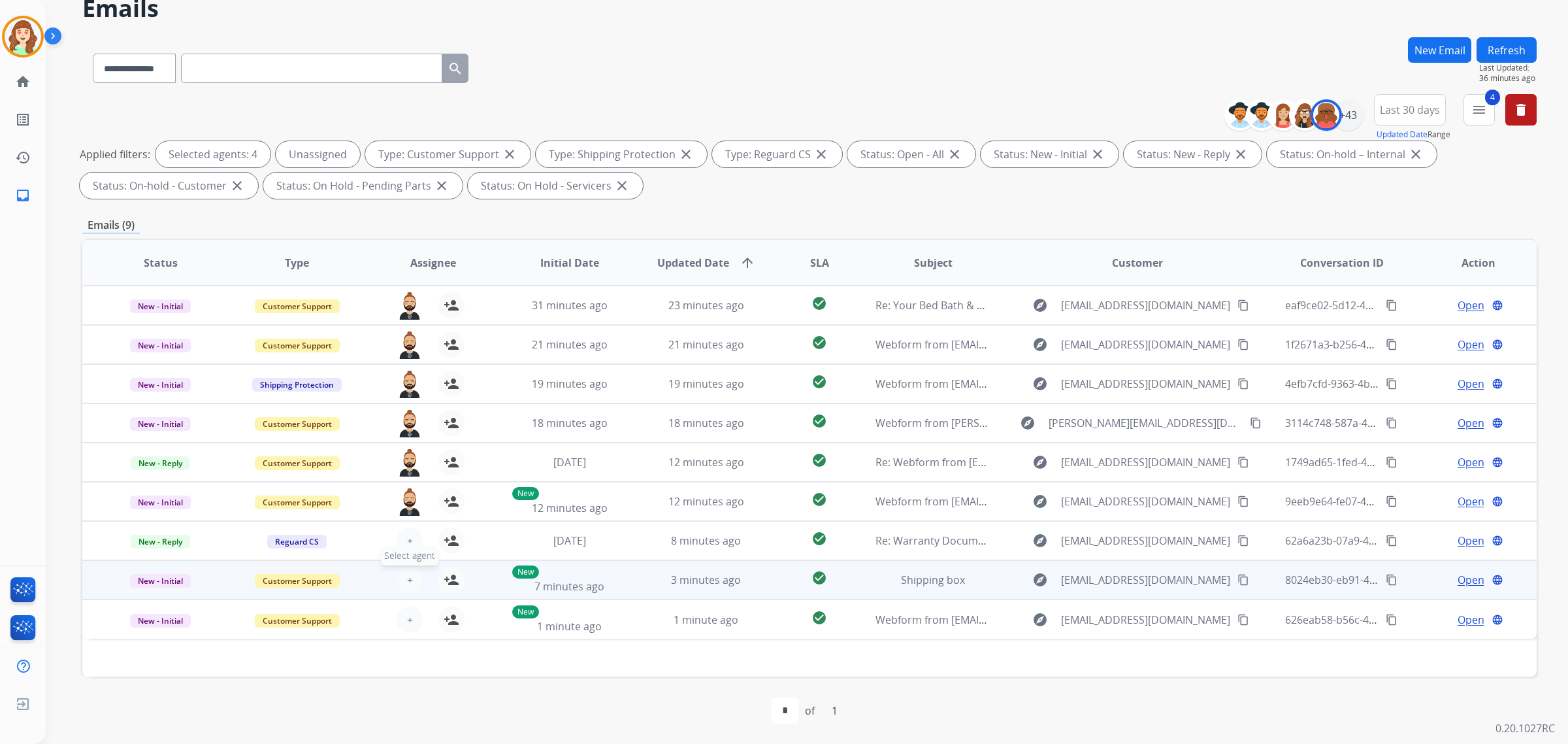
click at [400, 576] on button "+ Select agent" at bounding box center [410, 580] width 26 height 26
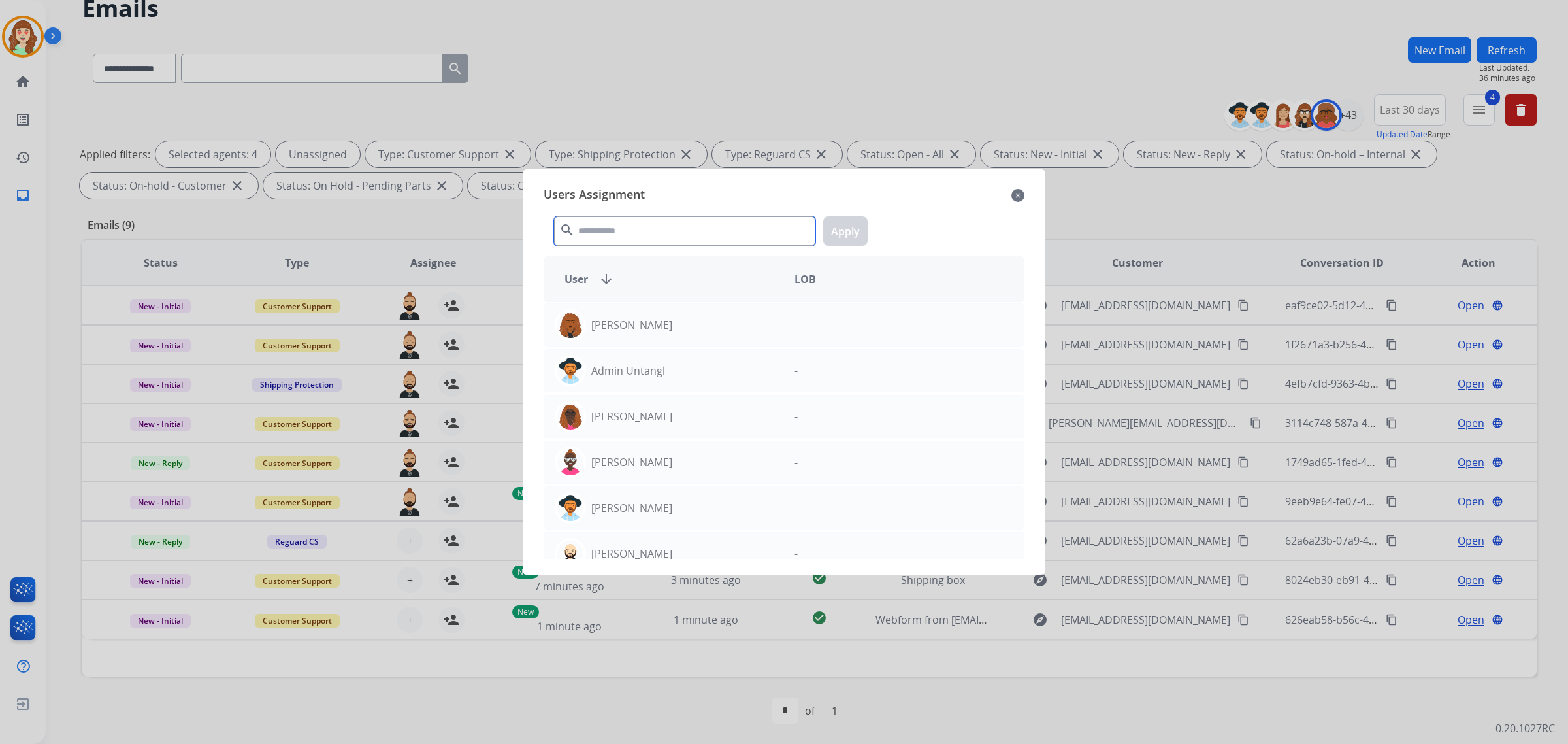
click at [629, 229] on input "text" at bounding box center [684, 231] width 262 height 30
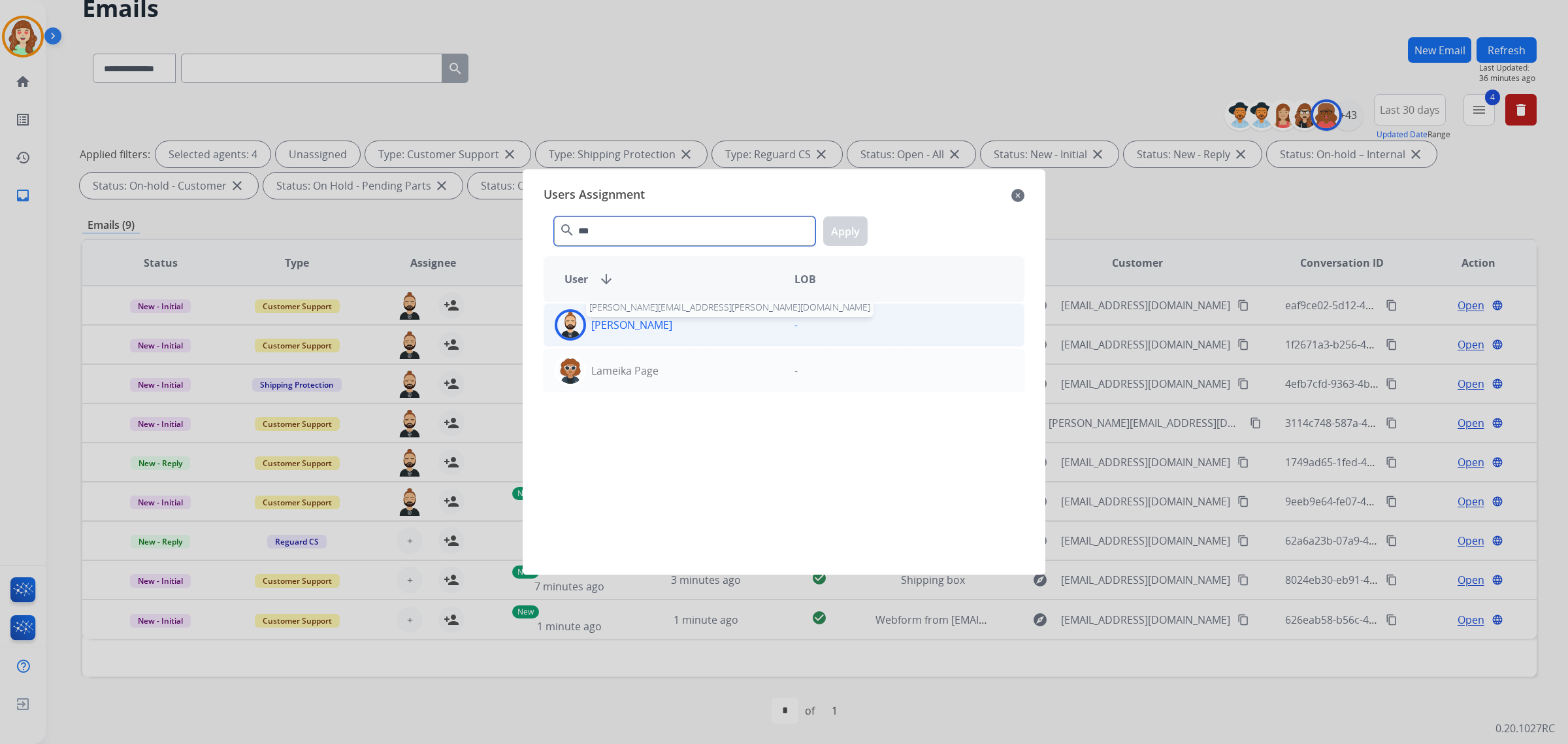
type input "***"
click at [668, 322] on p "[PERSON_NAME]" at bounding box center [631, 324] width 81 height 15
click at [840, 221] on button "Apply" at bounding box center [845, 231] width 44 height 30
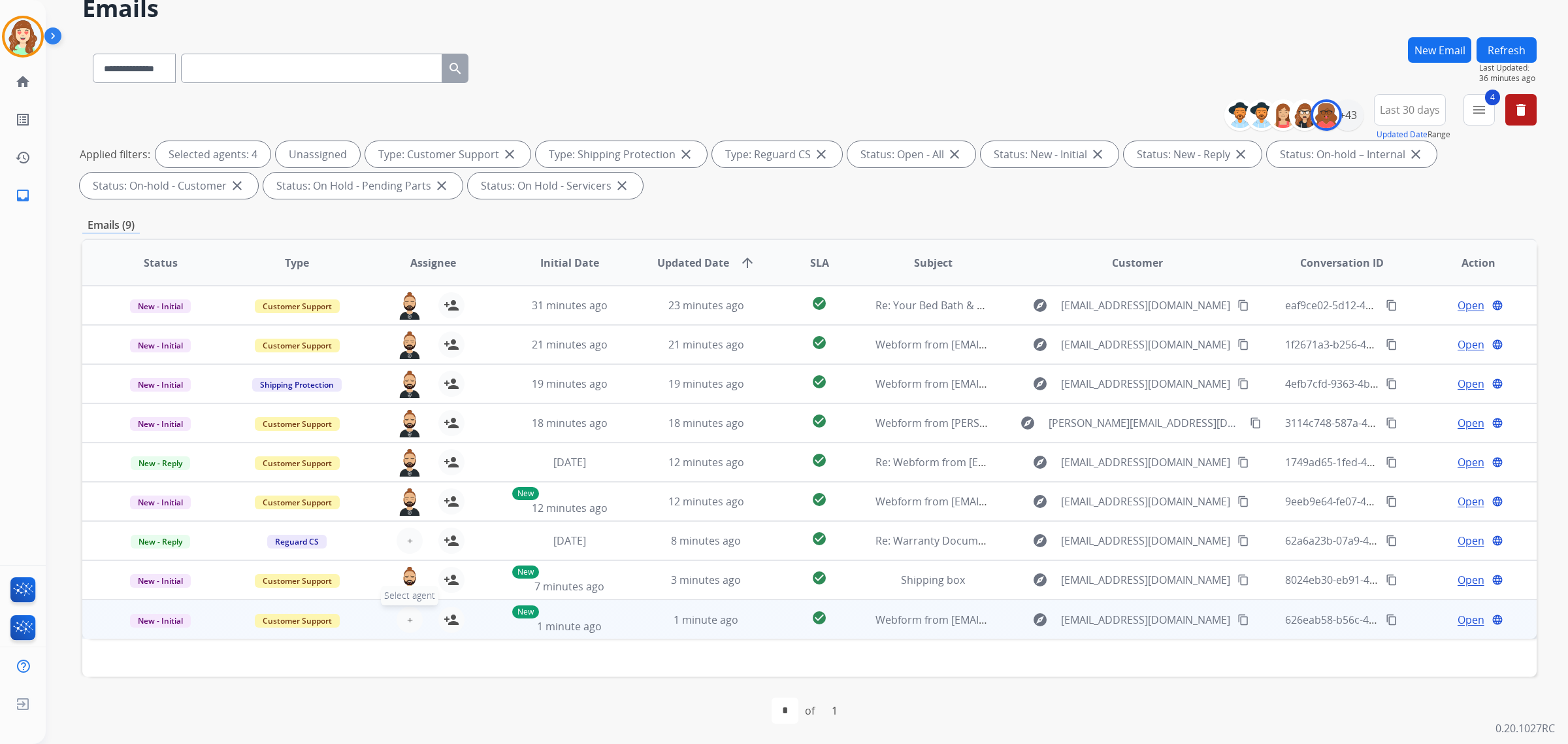
click at [400, 615] on button "+ Select agent" at bounding box center [410, 619] width 26 height 26
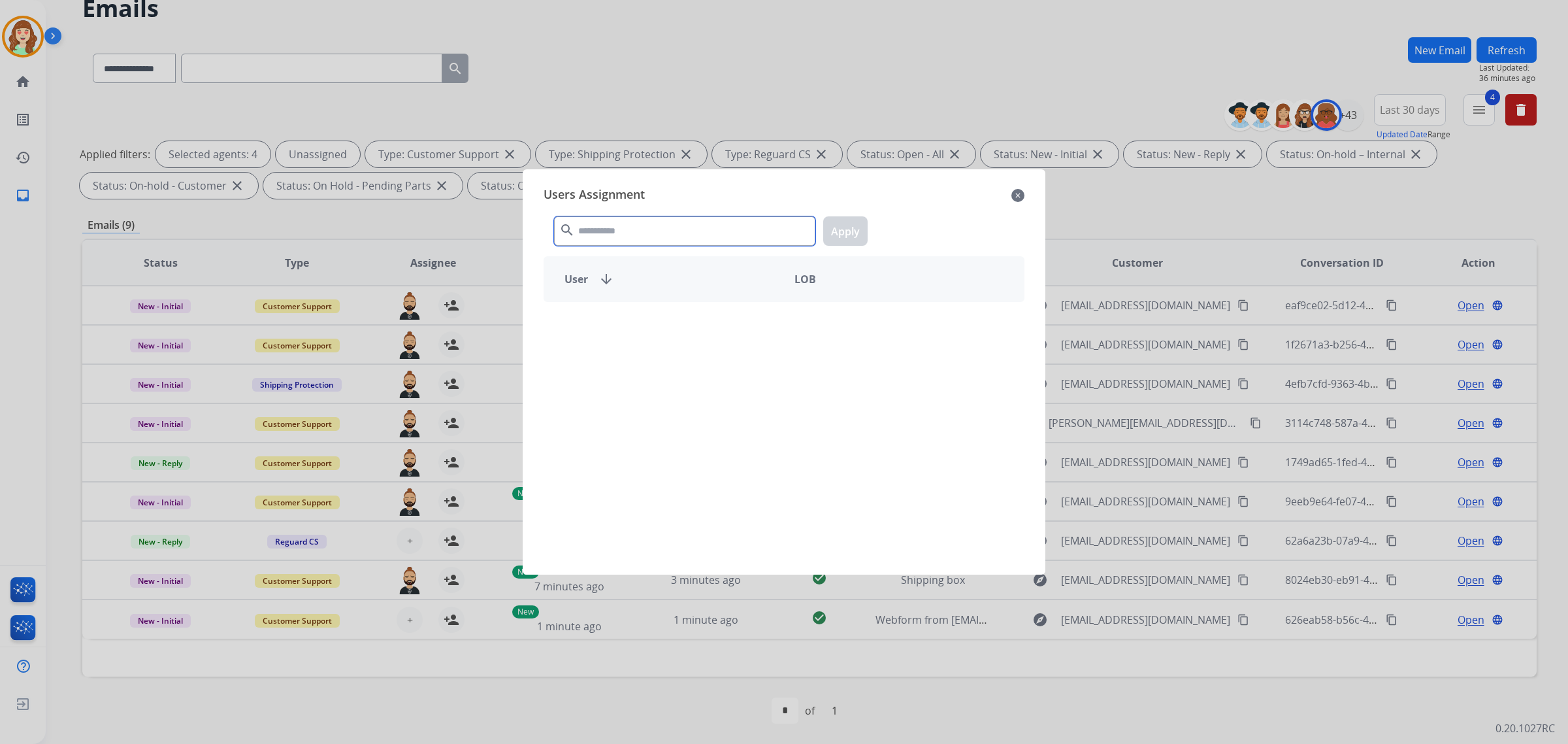
click at [609, 224] on input "text" at bounding box center [684, 231] width 262 height 30
type input "*****"
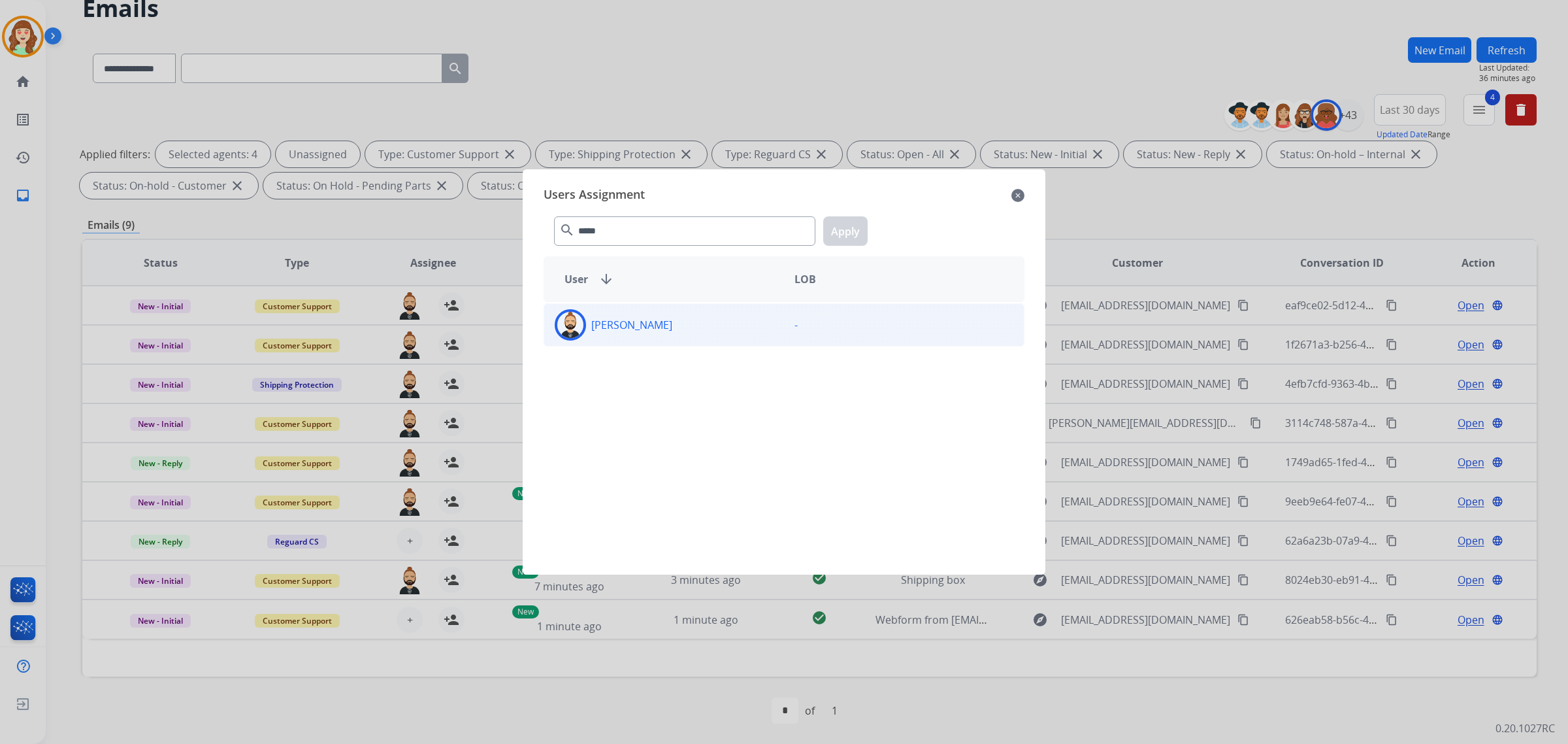
click at [763, 330] on div "[PERSON_NAME]" at bounding box center [664, 324] width 240 height 31
click at [846, 224] on button "Apply" at bounding box center [845, 231] width 44 height 30
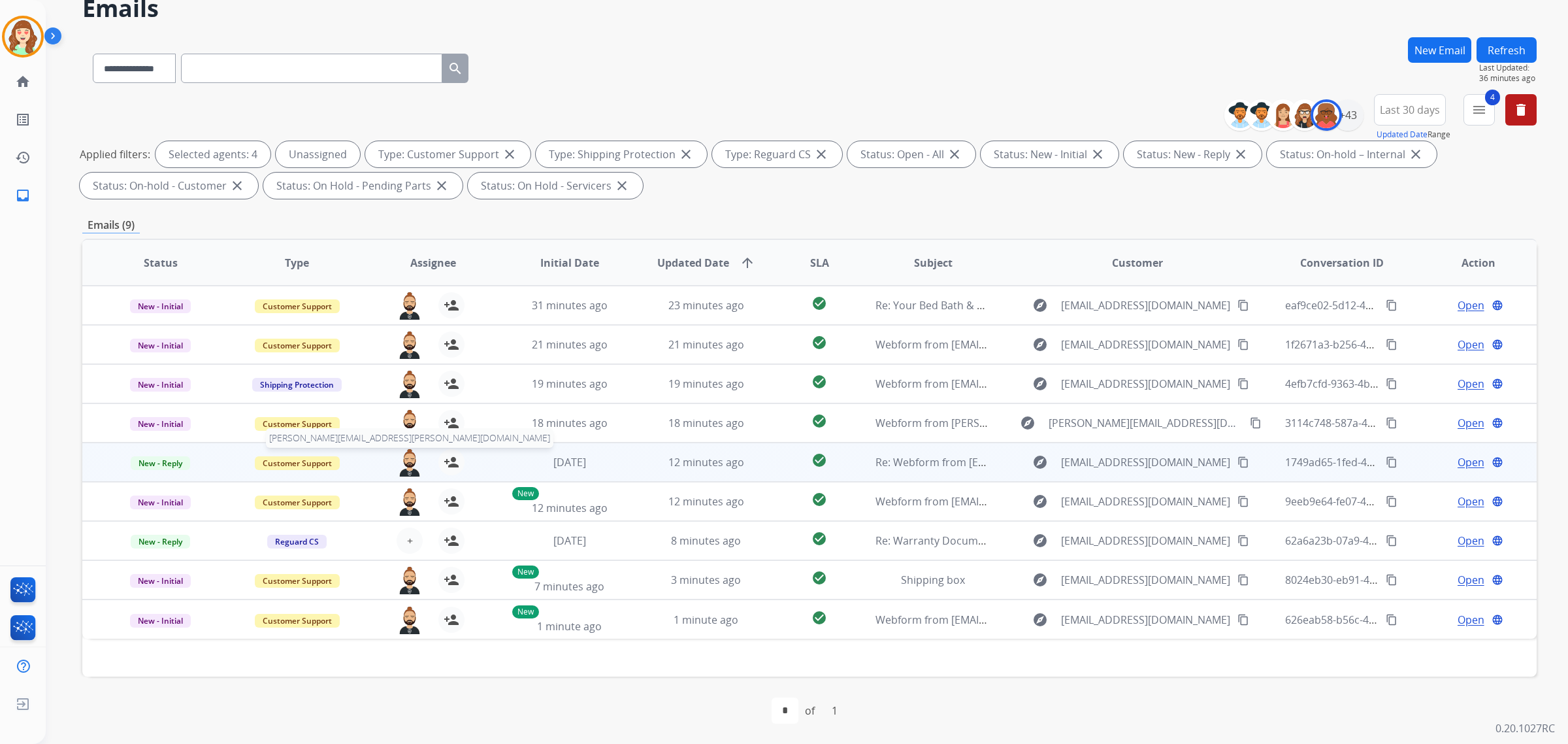
click at [403, 461] on img at bounding box center [410, 463] width 26 height 27
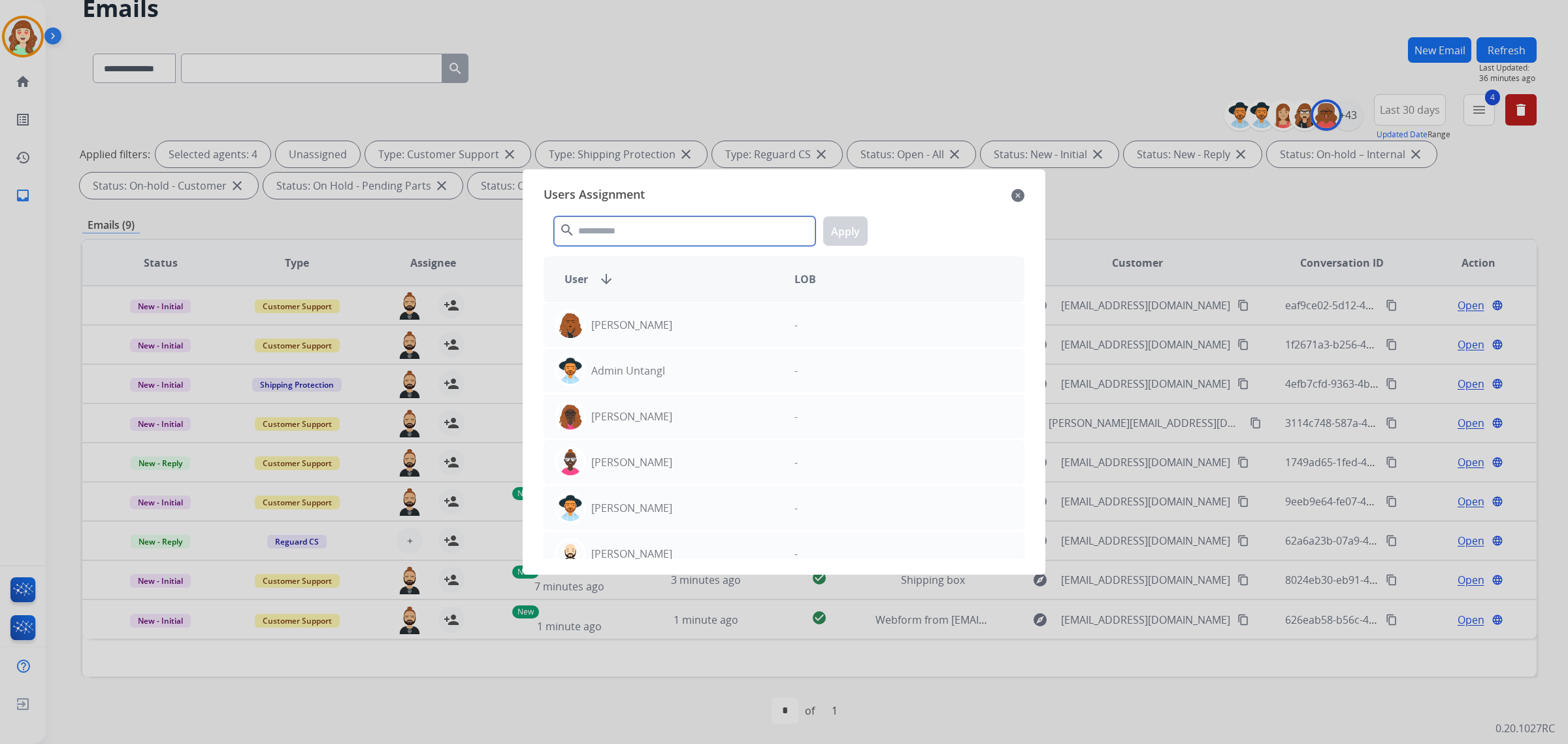
click at [636, 234] on input "text" at bounding box center [684, 231] width 262 height 30
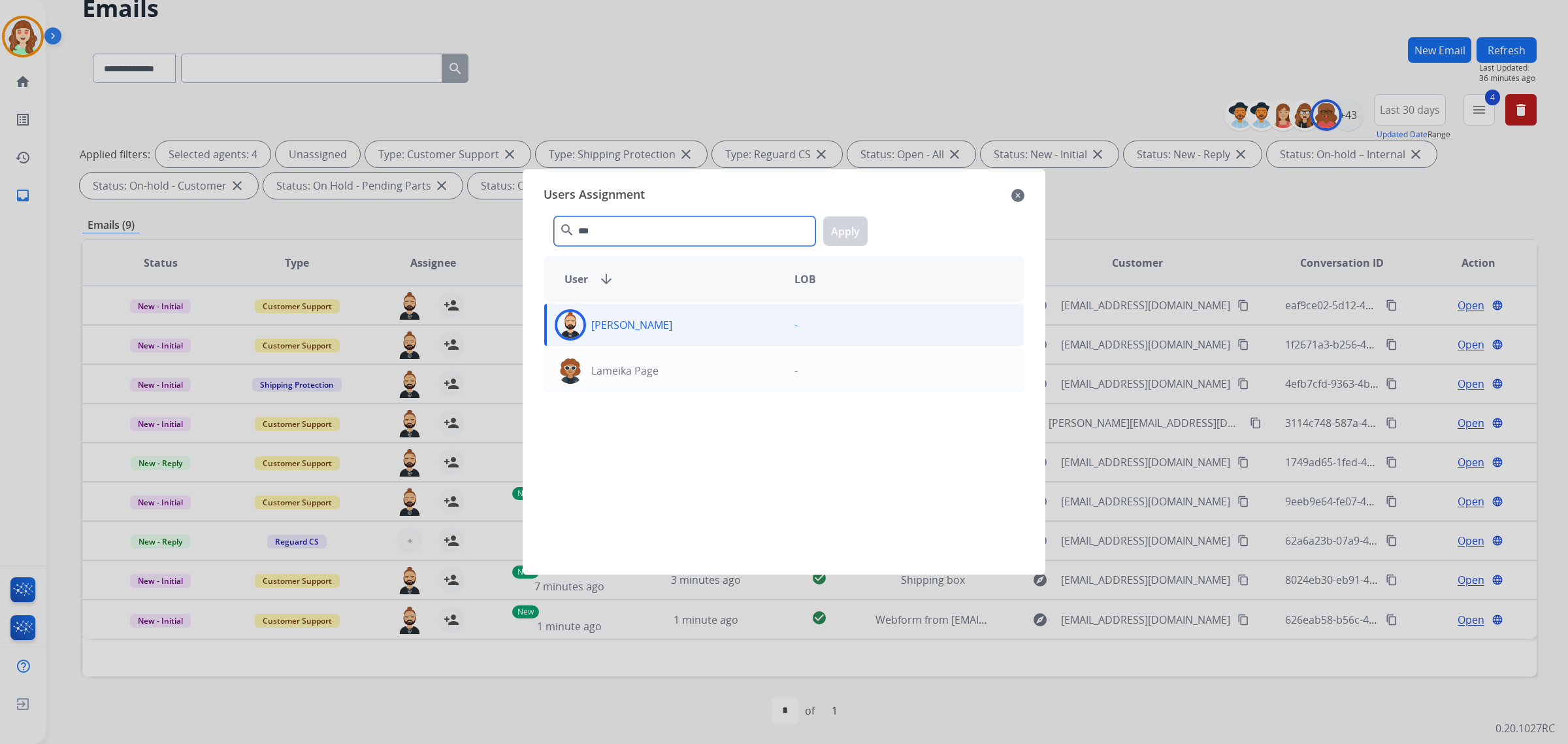
type input "***"
click at [671, 340] on div "[PERSON_NAME]" at bounding box center [664, 324] width 240 height 31
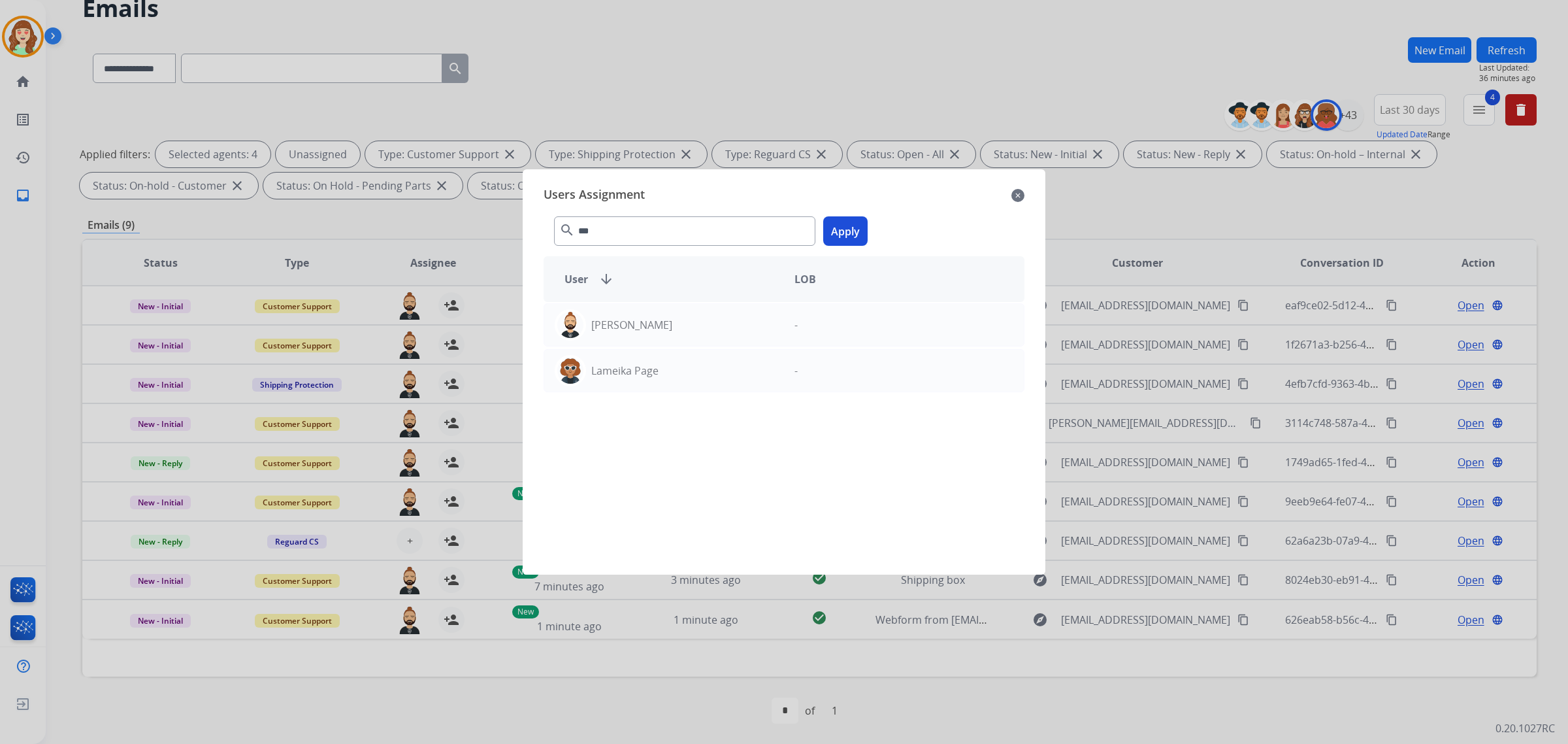
click at [834, 232] on button "Apply" at bounding box center [845, 231] width 44 height 30
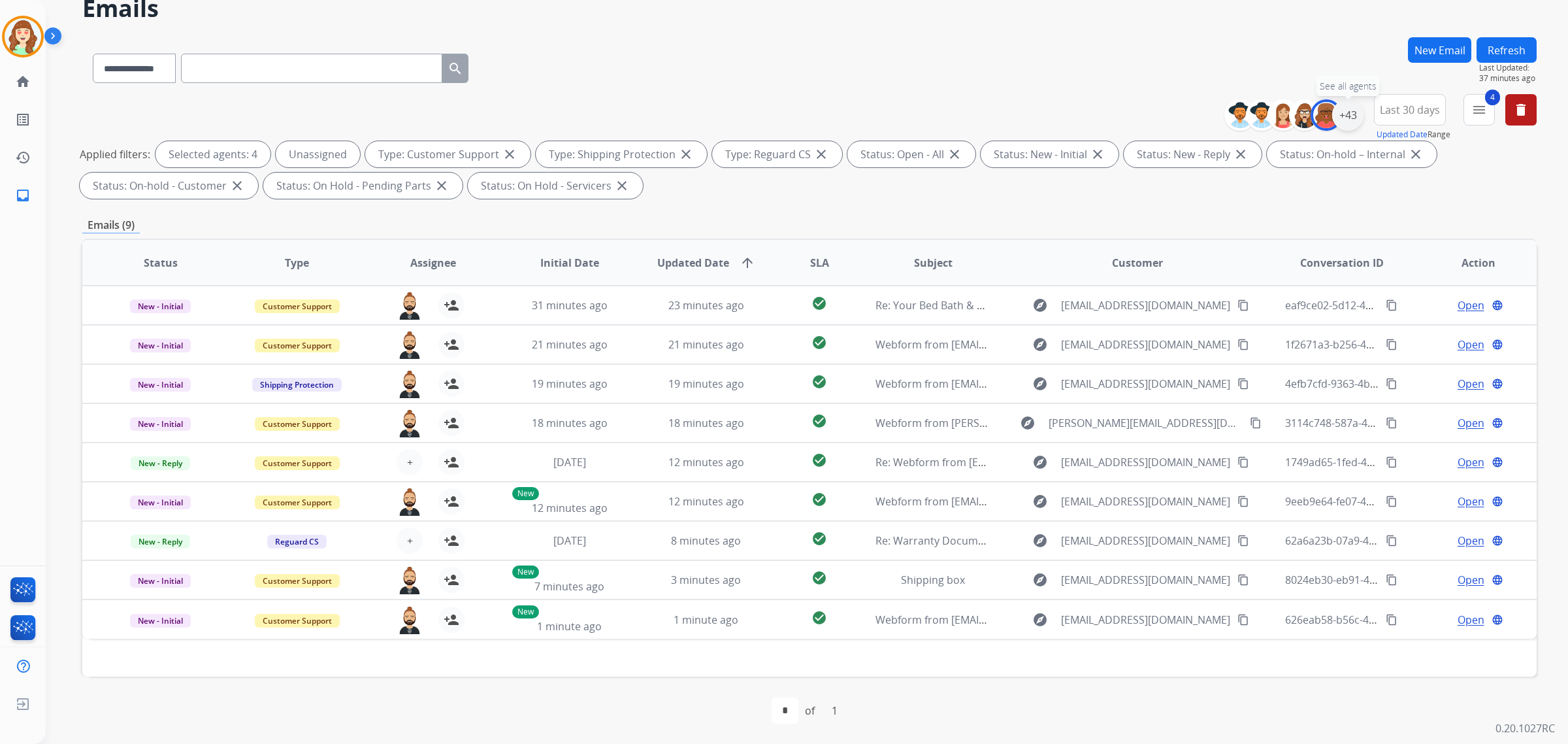
click at [1350, 110] on div "+43" at bounding box center [1347, 114] width 31 height 31
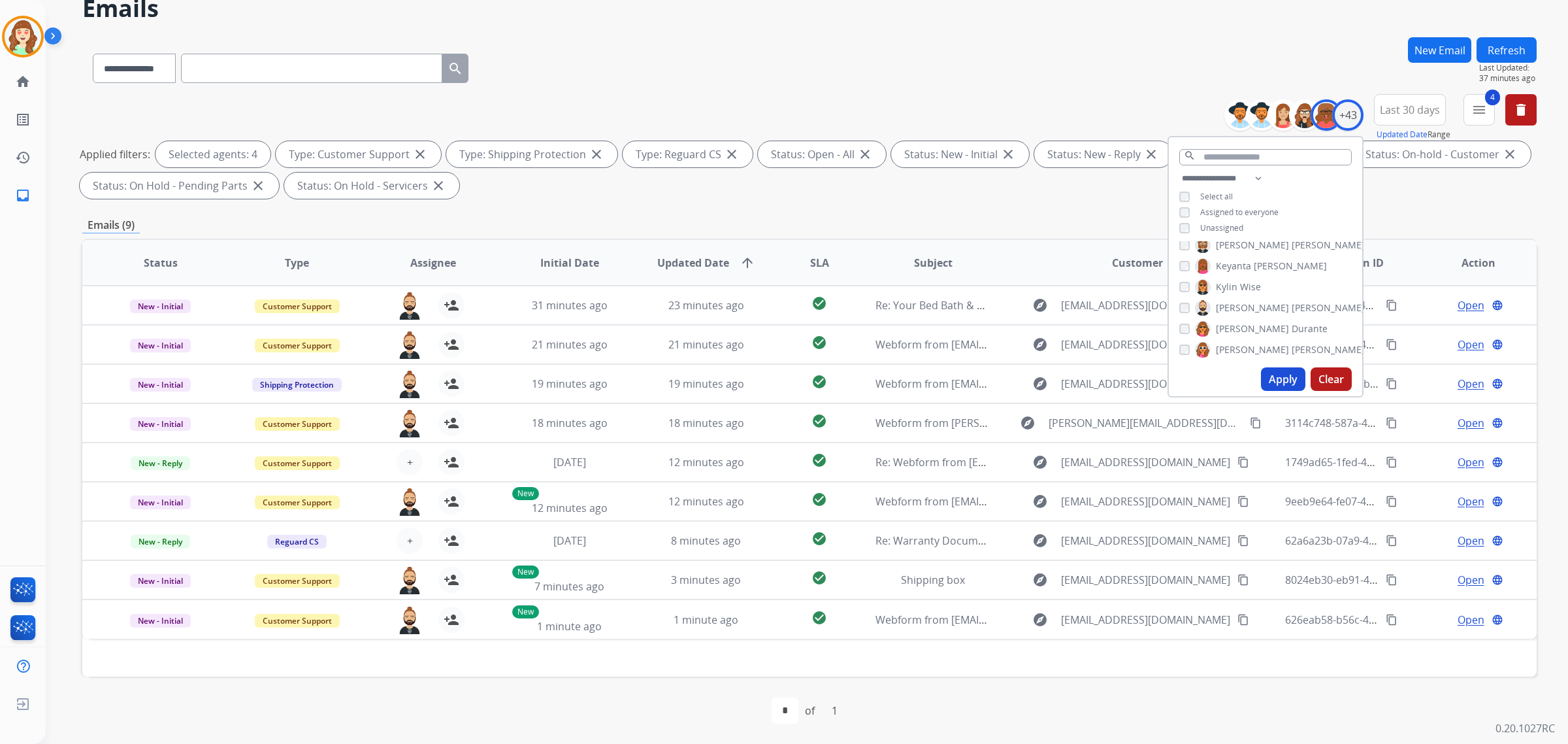
click at [1269, 371] on button "Apply" at bounding box center [1282, 378] width 44 height 23
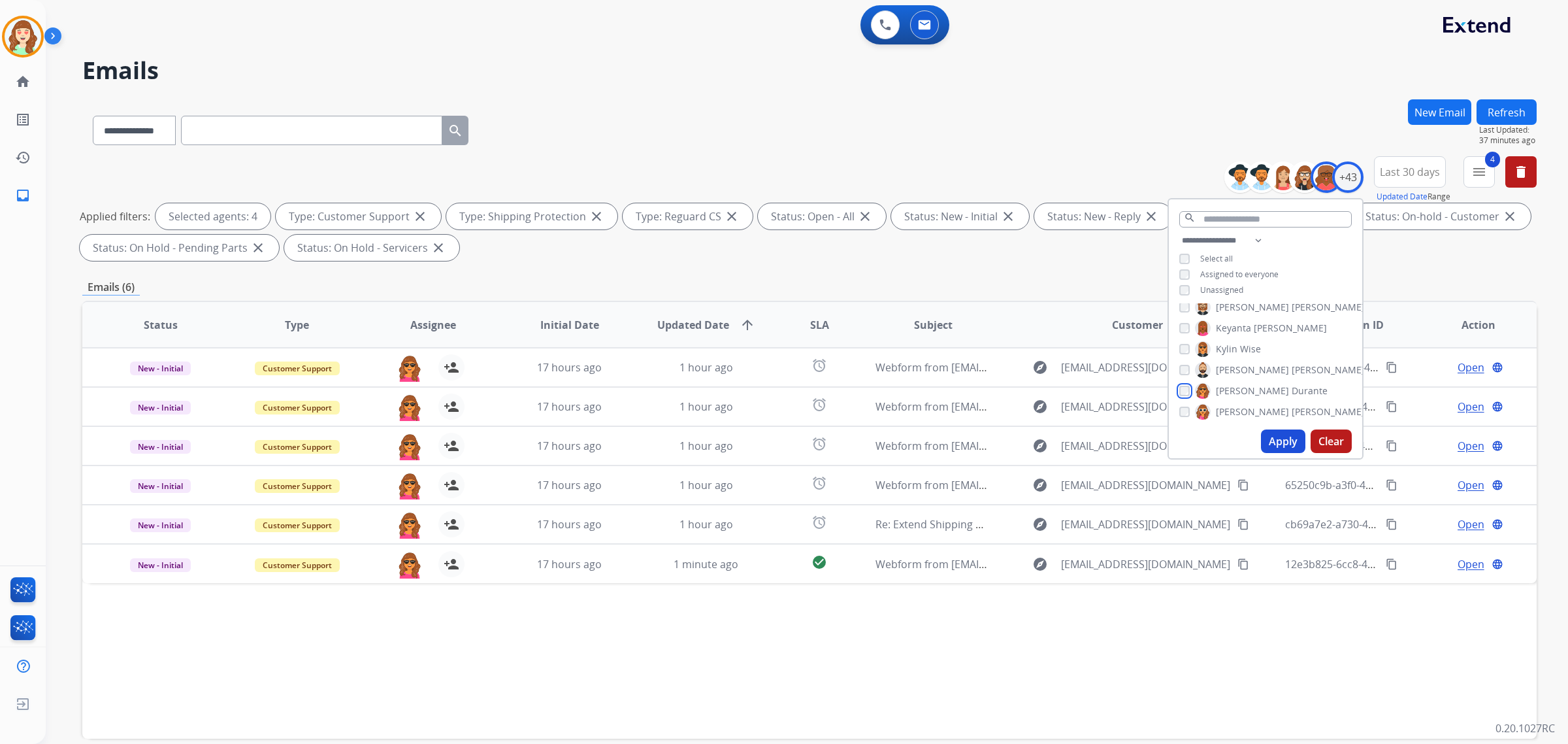
scroll to position [572, 0]
click at [1180, 335] on div "[PERSON_NAME] [PERSON_NAME] [PERSON_NAME] [PERSON_NAME] [PERSON_NAME] [PERSON_N…" at bounding box center [1265, 364] width 193 height 121
click at [1285, 436] on button "Apply" at bounding box center [1282, 440] width 44 height 23
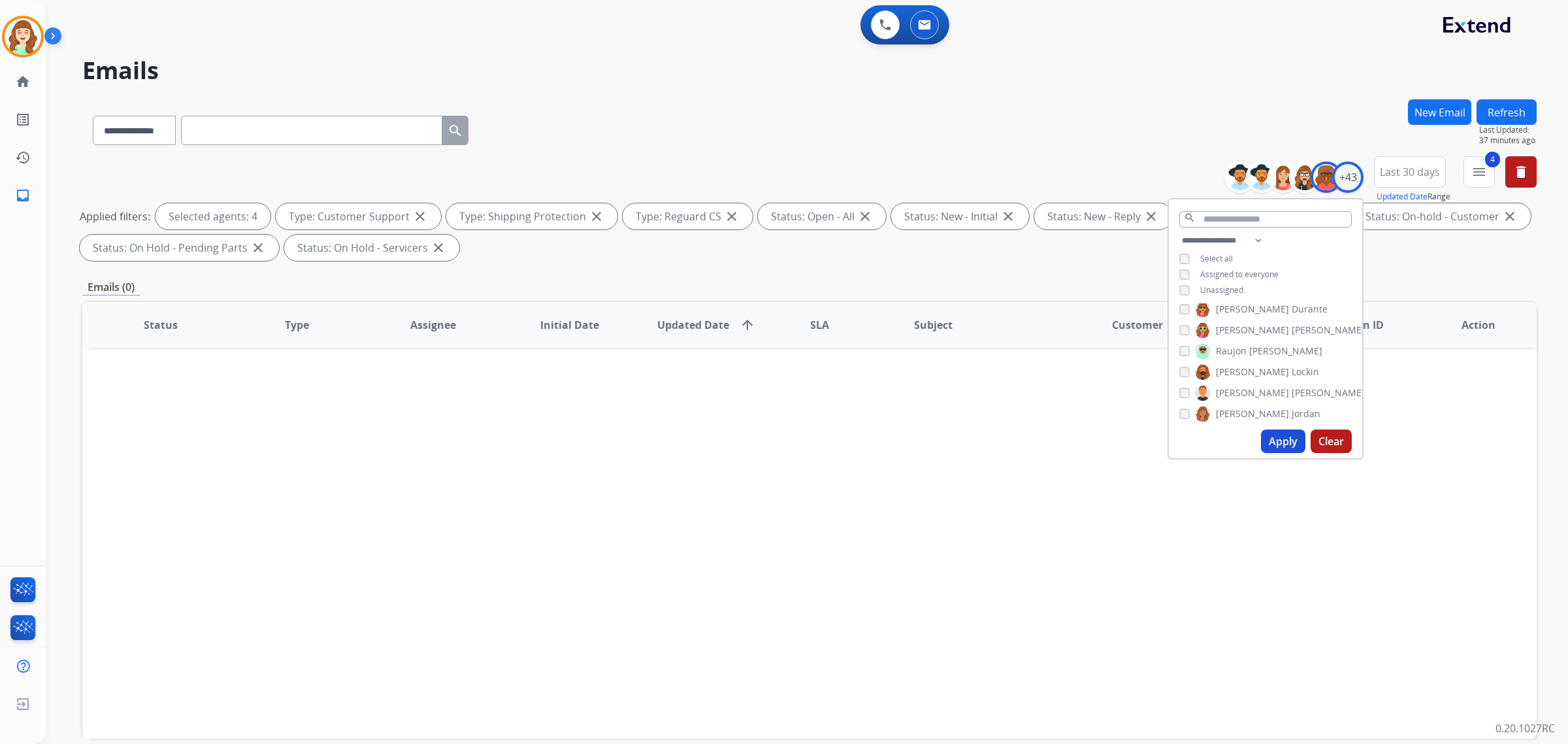
click at [1278, 445] on button "Apply" at bounding box center [1282, 440] width 44 height 23
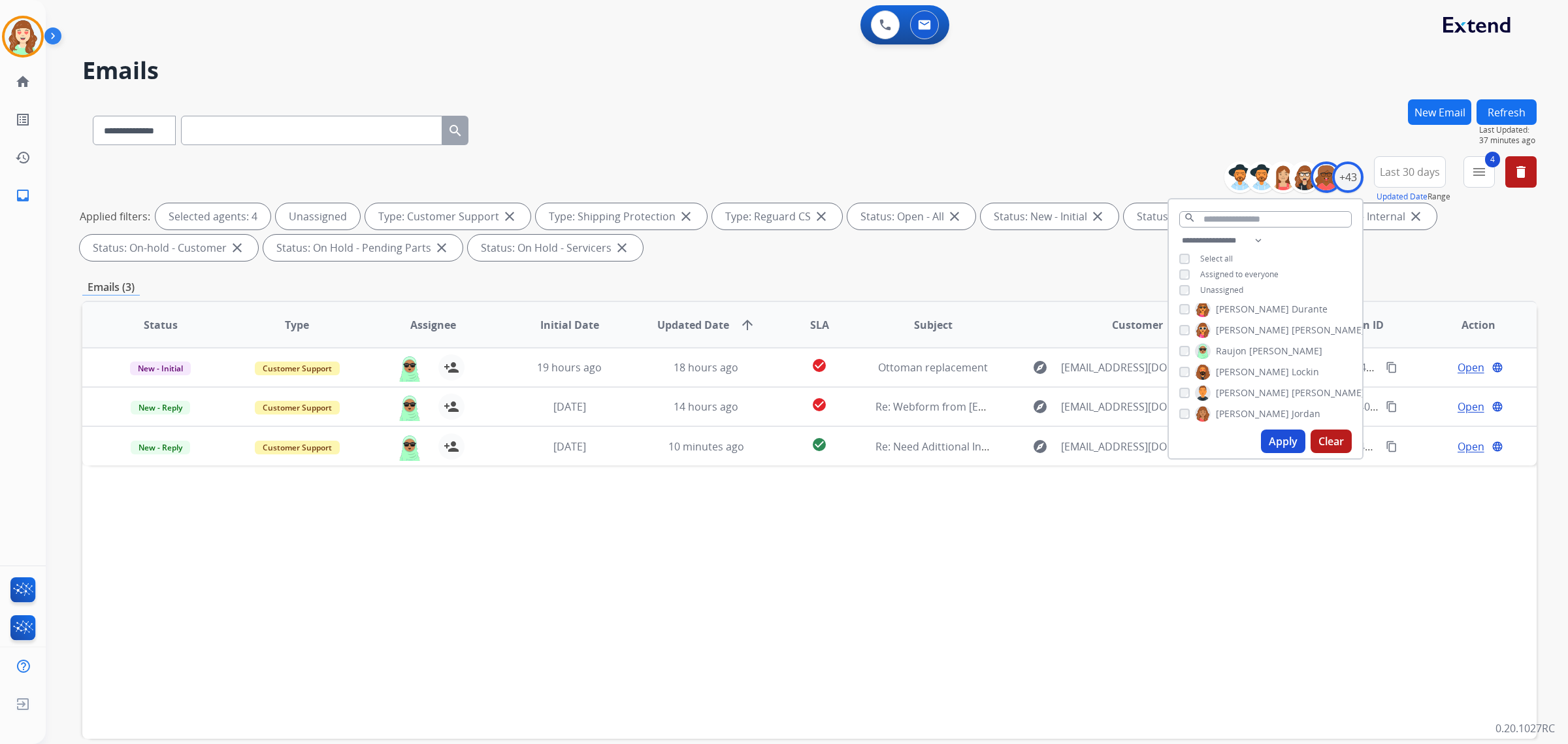
click at [1274, 436] on button "Apply" at bounding box center [1282, 440] width 44 height 23
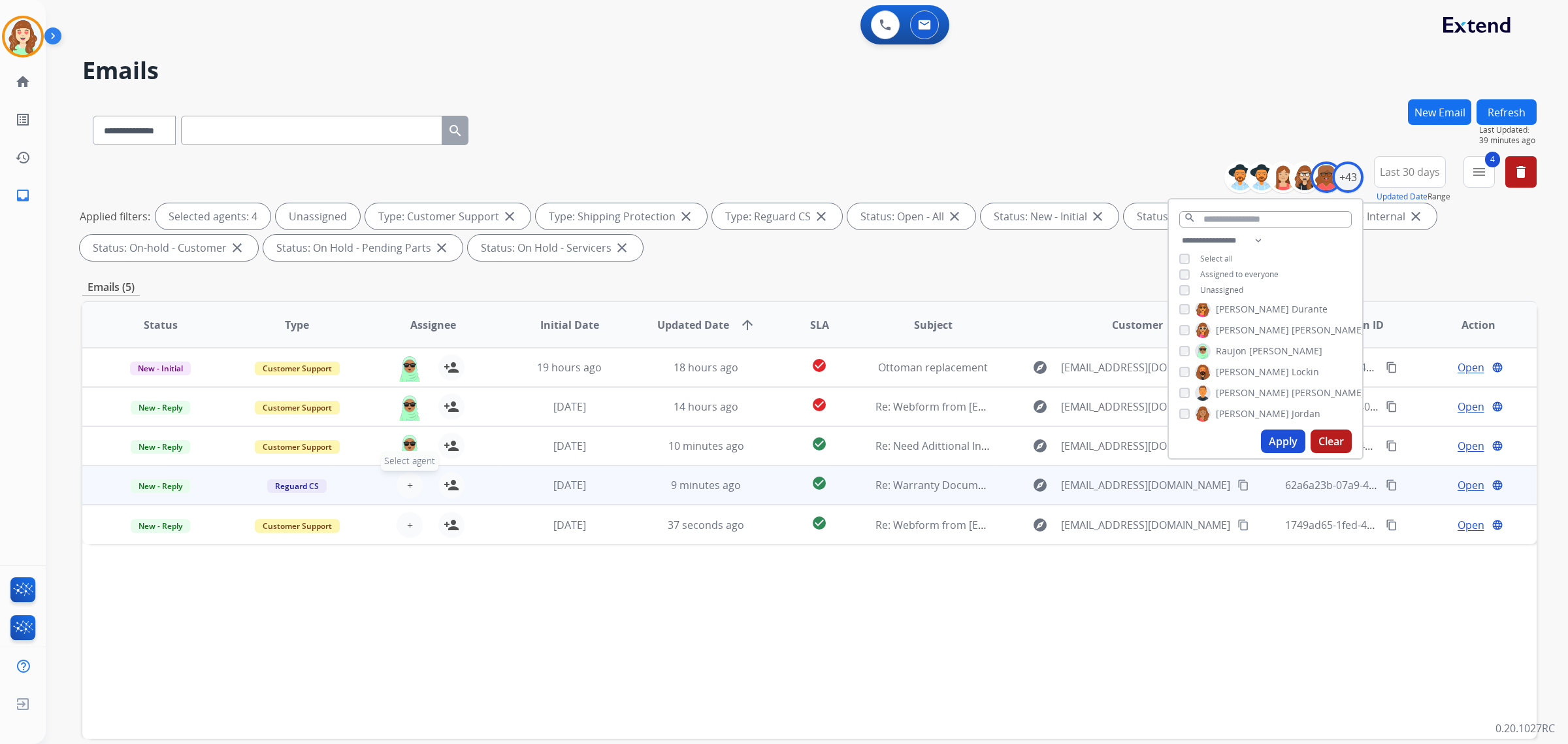
click at [398, 482] on button "+ Select agent" at bounding box center [410, 485] width 26 height 26
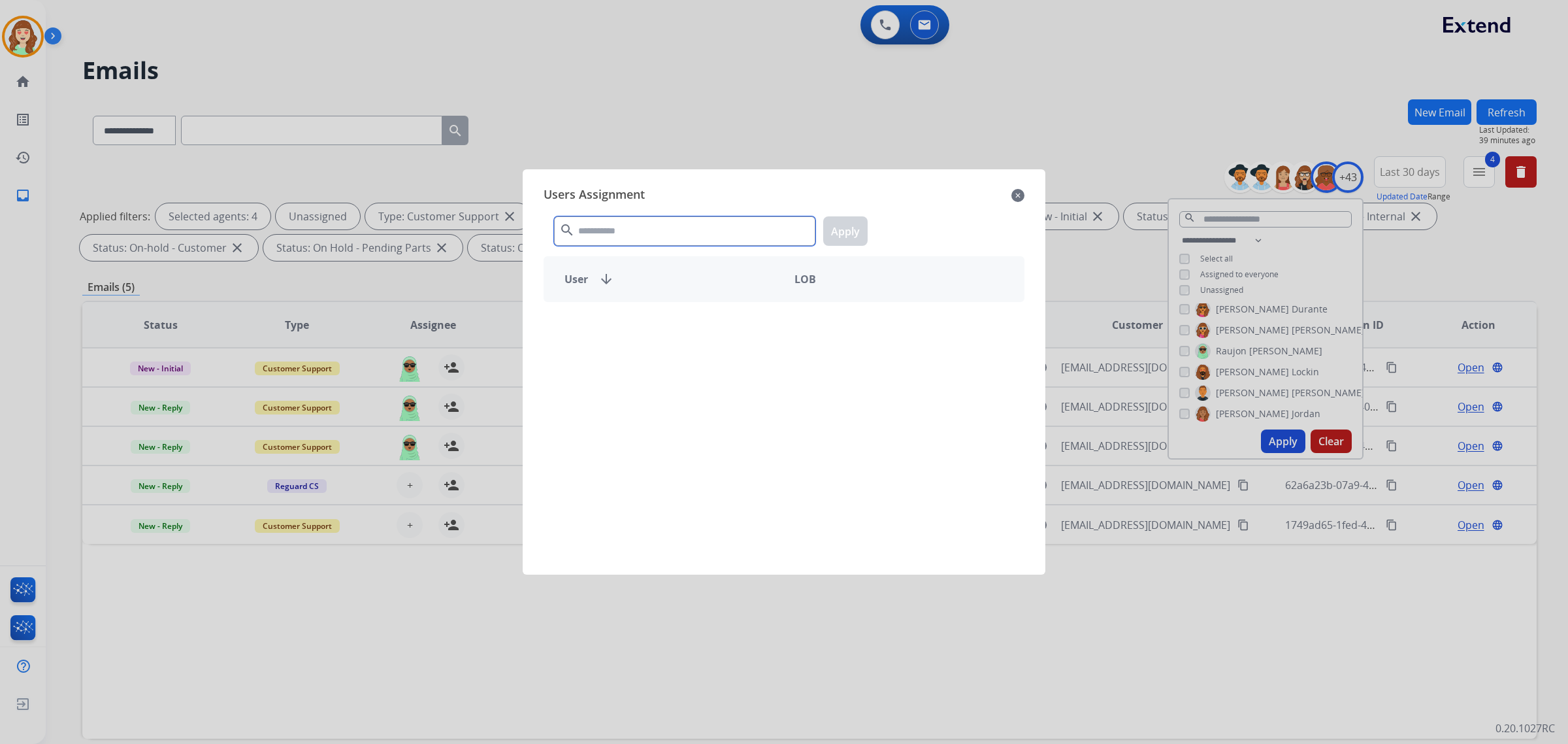
drag, startPoint x: 632, startPoint y: 230, endPoint x: 644, endPoint y: 230, distance: 12.0
click at [639, 230] on input "text" at bounding box center [684, 231] width 262 height 30
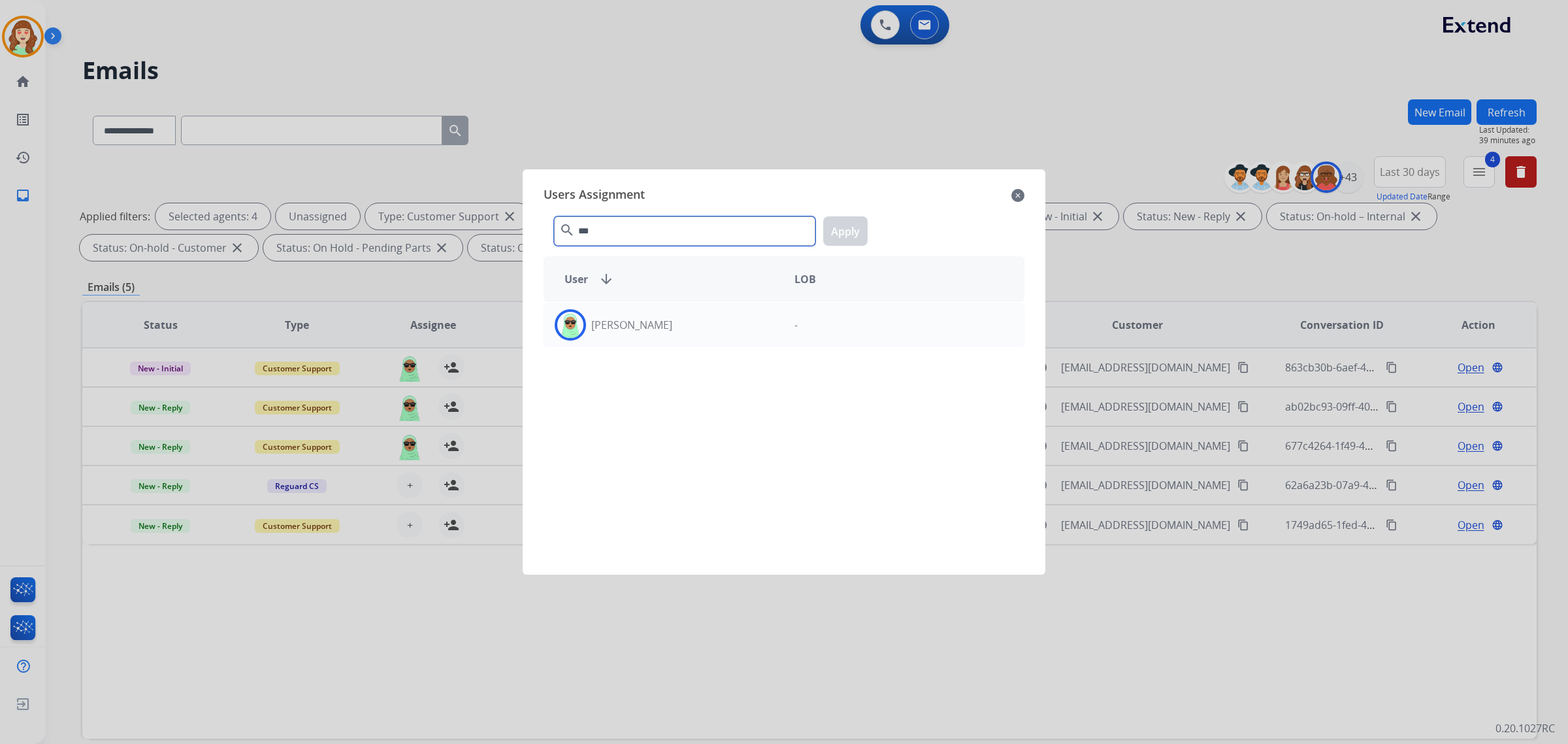
type input "***"
click at [667, 327] on div "[PERSON_NAME]" at bounding box center [664, 324] width 240 height 31
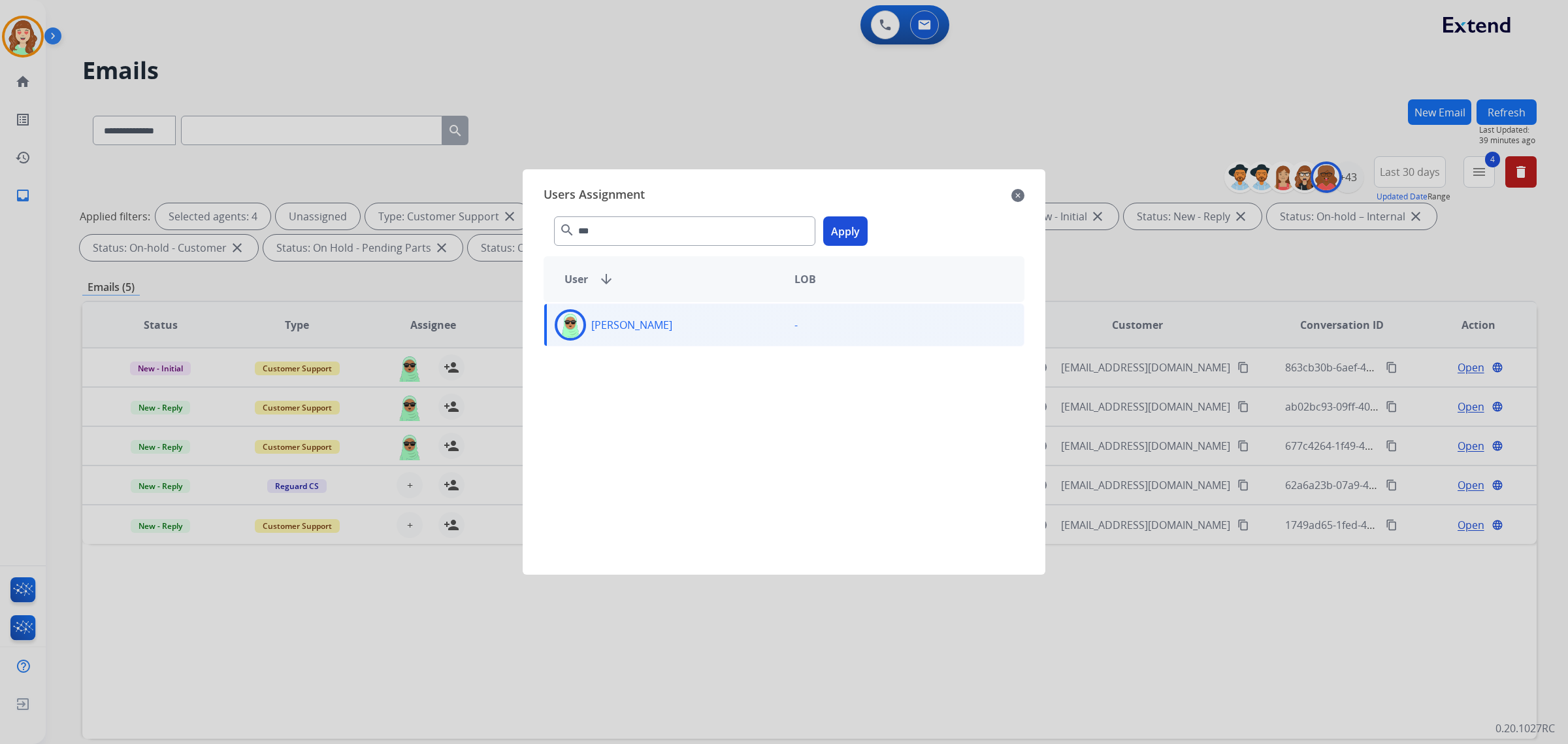
click at [847, 227] on button "Apply" at bounding box center [845, 231] width 44 height 30
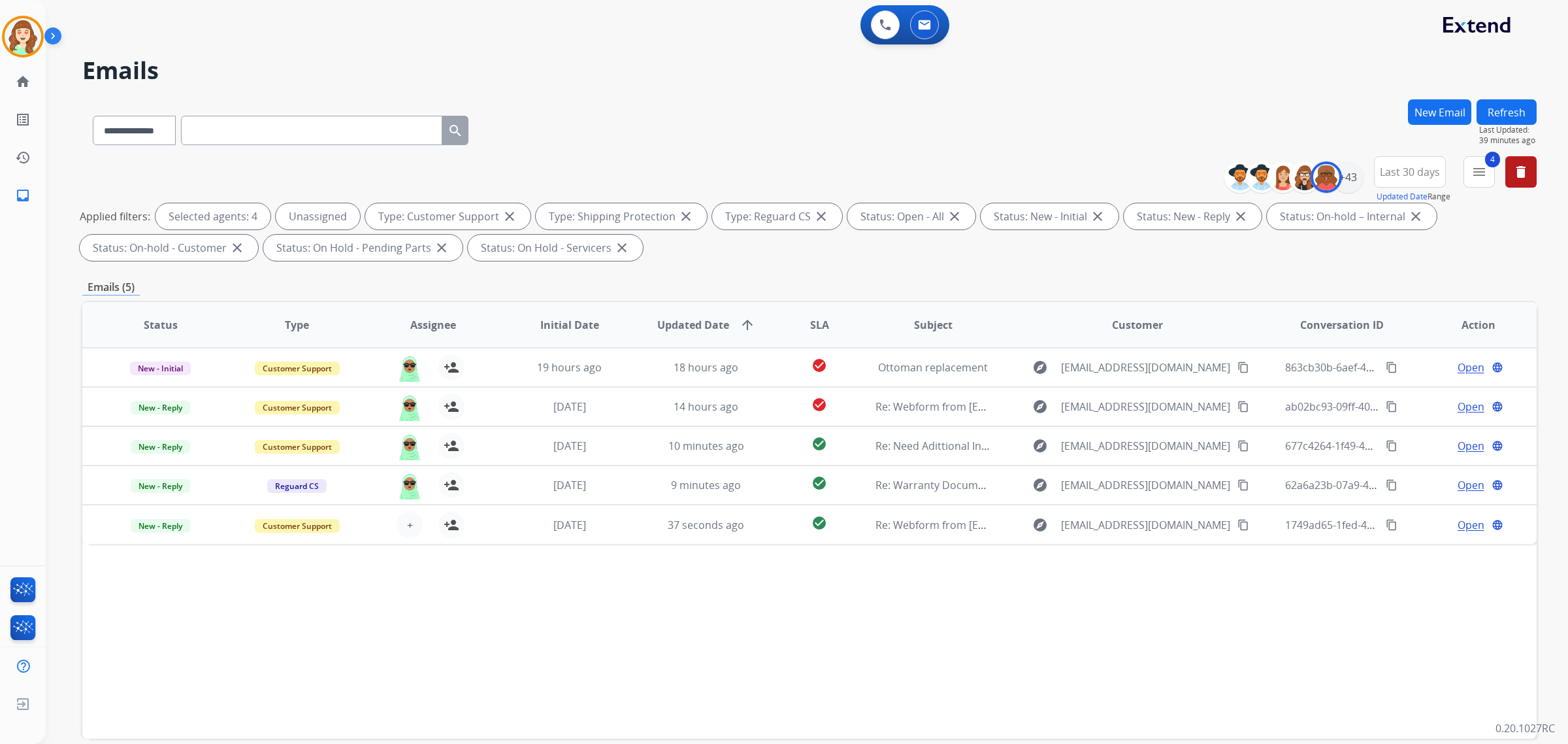
click at [407, 526] on span "+" at bounding box center [410, 524] width 6 height 15
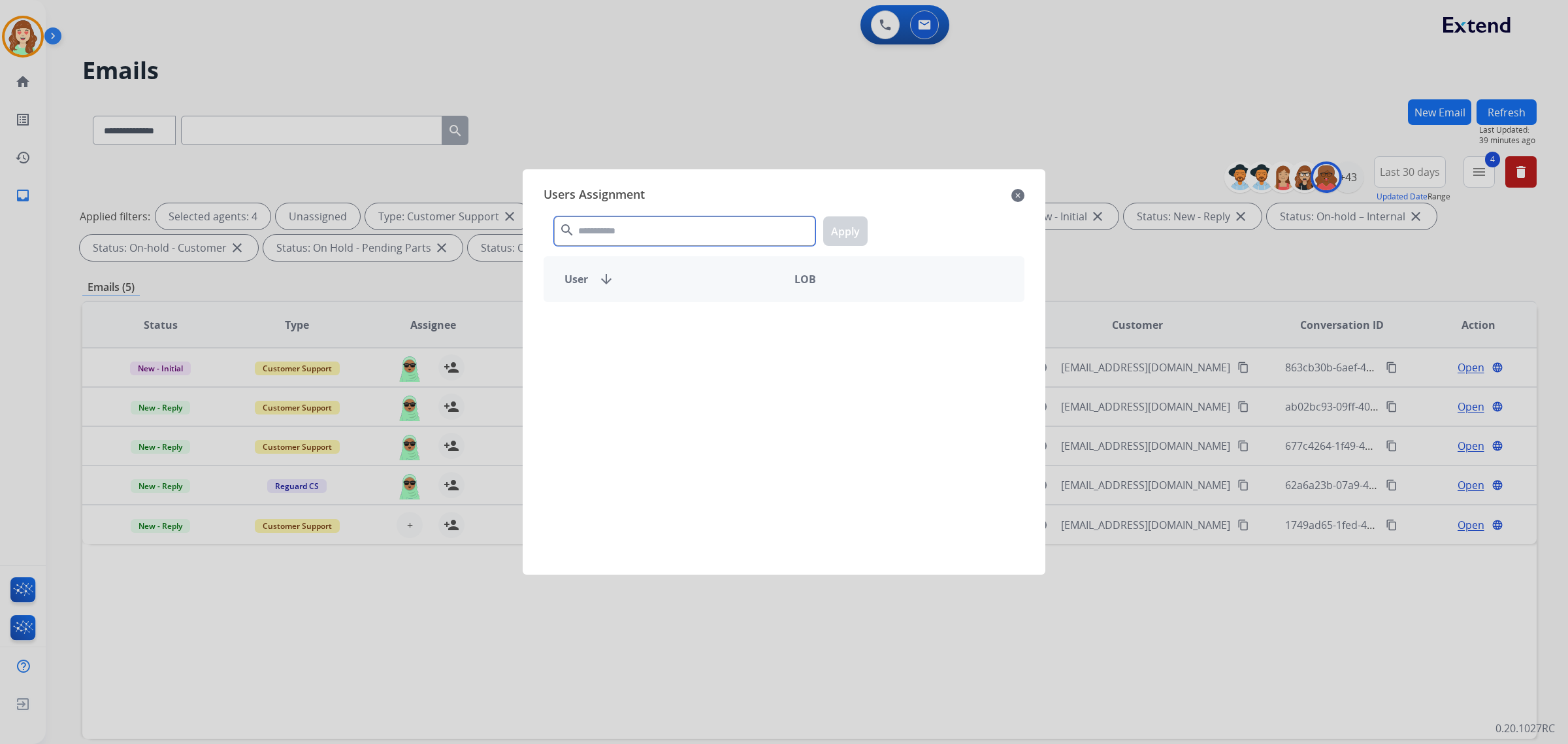
click at [667, 222] on input "text" at bounding box center [684, 231] width 262 height 30
type input "****"
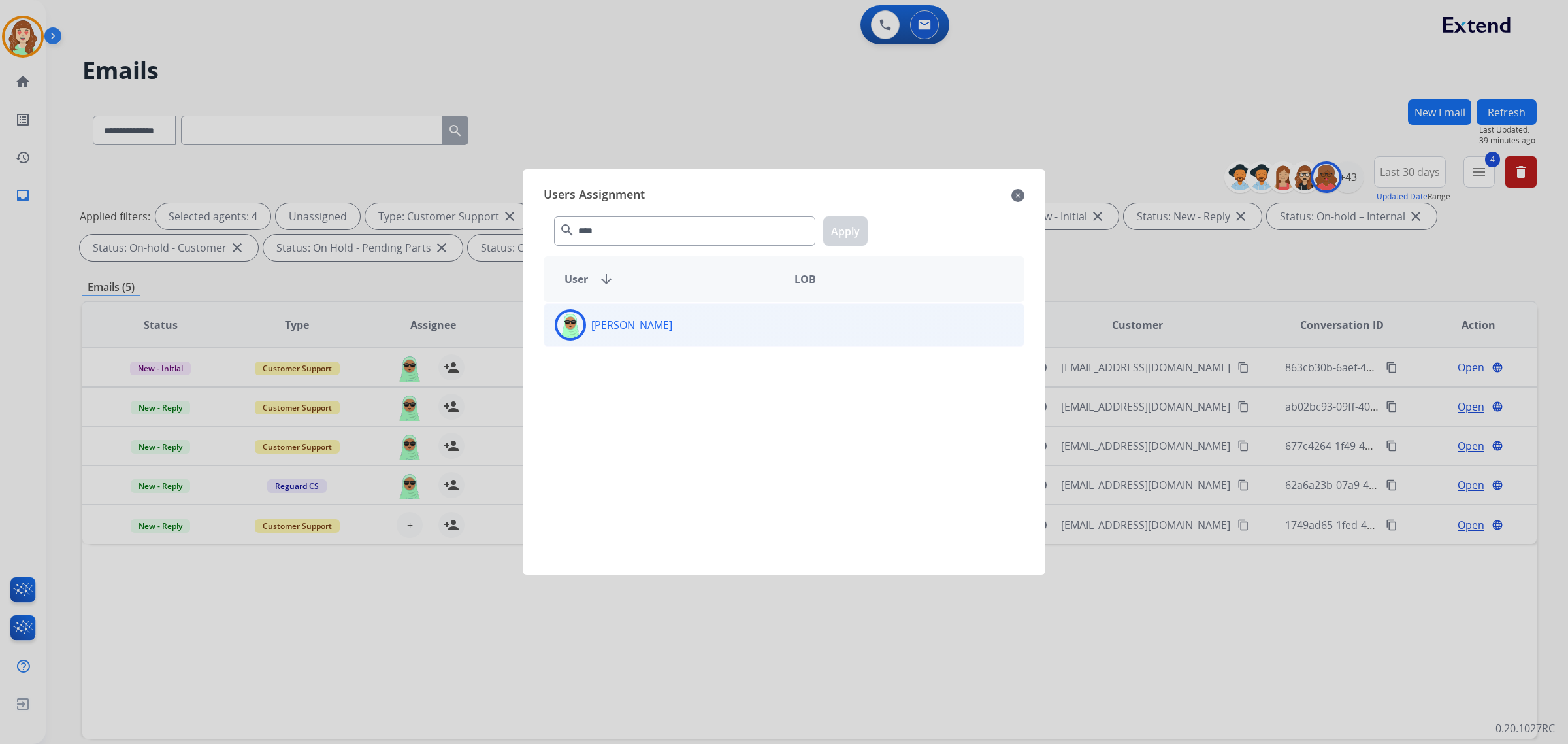
drag, startPoint x: 657, startPoint y: 328, endPoint x: 833, endPoint y: 271, distance: 185.0
click at [658, 328] on div "[PERSON_NAME]" at bounding box center [664, 324] width 240 height 31
click at [840, 232] on button "Apply" at bounding box center [845, 231] width 44 height 30
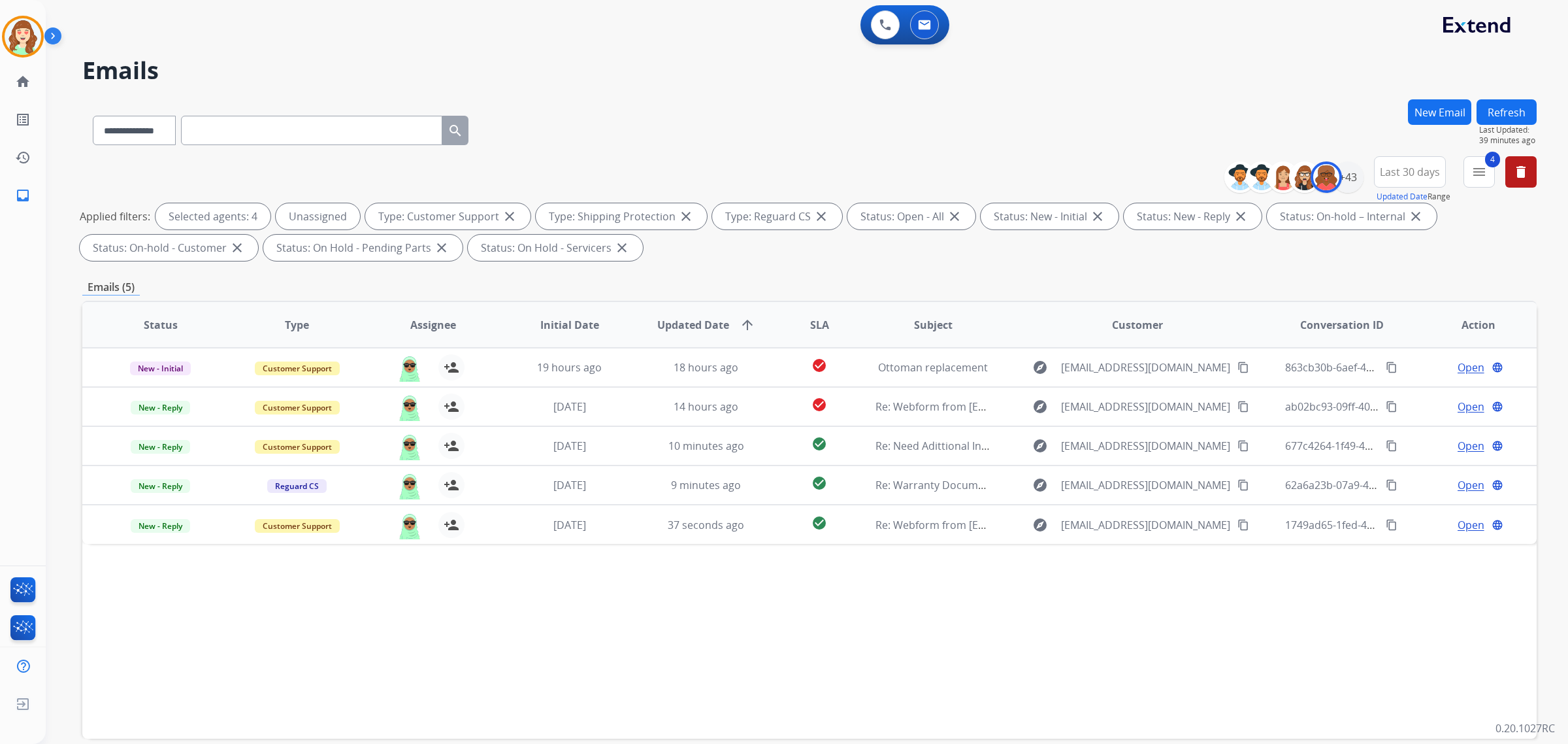
click at [1174, 113] on div "**********" at bounding box center [809, 127] width 1455 height 57
click at [1336, 183] on div "+43" at bounding box center [1347, 176] width 31 height 31
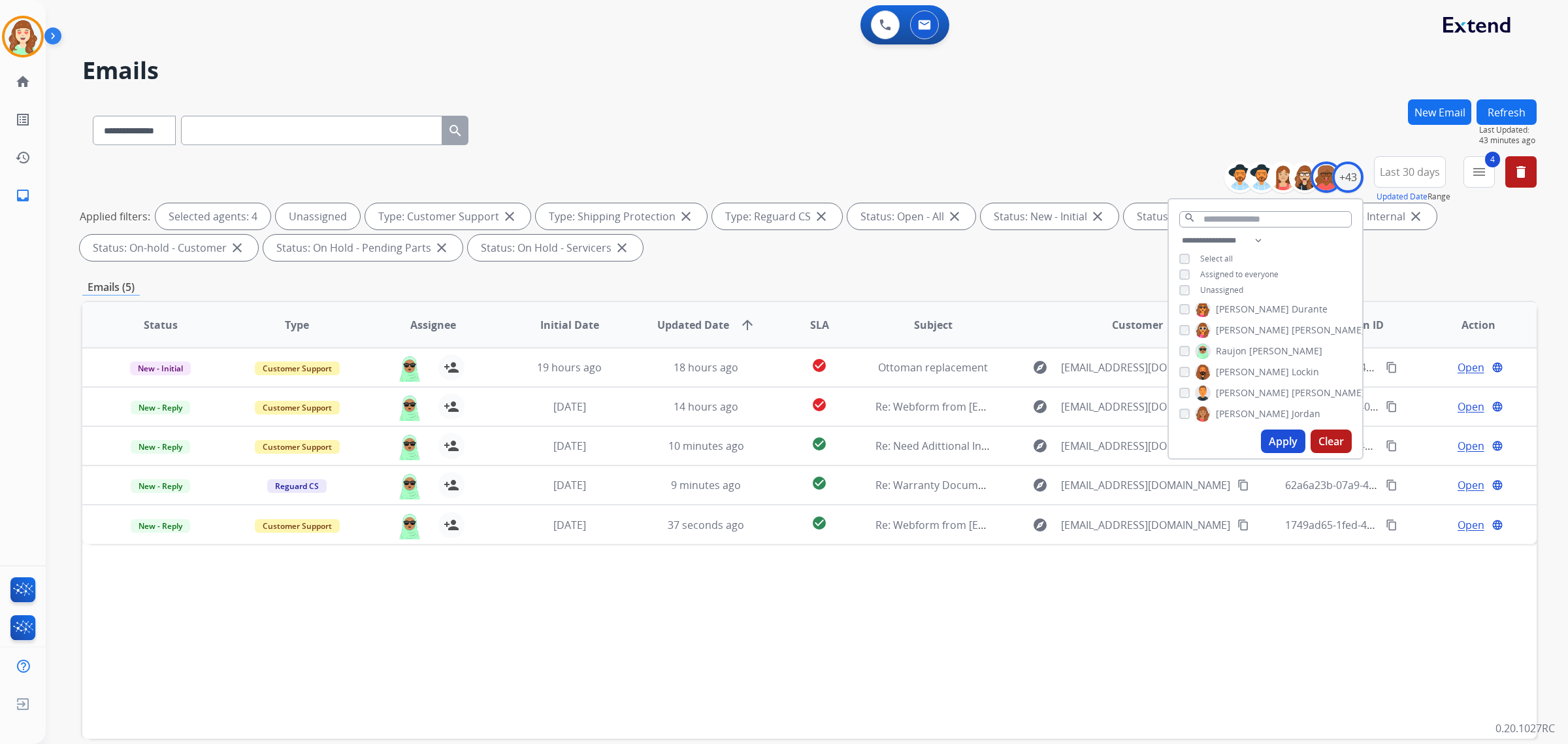
click at [1279, 439] on button "Apply" at bounding box center [1282, 440] width 44 height 23
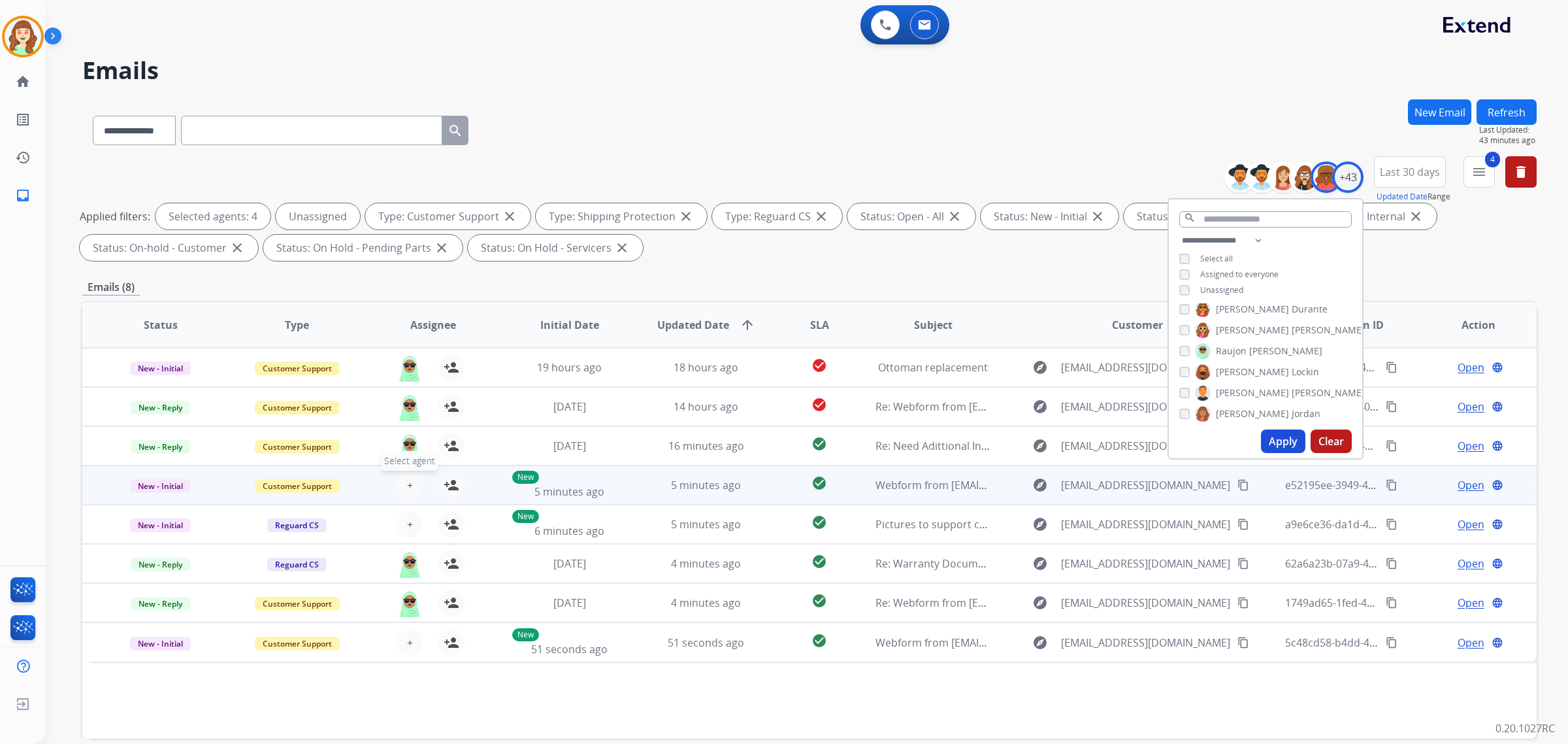
click at [411, 479] on button "+ Select agent" at bounding box center [410, 485] width 26 height 26
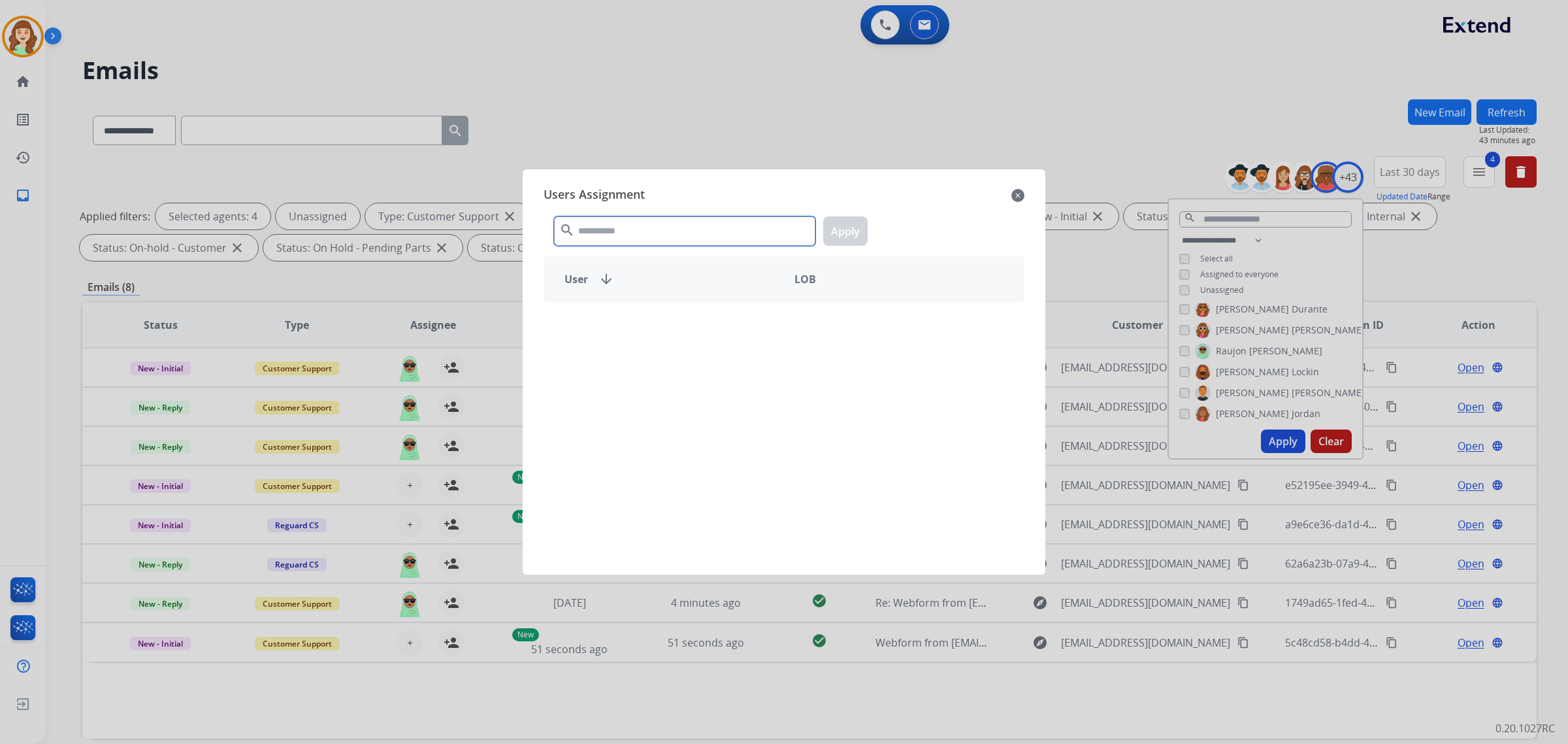
click at [629, 227] on input "text" at bounding box center [684, 231] width 262 height 30
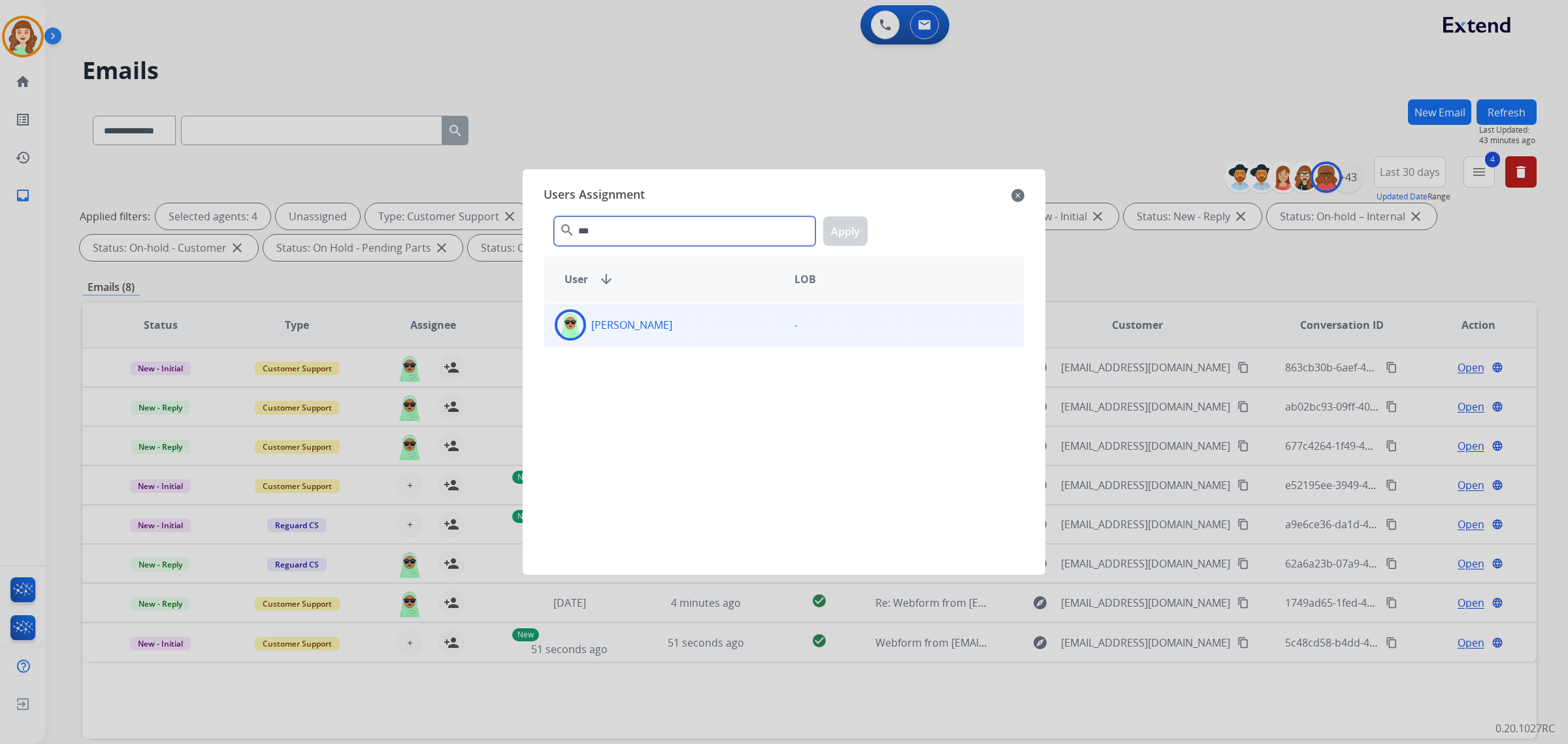
type input "***"
drag, startPoint x: 685, startPoint y: 331, endPoint x: 851, endPoint y: 249, distance: 185.1
click at [684, 329] on div "[PERSON_NAME]" at bounding box center [664, 324] width 240 height 31
click at [851, 233] on button "Apply" at bounding box center [845, 231] width 44 height 30
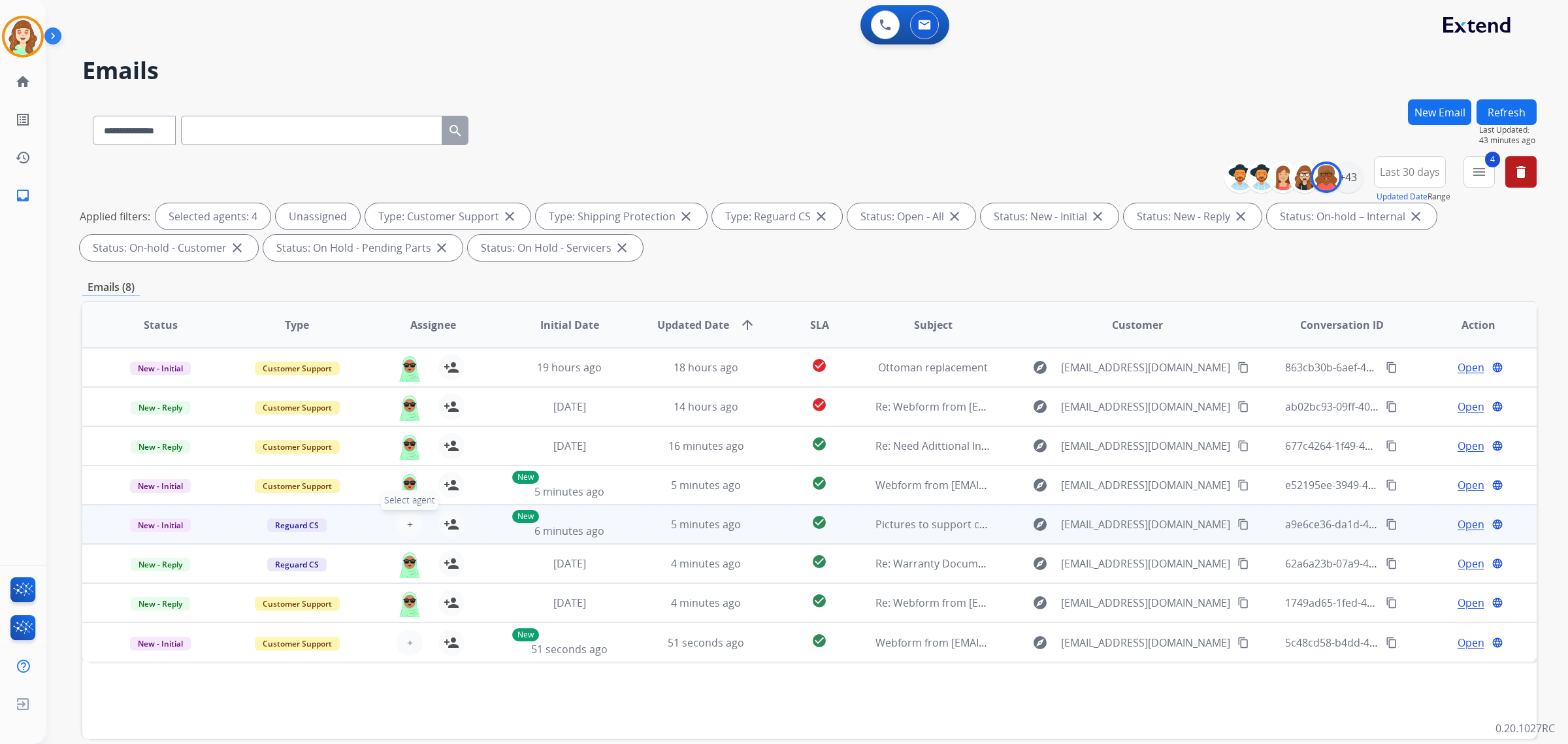
click at [407, 521] on span "+" at bounding box center [410, 523] width 6 height 15
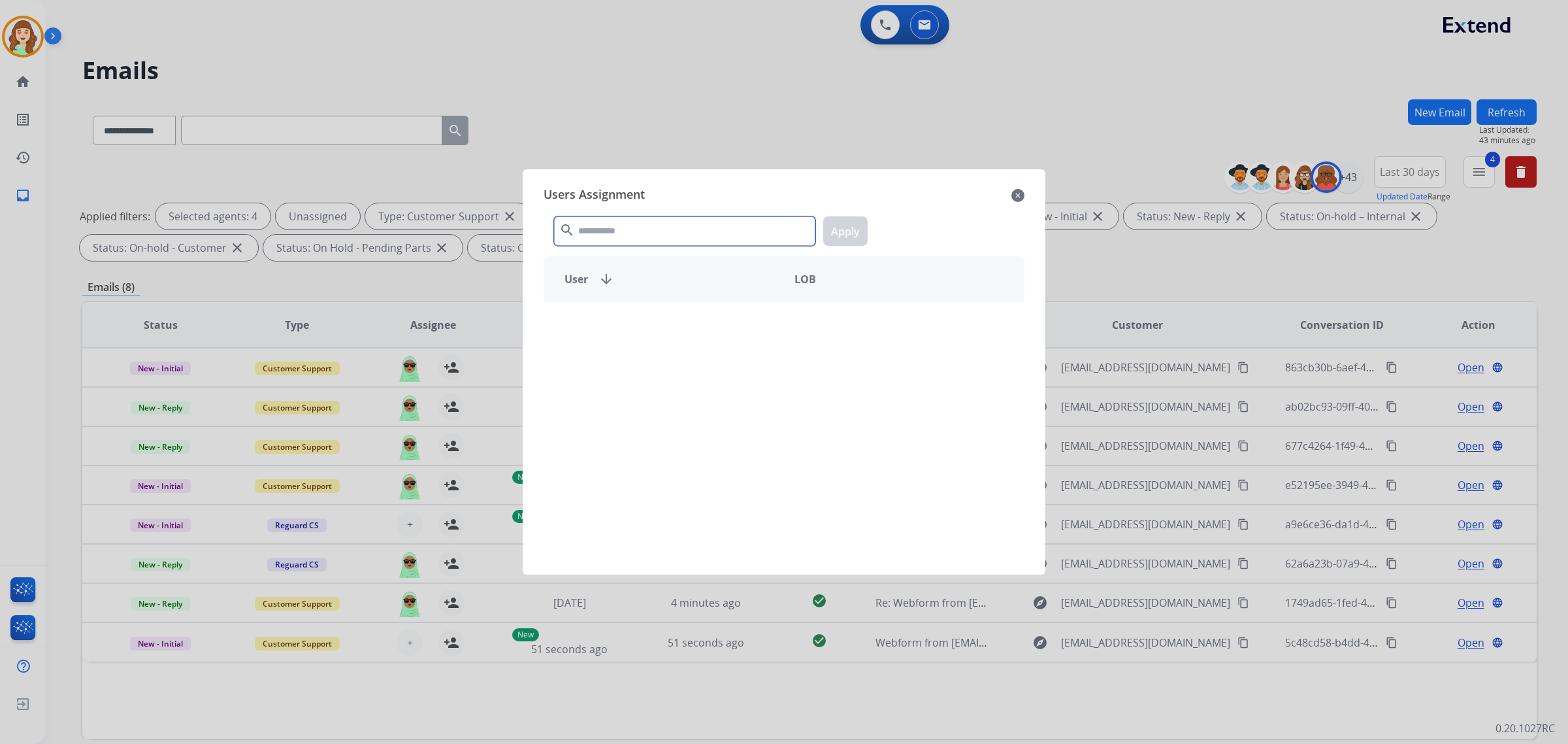
click at [625, 230] on input "text" at bounding box center [684, 231] width 262 height 30
type input "****"
click at [657, 329] on div "[PERSON_NAME]" at bounding box center [664, 324] width 240 height 31
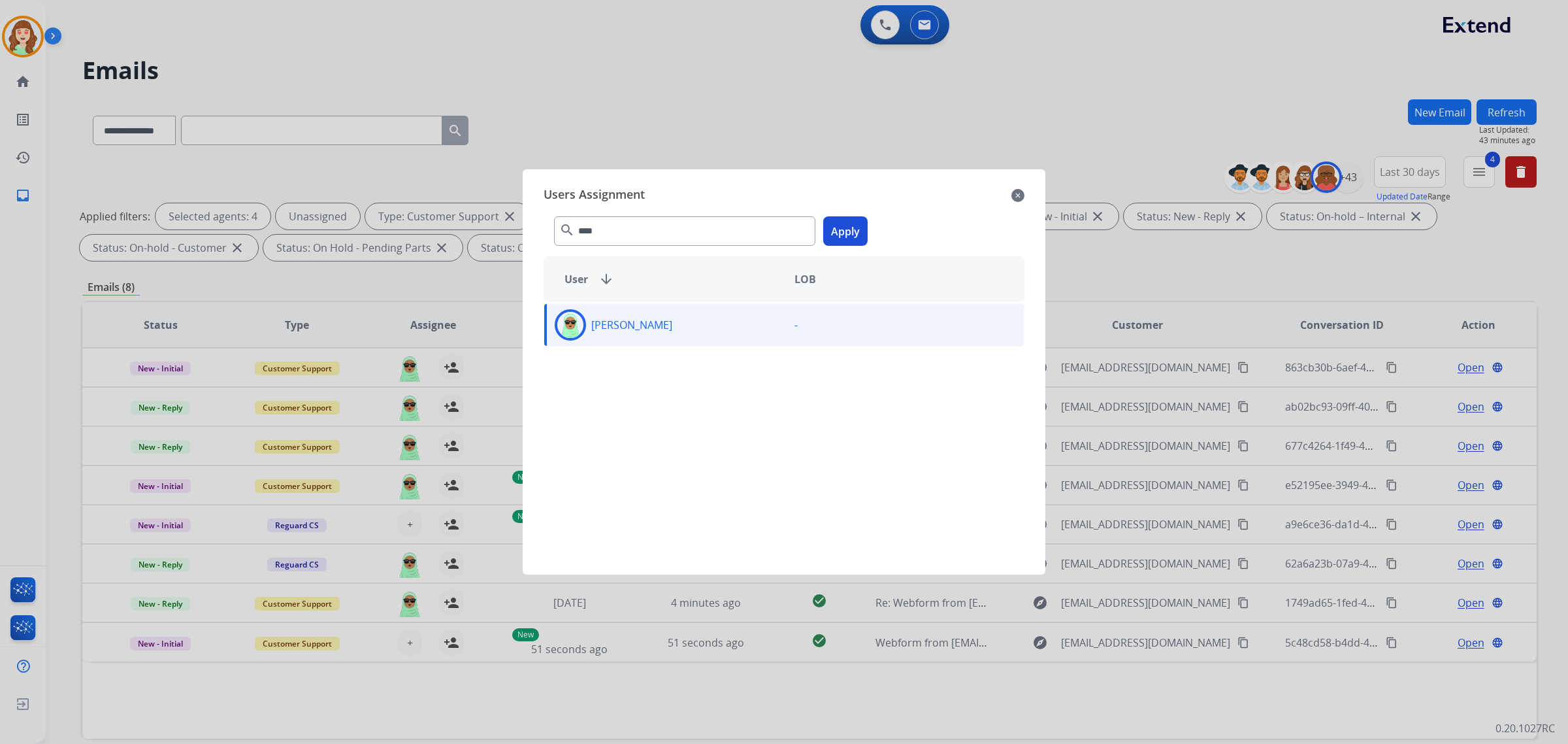
click at [847, 229] on button "Apply" at bounding box center [845, 231] width 44 height 30
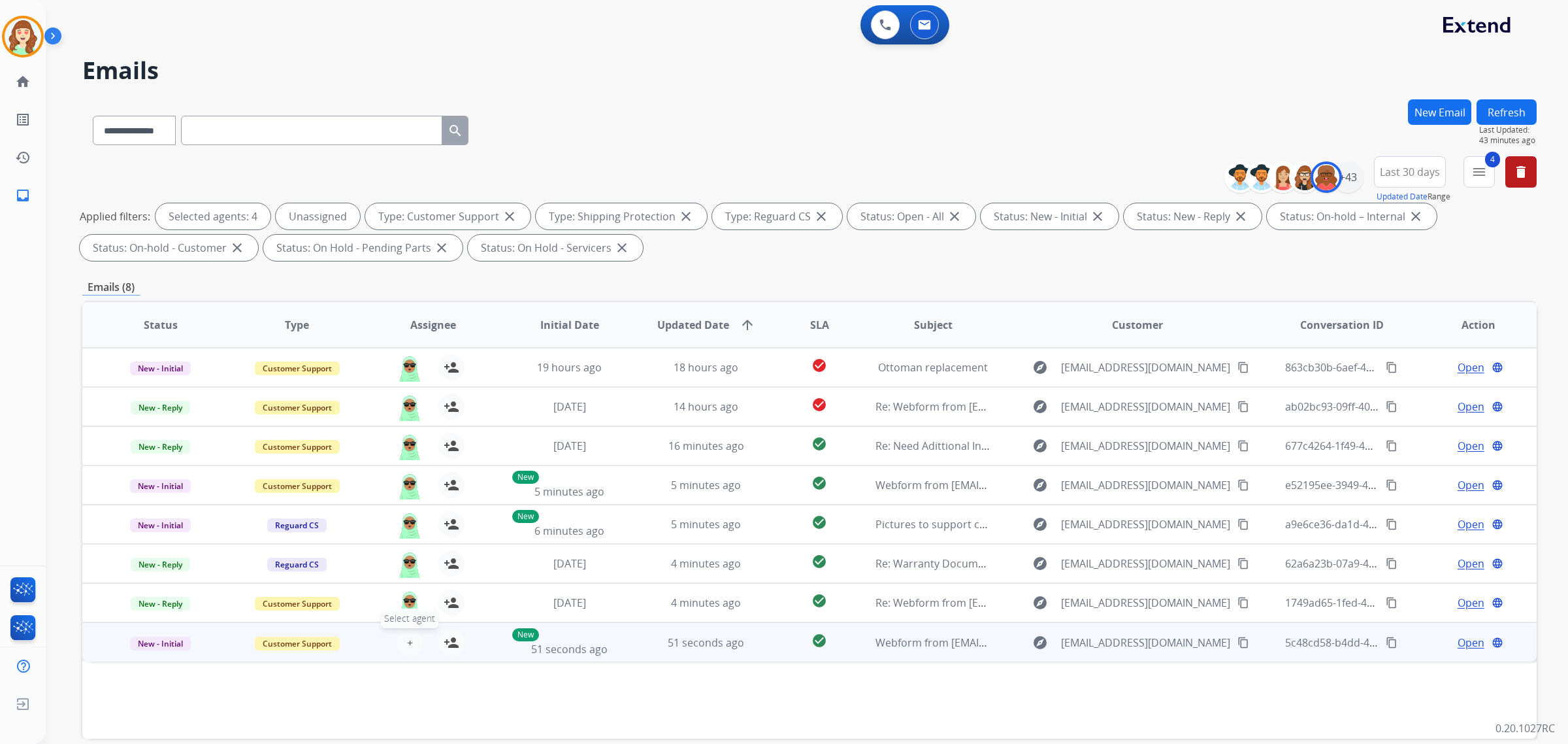
click at [409, 648] on span "+" at bounding box center [410, 642] width 6 height 15
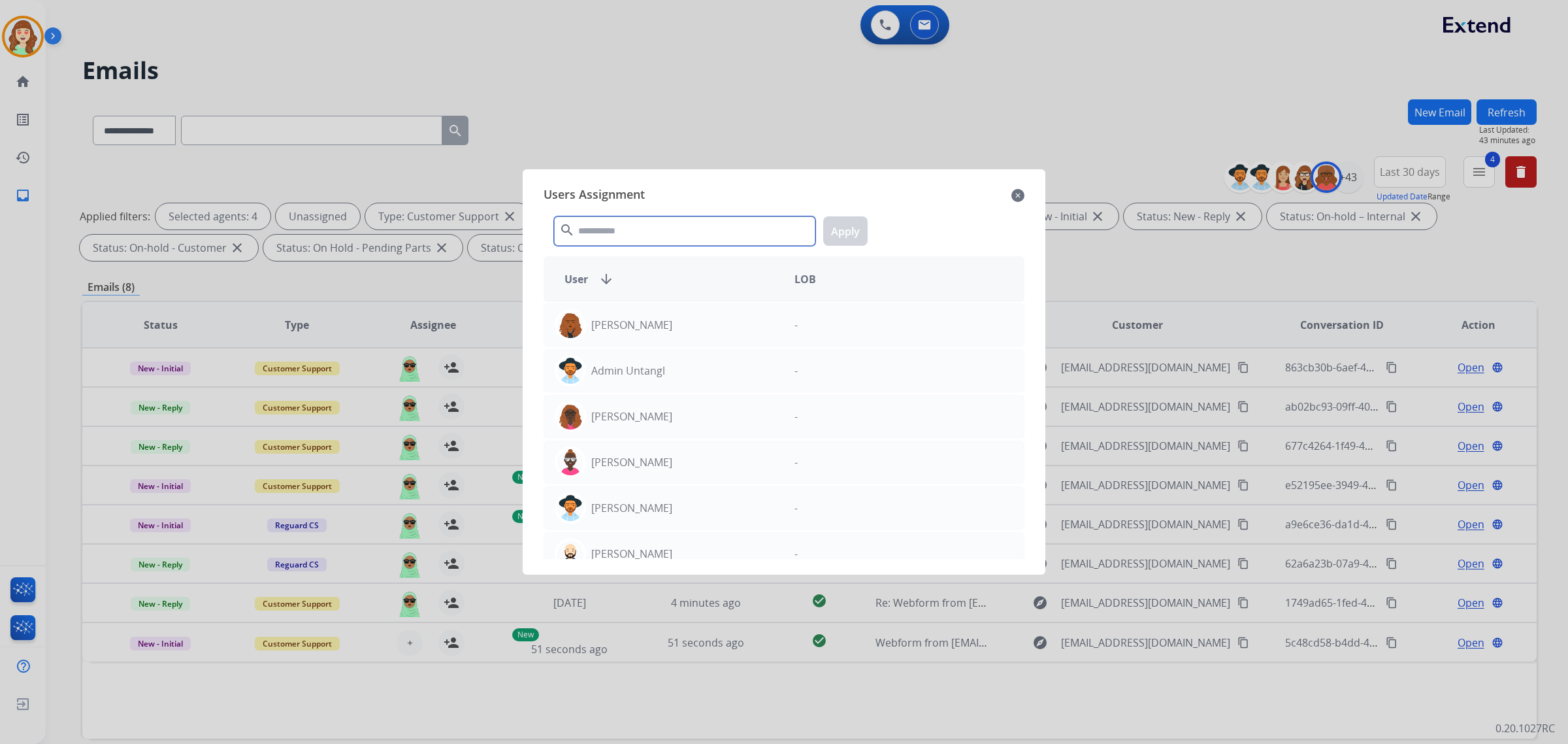
click at [646, 234] on input "text" at bounding box center [684, 231] width 262 height 30
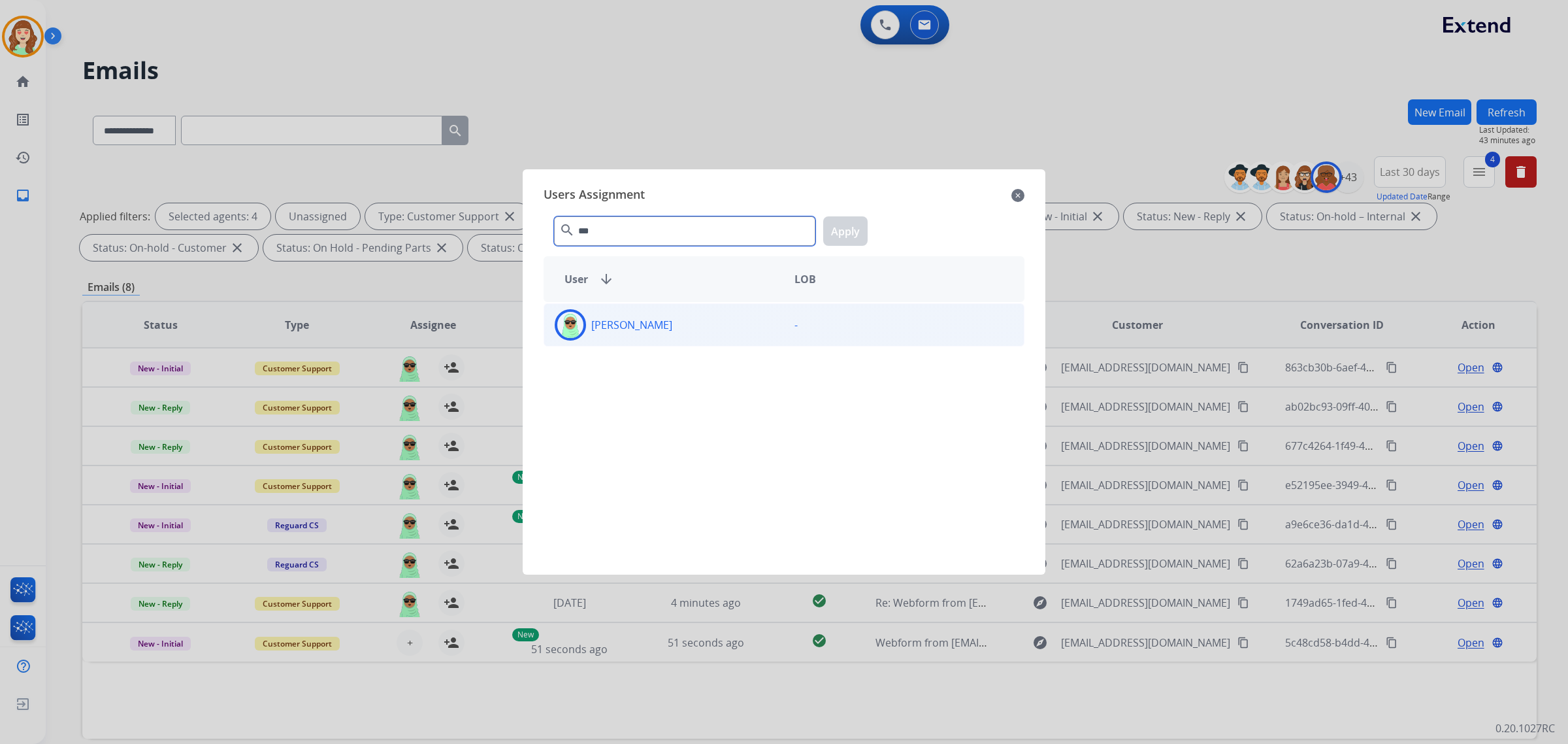
type input "***"
click at [667, 331] on div "[PERSON_NAME]" at bounding box center [664, 324] width 240 height 31
click at [856, 227] on button "Apply" at bounding box center [845, 231] width 44 height 30
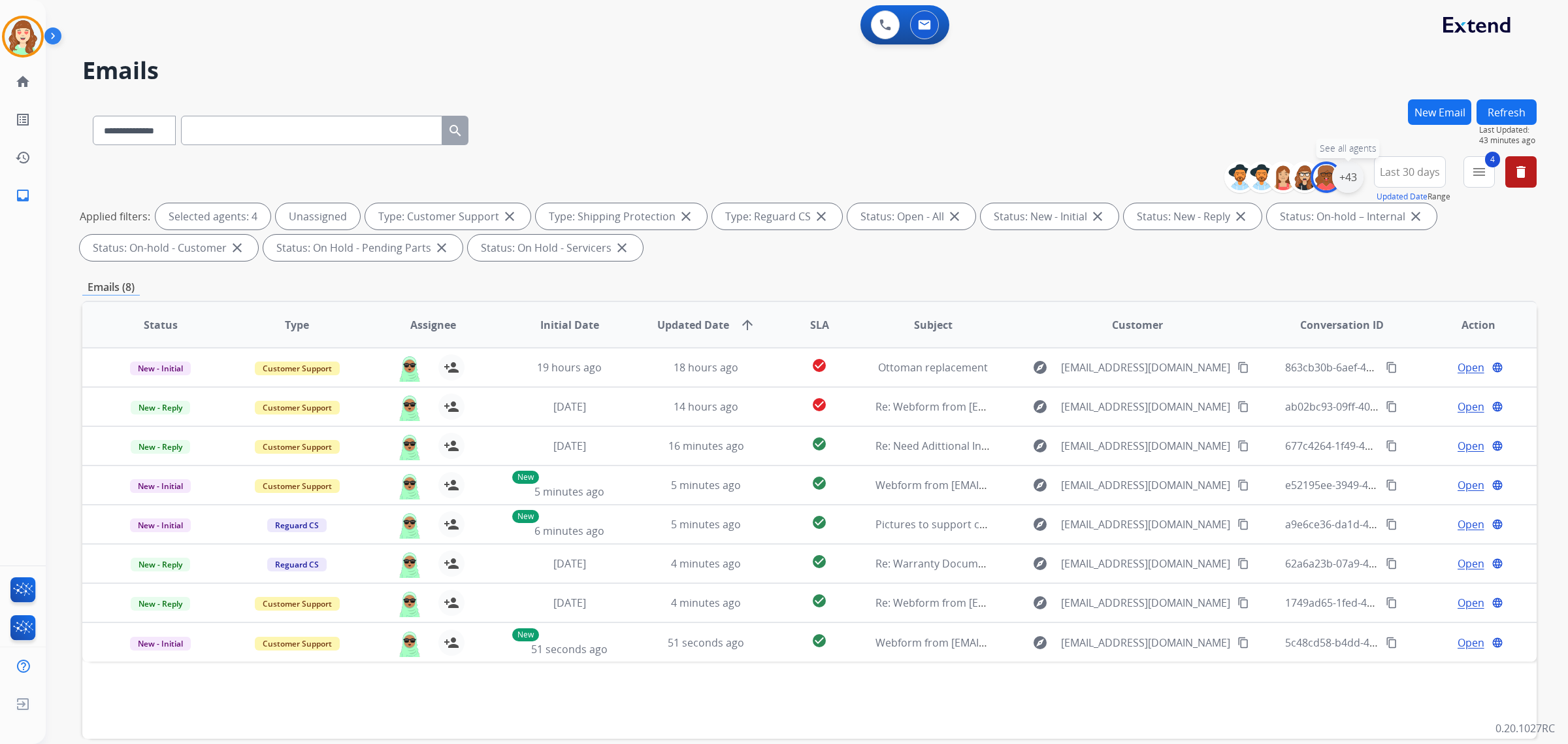
click at [1354, 178] on div "+43" at bounding box center [1347, 176] width 31 height 31
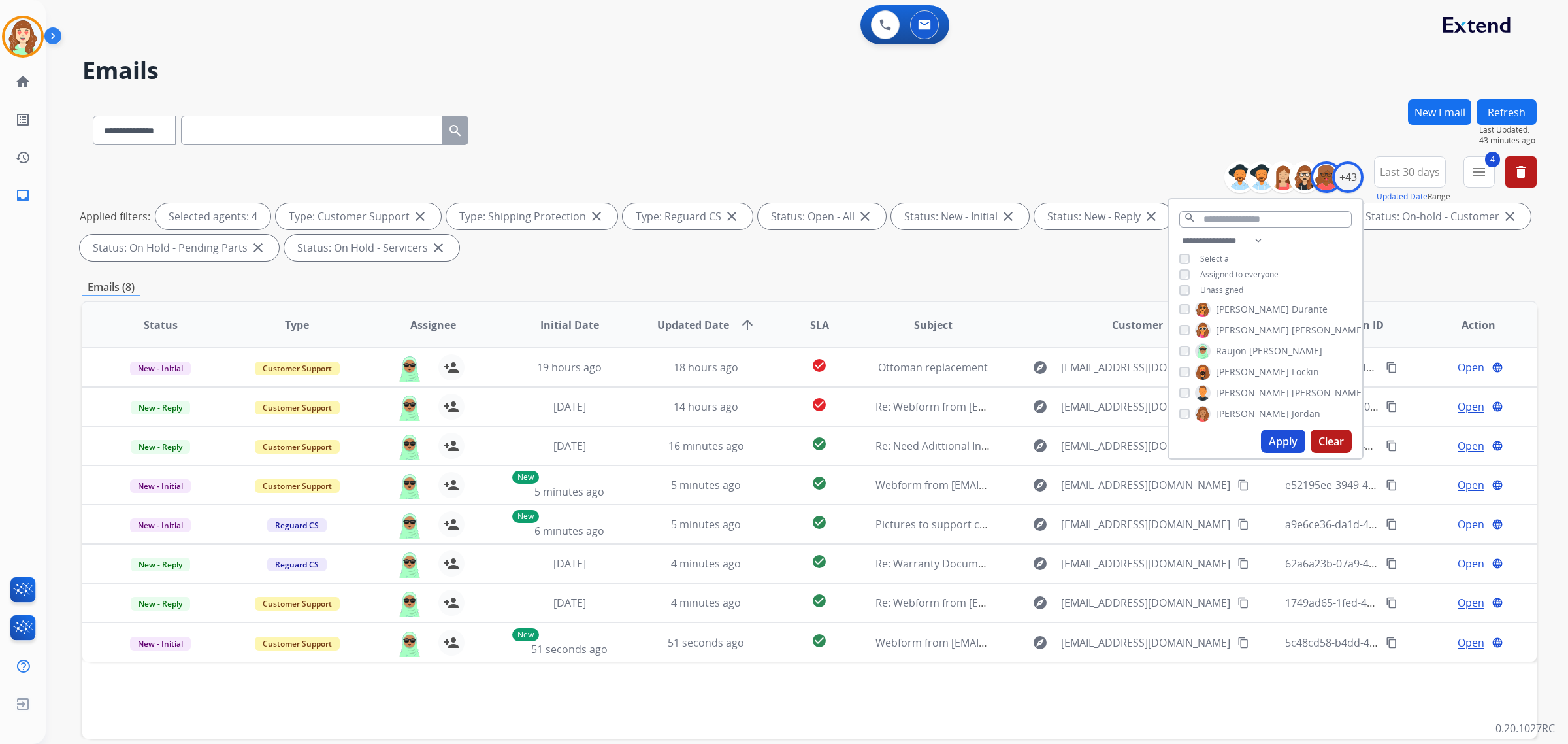
click at [1274, 428] on div "Apply Clear" at bounding box center [1265, 441] width 193 height 34
click at [1281, 446] on button "Apply" at bounding box center [1282, 440] width 44 height 23
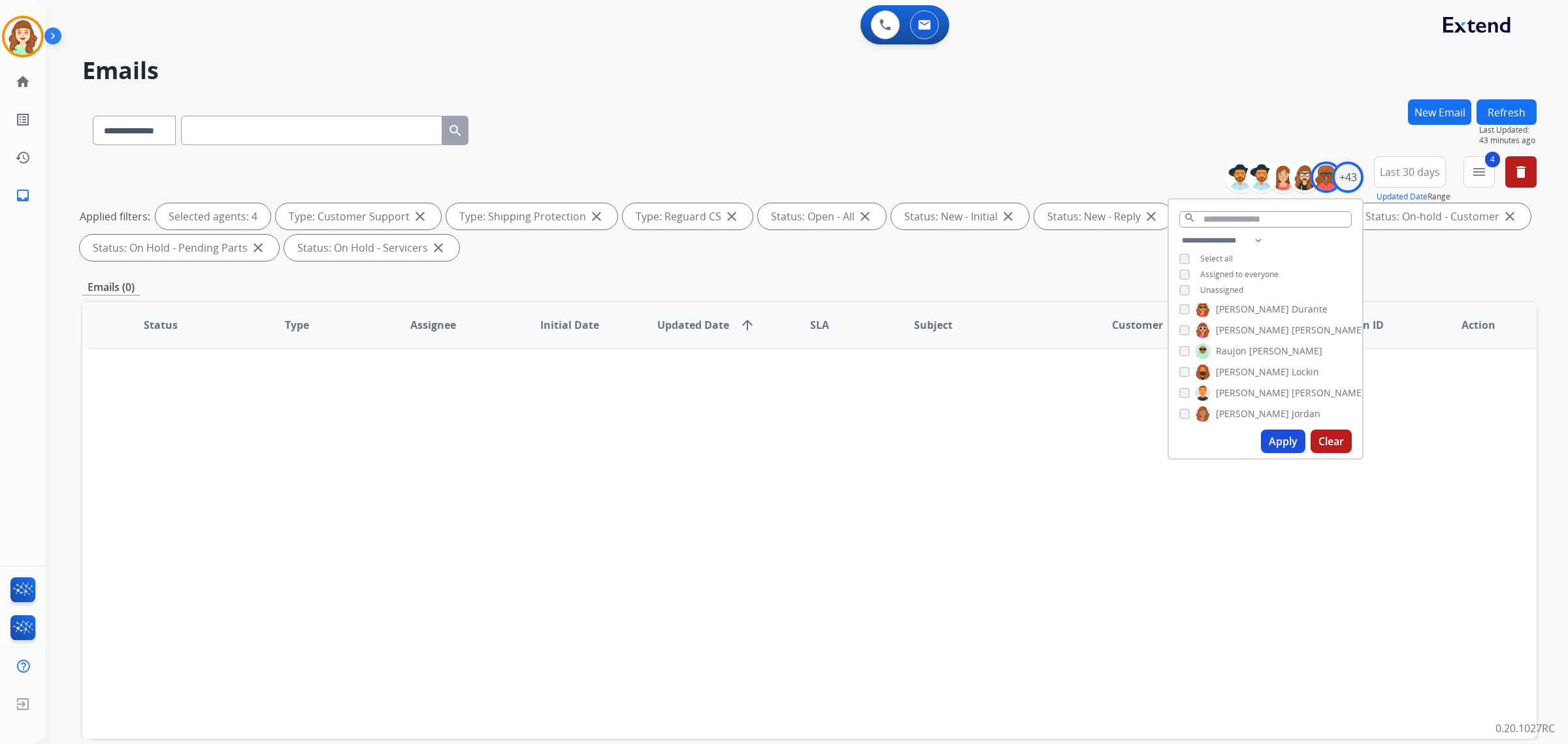
click at [1184, 364] on div "[PERSON_NAME]" at bounding box center [1249, 371] width 140 height 15
click at [1302, 442] on button "Apply" at bounding box center [1282, 440] width 44 height 23
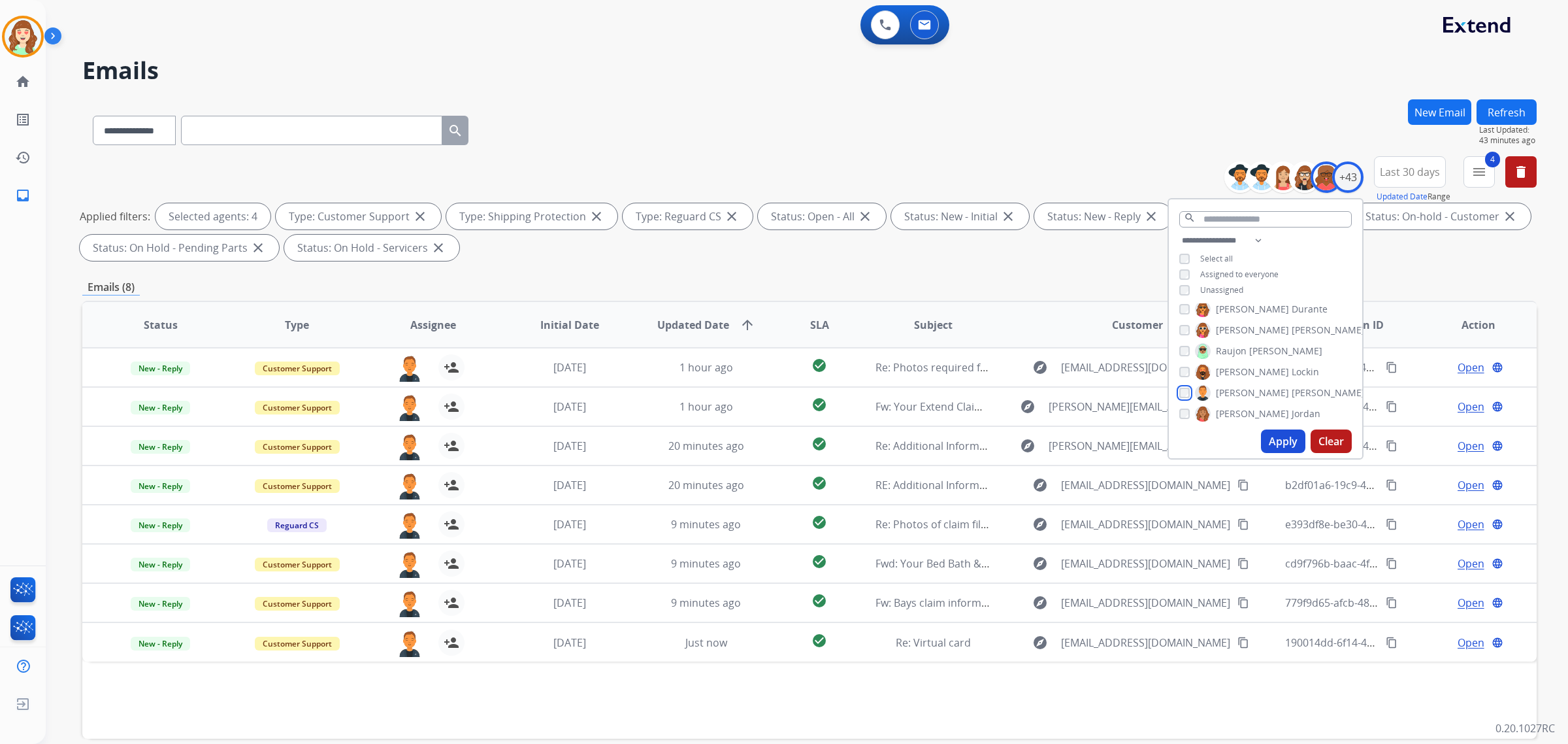
scroll to position [654, 0]
click at [1281, 442] on button "Apply" at bounding box center [1282, 440] width 44 height 23
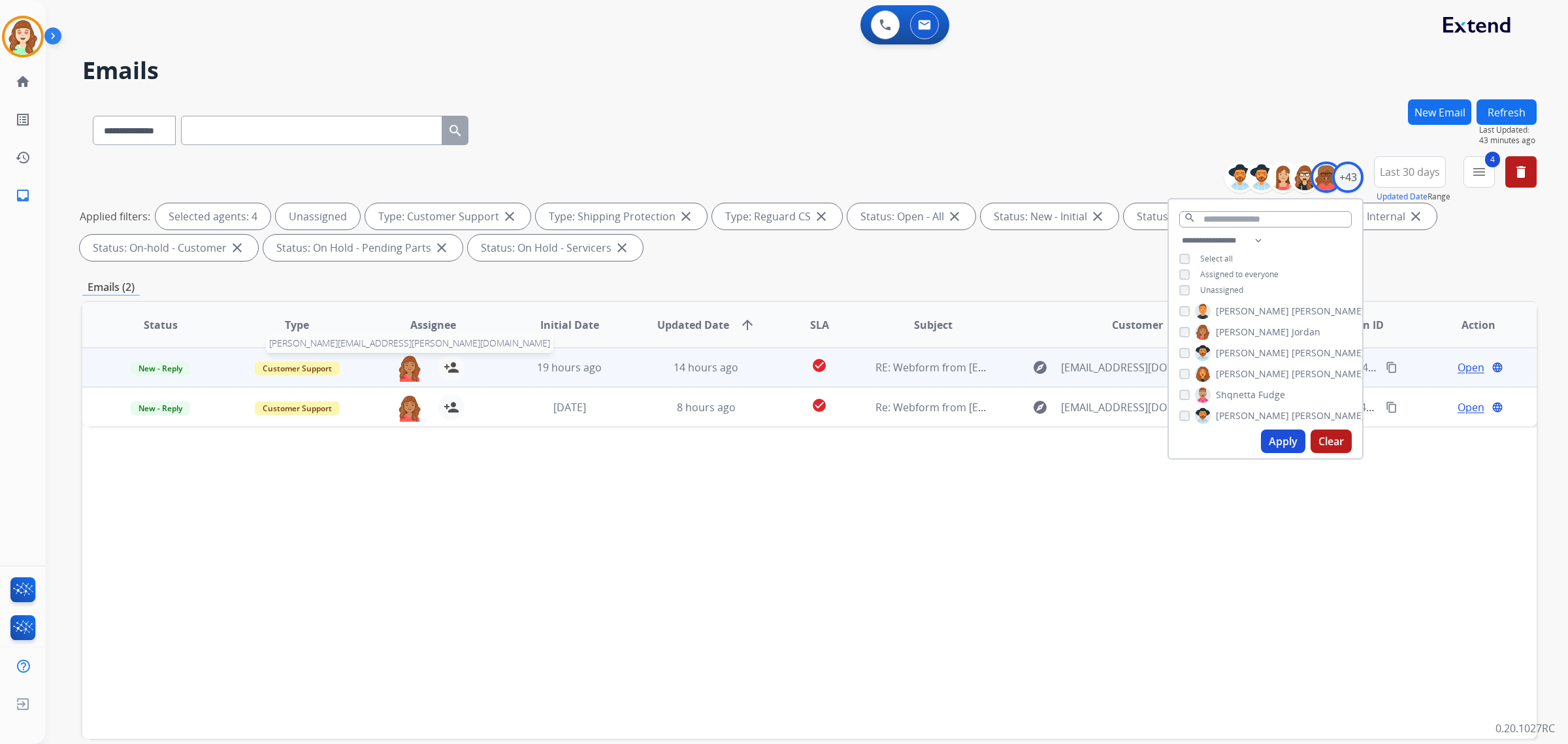
click at [412, 370] on img at bounding box center [410, 368] width 26 height 27
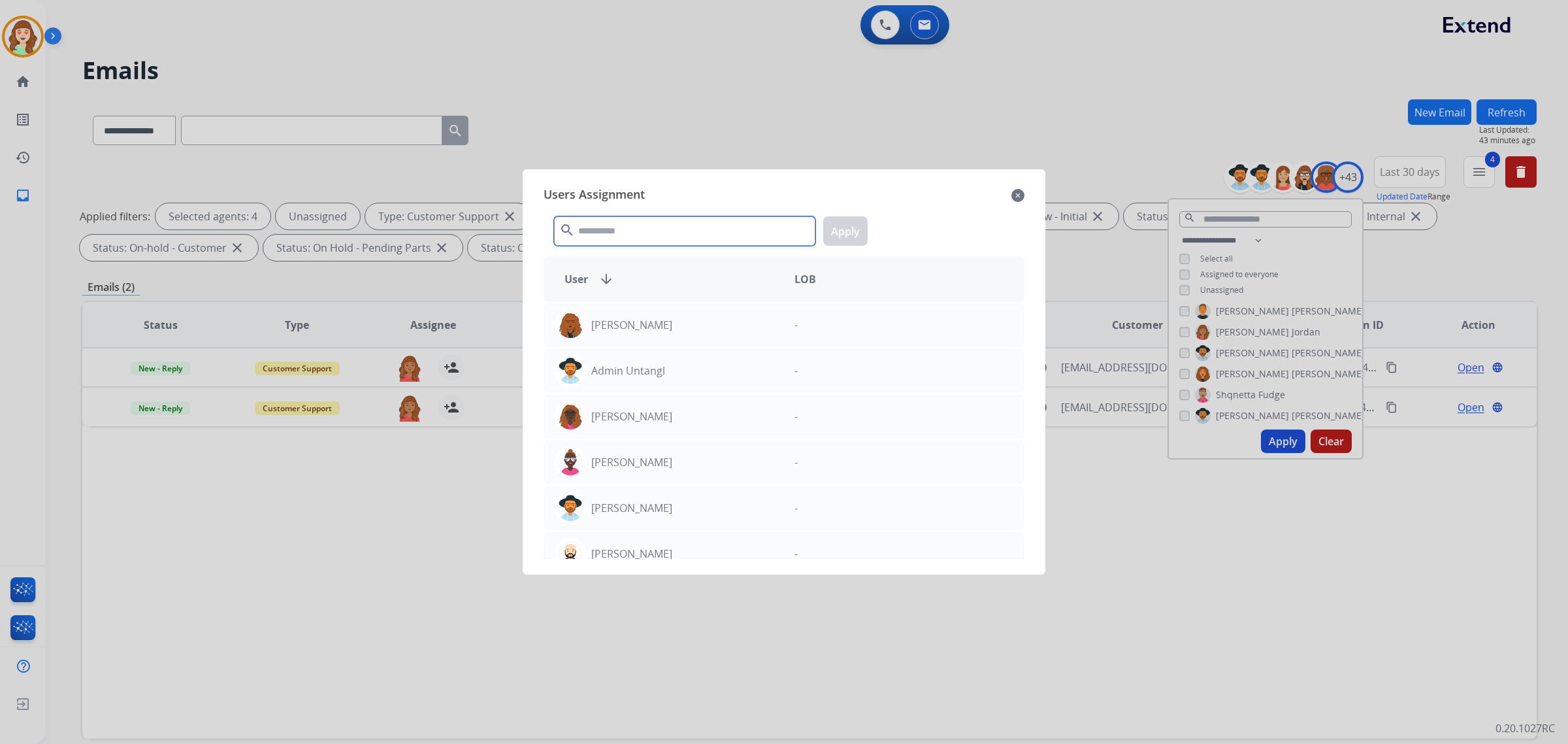
click at [625, 227] on input "text" at bounding box center [684, 231] width 262 height 30
select select "**********"
click at [1017, 194] on mat-icon "close" at bounding box center [1017, 195] width 13 height 15
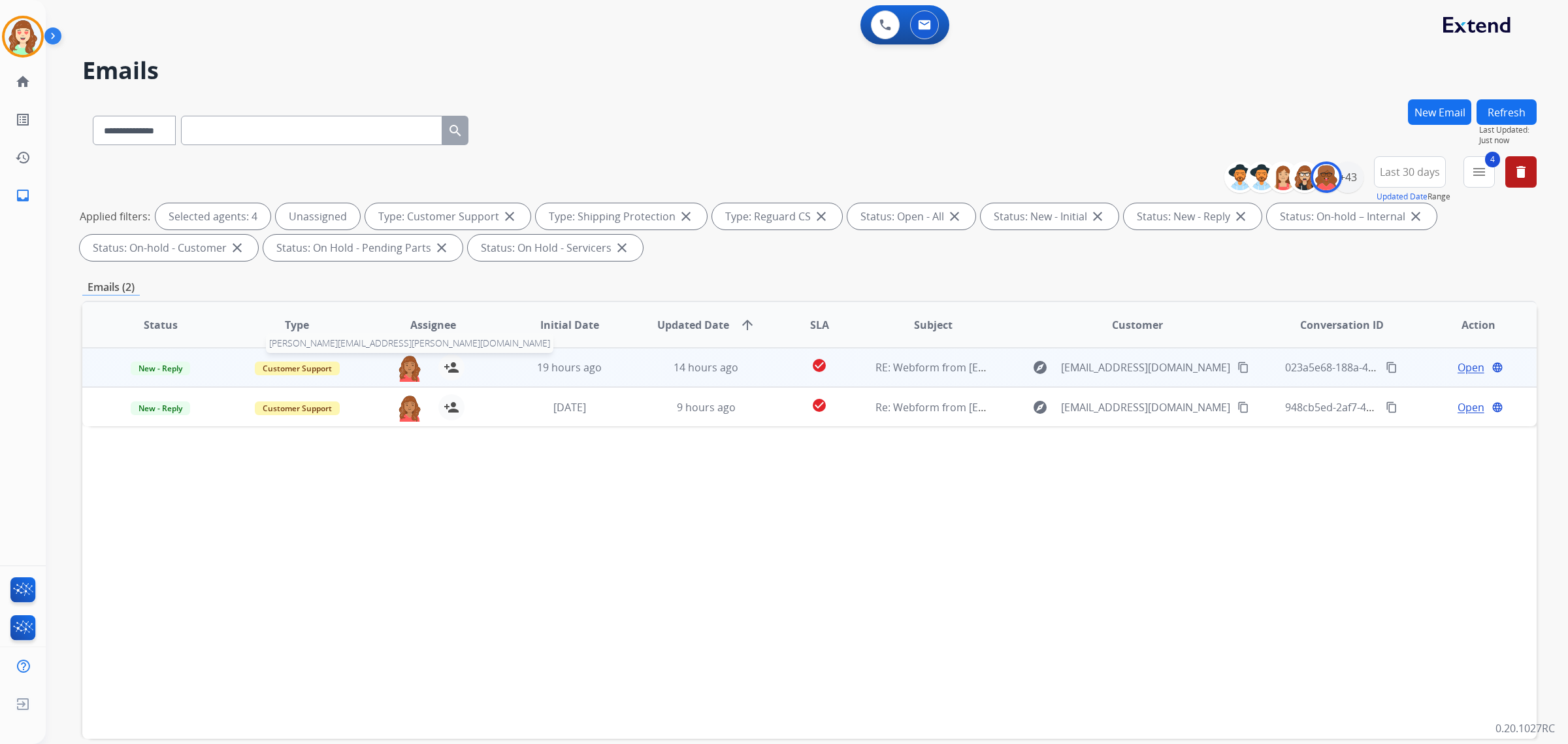
click at [406, 370] on img at bounding box center [410, 368] width 26 height 27
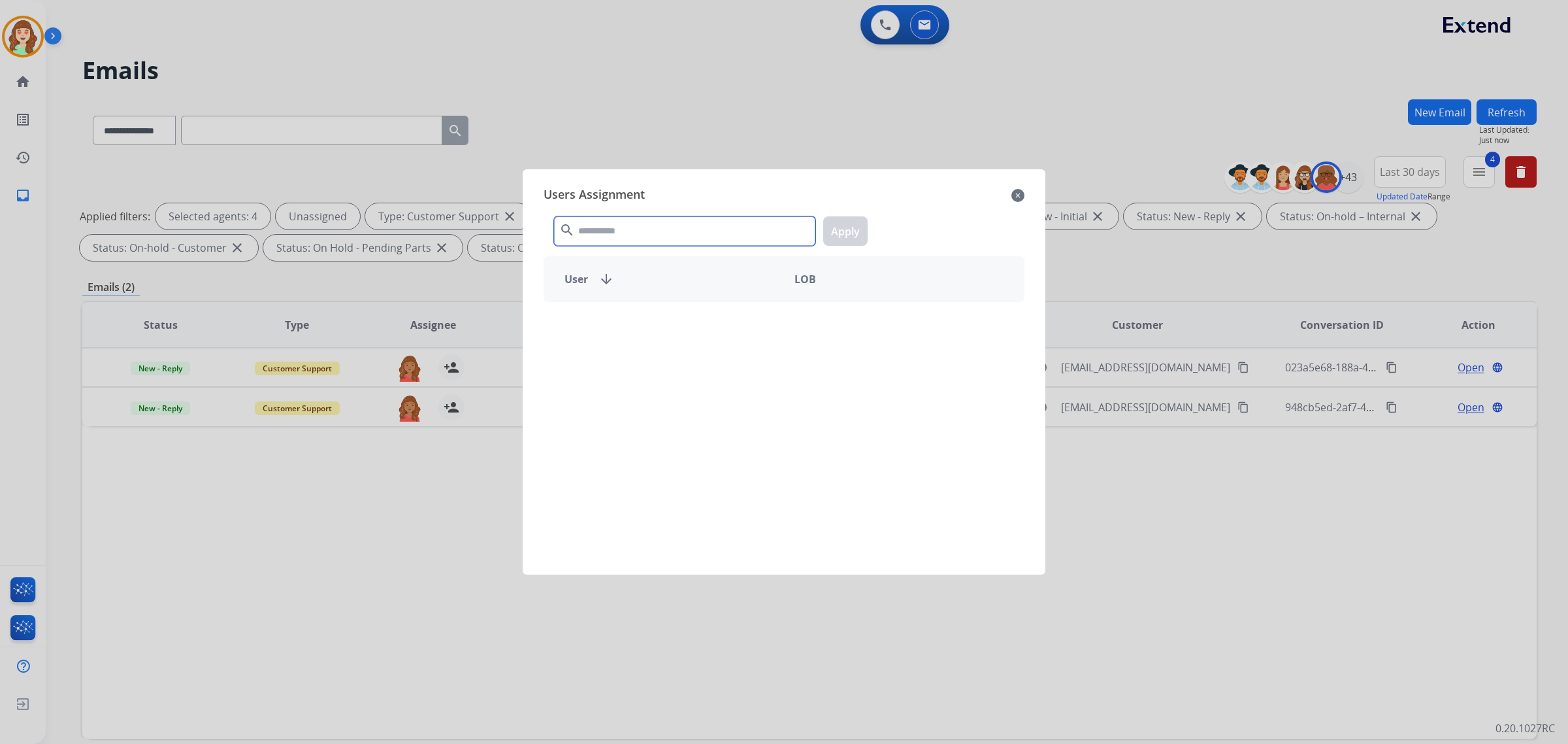
click at [676, 233] on input "text" at bounding box center [684, 231] width 262 height 30
type input "***"
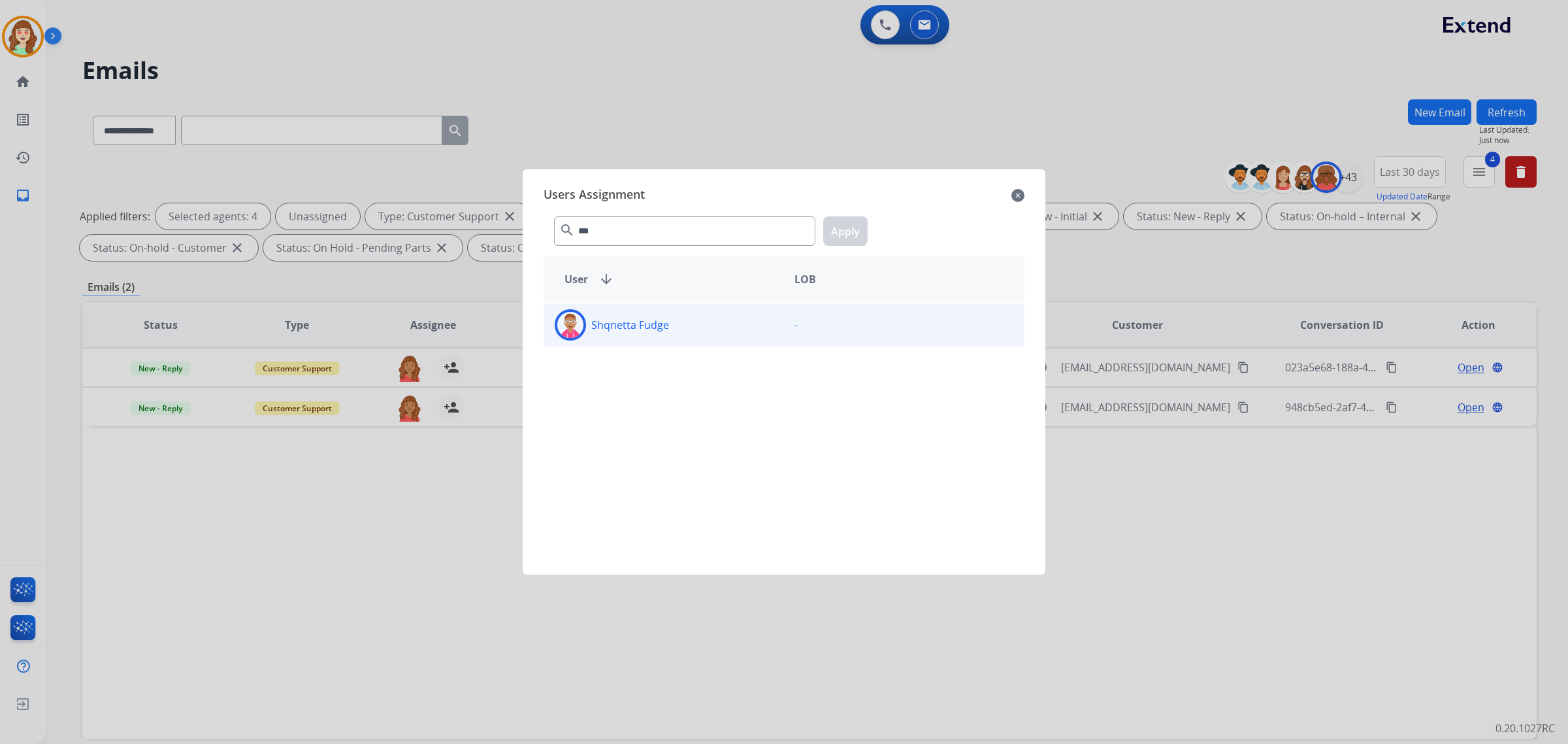
drag, startPoint x: 747, startPoint y: 332, endPoint x: 746, endPoint y: 325, distance: 7.1
click at [746, 329] on div "Shqnetta Fudge" at bounding box center [664, 324] width 240 height 31
click at [846, 224] on button "Apply" at bounding box center [845, 231] width 44 height 30
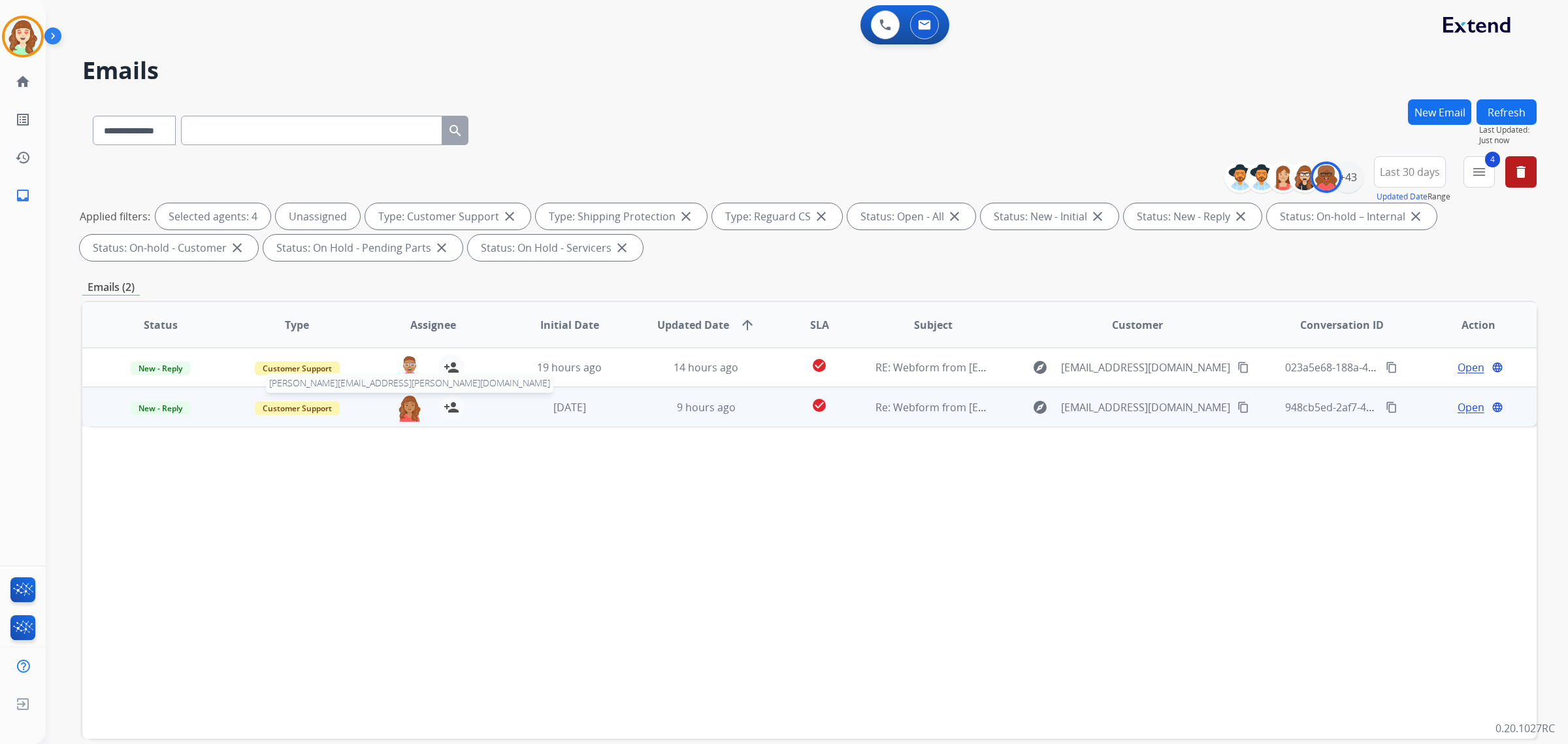
click at [410, 411] on img at bounding box center [410, 407] width 26 height 27
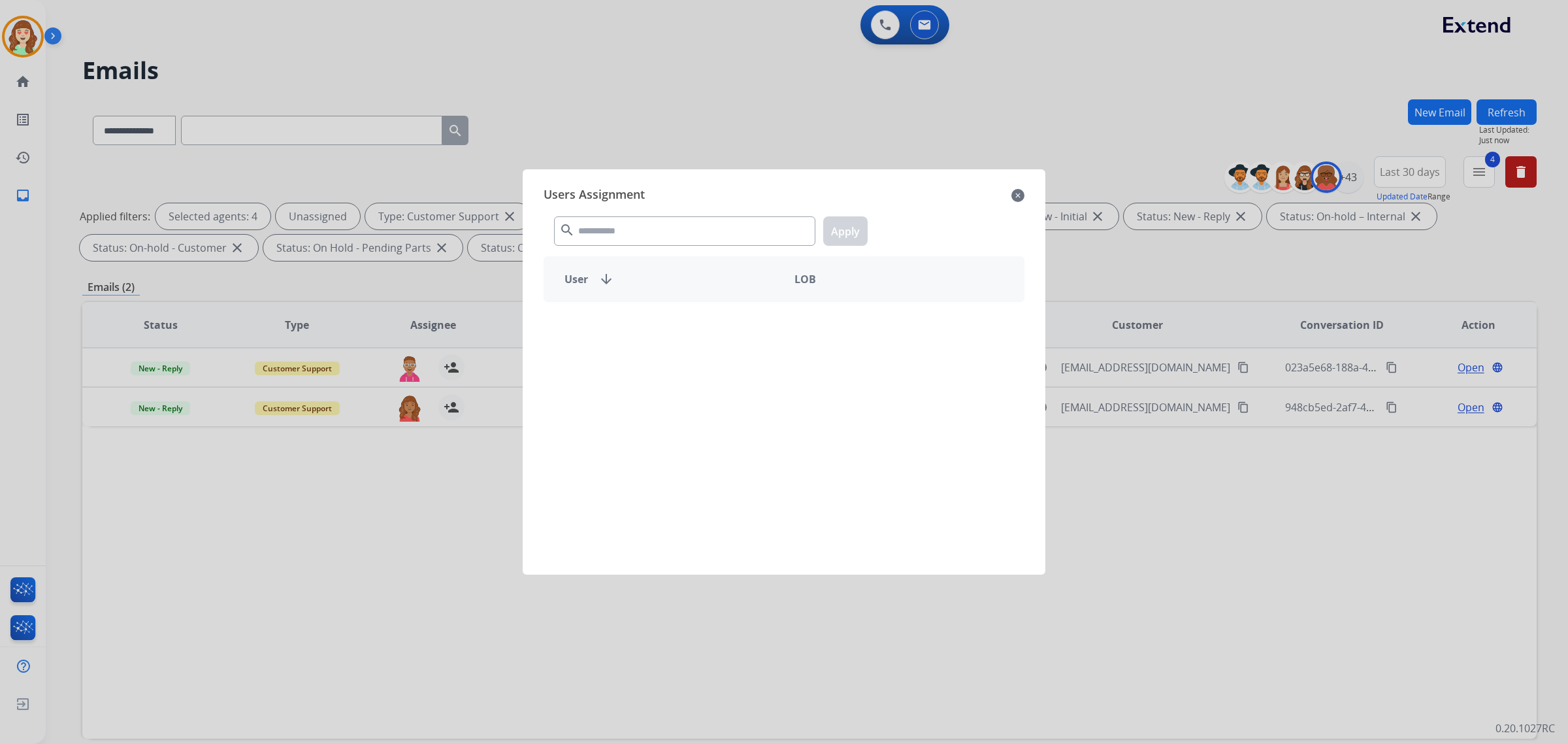
click at [608, 216] on div "search Apply" at bounding box center [783, 229] width 481 height 45
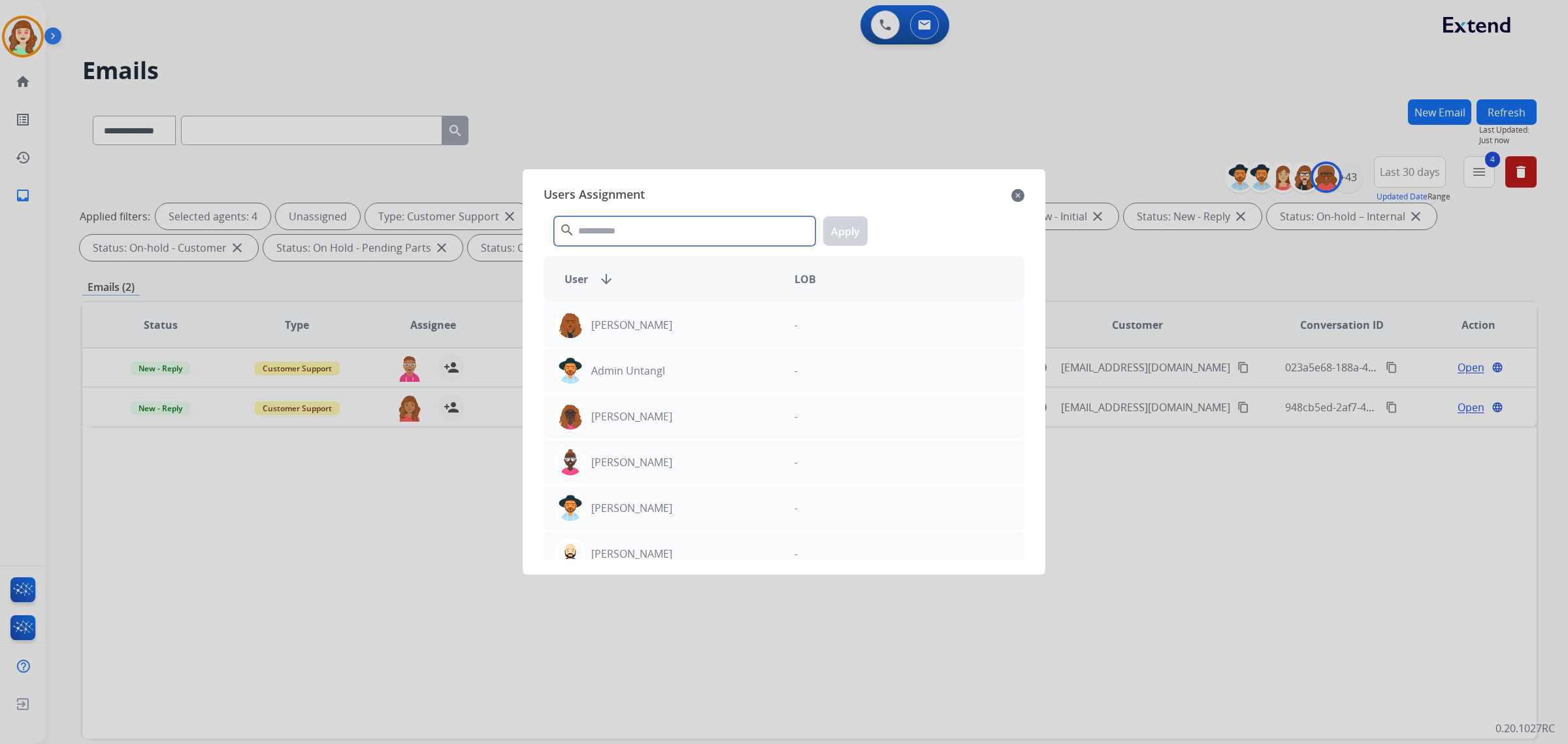
click at [605, 232] on input "text" at bounding box center [684, 231] width 262 height 30
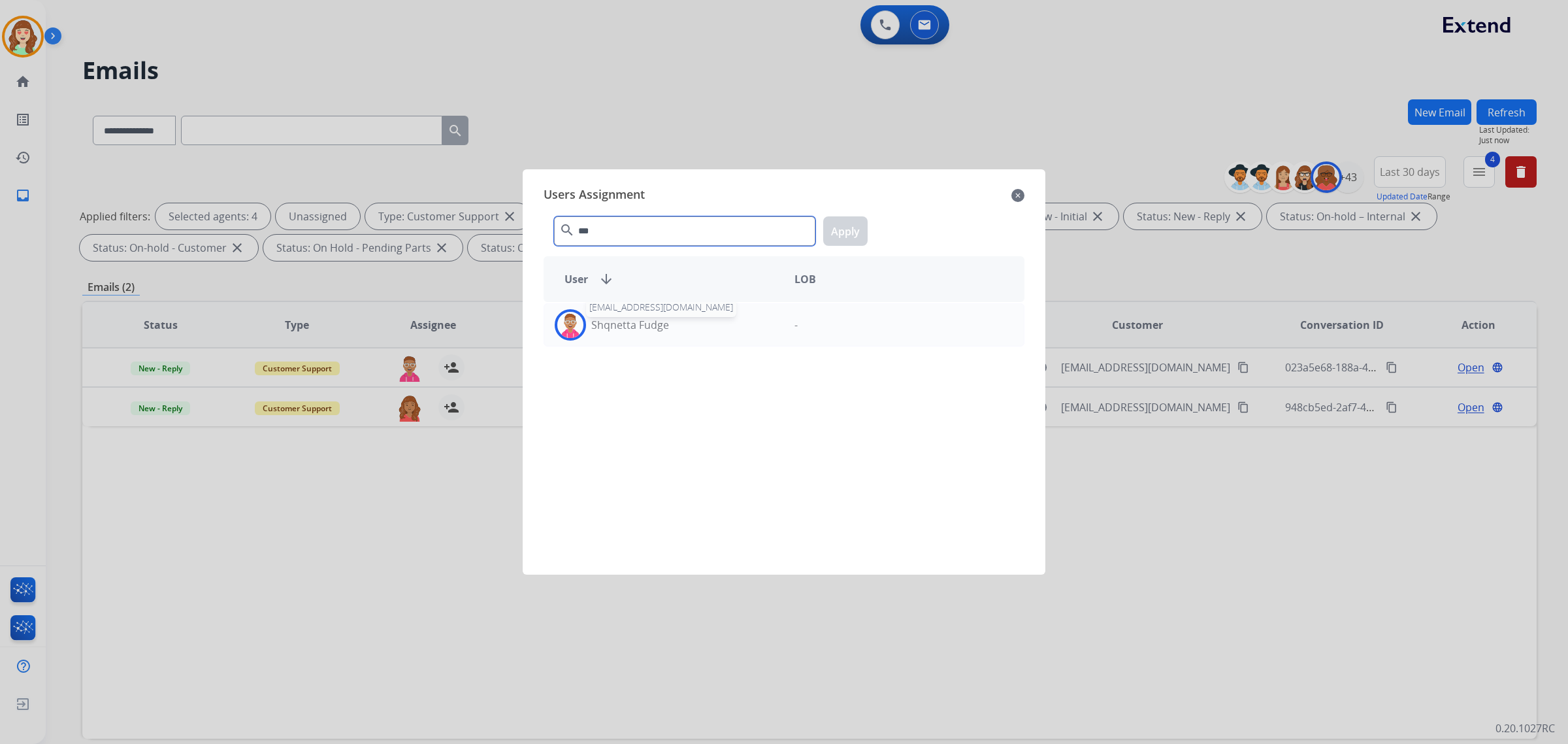
type input "***"
click at [657, 328] on p "Shqnetta Fudge" at bounding box center [629, 324] width 78 height 15
drag, startPoint x: 847, startPoint y: 230, endPoint x: 543, endPoint y: 399, distance: 347.8
click at [830, 236] on button "Apply" at bounding box center [845, 231] width 44 height 30
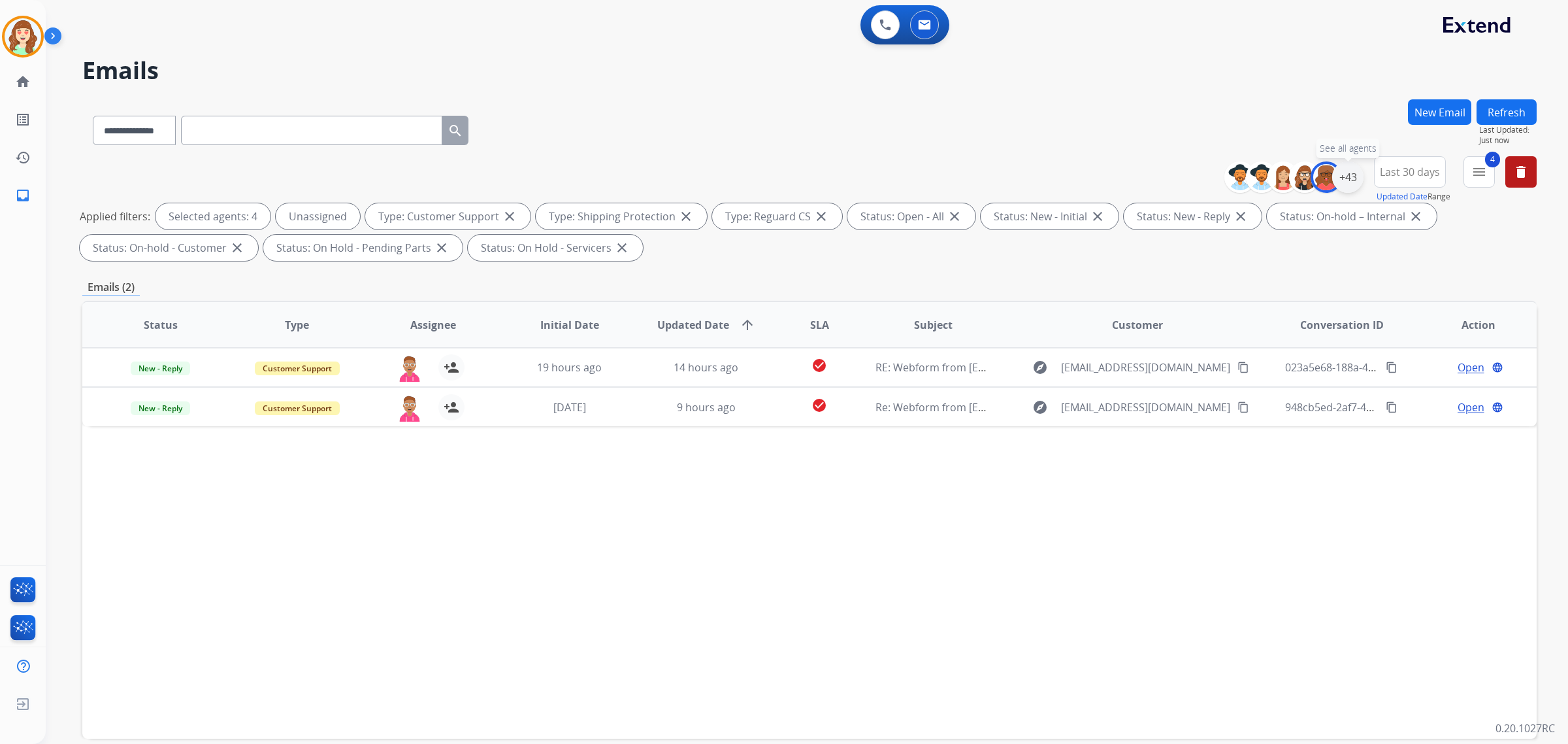
click at [1341, 187] on div "+43" at bounding box center [1347, 176] width 31 height 31
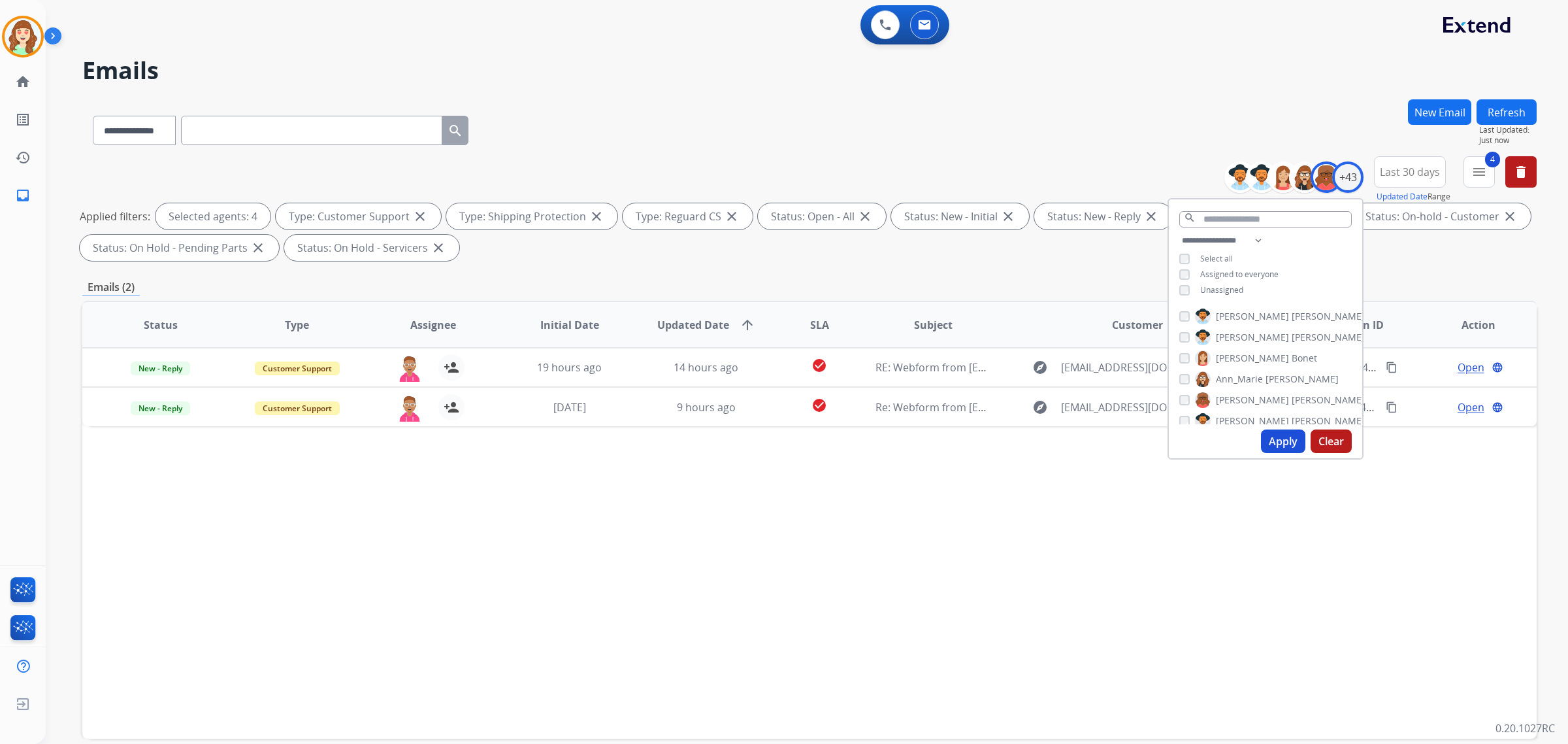
click at [1273, 439] on button "Apply" at bounding box center [1282, 440] width 44 height 23
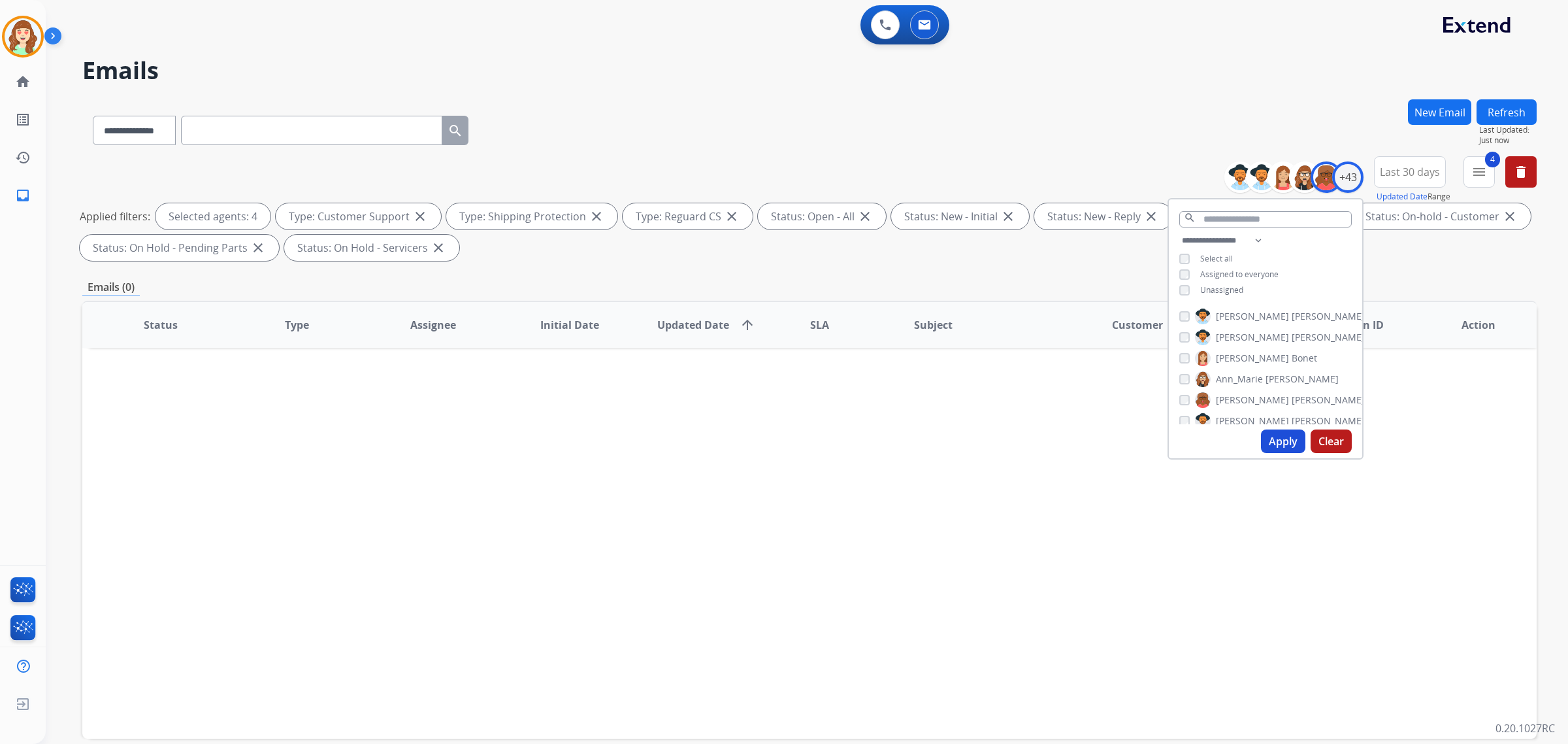
click at [1269, 432] on button "Apply" at bounding box center [1282, 440] width 44 height 23
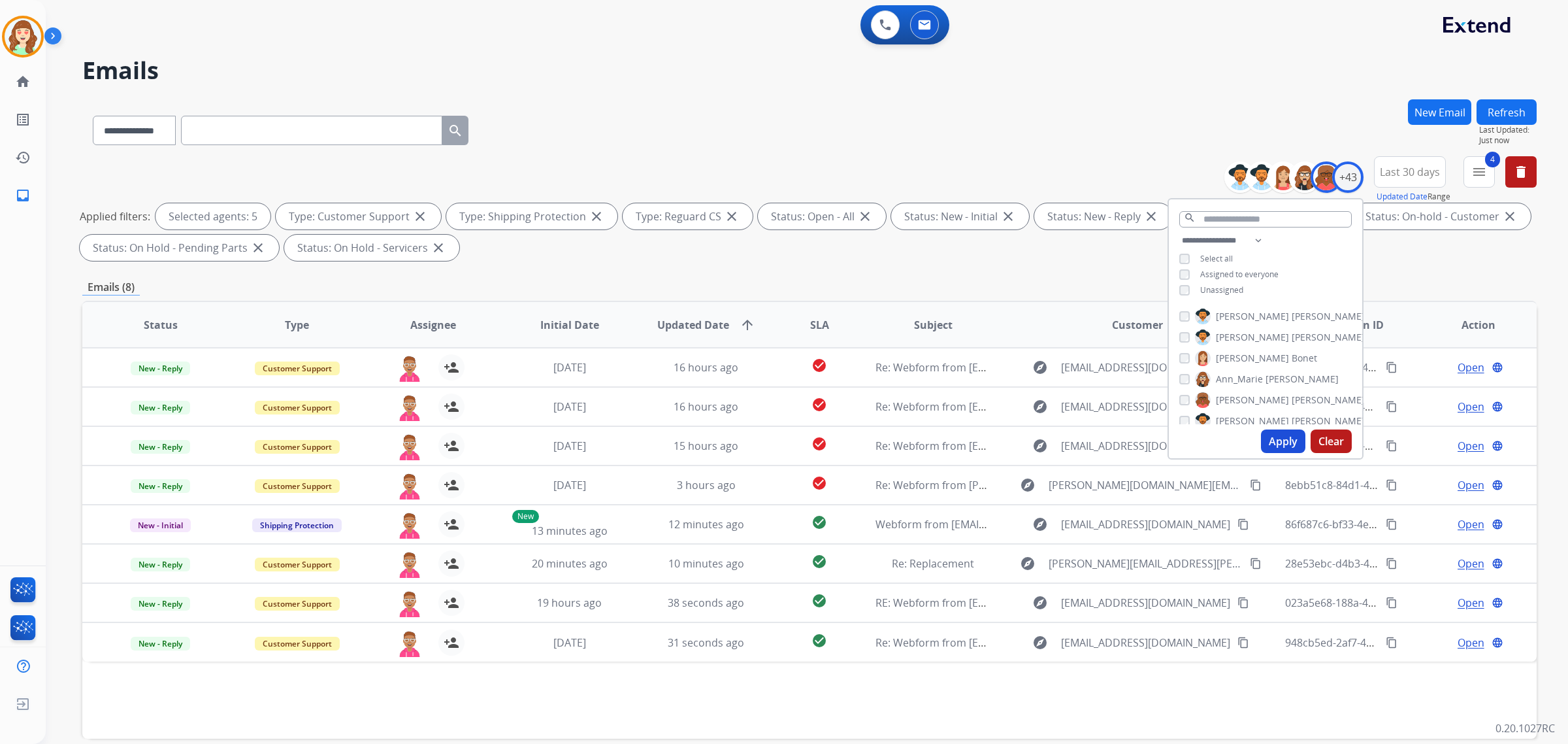
scroll to position [735, 0]
click at [1269, 440] on button "Apply" at bounding box center [1282, 440] width 44 height 23
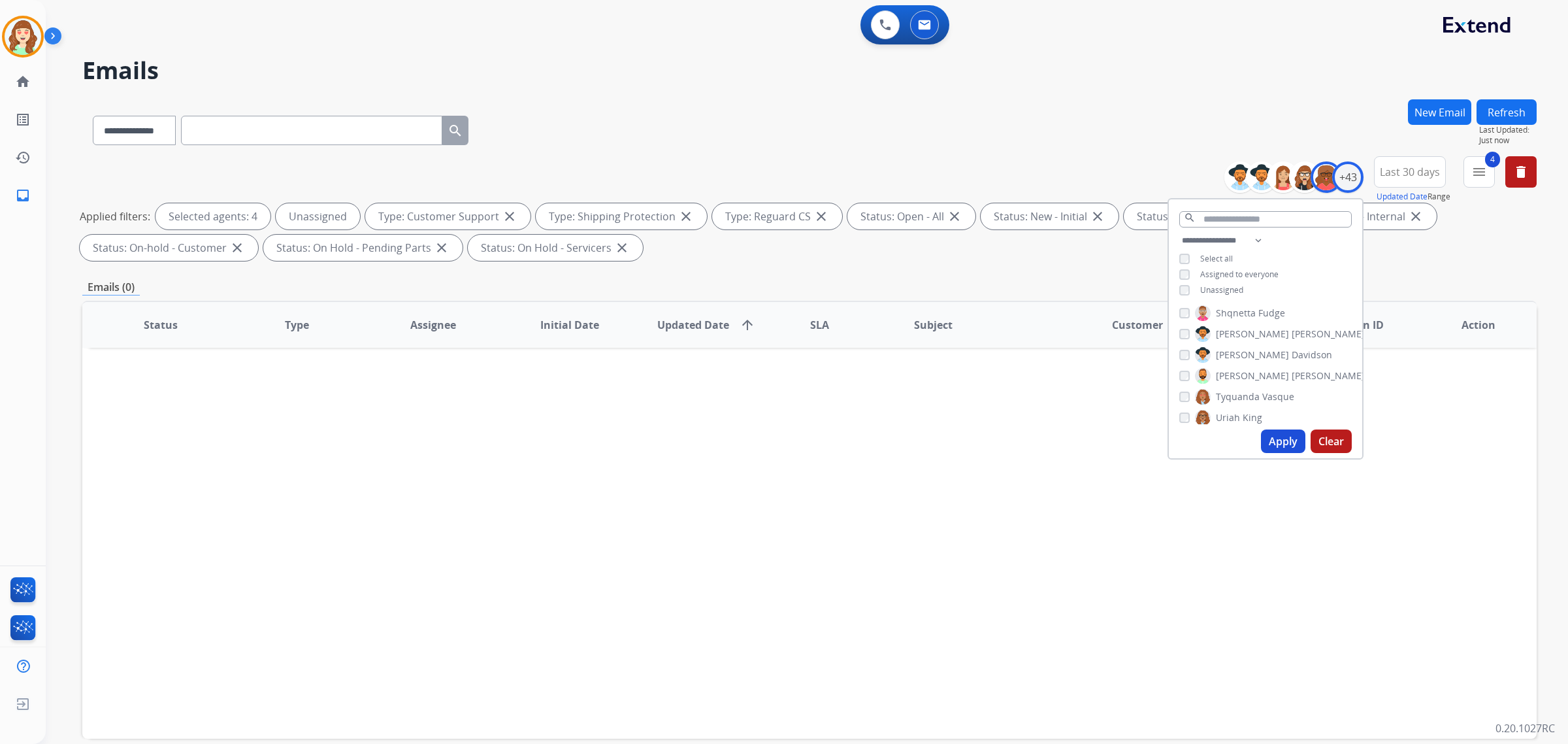
click at [1277, 439] on button "Apply" at bounding box center [1282, 440] width 44 height 23
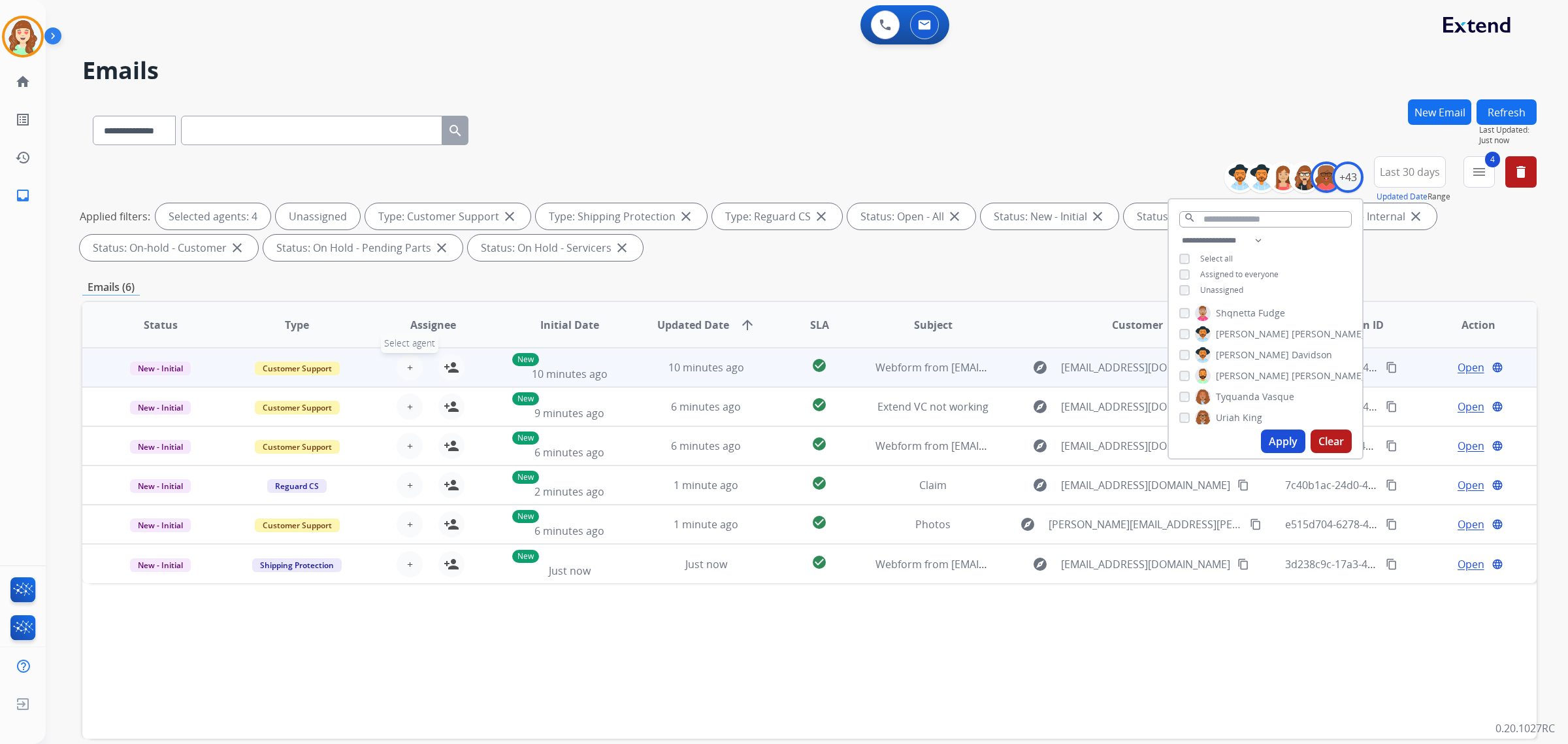
click at [409, 362] on span "+" at bounding box center [410, 366] width 6 height 15
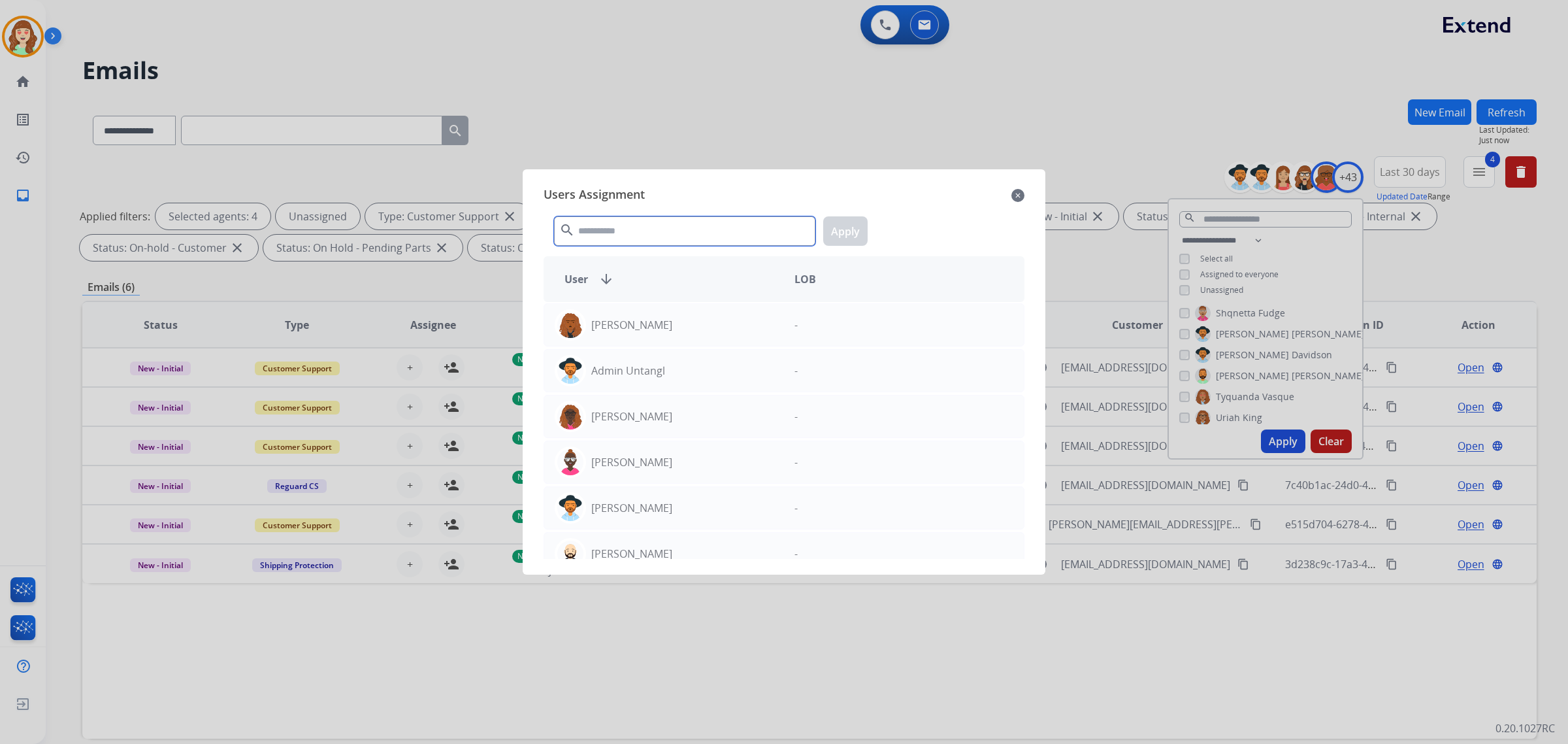
click at [675, 235] on input "text" at bounding box center [684, 231] width 262 height 30
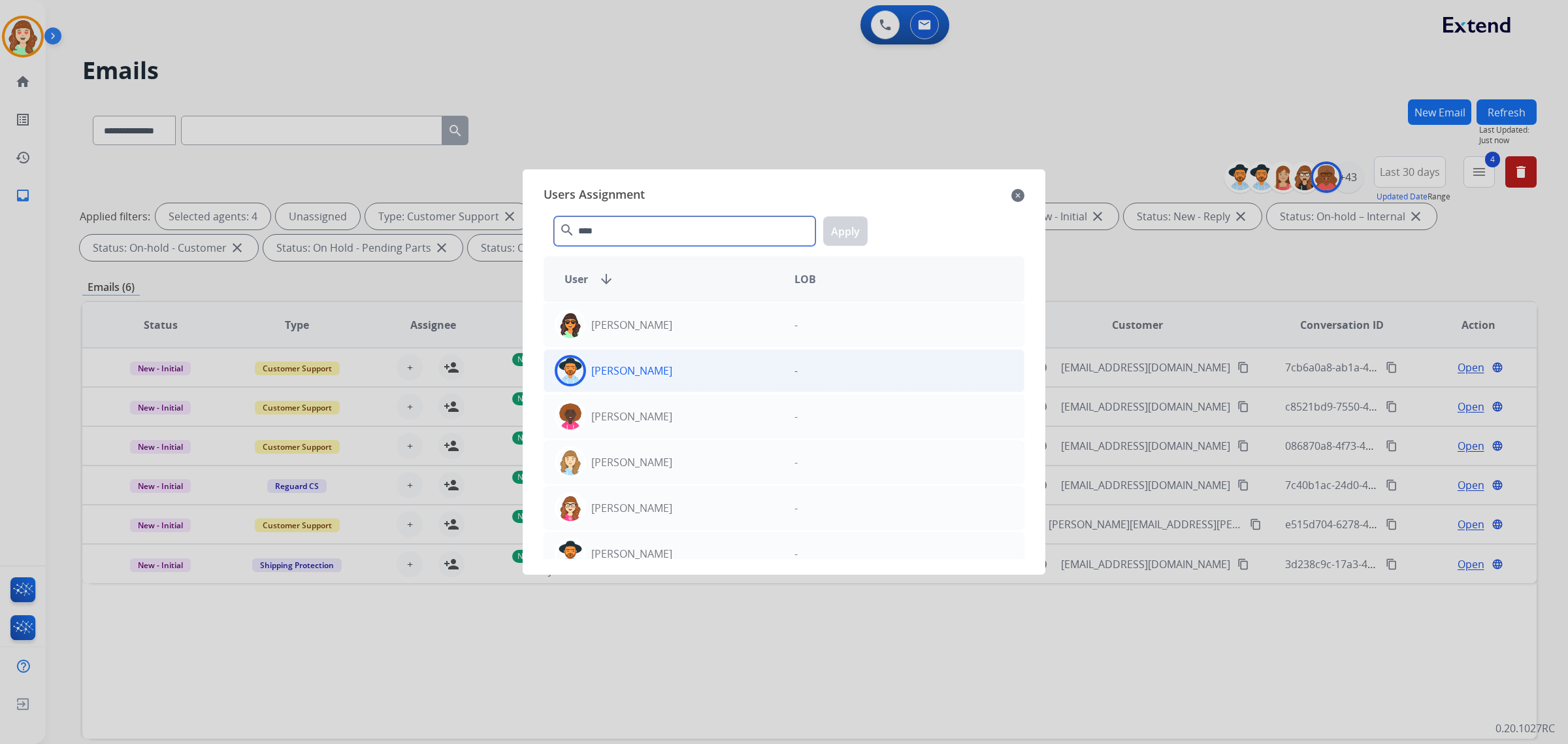
type input "****"
click at [716, 371] on div "[PERSON_NAME]" at bounding box center [664, 370] width 240 height 31
click at [837, 224] on button "Apply" at bounding box center [845, 231] width 44 height 30
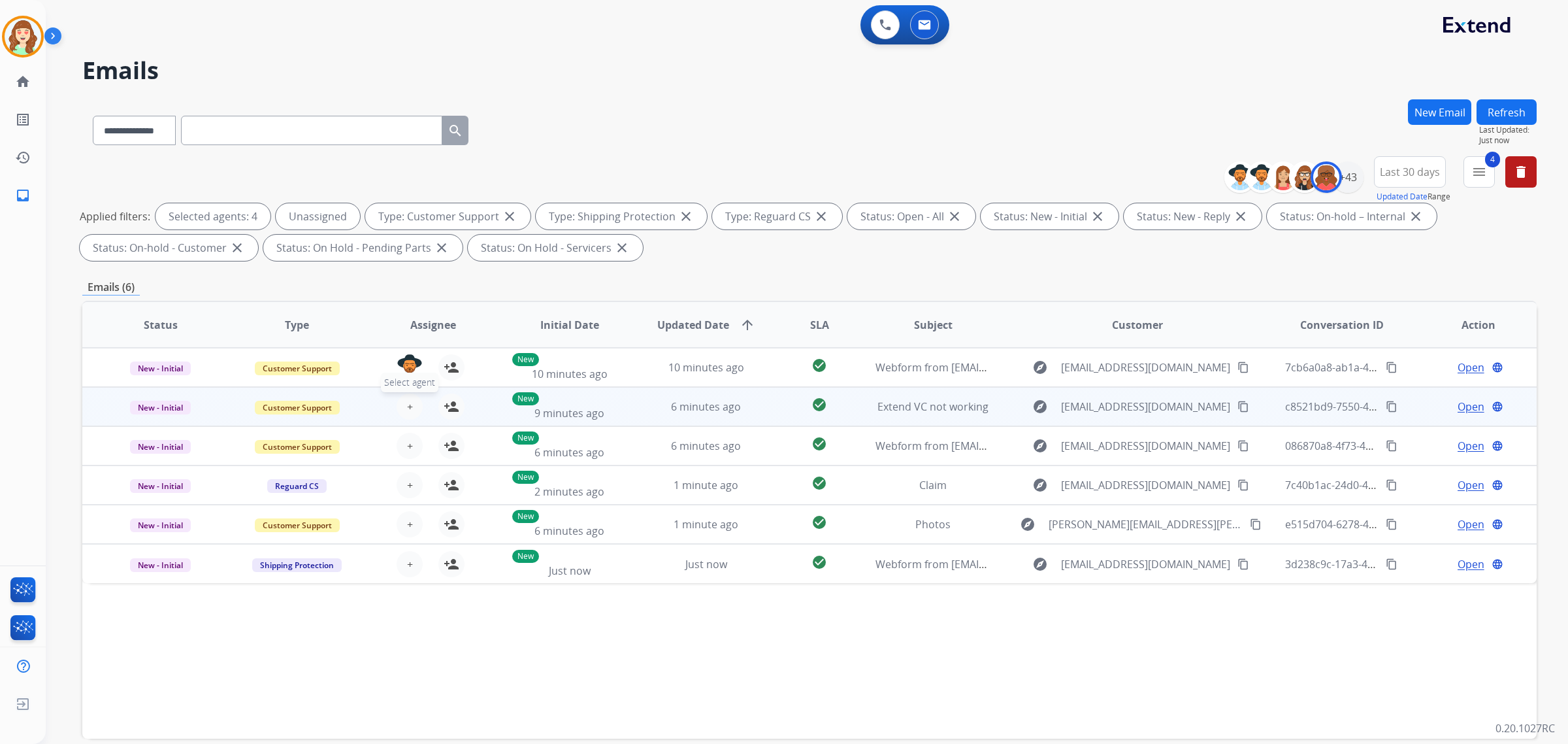
click at [407, 407] on span "+" at bounding box center [410, 406] width 6 height 15
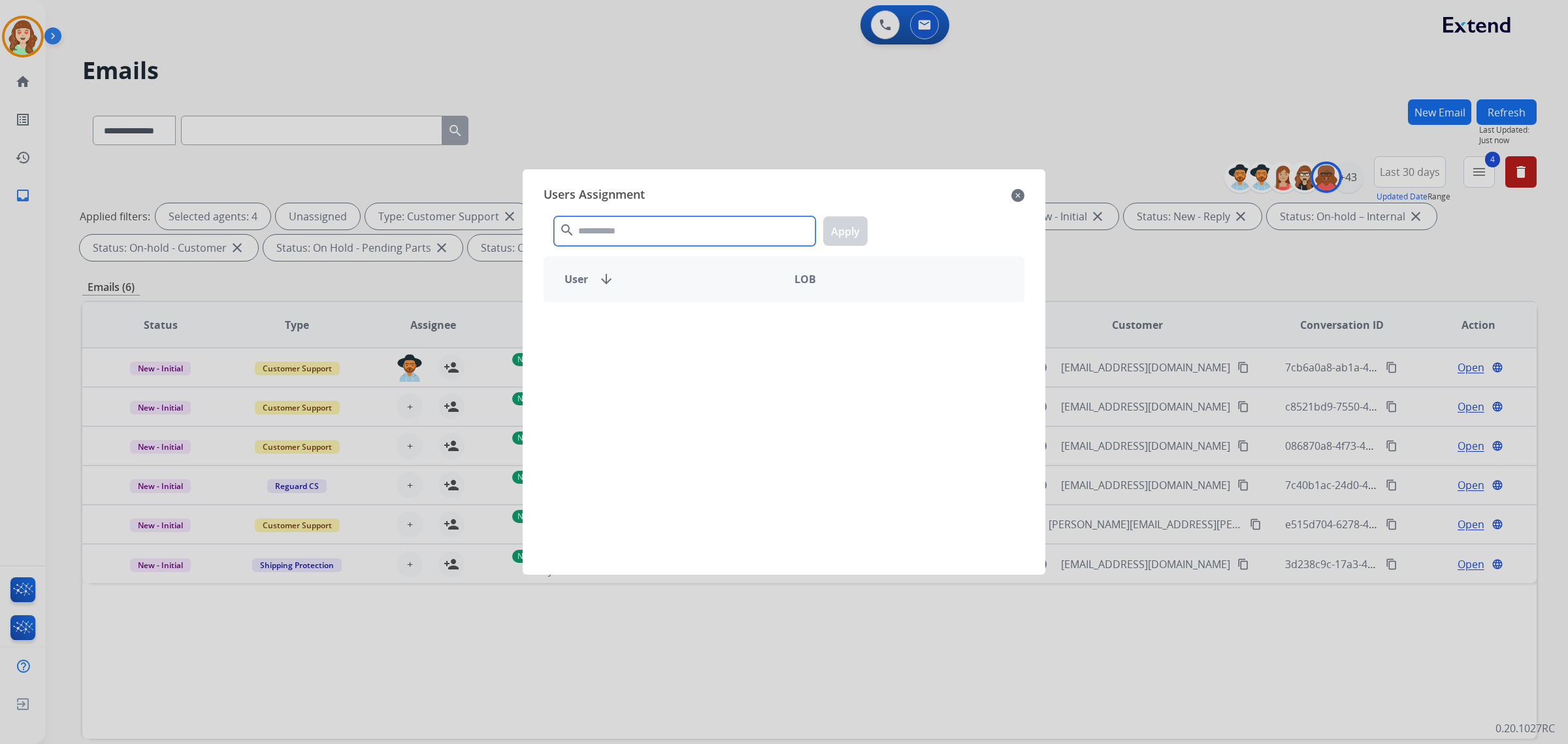
click at [660, 230] on input "text" at bounding box center [684, 231] width 262 height 30
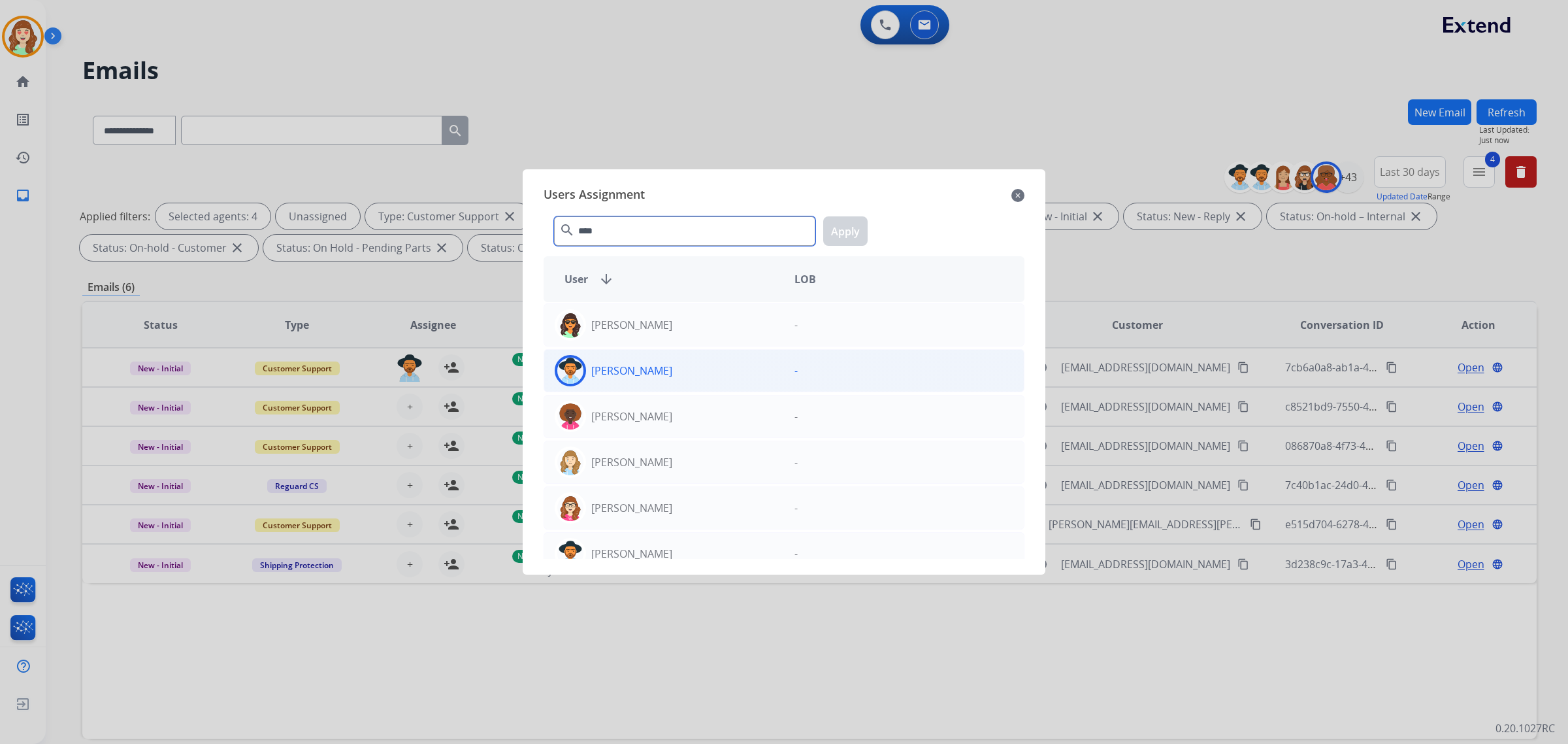
type input "****"
click at [736, 377] on div "[PERSON_NAME]" at bounding box center [664, 370] width 240 height 31
drag, startPoint x: 853, startPoint y: 230, endPoint x: 811, endPoint y: 255, distance: 48.9
click at [846, 238] on button "Apply" at bounding box center [845, 231] width 44 height 30
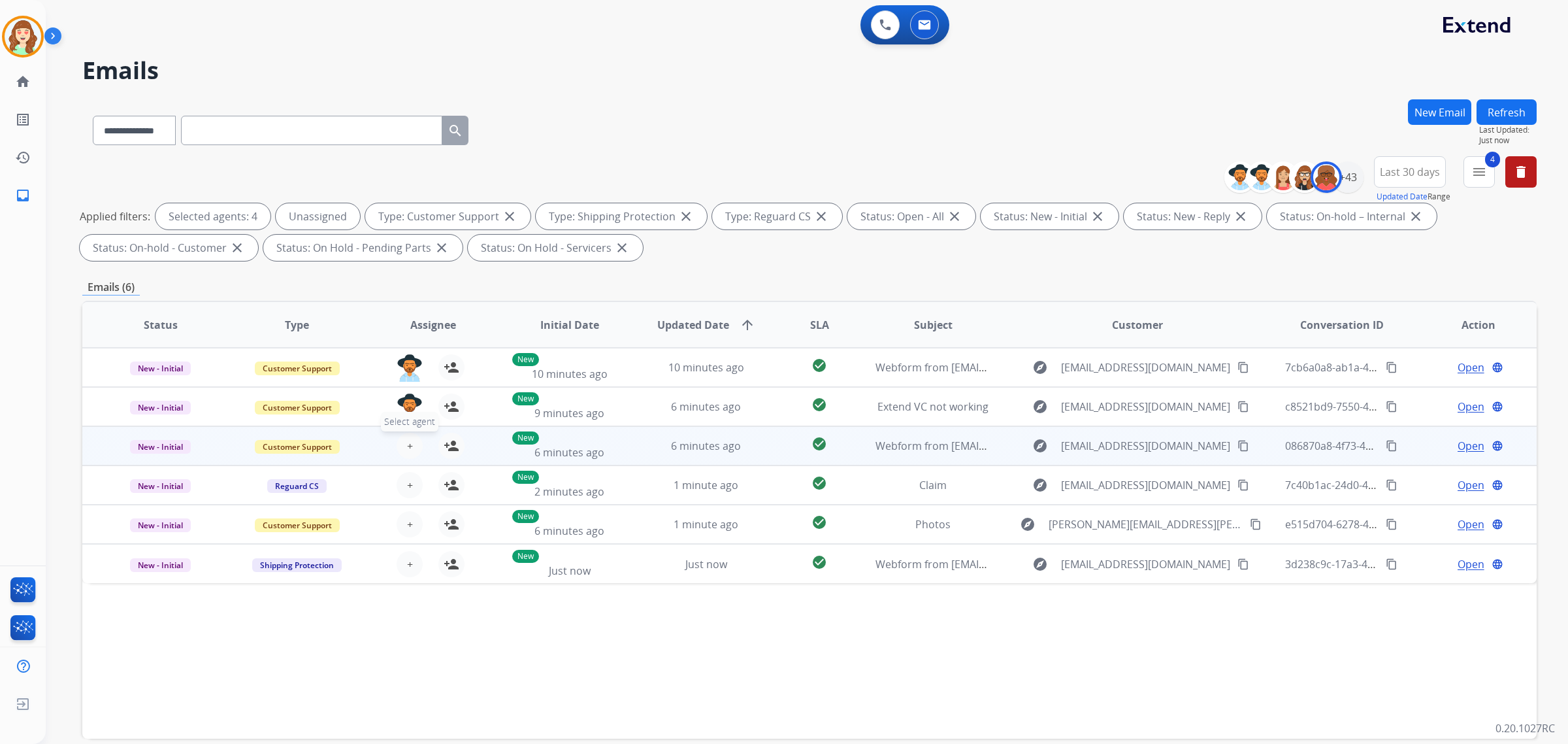
click at [413, 442] on button "+ Select agent" at bounding box center [410, 445] width 26 height 26
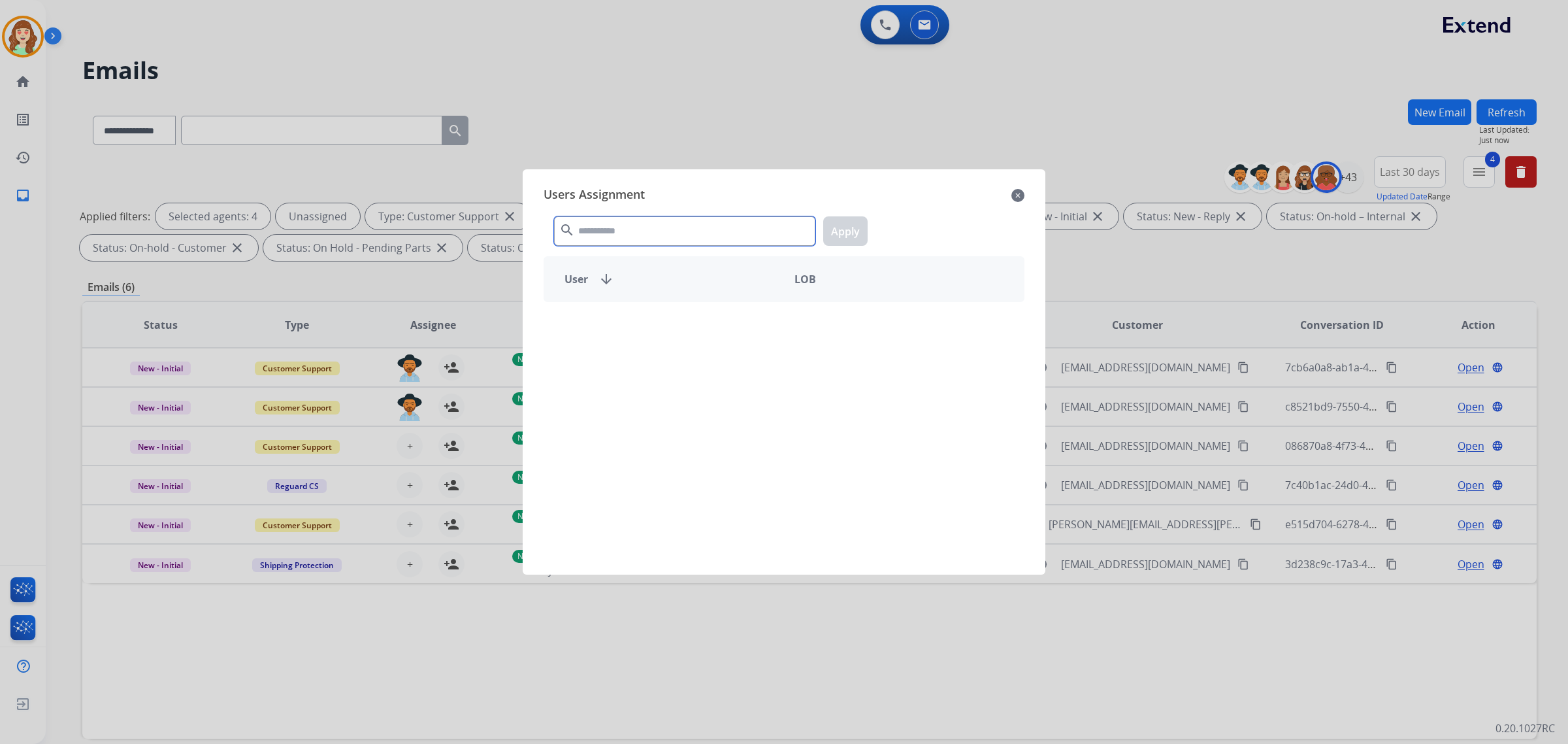
click at [636, 233] on input "text" at bounding box center [684, 231] width 262 height 30
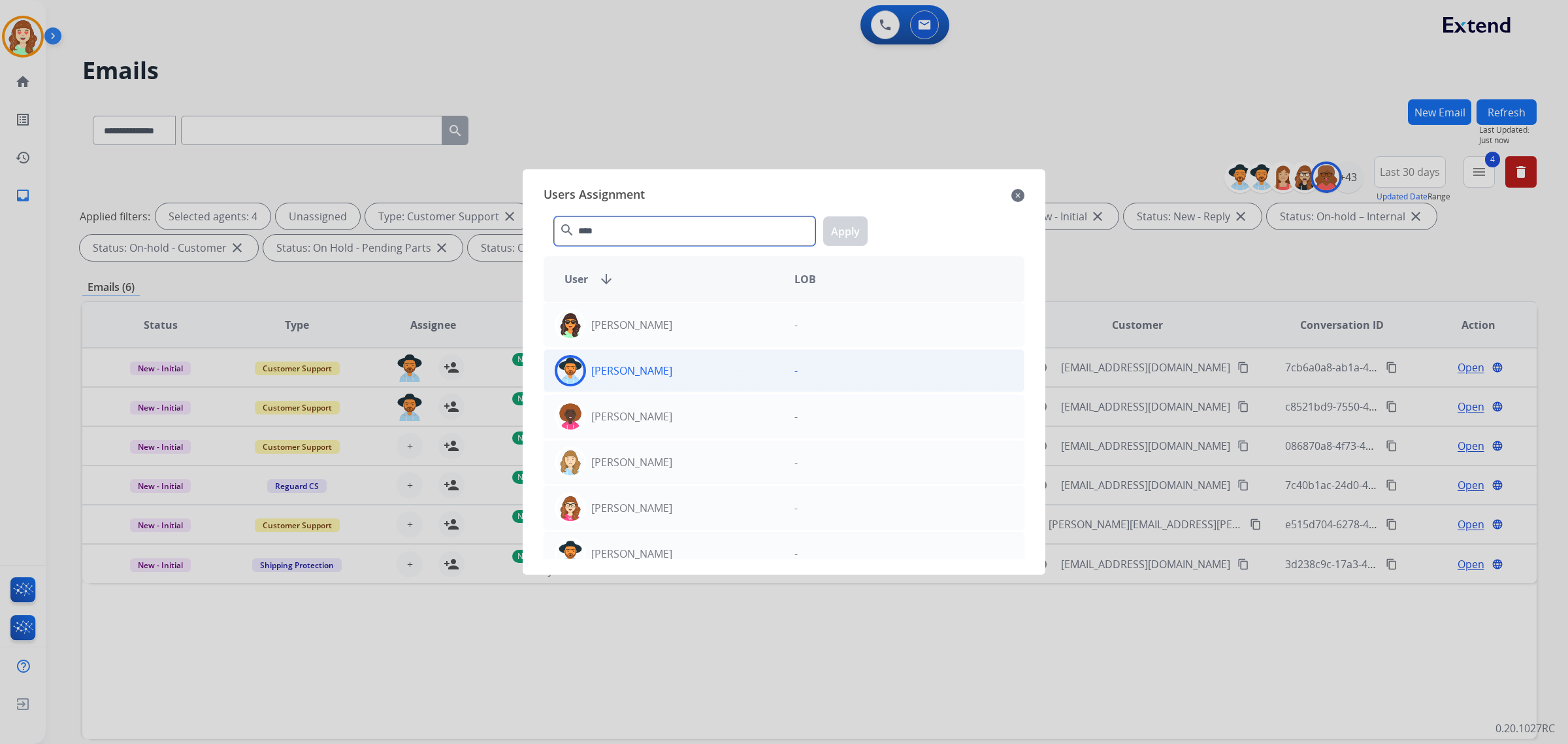
type input "****"
click at [700, 374] on div "[PERSON_NAME]" at bounding box center [664, 370] width 240 height 31
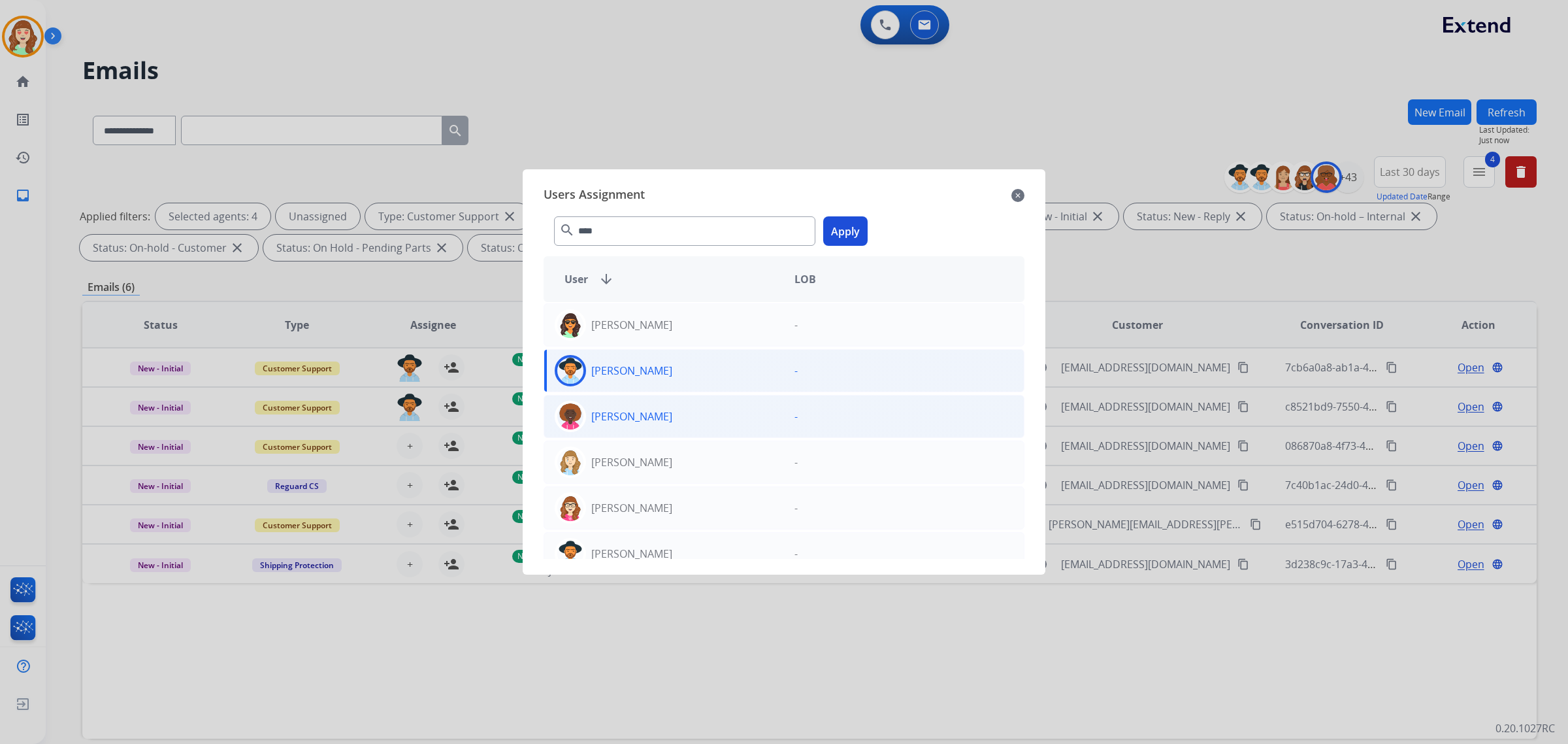
drag, startPoint x: 848, startPoint y: 237, endPoint x: 550, endPoint y: 411, distance: 345.1
click at [848, 241] on button "Apply" at bounding box center [845, 231] width 44 height 30
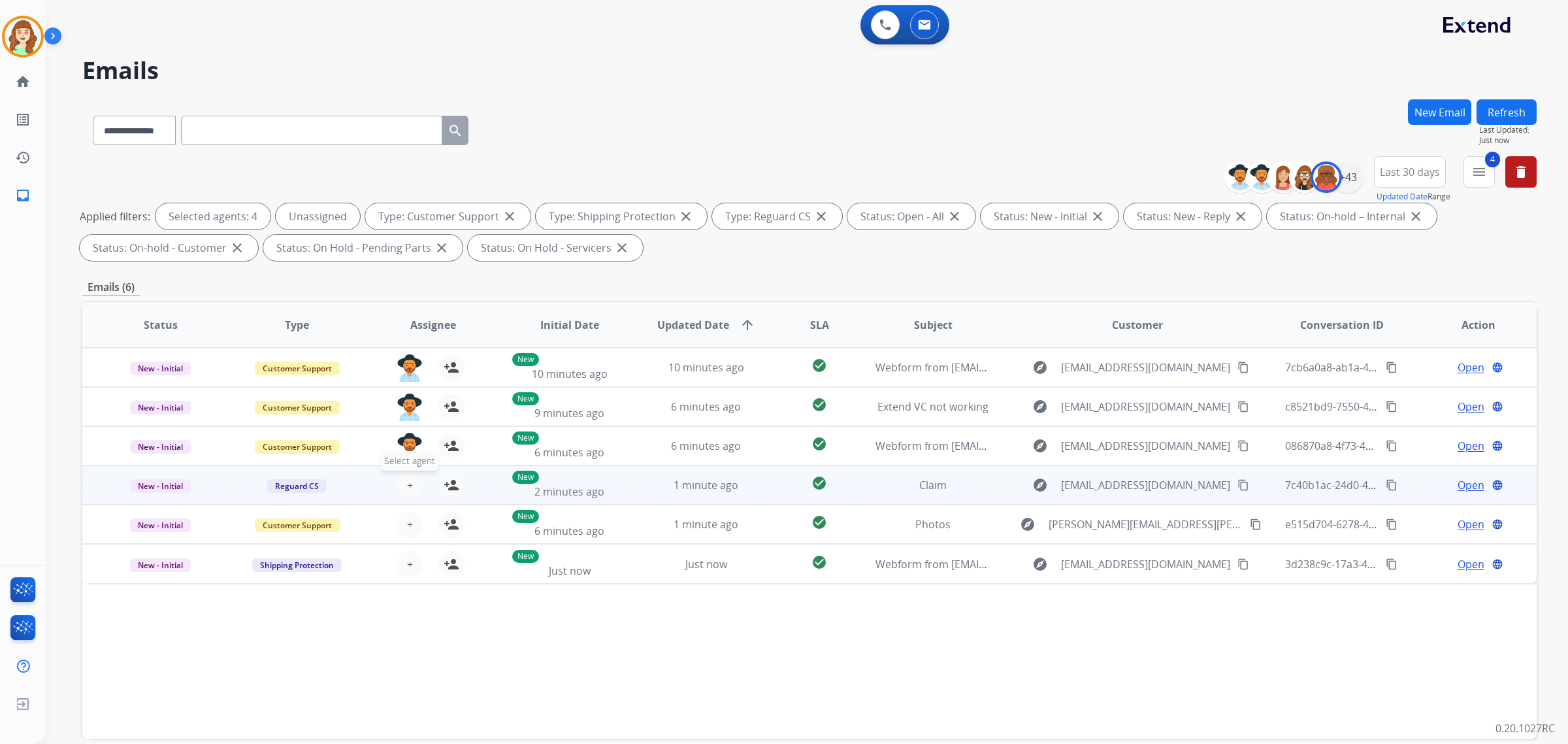
click at [412, 474] on button "+ Select agent" at bounding box center [410, 485] width 26 height 26
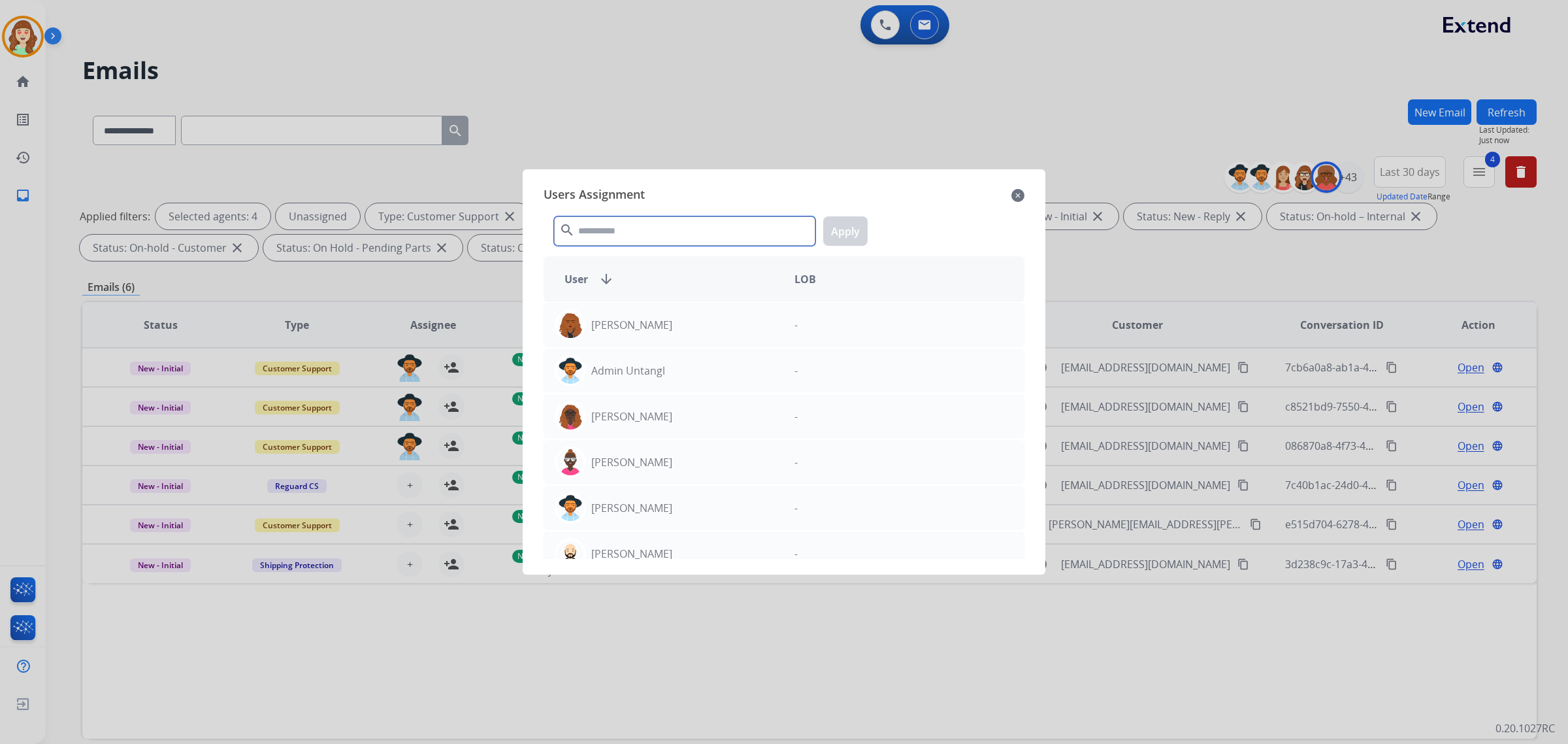
click at [654, 234] on input "text" at bounding box center [684, 231] width 262 height 30
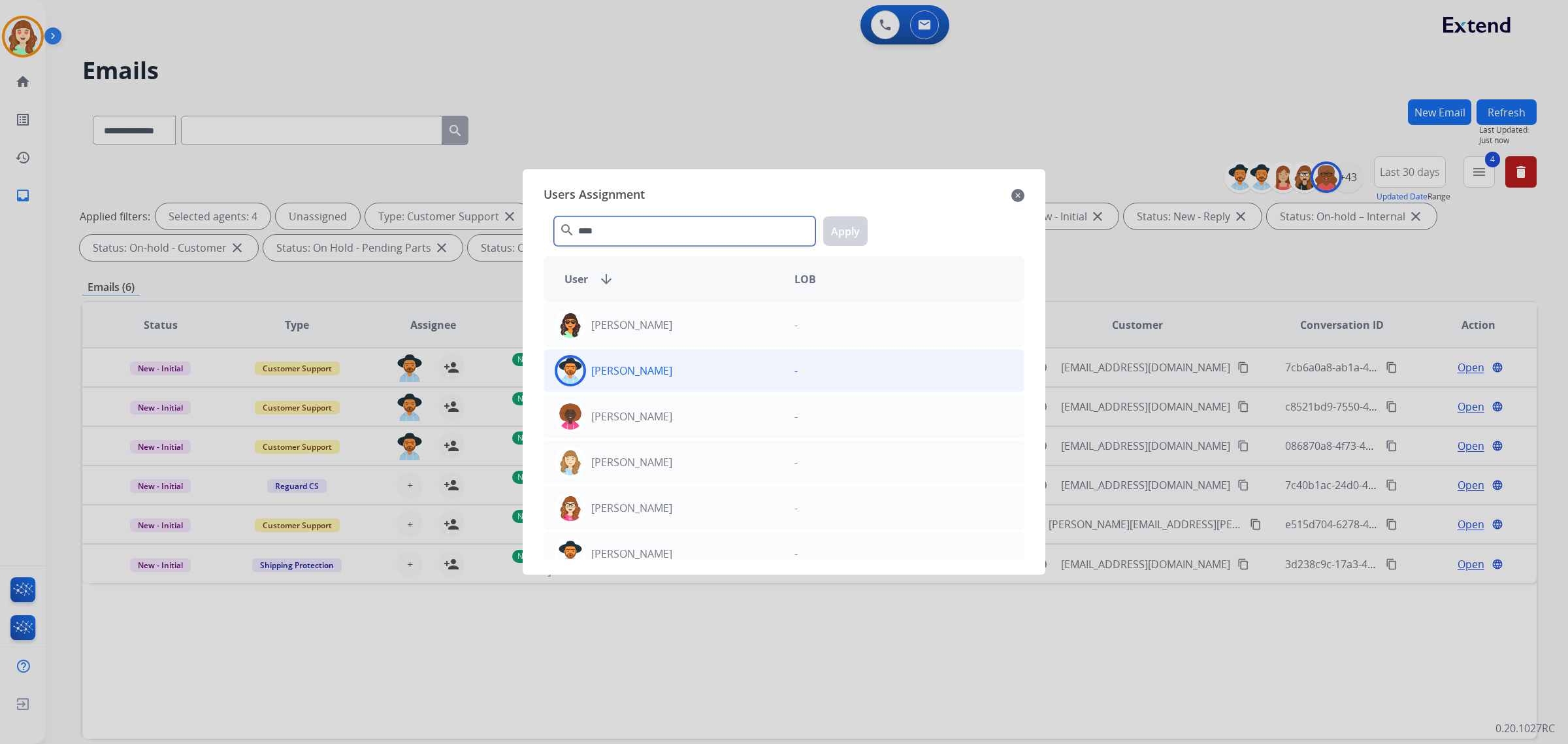
type input "****"
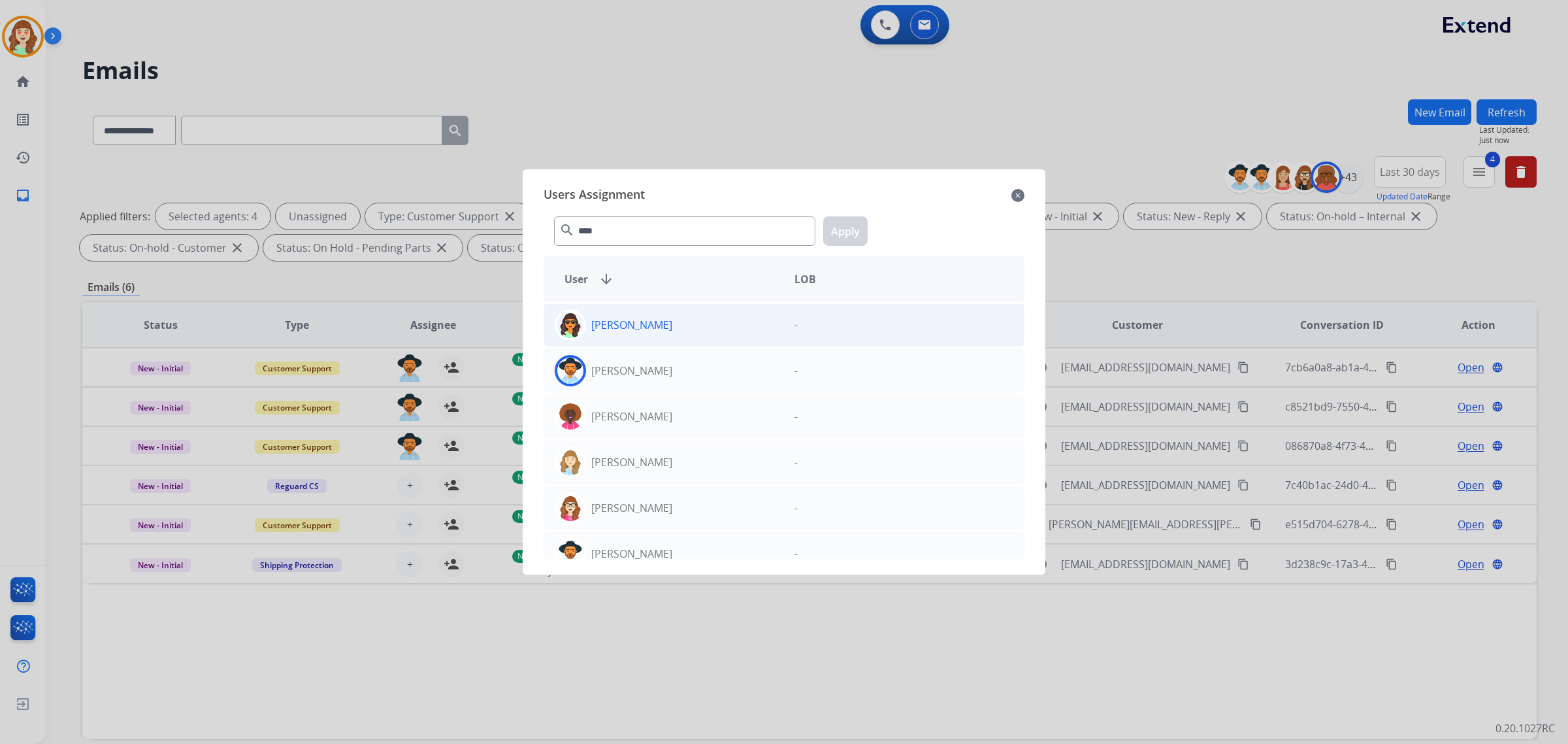
drag, startPoint x: 716, startPoint y: 373, endPoint x: 778, endPoint y: 324, distance: 79.0
click at [713, 373] on div "[PERSON_NAME]" at bounding box center [664, 370] width 240 height 31
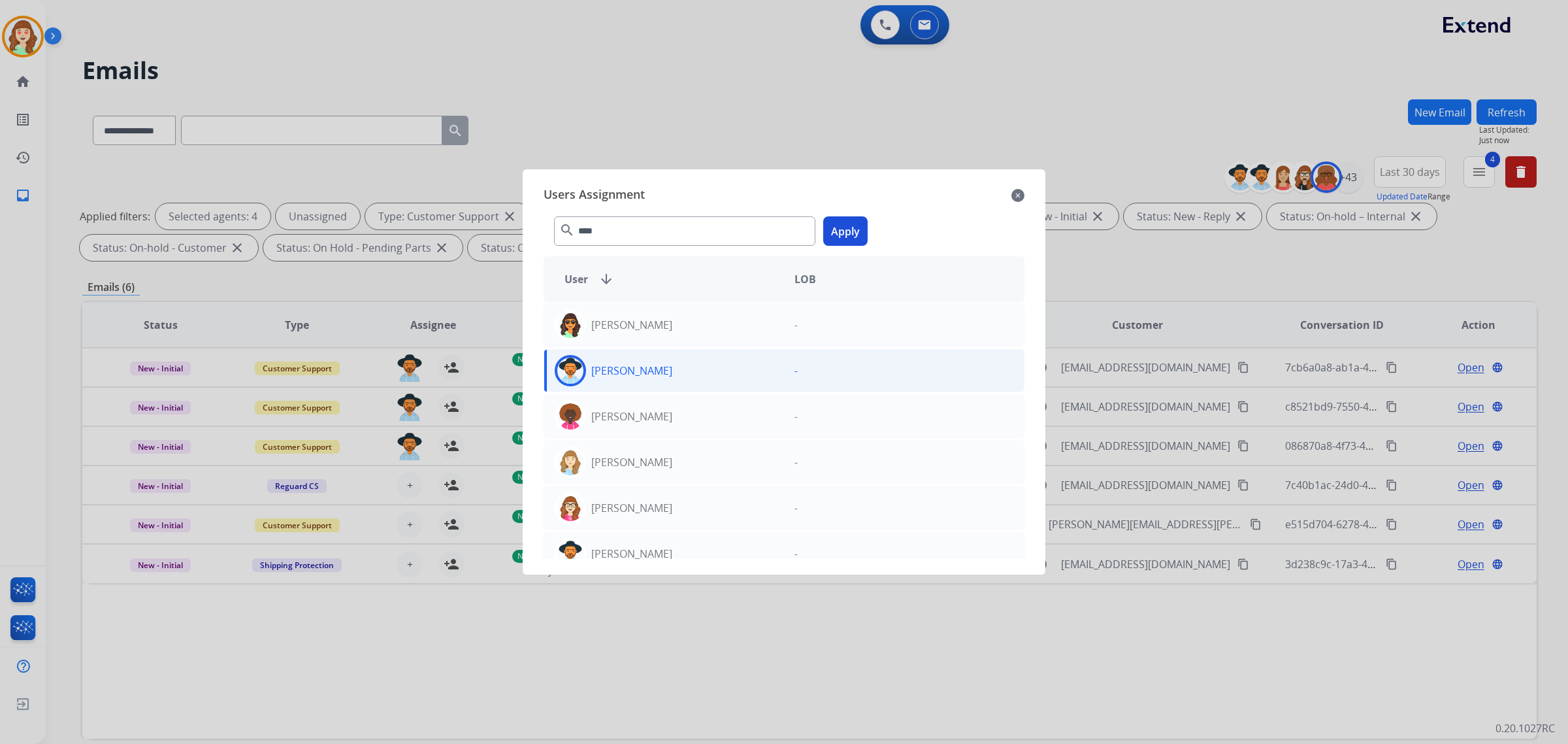
drag, startPoint x: 840, startPoint y: 230, endPoint x: 547, endPoint y: 377, distance: 327.8
click at [837, 232] on button "Apply" at bounding box center [845, 231] width 44 height 30
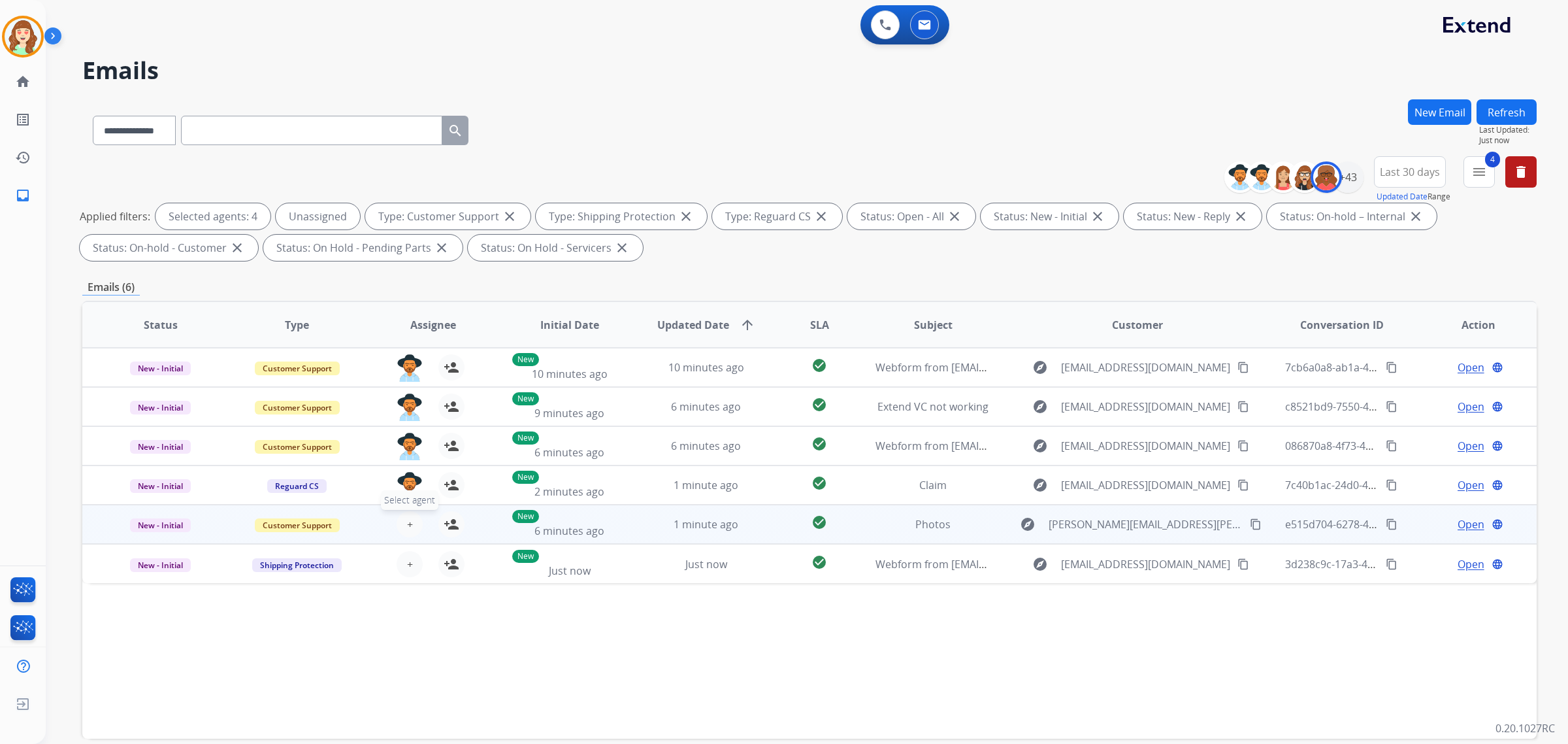
click at [409, 520] on span "+" at bounding box center [410, 523] width 6 height 15
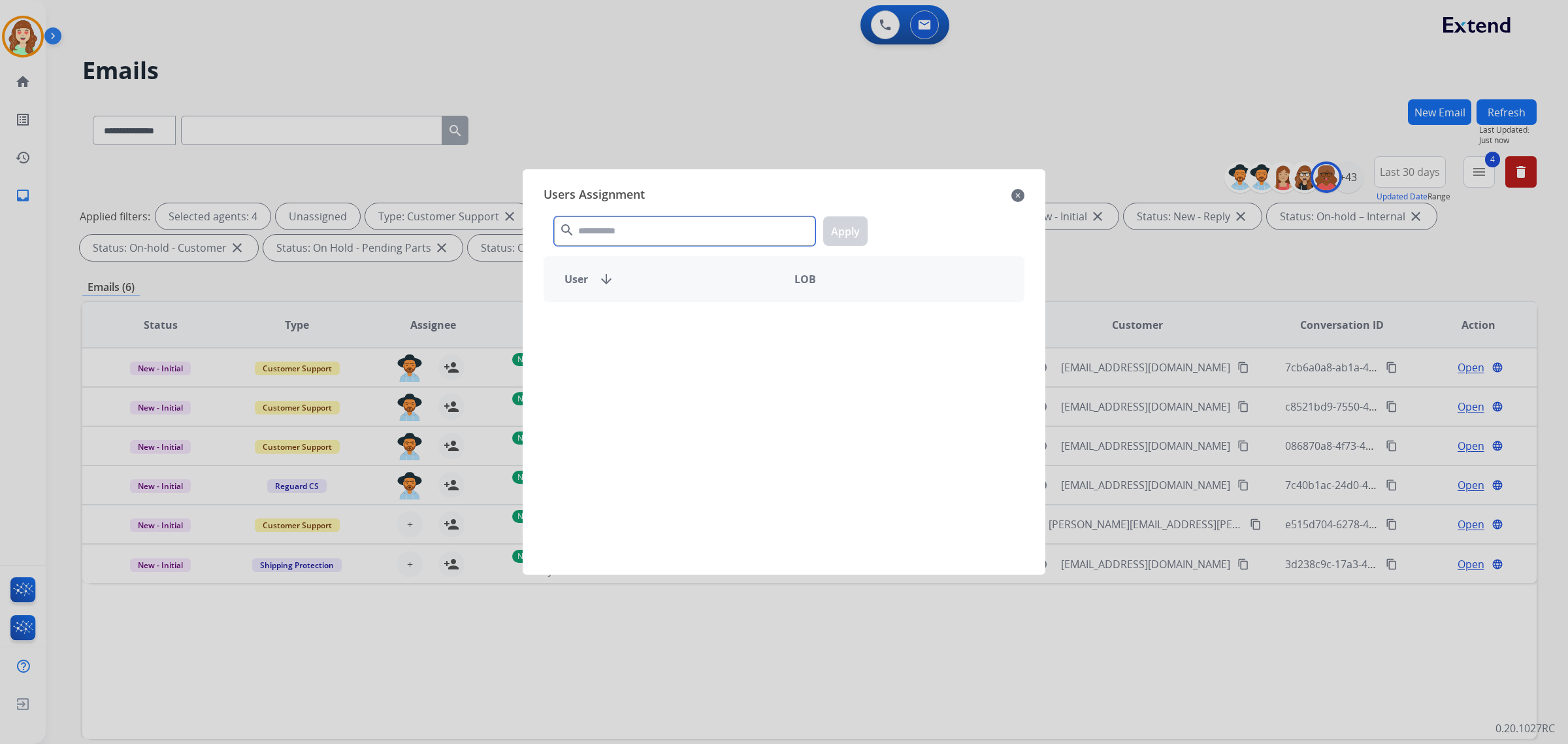
click at [664, 232] on input "text" at bounding box center [684, 231] width 262 height 30
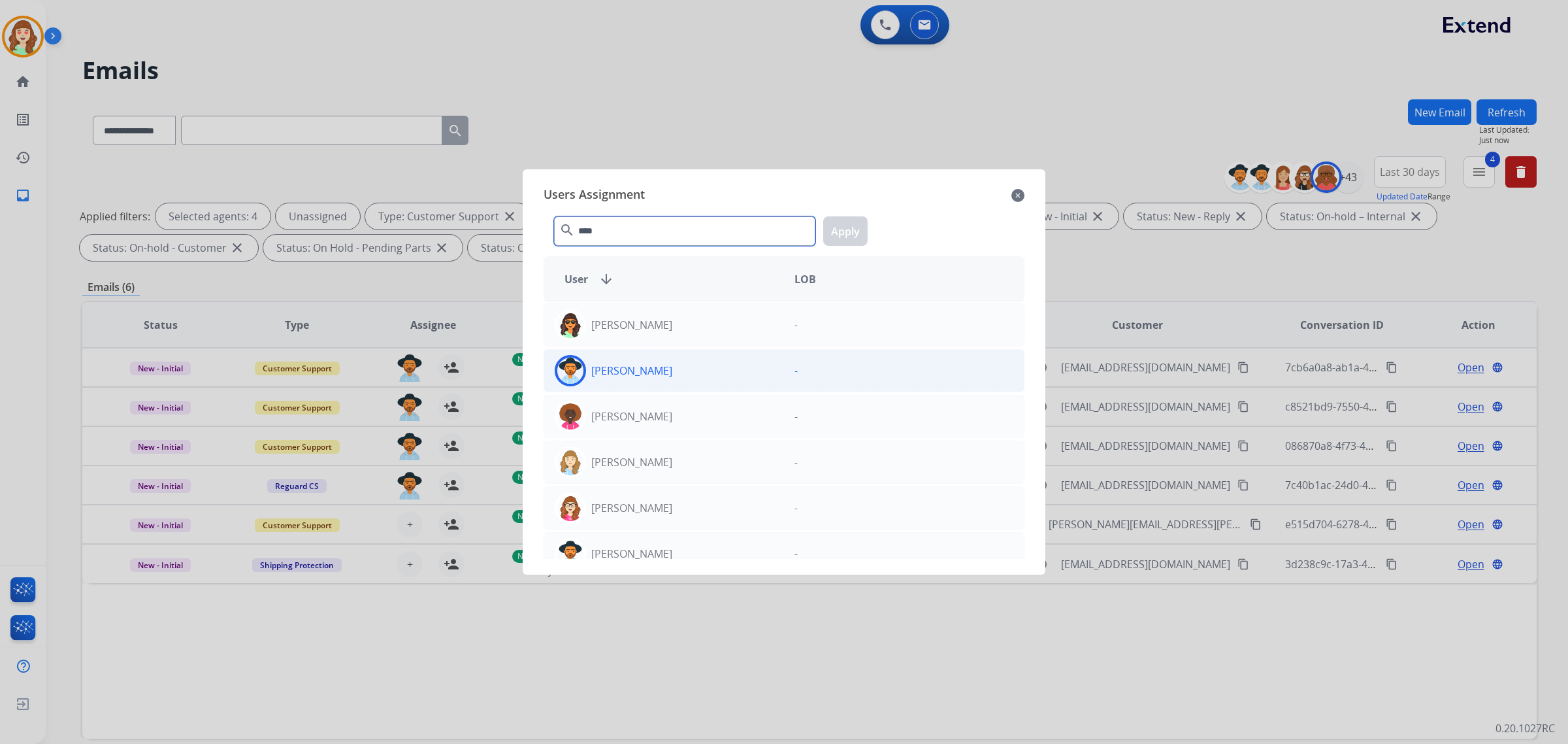
type input "****"
click at [709, 379] on div "[PERSON_NAME]" at bounding box center [664, 370] width 240 height 31
click at [840, 225] on button "Apply" at bounding box center [845, 231] width 44 height 30
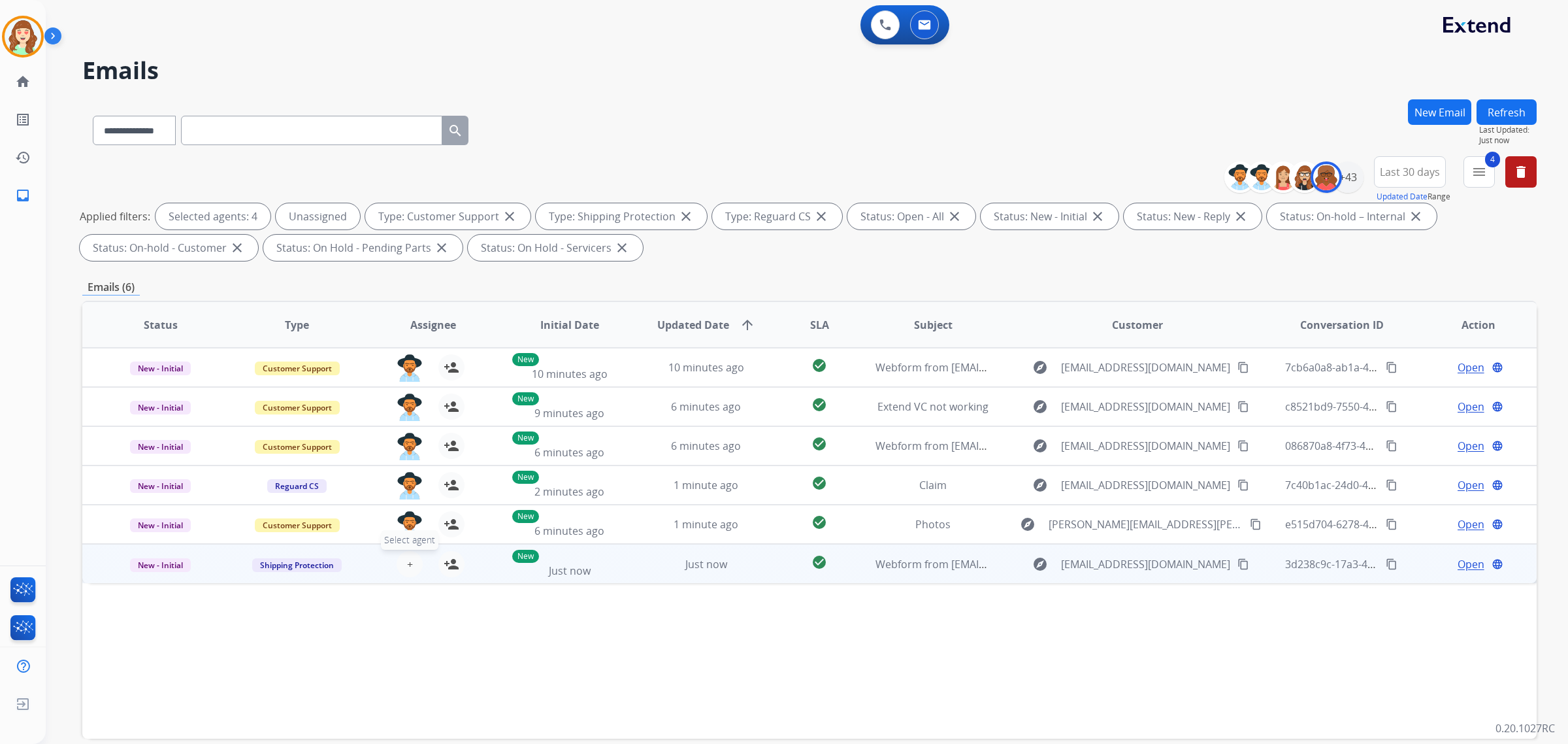
click at [407, 560] on span "+" at bounding box center [410, 564] width 6 height 15
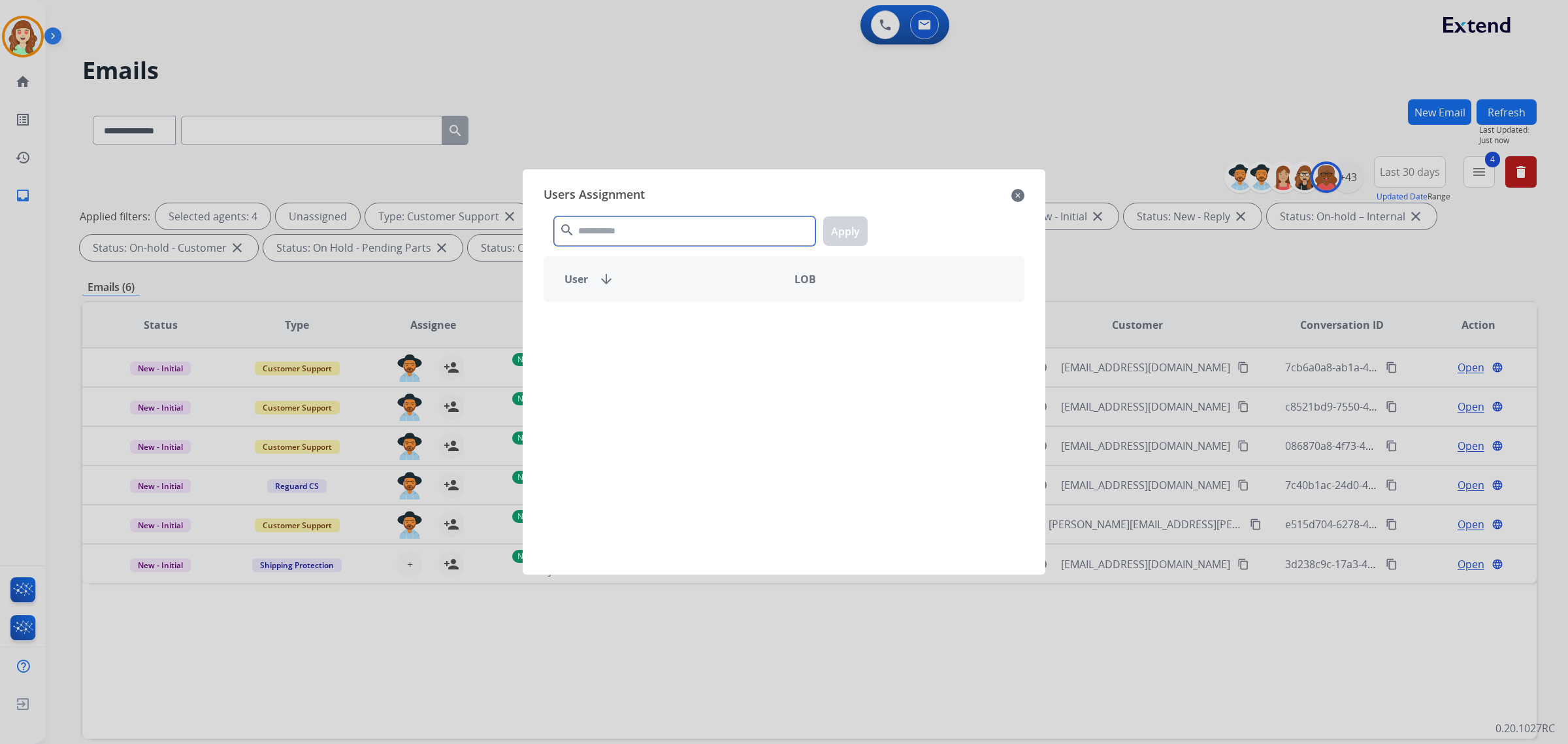
click at [652, 238] on input "text" at bounding box center [684, 231] width 262 height 30
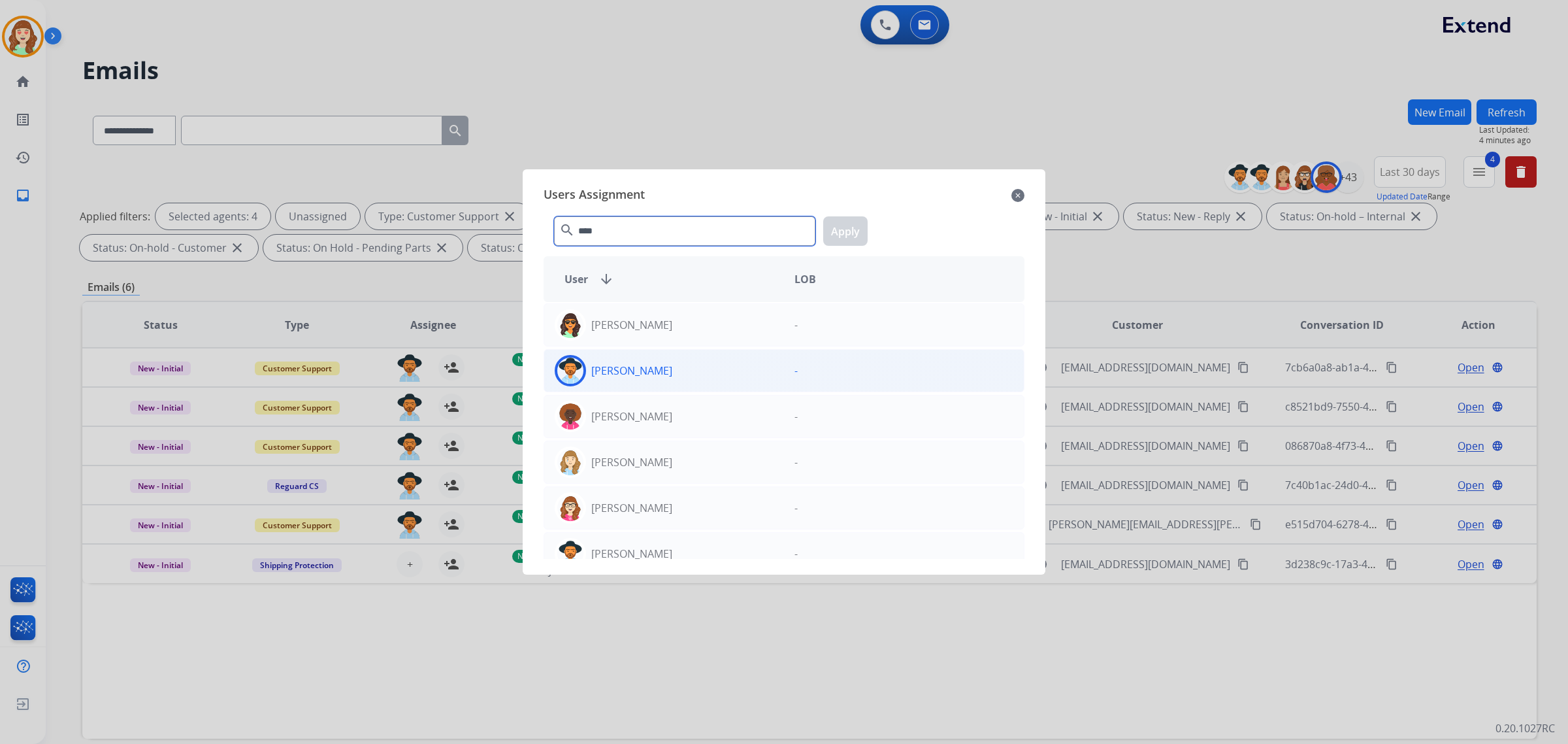
type input "****"
click at [716, 373] on div "[PERSON_NAME]" at bounding box center [664, 370] width 240 height 31
click at [840, 229] on button "Apply" at bounding box center [845, 231] width 44 height 30
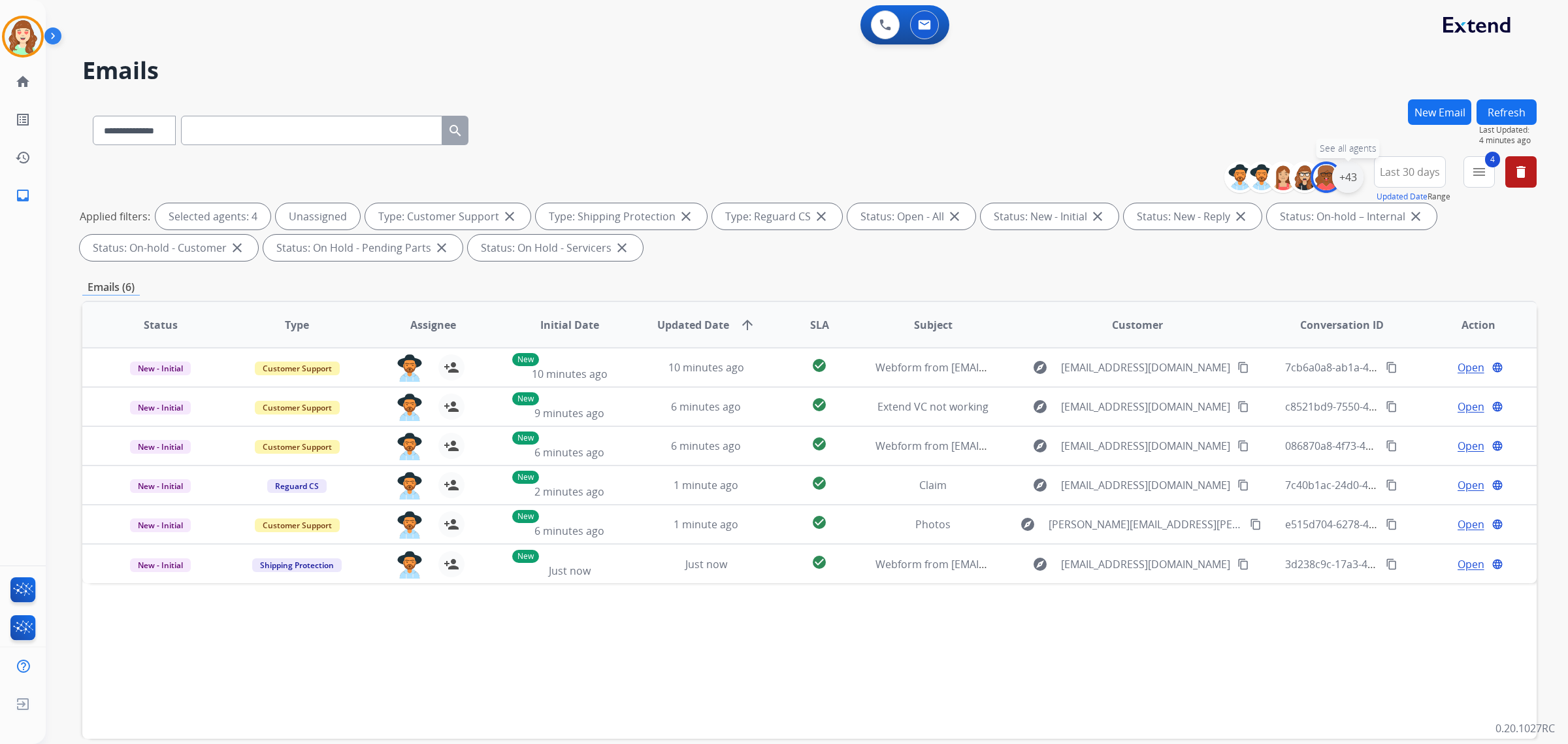
click at [1340, 175] on div "+43" at bounding box center [1347, 176] width 31 height 31
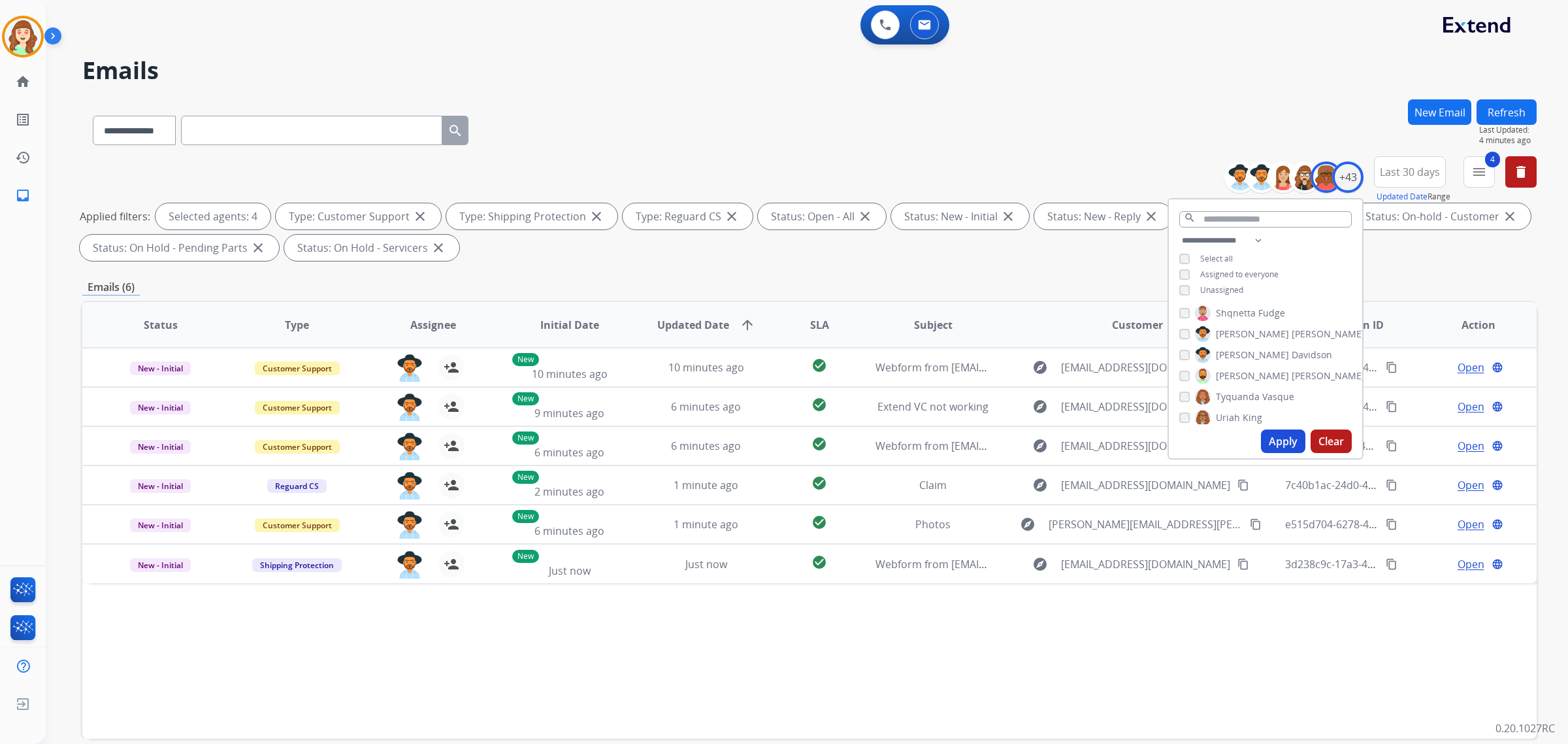
click at [1276, 442] on button "Apply" at bounding box center [1282, 440] width 44 height 23
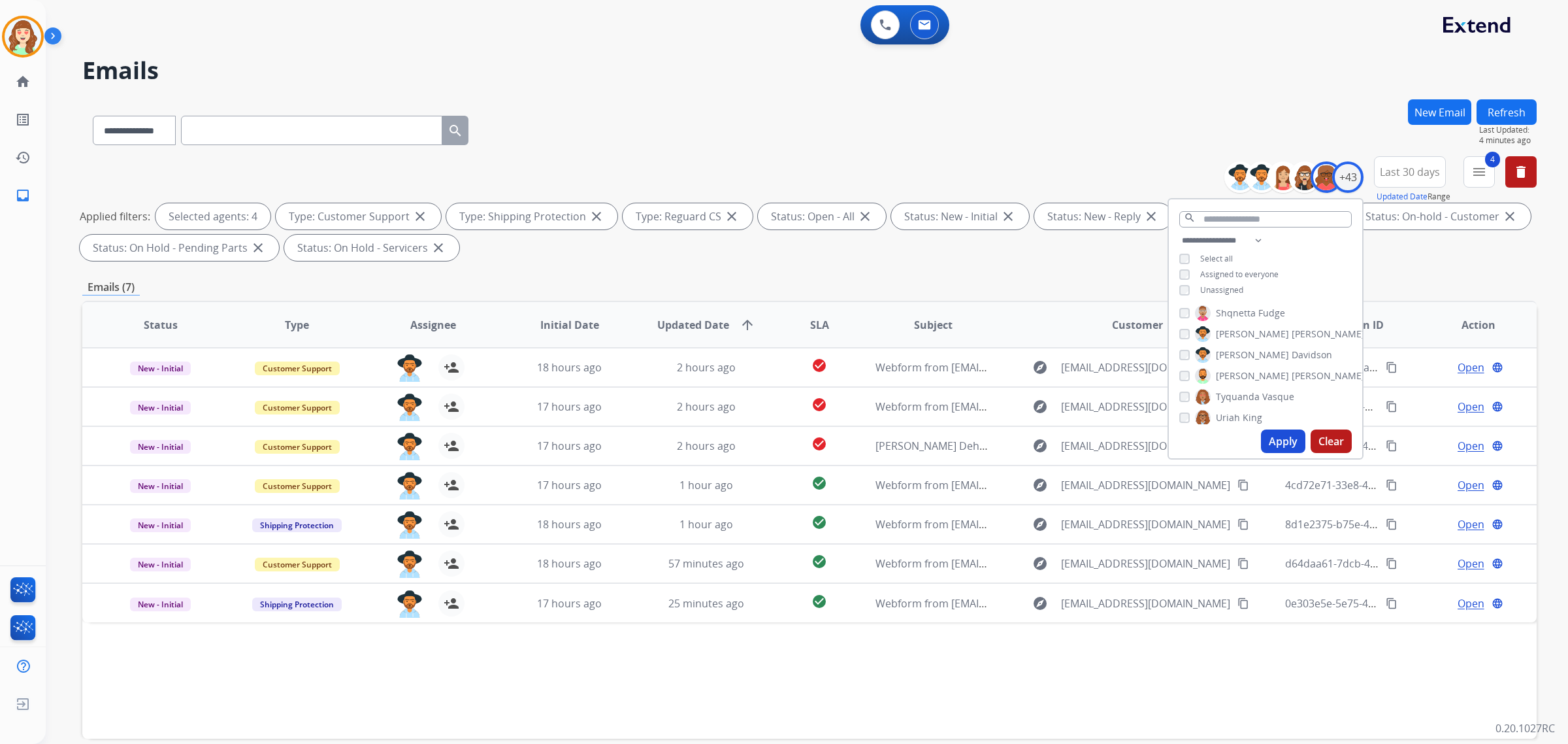
click at [1281, 438] on button "Apply" at bounding box center [1282, 440] width 44 height 23
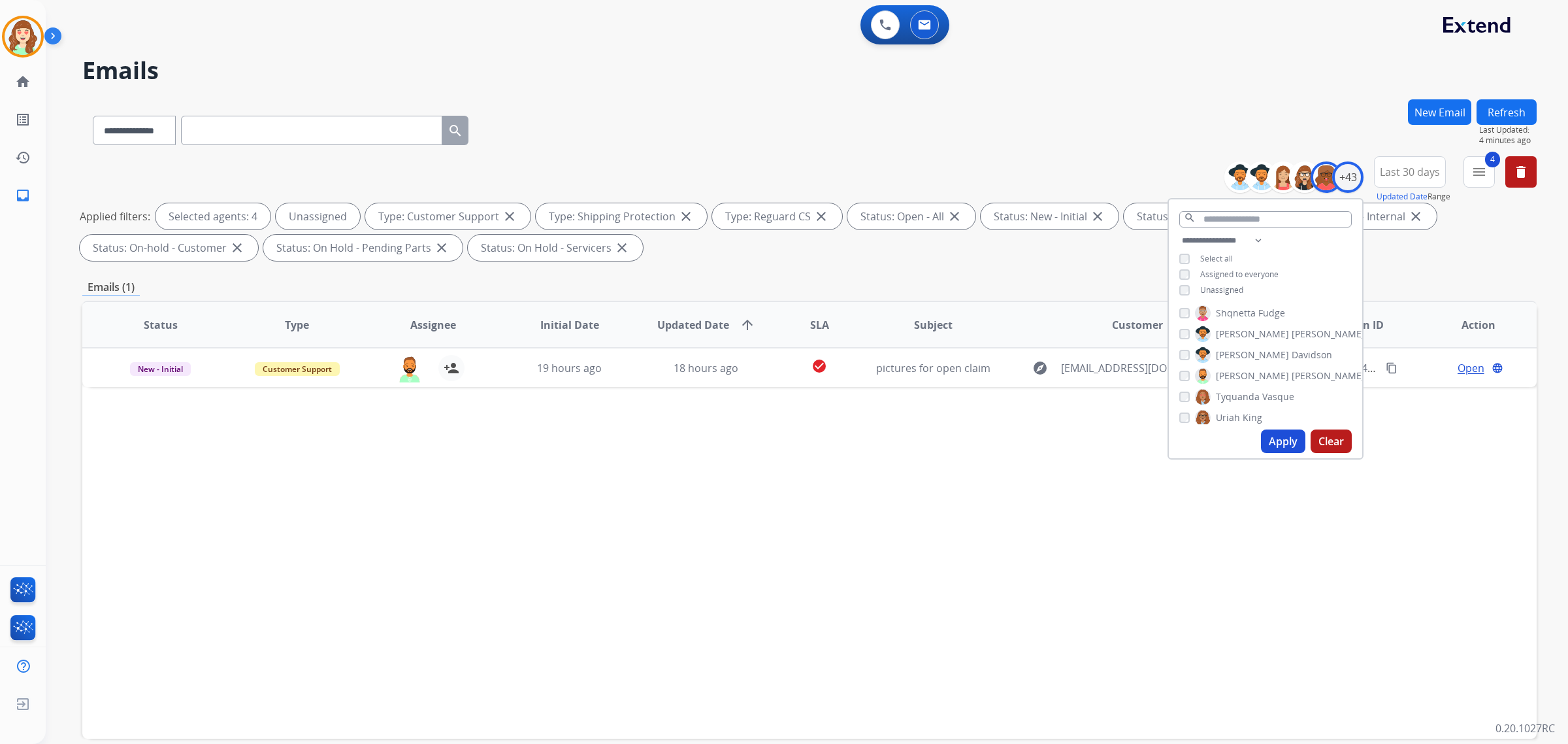
click at [1275, 432] on button "Apply" at bounding box center [1282, 440] width 44 height 23
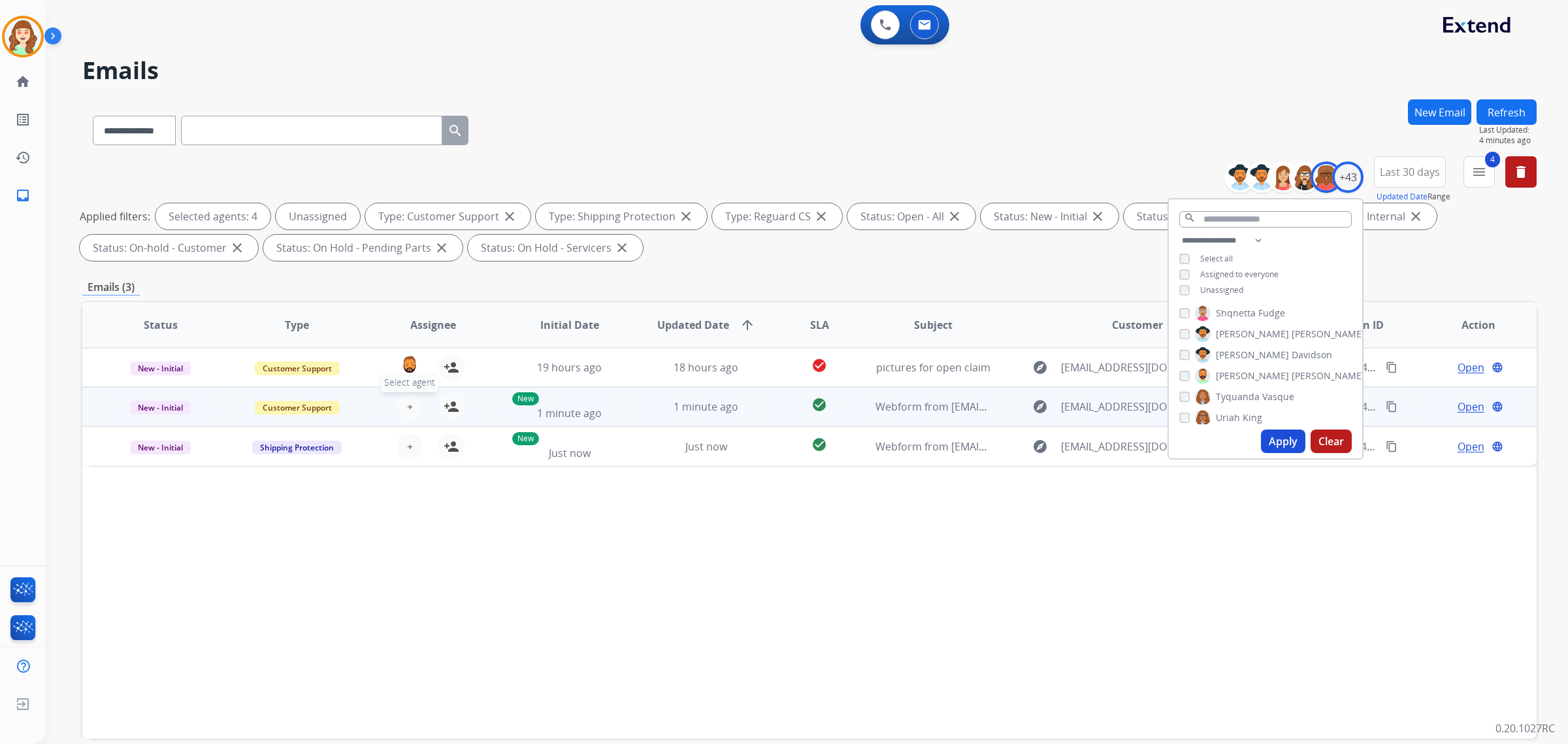
click at [409, 399] on span "+" at bounding box center [410, 406] width 6 height 15
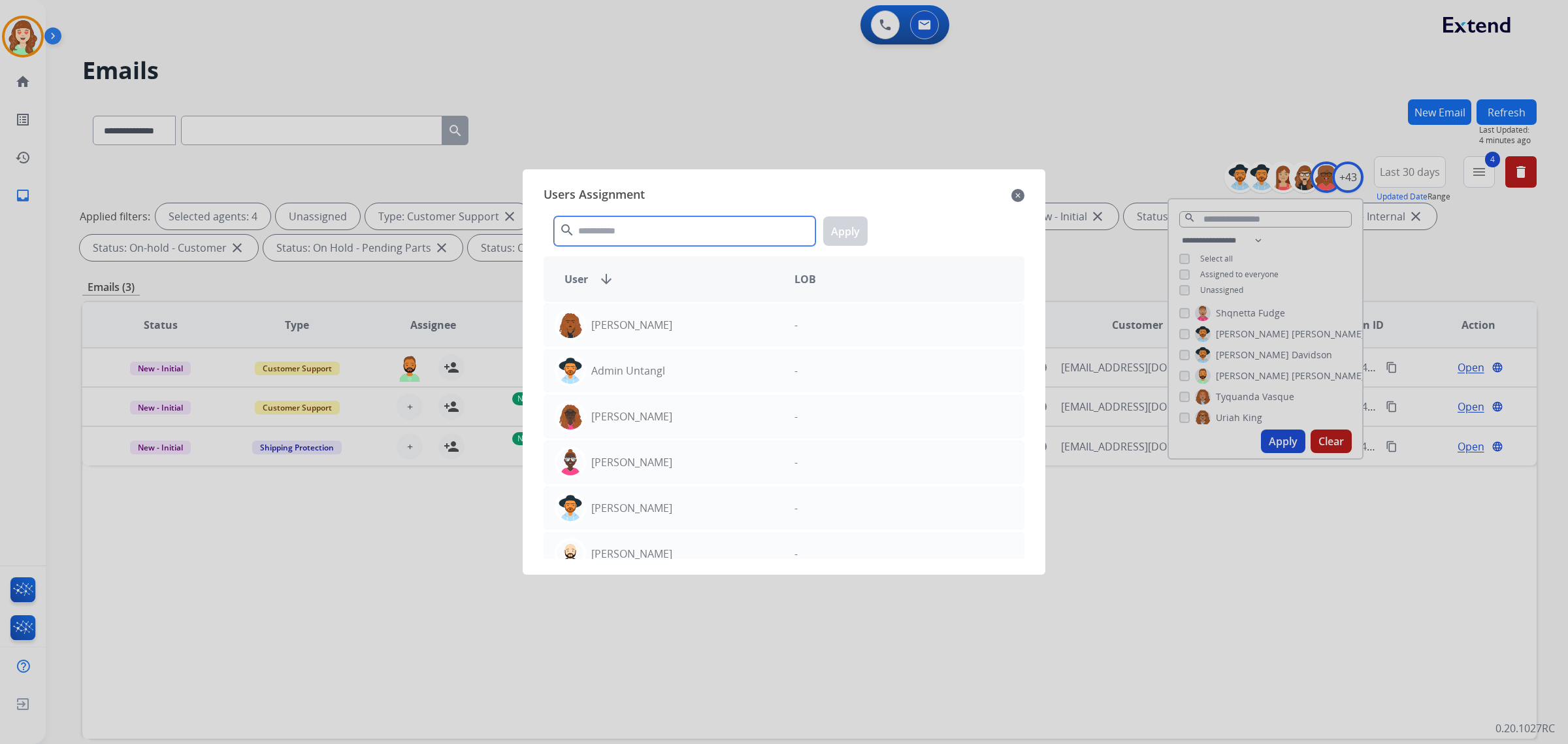
click at [692, 221] on input "text" at bounding box center [684, 231] width 262 height 30
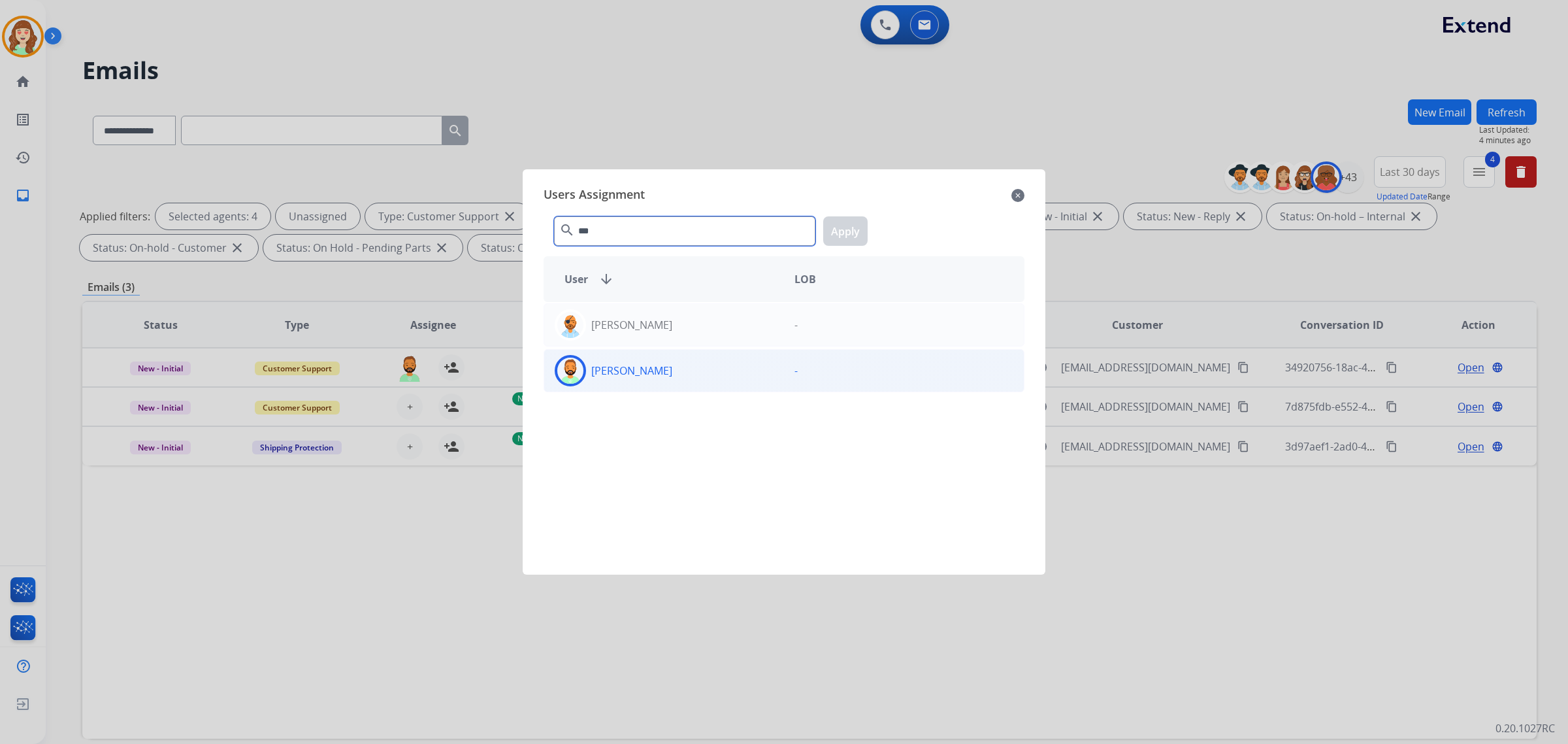
type input "***"
click at [759, 370] on div "[PERSON_NAME]" at bounding box center [664, 370] width 240 height 31
drag, startPoint x: 863, startPoint y: 234, endPoint x: 820, endPoint y: 242, distance: 43.7
click at [859, 234] on button "Apply" at bounding box center [845, 231] width 44 height 30
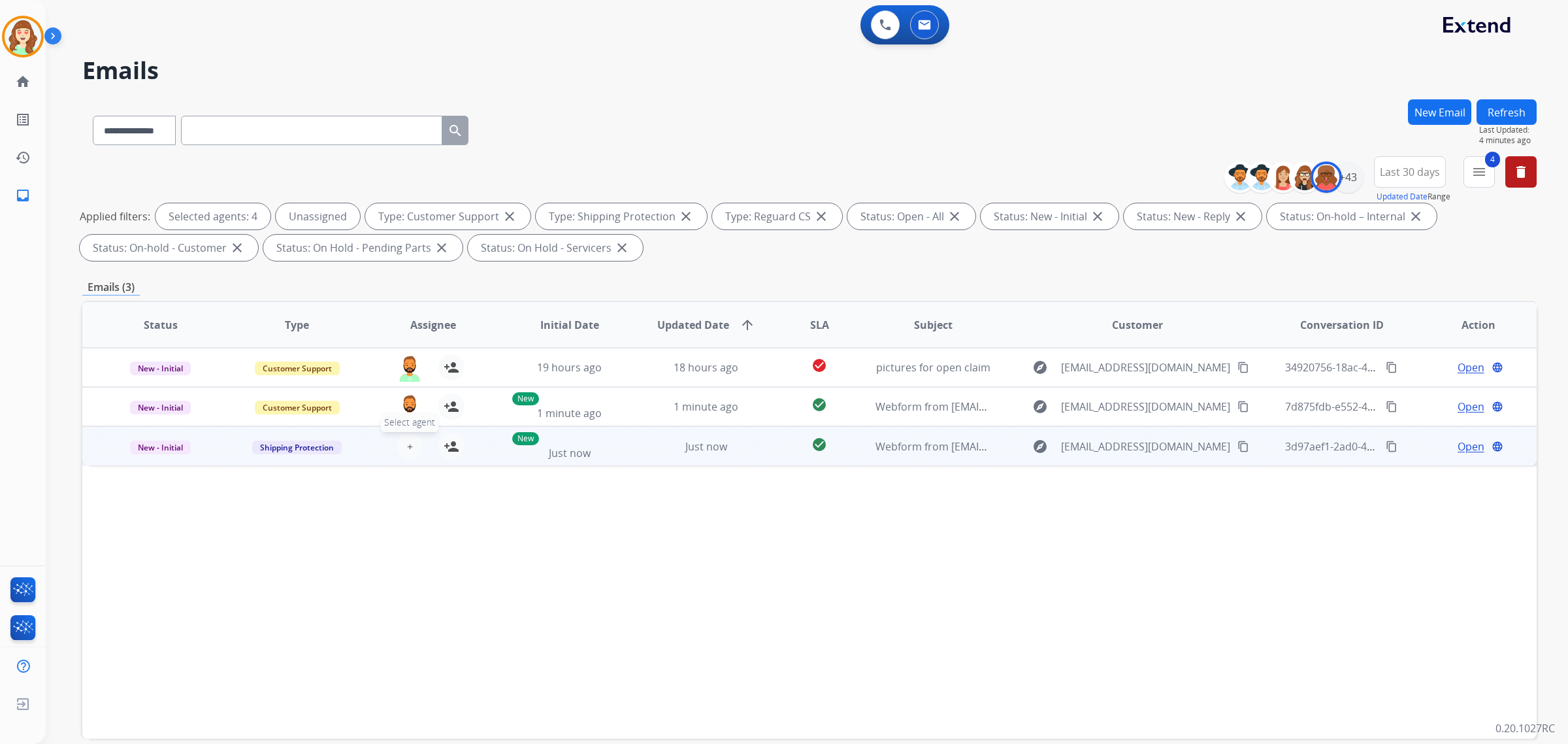
click at [411, 444] on button "+ Select agent" at bounding box center [410, 446] width 26 height 26
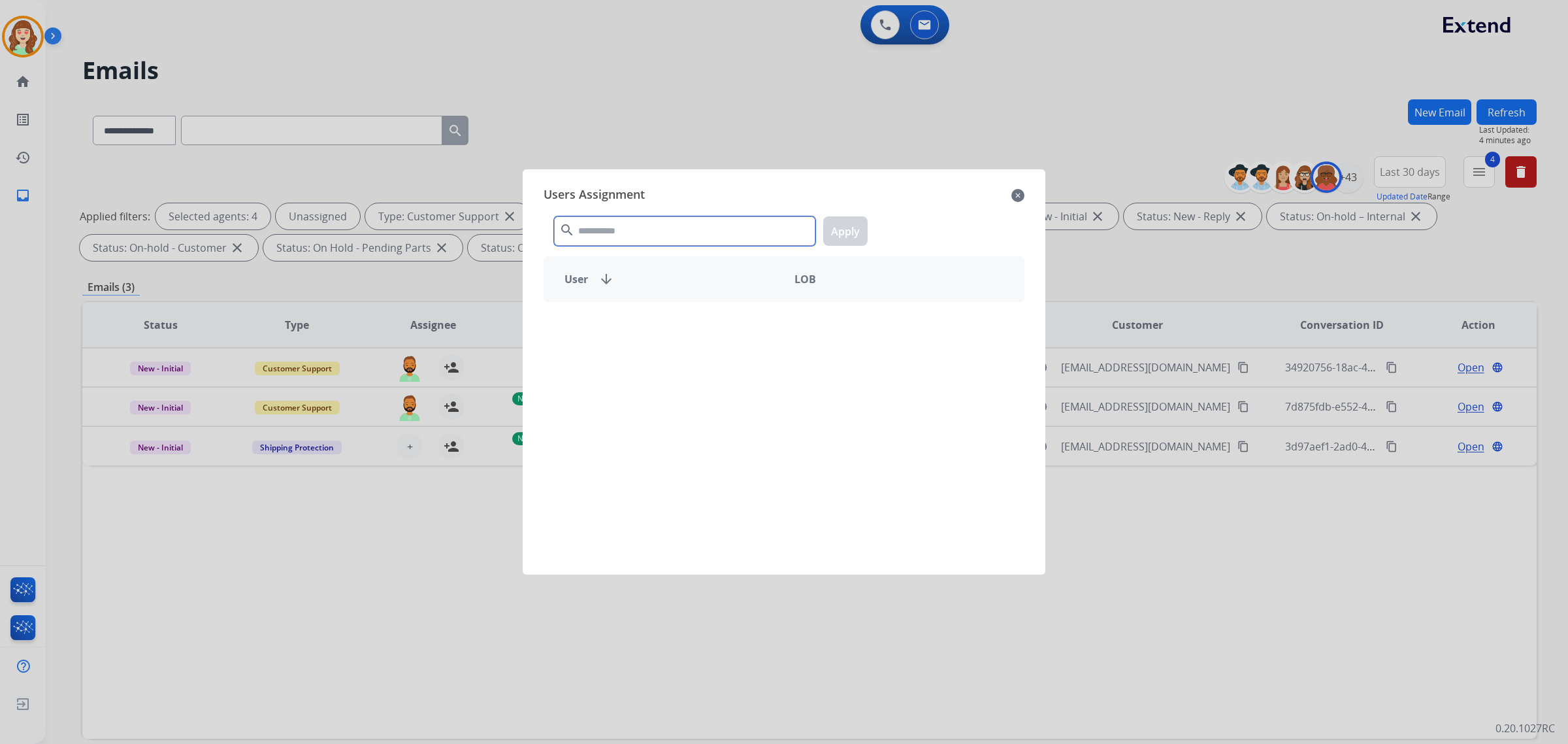
click at [633, 230] on input "text" at bounding box center [684, 231] width 262 height 30
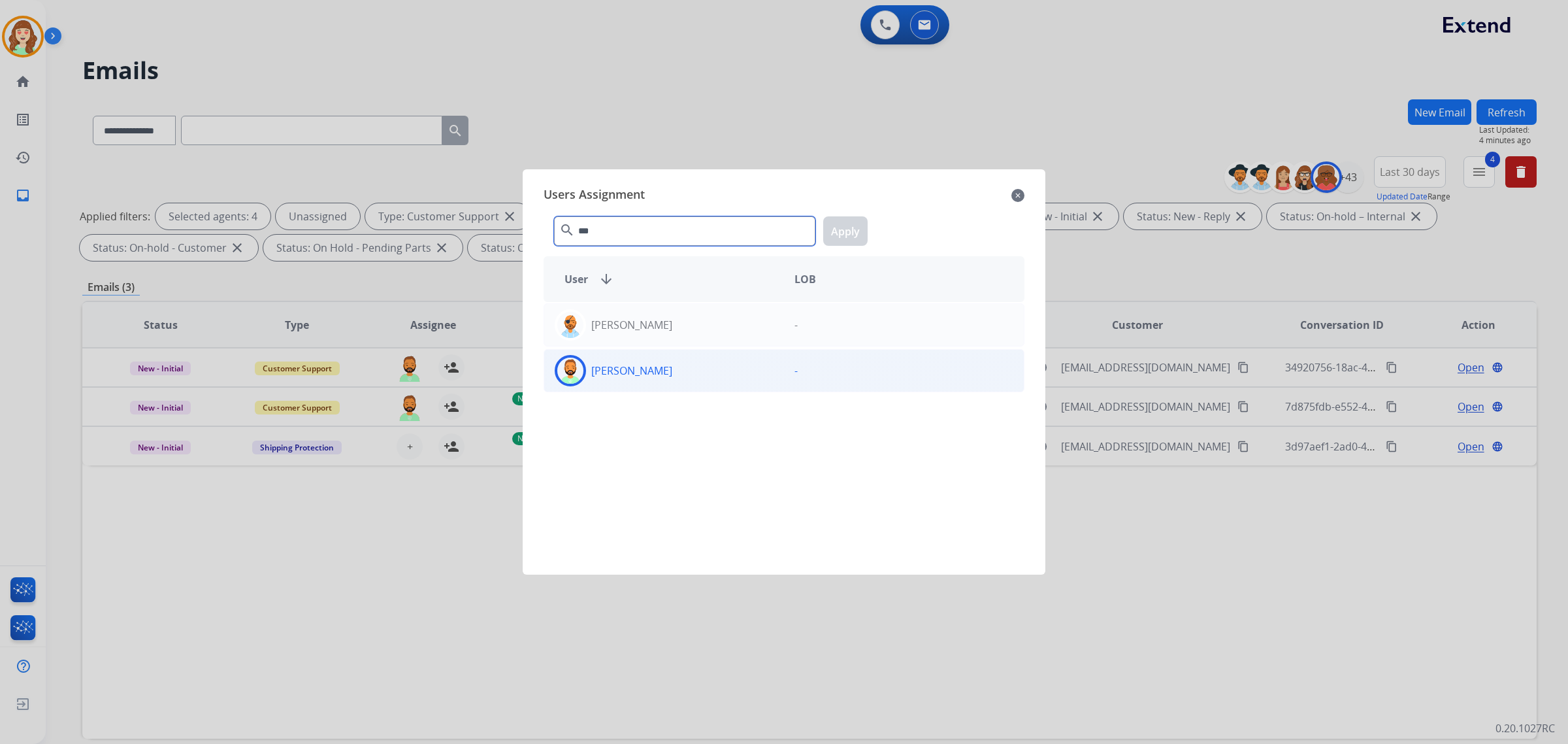
type input "***"
click at [690, 383] on div "[PERSON_NAME]" at bounding box center [664, 370] width 240 height 31
drag, startPoint x: 840, startPoint y: 223, endPoint x: 1066, endPoint y: 227, distance: 226.0
click at [840, 223] on button "Apply" at bounding box center [845, 231] width 44 height 30
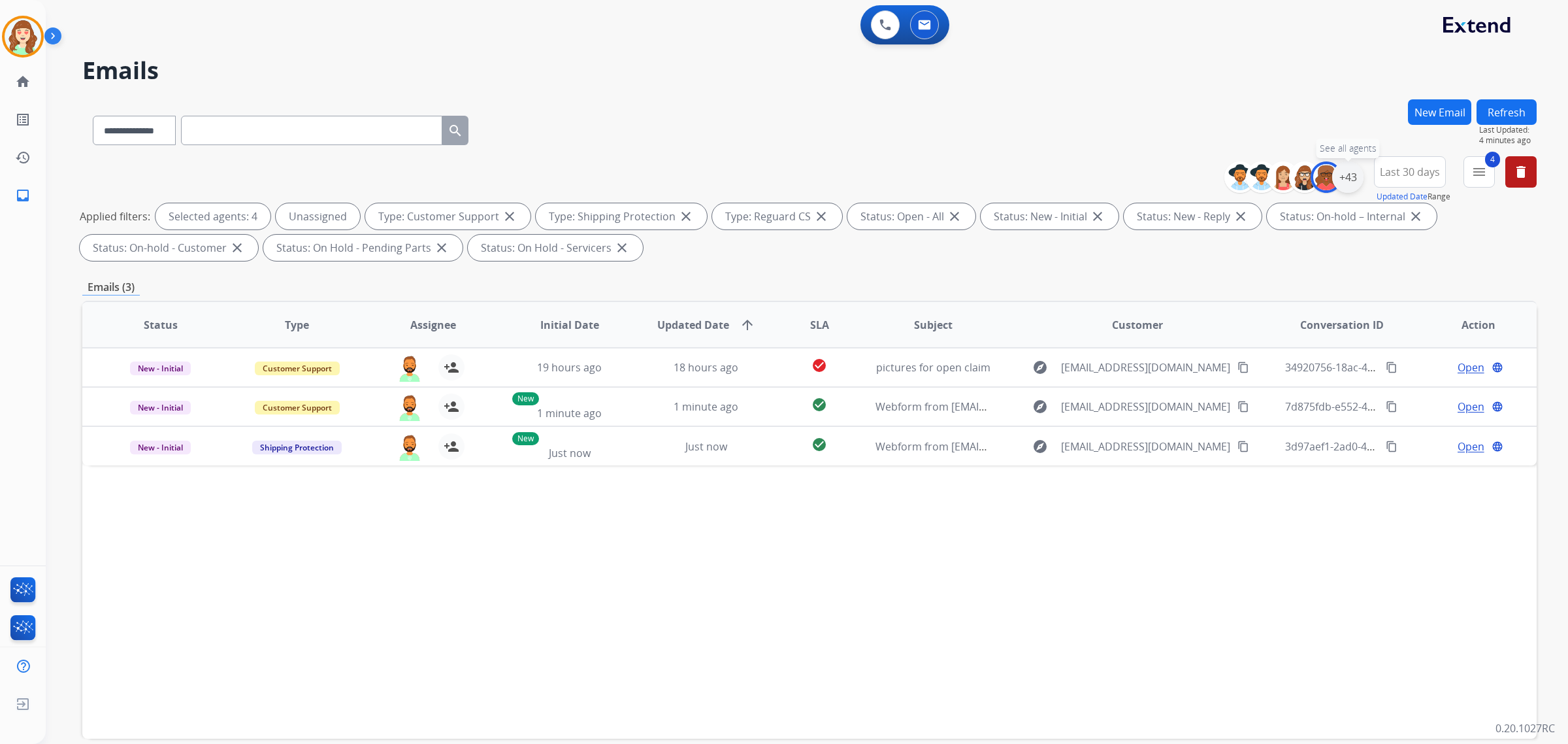
click at [1349, 185] on div "+43" at bounding box center [1347, 176] width 31 height 31
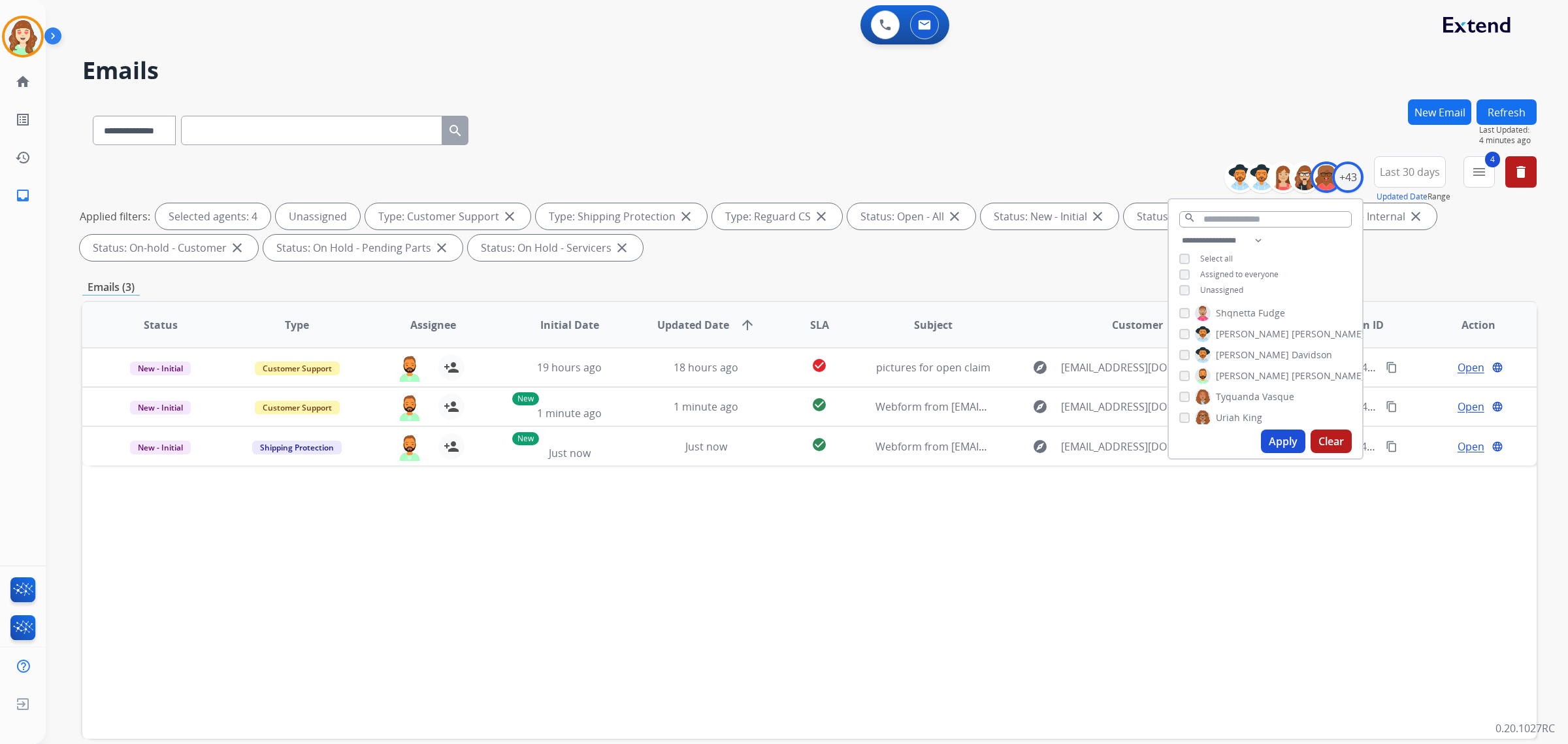
click at [1274, 441] on button "Apply" at bounding box center [1282, 440] width 44 height 23
click at [1180, 281] on div "**********" at bounding box center [1265, 267] width 193 height 68
click at [1282, 442] on button "Apply" at bounding box center [1282, 440] width 44 height 23
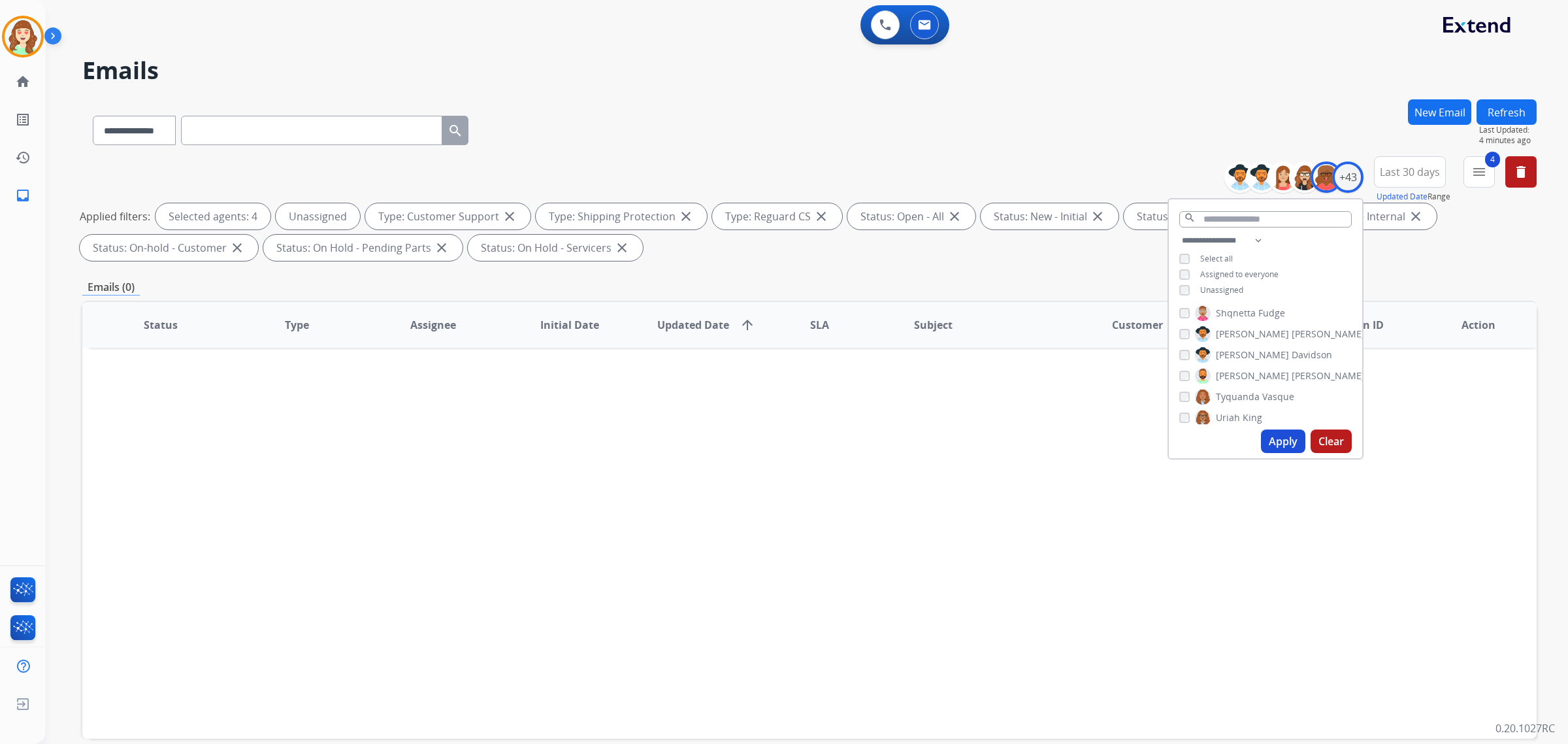
click at [1178, 282] on div "**********" at bounding box center [1265, 267] width 193 height 68
click at [1278, 438] on button "Apply" at bounding box center [1282, 440] width 44 height 23
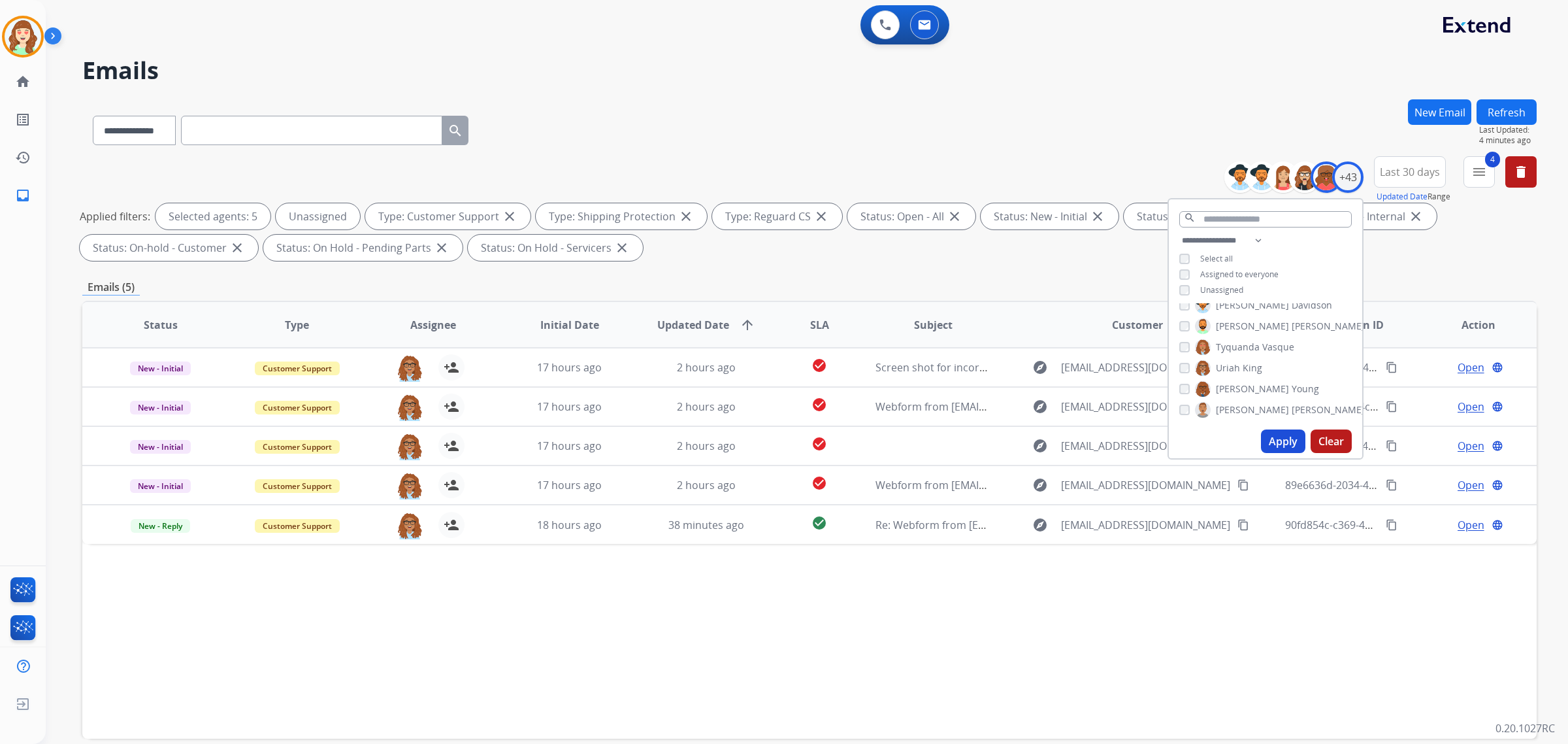
click at [1285, 439] on button "Apply" at bounding box center [1282, 440] width 44 height 23
click at [1273, 441] on button "Apply" at bounding box center [1282, 440] width 44 height 23
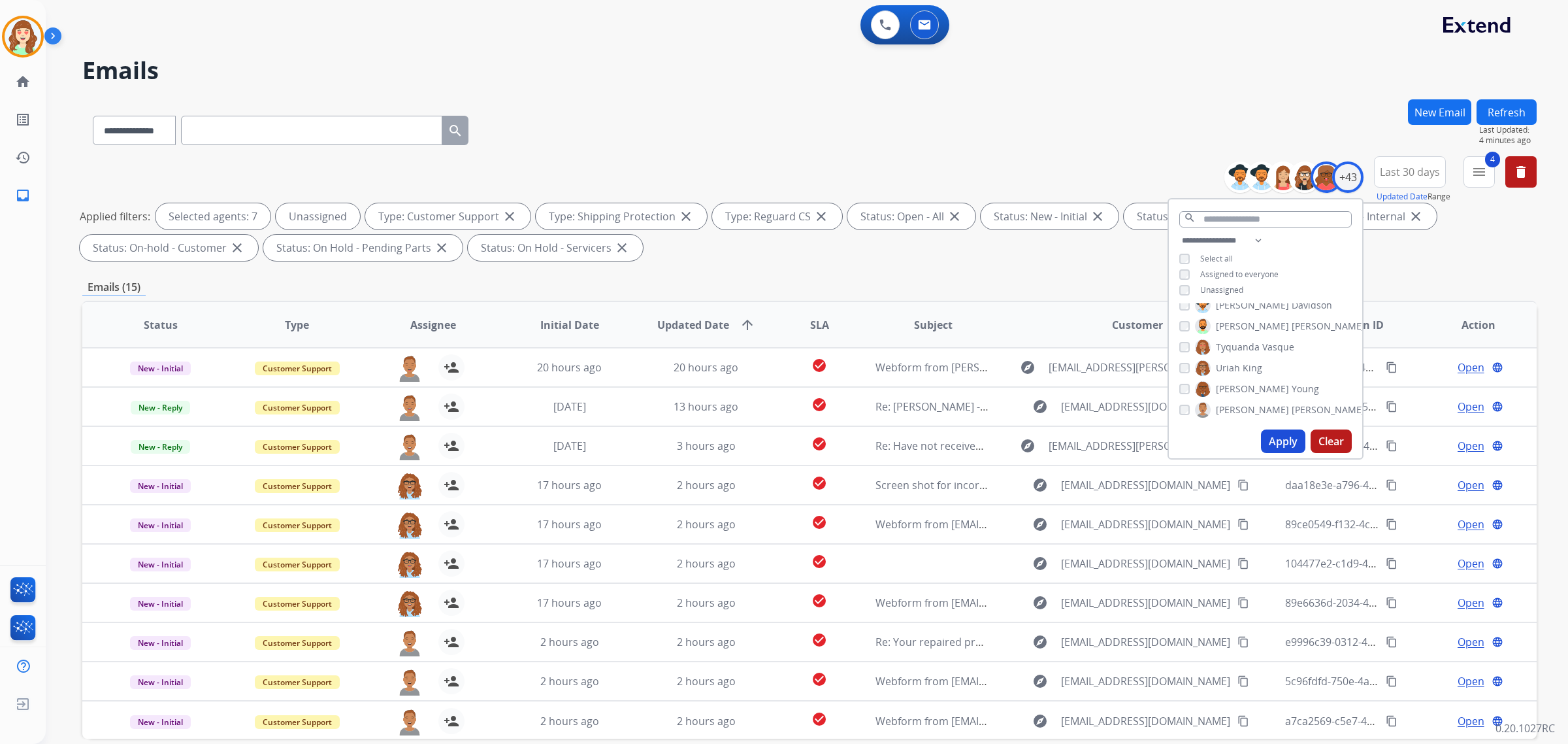
scroll to position [62, 0]
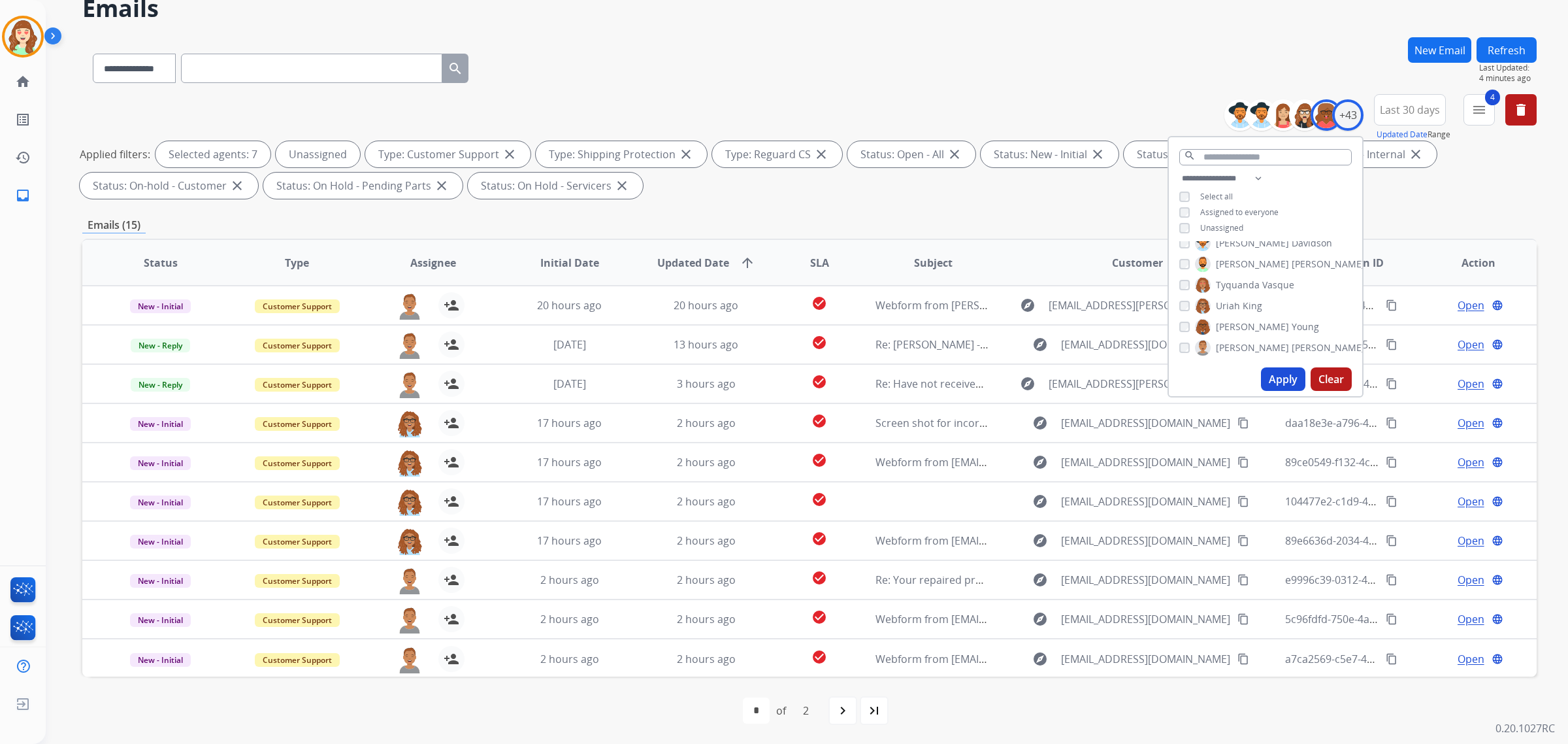
click at [1284, 374] on button "Apply" at bounding box center [1282, 378] width 44 height 23
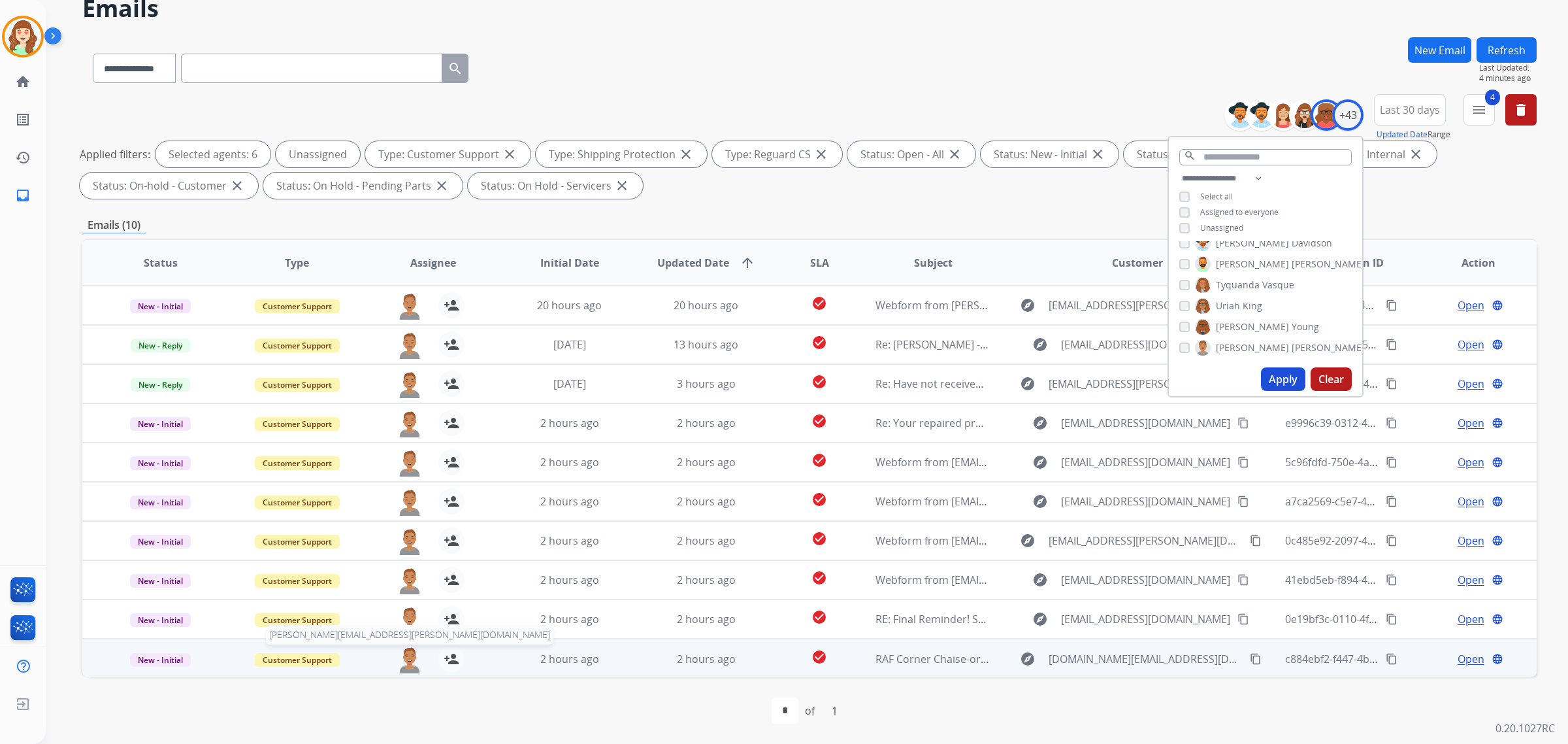
click at [400, 660] on img at bounding box center [410, 659] width 26 height 27
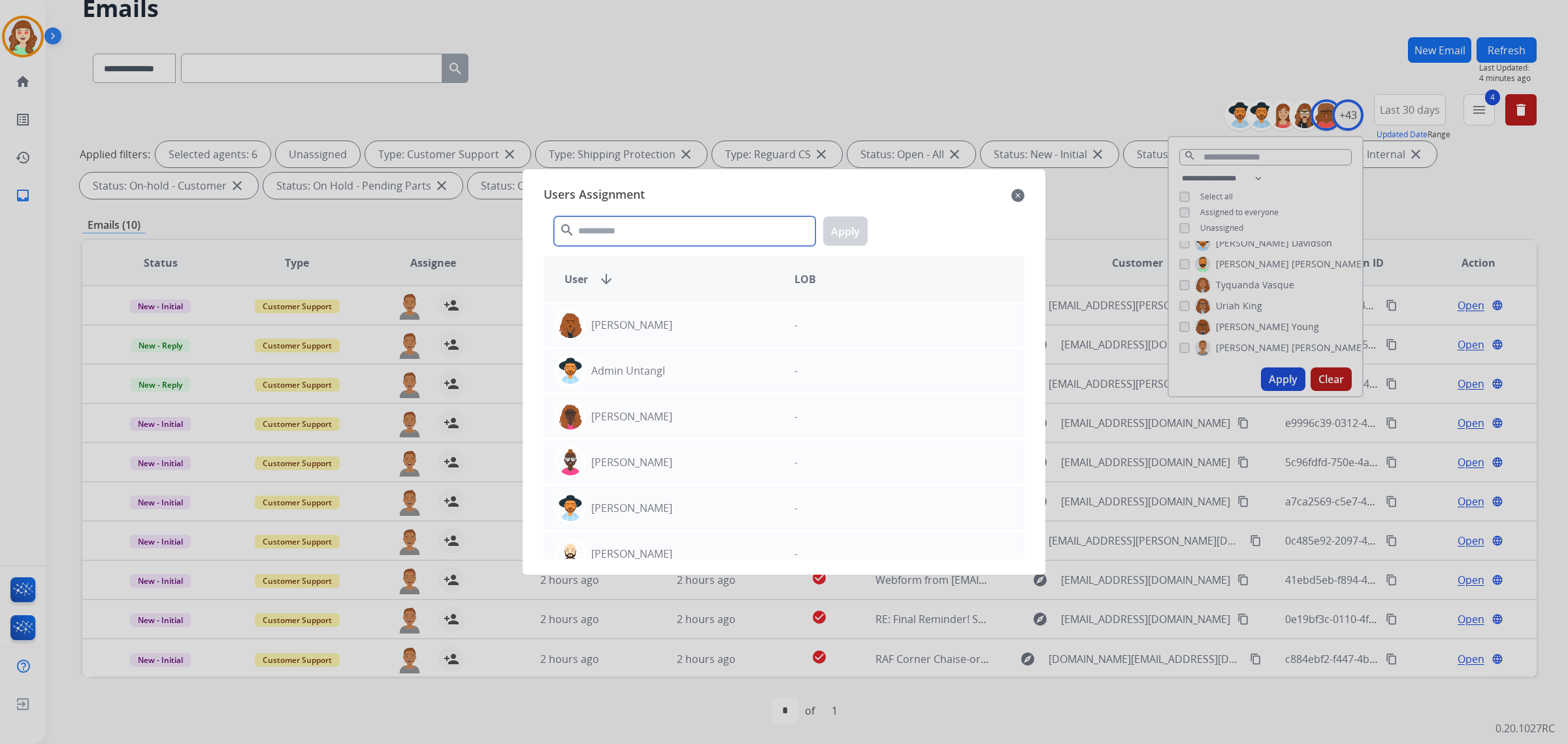
click at [644, 229] on input "text" at bounding box center [684, 231] width 262 height 30
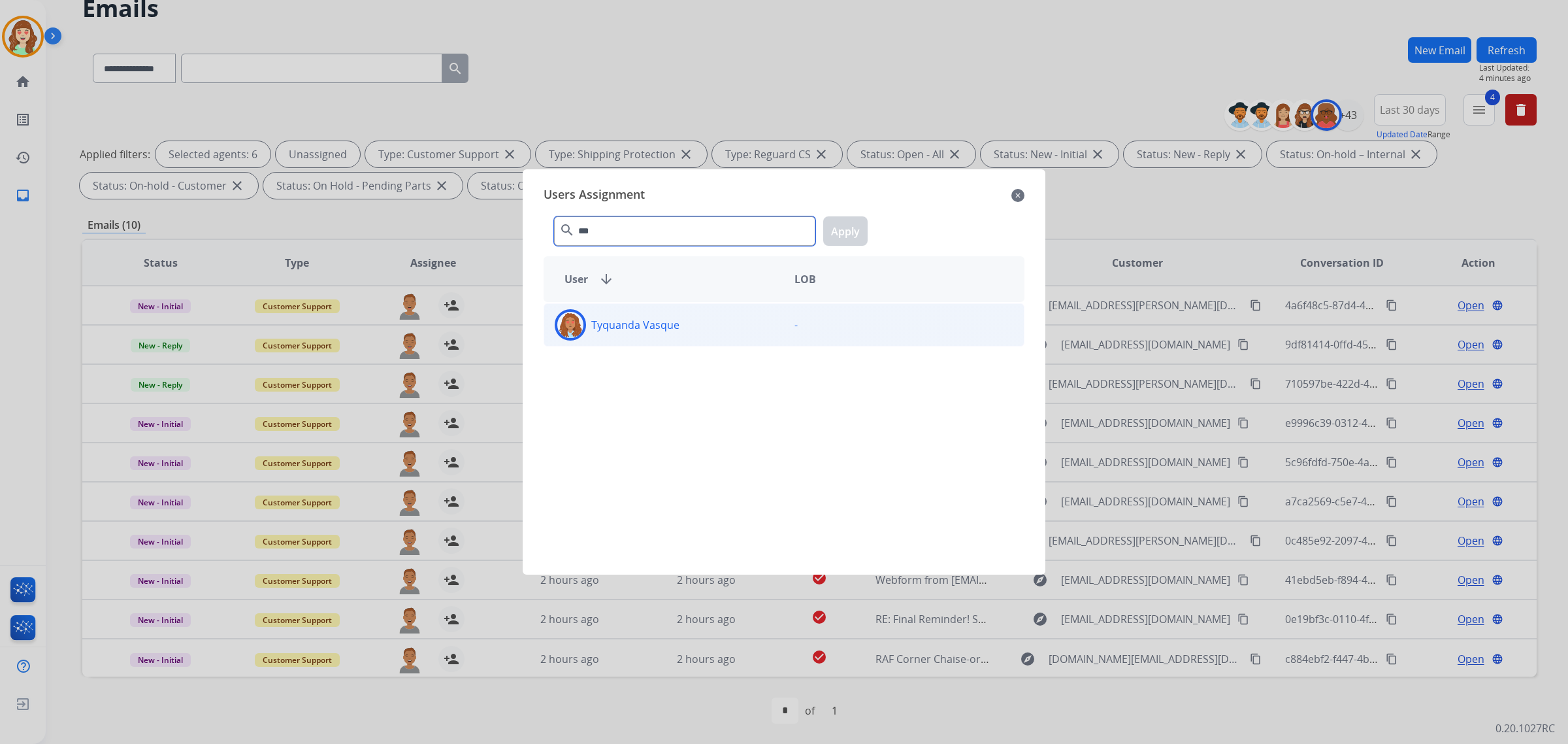
type input "***"
click at [708, 328] on div "Tyquanda Vasque" at bounding box center [664, 324] width 240 height 31
click at [837, 227] on button "Apply" at bounding box center [845, 231] width 44 height 30
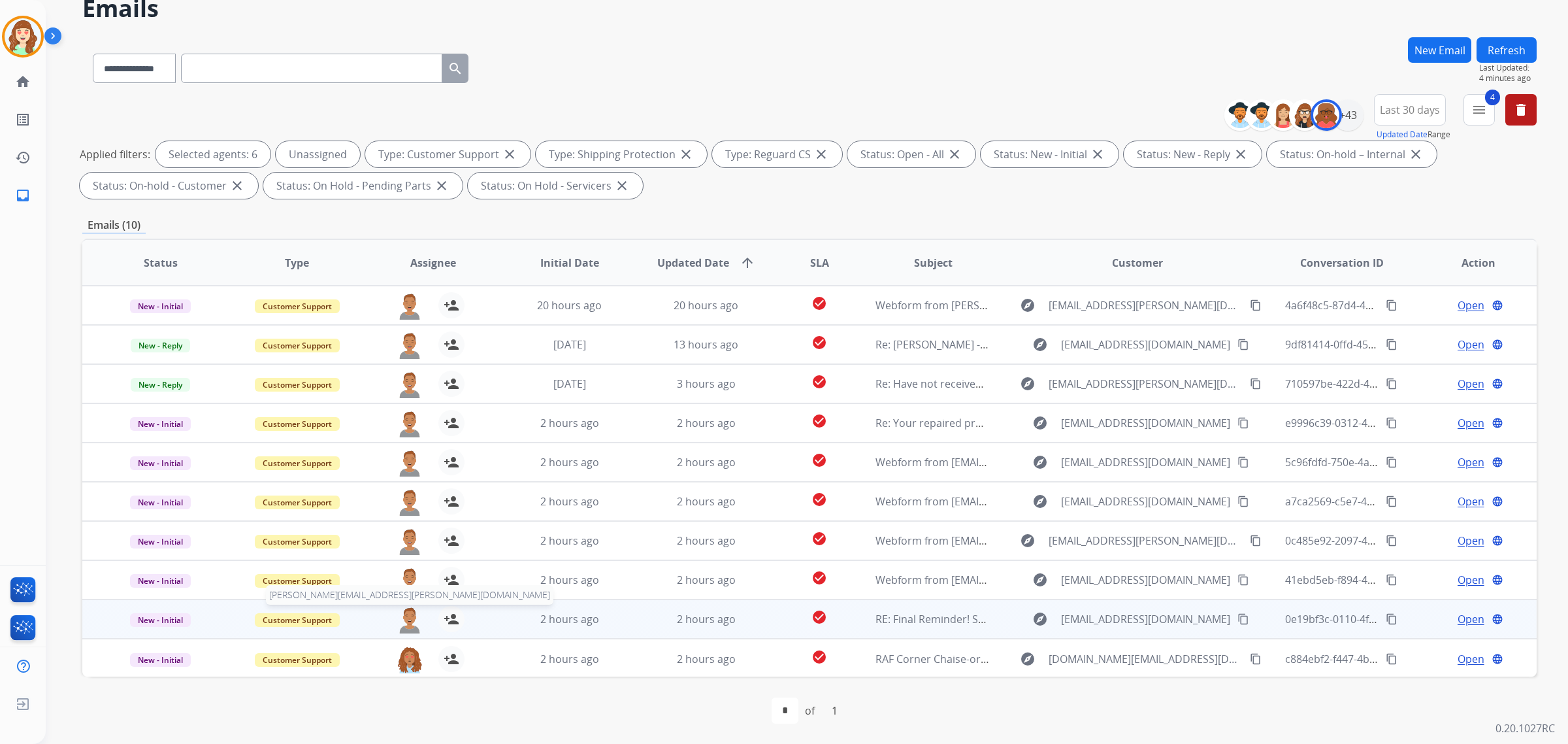
click at [405, 625] on img at bounding box center [410, 619] width 26 height 27
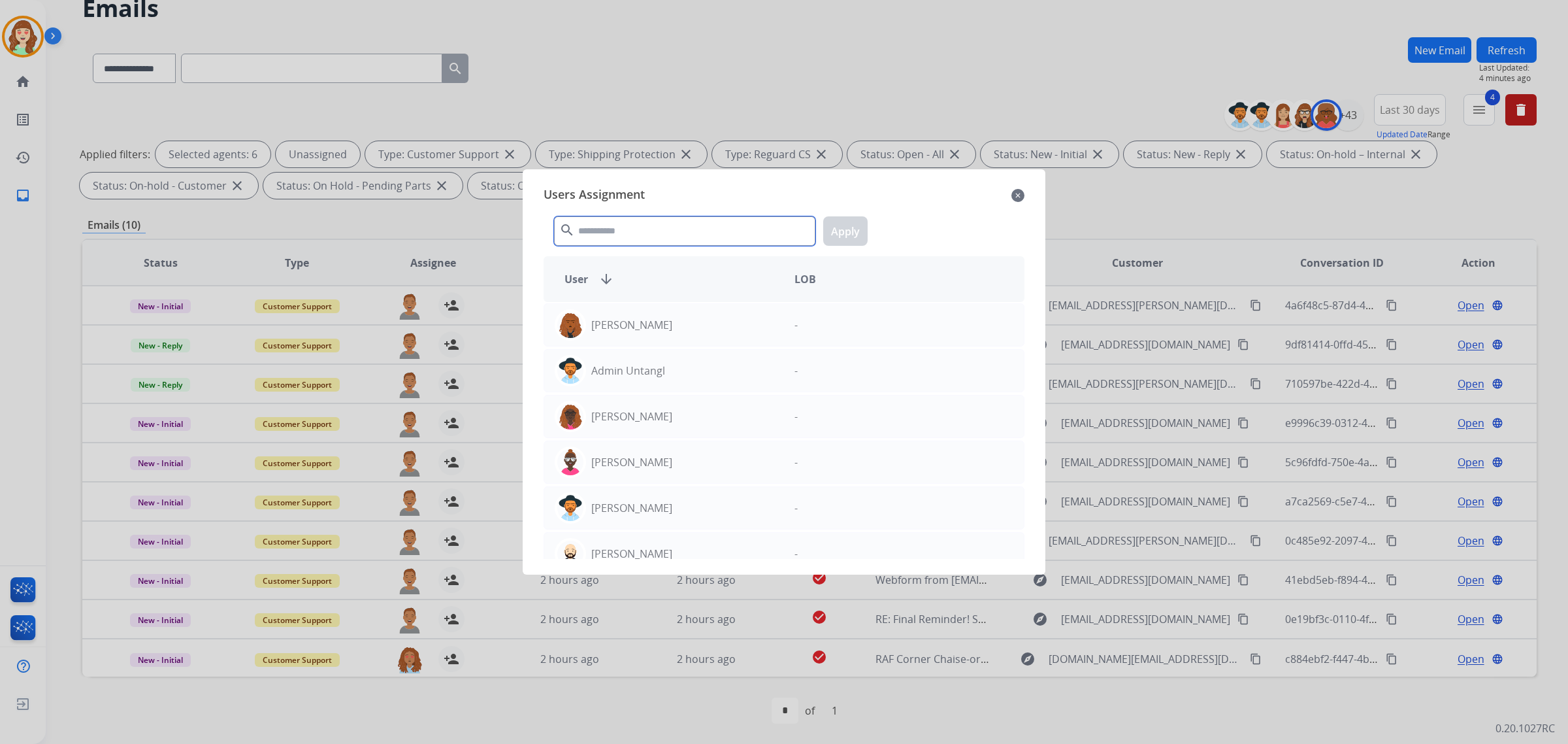
click at [637, 238] on input "text" at bounding box center [684, 231] width 262 height 30
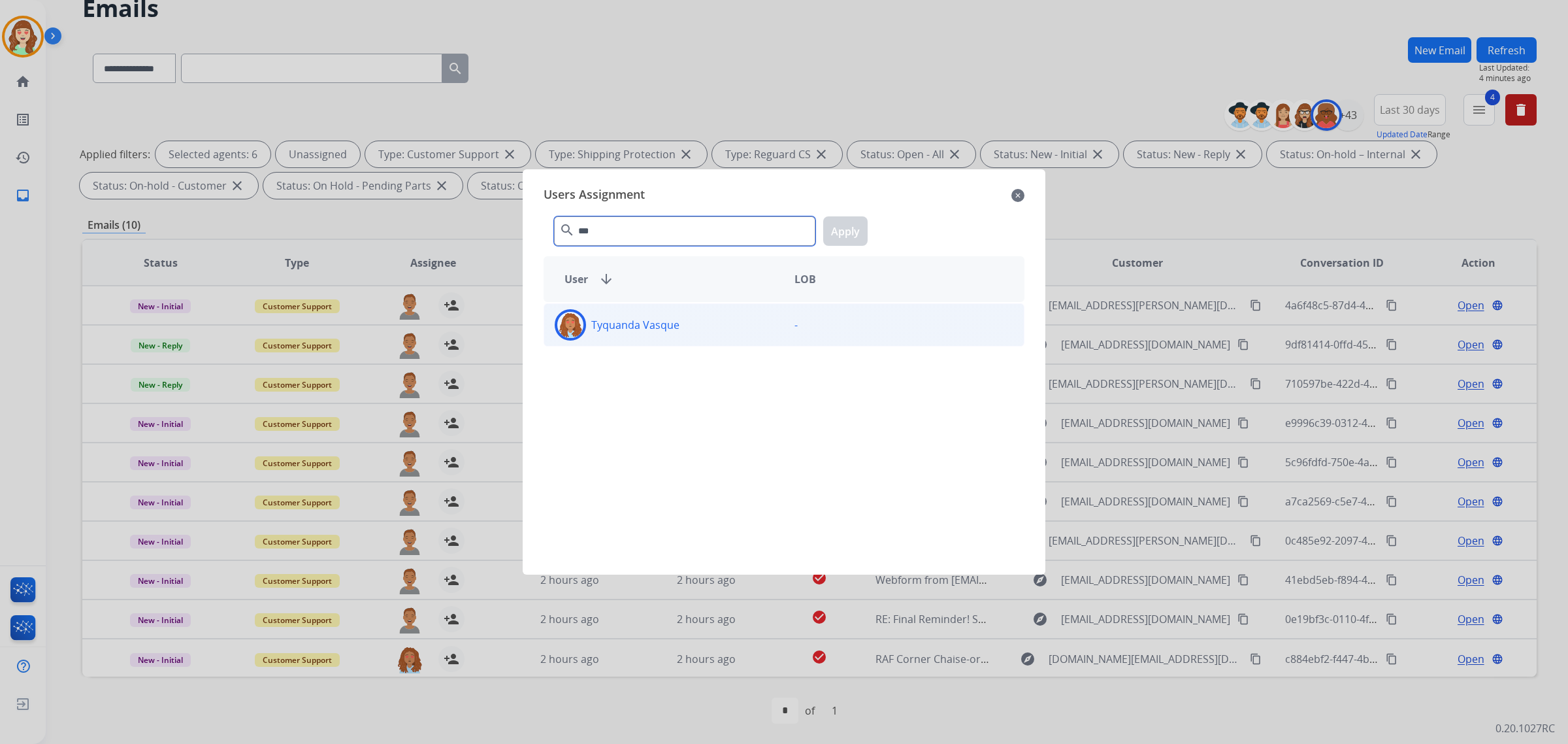
type input "***"
drag, startPoint x: 680, startPoint y: 330, endPoint x: 717, endPoint y: 310, distance: 42.1
click at [678, 331] on div "Tyquanda Vasque" at bounding box center [664, 324] width 240 height 31
drag, startPoint x: 857, startPoint y: 227, endPoint x: 803, endPoint y: 256, distance: 61.3
click at [856, 227] on button "Apply" at bounding box center [845, 231] width 44 height 30
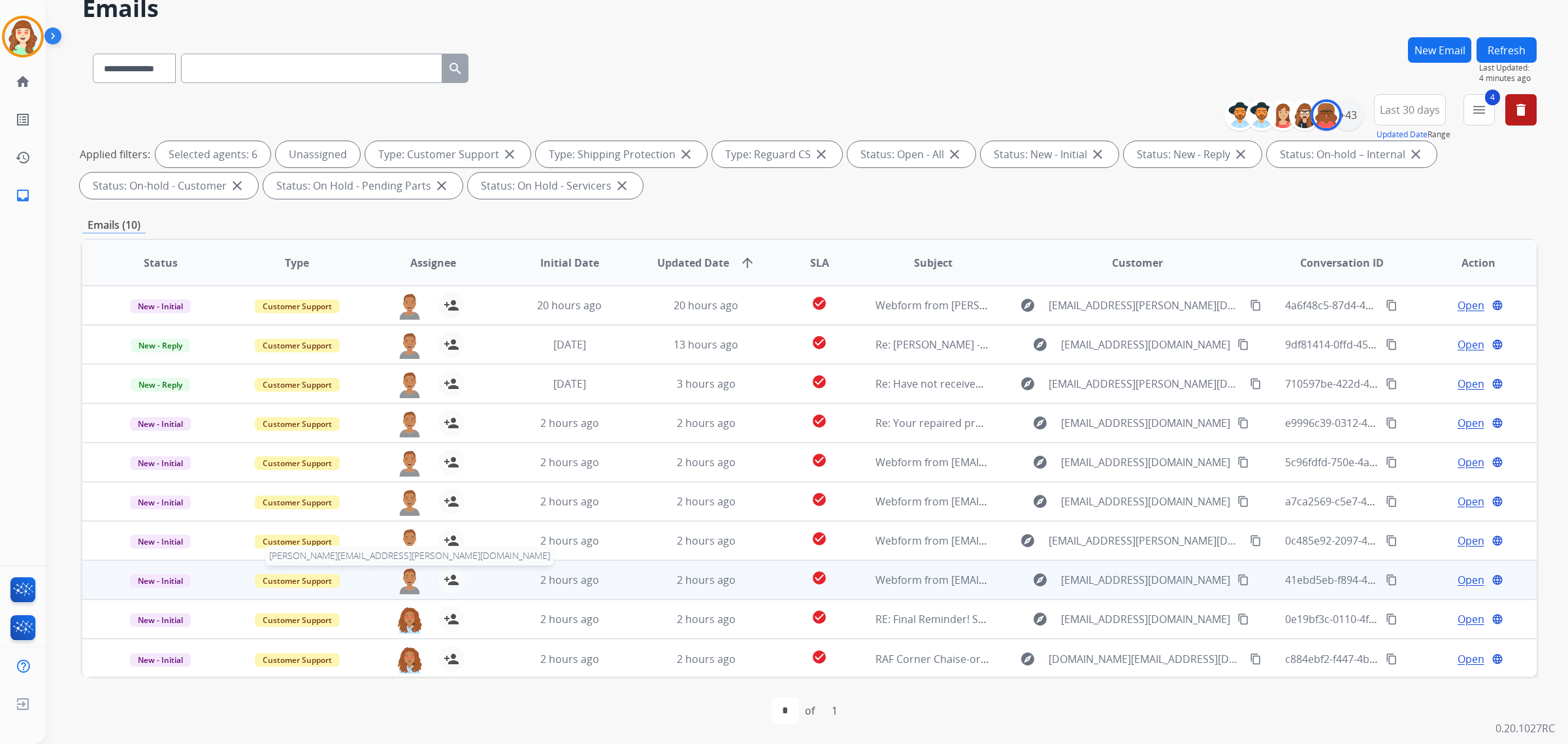
click at [406, 584] on img at bounding box center [410, 581] width 26 height 27
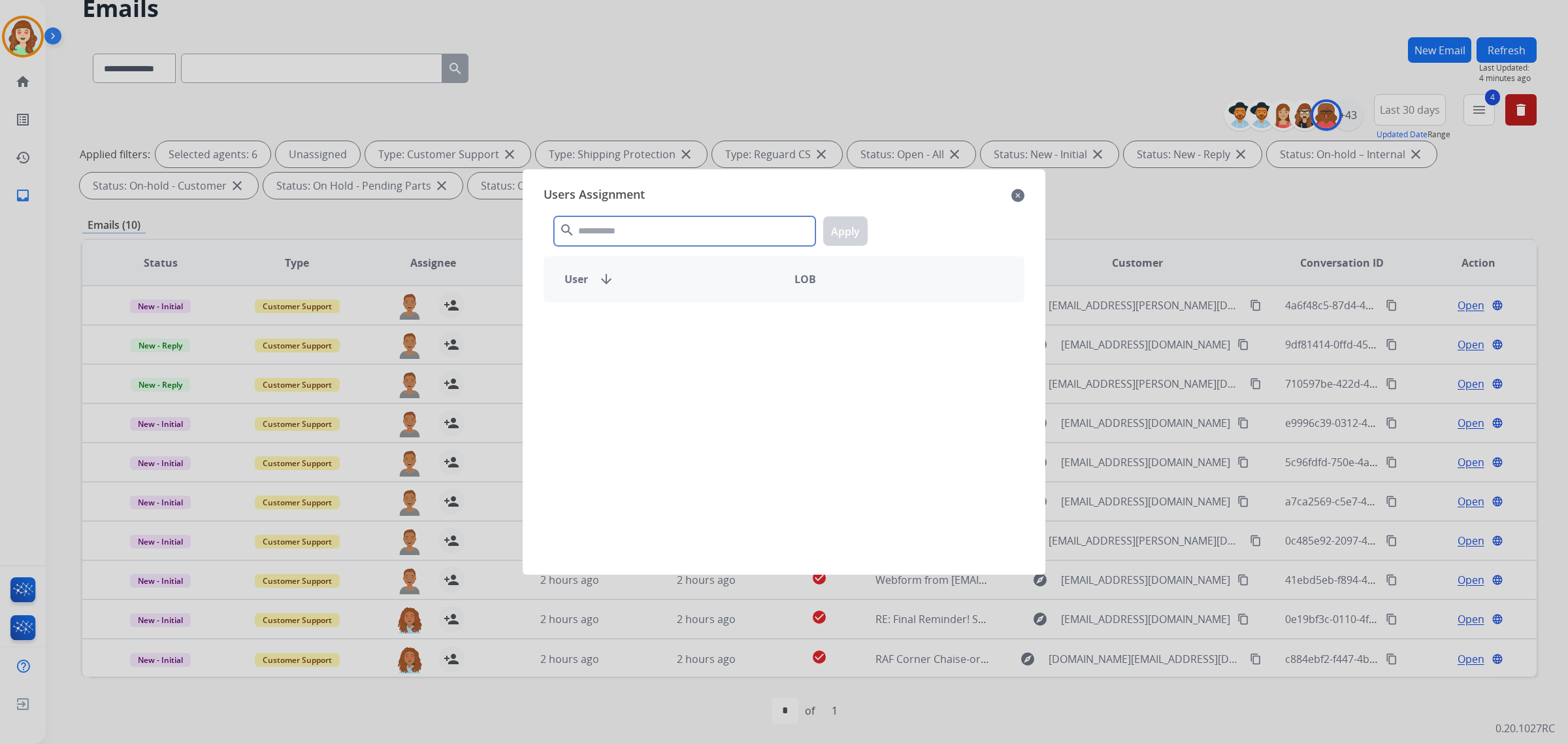
click at [697, 233] on input "text" at bounding box center [684, 231] width 262 height 30
type input "***"
drag, startPoint x: 725, startPoint y: 324, endPoint x: 809, endPoint y: 268, distance: 101.0
click at [723, 325] on div "Tyquanda Vasque" at bounding box center [664, 324] width 240 height 31
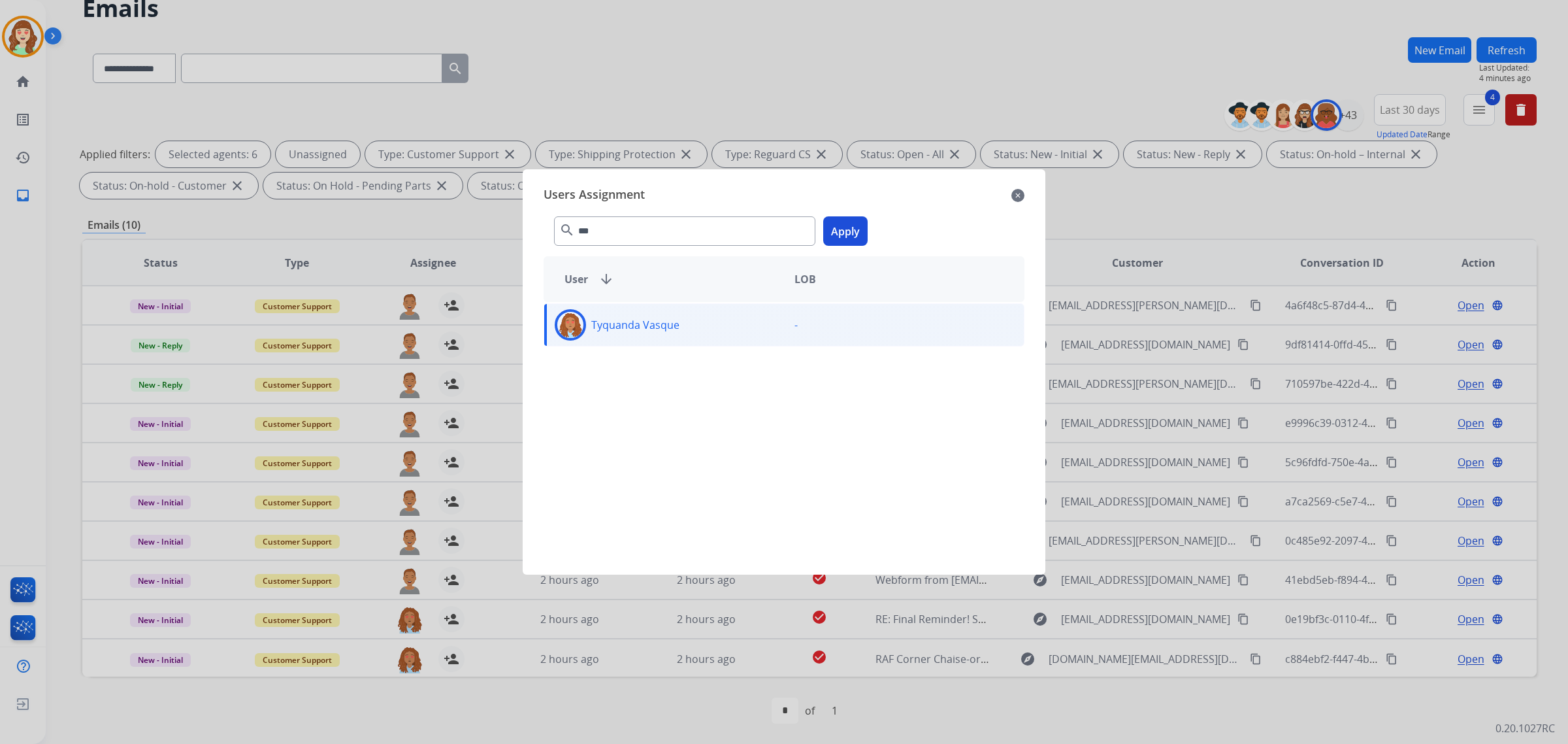
click at [852, 226] on button "Apply" at bounding box center [845, 231] width 44 height 30
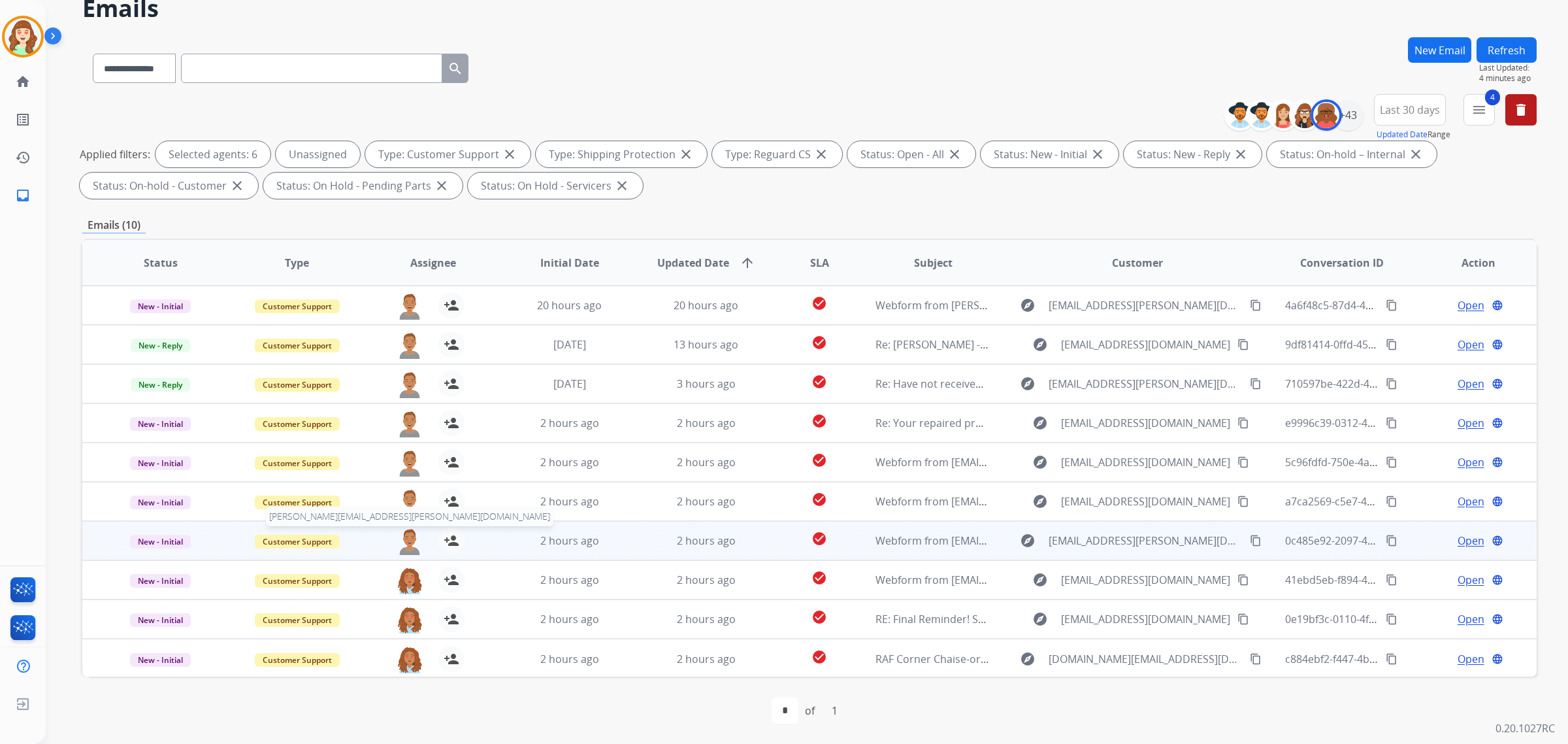
click at [413, 543] on img at bounding box center [410, 541] width 26 height 27
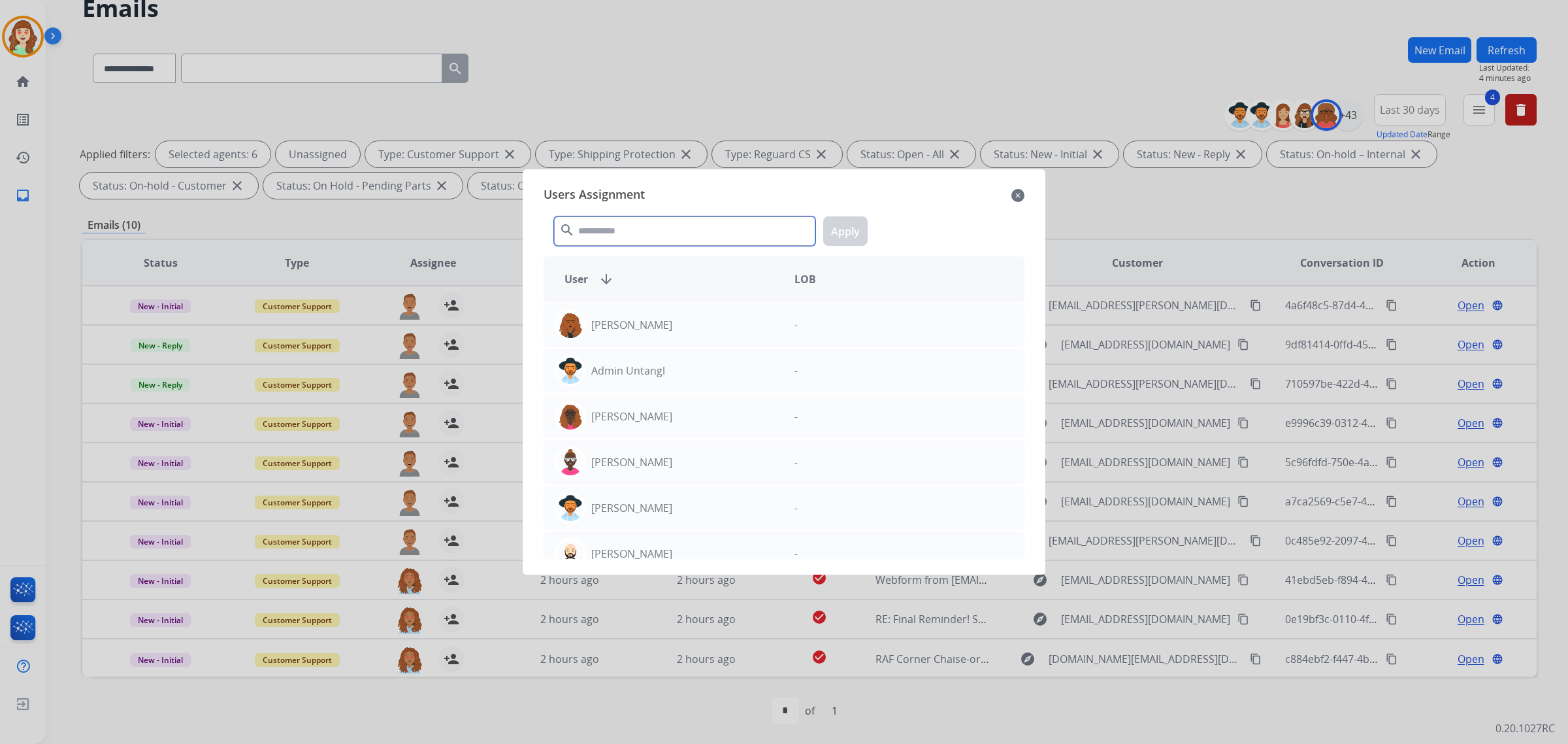
click at [654, 230] on input "text" at bounding box center [684, 231] width 262 height 30
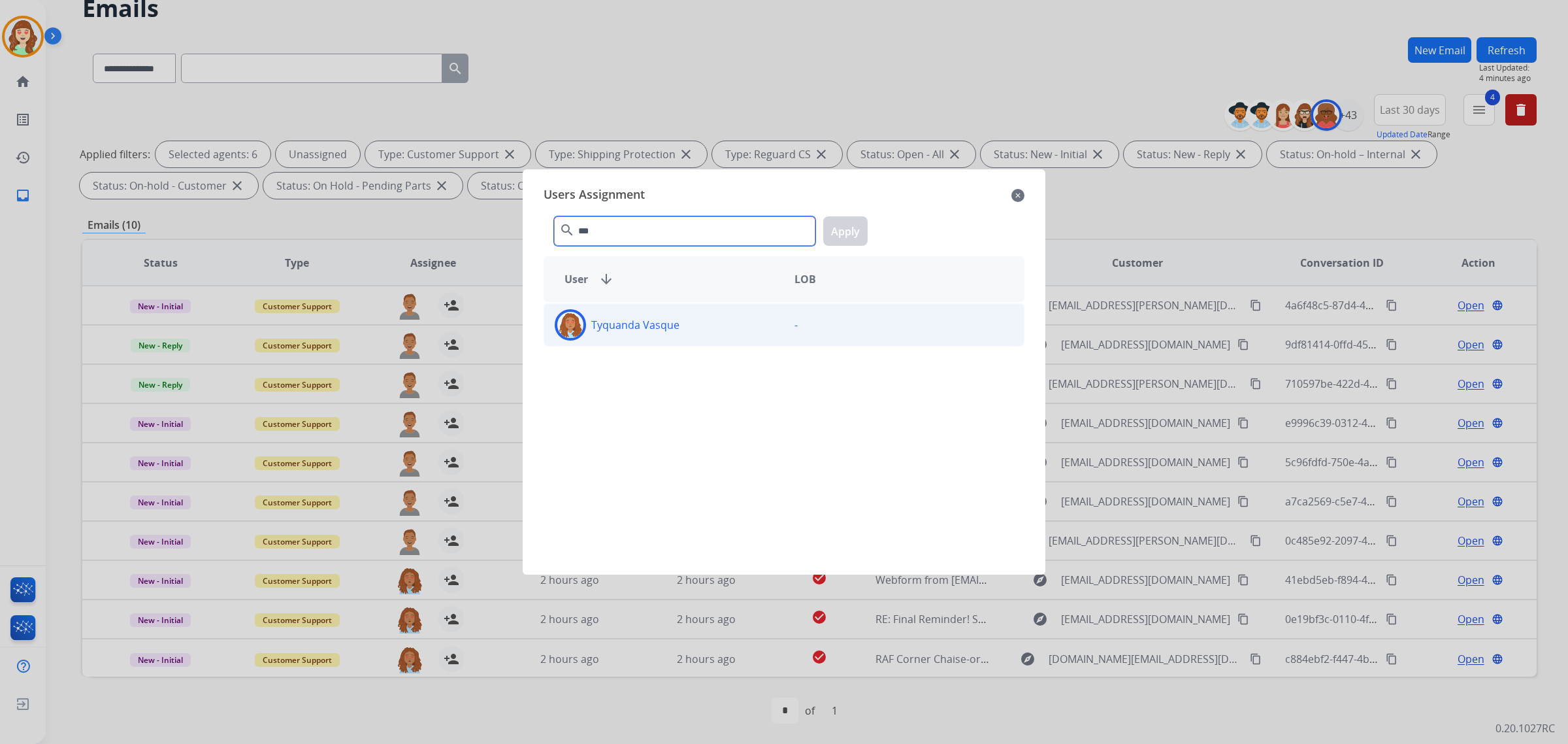
type input "***"
click at [688, 325] on div "Tyquanda Vasque" at bounding box center [664, 324] width 240 height 31
drag, startPoint x: 852, startPoint y: 226, endPoint x: 846, endPoint y: 227, distance: 6.1
click at [851, 226] on button "Apply" at bounding box center [845, 231] width 44 height 30
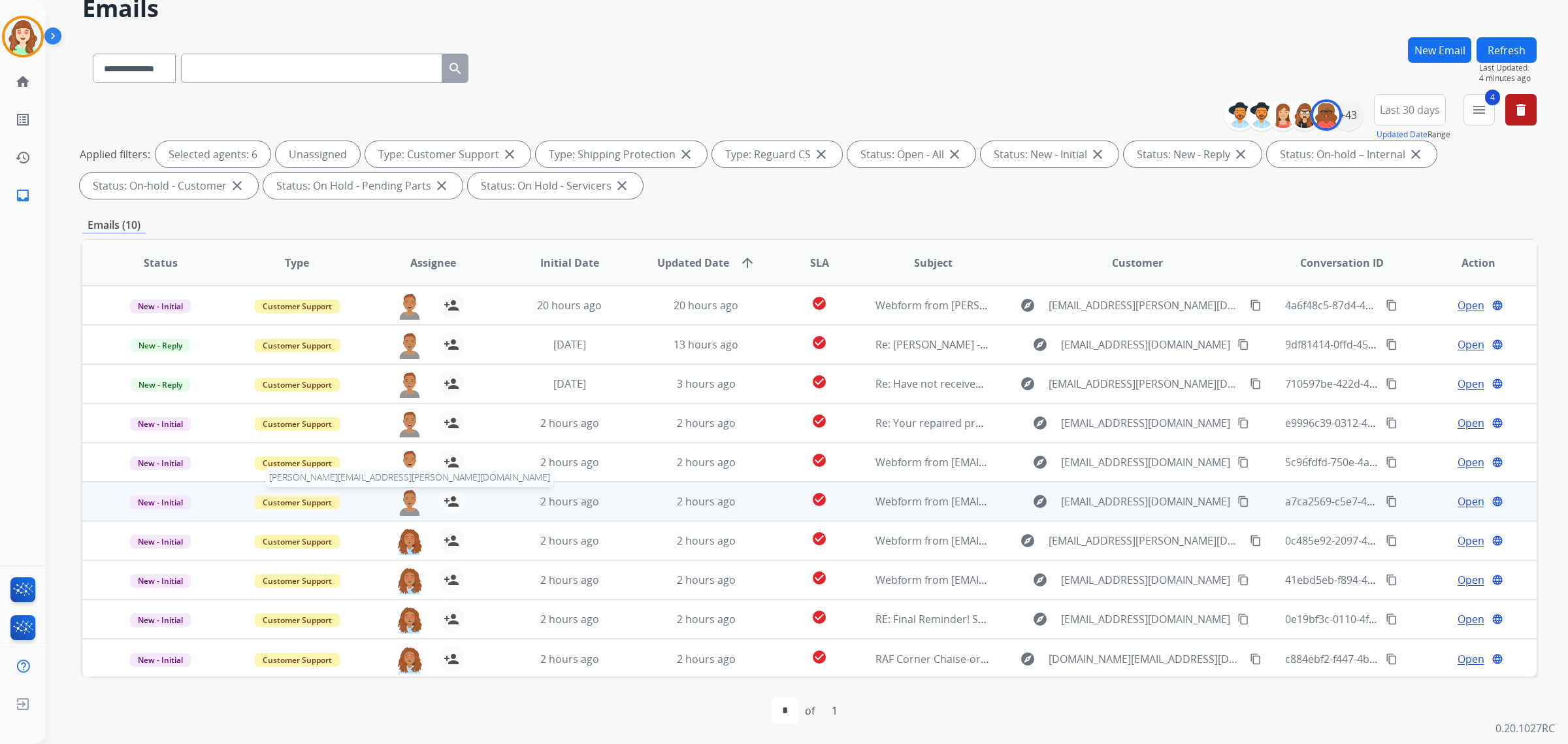
click at [406, 504] on img at bounding box center [410, 502] width 26 height 27
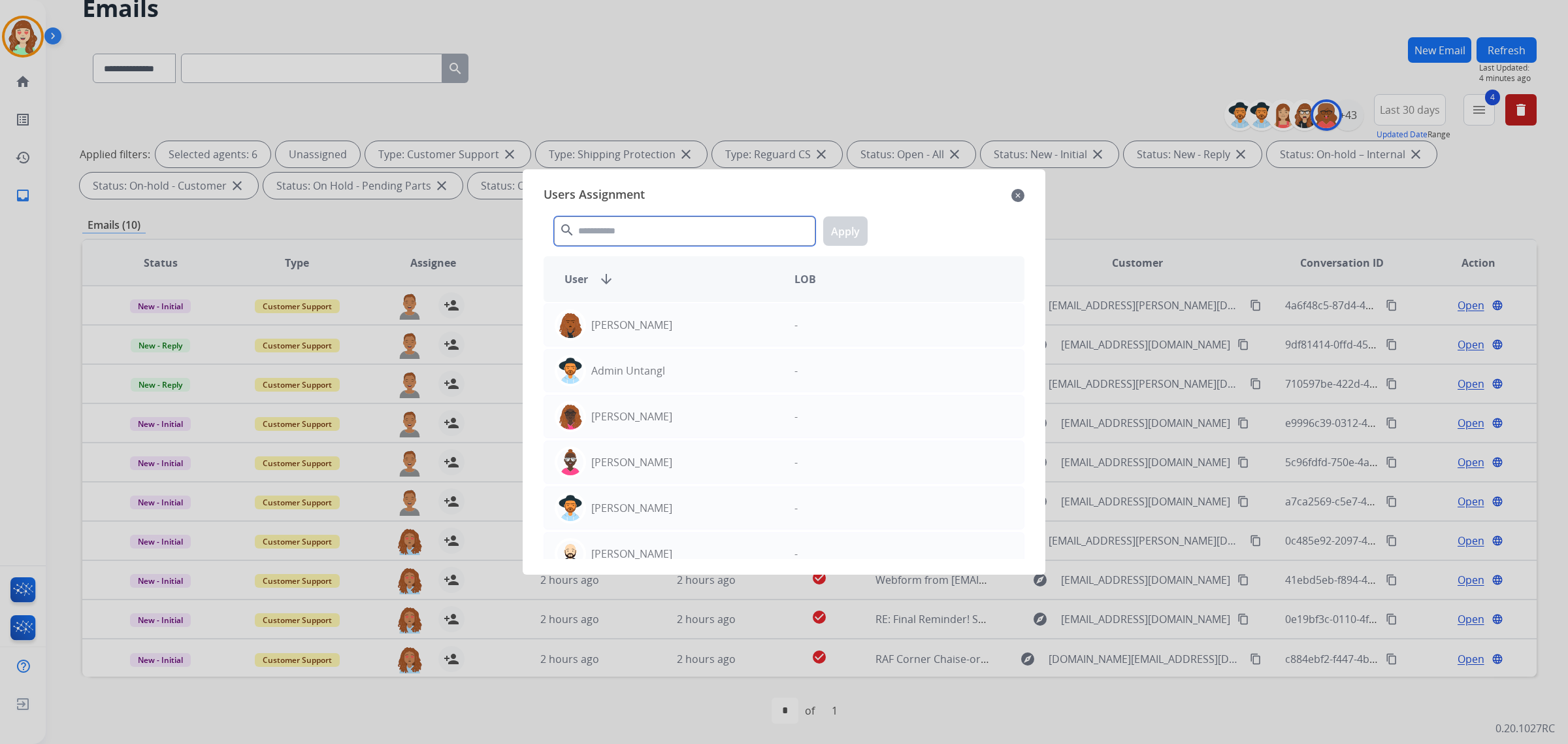
click at [694, 238] on input "text" at bounding box center [684, 231] width 262 height 30
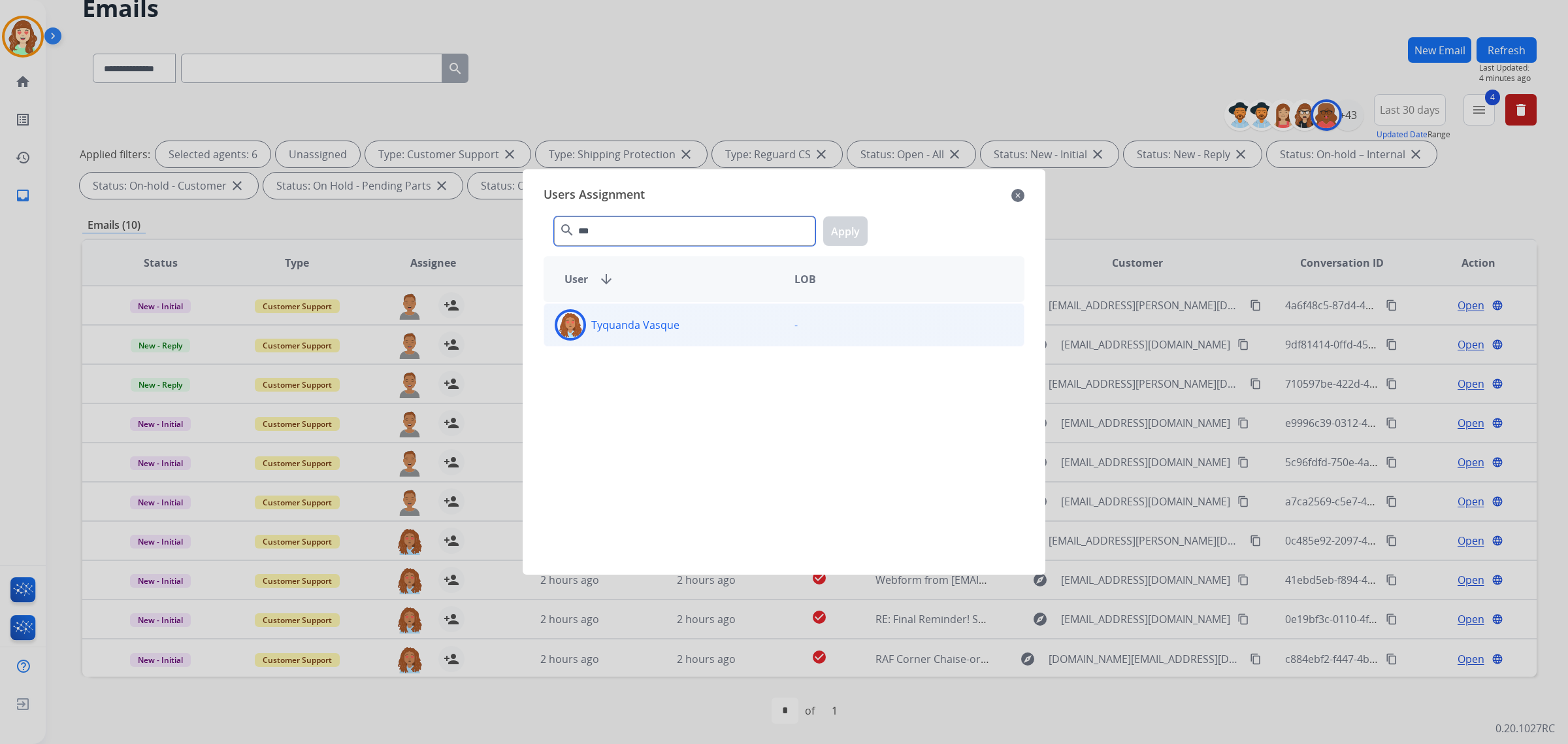
type input "***"
click at [690, 324] on div "Tyquanda Vasque" at bounding box center [664, 324] width 240 height 31
click at [843, 226] on button "Apply" at bounding box center [845, 231] width 44 height 30
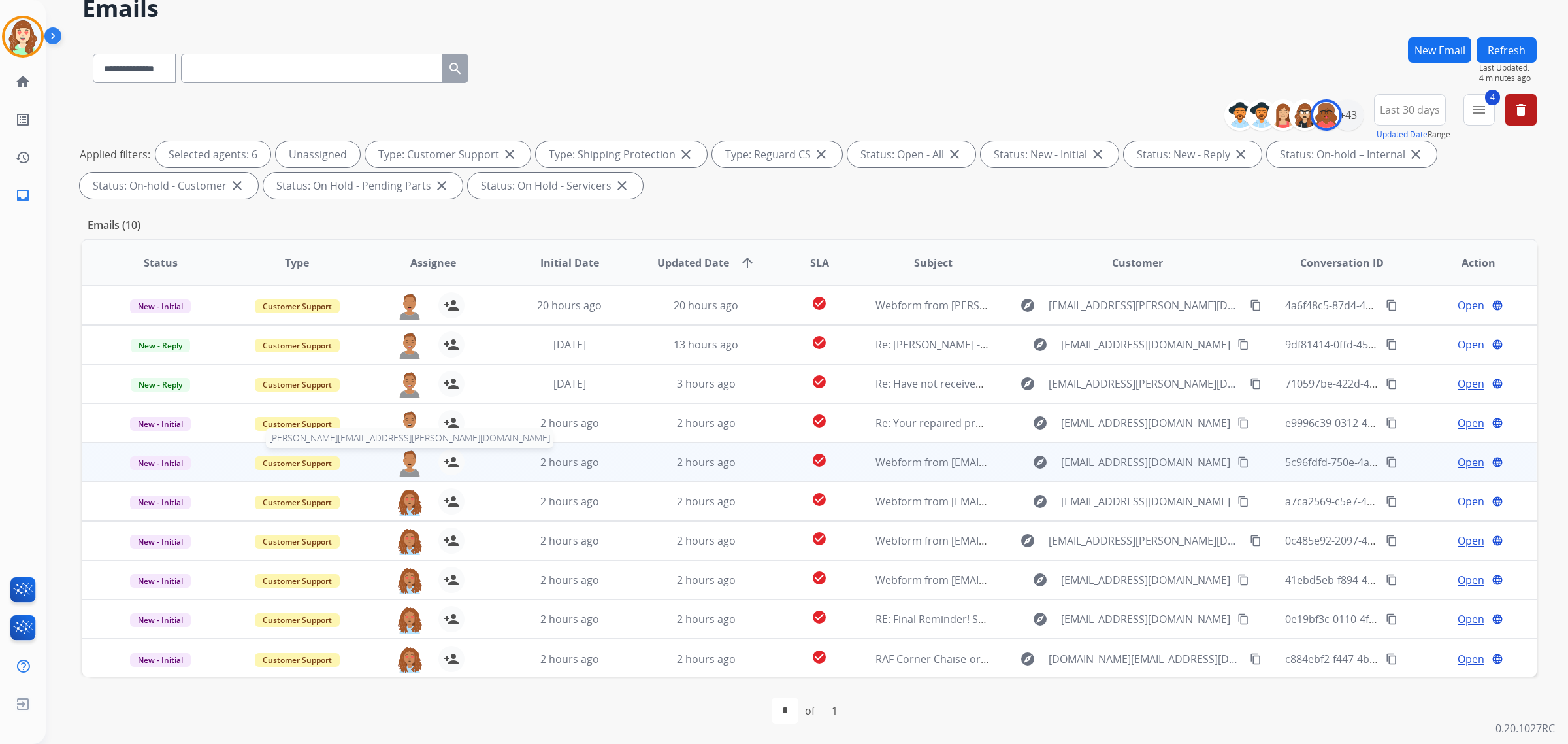
click at [407, 461] on img at bounding box center [410, 463] width 26 height 27
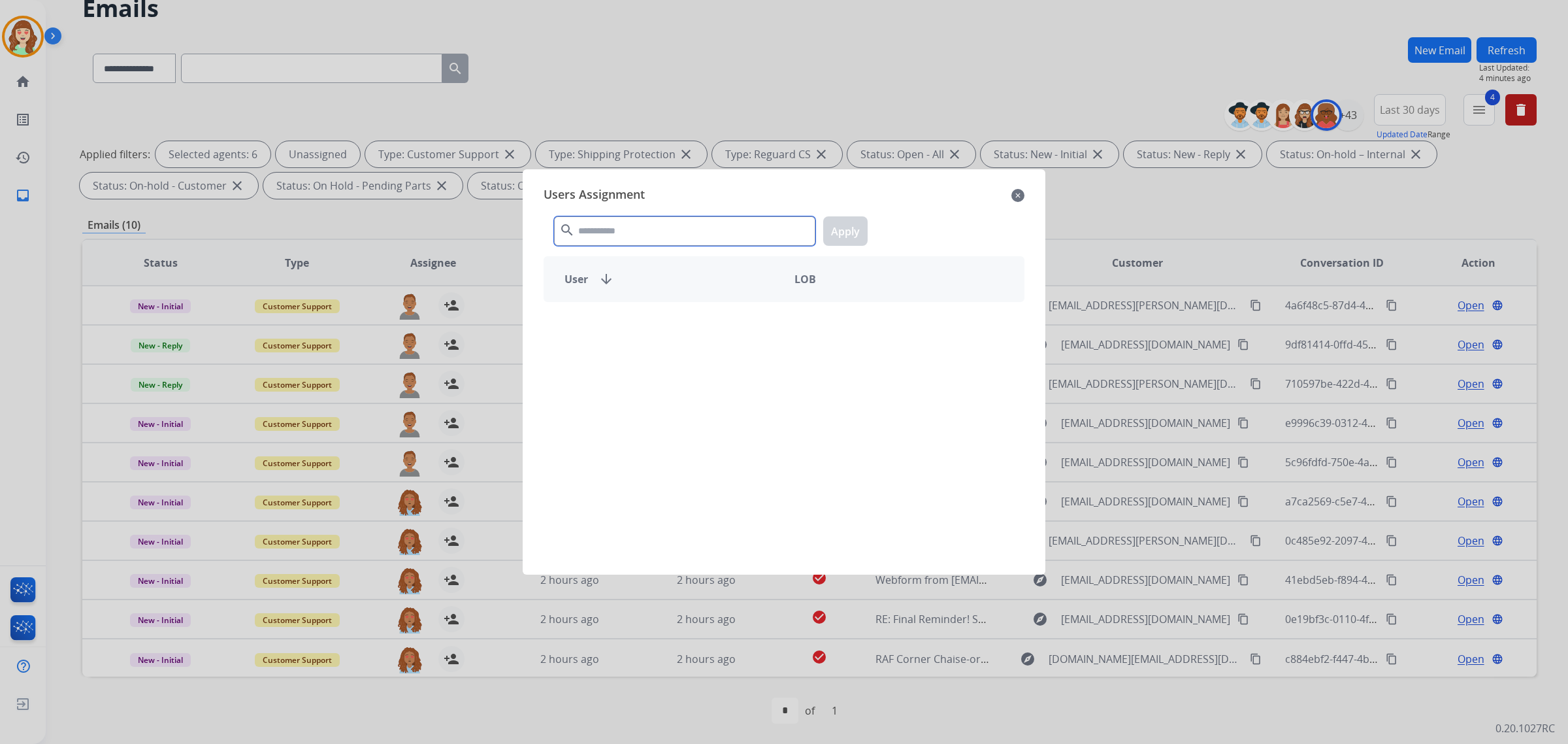
click at [625, 232] on input "text" at bounding box center [684, 231] width 262 height 30
type input "***"
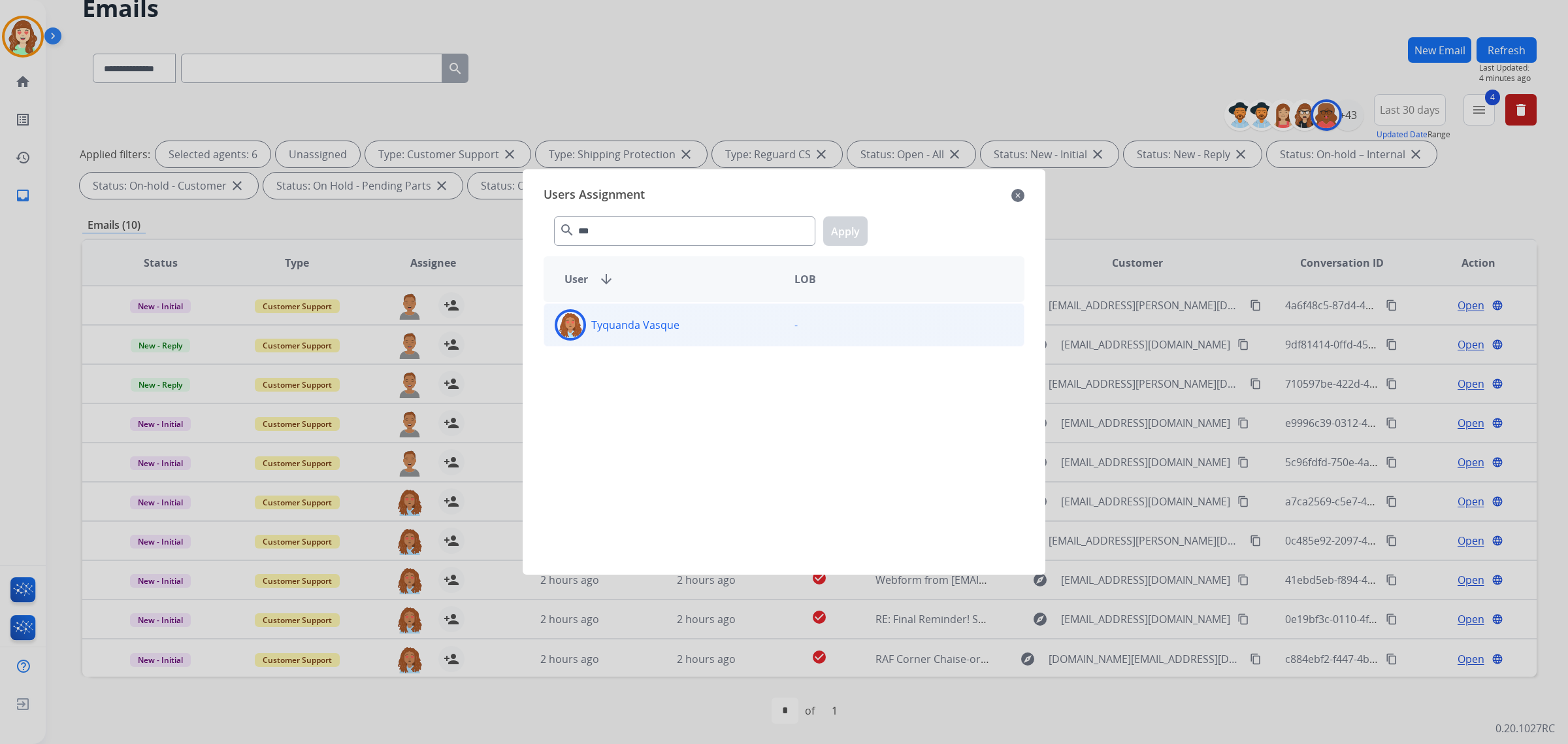
click at [692, 335] on div "Tyquanda Vasque" at bounding box center [664, 324] width 240 height 31
click at [850, 237] on button "Apply" at bounding box center [845, 231] width 44 height 30
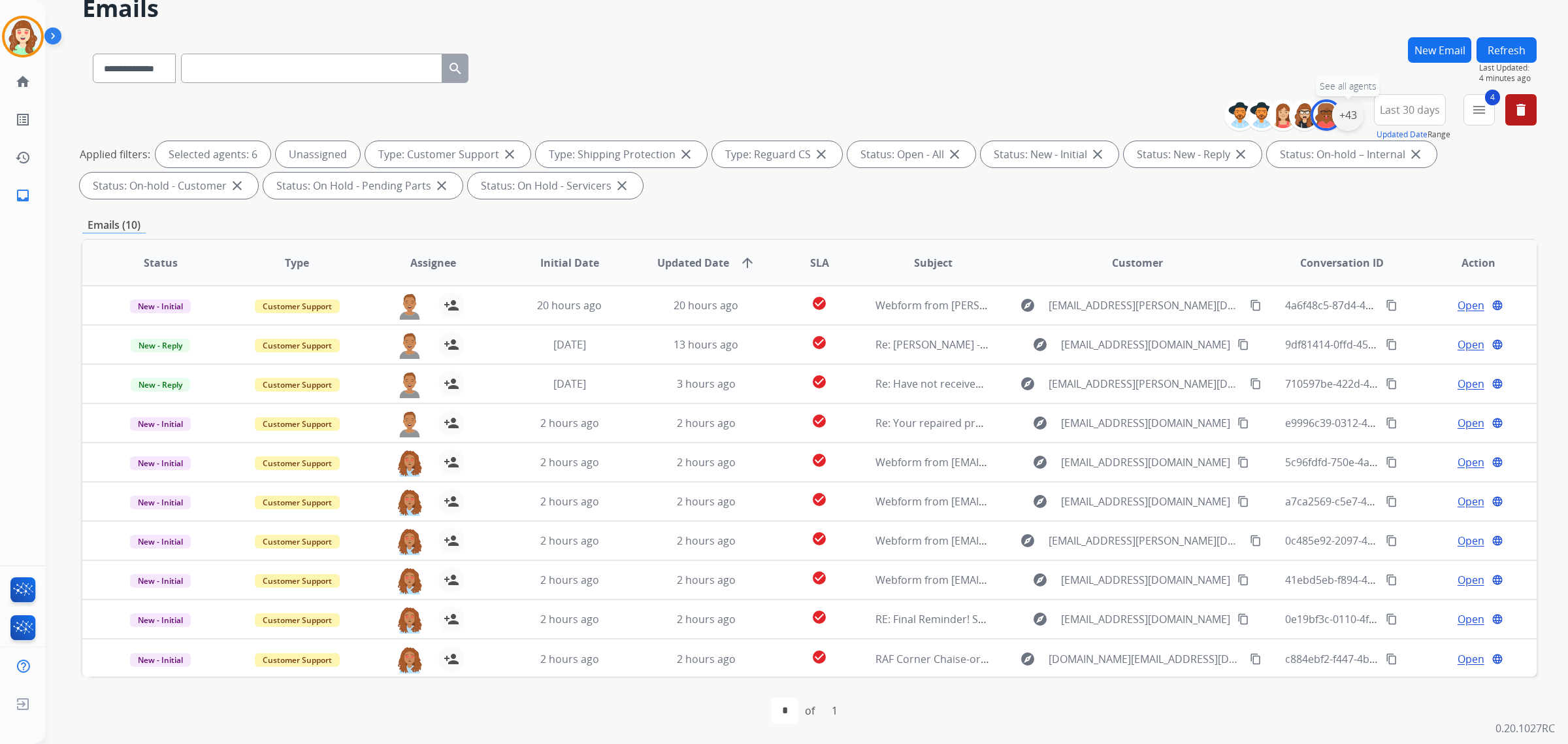
click at [1347, 111] on div "+43" at bounding box center [1347, 114] width 31 height 31
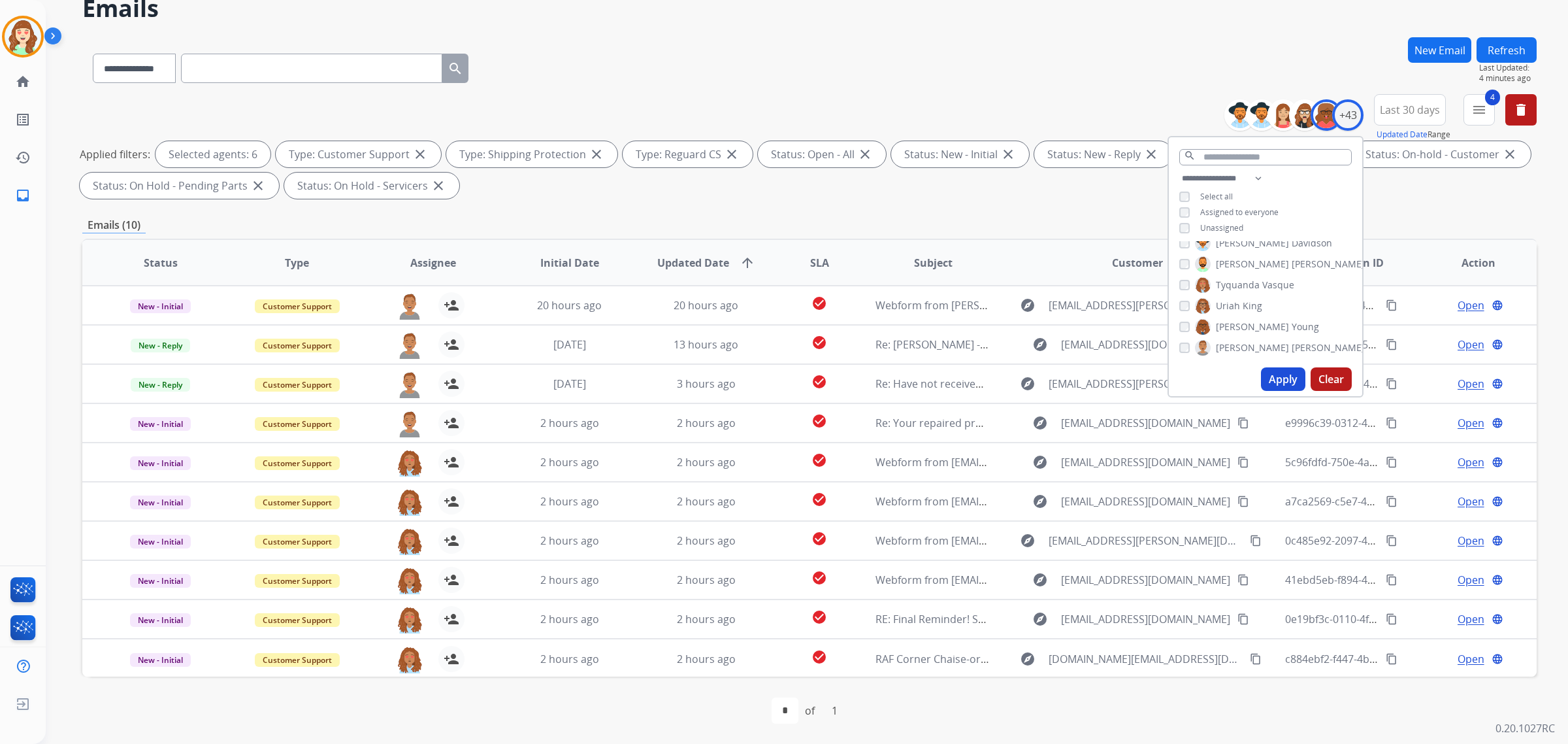
click at [1264, 370] on button "Apply" at bounding box center [1282, 378] width 44 height 23
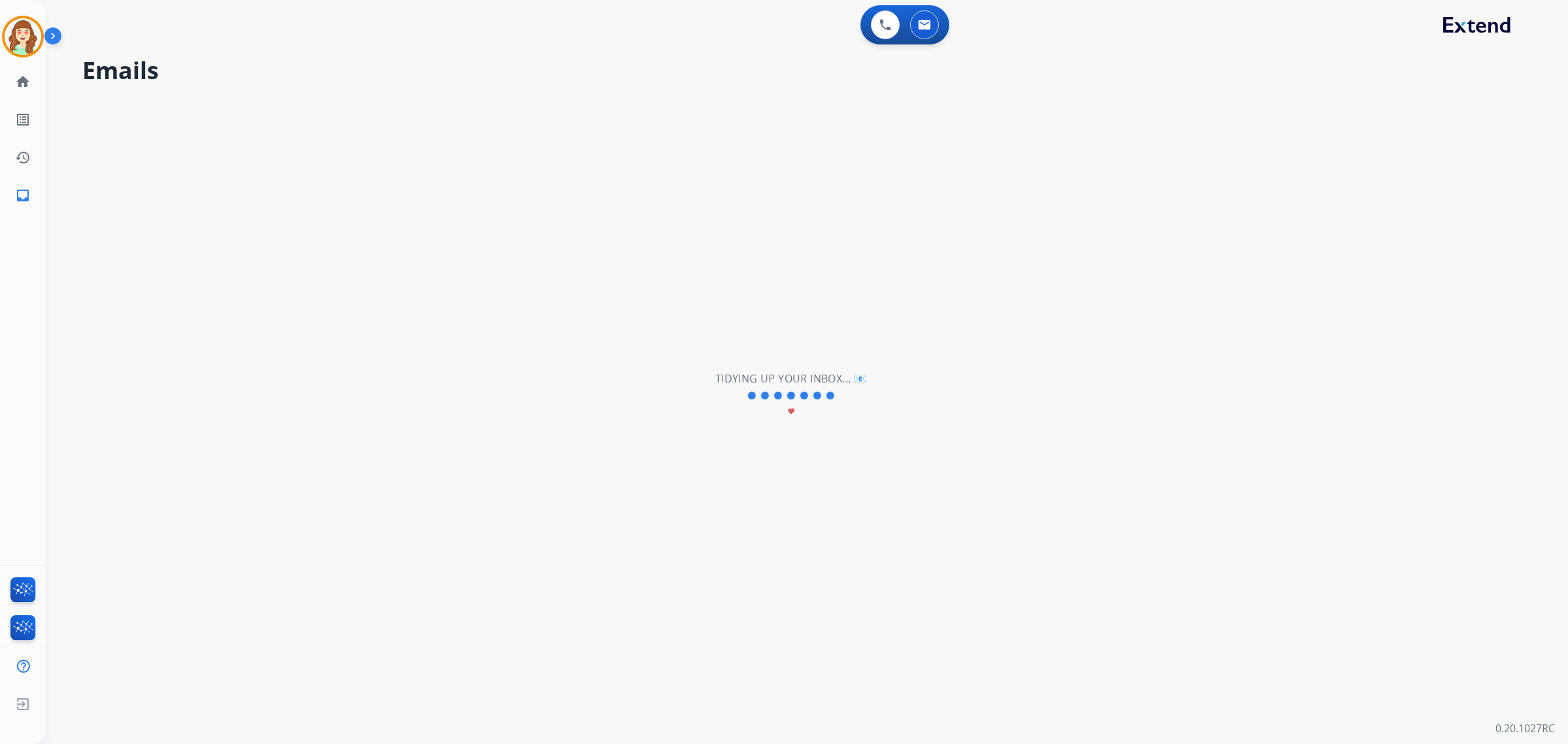
scroll to position [0, 0]
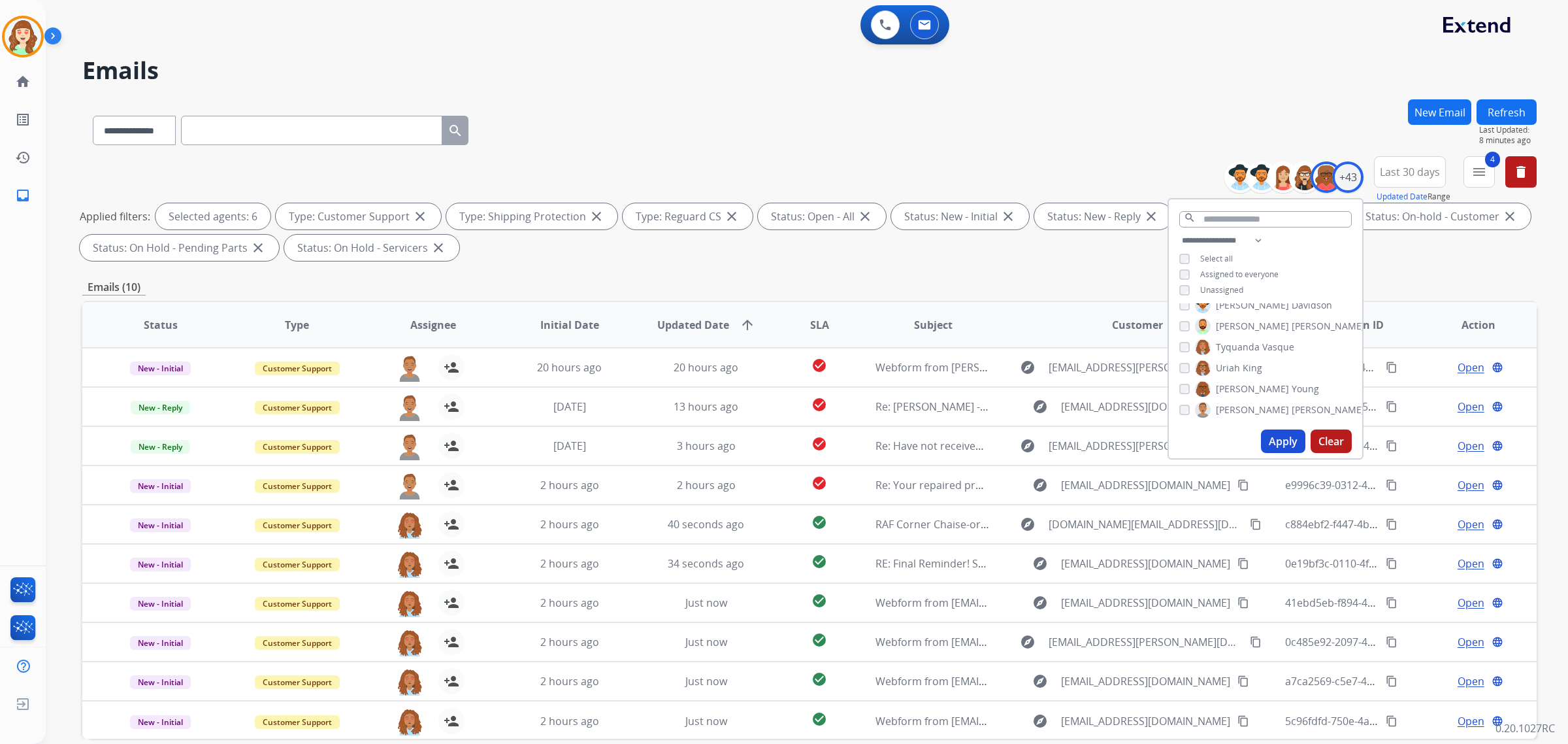
drag, startPoint x: 1322, startPoint y: 436, endPoint x: 1223, endPoint y: 328, distance: 146.5
click at [1324, 436] on button "Clear" at bounding box center [1331, 440] width 41 height 23
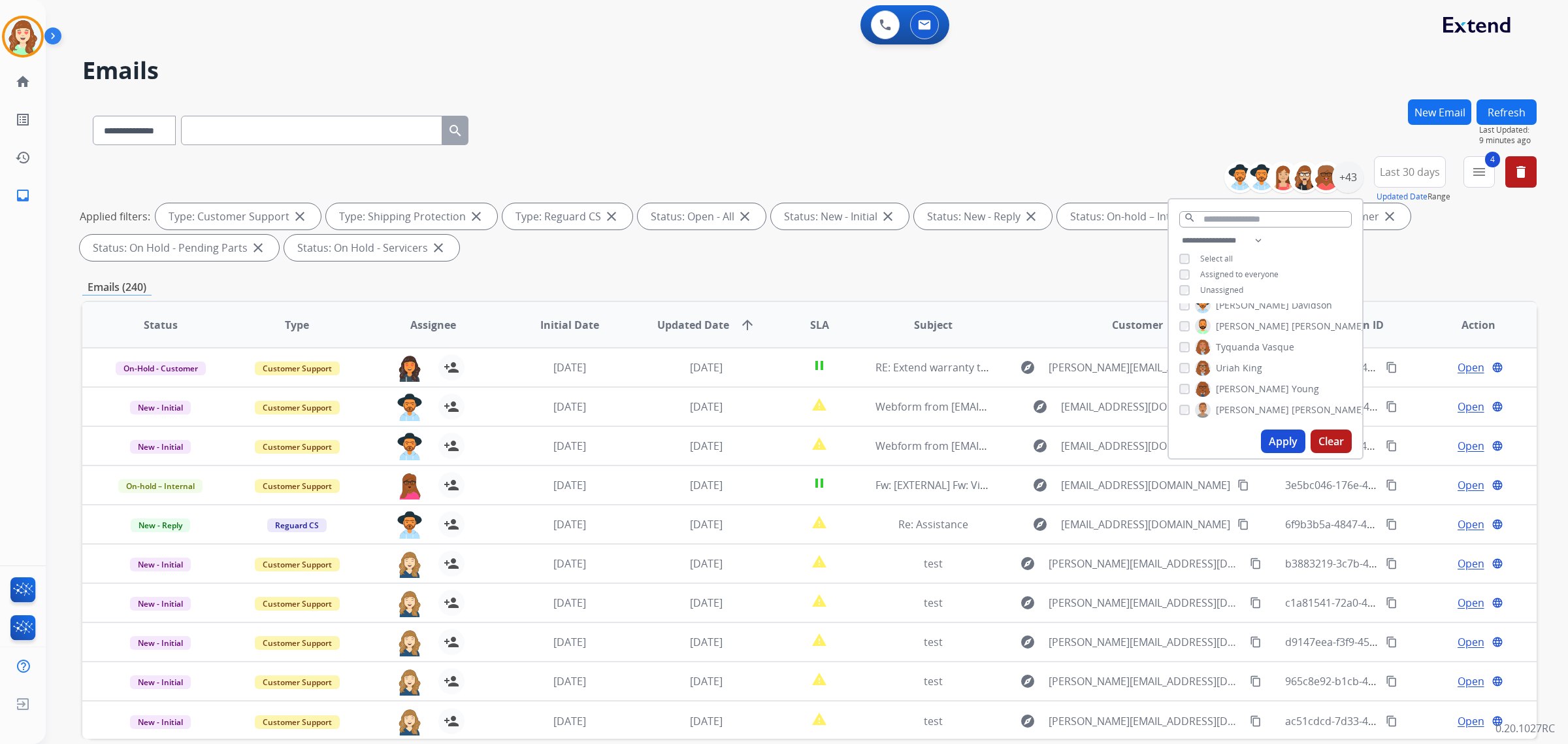
click at [1195, 84] on div "**********" at bounding box center [791, 419] width 1491 height 744
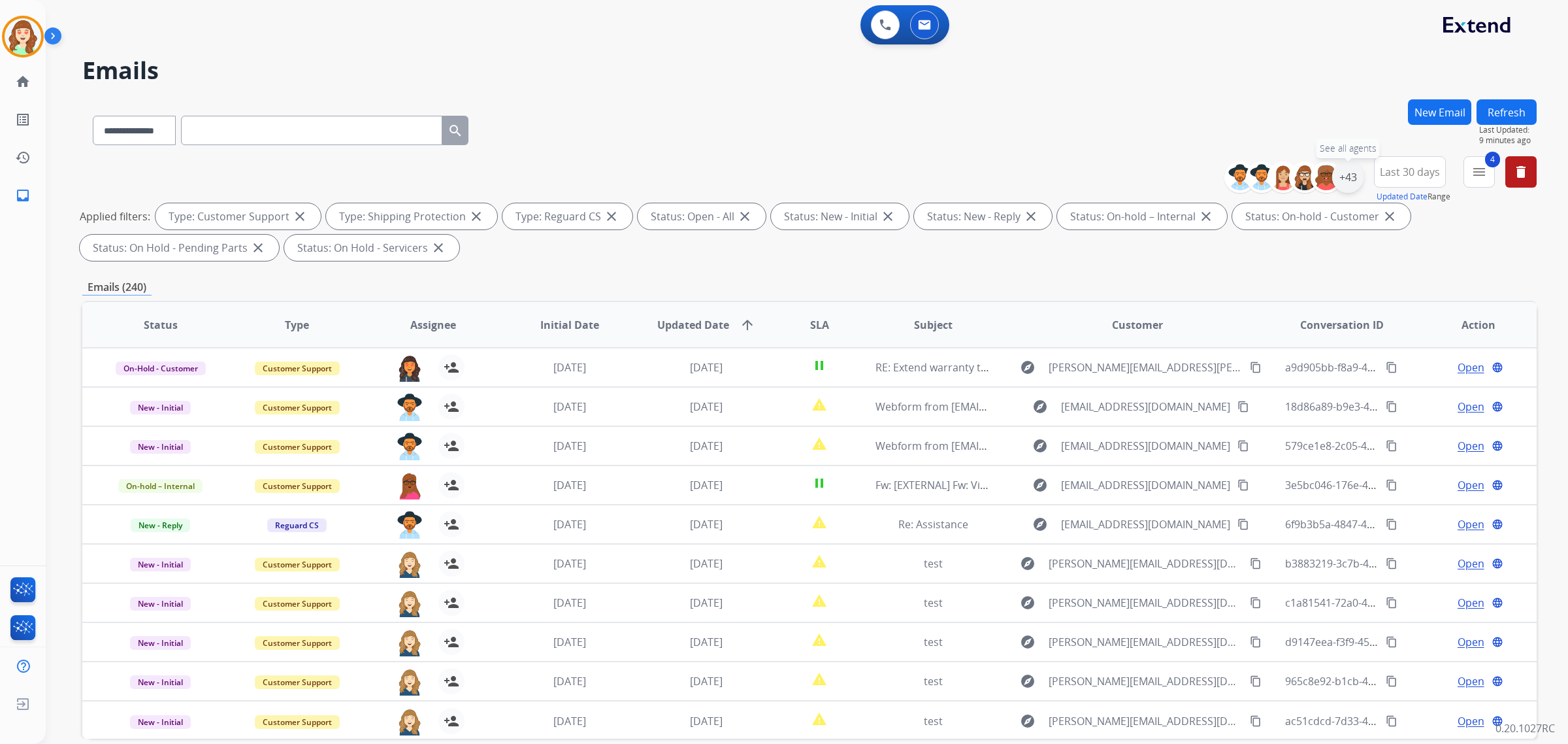
click at [1353, 175] on div "+43" at bounding box center [1347, 176] width 31 height 31
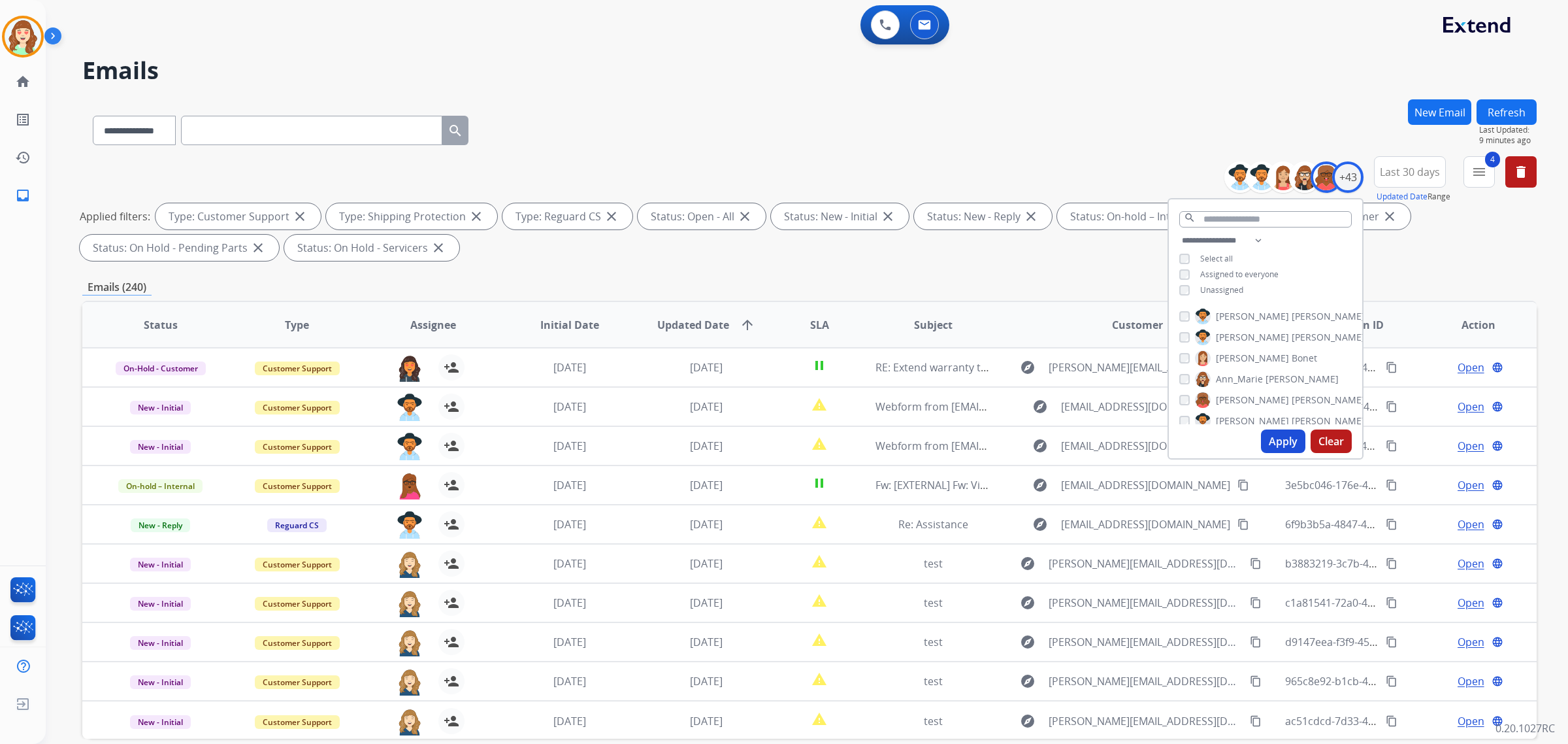
click at [1285, 440] on button "Apply" at bounding box center [1282, 440] width 44 height 23
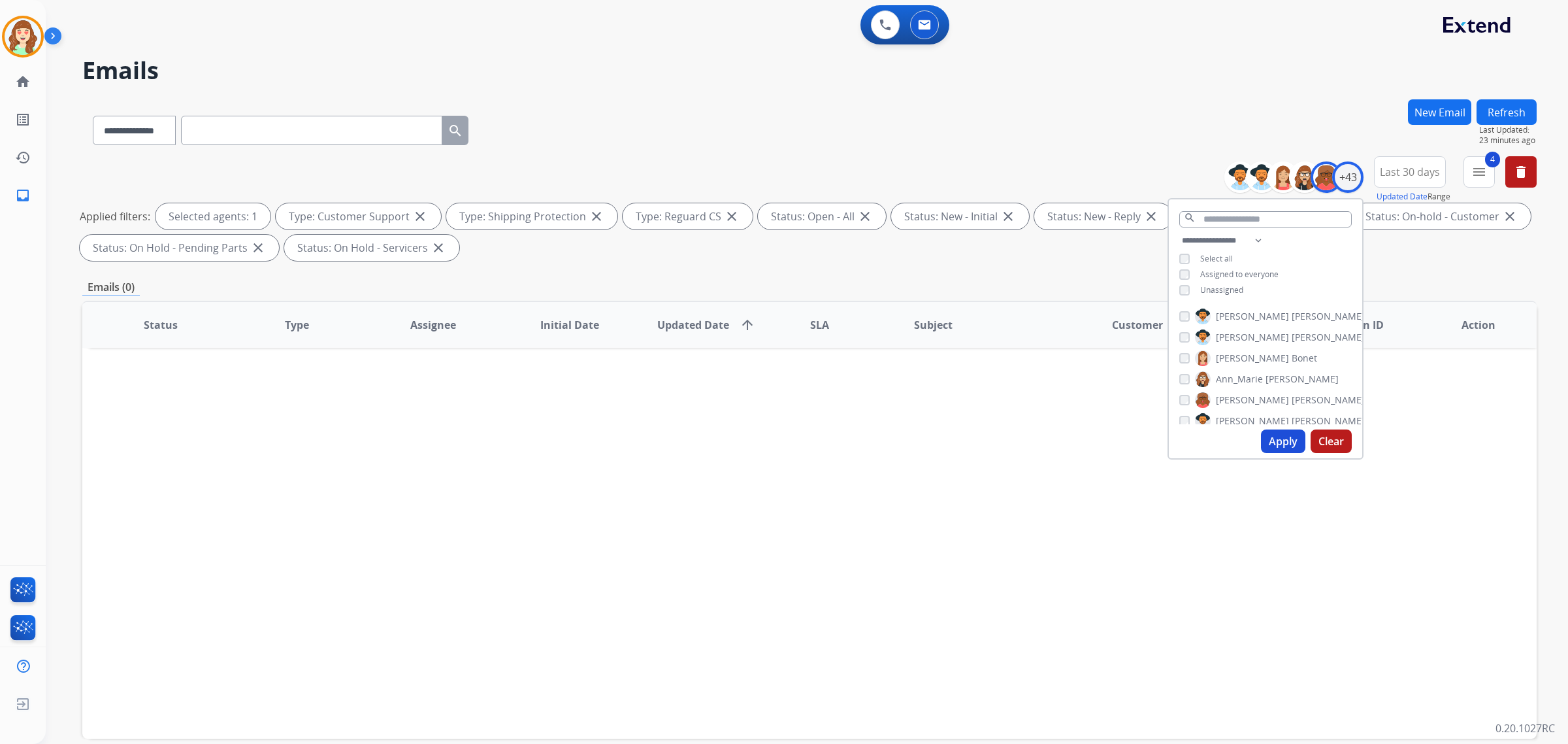
paste input "**********"
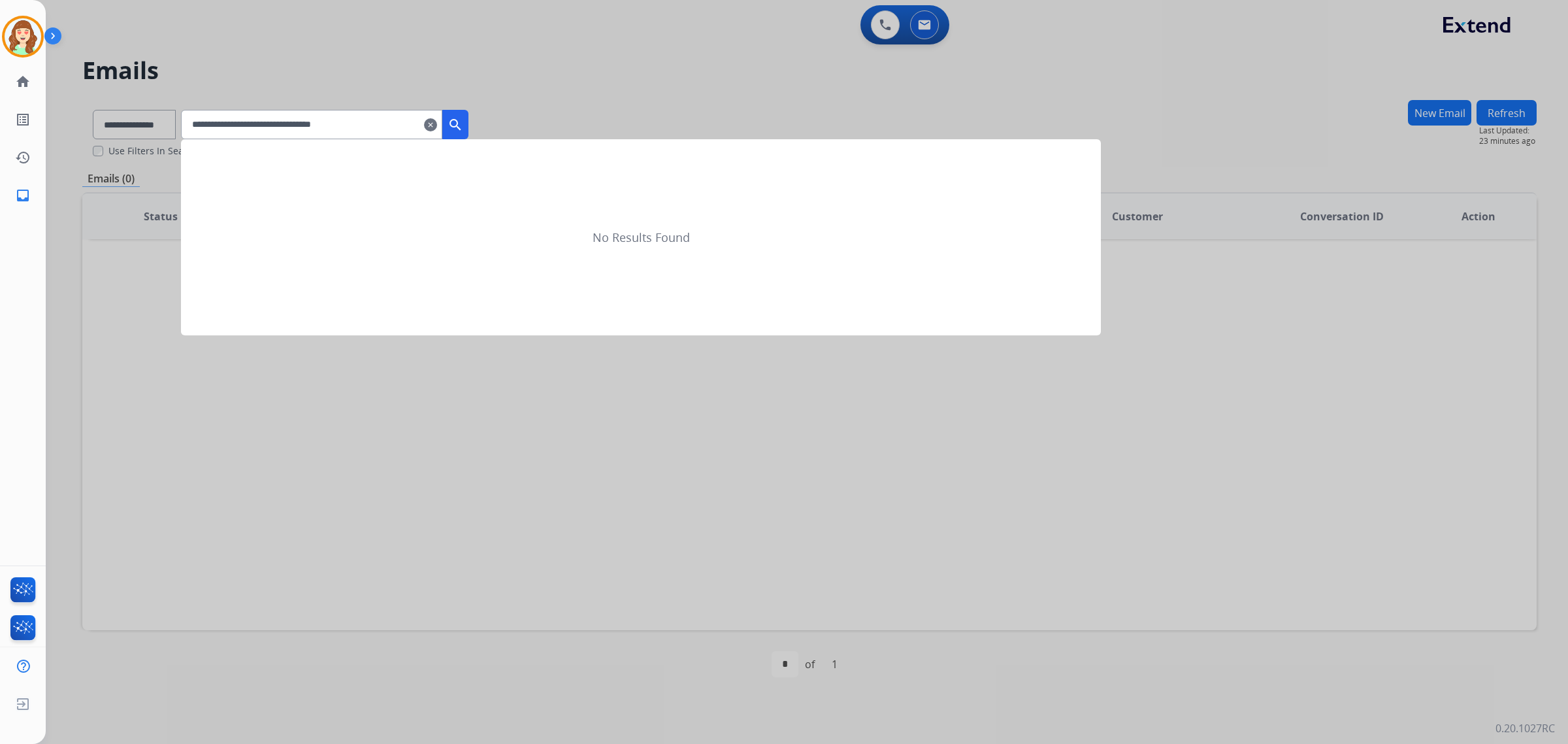
type input "**********"
click at [463, 118] on mat-icon "search" at bounding box center [455, 124] width 15 height 15
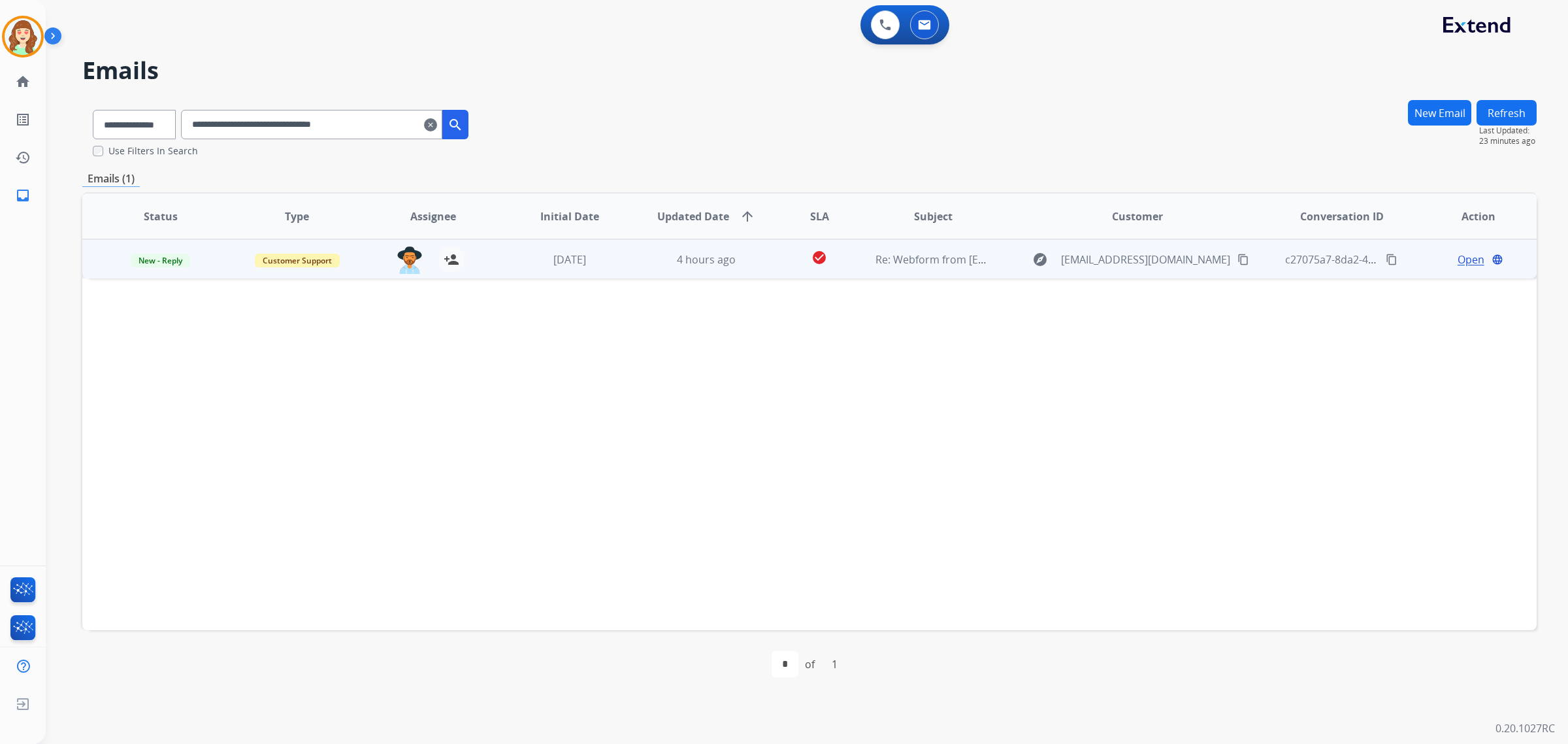
click at [1467, 255] on span "Open" at bounding box center [1471, 258] width 27 height 15
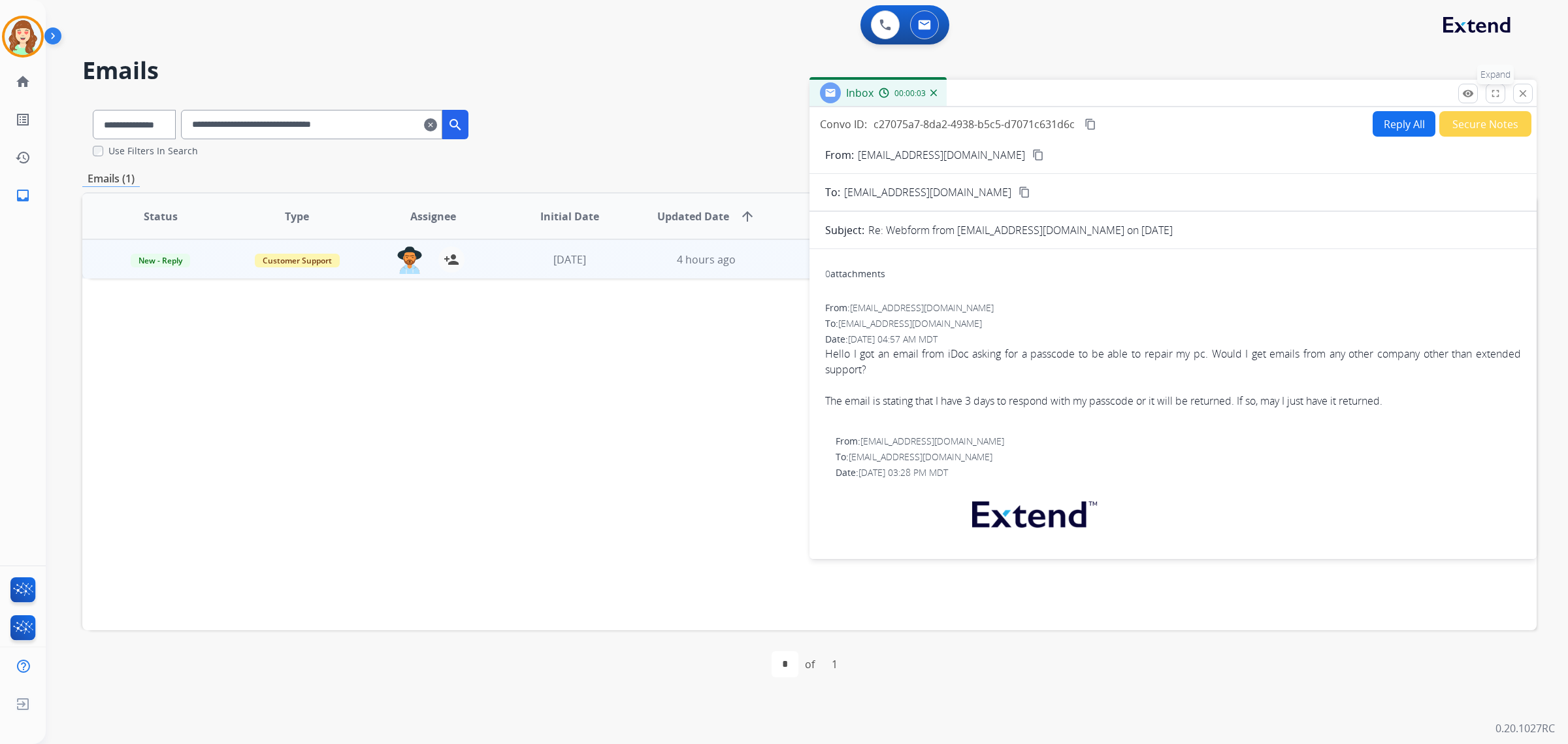
click at [1497, 98] on mat-icon "fullscreen" at bounding box center [1495, 93] width 12 height 12
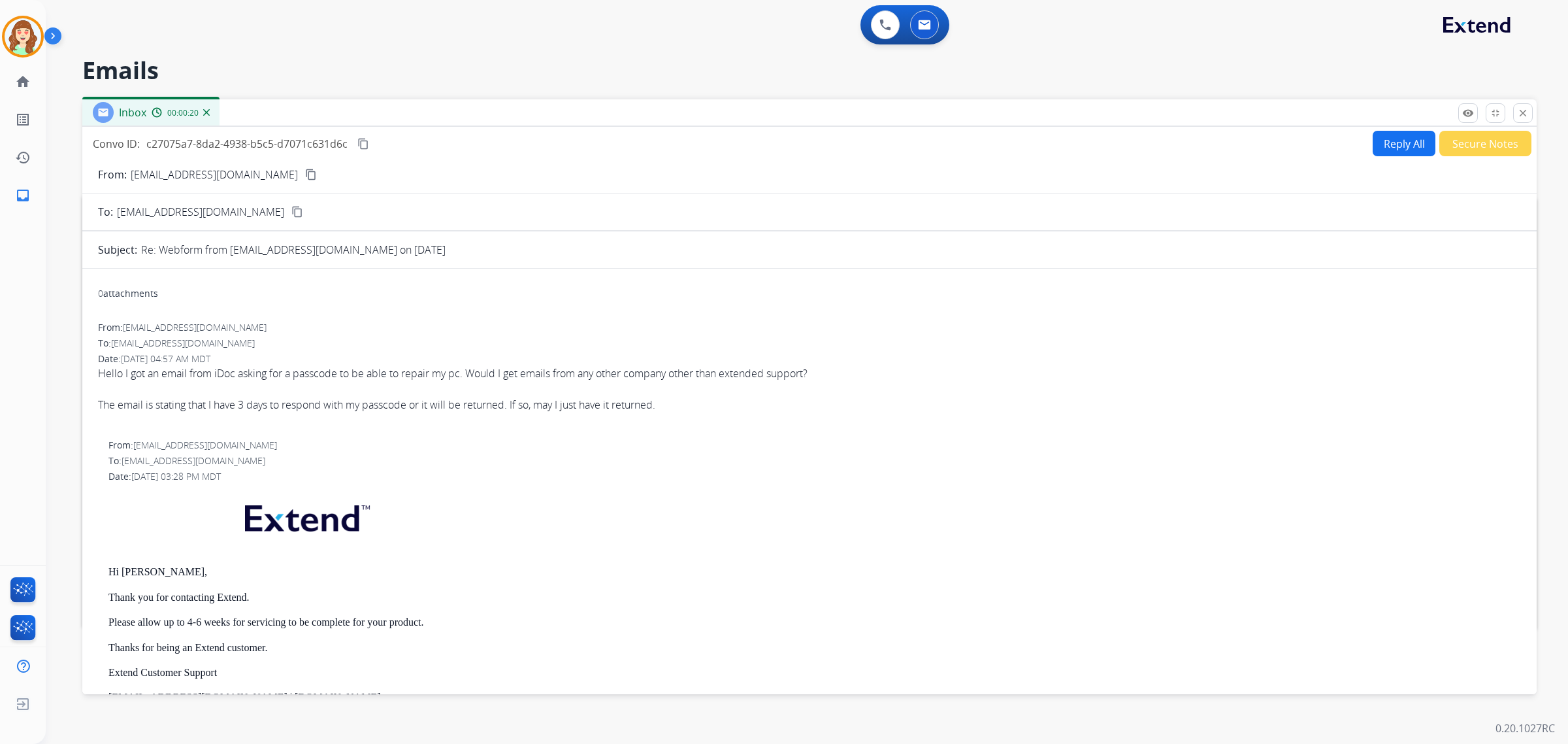
drag, startPoint x: 262, startPoint y: 170, endPoint x: 415, endPoint y: 126, distance: 159.2
click at [305, 171] on mat-icon "content_copy" at bounding box center [311, 174] width 12 height 12
click at [1532, 115] on div "remove_red_eye Logs fullscreen_exit Expand close Close" at bounding box center [1495, 113] width 75 height 19
click at [1522, 116] on mat-icon "close" at bounding box center [1522, 113] width 12 height 12
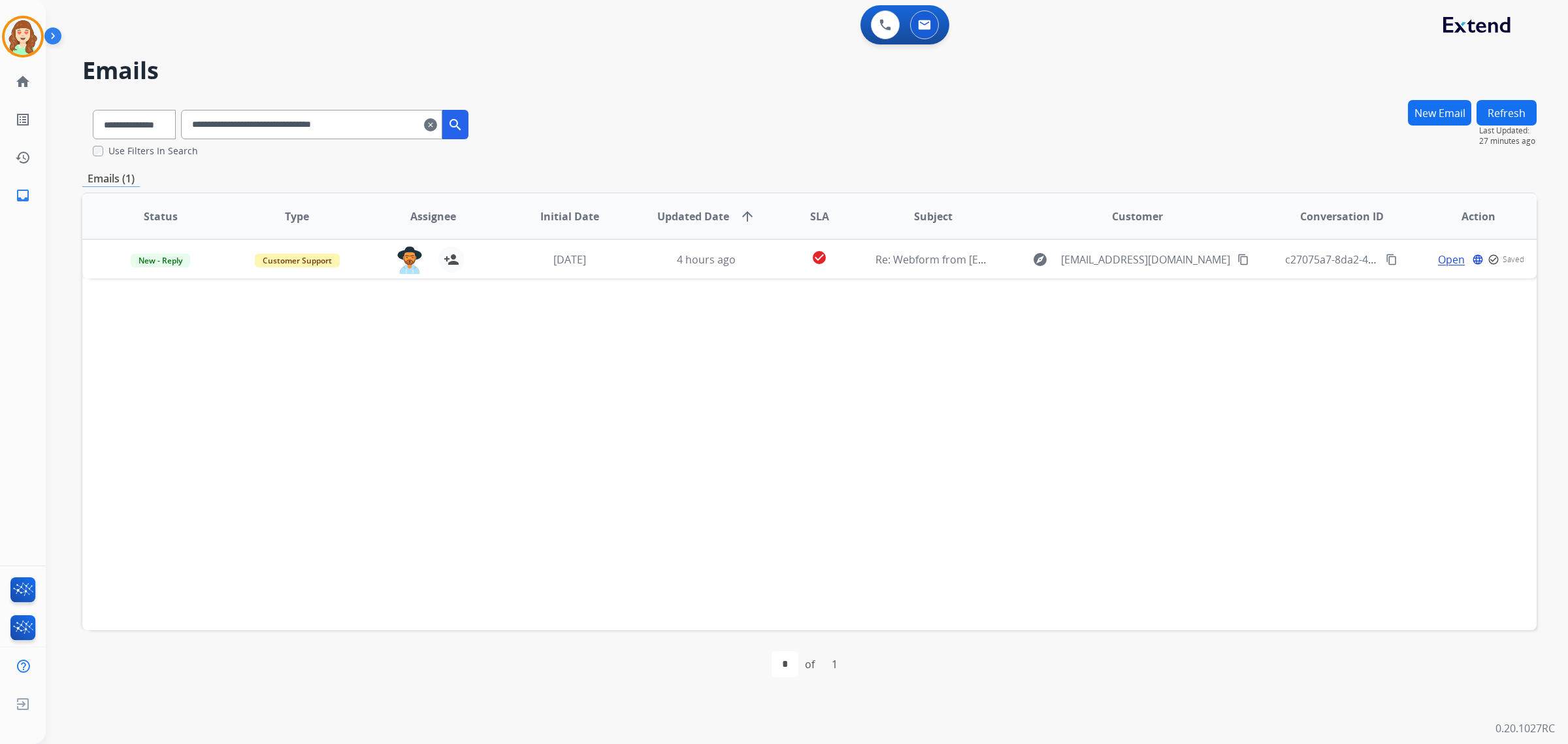
click at [437, 126] on mat-icon "clear" at bounding box center [431, 124] width 13 height 15
